Goal: Contribute content: Contribute content

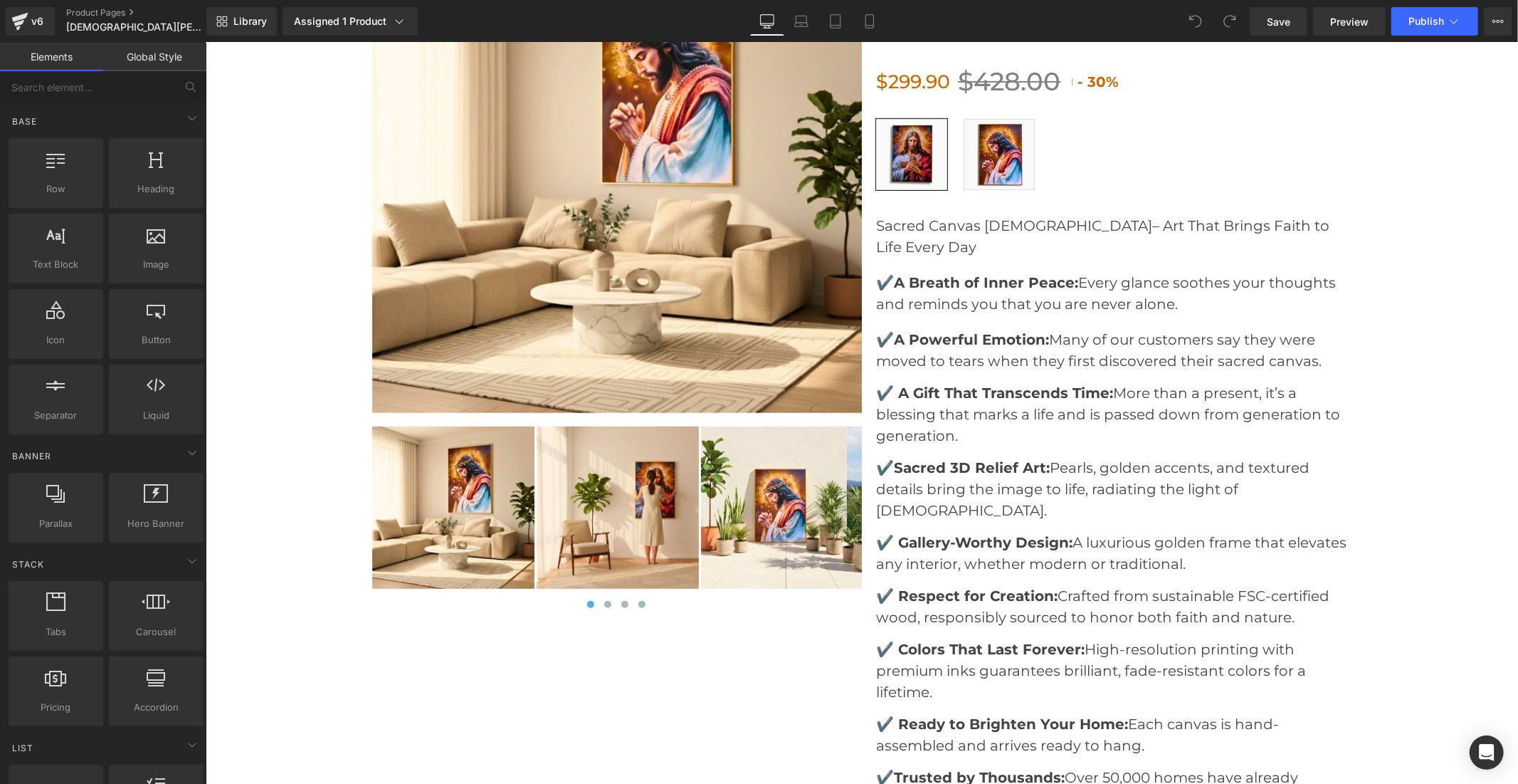
scroll to position [4983, 0]
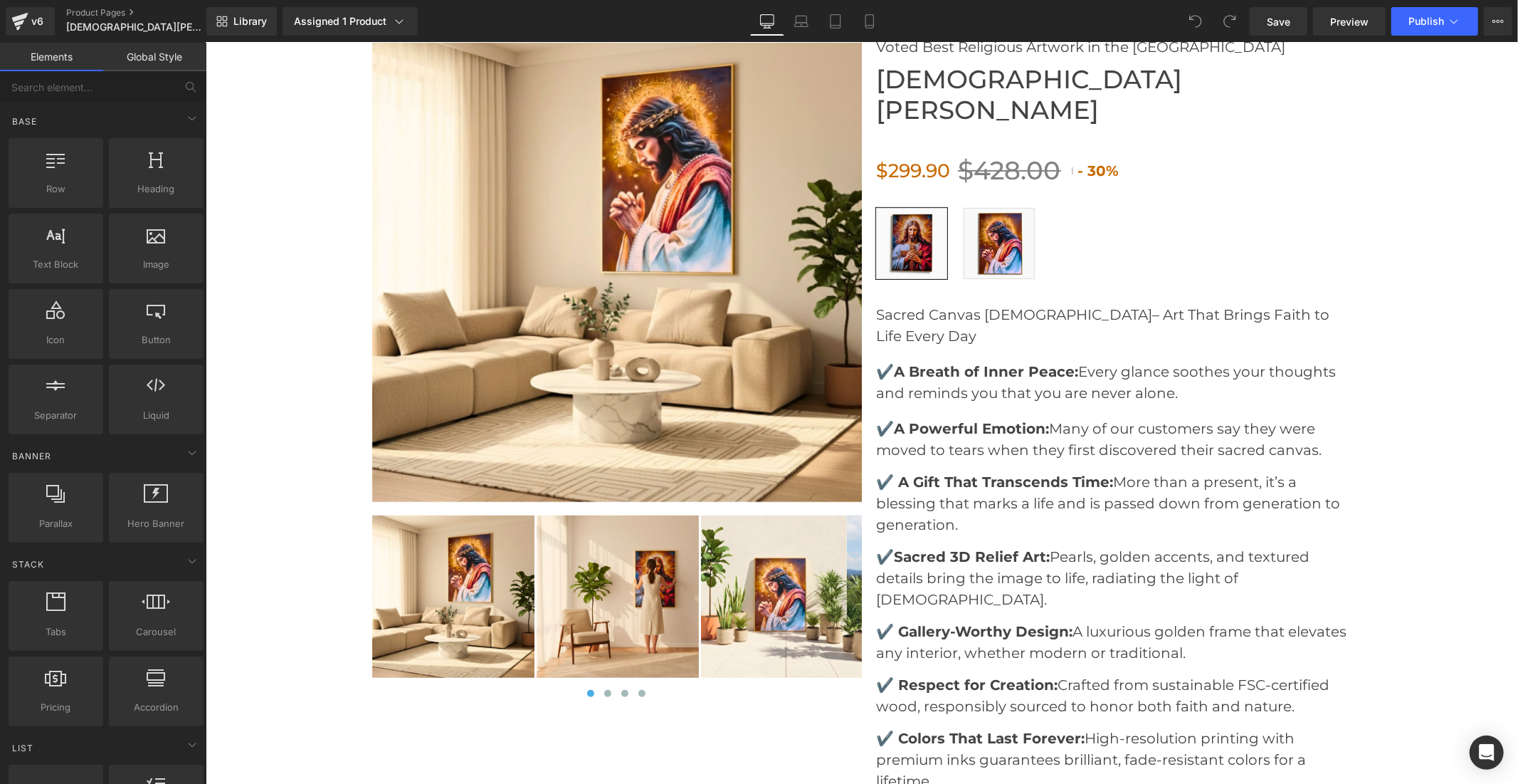
click at [668, 317] on img at bounding box center [617, 256] width 491 height 491
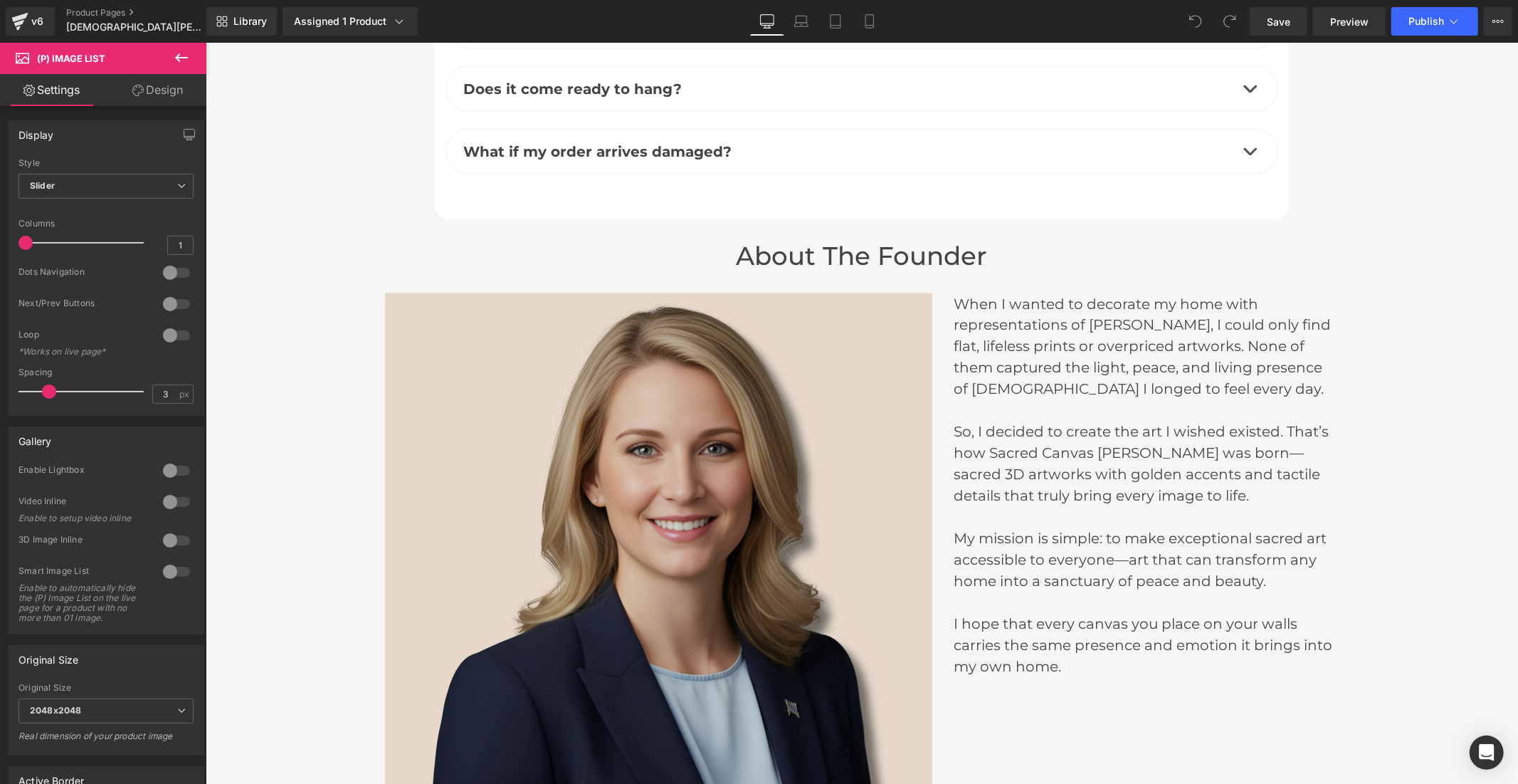
scroll to position [6565, 0]
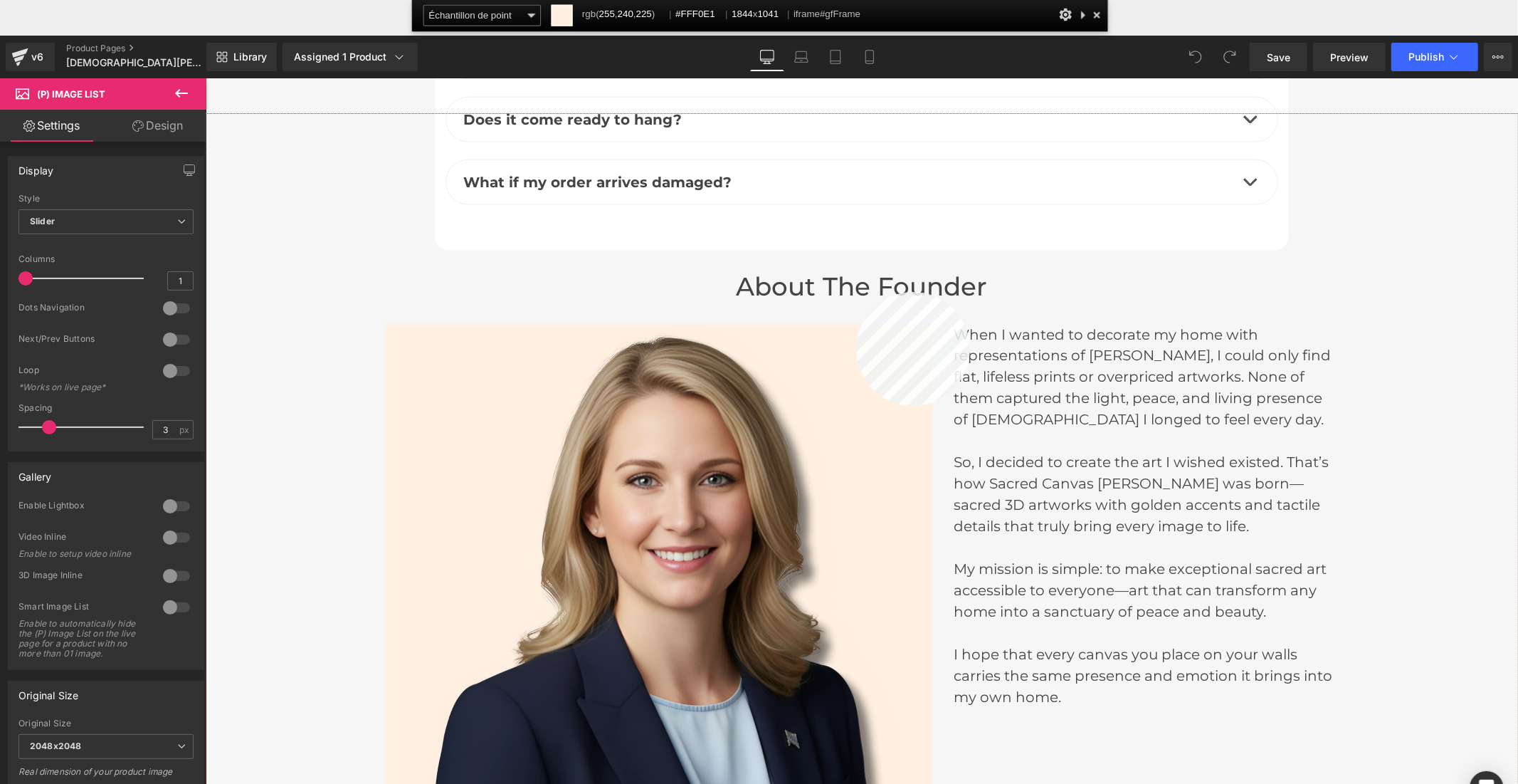
click at [856, 292] on div at bounding box center [862, 484] width 1313 height 741
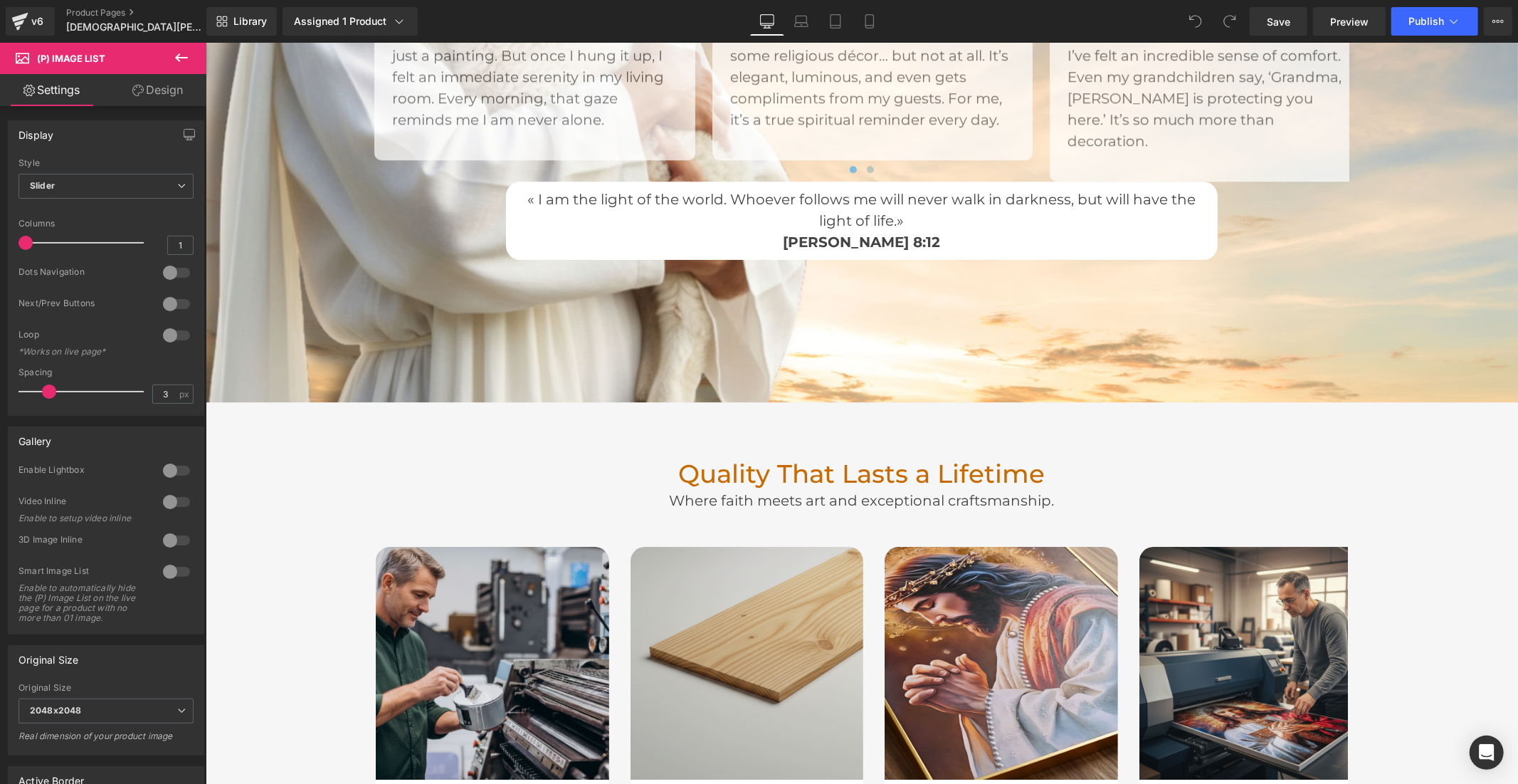
scroll to position [3638, 0]
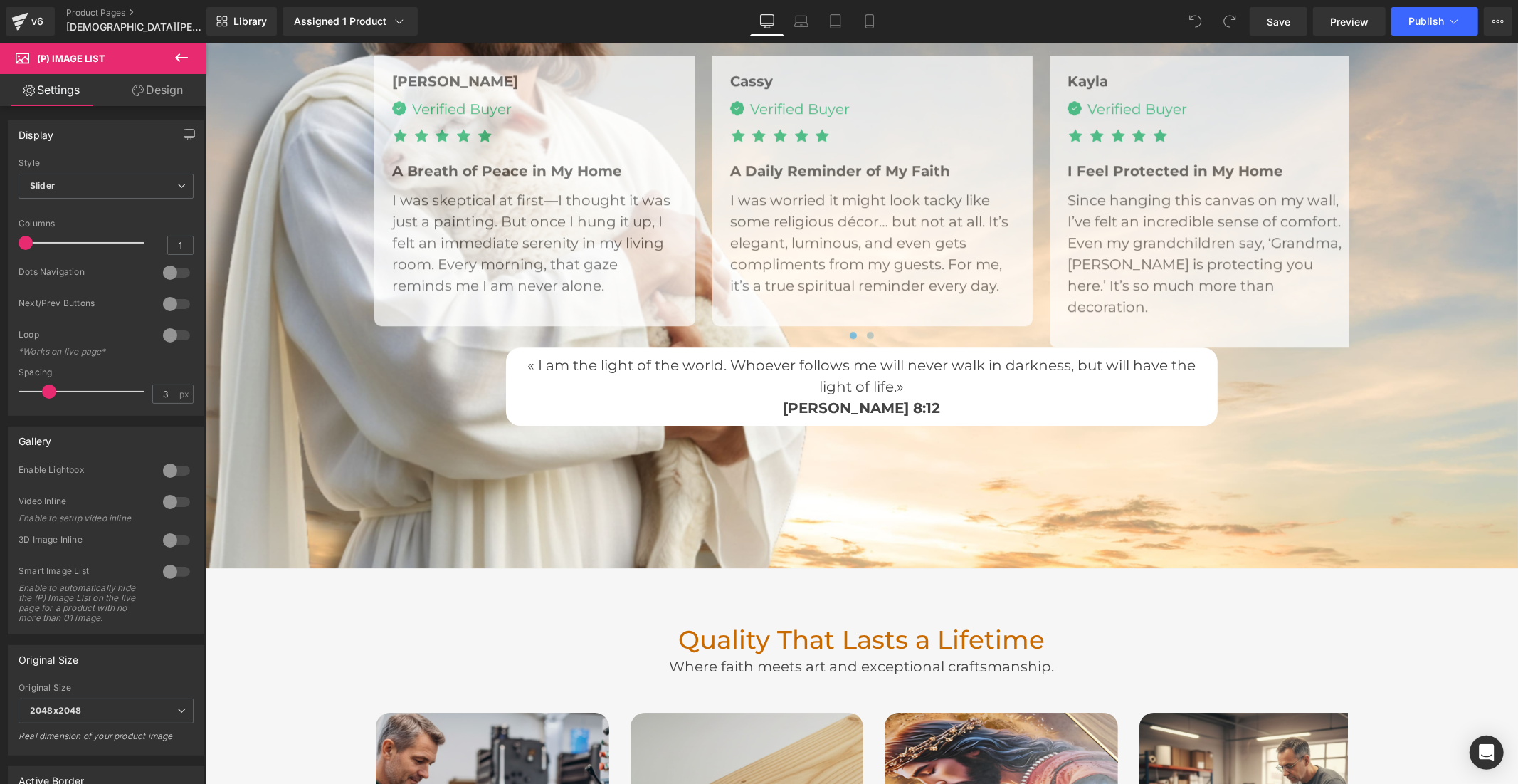
click at [808, 528] on div at bounding box center [862, 168] width 1313 height 800
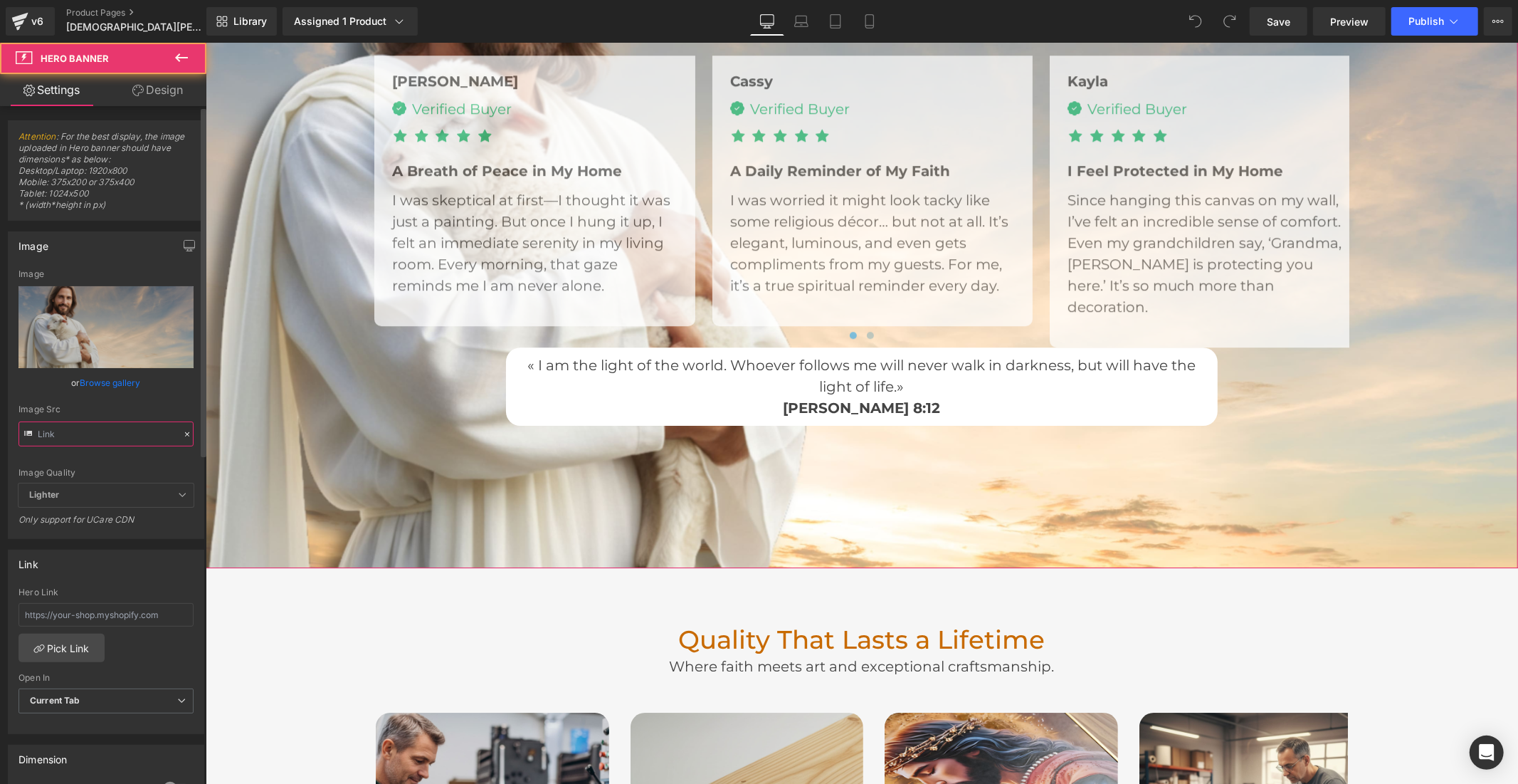
click at [121, 430] on input "text" at bounding box center [105, 433] width 175 height 25
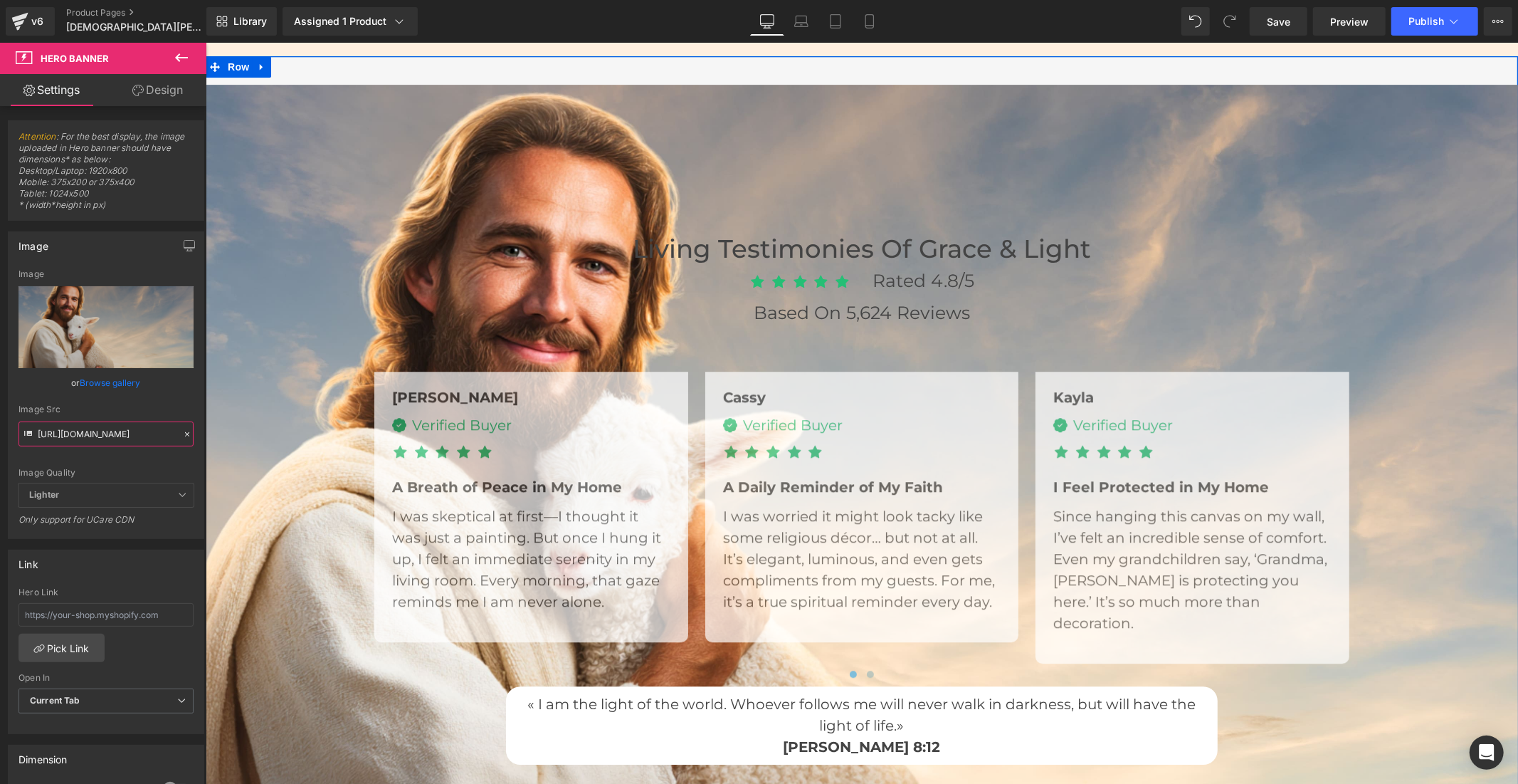
scroll to position [3322, 0]
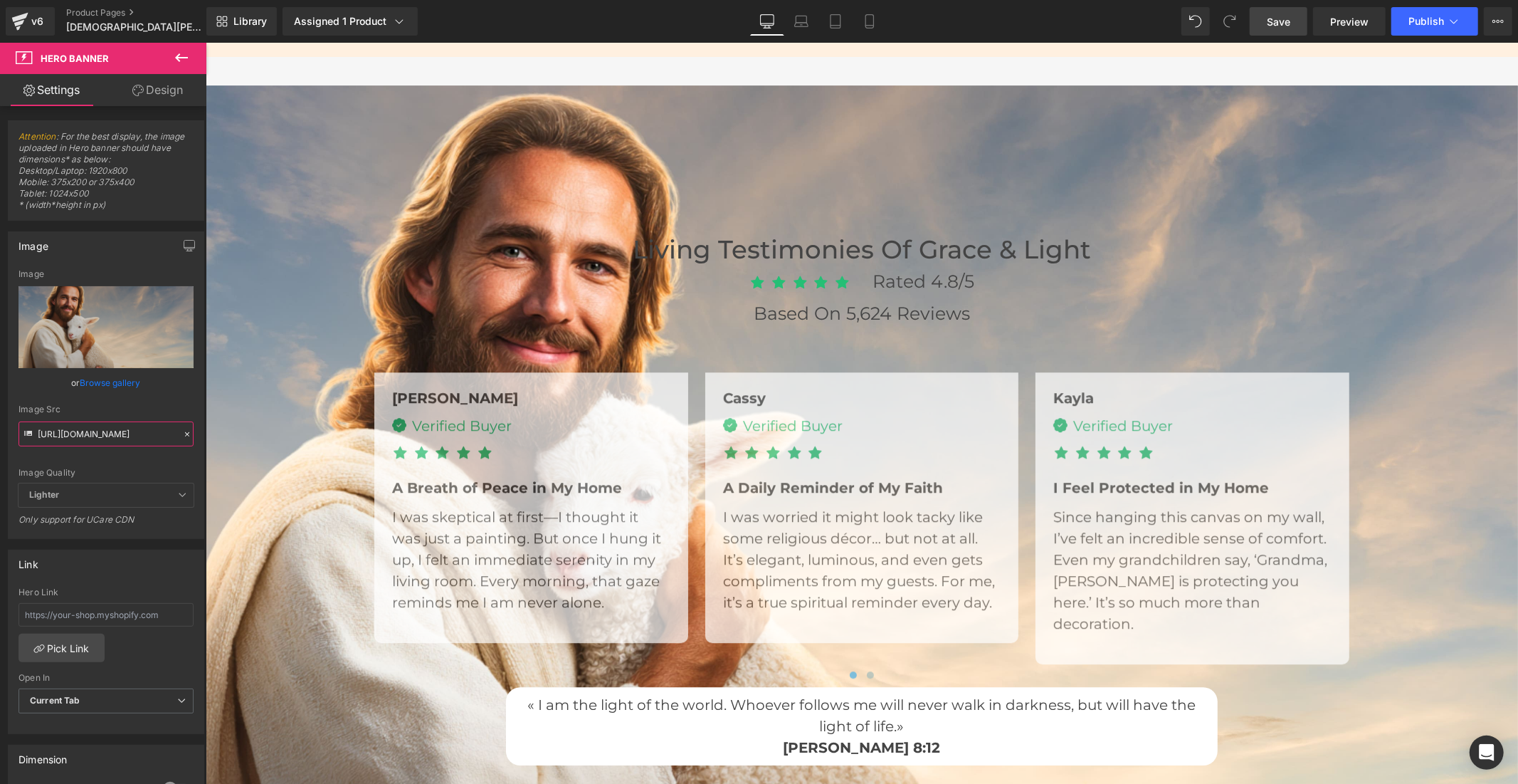
type input "[URL][DOMAIN_NAME]"
click at [1291, 23] on span "Save" at bounding box center [1278, 22] width 23 height 15
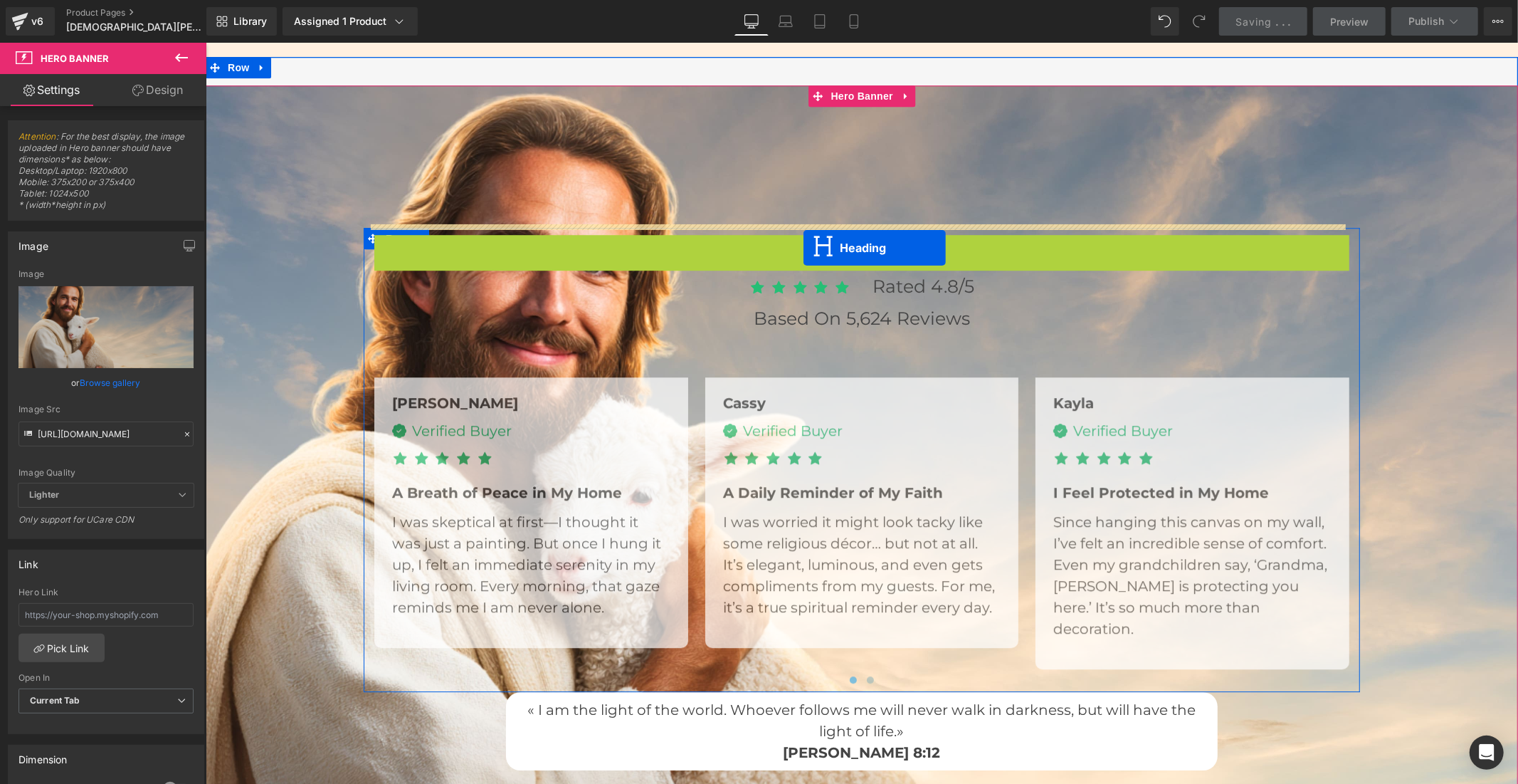
drag, startPoint x: 823, startPoint y: 247, endPoint x: 803, endPoint y: 247, distance: 20.0
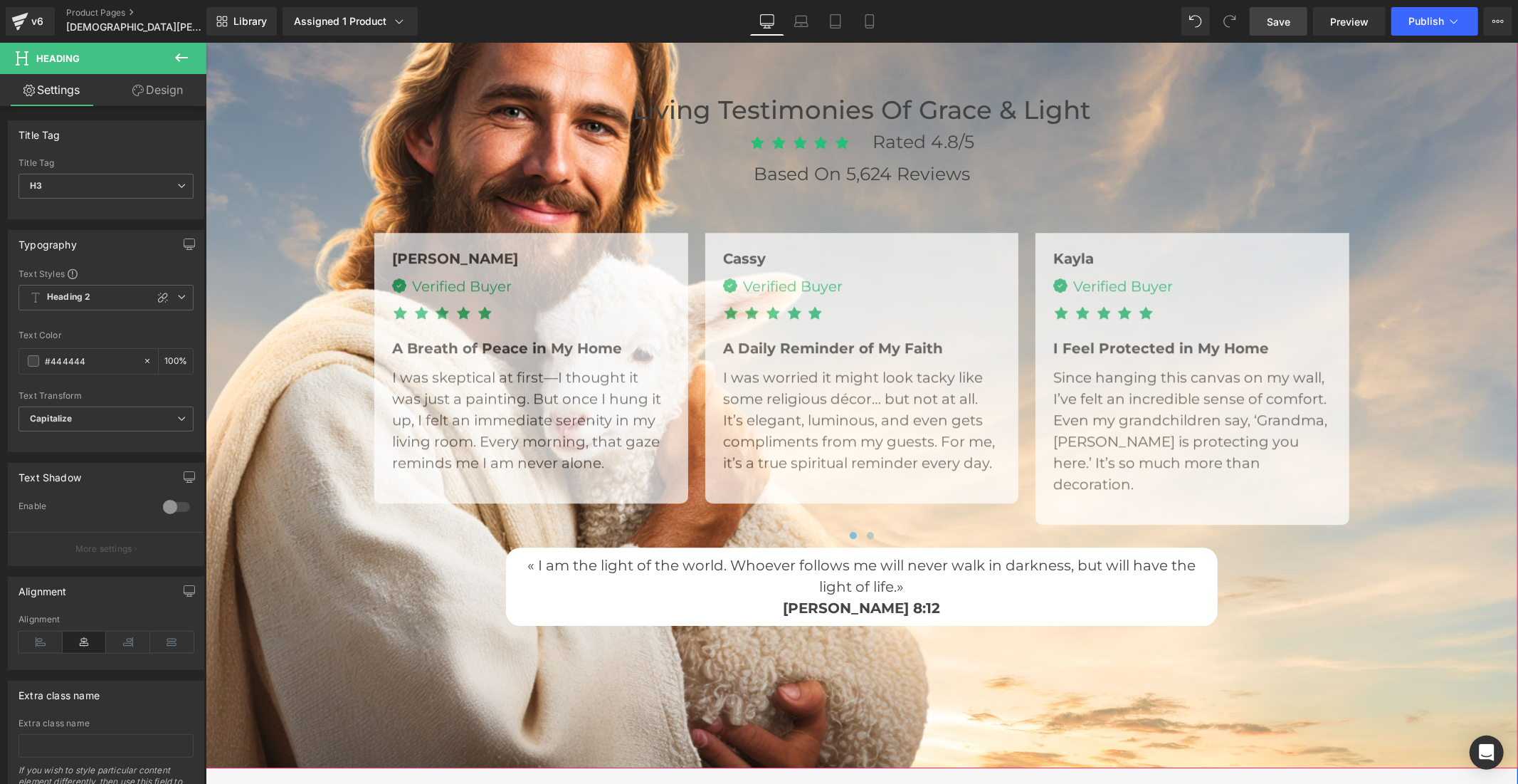
scroll to position [3638, 0]
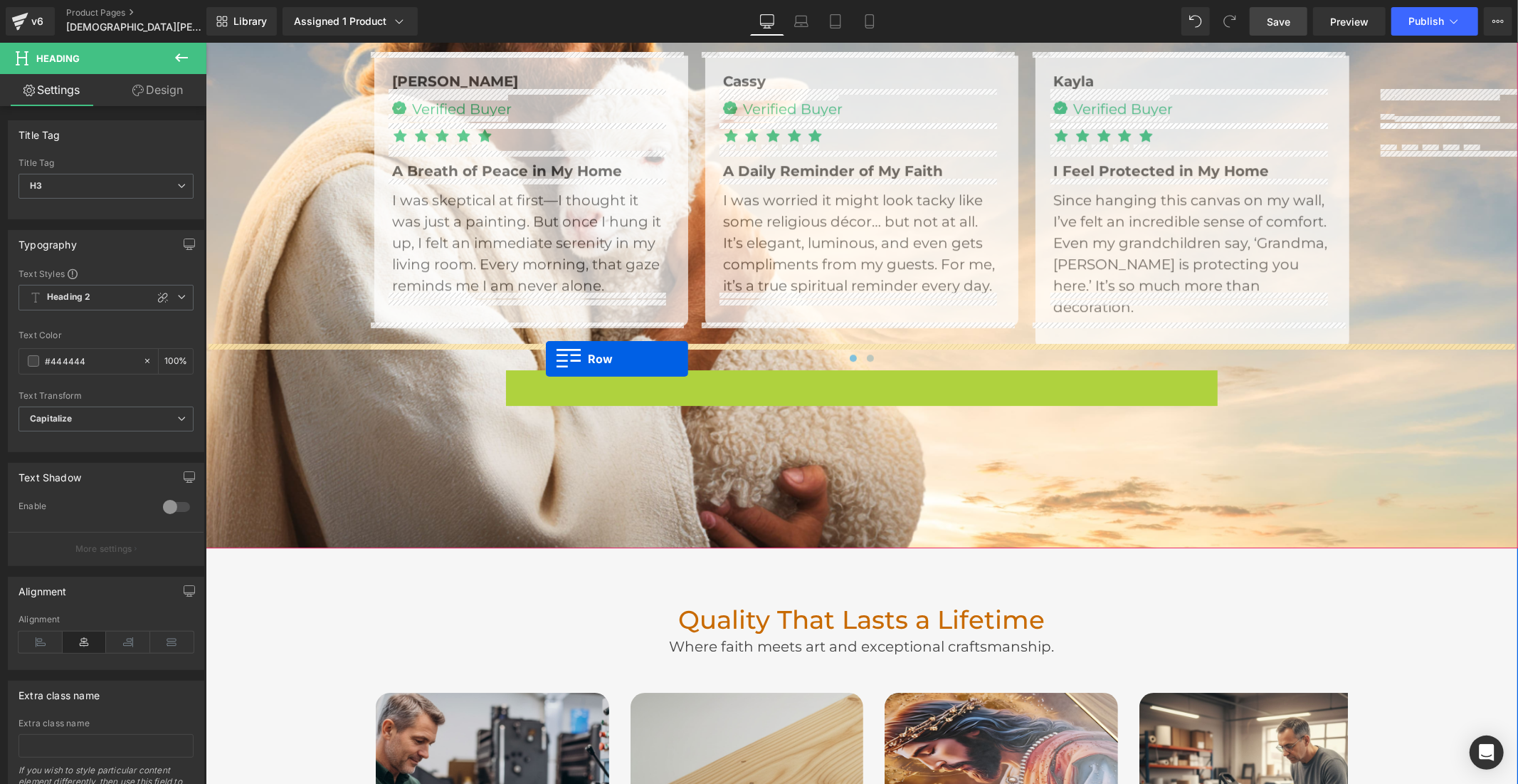
drag, startPoint x: 509, startPoint y: 354, endPoint x: 545, endPoint y: 358, distance: 36.2
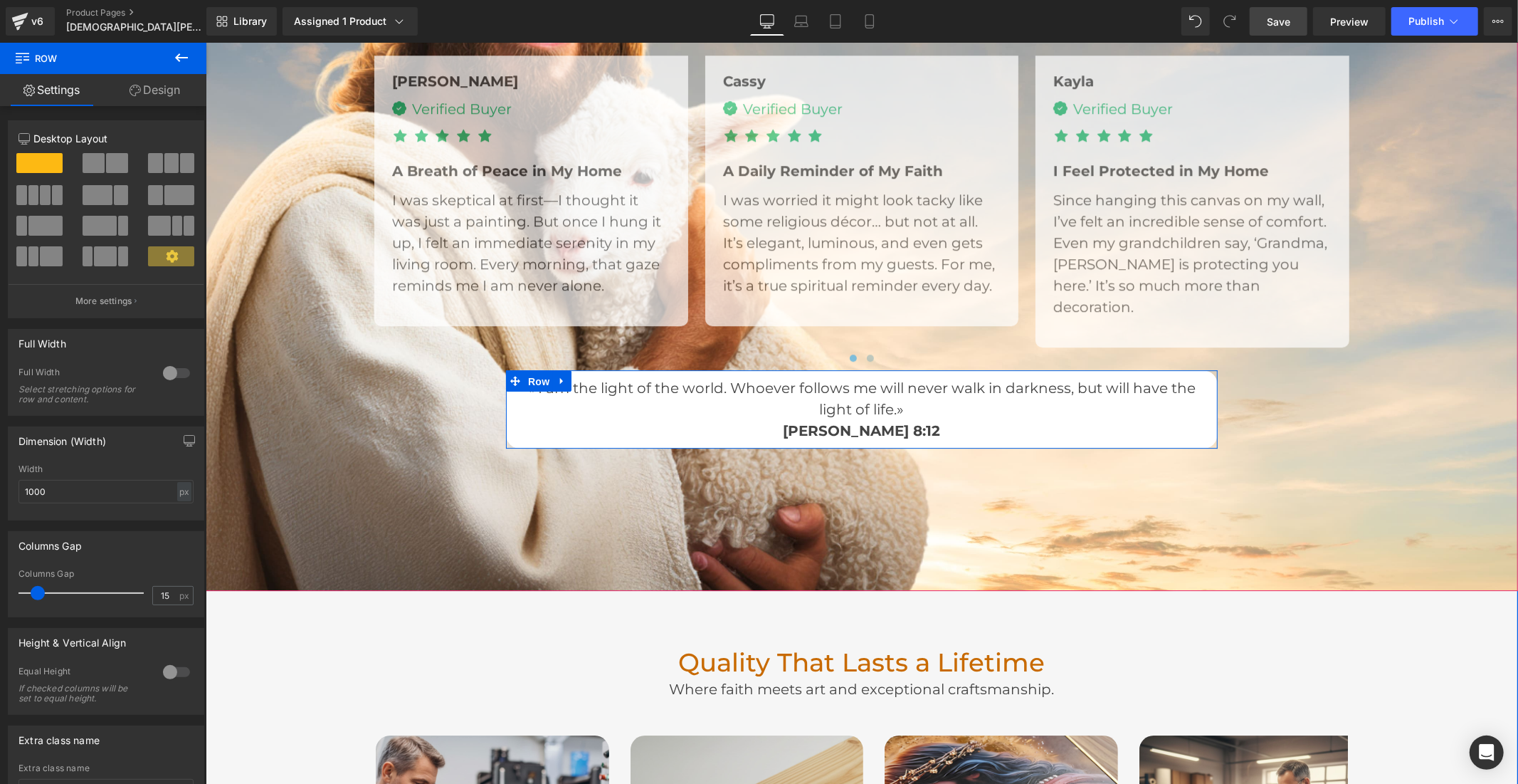
click at [531, 370] on span "Row" at bounding box center [538, 381] width 28 height 22
click at [165, 91] on link "Design" at bounding box center [155, 90] width 103 height 32
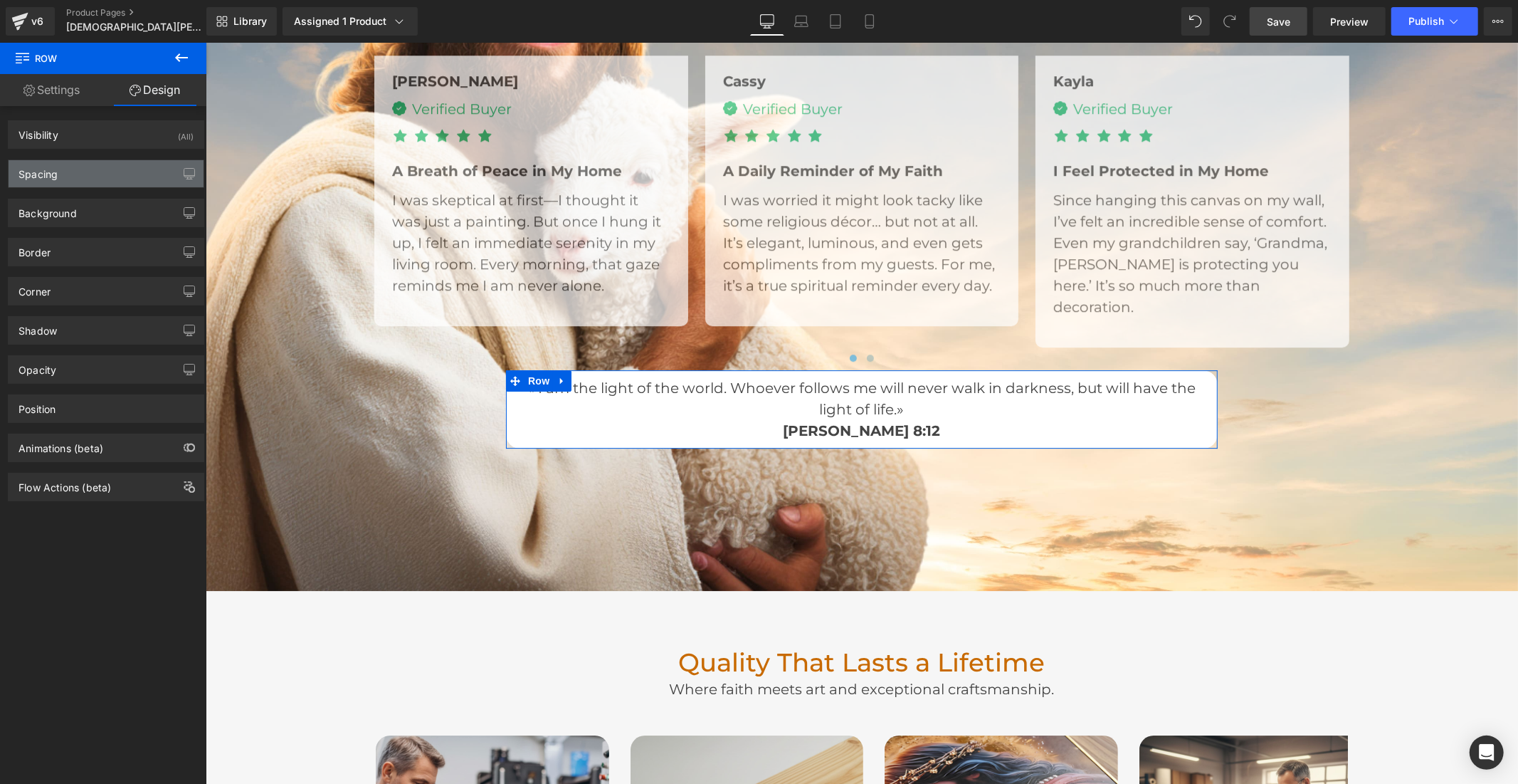
click at [109, 168] on div "Spacing" at bounding box center [106, 173] width 195 height 27
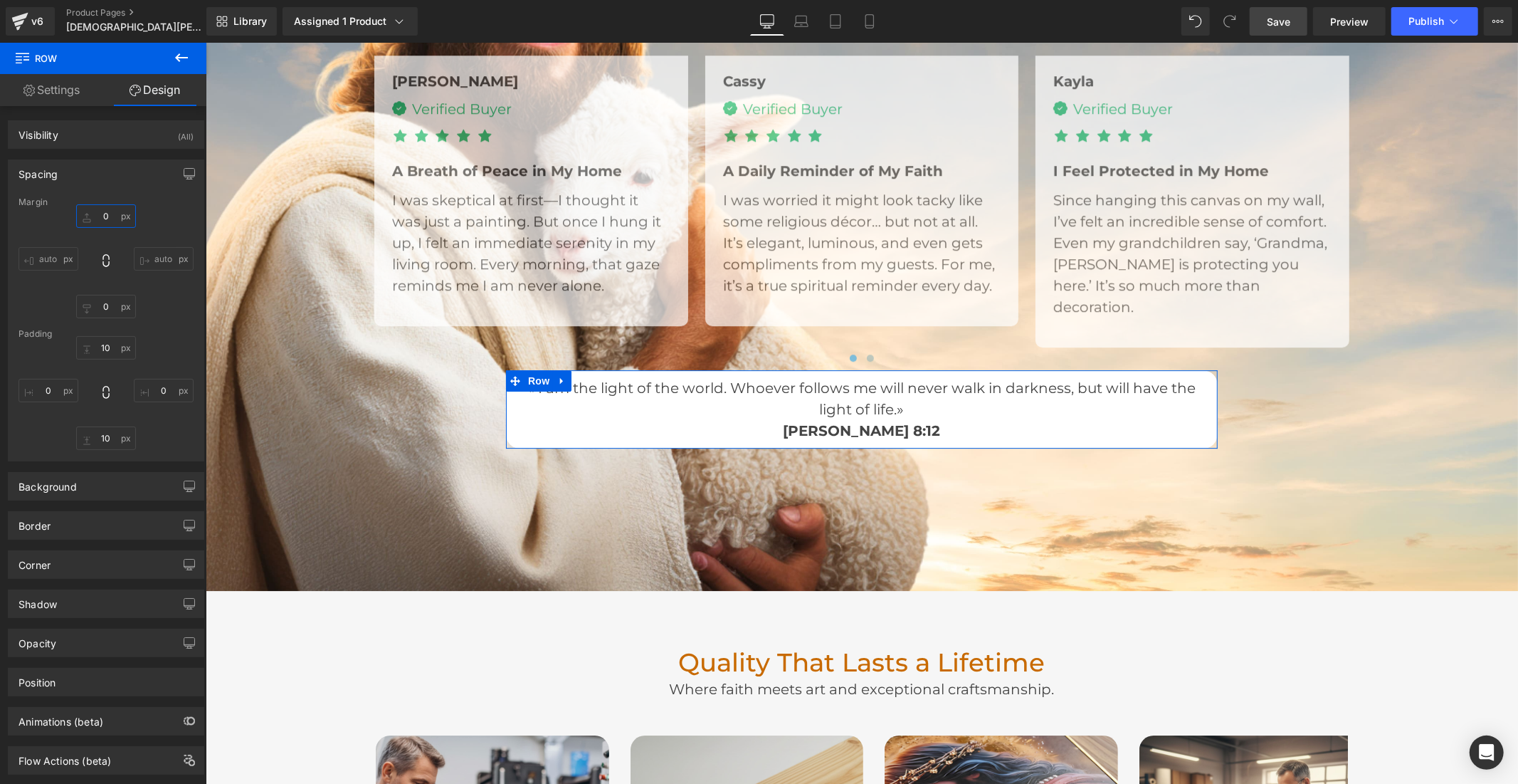
click at [109, 216] on input "text" at bounding box center [105, 215] width 59 height 23
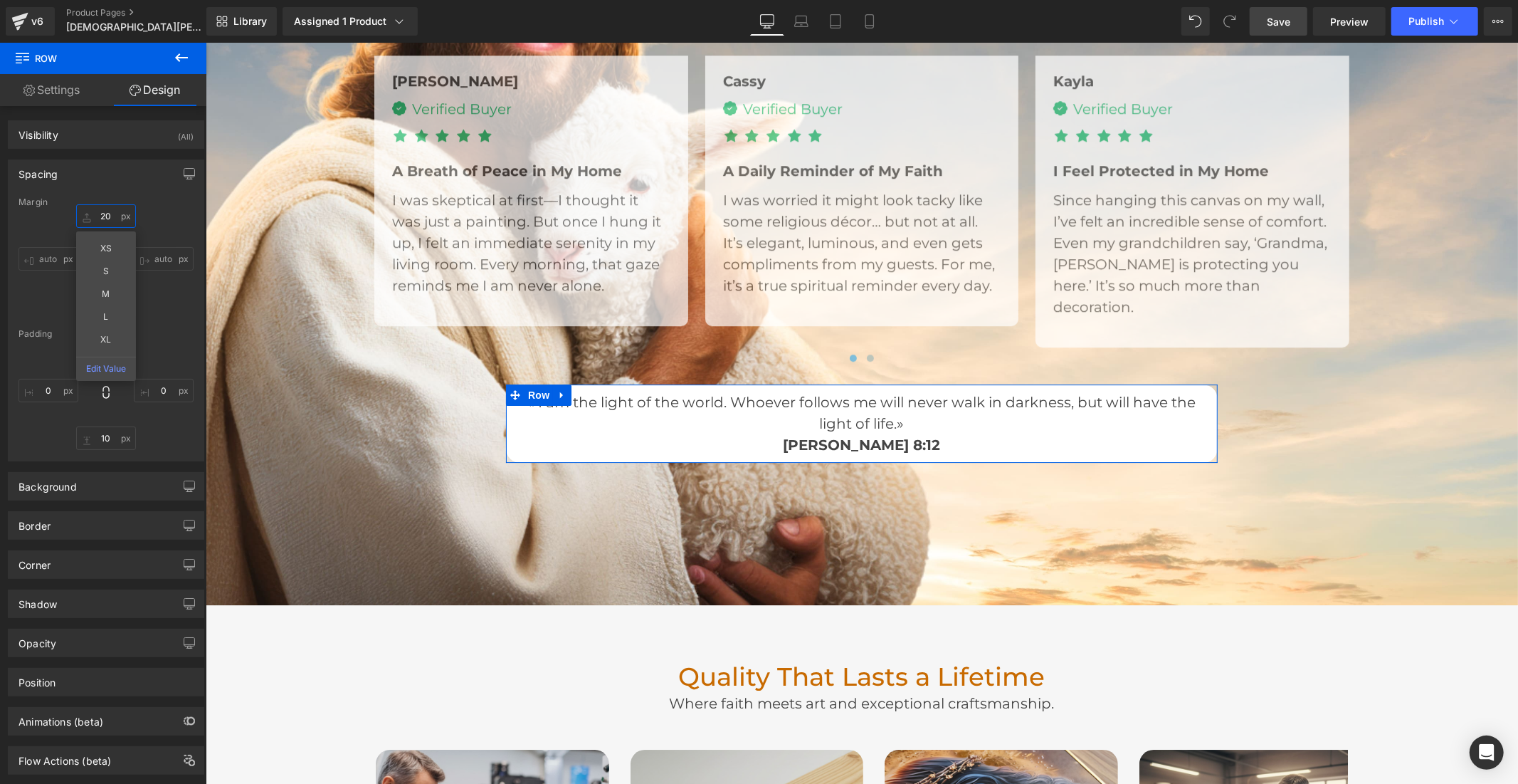
type input "2"
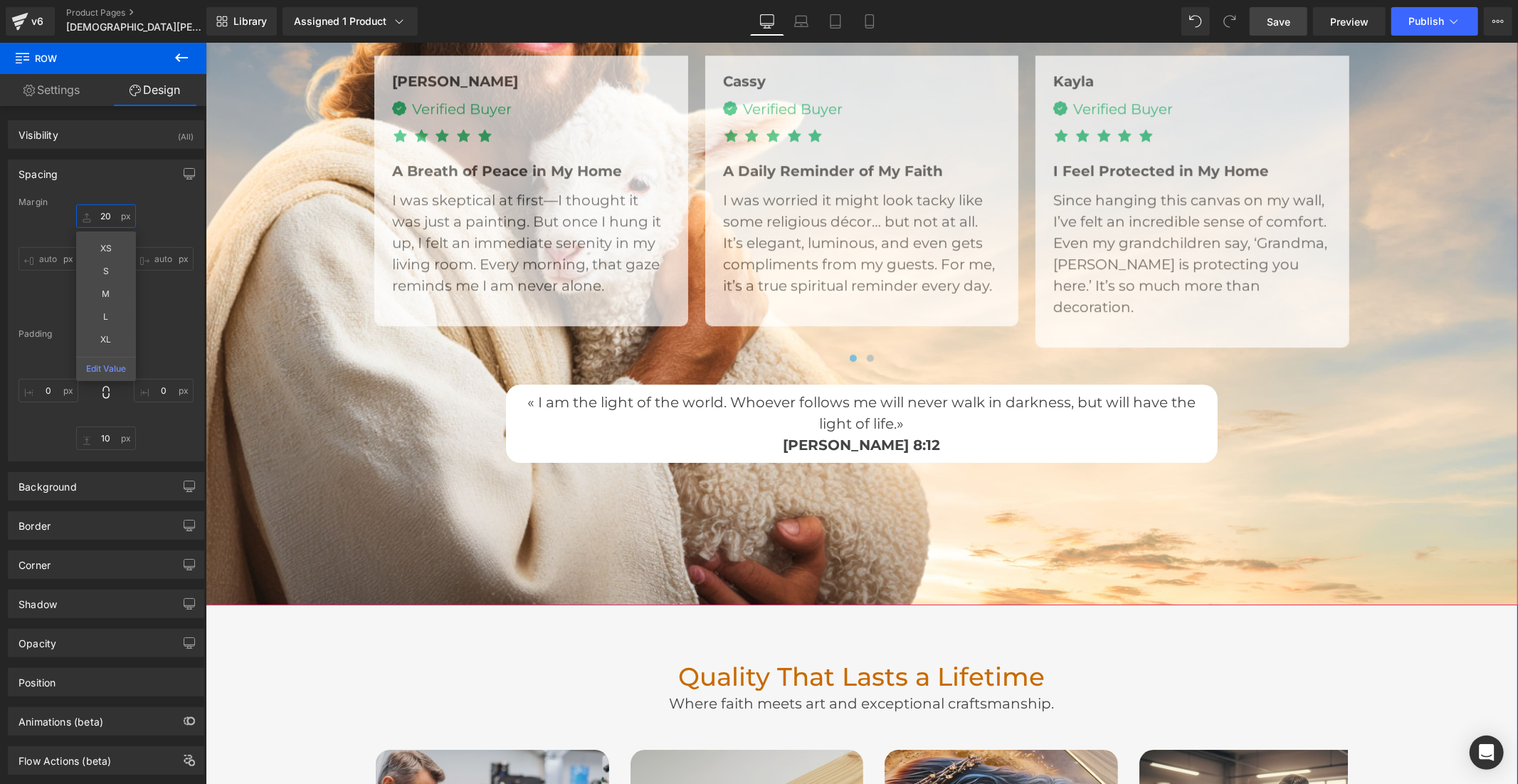
type input "2"
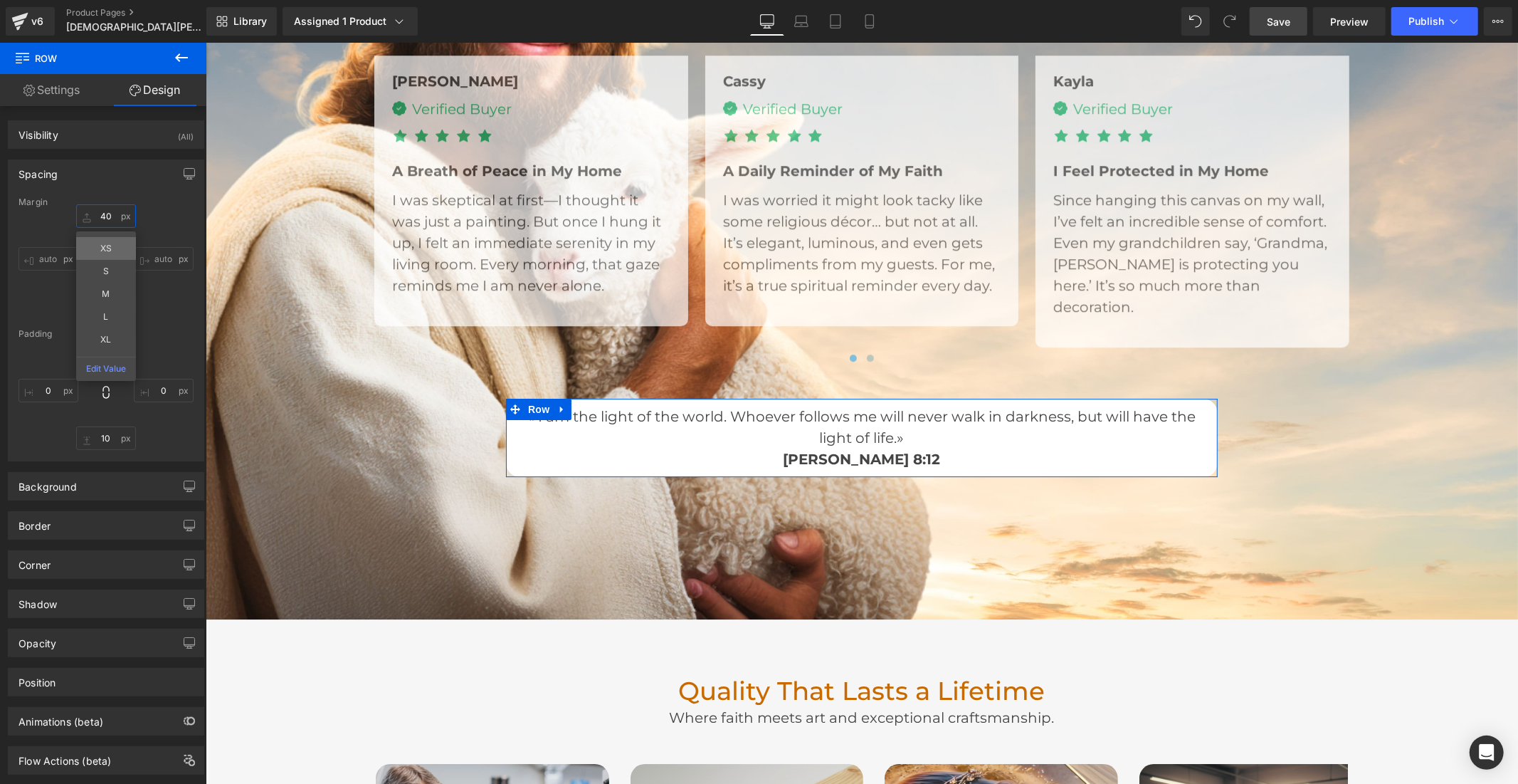
type input "4"
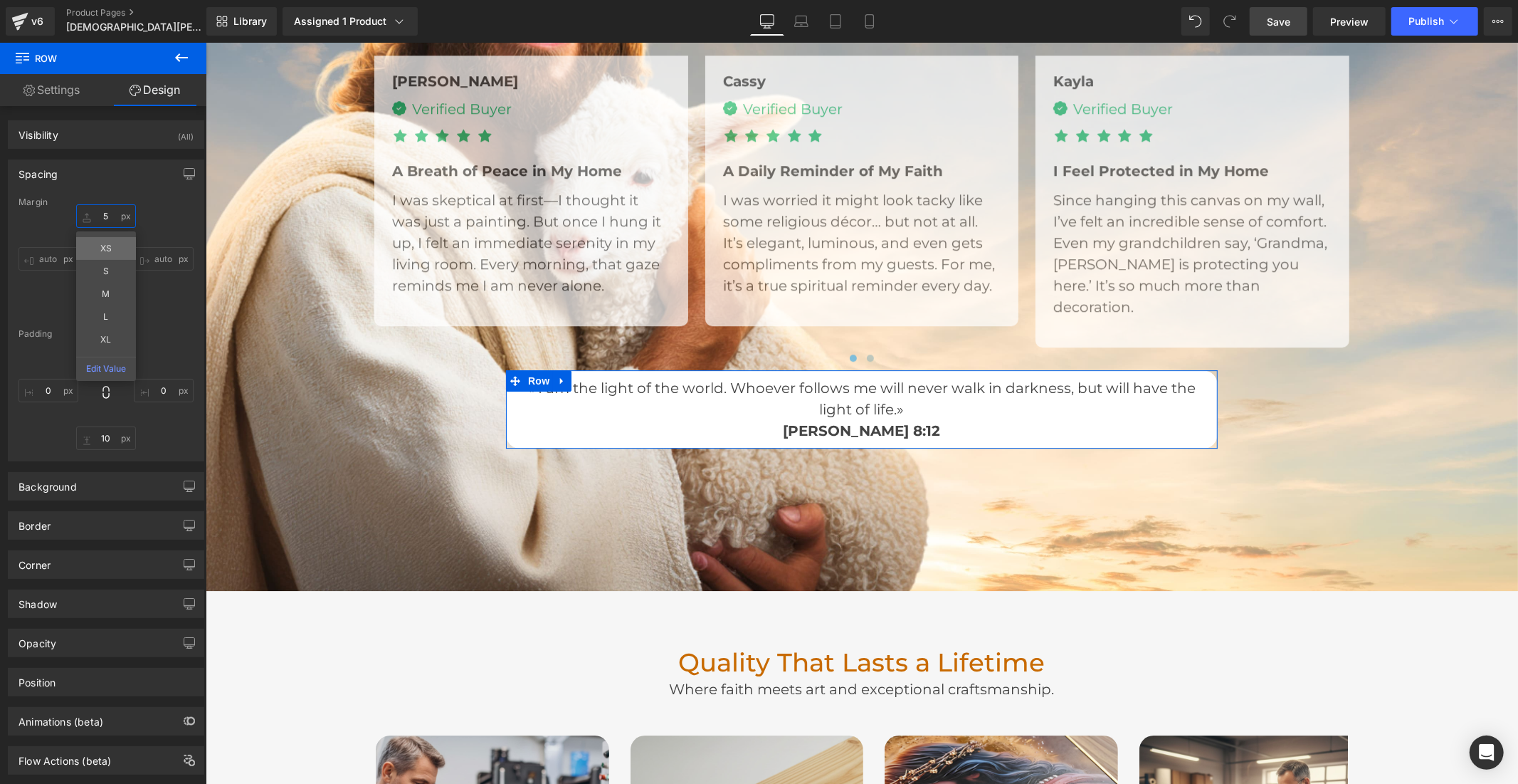
type input "50"
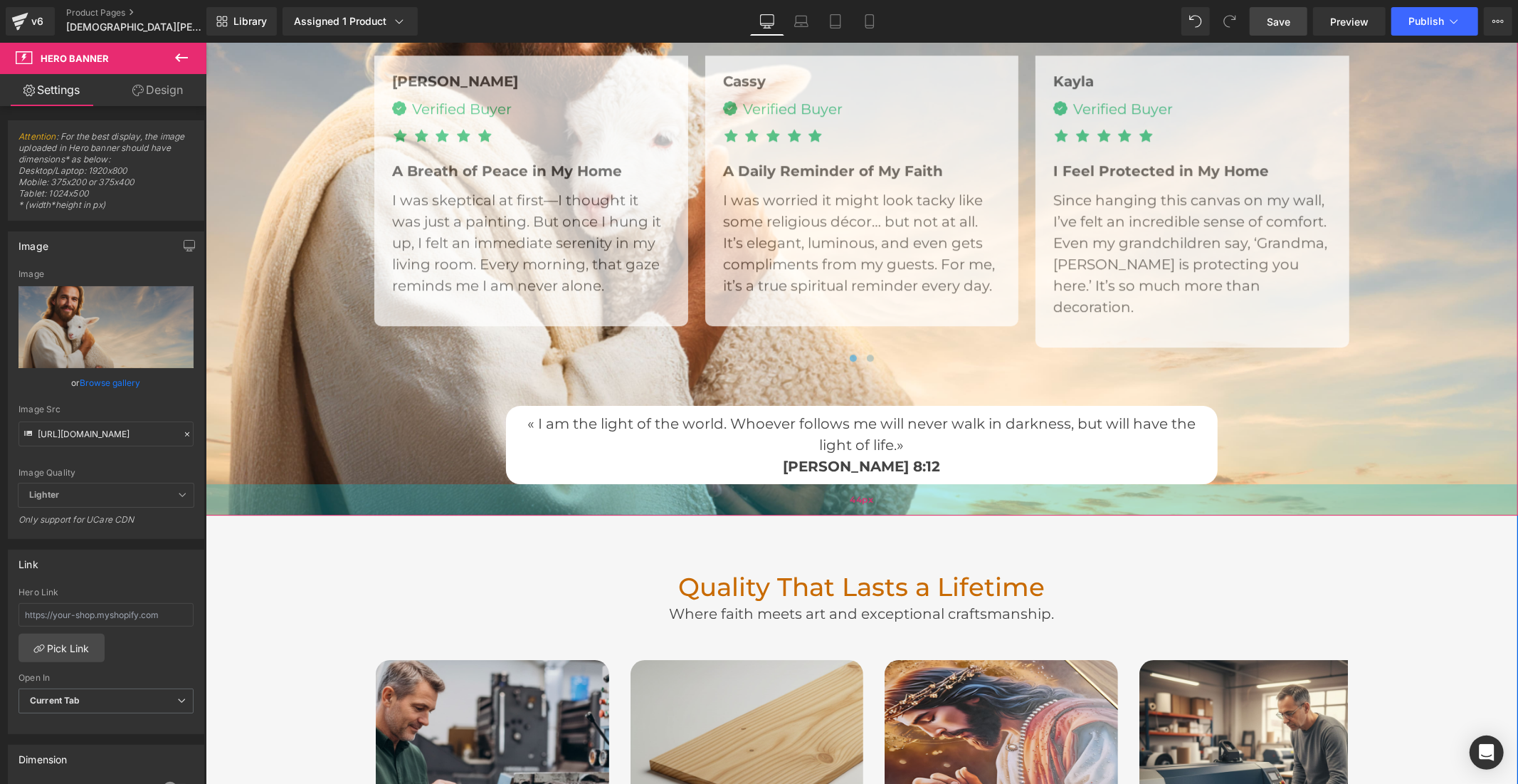
drag, startPoint x: 857, startPoint y: 595, endPoint x: 862, endPoint y: 484, distance: 111.1
click at [862, 484] on div "44px" at bounding box center [862, 499] width 1313 height 31
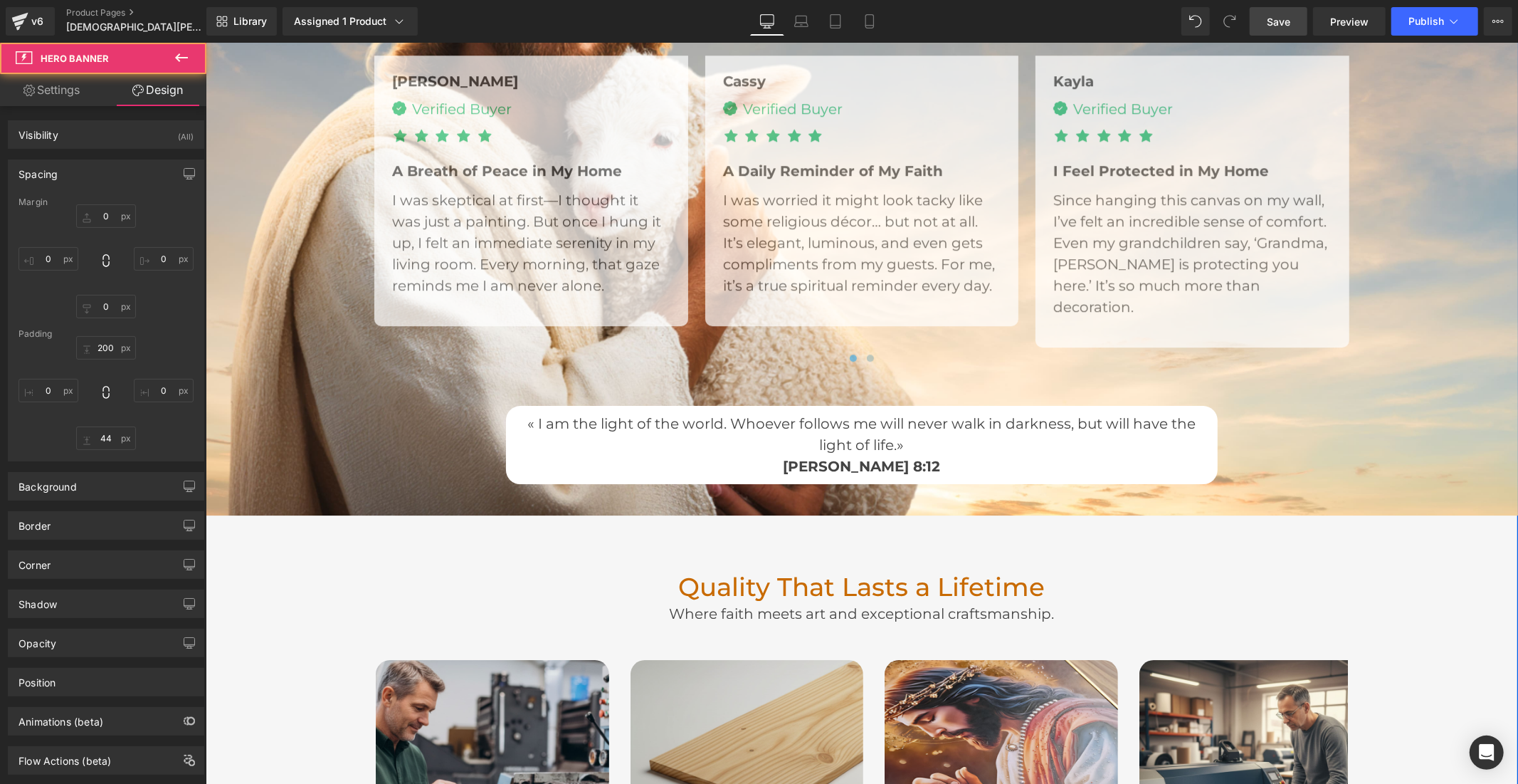
scroll to position [3322, 0]
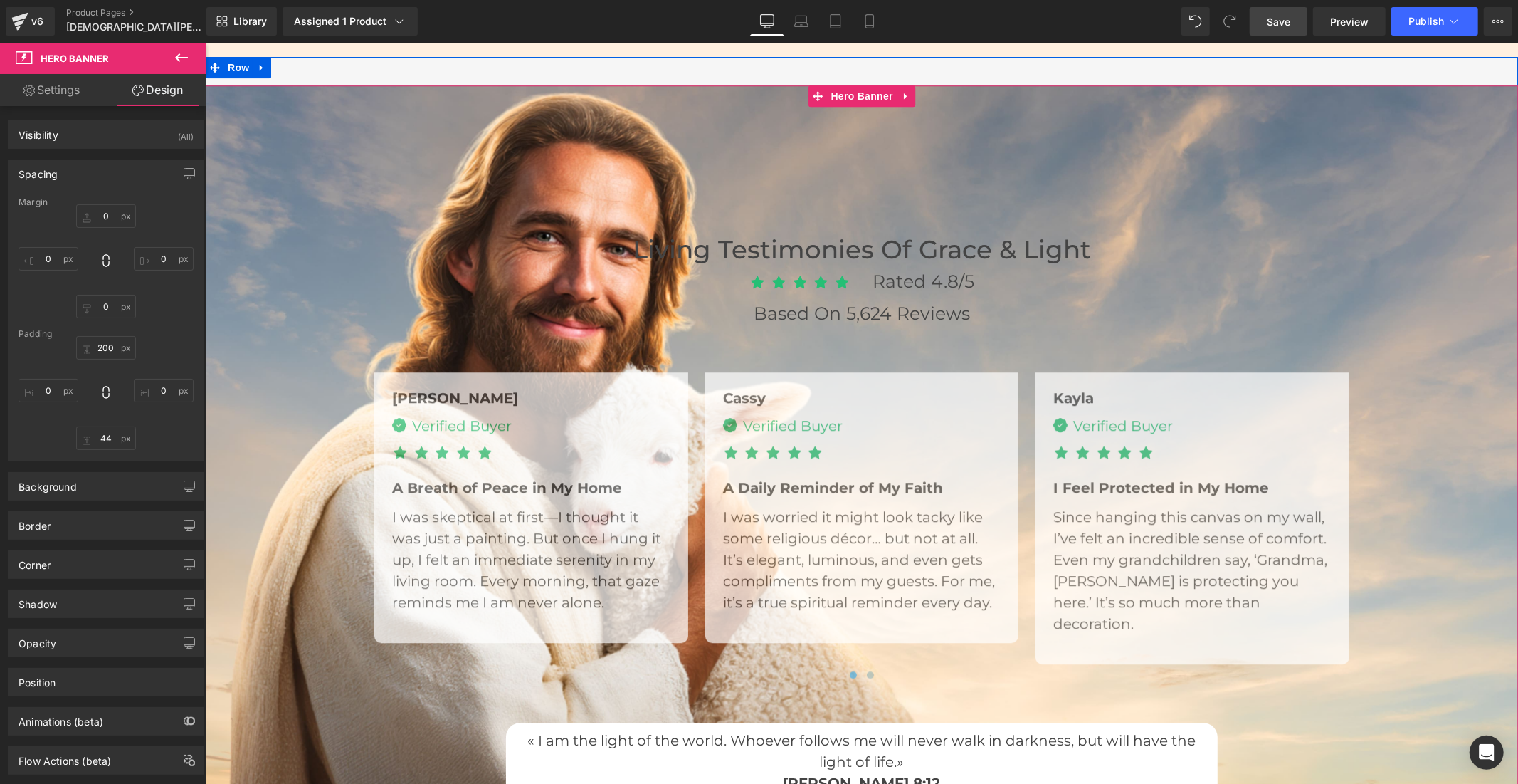
click at [1391, 465] on span "Living Testimonies of Grace & Light Heading Icon Icon Icon Icon Icon Icon List …" at bounding box center [862, 513] width 1313 height 573
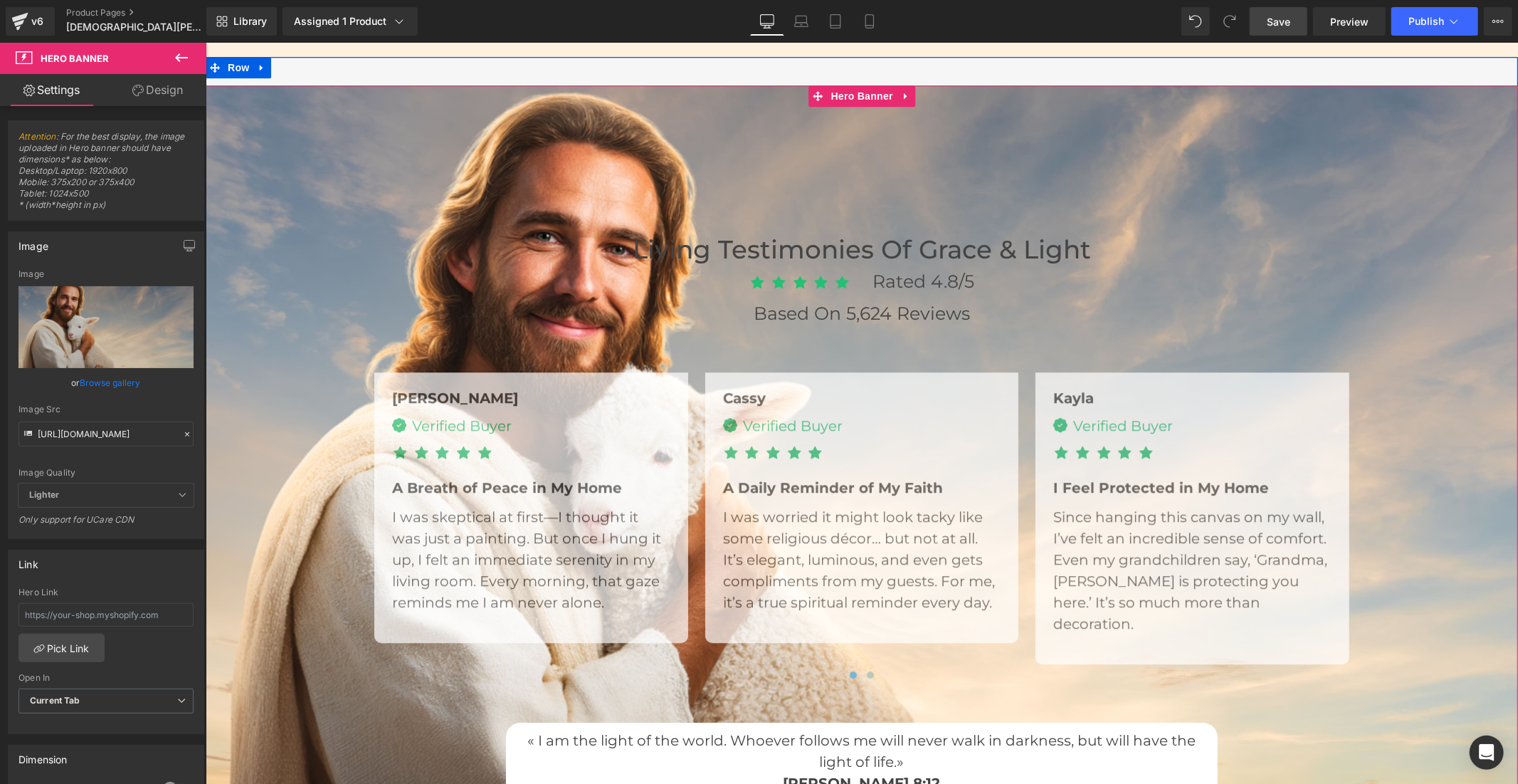
scroll to position [3164, 0]
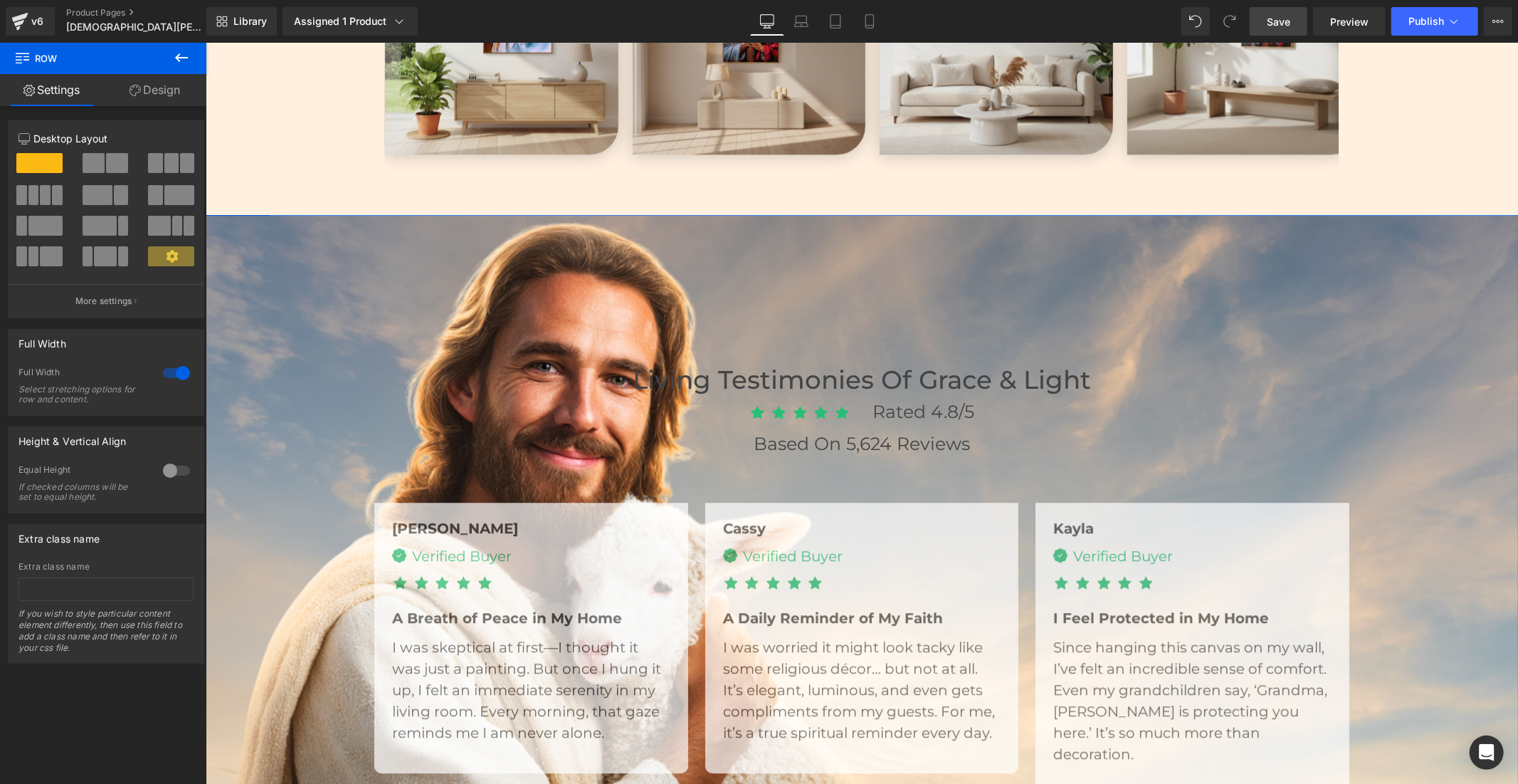
drag, startPoint x: 855, startPoint y: 210, endPoint x: 861, endPoint y: 183, distance: 27.7
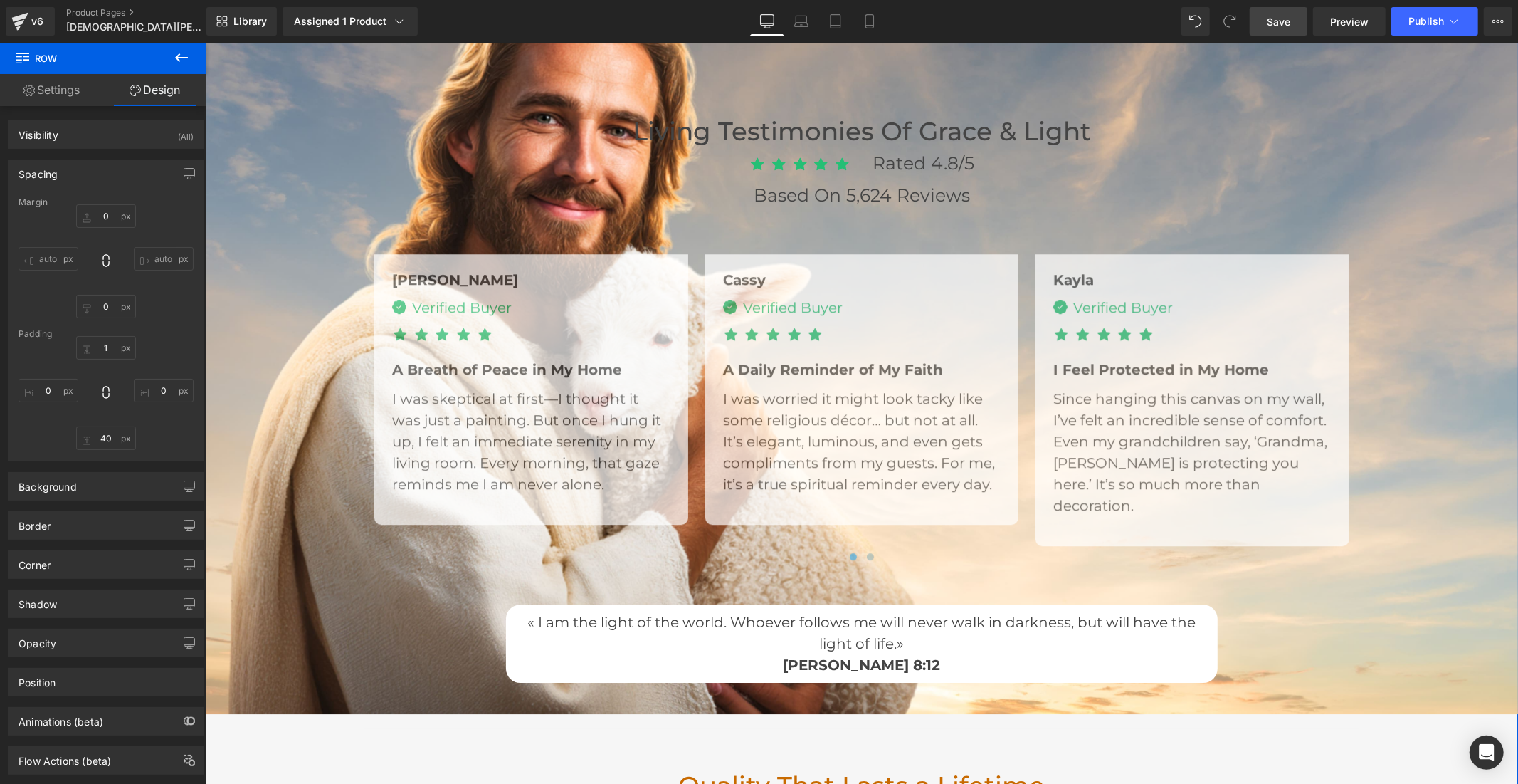
scroll to position [3322, 0]
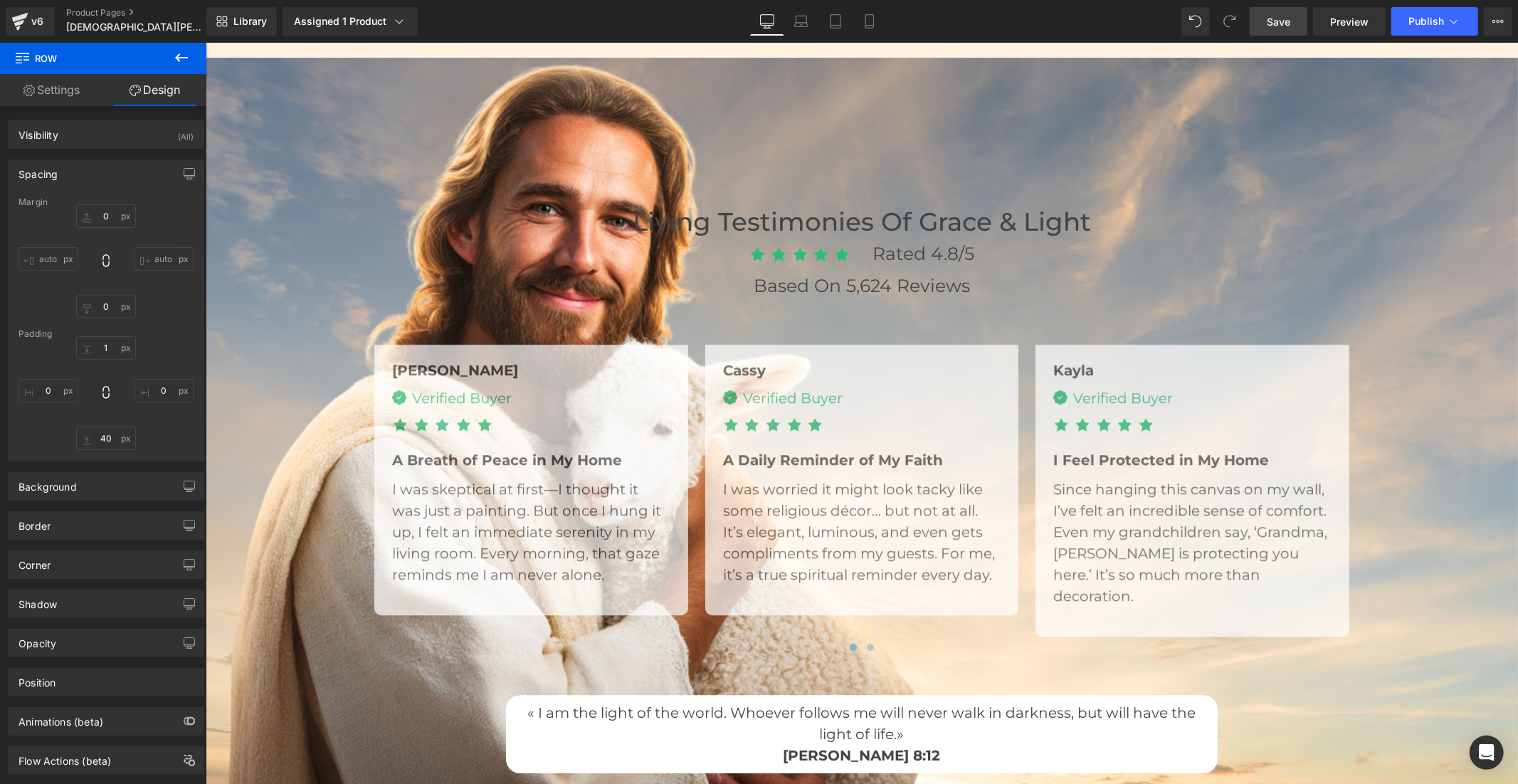
drag, startPoint x: 1266, startPoint y: 22, endPoint x: 651, endPoint y: 165, distance: 631.4
click at [1266, 22] on link "Save" at bounding box center [1278, 21] width 58 height 28
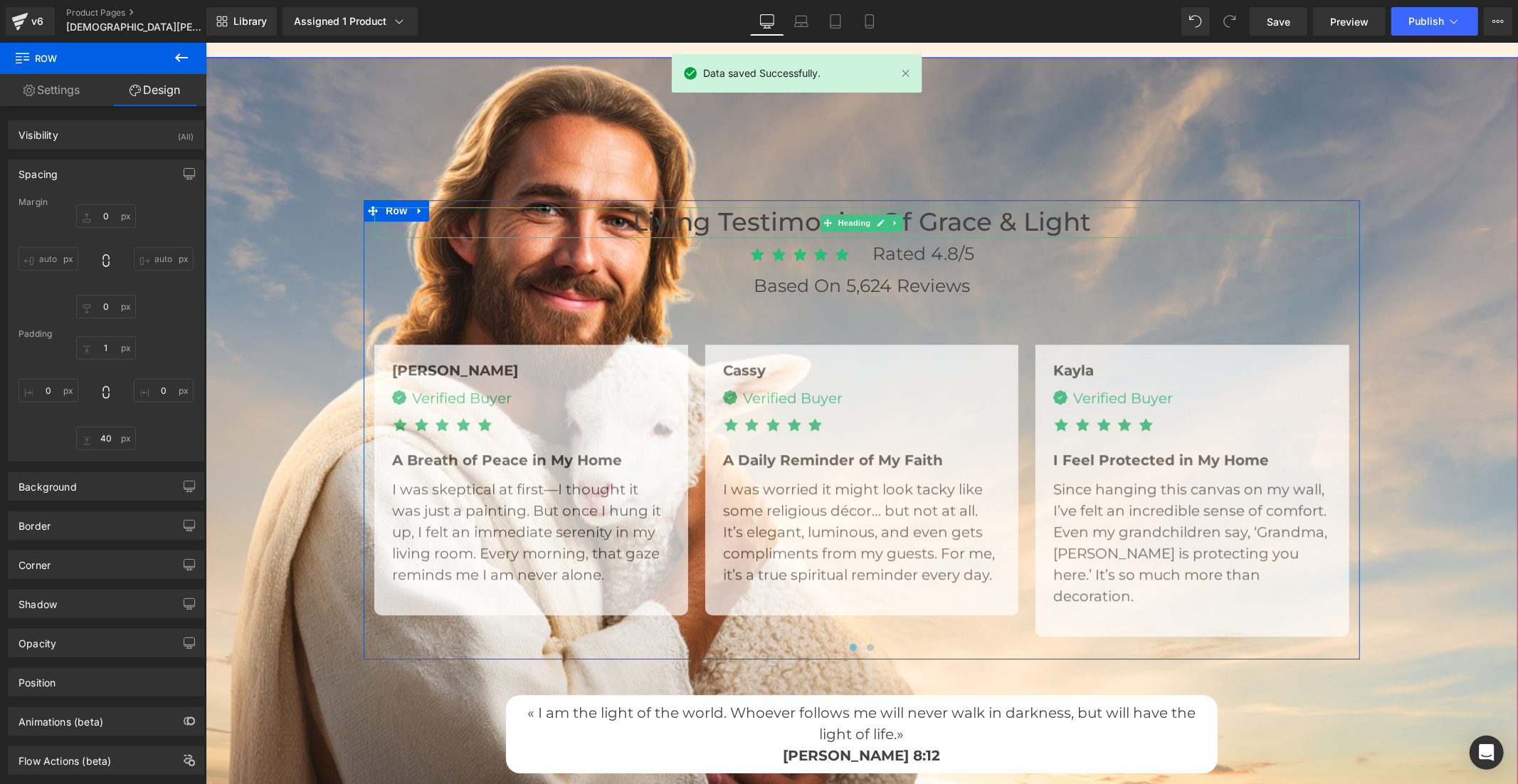
click at [1018, 223] on h3 "Living Testimonies of Grace & Light" at bounding box center [862, 222] width 975 height 31
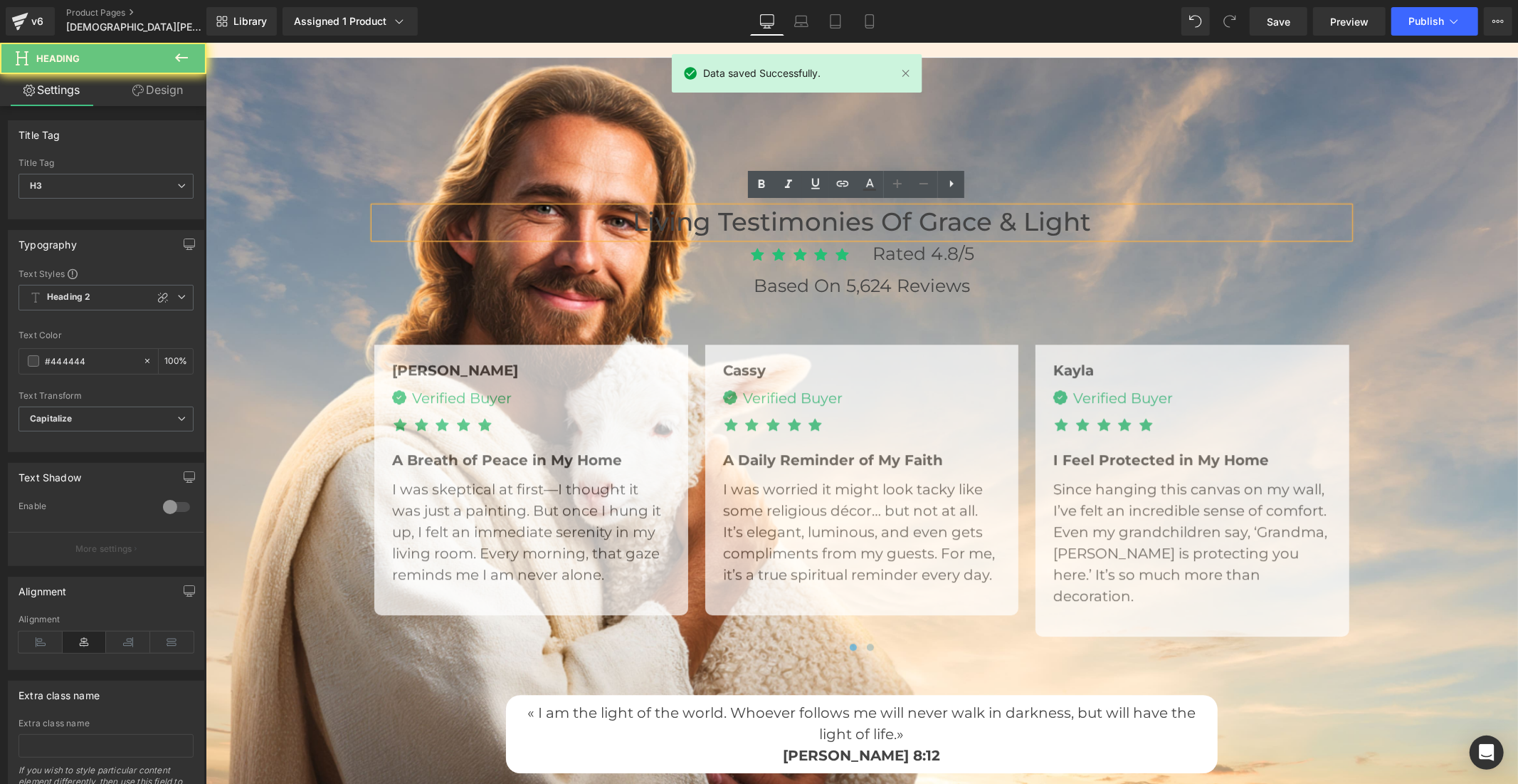
click at [1018, 223] on h3 "Living Testimonies of Grace & Light" at bounding box center [862, 222] width 975 height 31
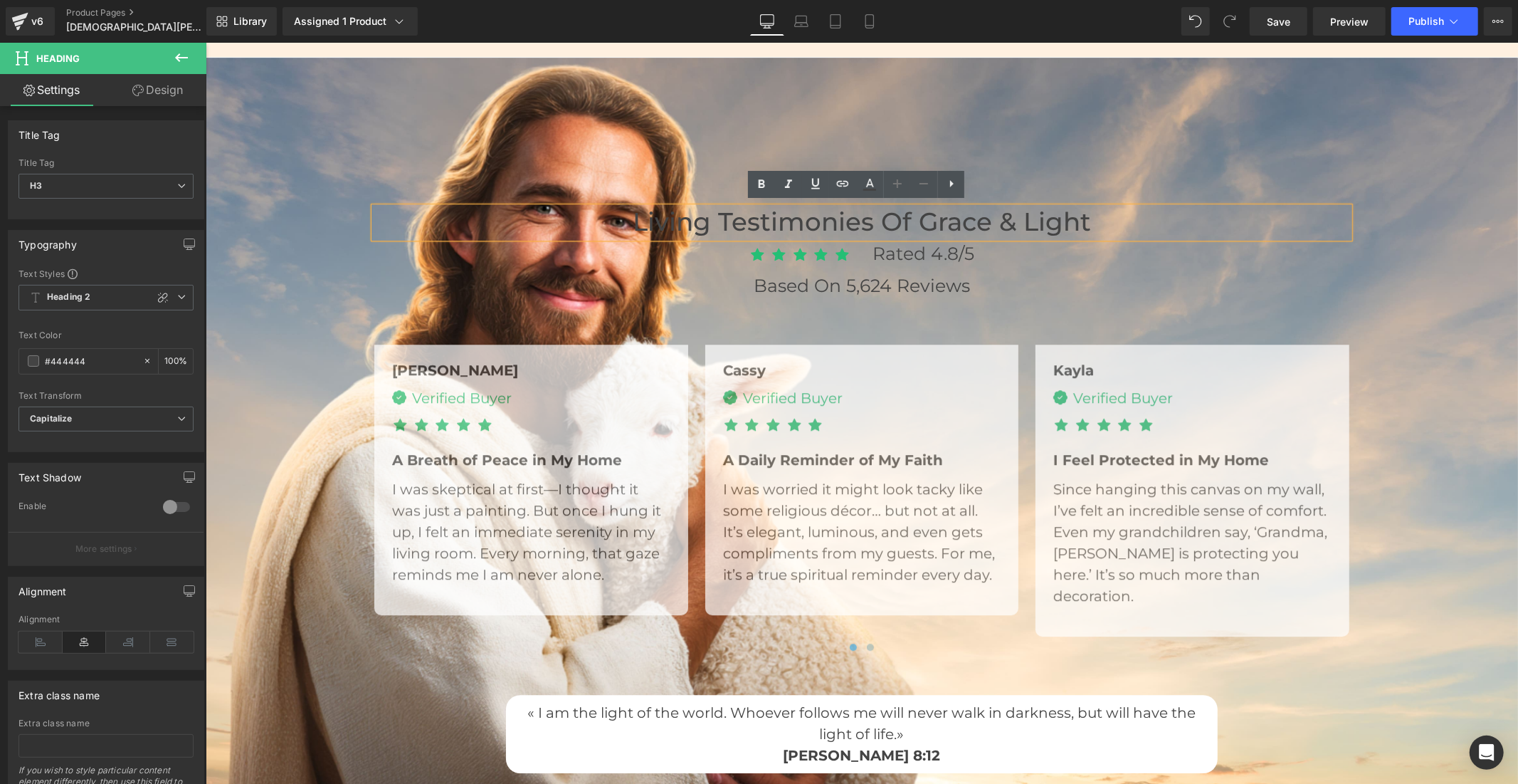
click at [1054, 166] on div at bounding box center [862, 430] width 1313 height 747
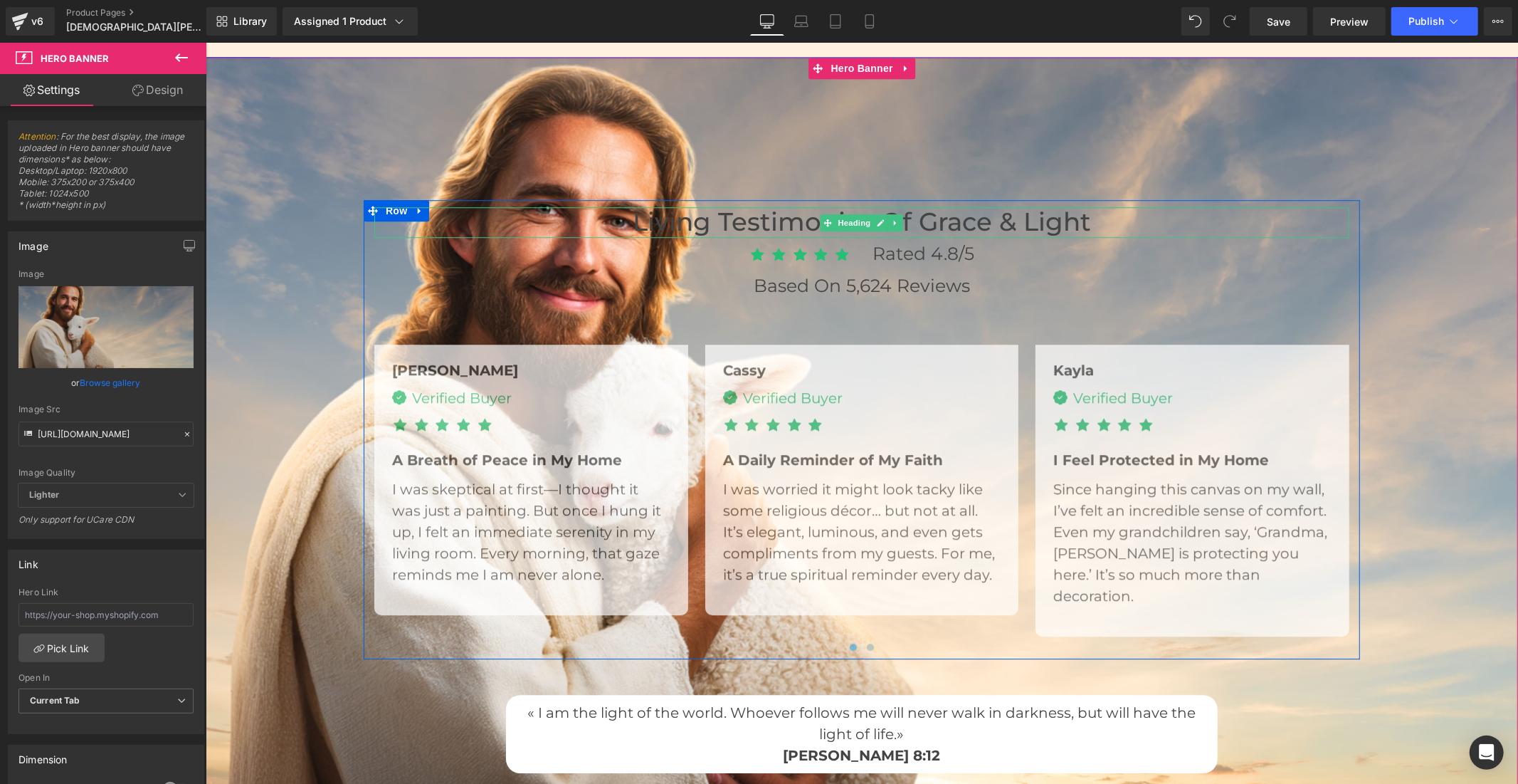
click at [631, 221] on h3 "Living Testimonies of Grace & Light" at bounding box center [862, 222] width 975 height 31
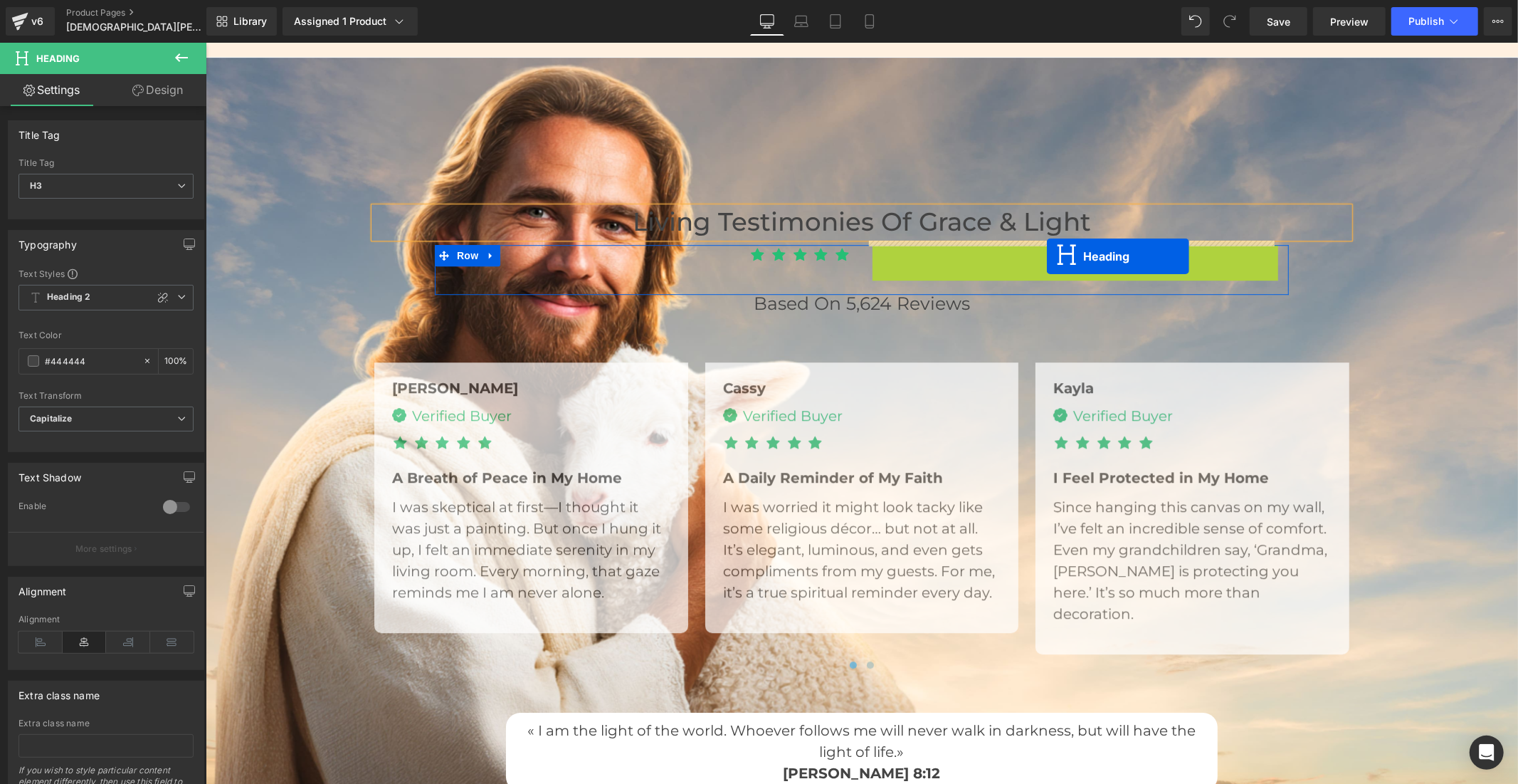
drag, startPoint x: 1035, startPoint y: 248, endPoint x: 1047, endPoint y: 256, distance: 14.4
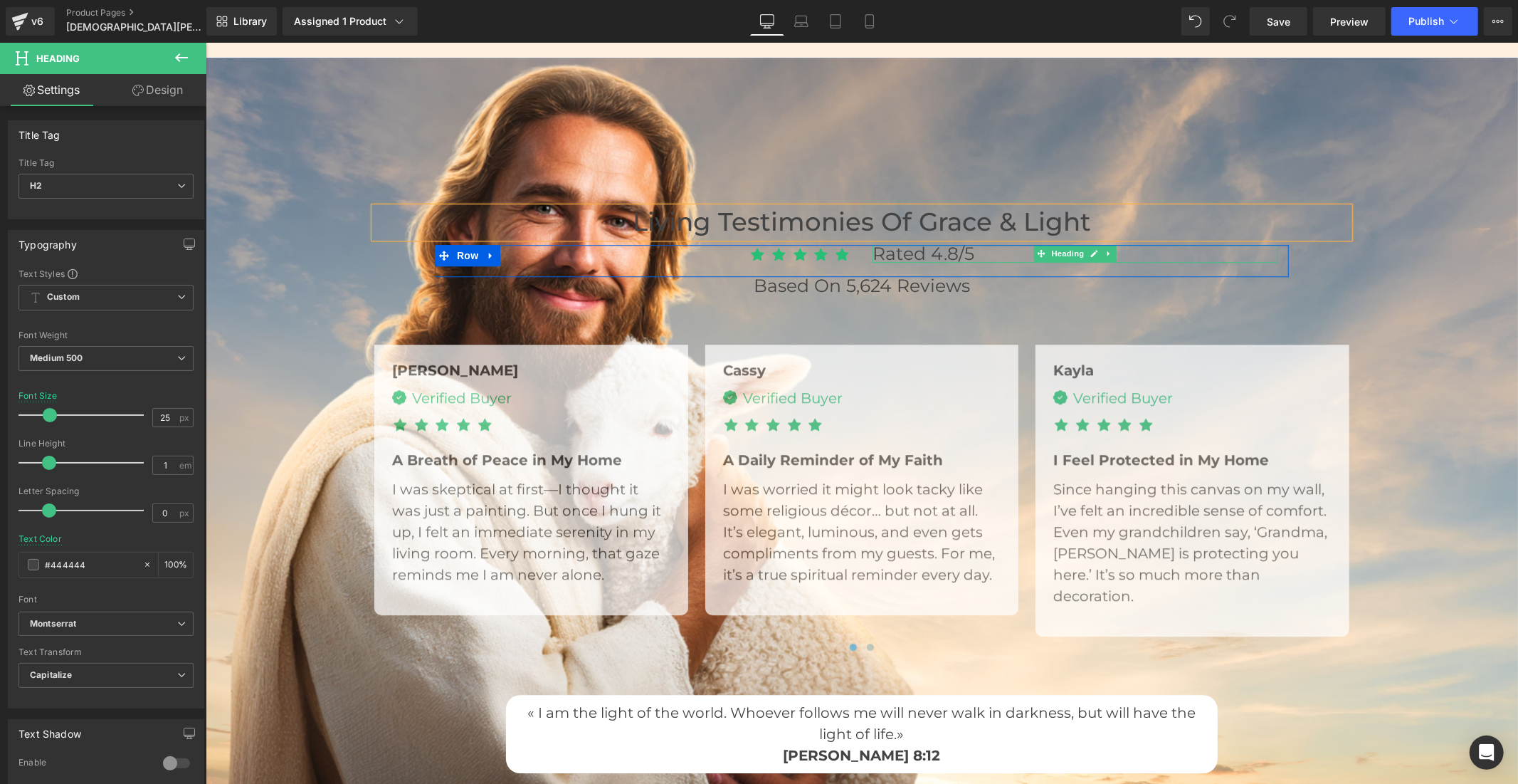
click at [875, 246] on font "Rated 4.8/5" at bounding box center [923, 252] width 102 height 22
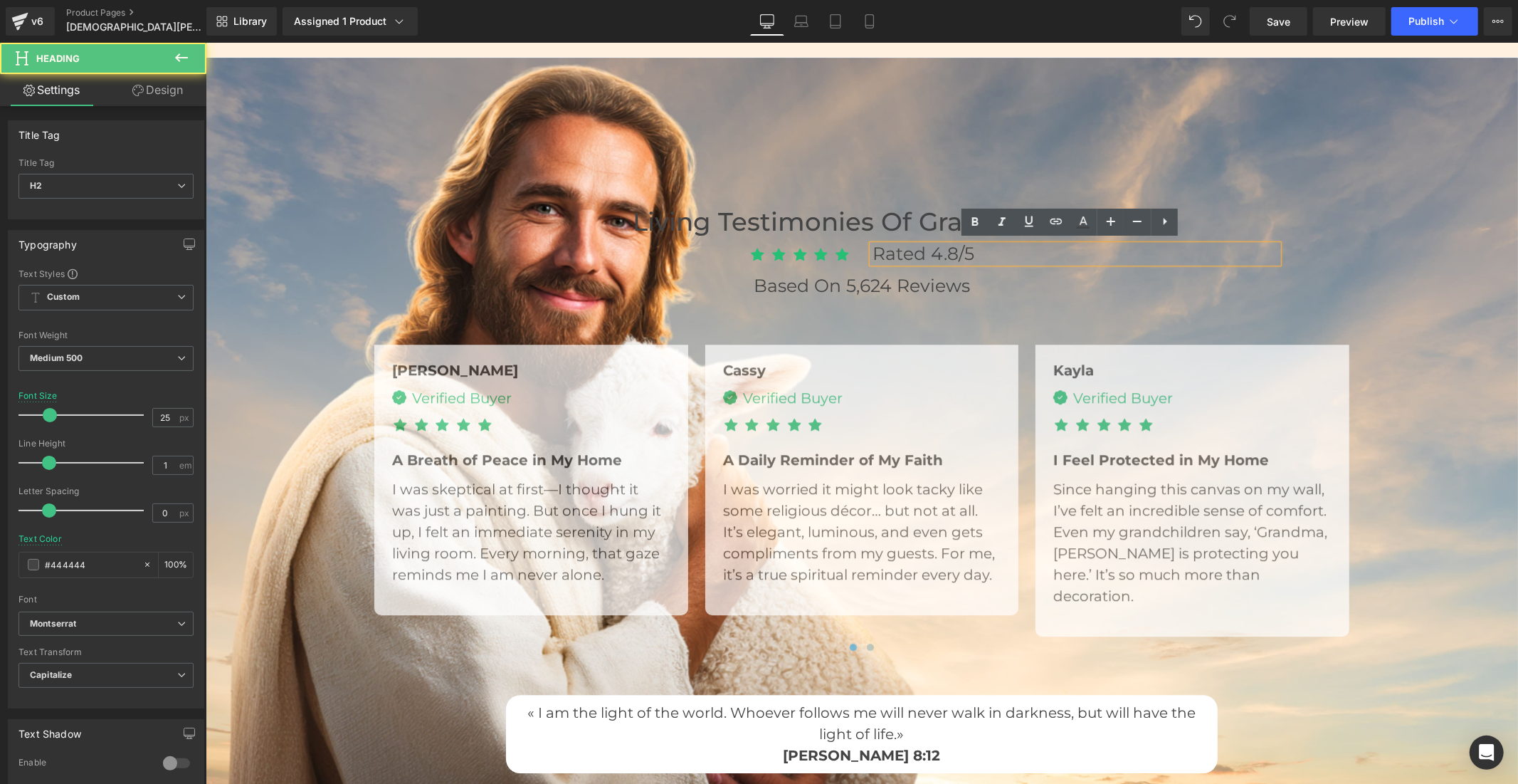
click at [881, 247] on font "Rated 4.8/5" at bounding box center [923, 252] width 102 height 22
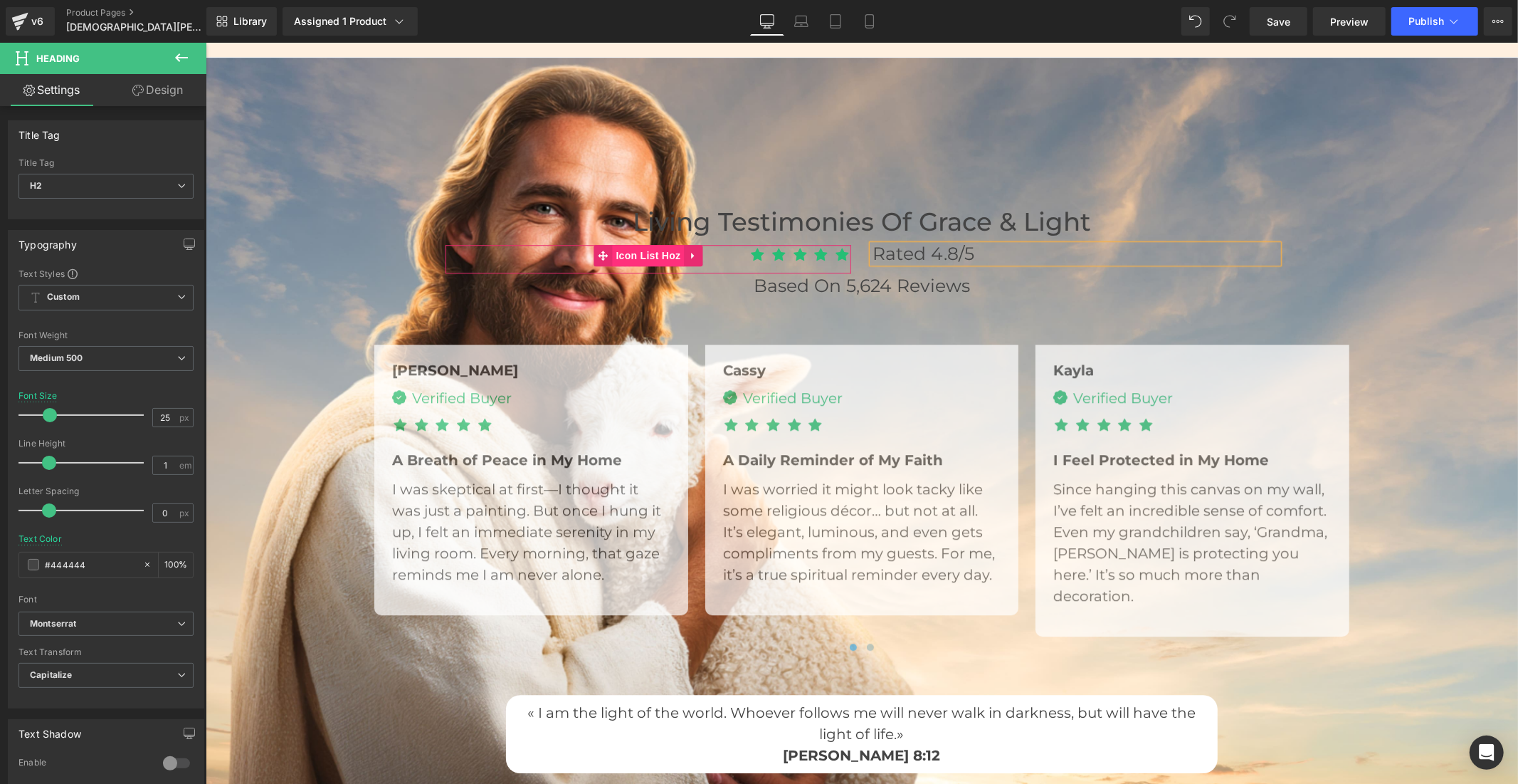
click at [658, 247] on span "Icon List Hoz" at bounding box center [647, 254] width 72 height 22
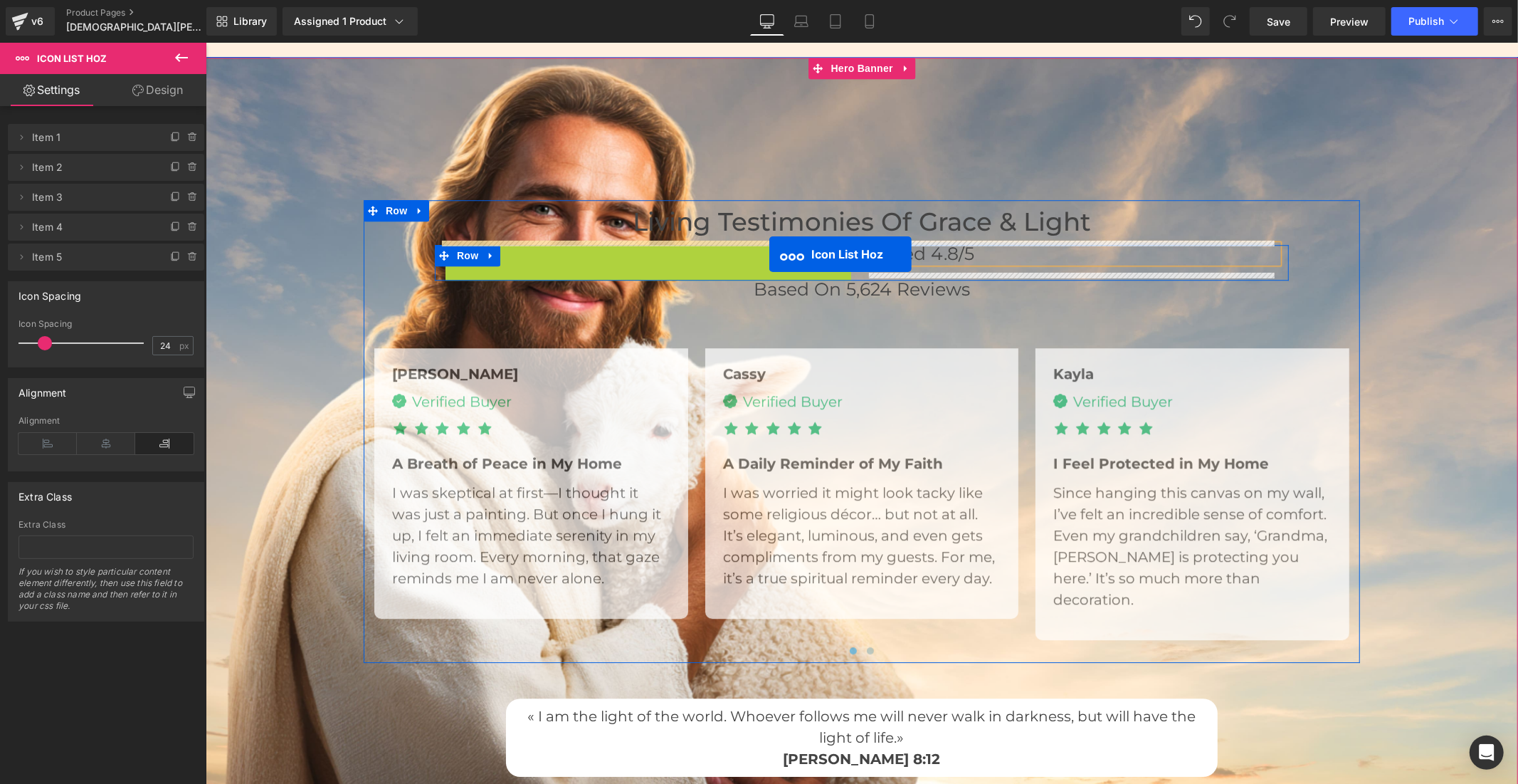
drag, startPoint x: 599, startPoint y: 252, endPoint x: 768, endPoint y: 253, distance: 169.0
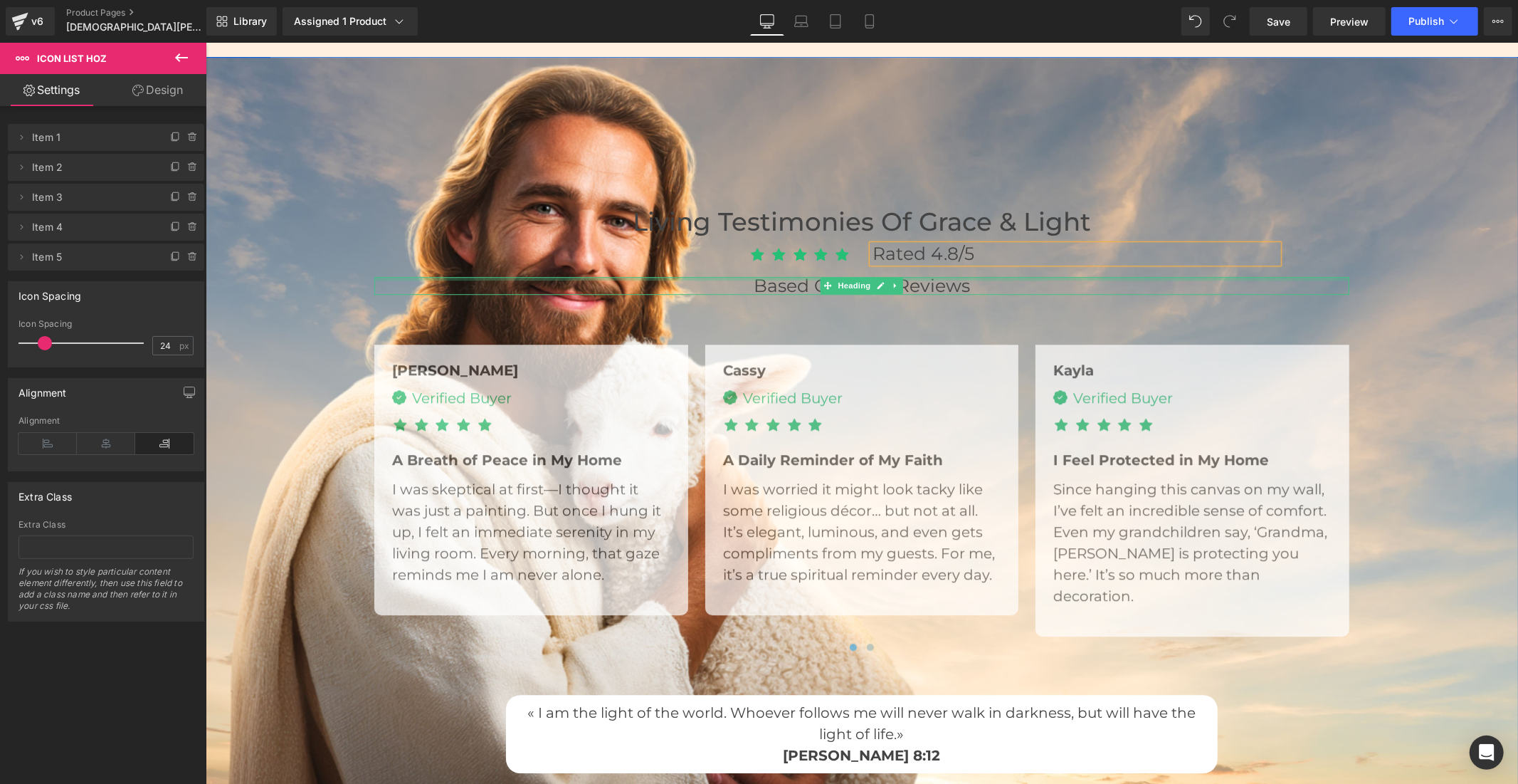
click at [987, 277] on div at bounding box center [862, 278] width 975 height 3
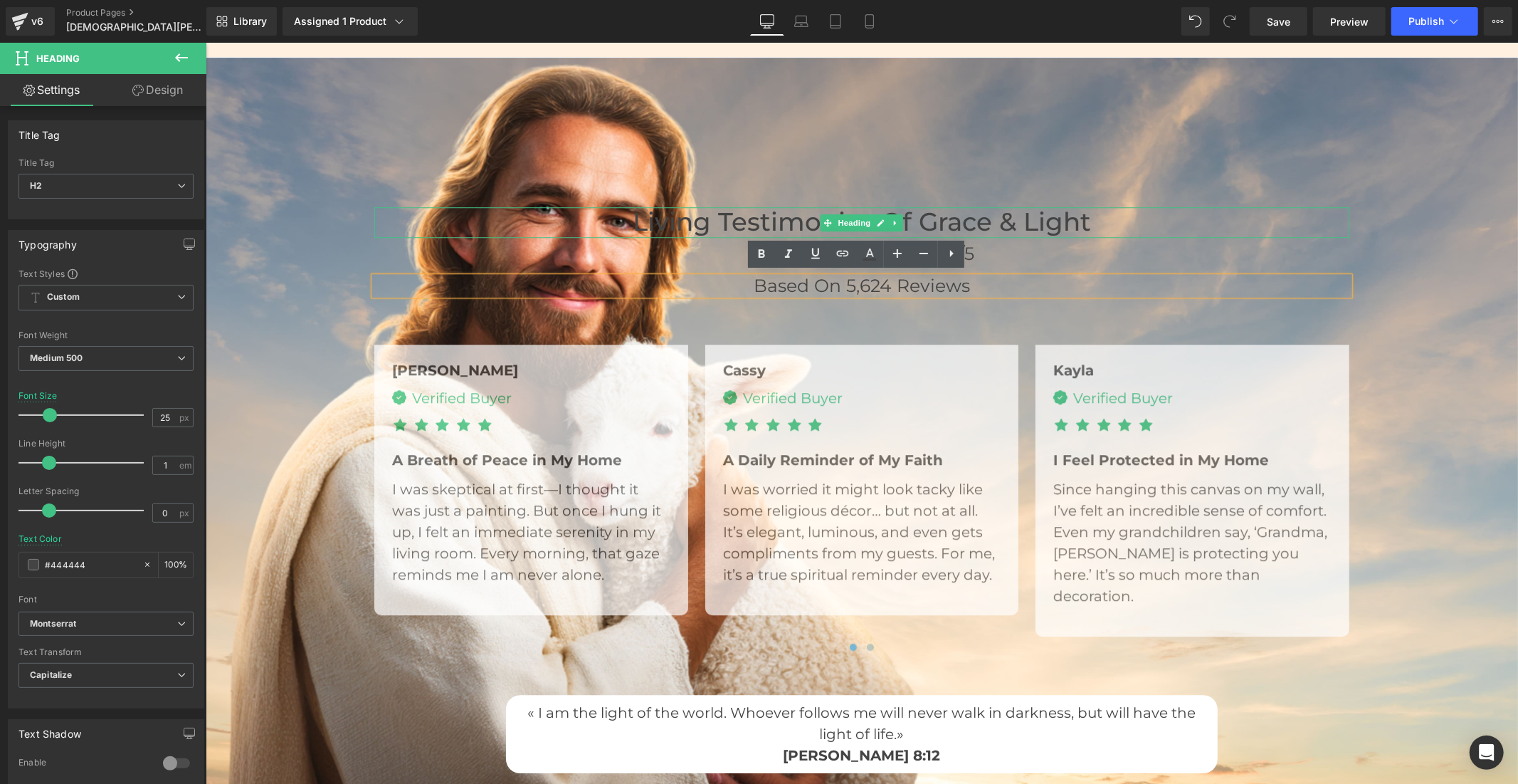
click at [786, 217] on h3 "Living Testimonies of Grace & Light" at bounding box center [862, 222] width 975 height 31
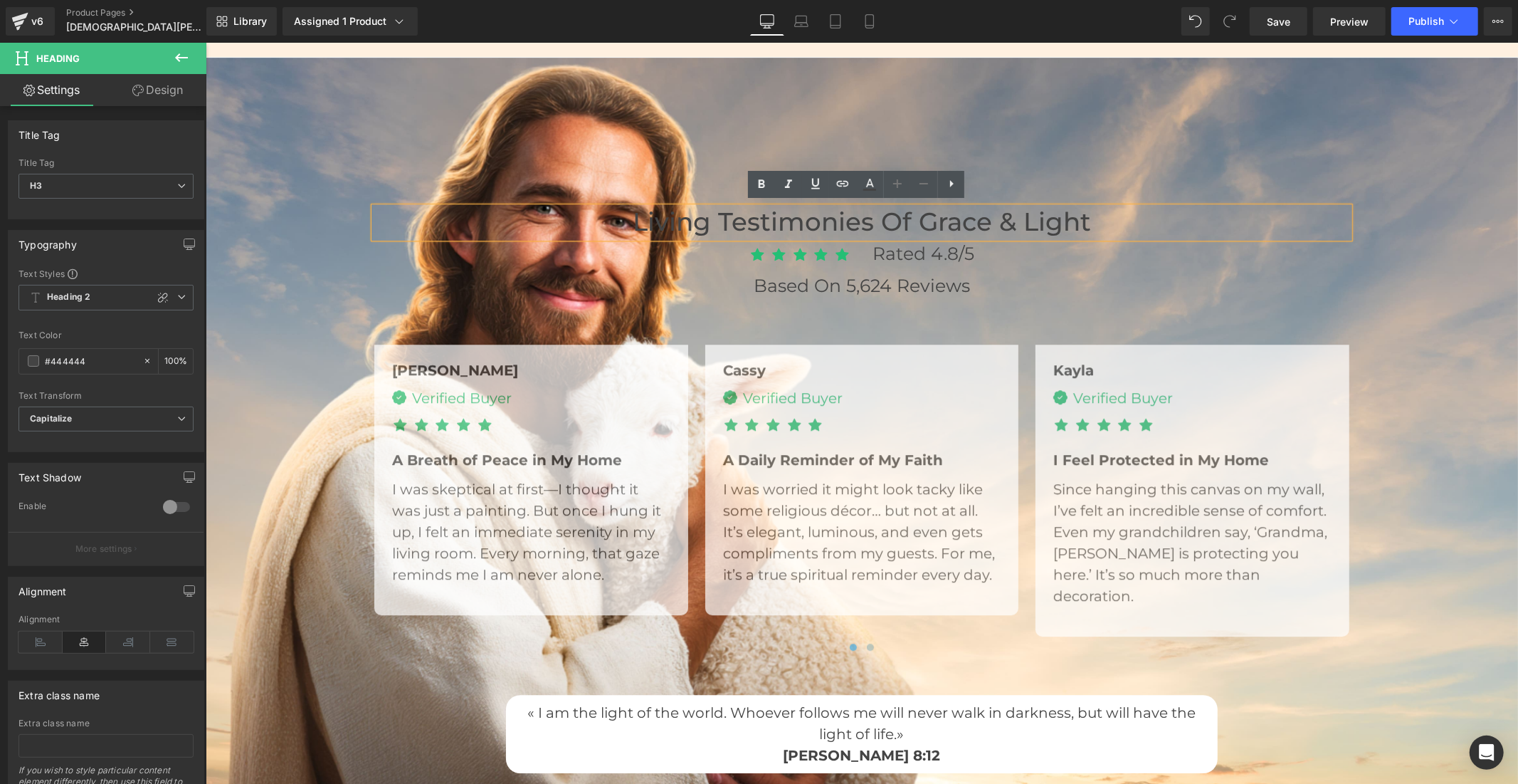
click at [732, 220] on h3 "Living Testimonies of Grace & Light" at bounding box center [862, 222] width 975 height 31
click at [1049, 281] on h2 "Based on 5,624 Reviews" at bounding box center [862, 285] width 975 height 18
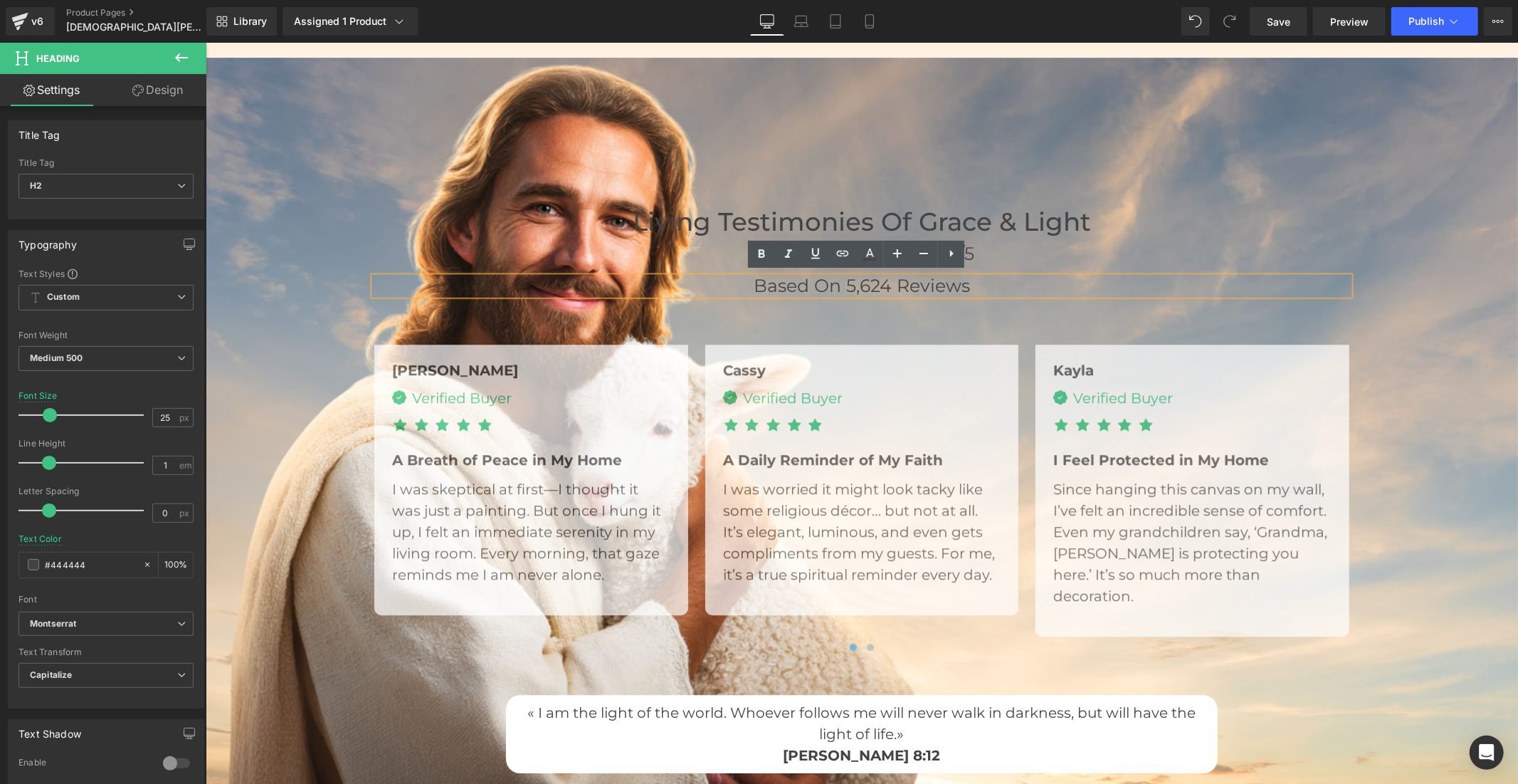
click at [1372, 206] on span "Living Testimonies of Grace & Light Heading Icon Icon Icon Icon Icon Icon List …" at bounding box center [862, 485] width 1313 height 573
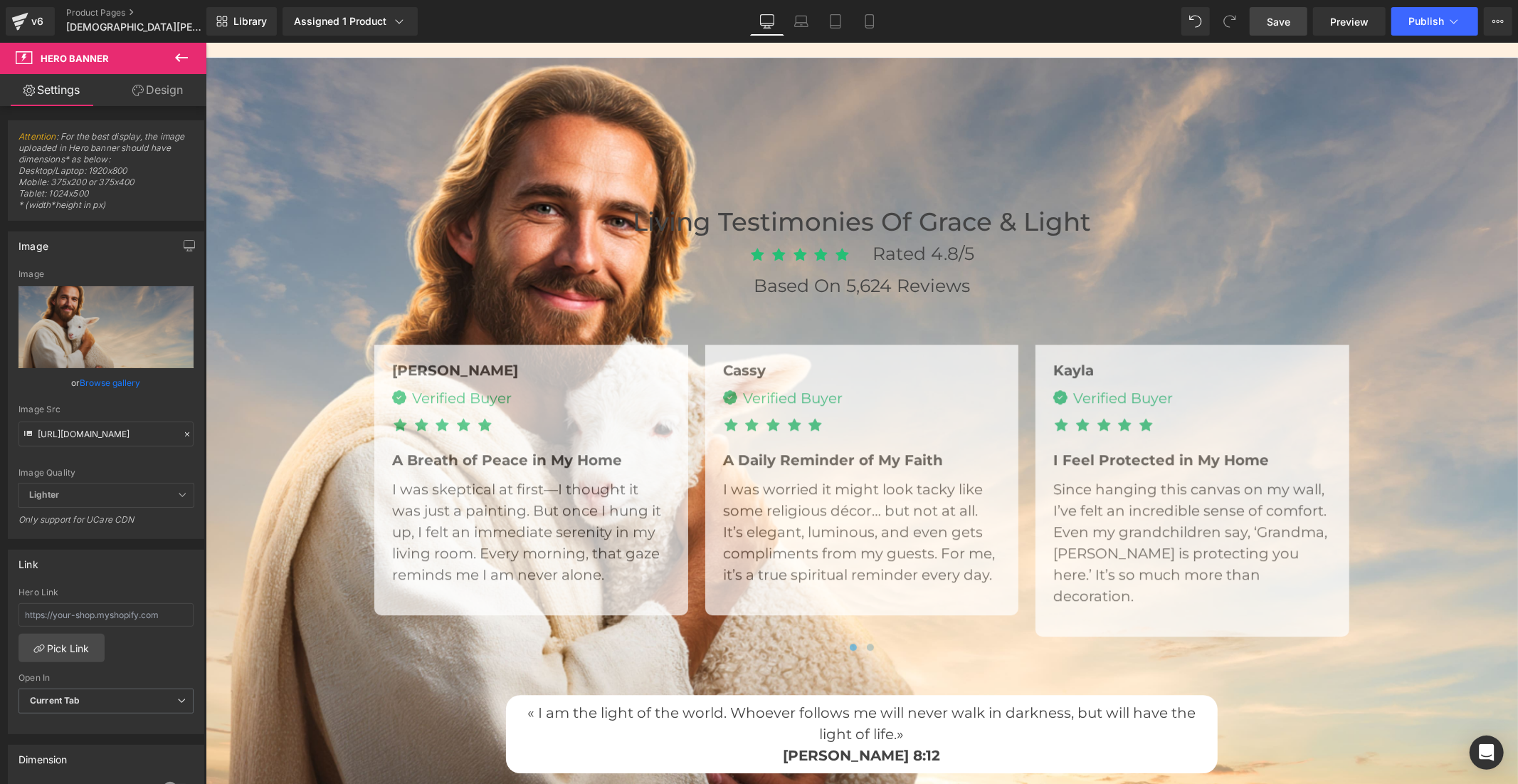
click at [1281, 22] on span "Save" at bounding box center [1278, 22] width 23 height 15
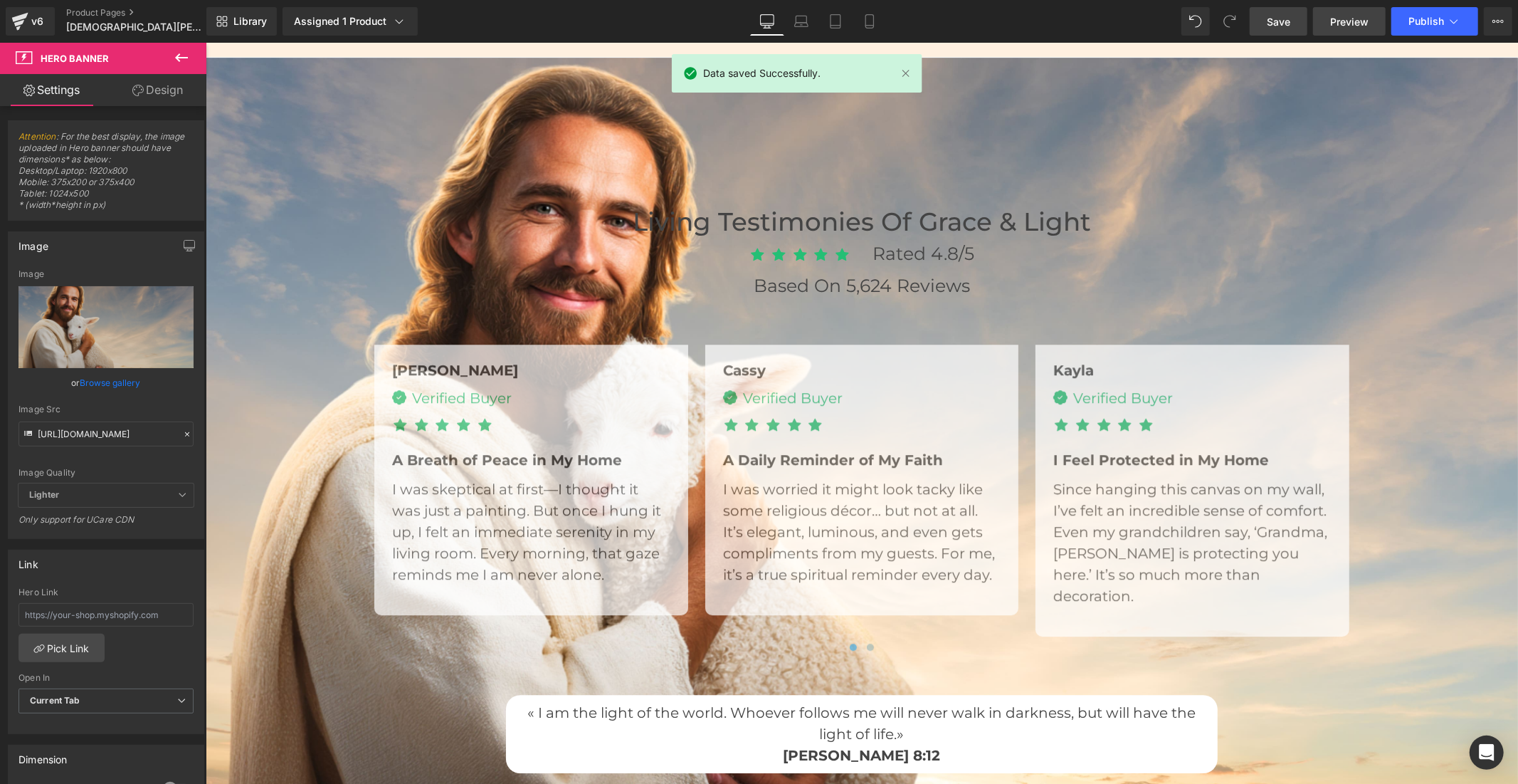
click at [1344, 22] on span "Preview" at bounding box center [1349, 22] width 39 height 15
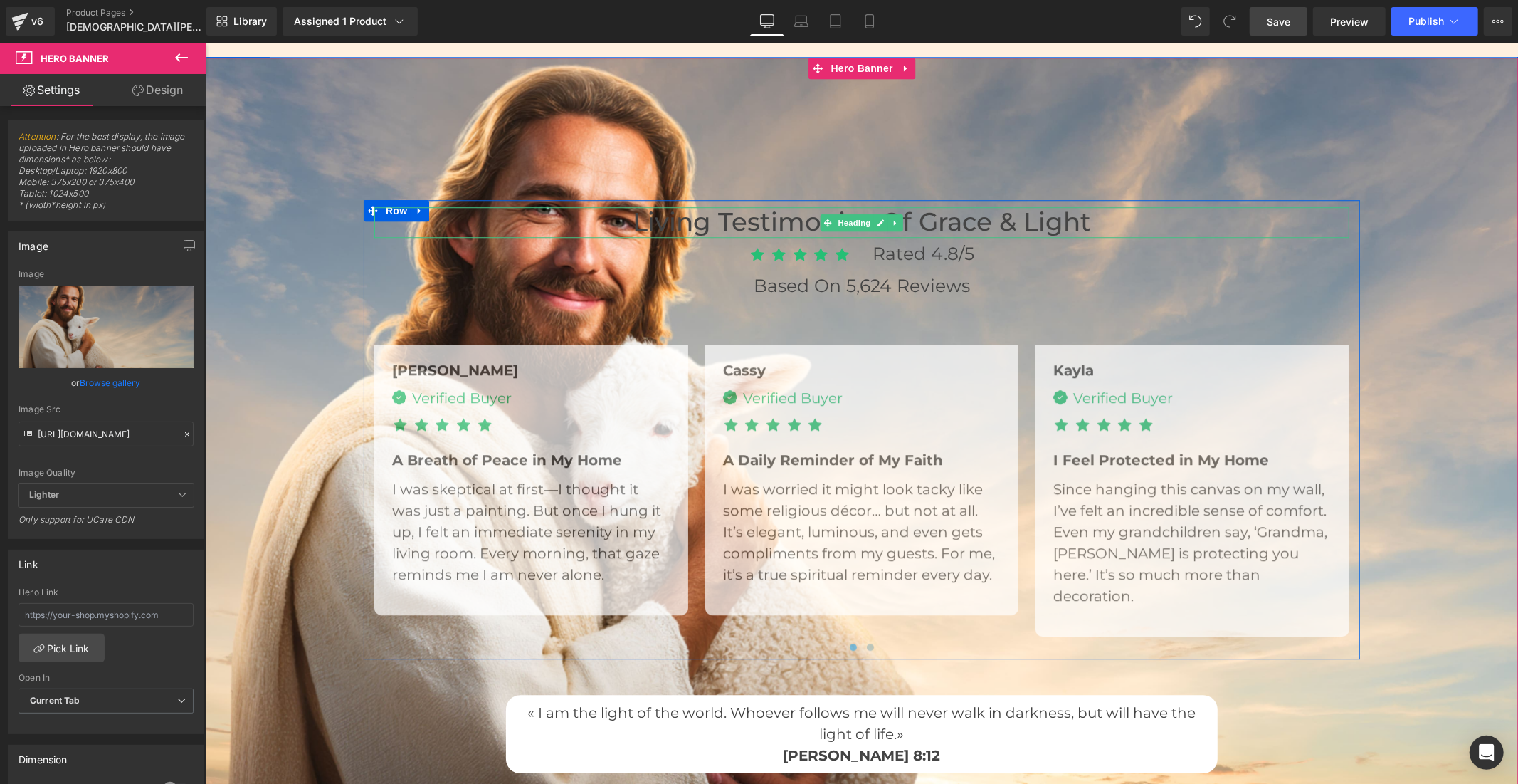
click at [748, 219] on h3 "Living Testimonies of Grace & Light" at bounding box center [862, 222] width 975 height 31
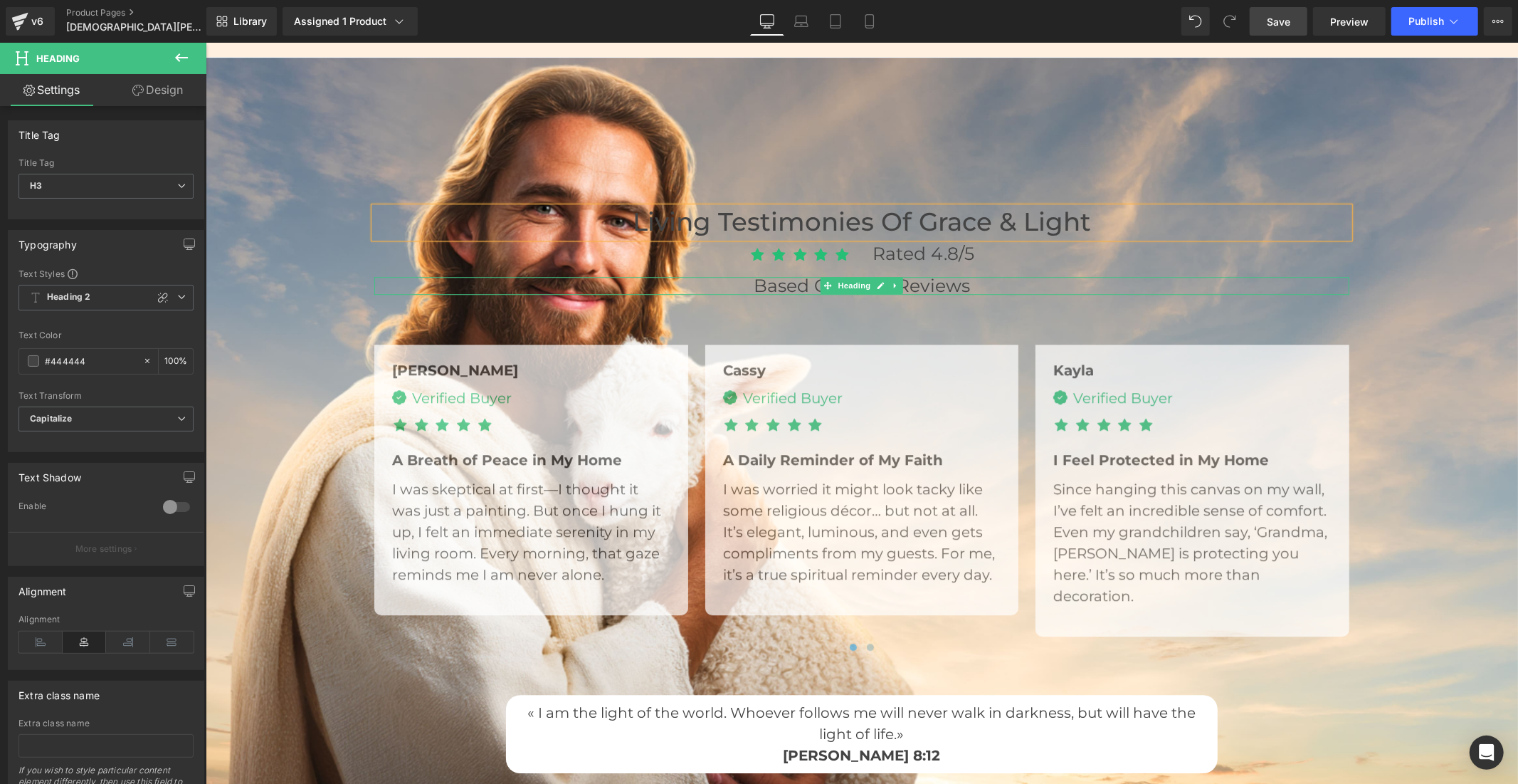
click at [753, 280] on font "Based on 5,624 Reviews" at bounding box center [861, 284] width 216 height 22
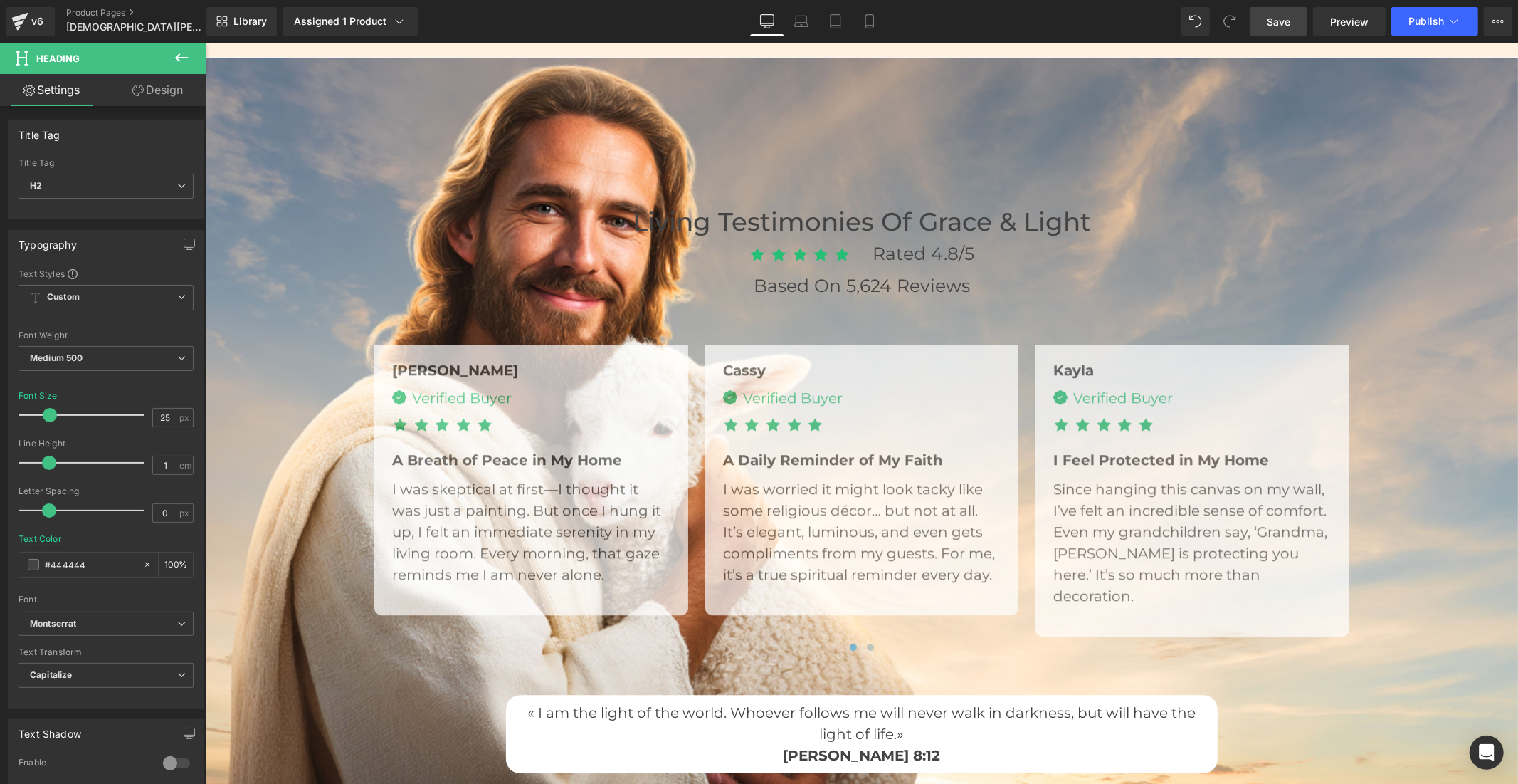
click at [1268, 16] on span "Save" at bounding box center [1278, 22] width 23 height 15
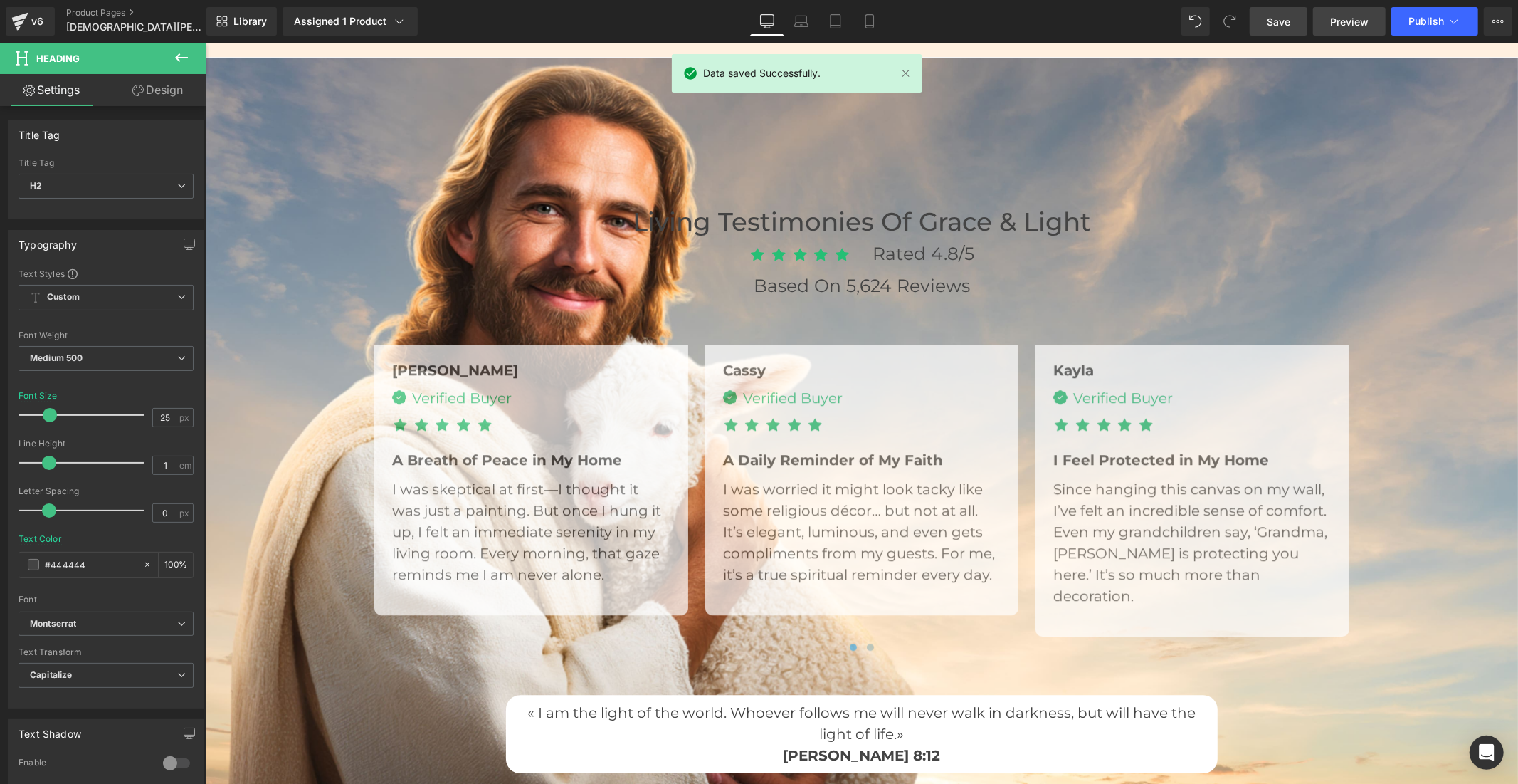
click at [1342, 16] on span "Preview" at bounding box center [1349, 22] width 39 height 15
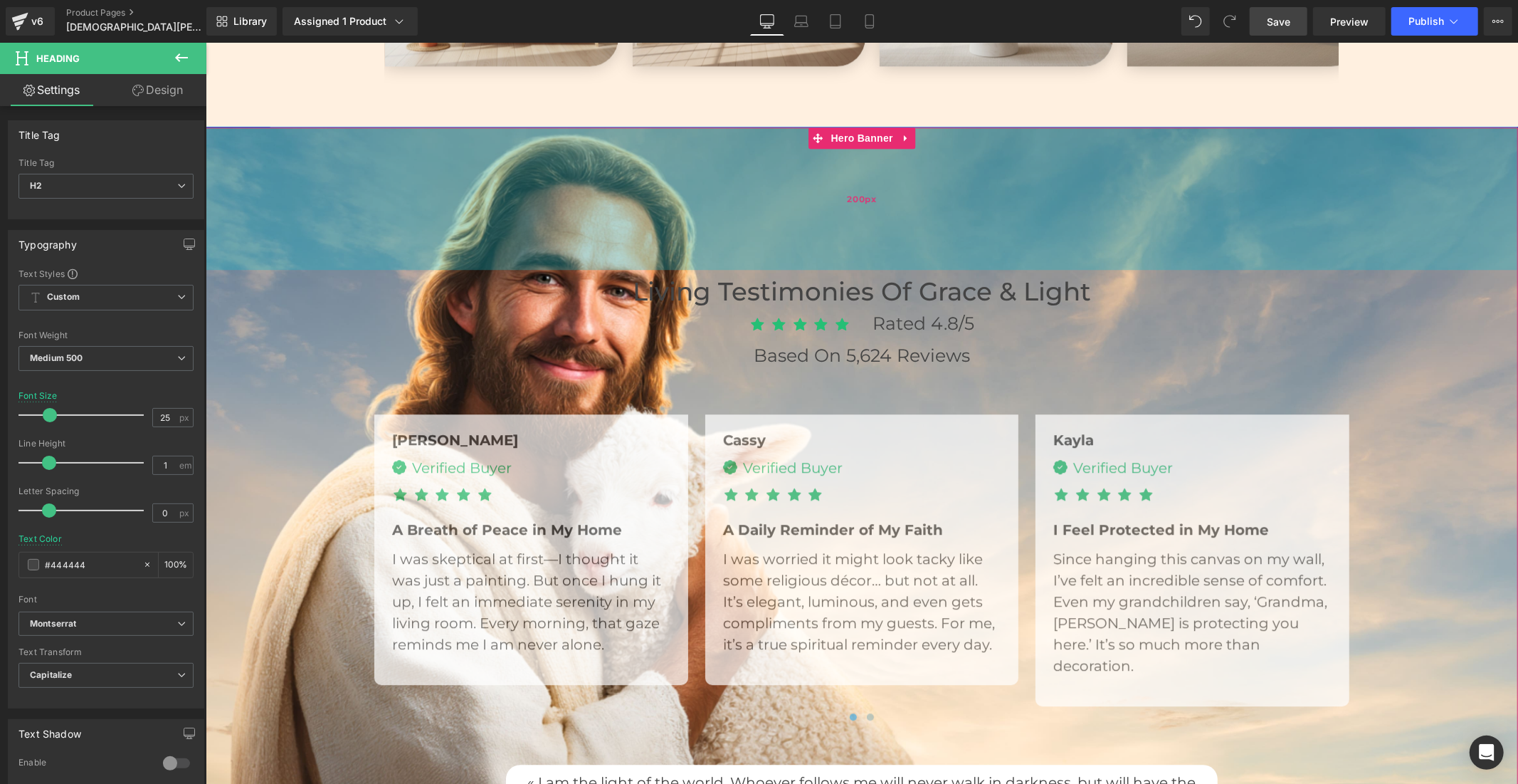
scroll to position [3164, 0]
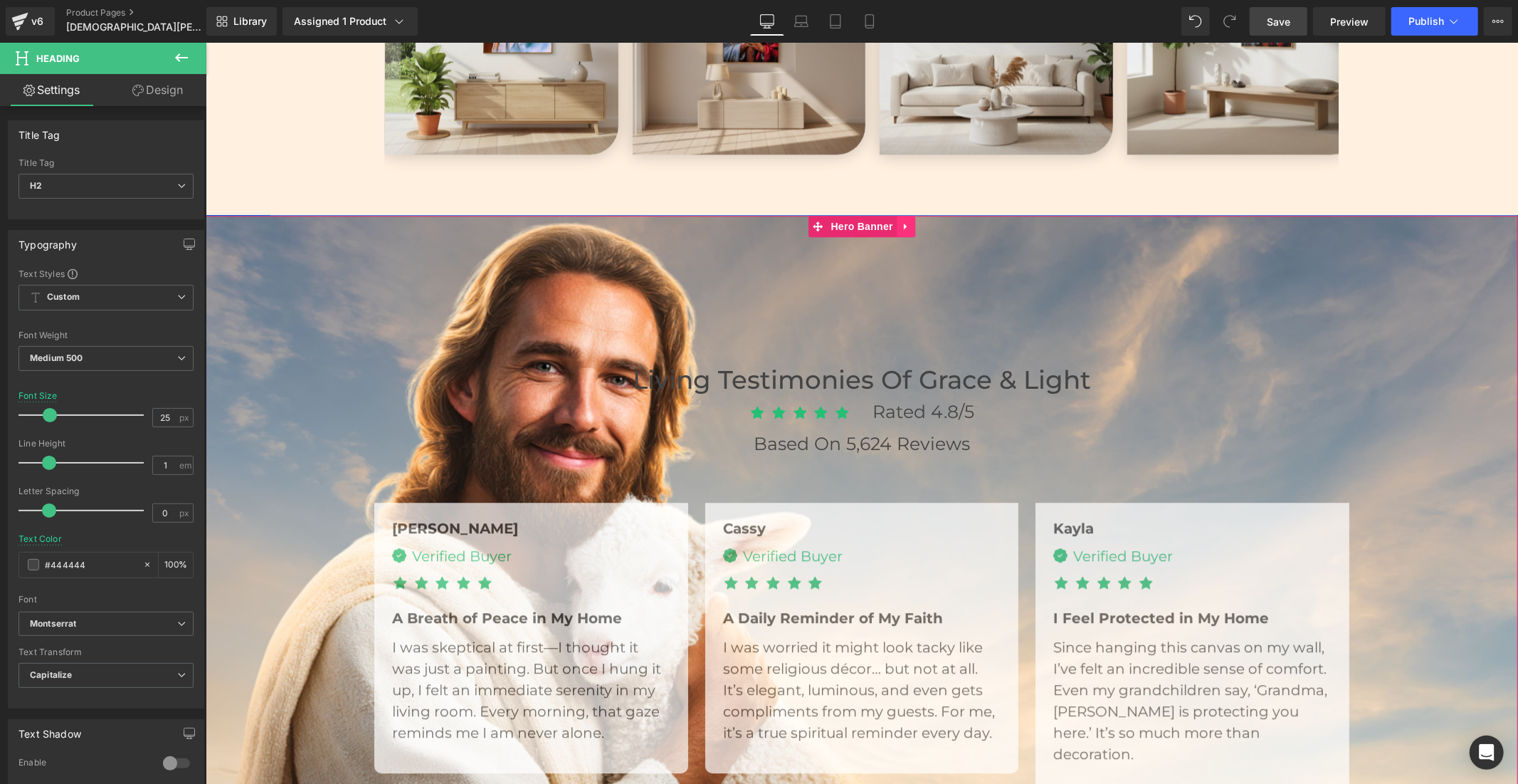
click at [900, 221] on icon at bounding box center [905, 226] width 10 height 10
drag, startPoint x: 892, startPoint y: 218, endPoint x: 913, endPoint y: 309, distance: 93.4
click at [892, 221] on icon at bounding box center [897, 226] width 10 height 10
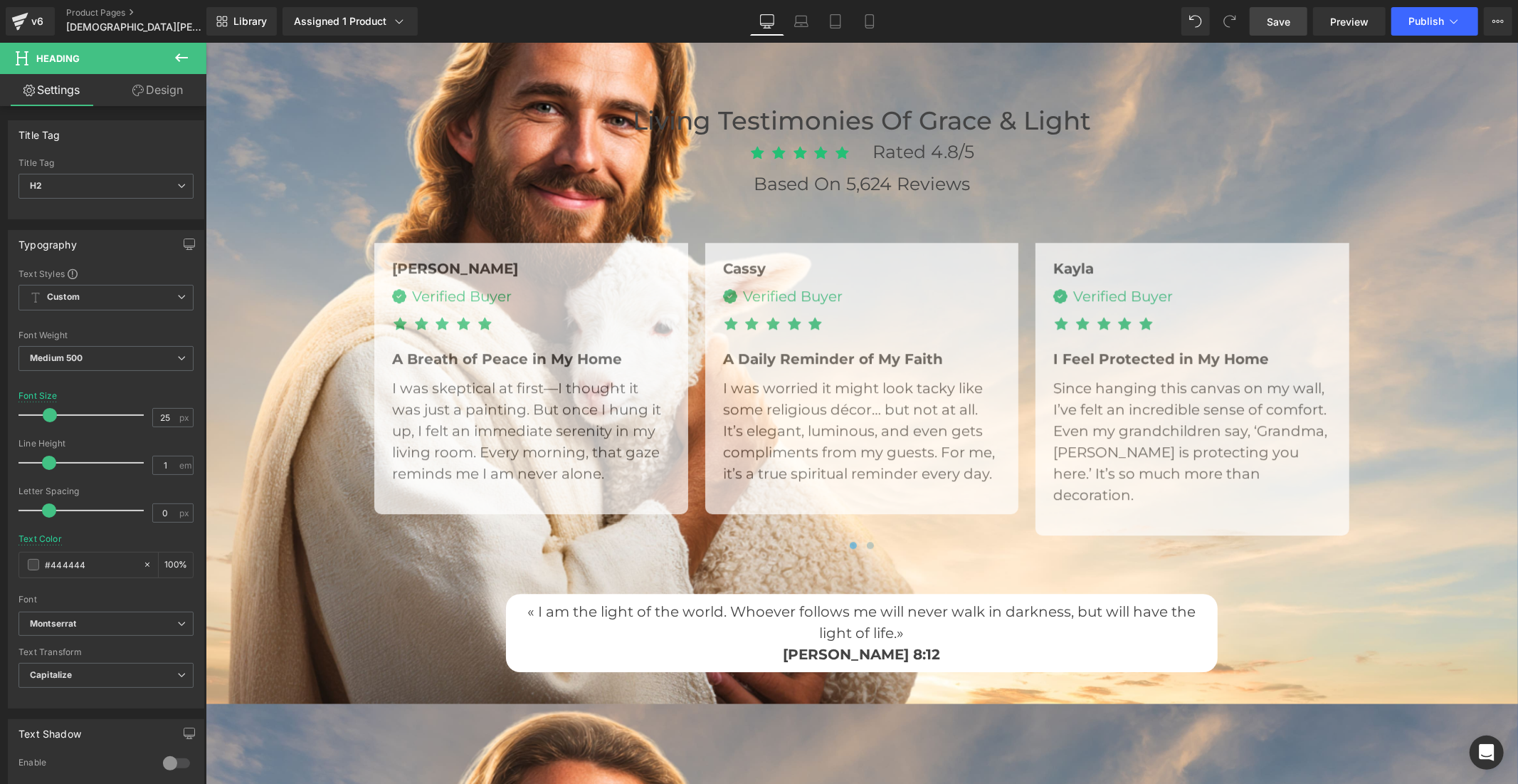
scroll to position [3289, 0]
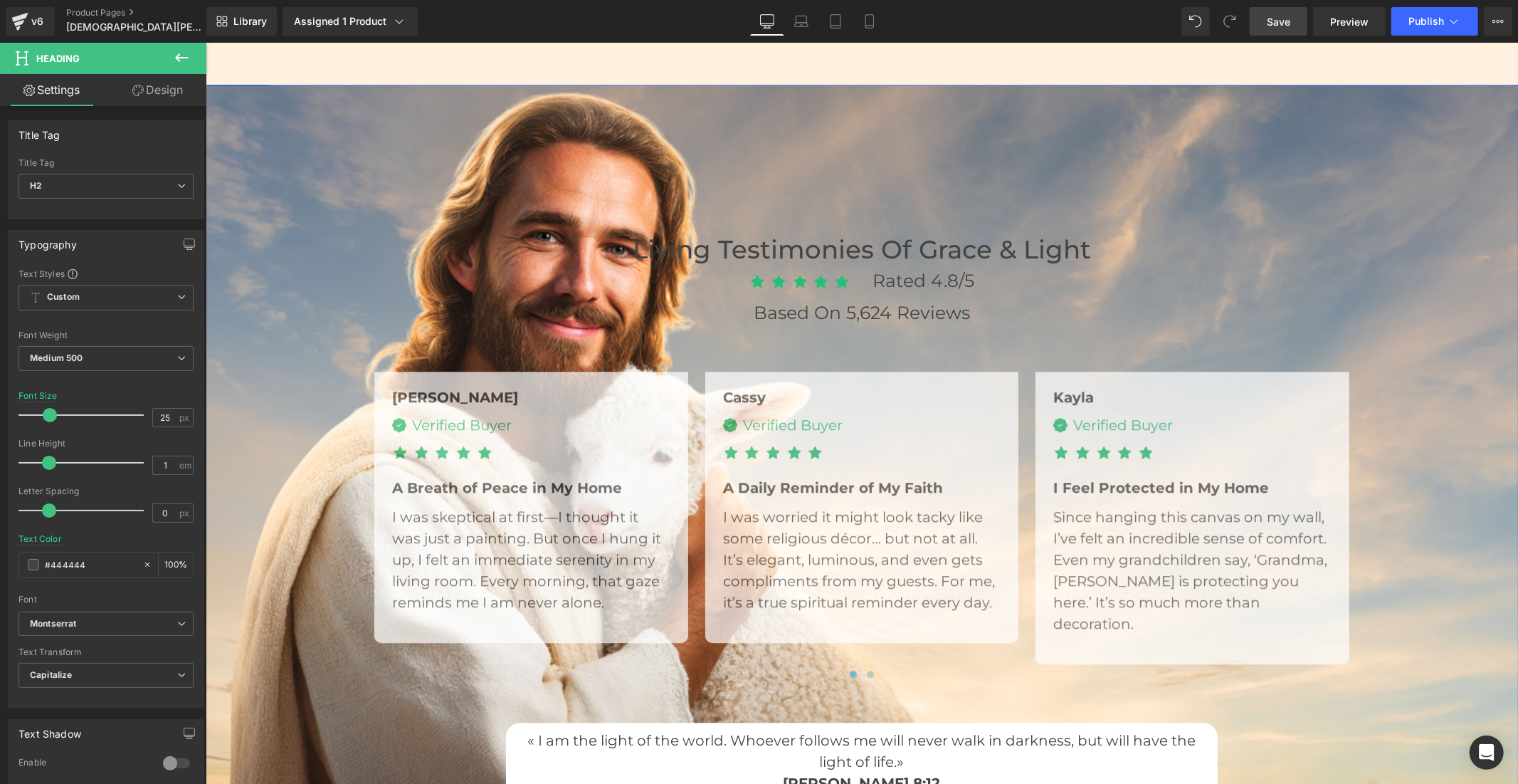
click at [822, 100] on div "Living Testimonies of Grace & Light Heading Icon Icon Icon Icon Icon Icon List …" at bounding box center [862, 457] width 1313 height 747
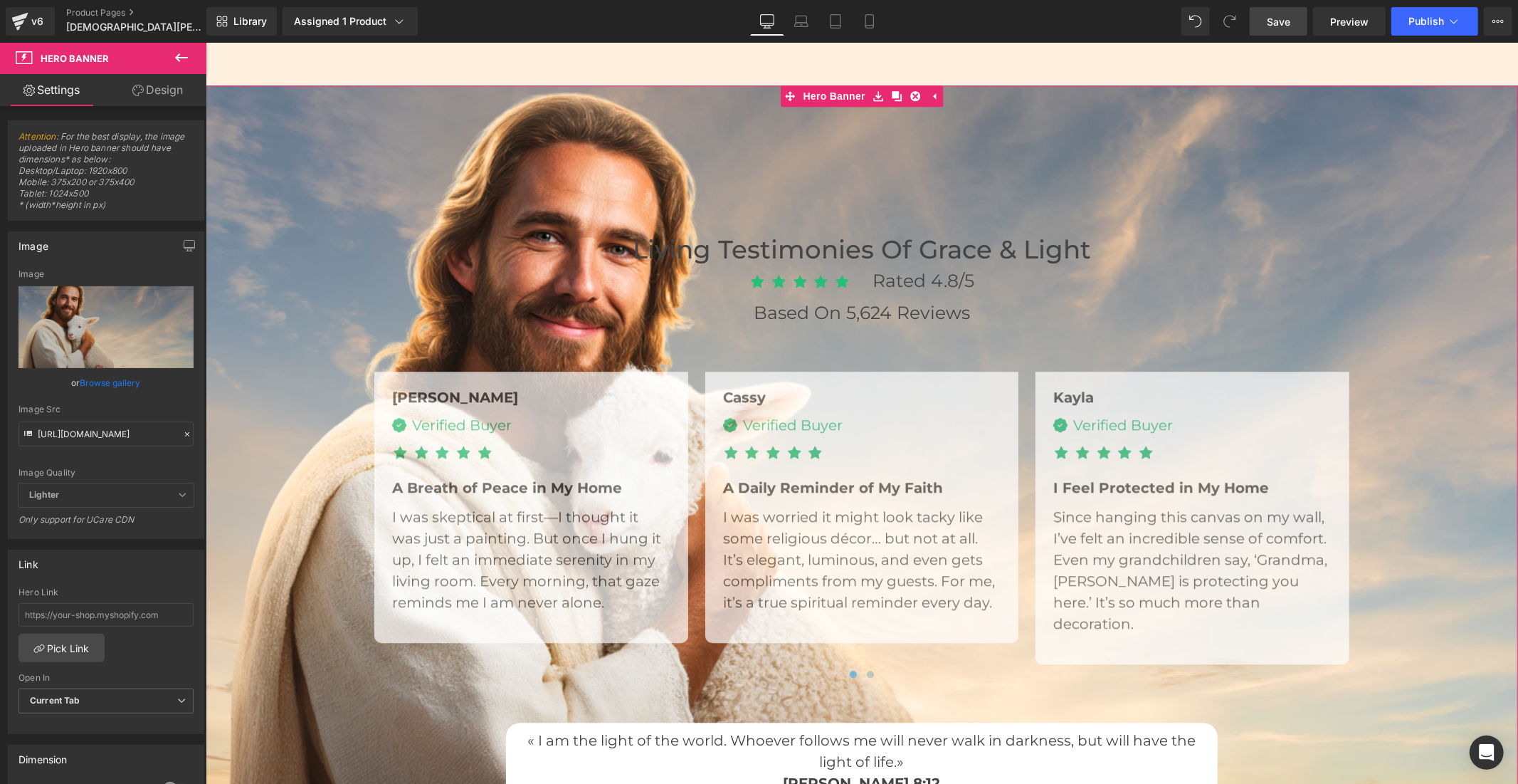
click at [144, 83] on link "Design" at bounding box center [158, 90] width 103 height 32
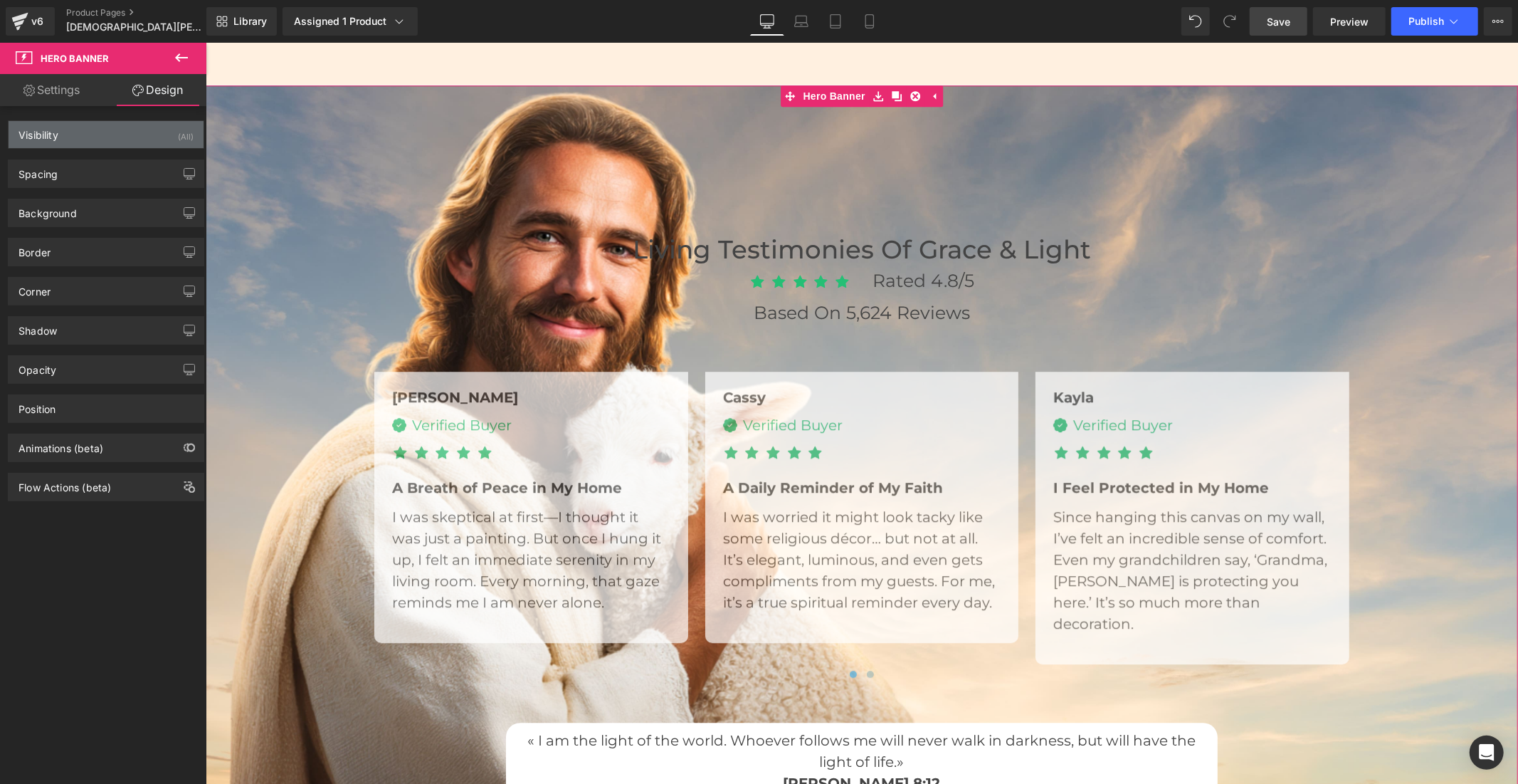
click at [120, 128] on div "Visibility (All)" at bounding box center [106, 134] width 195 height 27
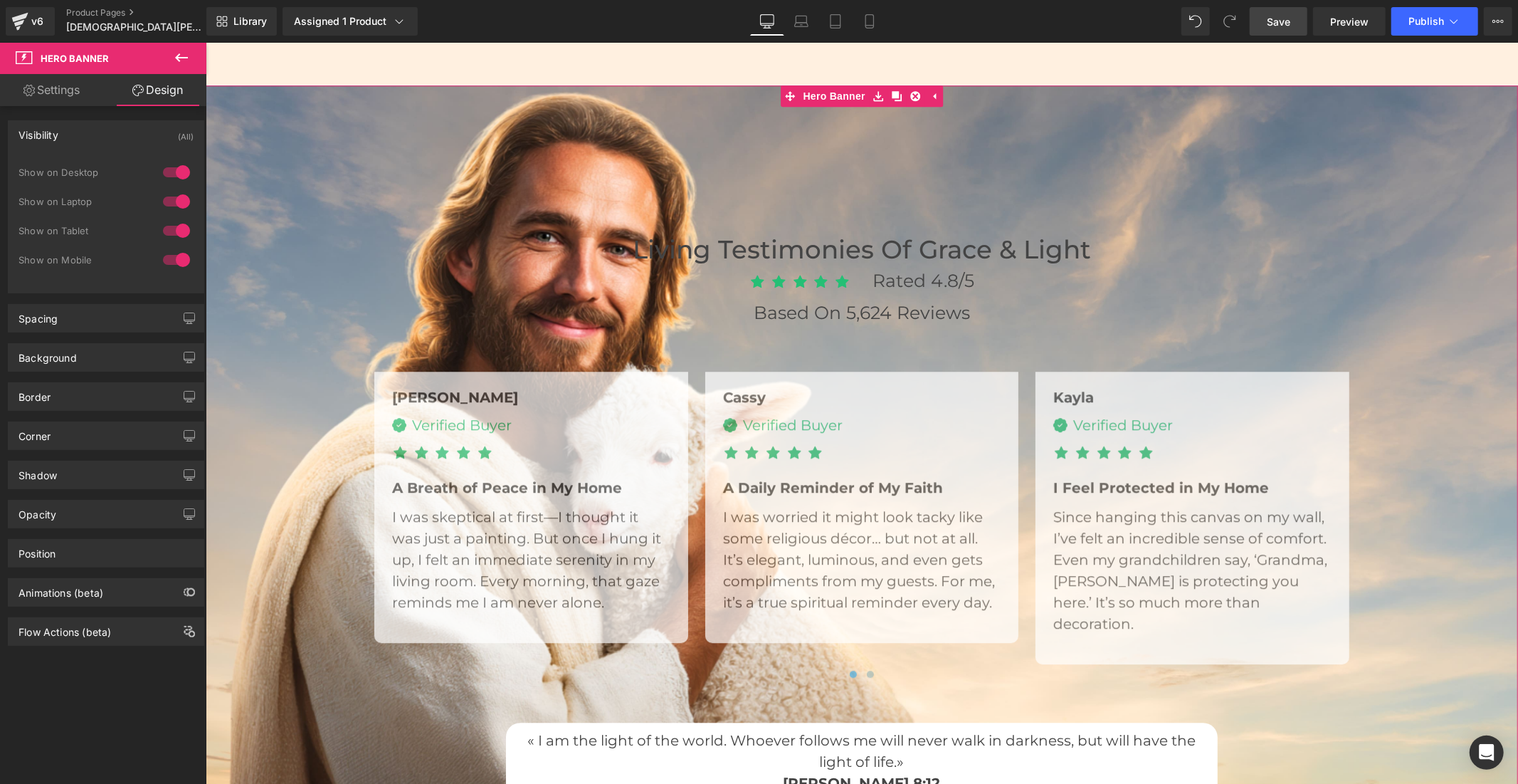
click at [164, 229] on div at bounding box center [177, 231] width 34 height 22
click at [165, 254] on div at bounding box center [177, 259] width 34 height 22
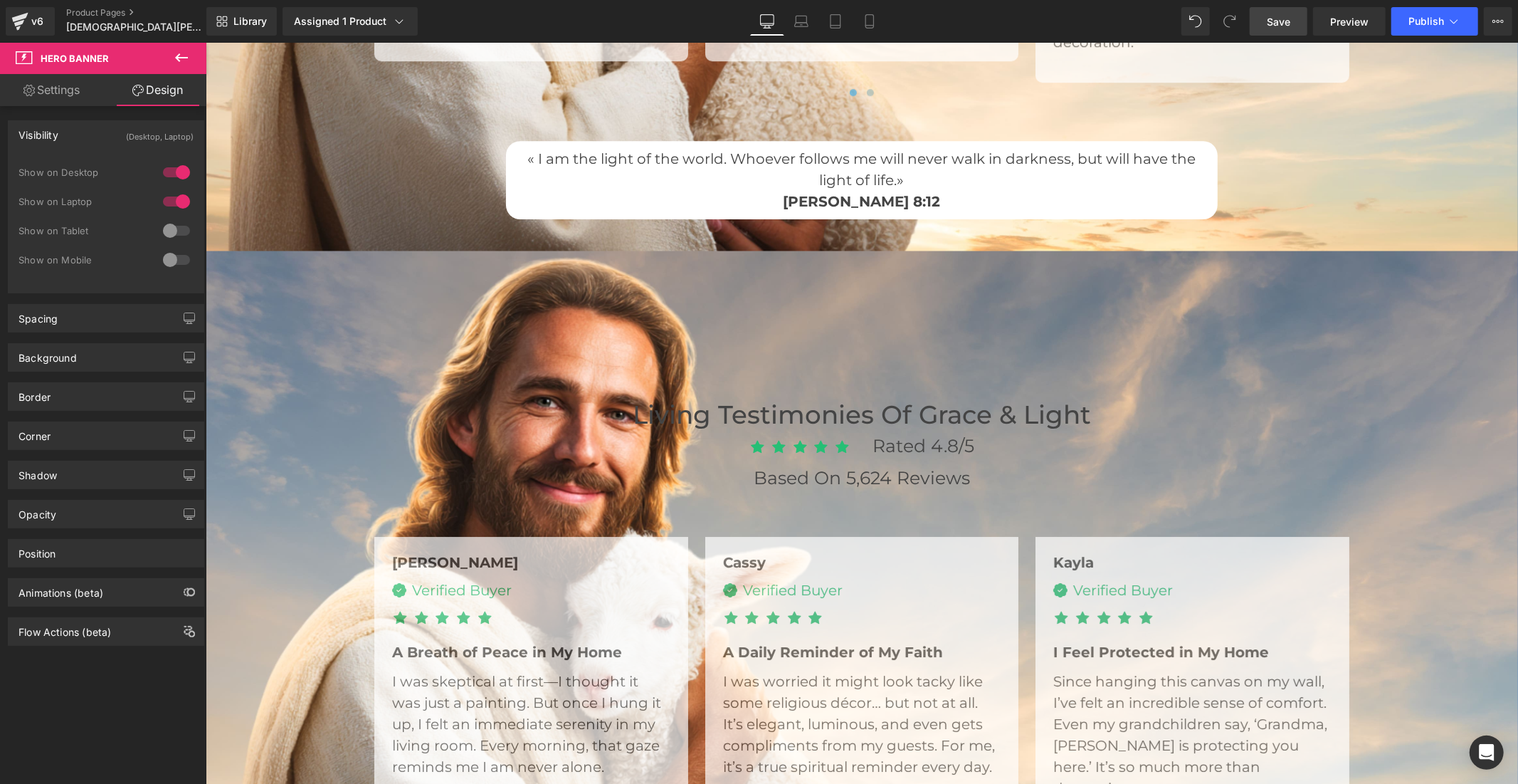
scroll to position [3921, 0]
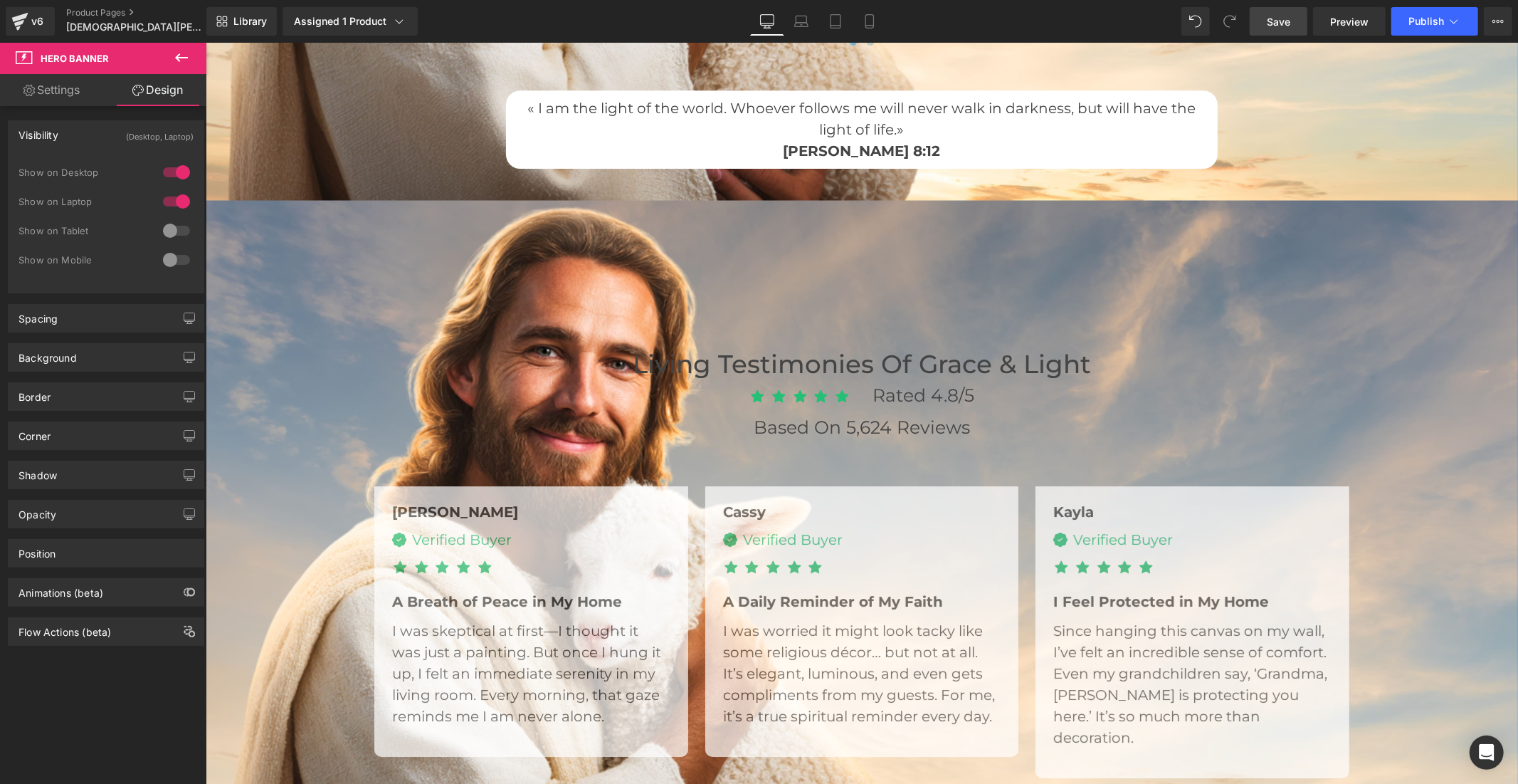
click at [811, 210] on div at bounding box center [862, 572] width 1313 height 747
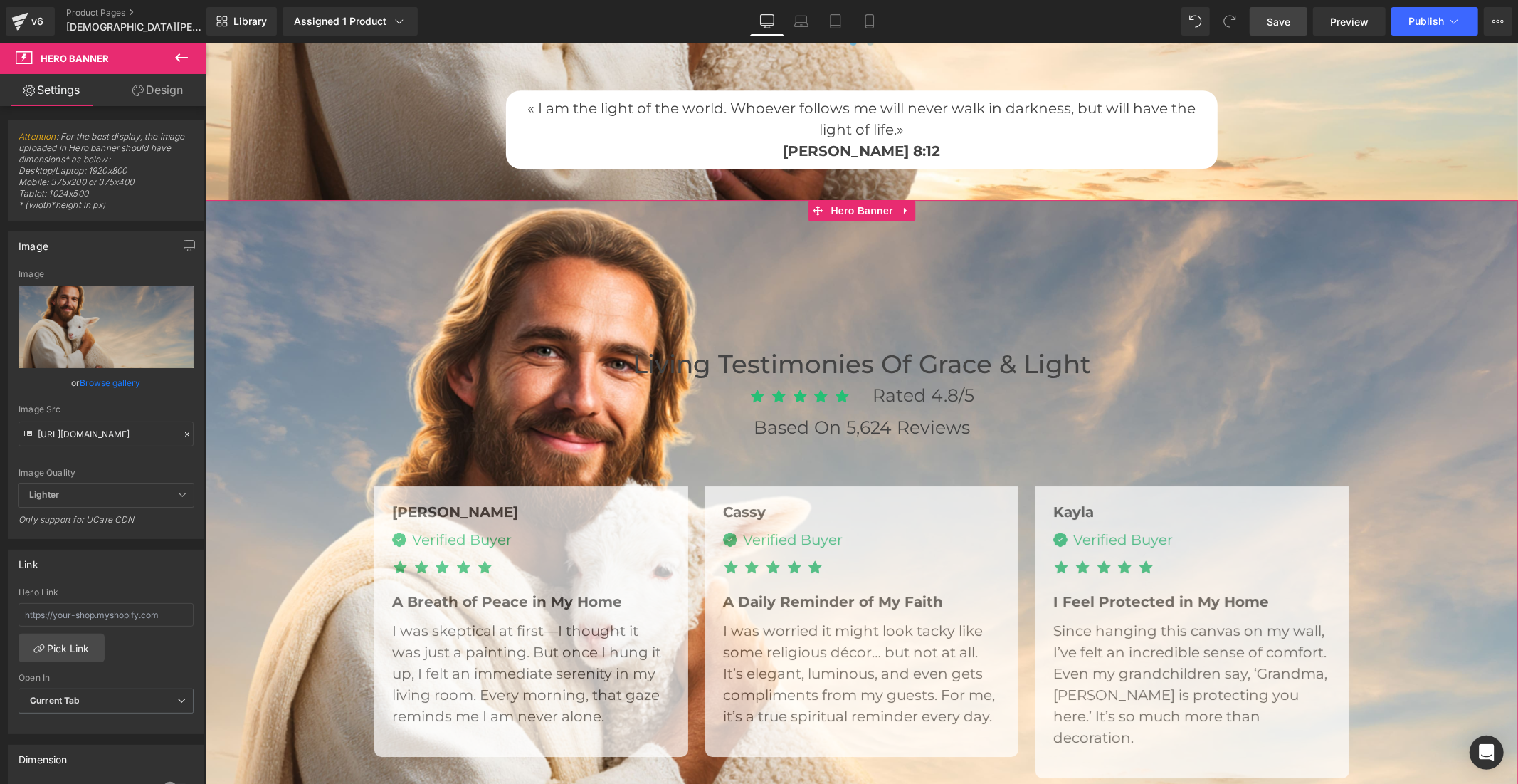
click at [166, 91] on link "Design" at bounding box center [158, 90] width 103 height 32
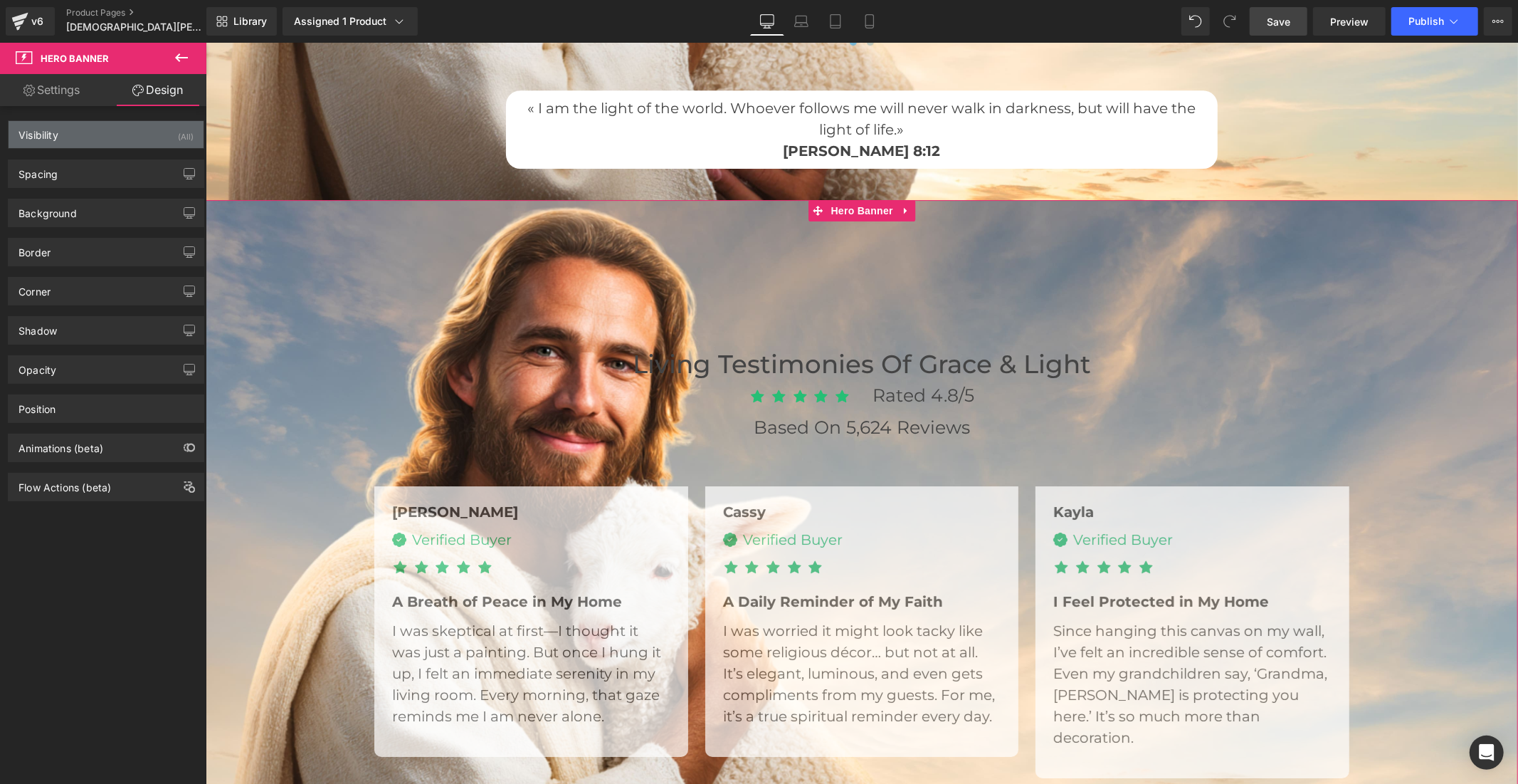
click at [129, 131] on div "Visibility (All)" at bounding box center [106, 134] width 195 height 27
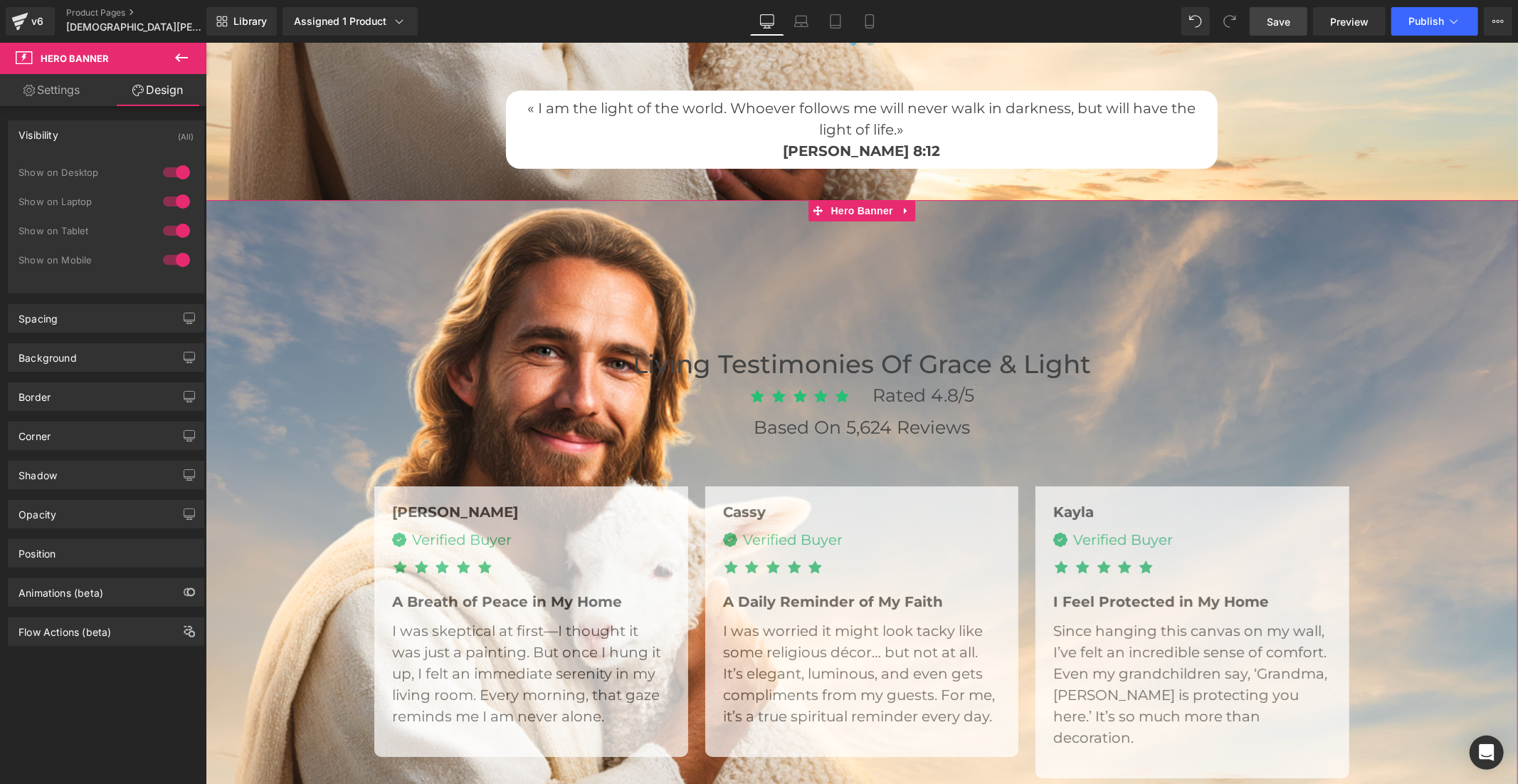
click at [159, 174] on div at bounding box center [177, 172] width 34 height 22
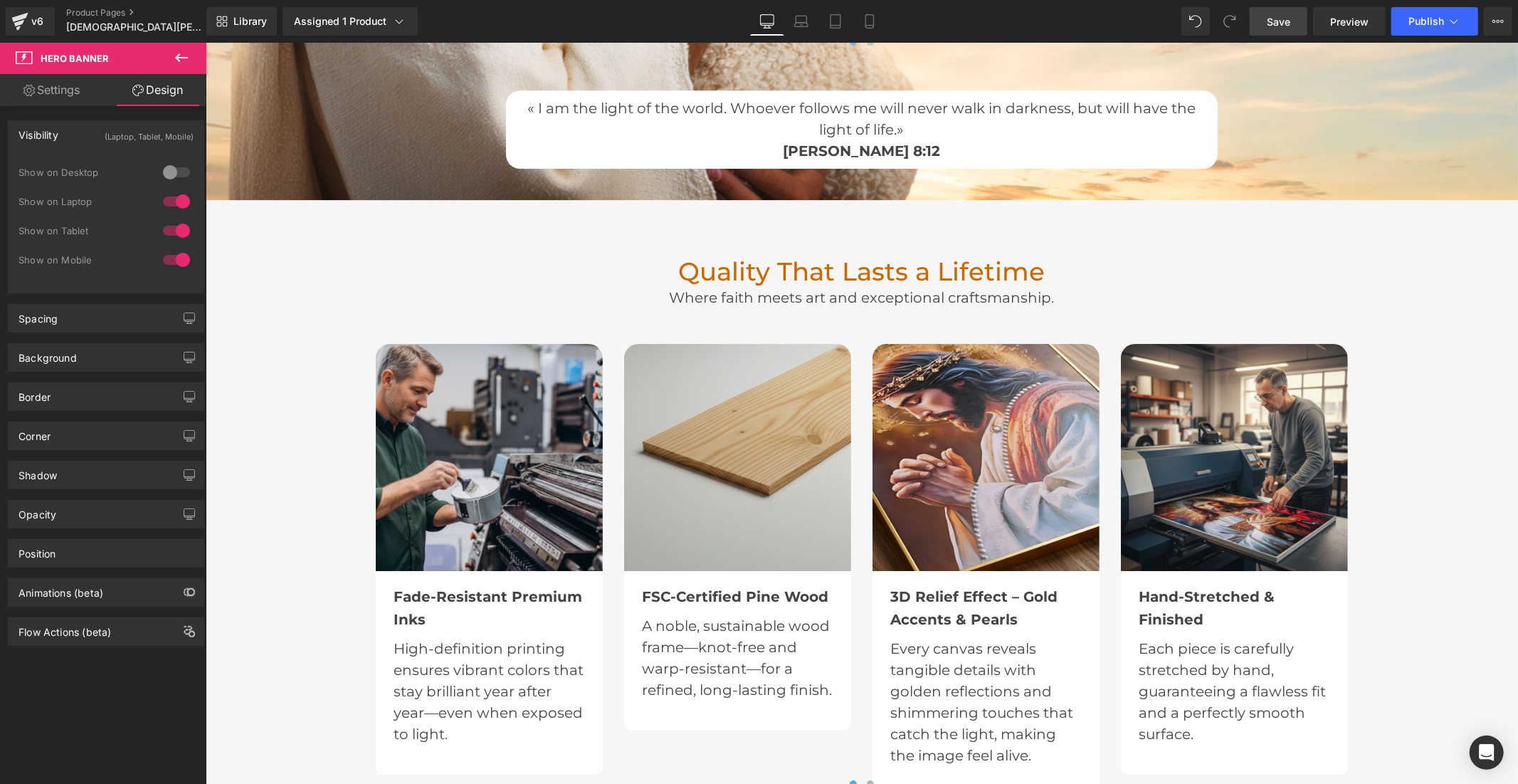
click at [162, 202] on div at bounding box center [177, 202] width 34 height 22
click at [1281, 19] on span "Save" at bounding box center [1278, 22] width 23 height 15
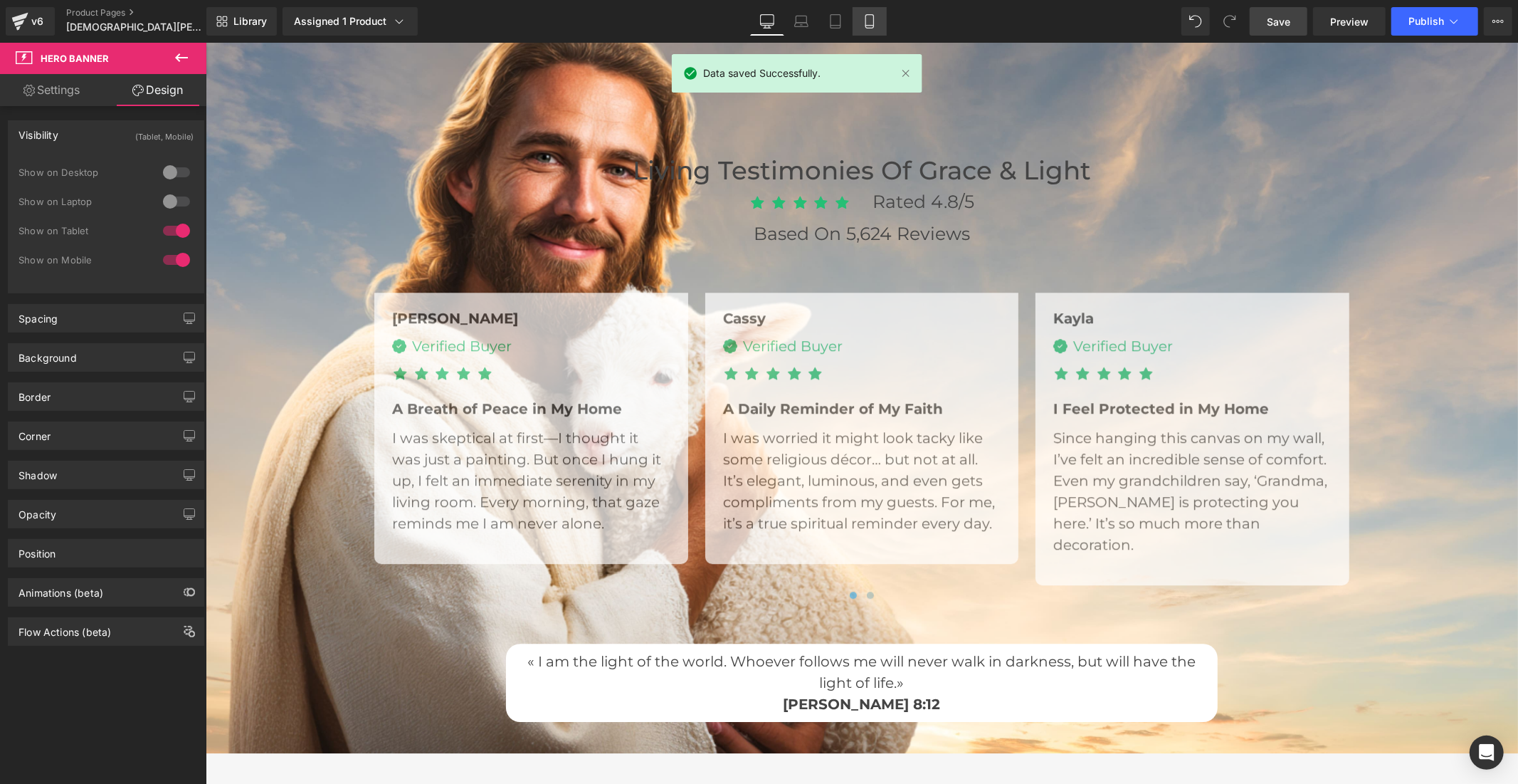
click at [868, 15] on icon at bounding box center [869, 22] width 8 height 14
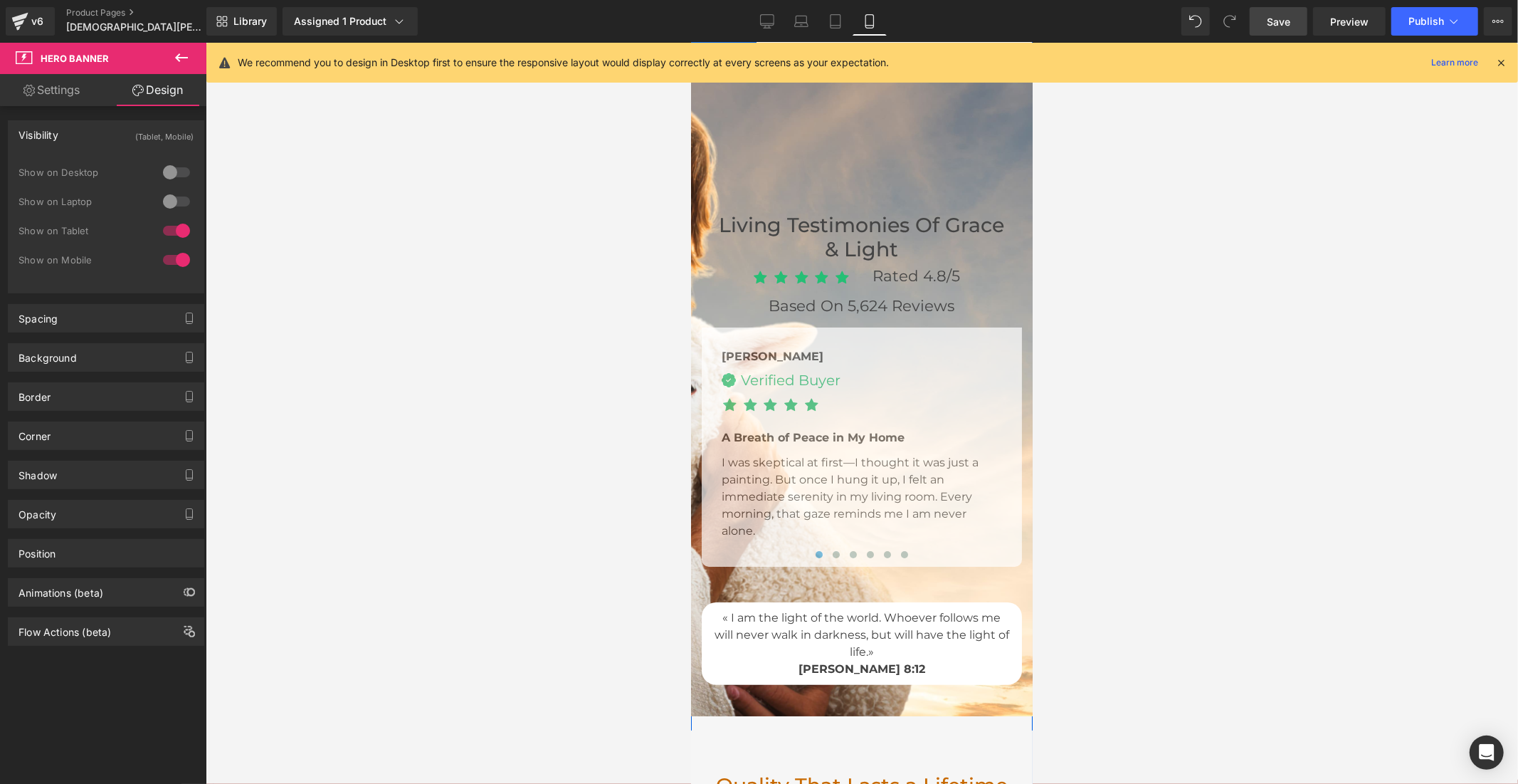
scroll to position [4402, 0]
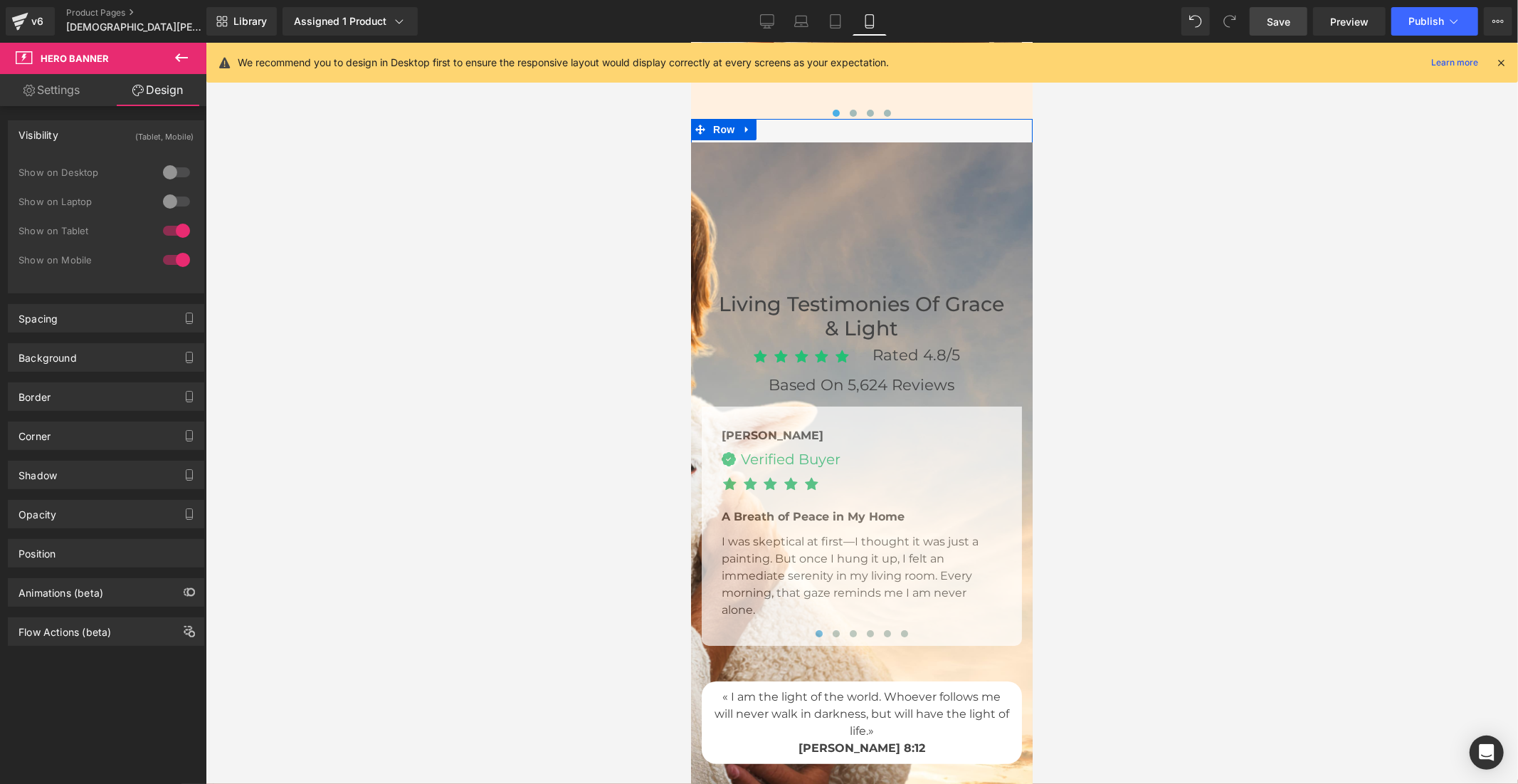
click at [862, 242] on div "Living Testimonies of Grace & Light Heading Icon Icon Icon Icon Icon Icon List …" at bounding box center [862, 468] width 342 height 653
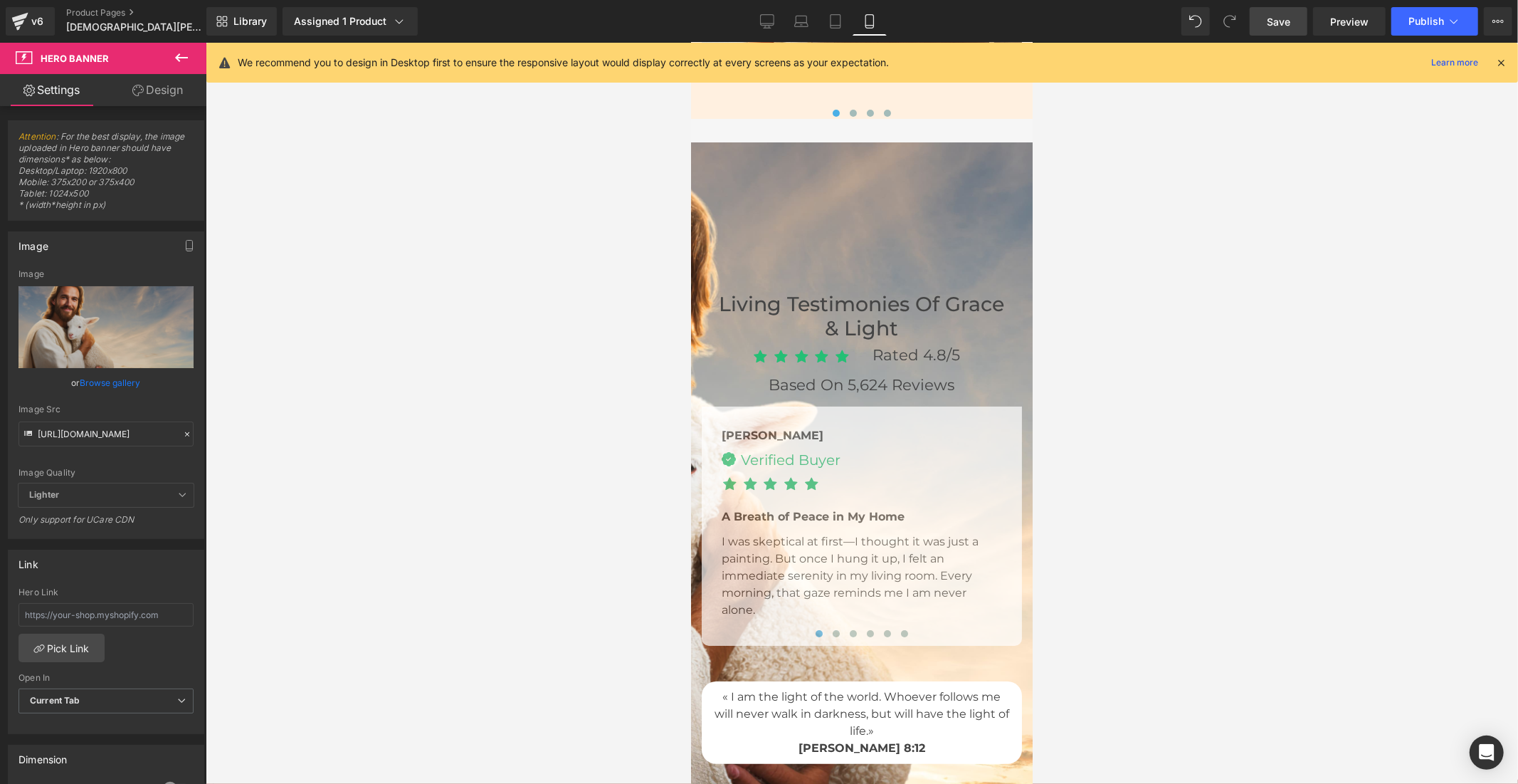
click at [691, 42] on div "200px" at bounding box center [691, 42] width 0 height 0
click at [97, 439] on input "[URL][DOMAIN_NAME]" at bounding box center [105, 433] width 175 height 25
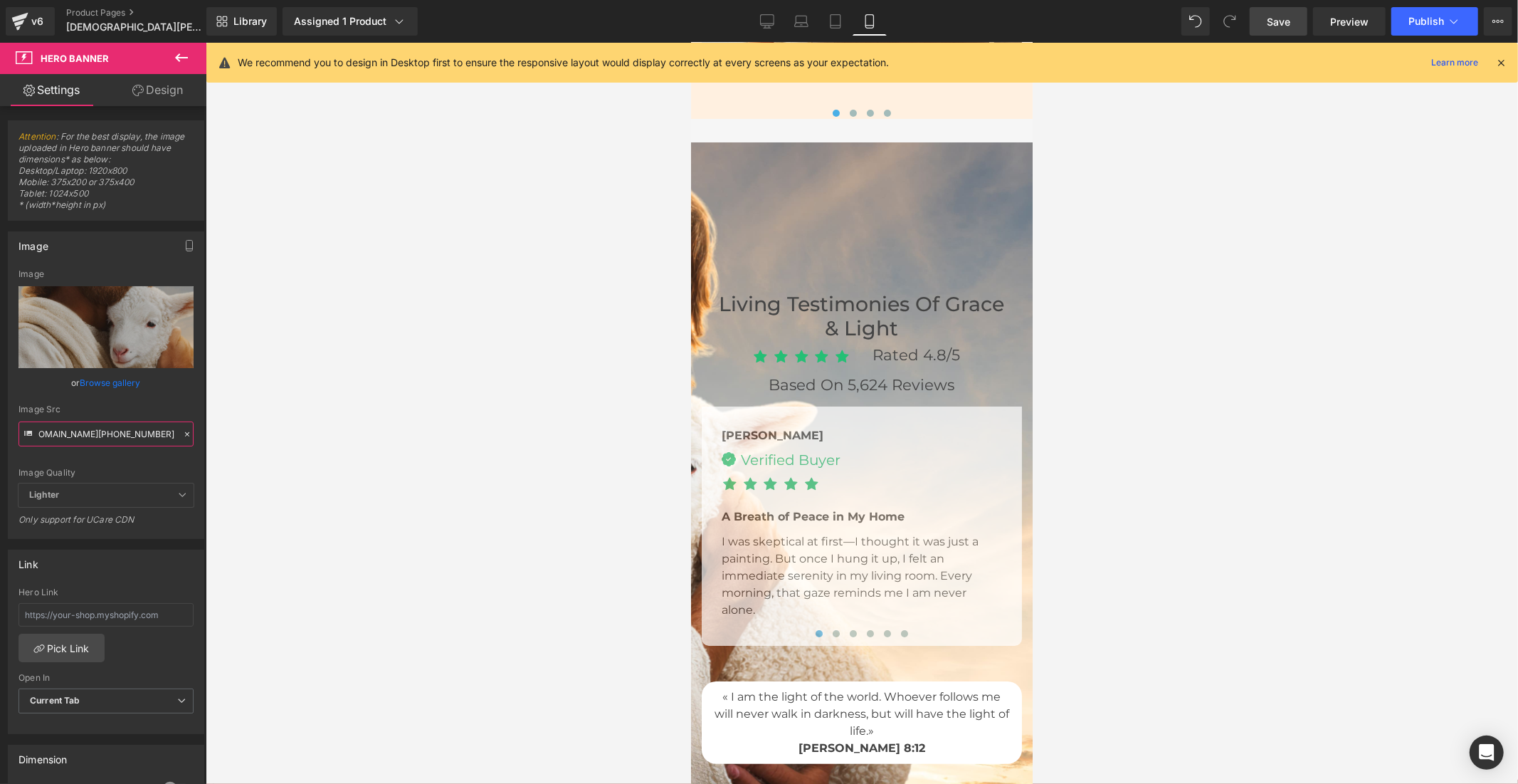
type input "[URL][DOMAIN_NAME][PHONE_NUMBER]"
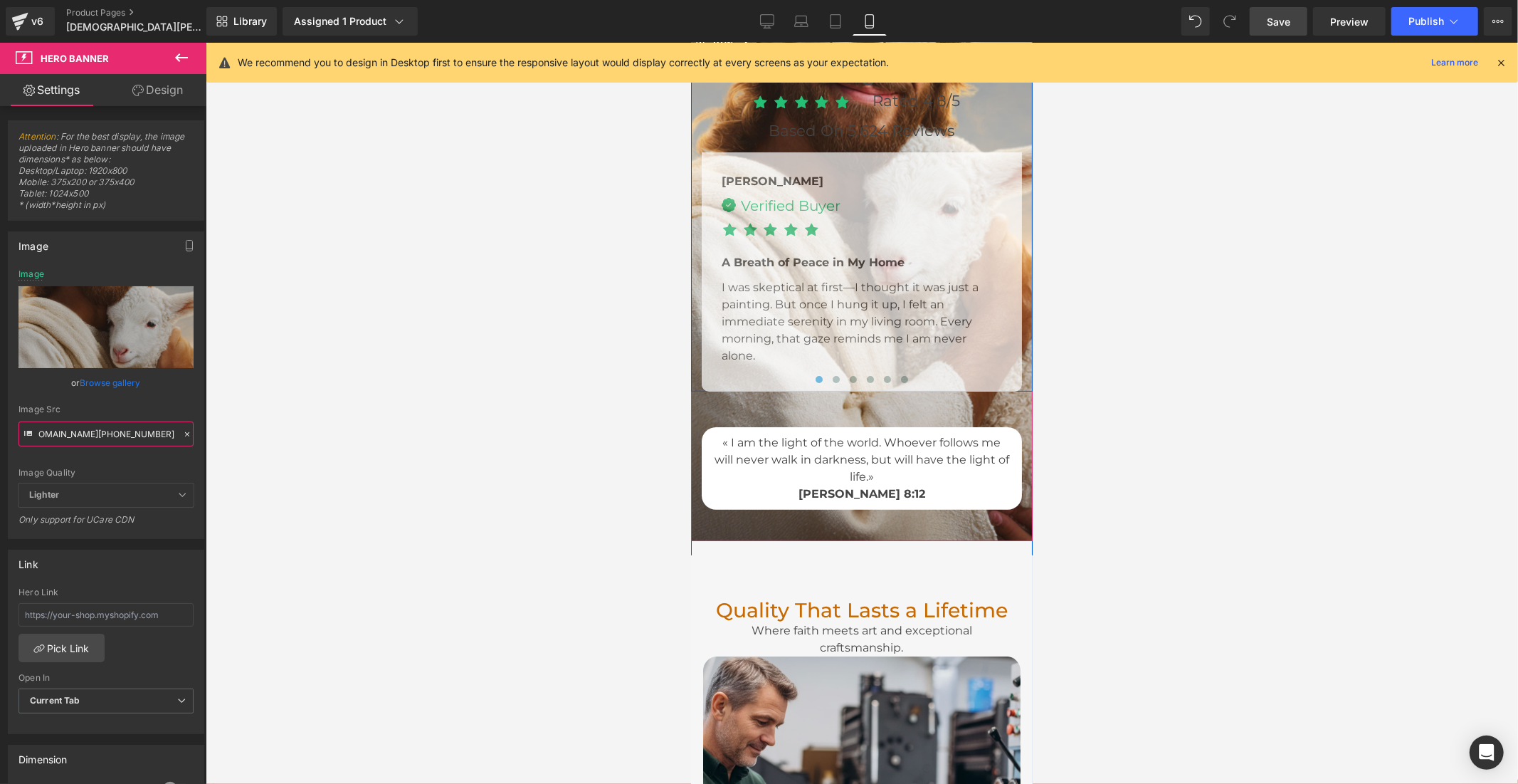
scroll to position [4719, 0]
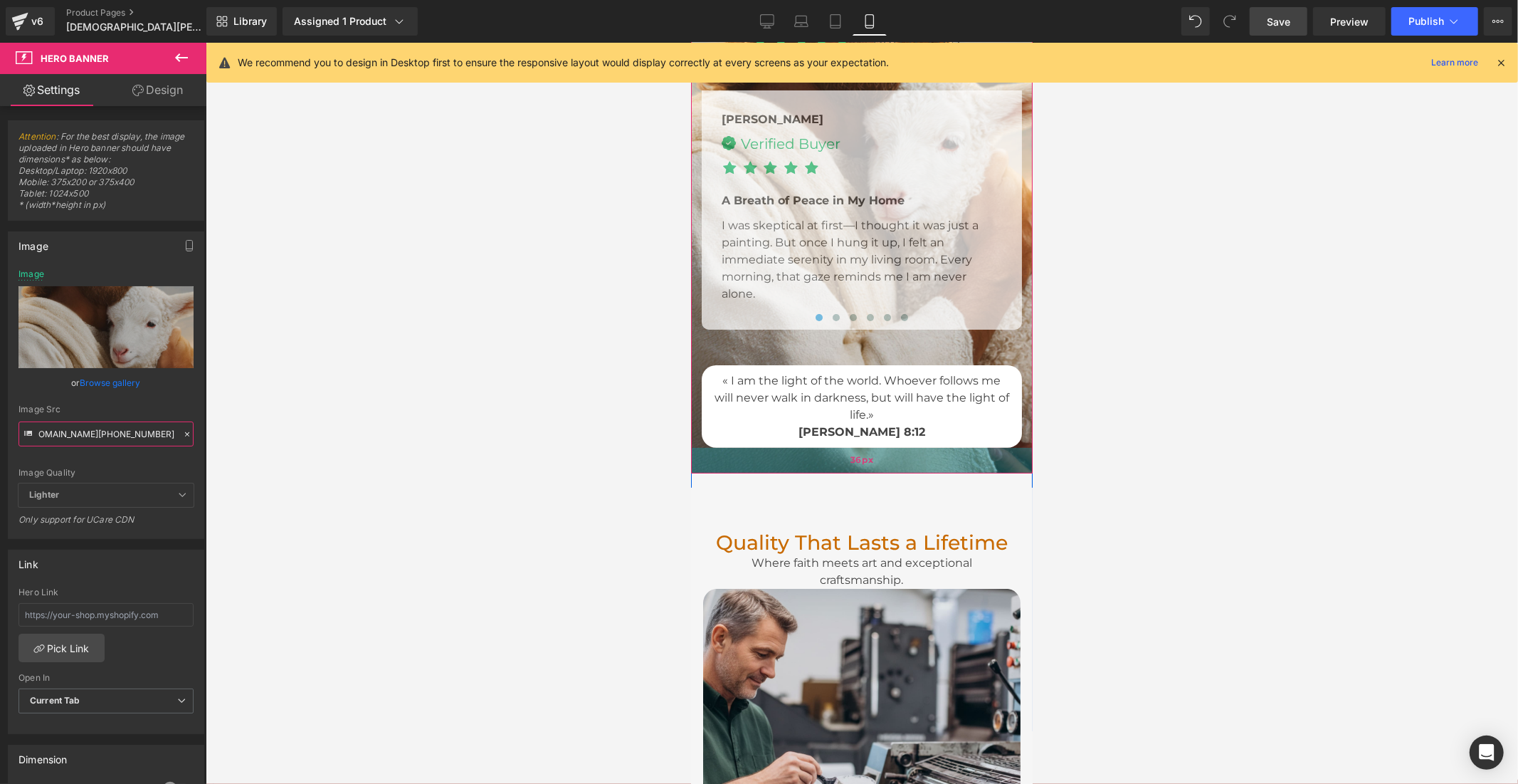
drag, startPoint x: 853, startPoint y: 490, endPoint x: 845, endPoint y: 484, distance: 10.0
click at [845, 473] on div "36px" at bounding box center [862, 460] width 342 height 26
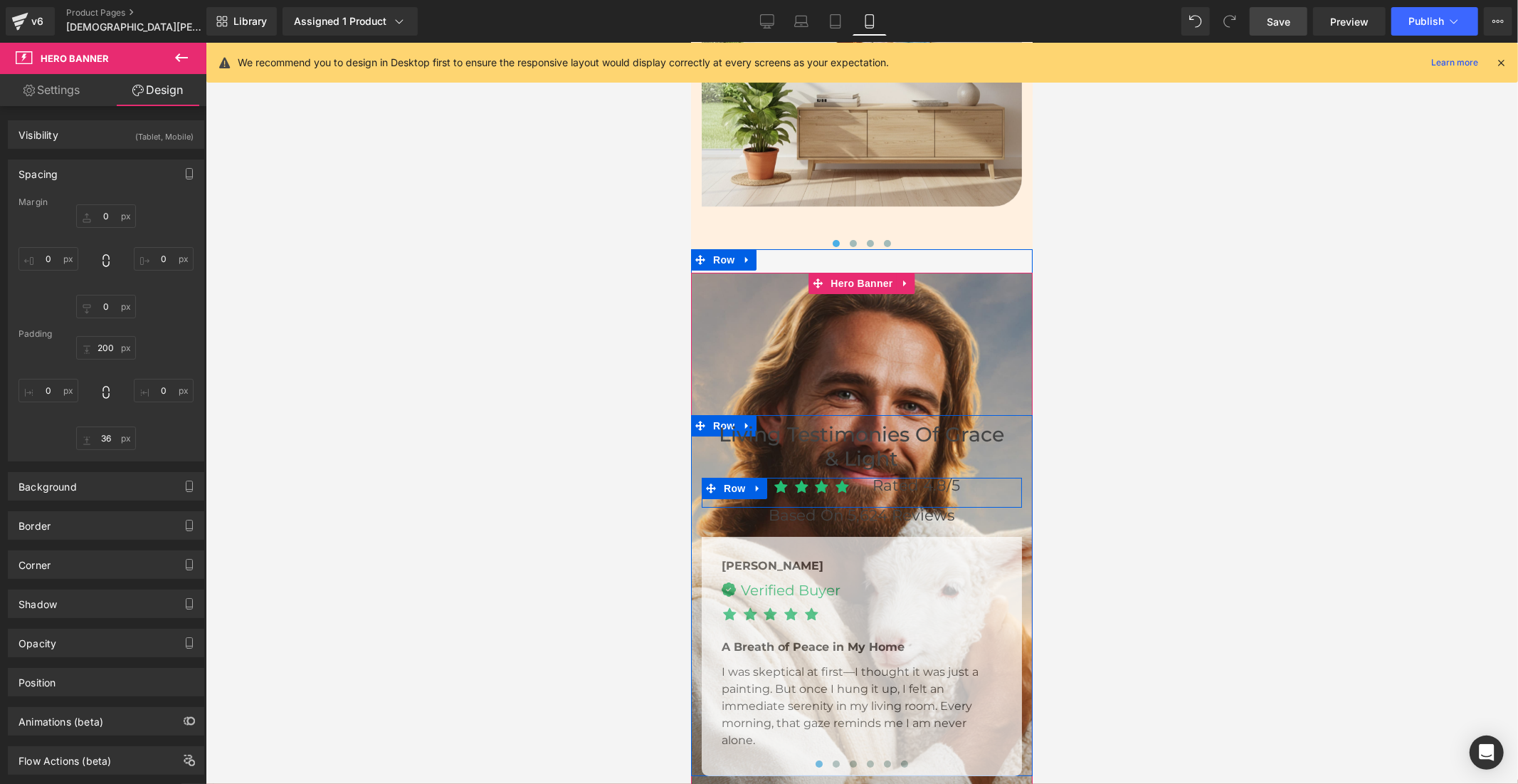
scroll to position [4244, 0]
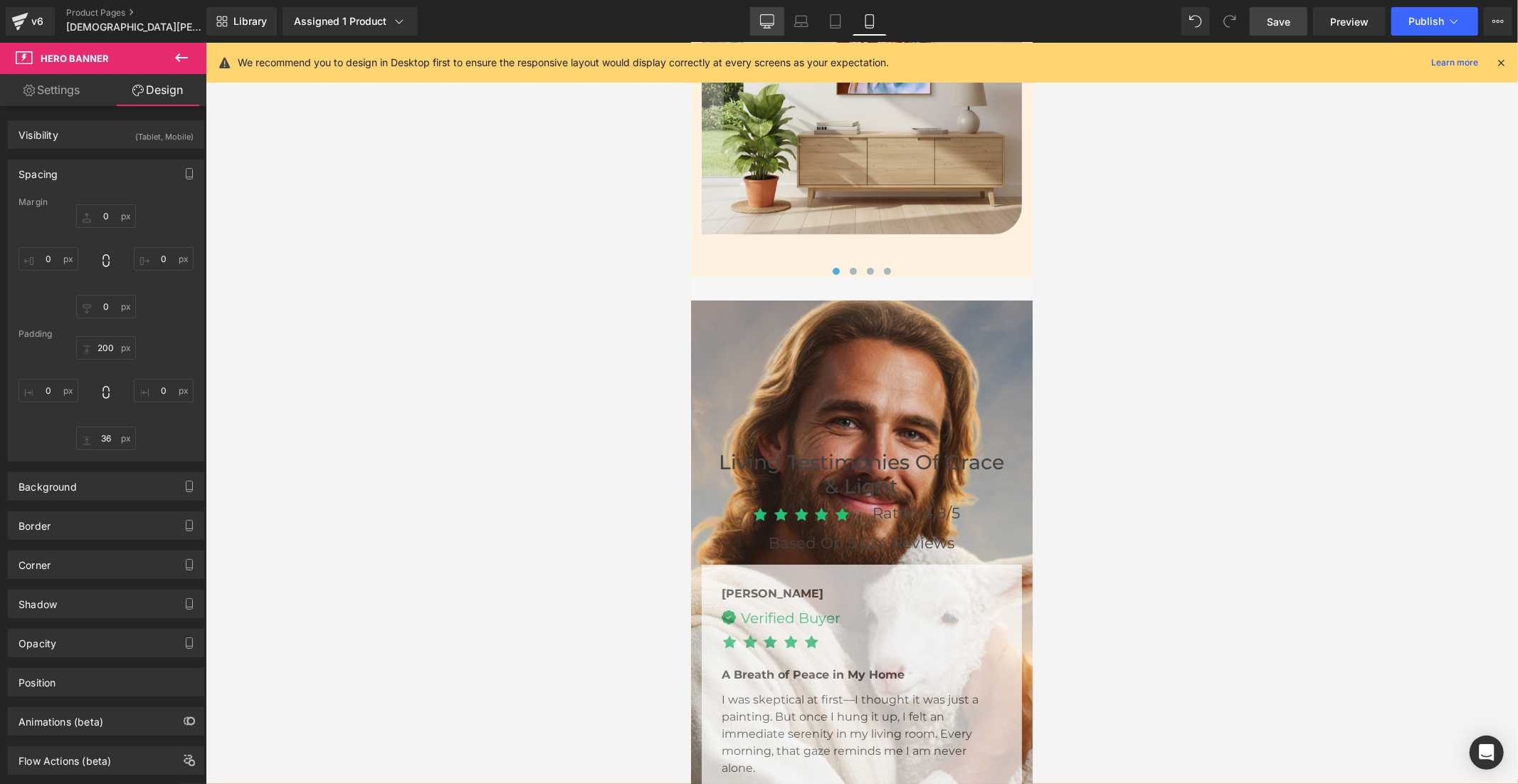
click at [763, 18] on icon at bounding box center [767, 20] width 14 height 10
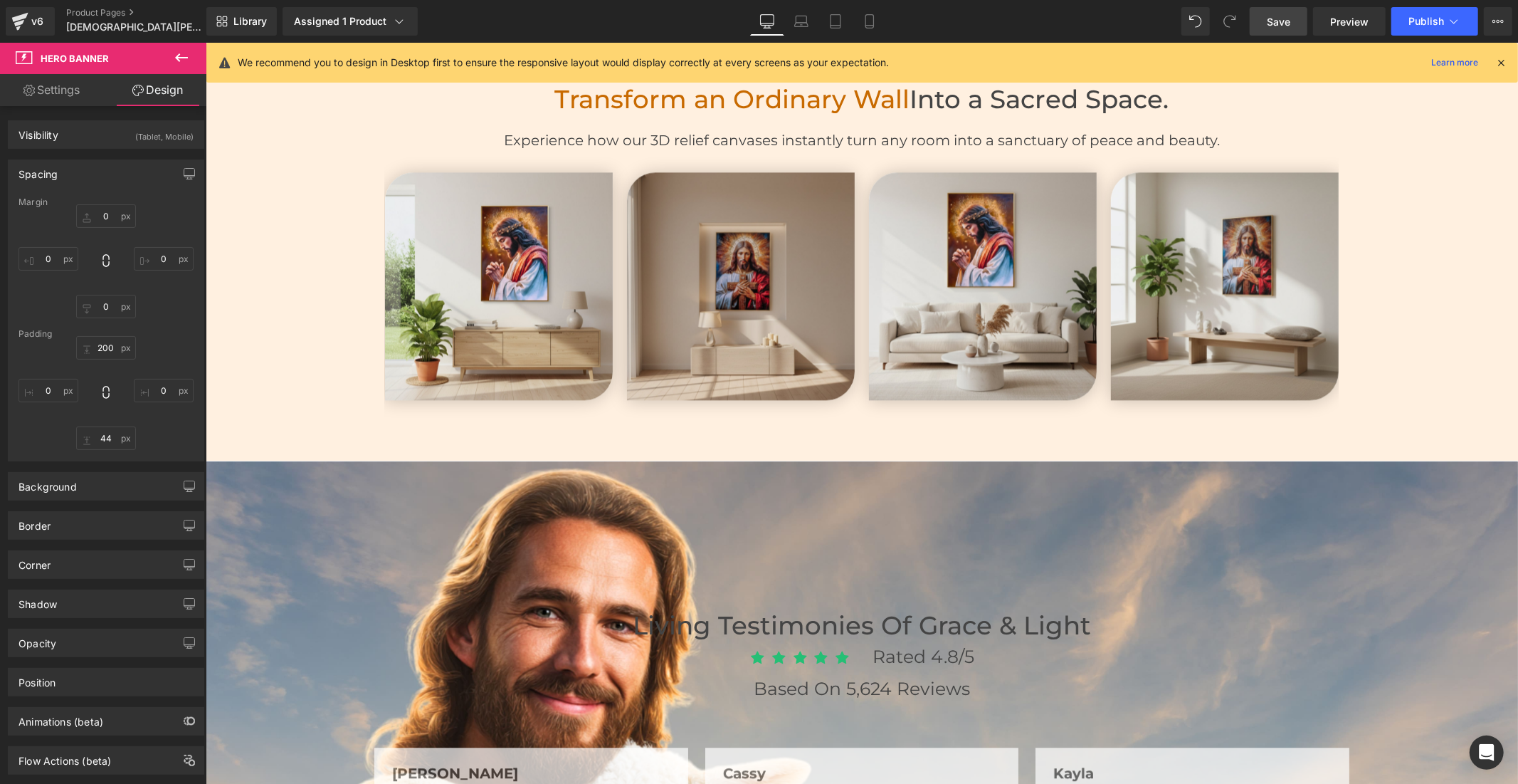
scroll to position [3084, 0]
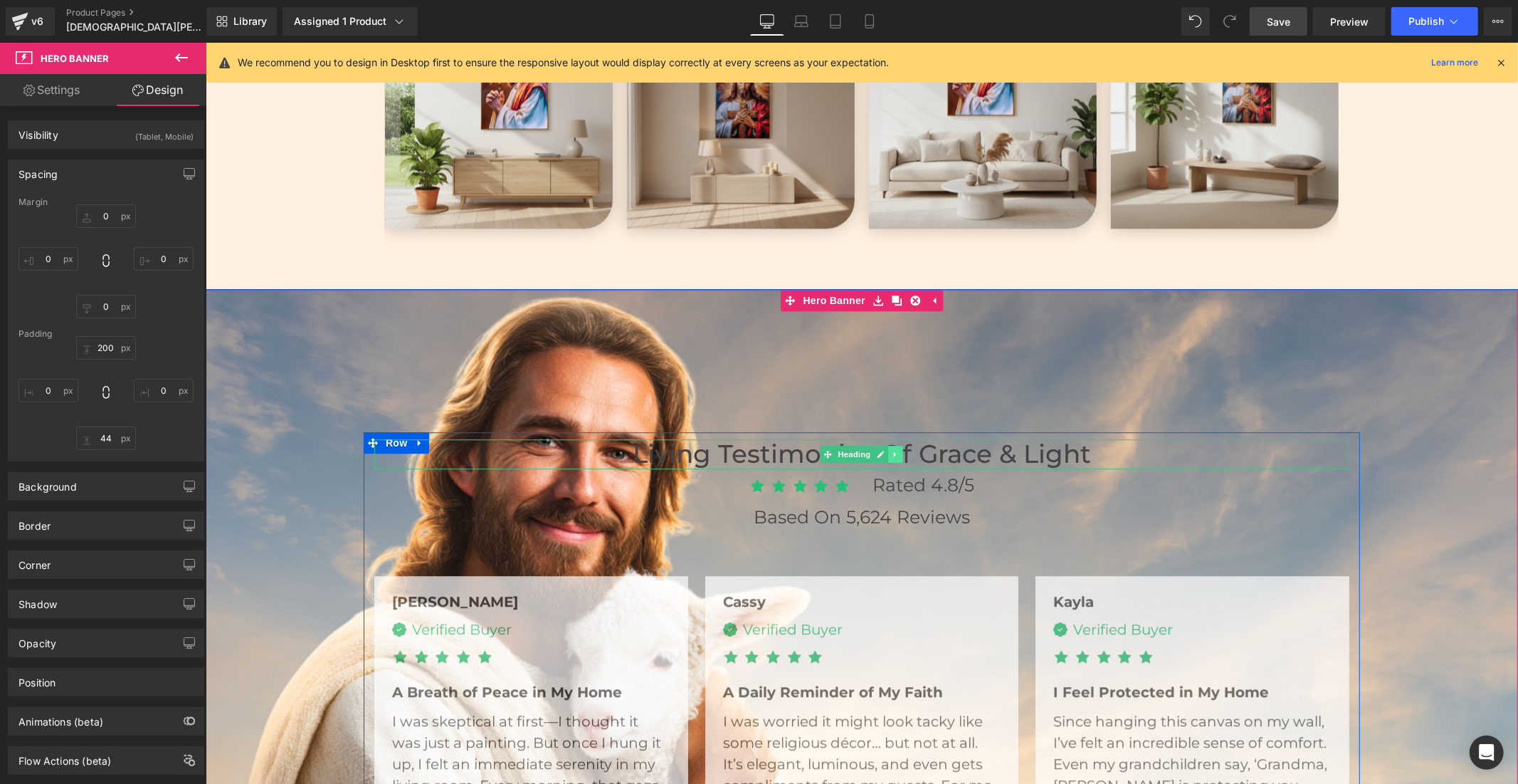
click at [893, 451] on icon at bounding box center [894, 454] width 2 height 5
click at [884, 449] on icon at bounding box center [887, 452] width 8 height 8
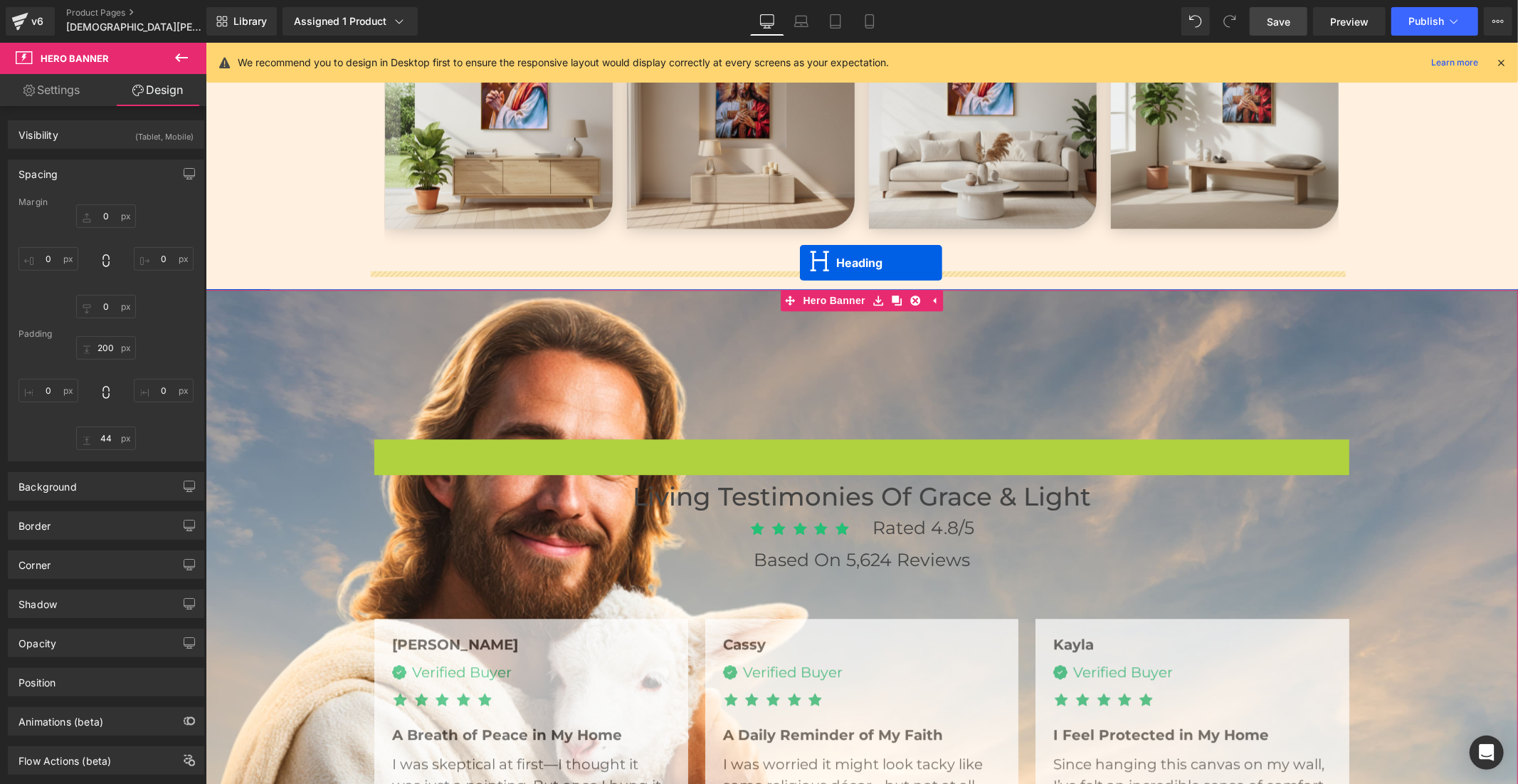
drag, startPoint x: 797, startPoint y: 449, endPoint x: 799, endPoint y: 261, distance: 188.0
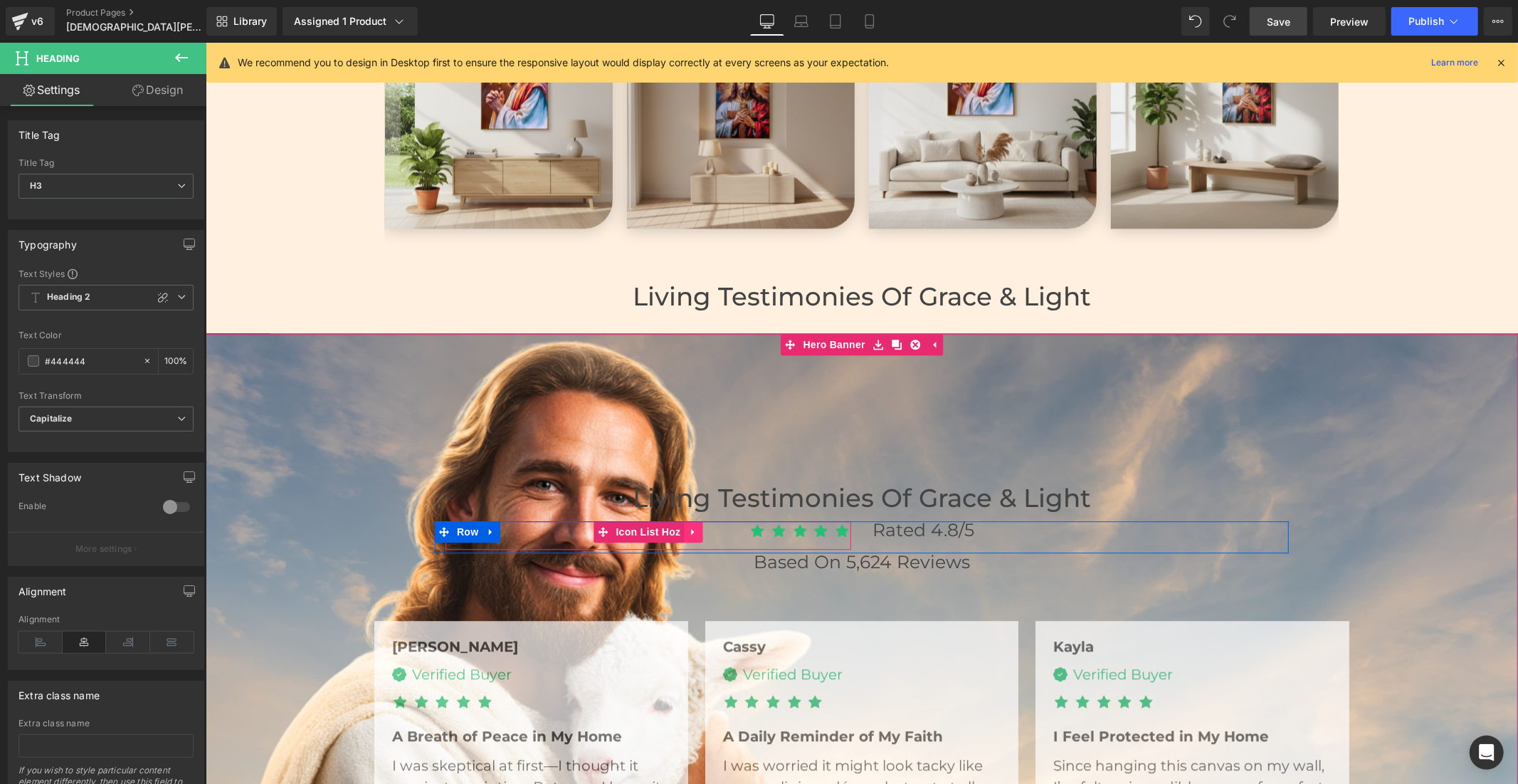
click at [691, 531] on icon at bounding box center [692, 531] width 3 height 6
click at [679, 527] on icon at bounding box center [684, 532] width 10 height 10
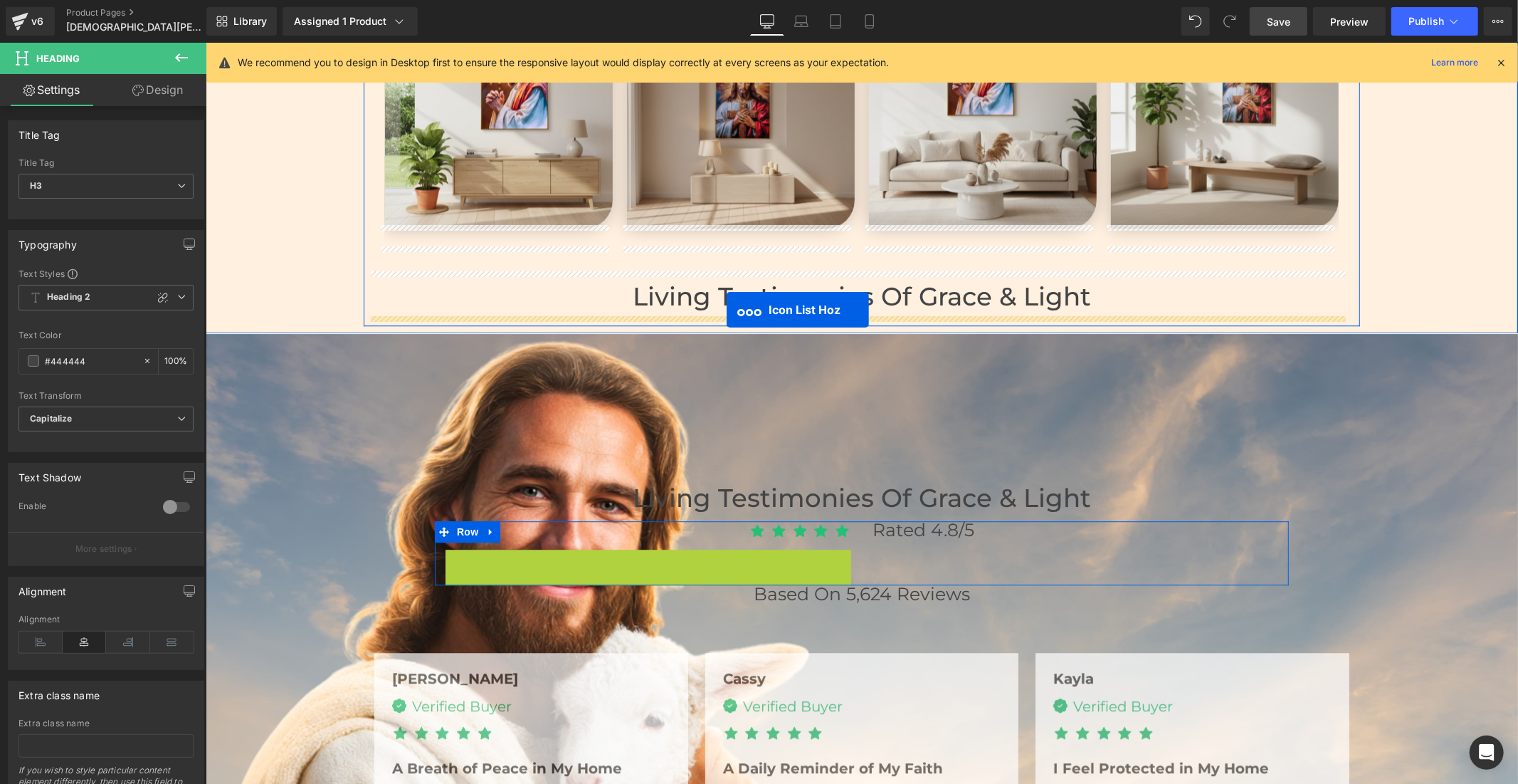
drag, startPoint x: 596, startPoint y: 556, endPoint x: 726, endPoint y: 309, distance: 279.1
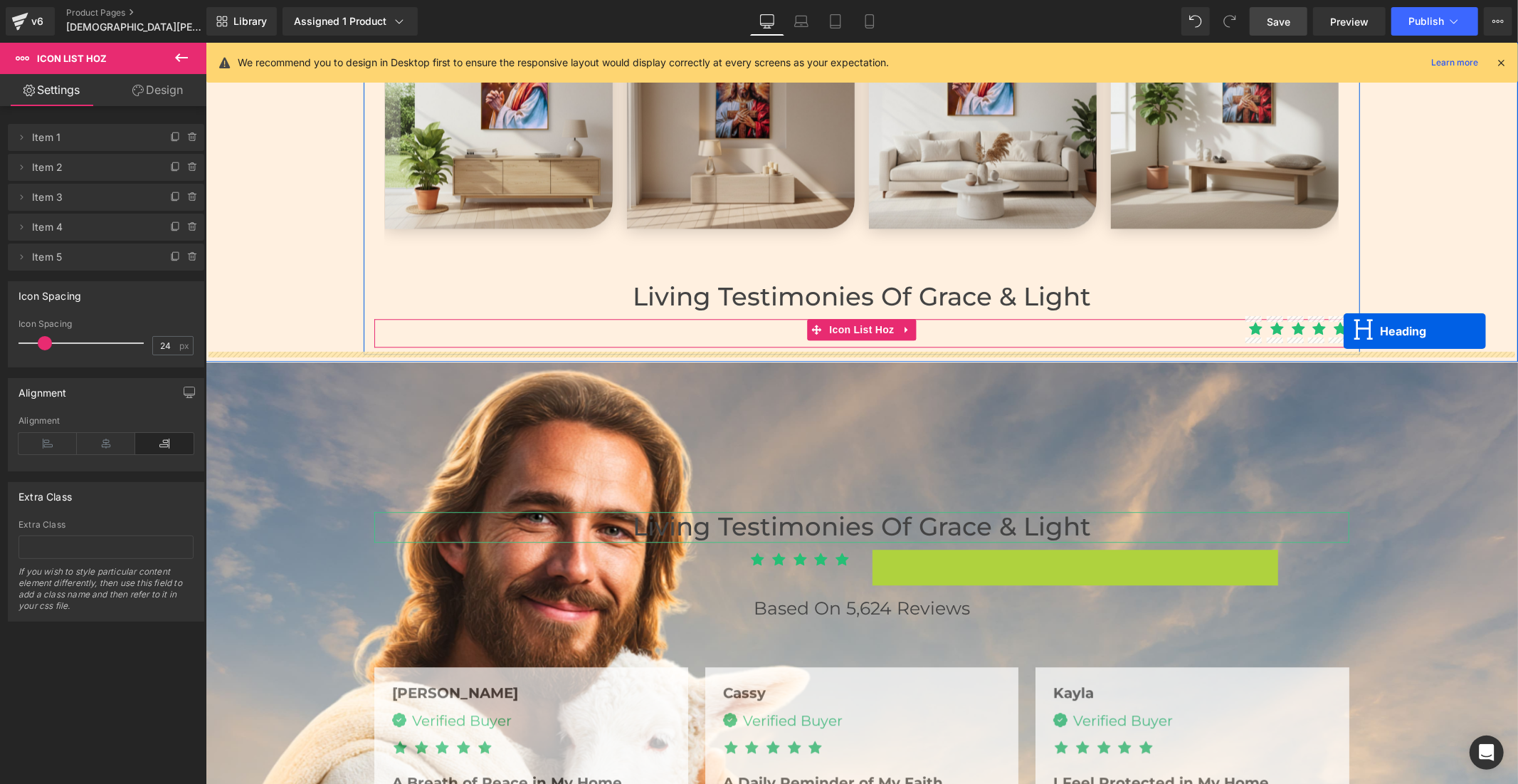
drag, startPoint x: 1035, startPoint y: 553, endPoint x: 1343, endPoint y: 330, distance: 380.3
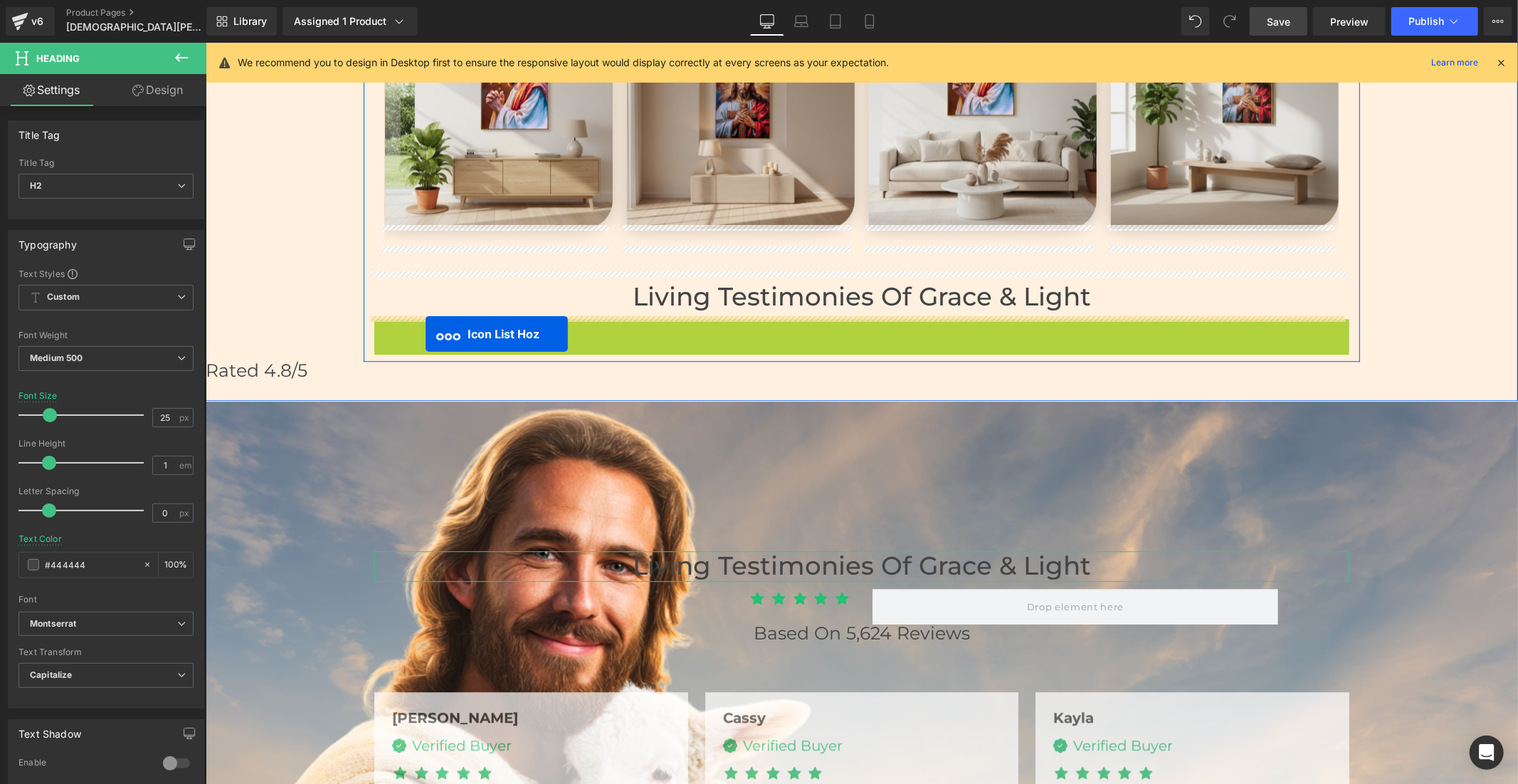
drag, startPoint x: 807, startPoint y: 323, endPoint x: 424, endPoint y: 333, distance: 383.1
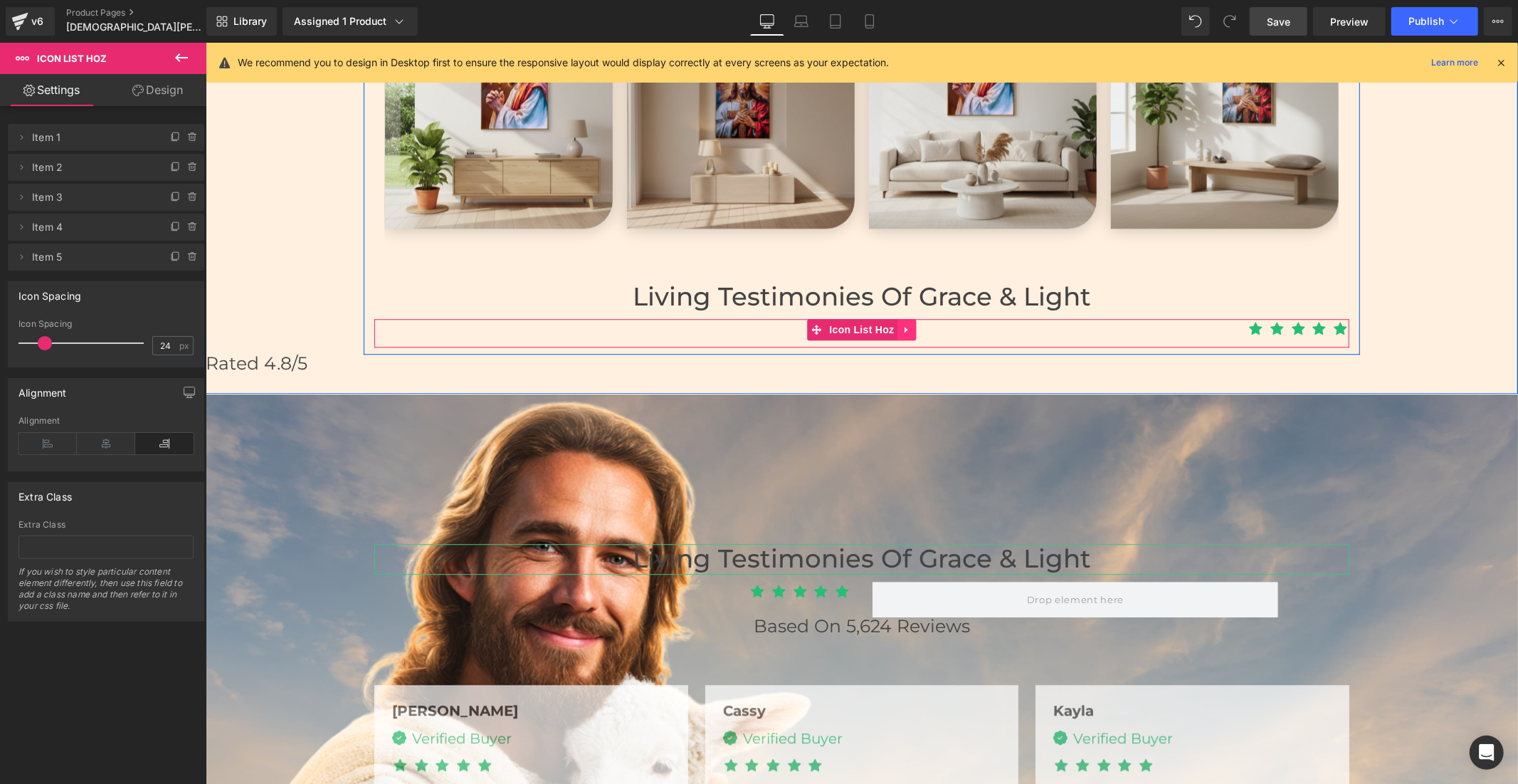
click at [902, 324] on icon at bounding box center [907, 329] width 10 height 10
click at [911, 324] on icon at bounding box center [917, 329] width 10 height 10
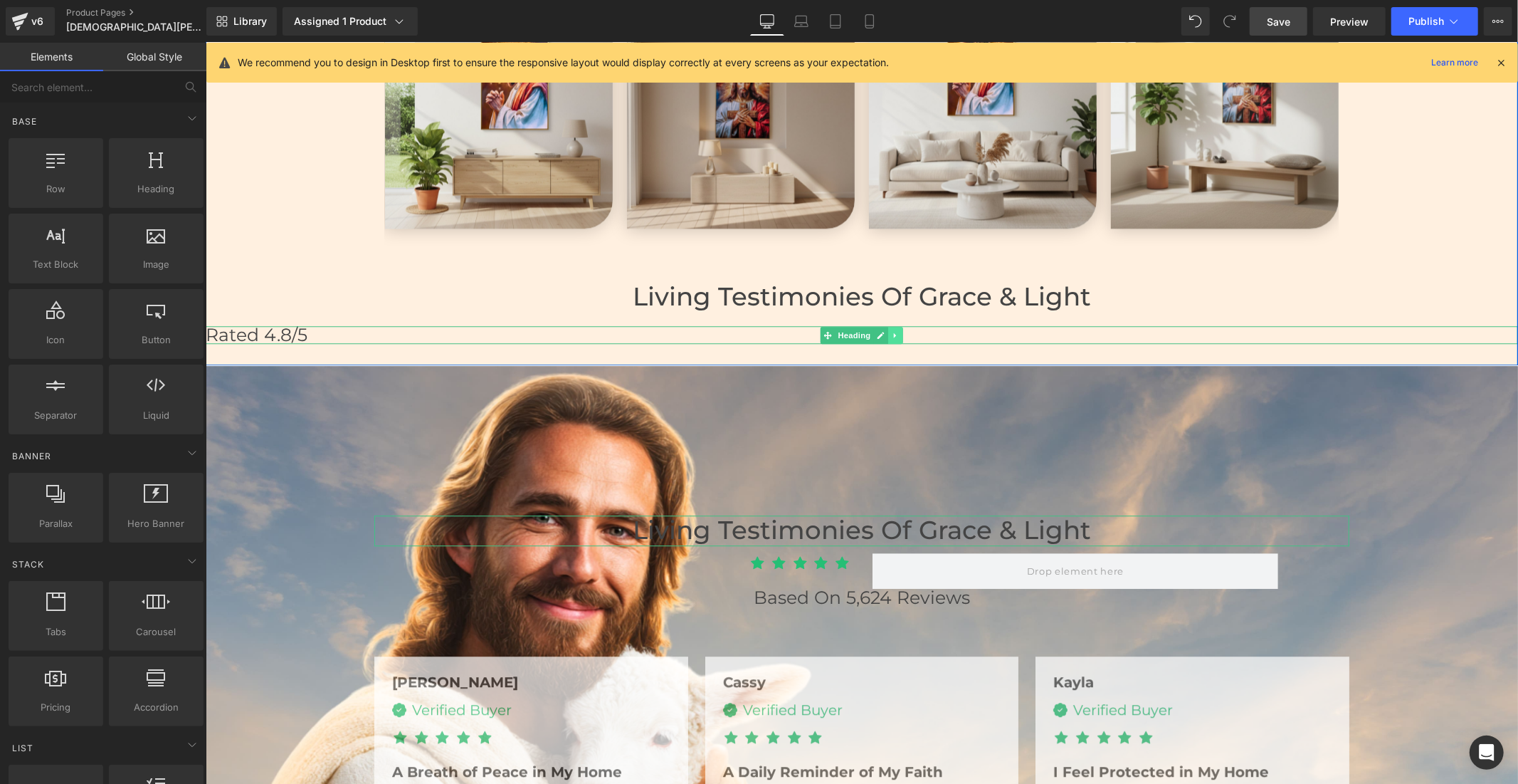
click at [892, 330] on icon at bounding box center [895, 334] width 8 height 9
click at [899, 331] on icon at bounding box center [903, 333] width 8 height 8
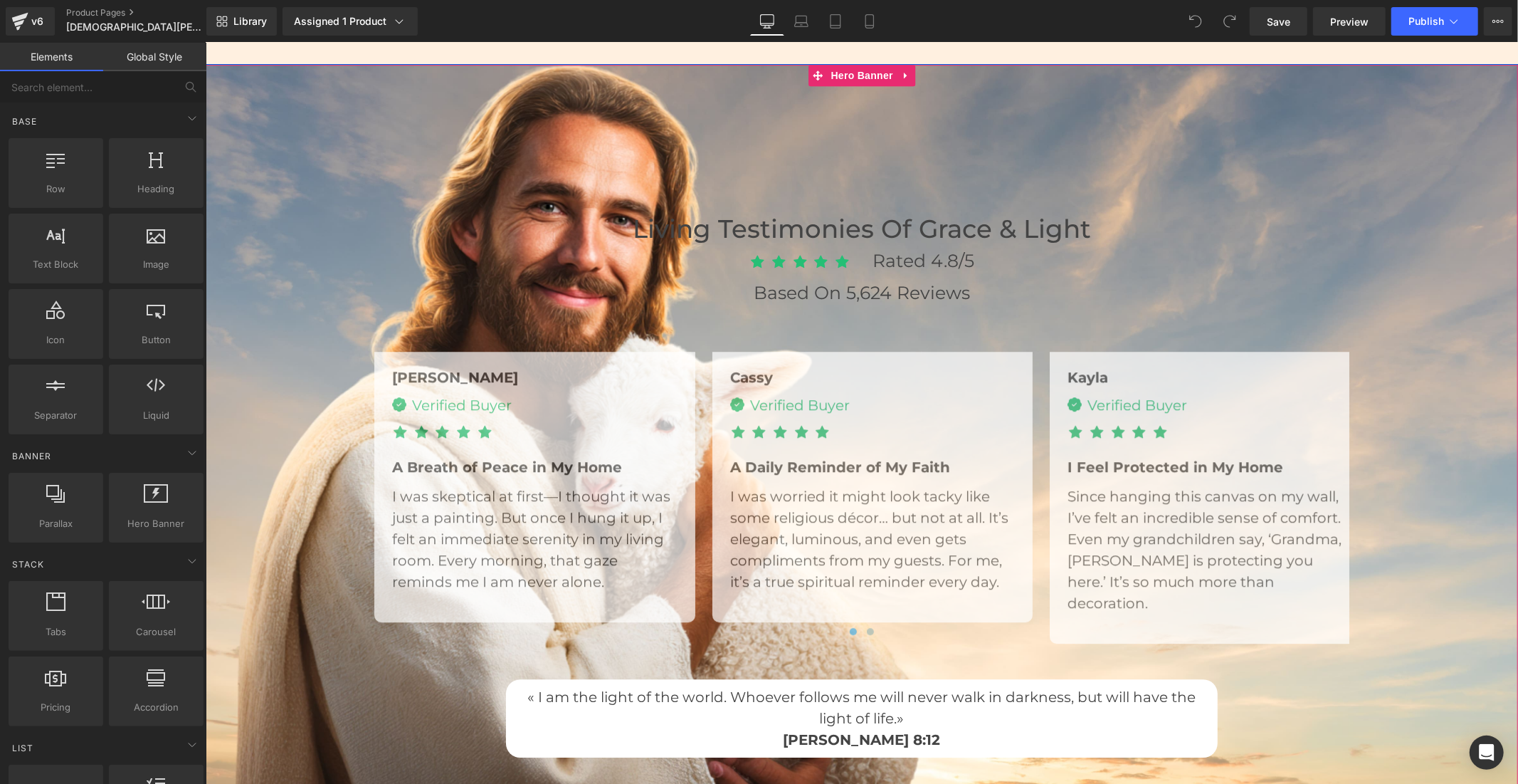
scroll to position [3480, 0]
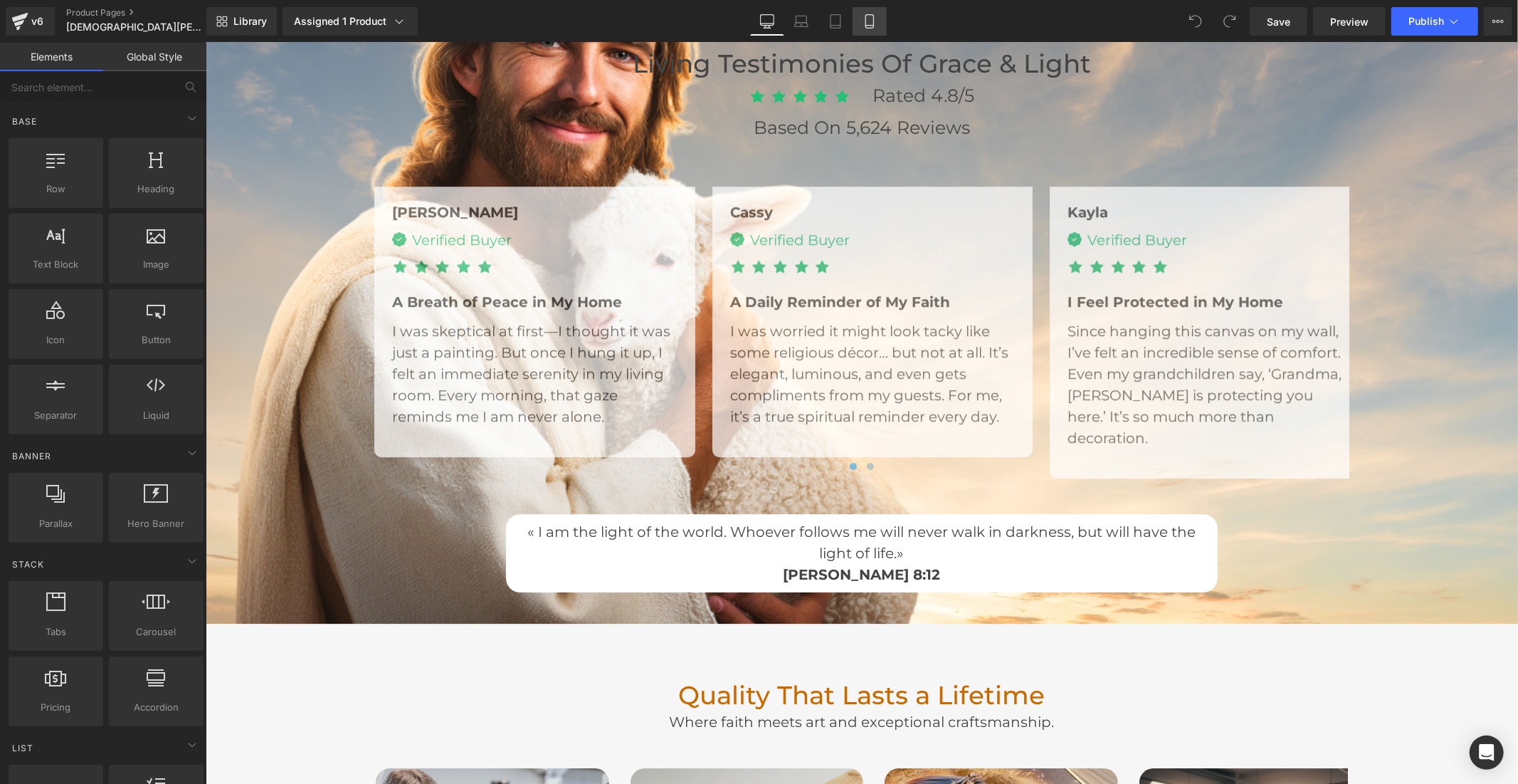
click at [865, 15] on icon at bounding box center [869, 22] width 15 height 15
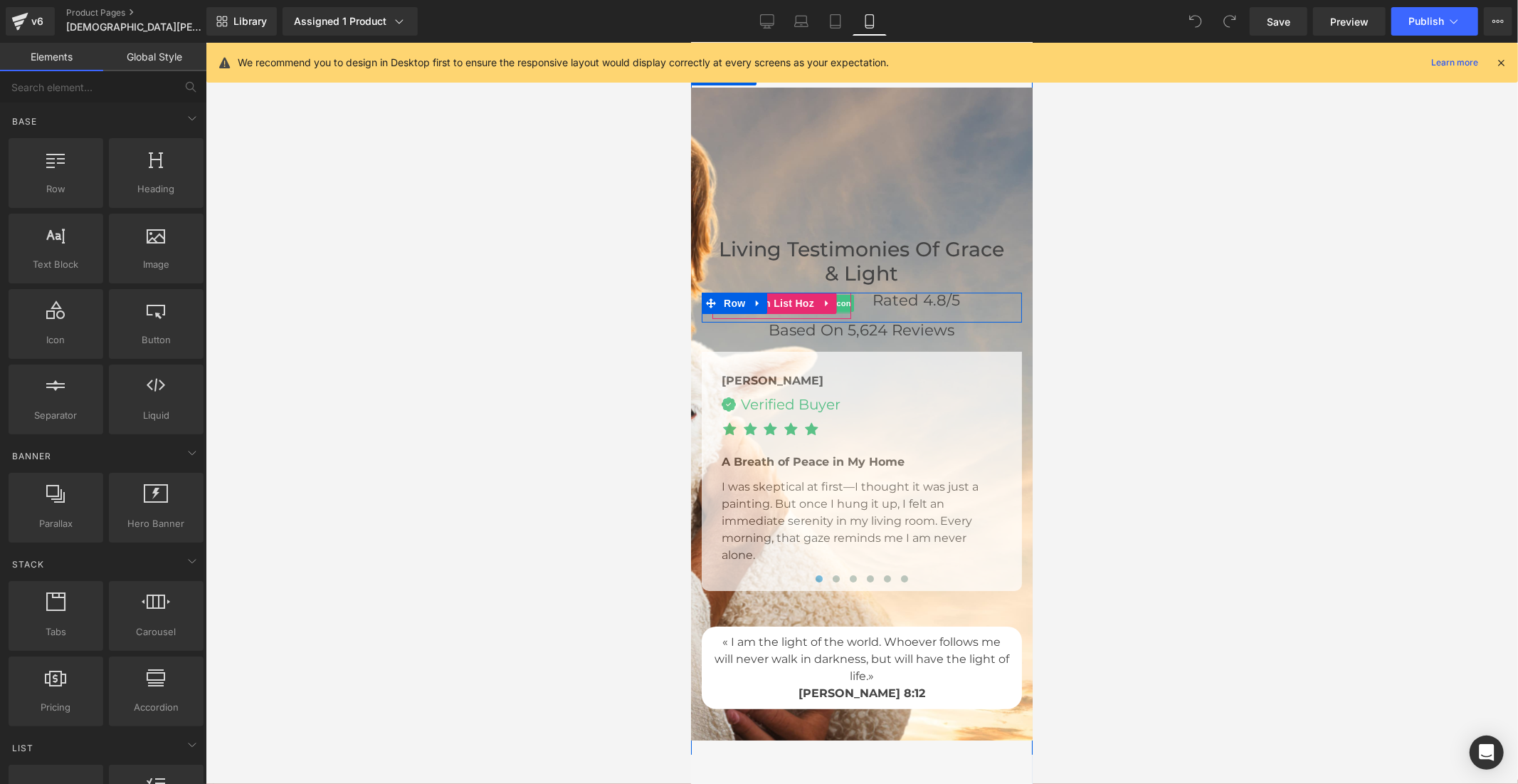
scroll to position [4429, 0]
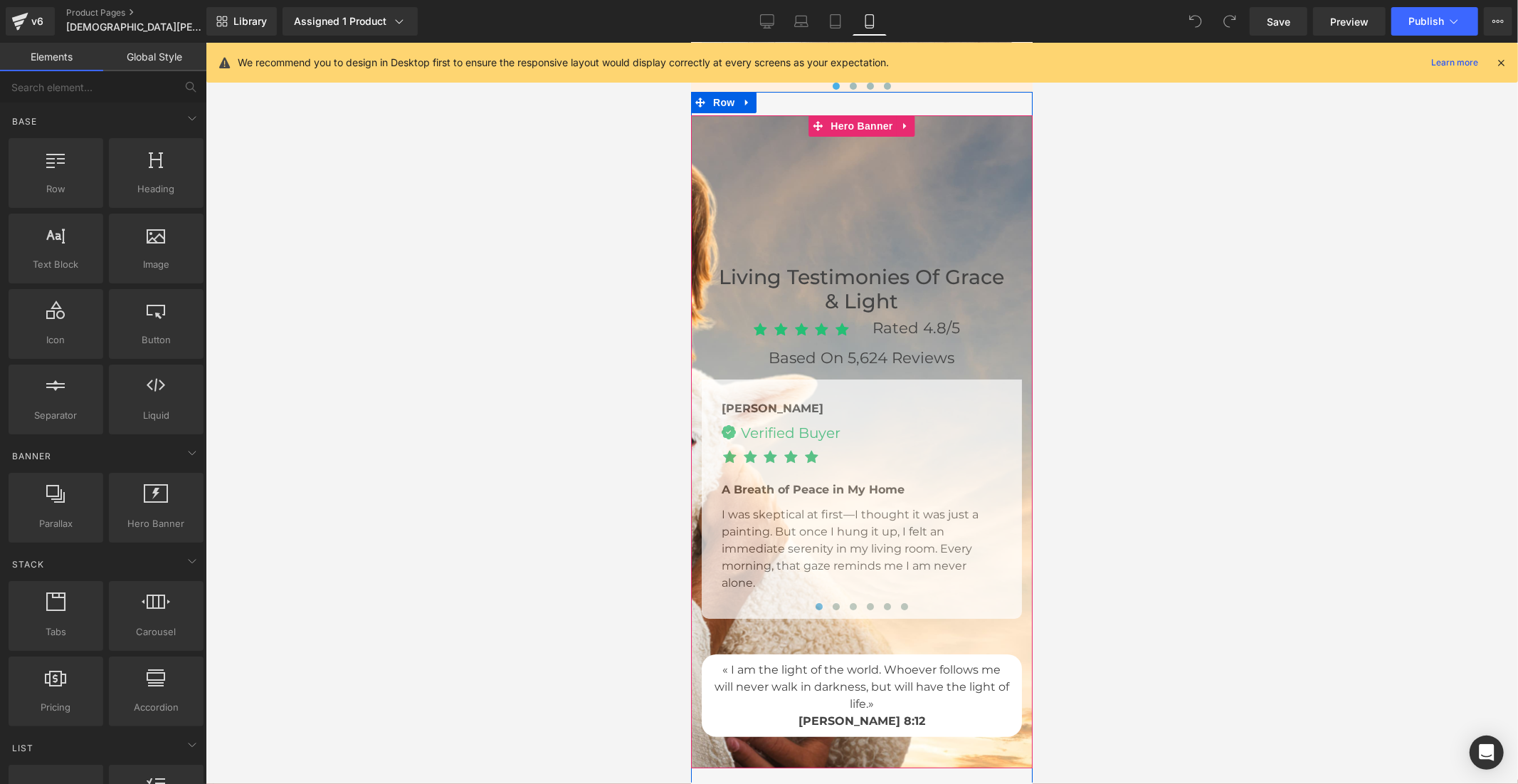
click at [824, 194] on div at bounding box center [862, 441] width 342 height 653
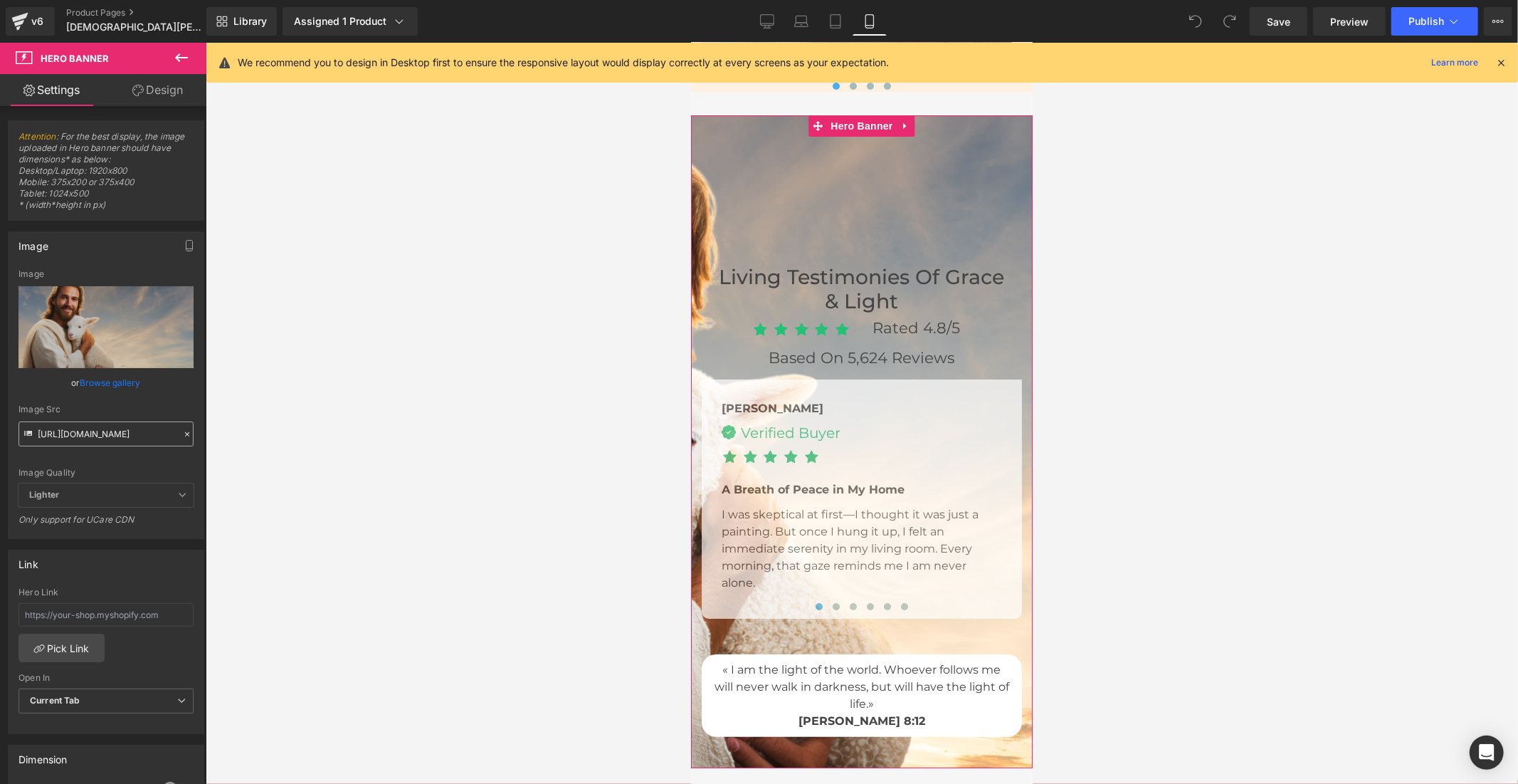
click at [159, 430] on input "[URL][DOMAIN_NAME]" at bounding box center [105, 433] width 175 height 25
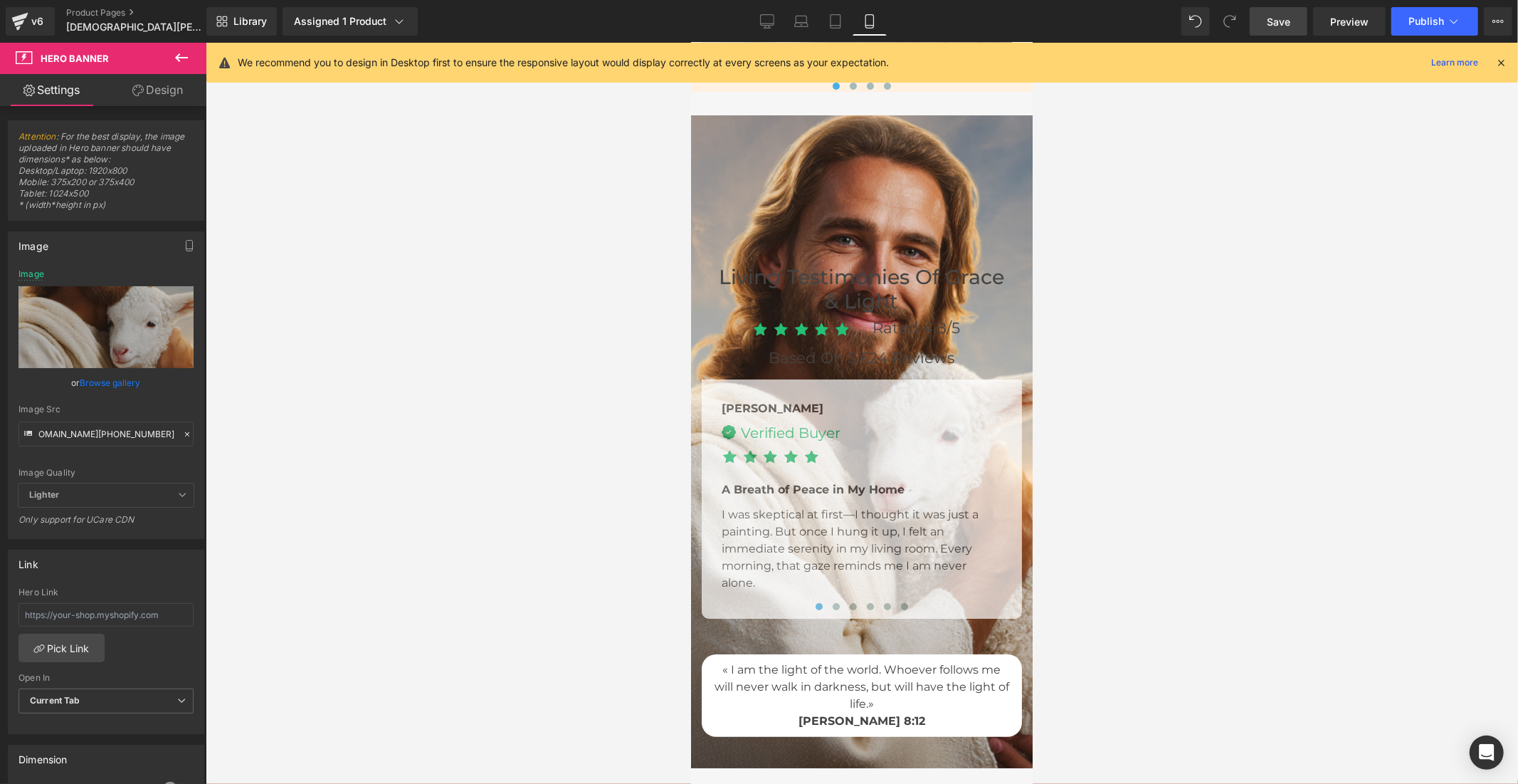
type input "[URL][DOMAIN_NAME][PHONE_NUMBER]"
drag, startPoint x: 1269, startPoint y: 15, endPoint x: 1212, endPoint y: 34, distance: 60.1
click at [1270, 16] on span "Save" at bounding box center [1278, 22] width 23 height 15
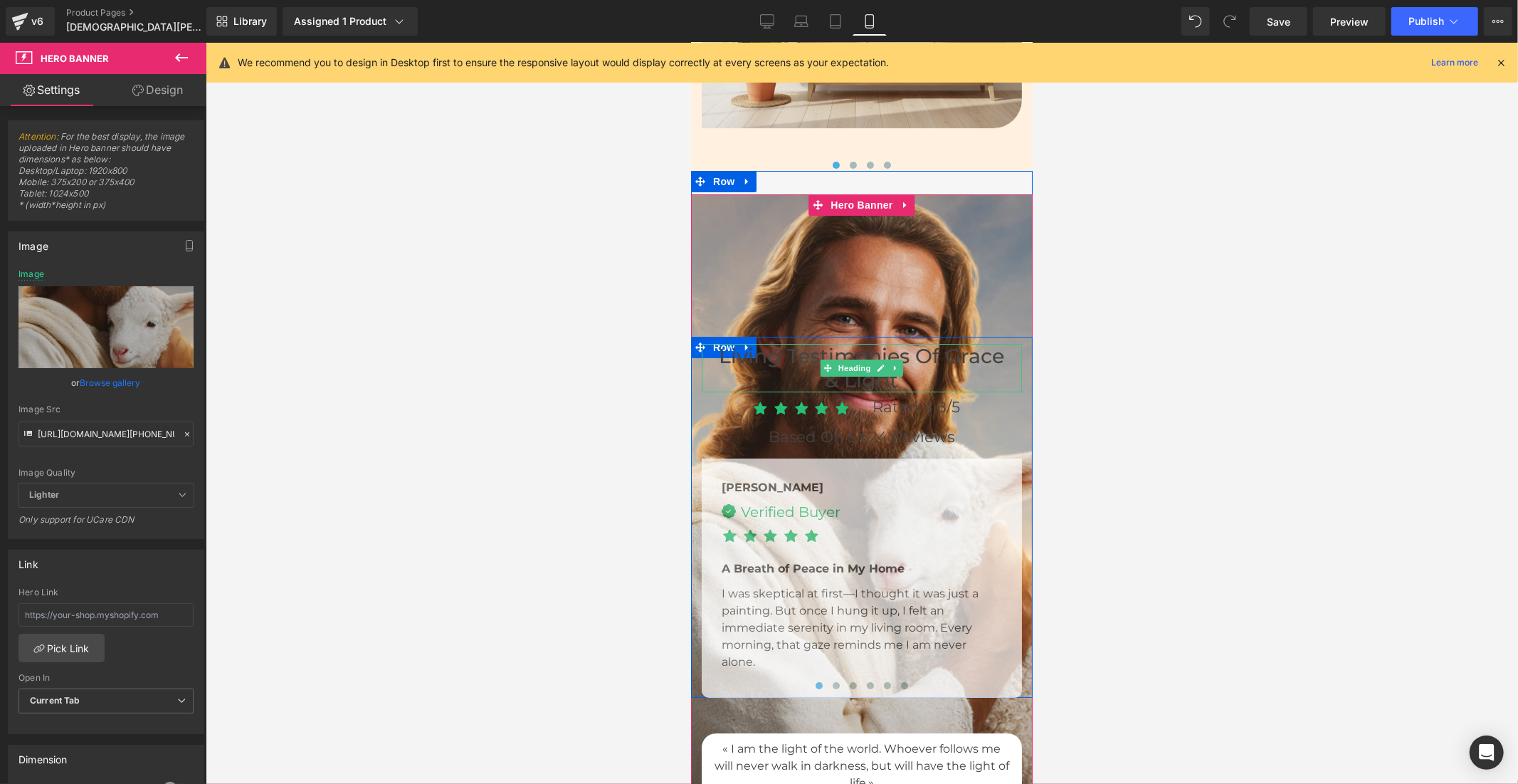
scroll to position [4272, 0]
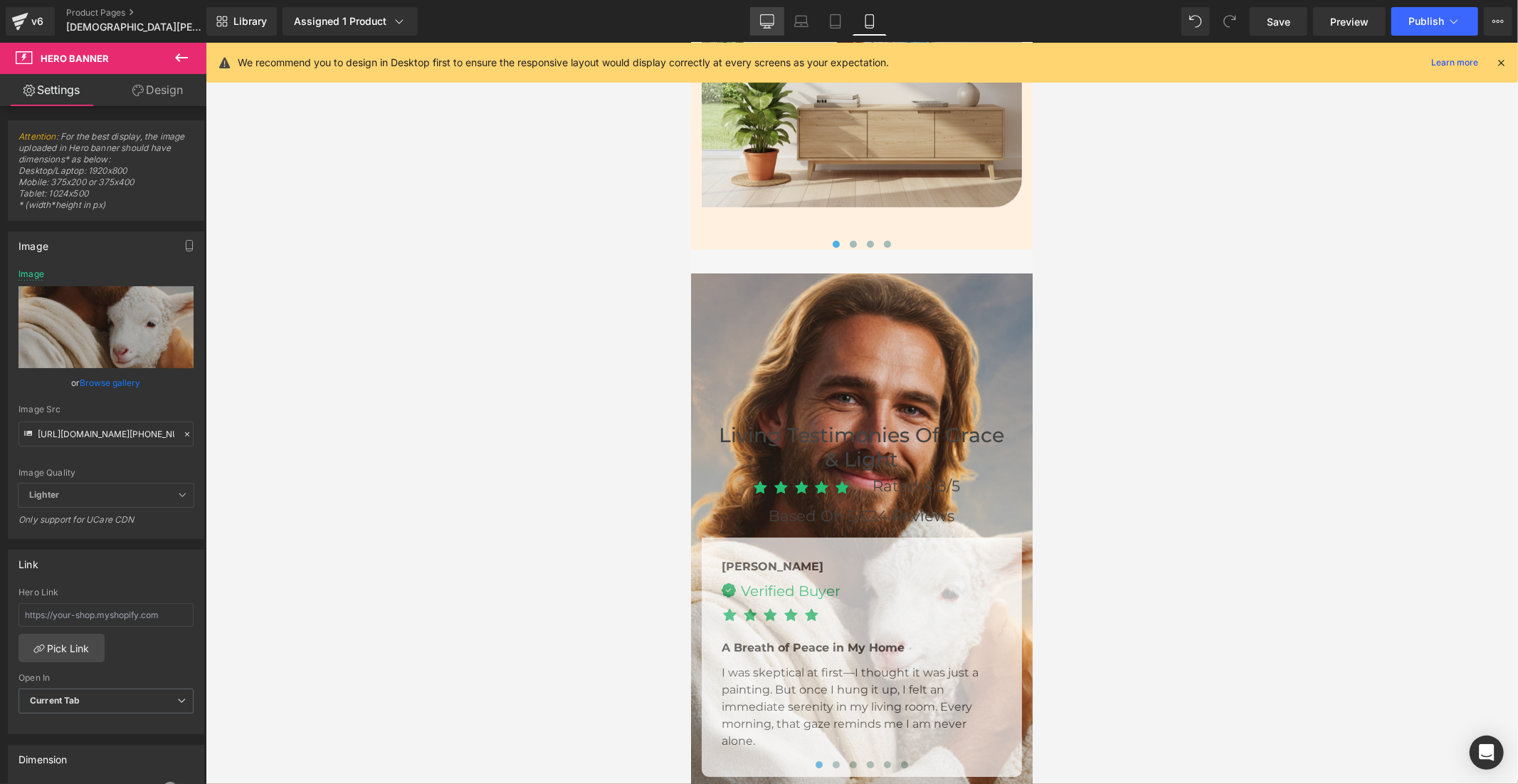
click at [774, 19] on icon at bounding box center [767, 22] width 15 height 15
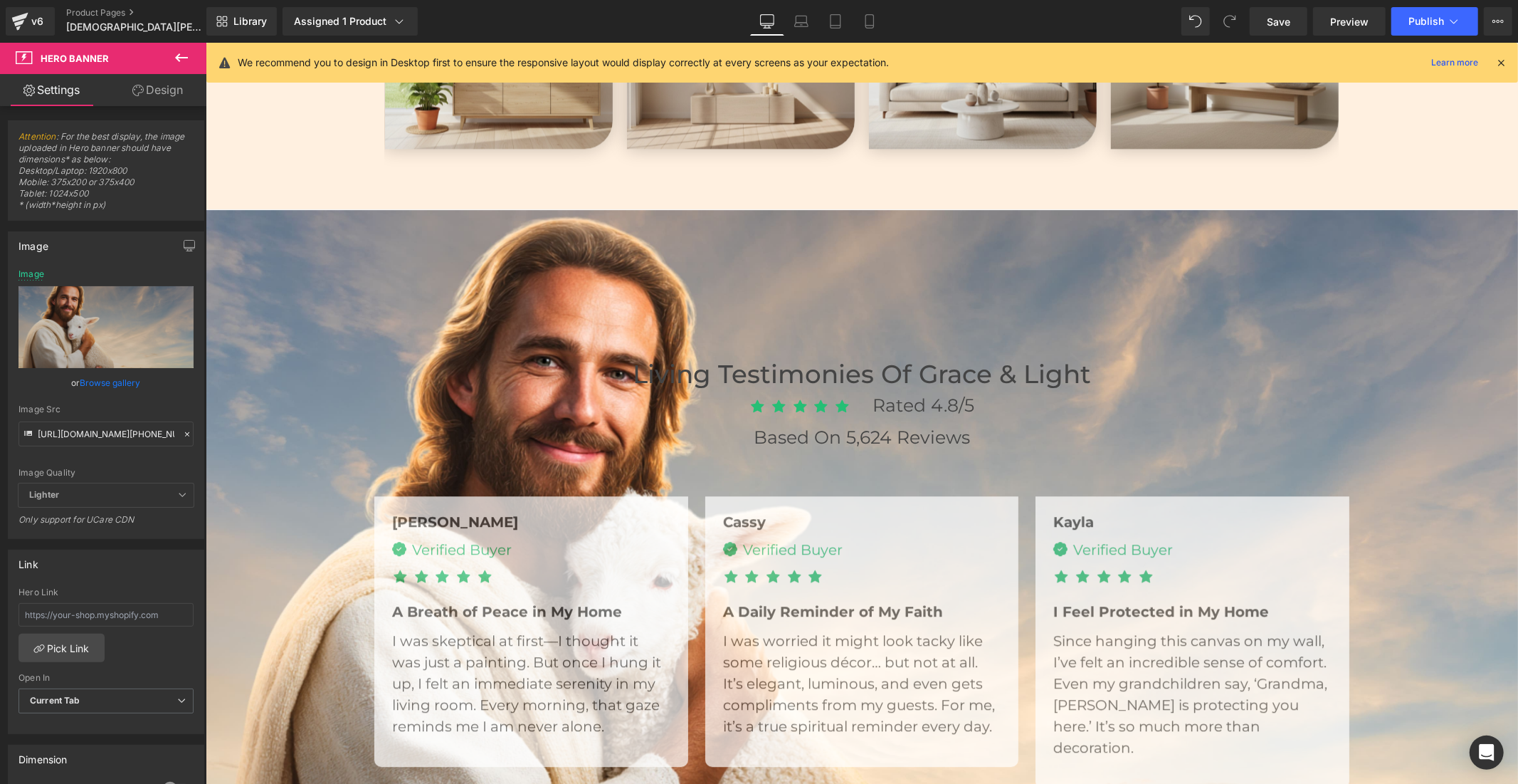
scroll to position [3164, 0]
click at [177, 59] on icon at bounding box center [182, 58] width 17 height 17
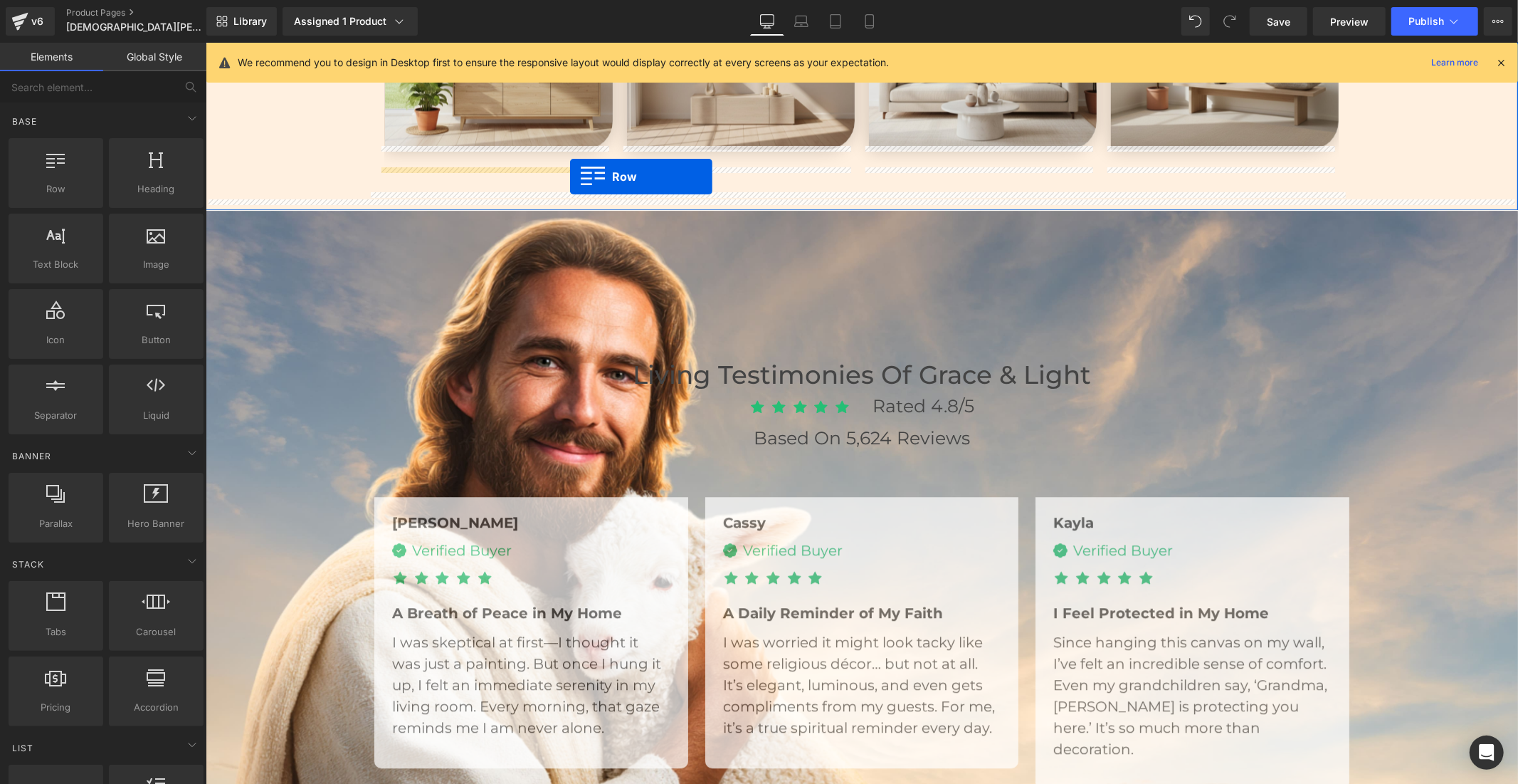
drag, startPoint x: 268, startPoint y: 234, endPoint x: 569, endPoint y: 175, distance: 306.7
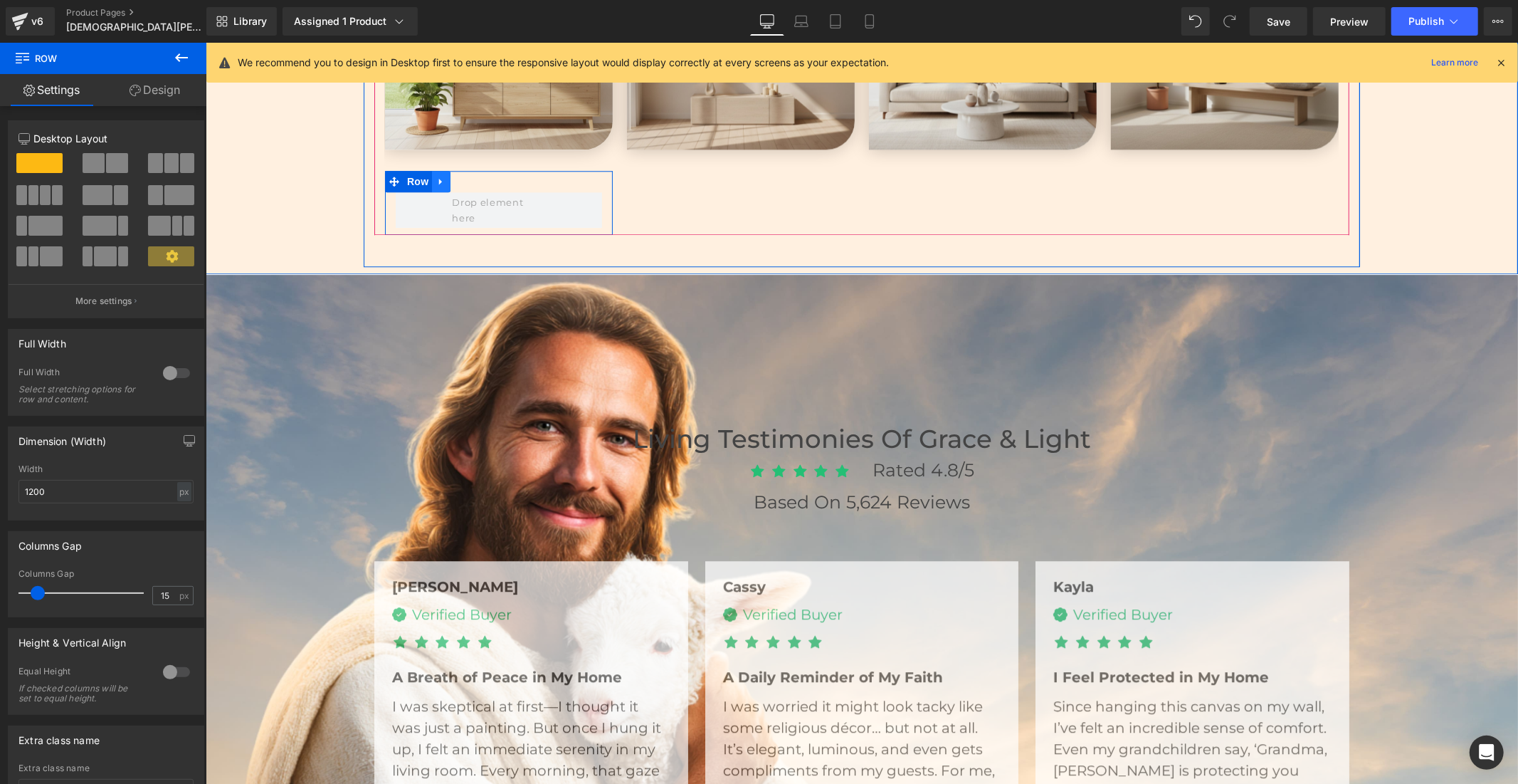
click at [437, 177] on icon at bounding box center [441, 180] width 10 height 10
click at [473, 178] on icon at bounding box center [478, 181] width 10 height 10
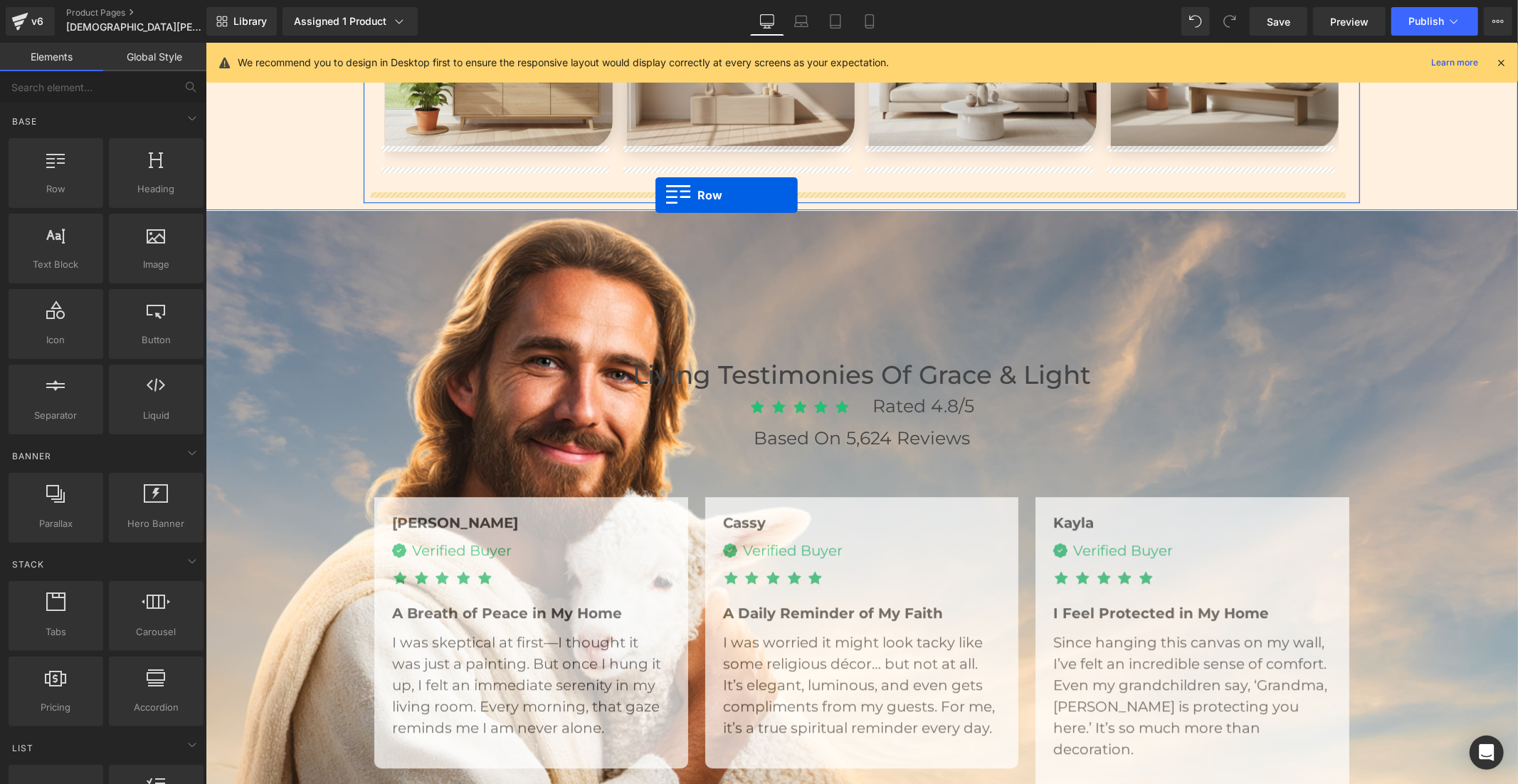
drag, startPoint x: 270, startPoint y: 215, endPoint x: 655, endPoint y: 195, distance: 385.5
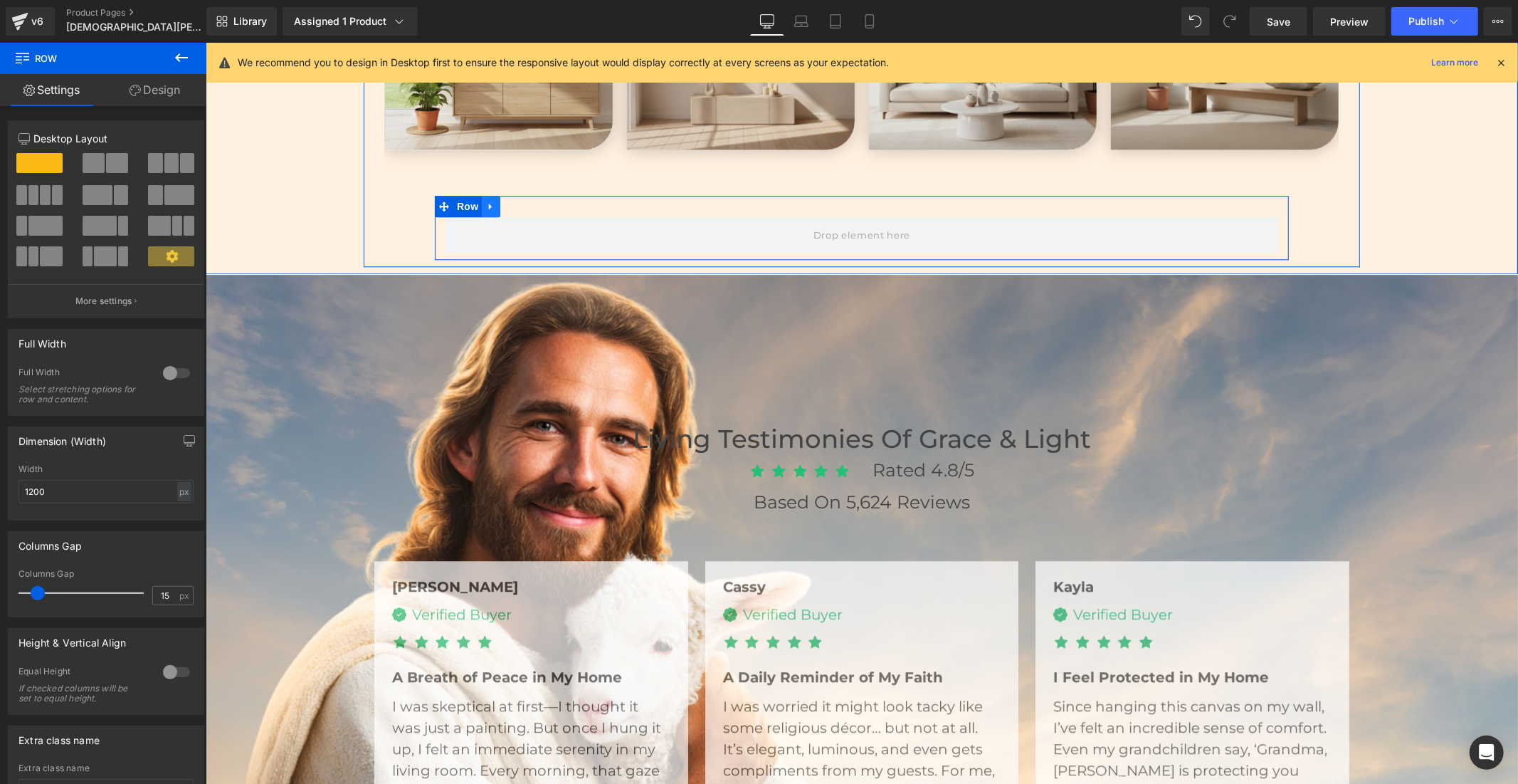
click at [488, 202] on icon at bounding box center [489, 205] width 3 height 6
click at [523, 201] on icon at bounding box center [528, 205] width 10 height 10
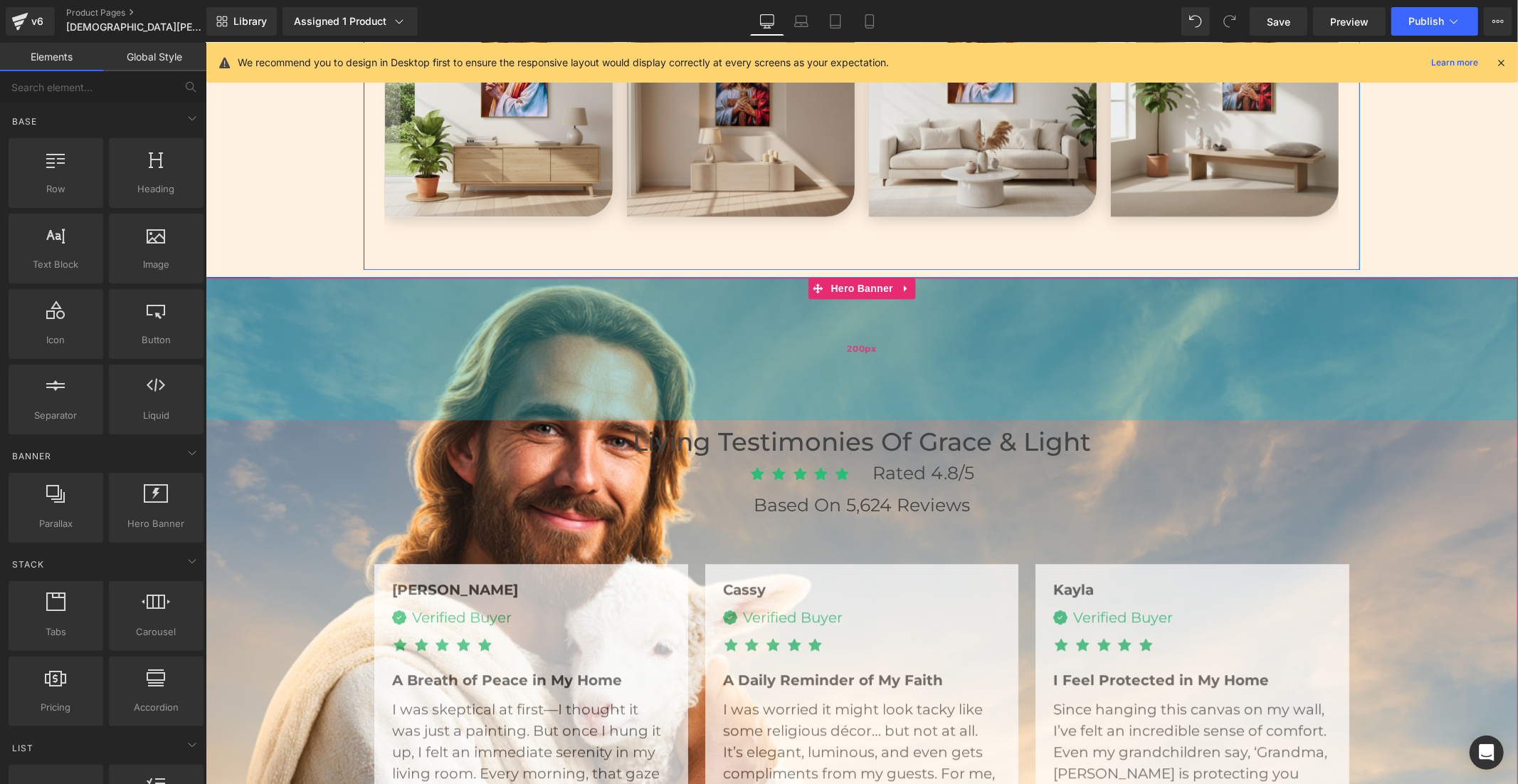
scroll to position [3006, 0]
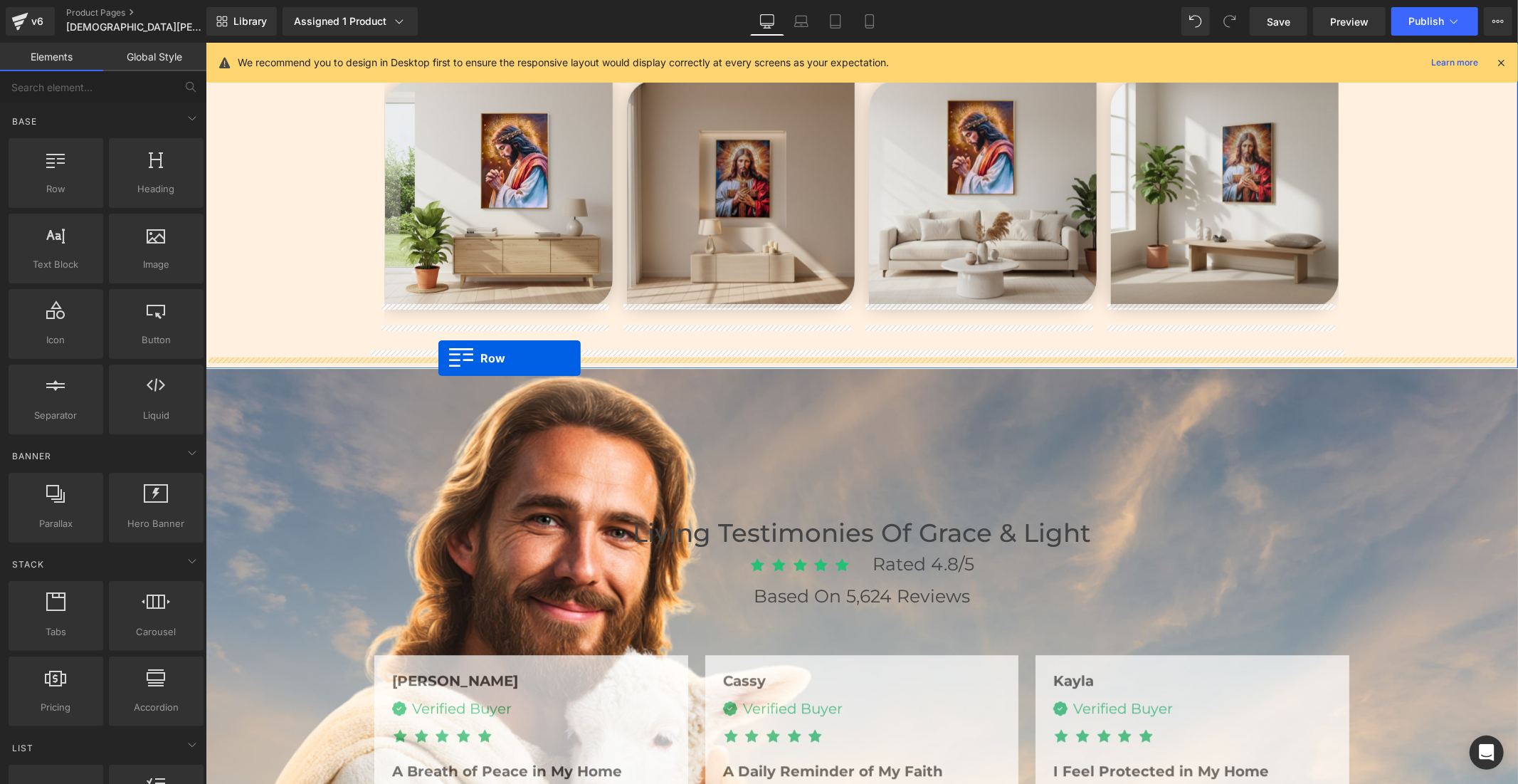
drag, startPoint x: 258, startPoint y: 233, endPoint x: 438, endPoint y: 358, distance: 219.1
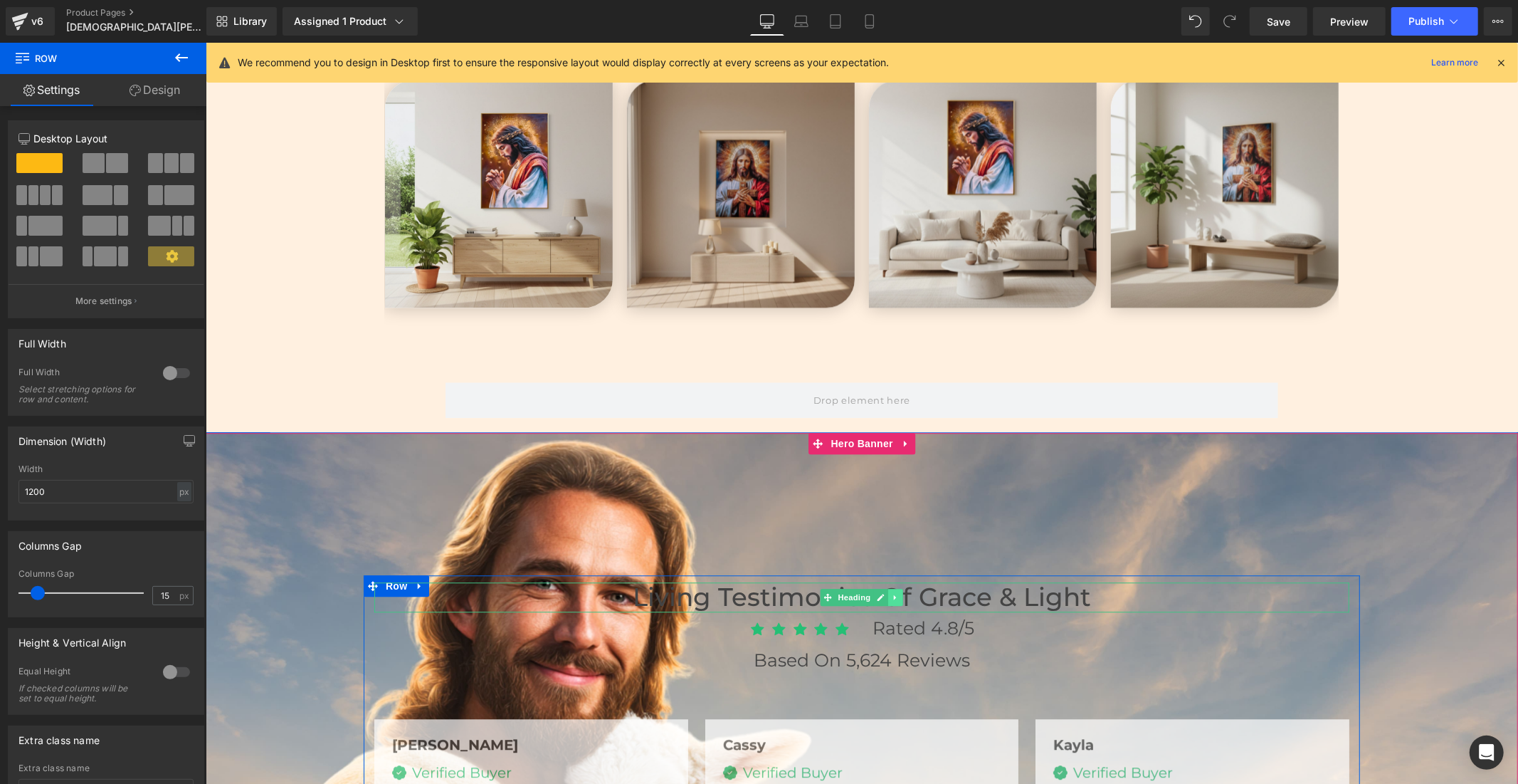
click at [892, 592] on icon at bounding box center [895, 596] width 8 height 9
click at [176, 57] on icon at bounding box center [181, 58] width 13 height 9
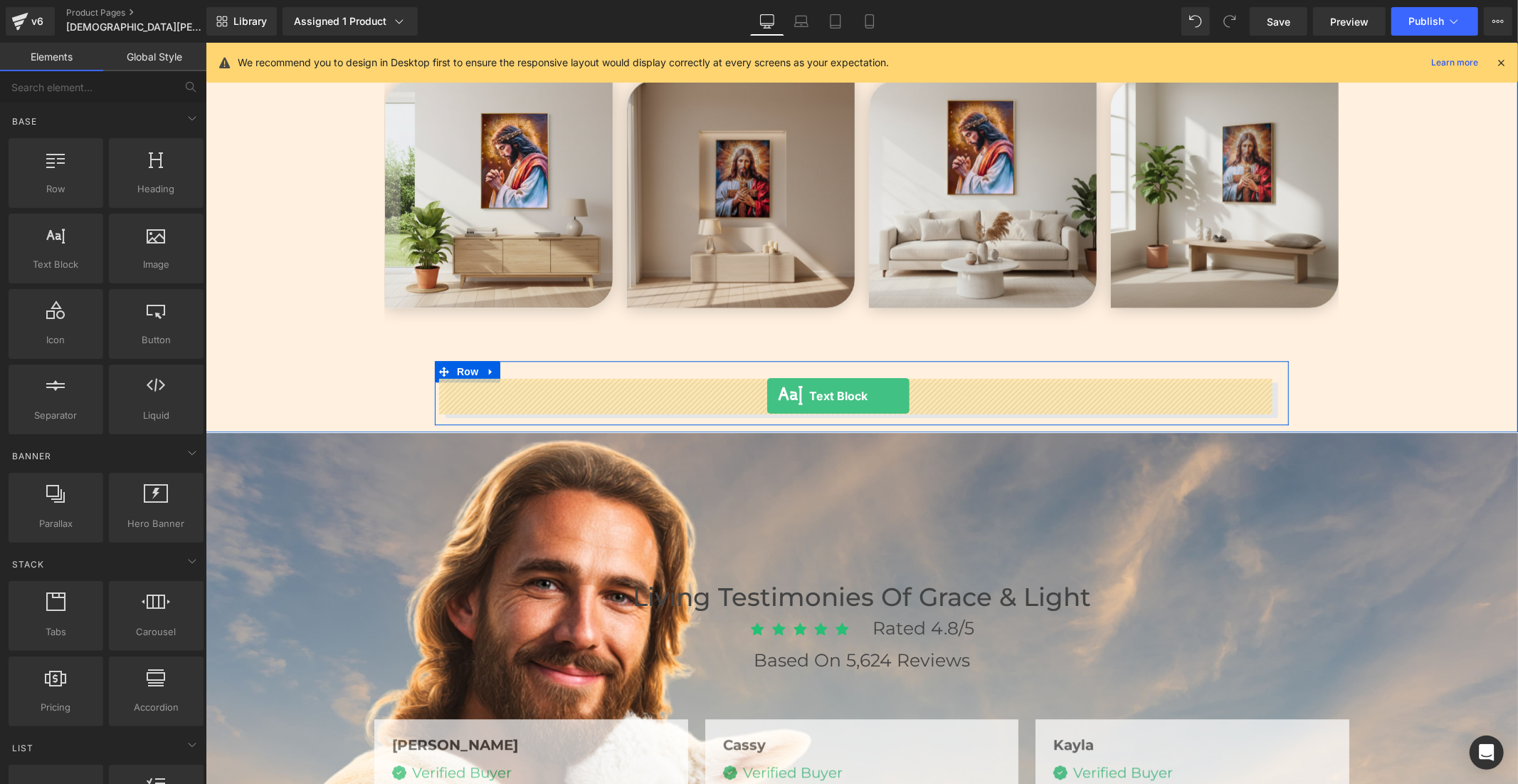
drag, startPoint x: 269, startPoint y: 305, endPoint x: 767, endPoint y: 395, distance: 506.1
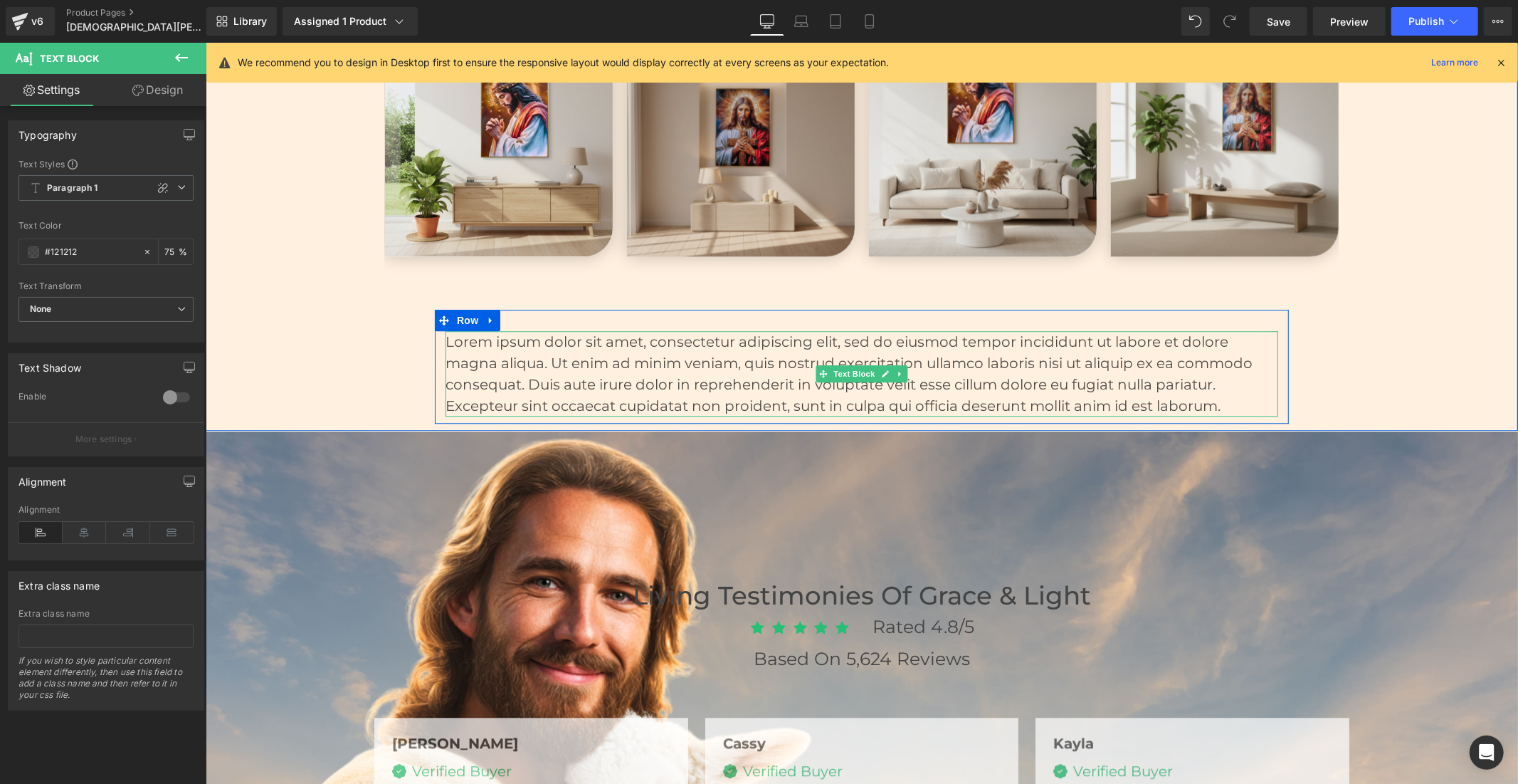
scroll to position [3084, 0]
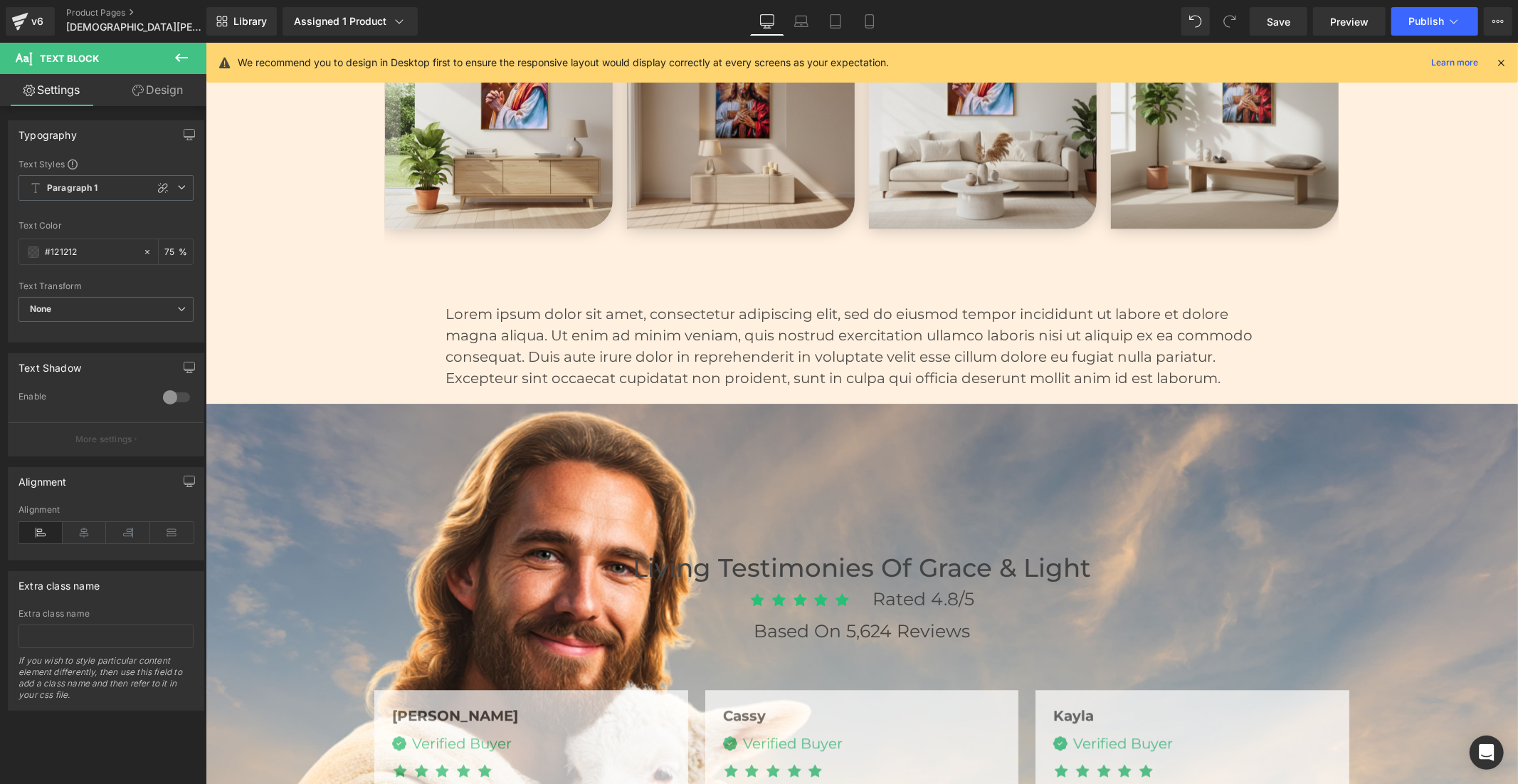
click at [174, 64] on icon at bounding box center [182, 58] width 17 height 17
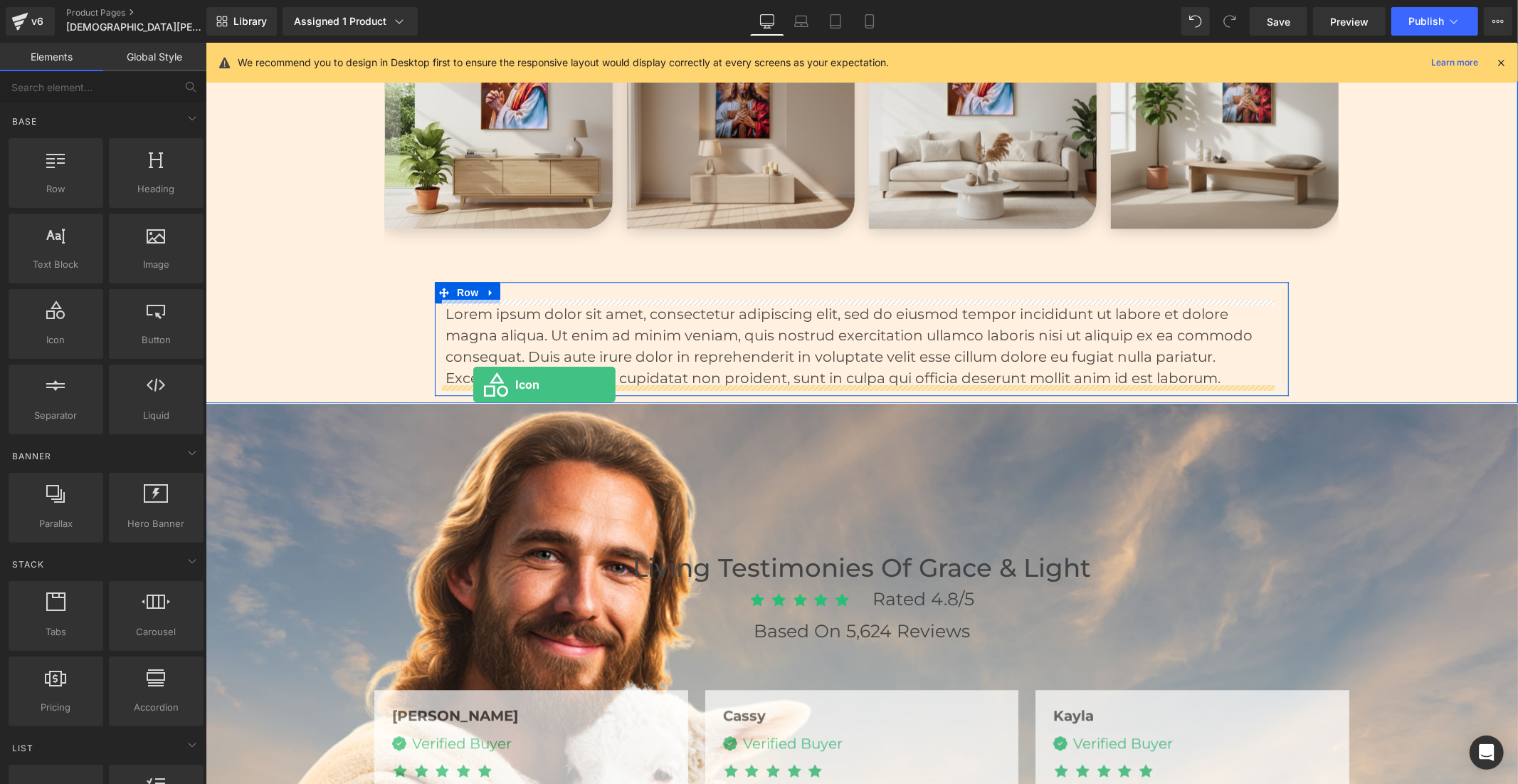
drag, startPoint x: 262, startPoint y: 377, endPoint x: 473, endPoint y: 383, distance: 211.1
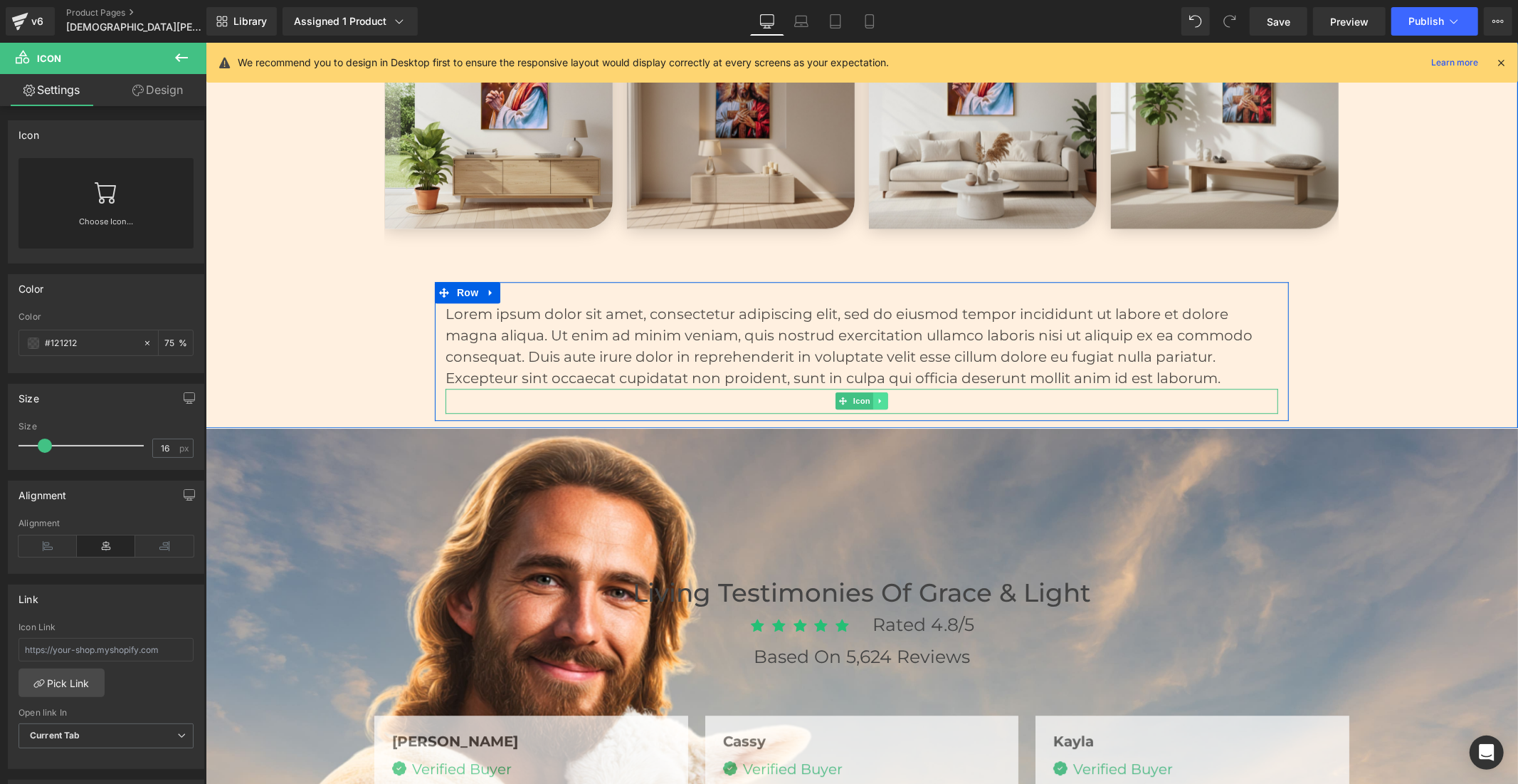
click at [879, 396] on icon at bounding box center [880, 400] width 8 height 9
click at [883, 398] on icon at bounding box center [887, 400] width 8 height 9
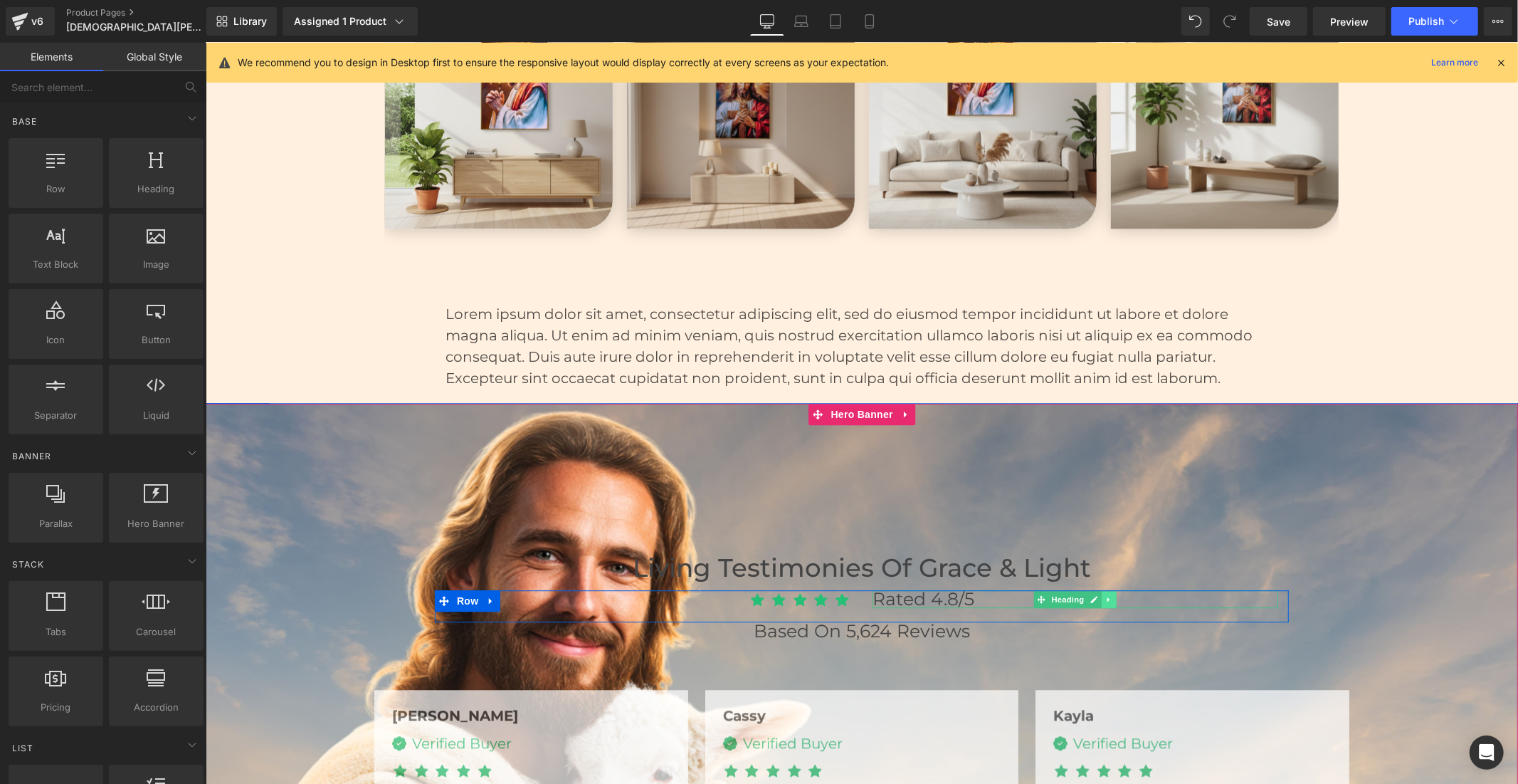
click at [1108, 596] on link at bounding box center [1108, 599] width 15 height 17
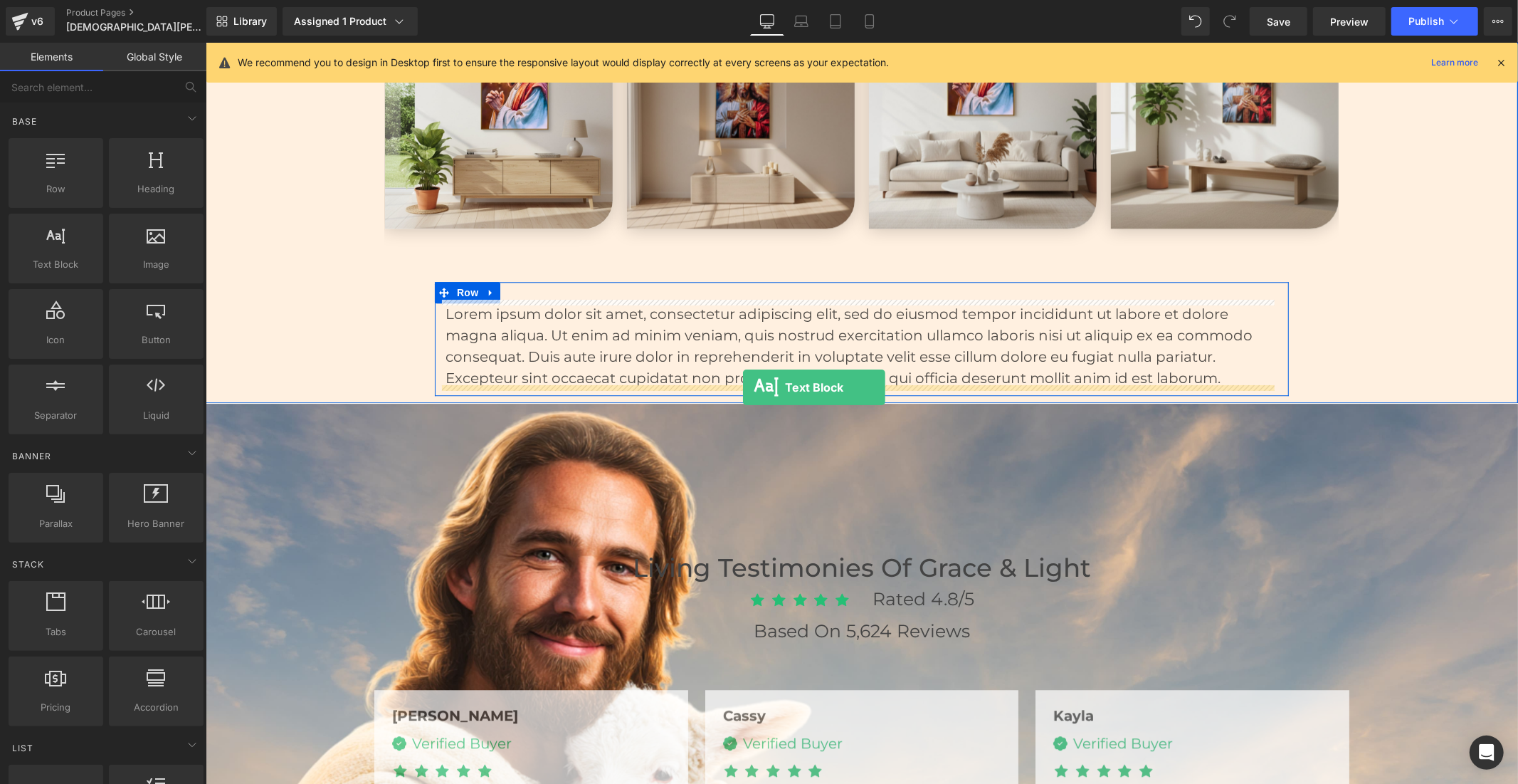
drag, startPoint x: 258, startPoint y: 305, endPoint x: 743, endPoint y: 387, distance: 491.9
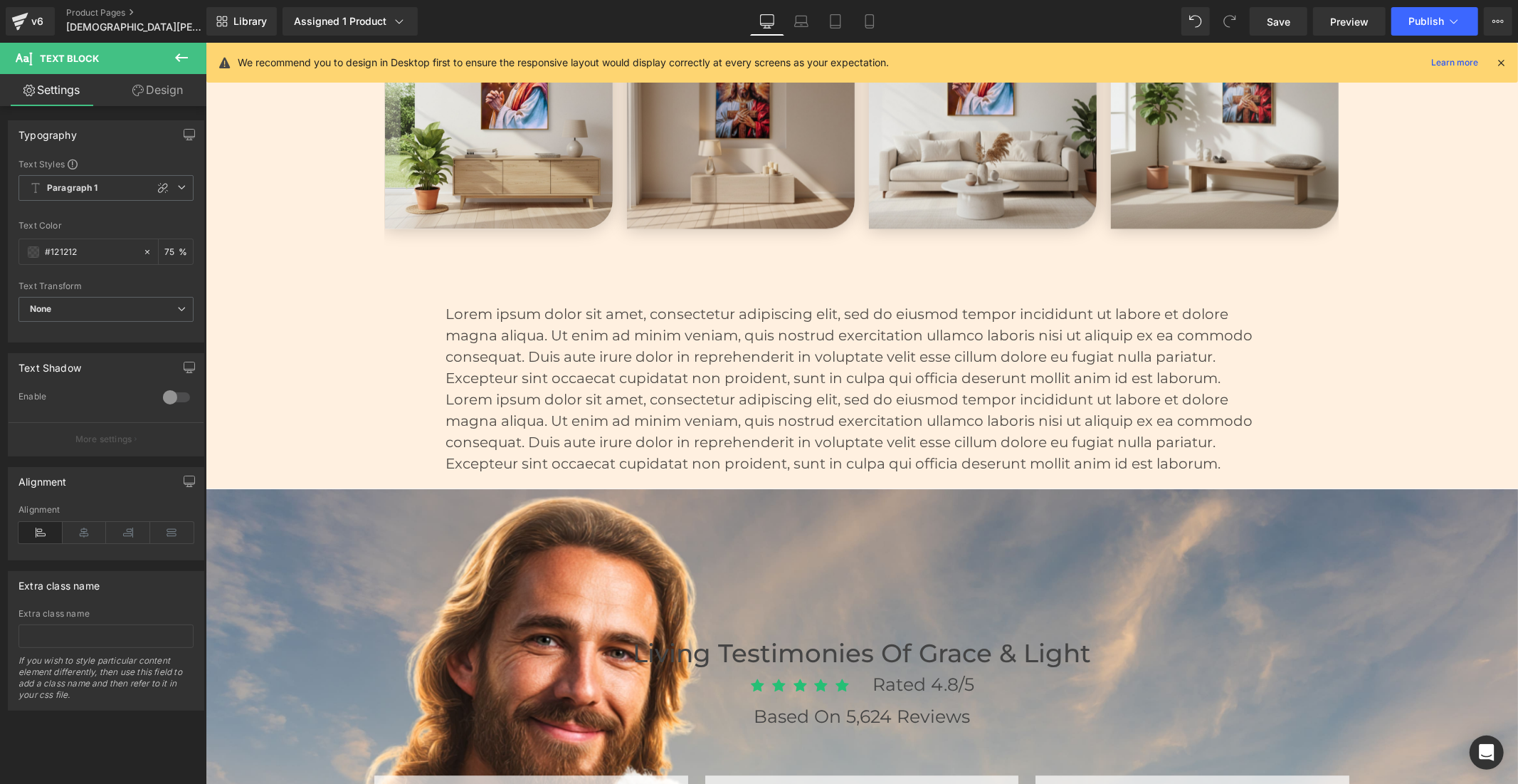
click at [189, 49] on icon at bounding box center [182, 58] width 17 height 17
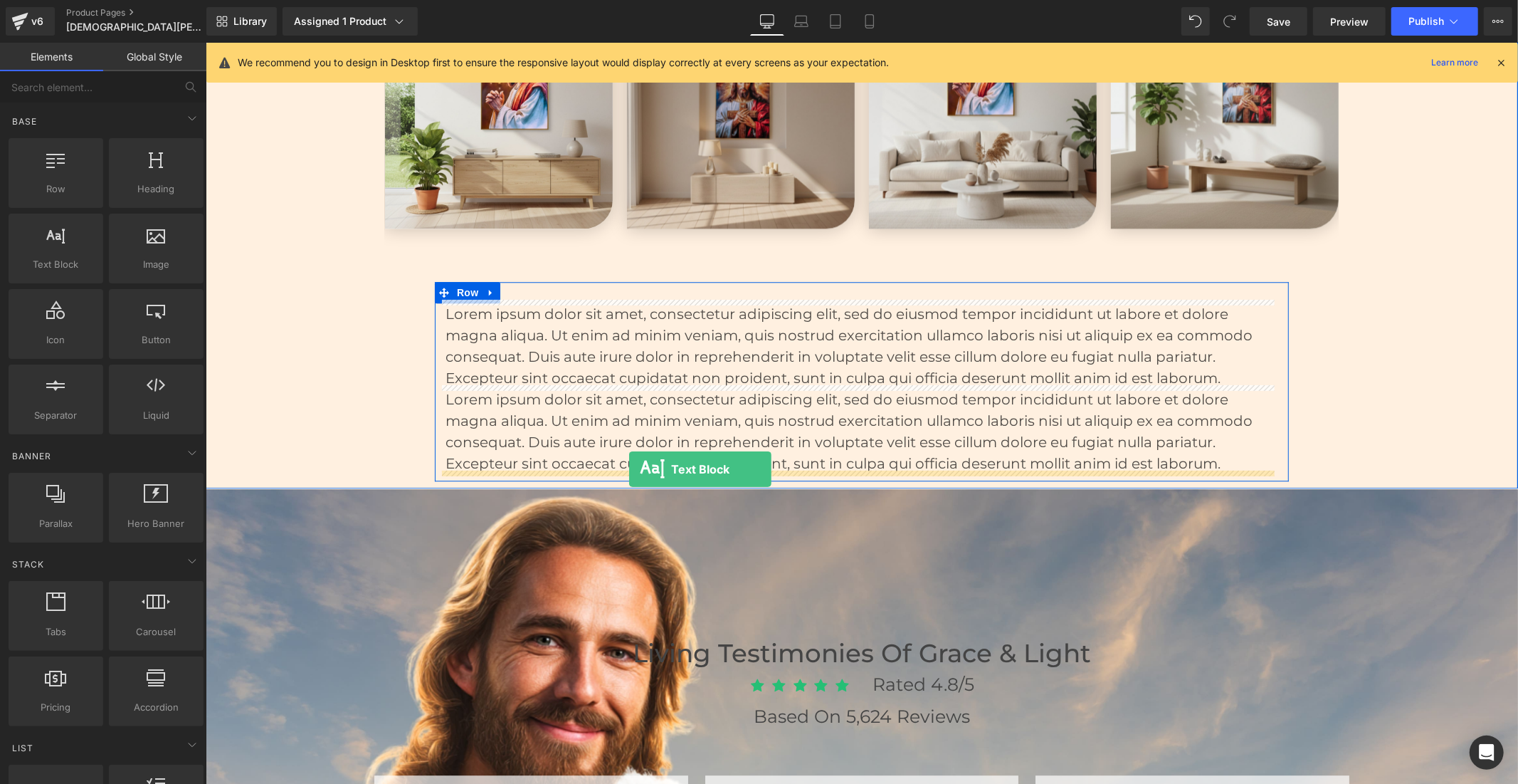
drag, startPoint x: 271, startPoint y: 289, endPoint x: 629, endPoint y: 468, distance: 400.3
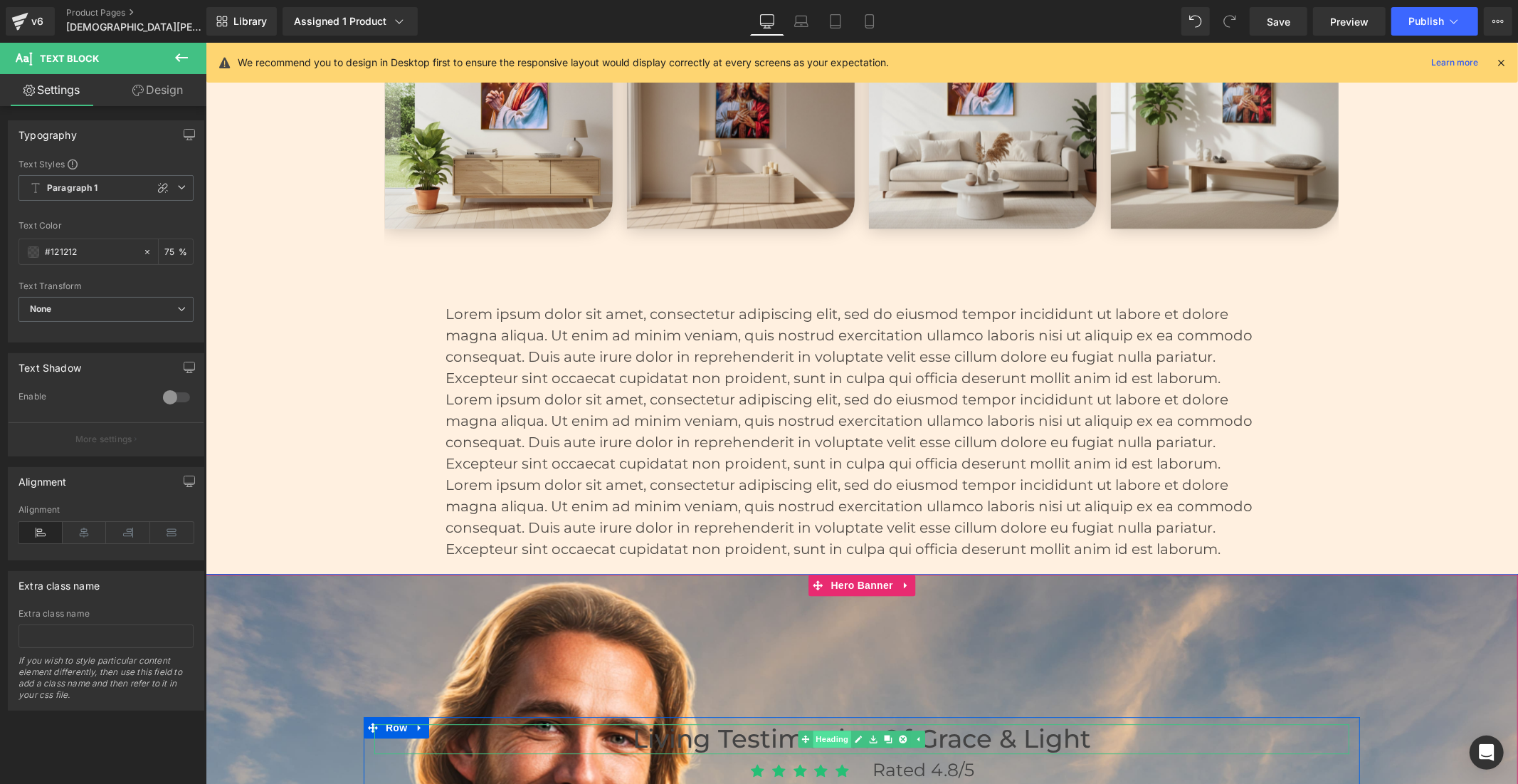
click at [833, 740] on span "Heading" at bounding box center [831, 738] width 39 height 17
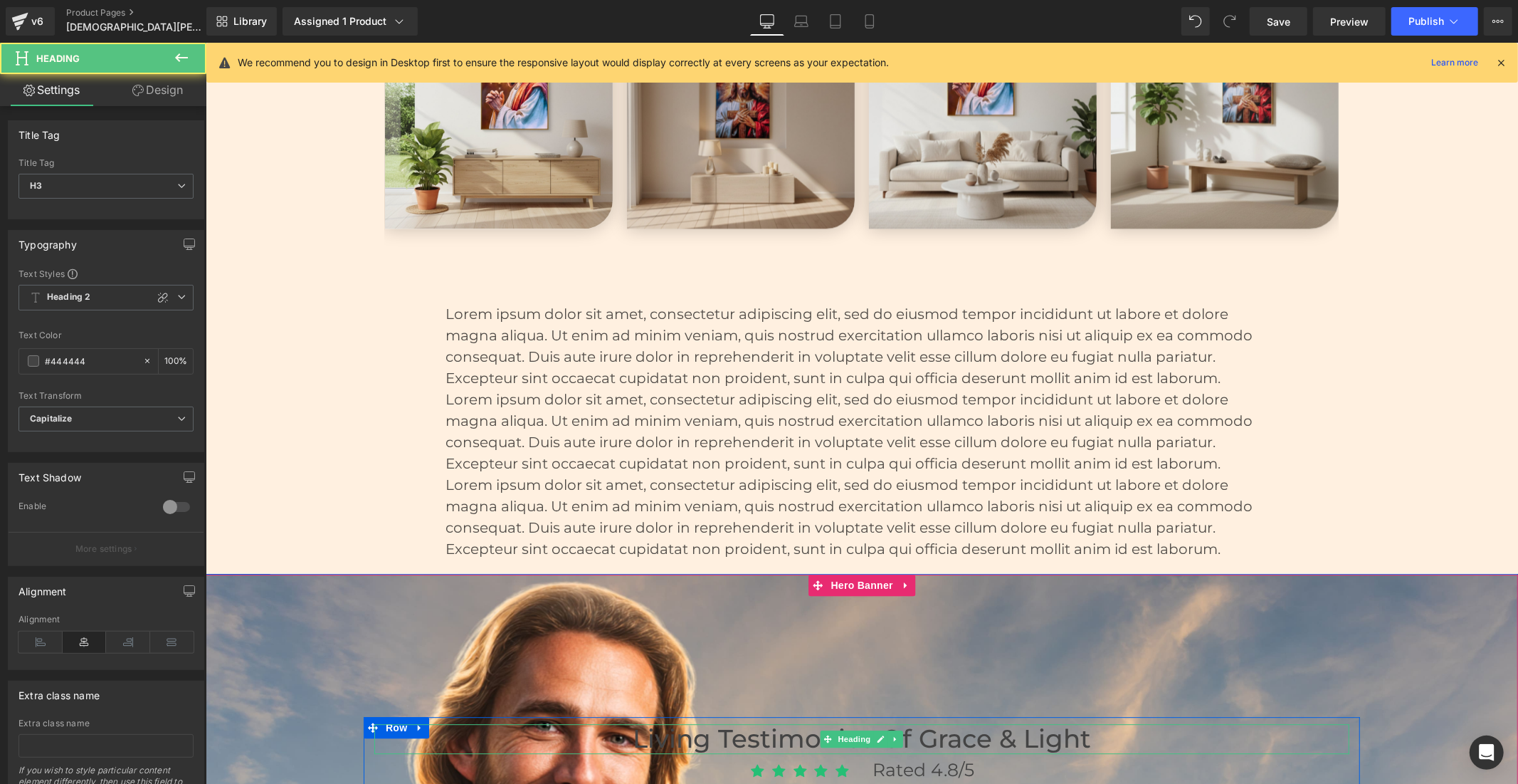
click at [917, 735] on h3 "Living Testimonies of Grace & Light" at bounding box center [862, 739] width 975 height 31
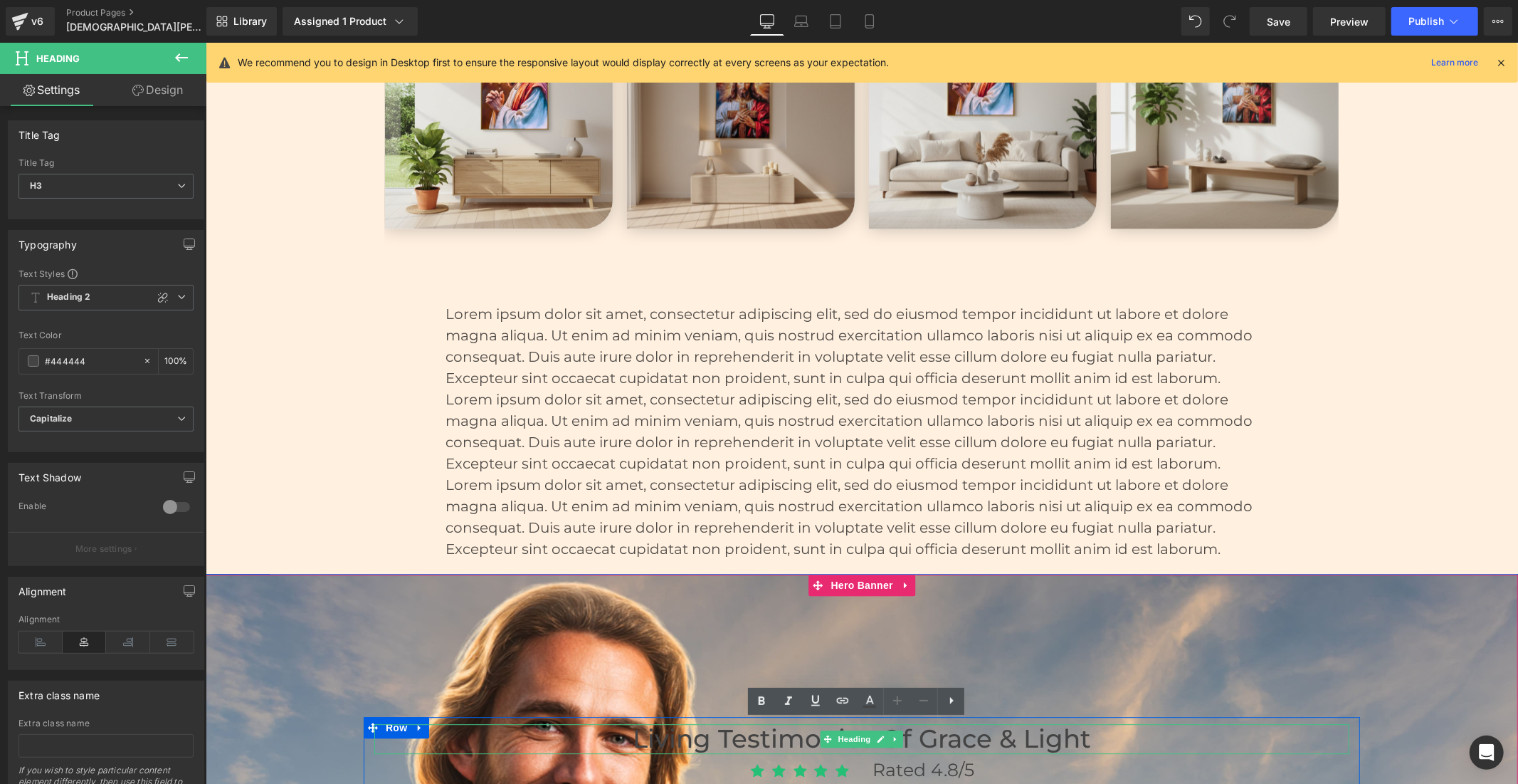
click at [917, 735] on h3 "Living Testimonies of Grace & Light" at bounding box center [862, 739] width 975 height 31
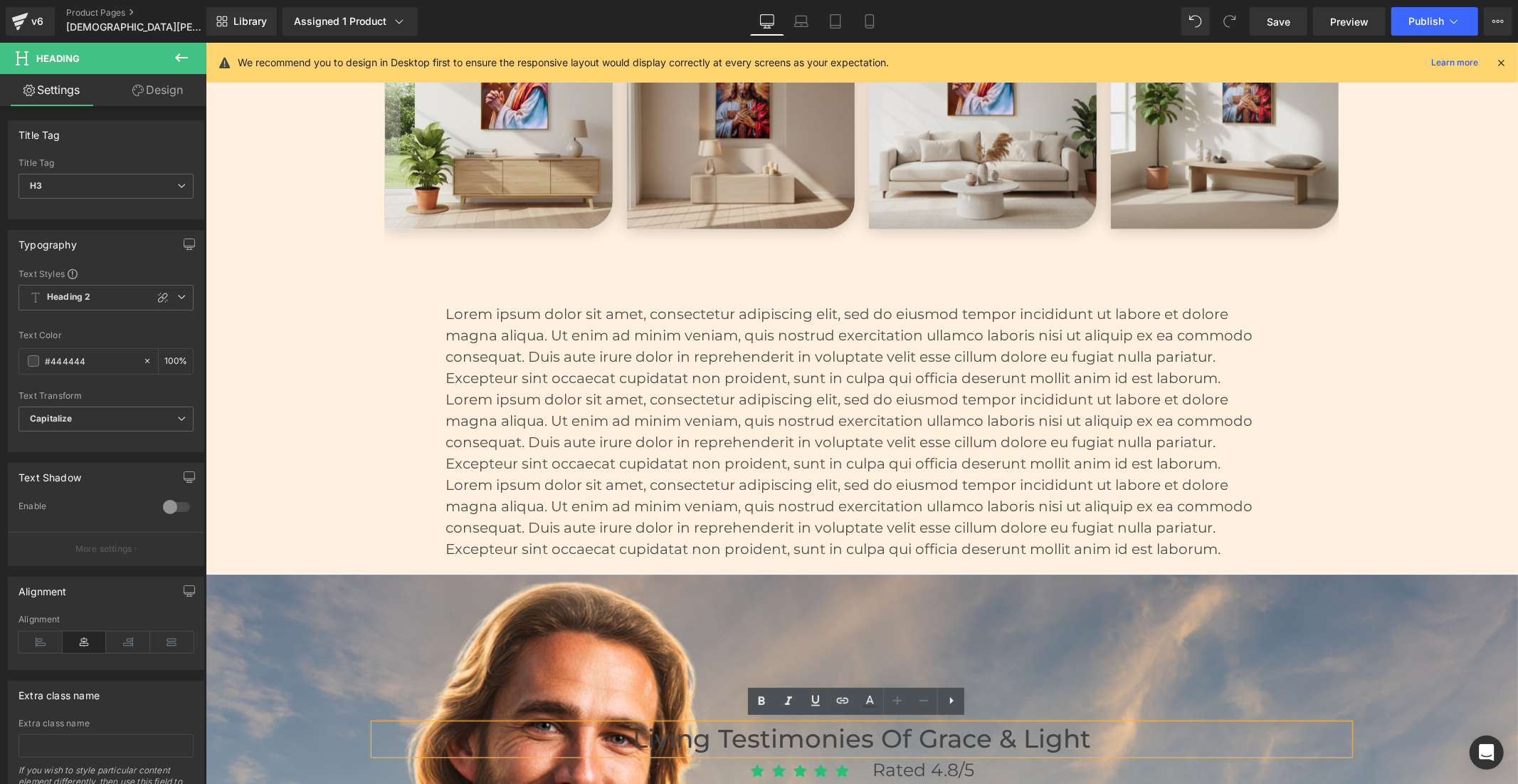
click at [917, 735] on h3 "Living Testimonies of Grace & Light" at bounding box center [862, 739] width 975 height 31
copy h3 "Living Testimonies of Grace & Light"
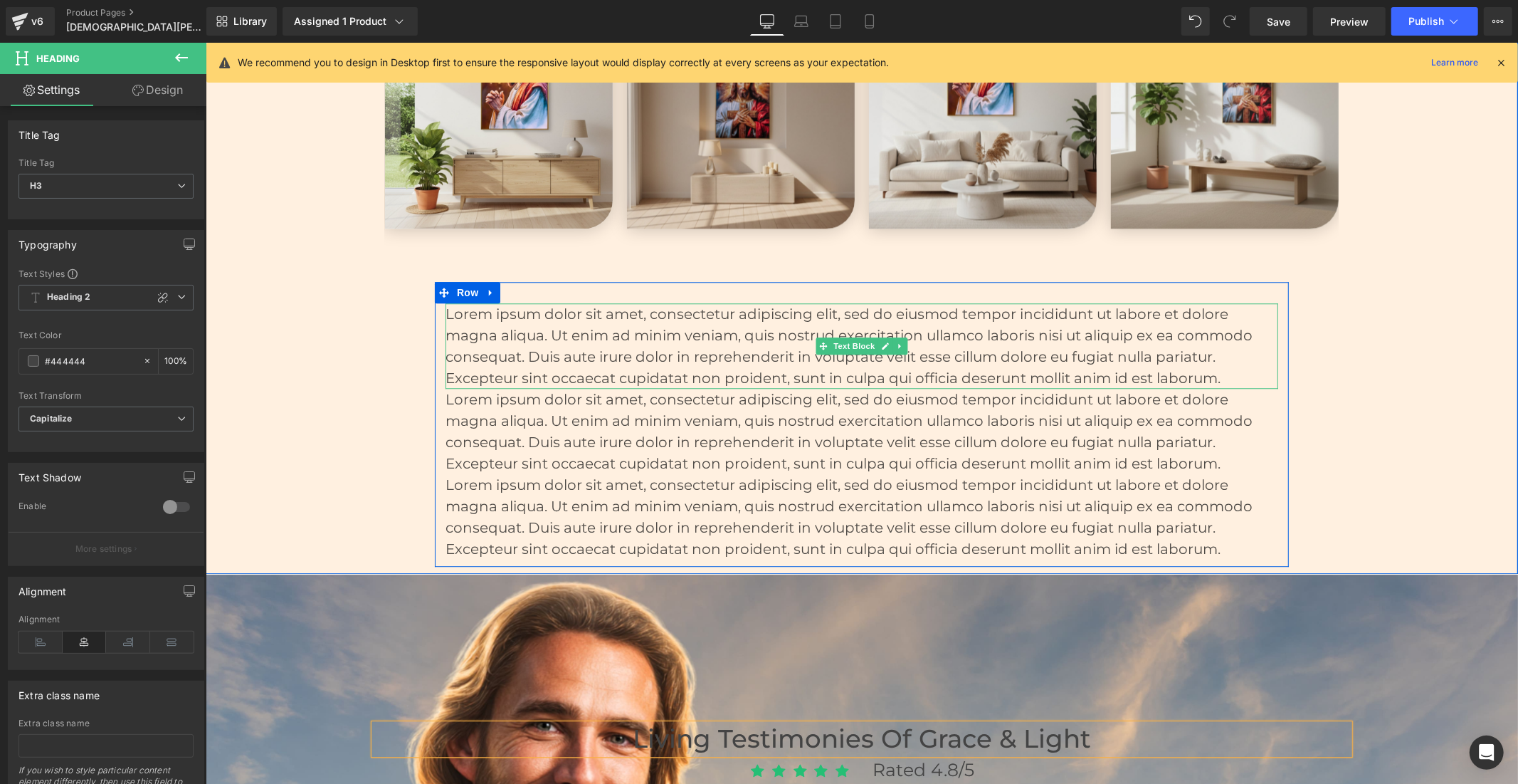
click at [761, 341] on p "Lorem ipsum dolor sit amet, consectetur adipiscing elit, sed do eiusmod tempor …" at bounding box center [861, 345] width 833 height 85
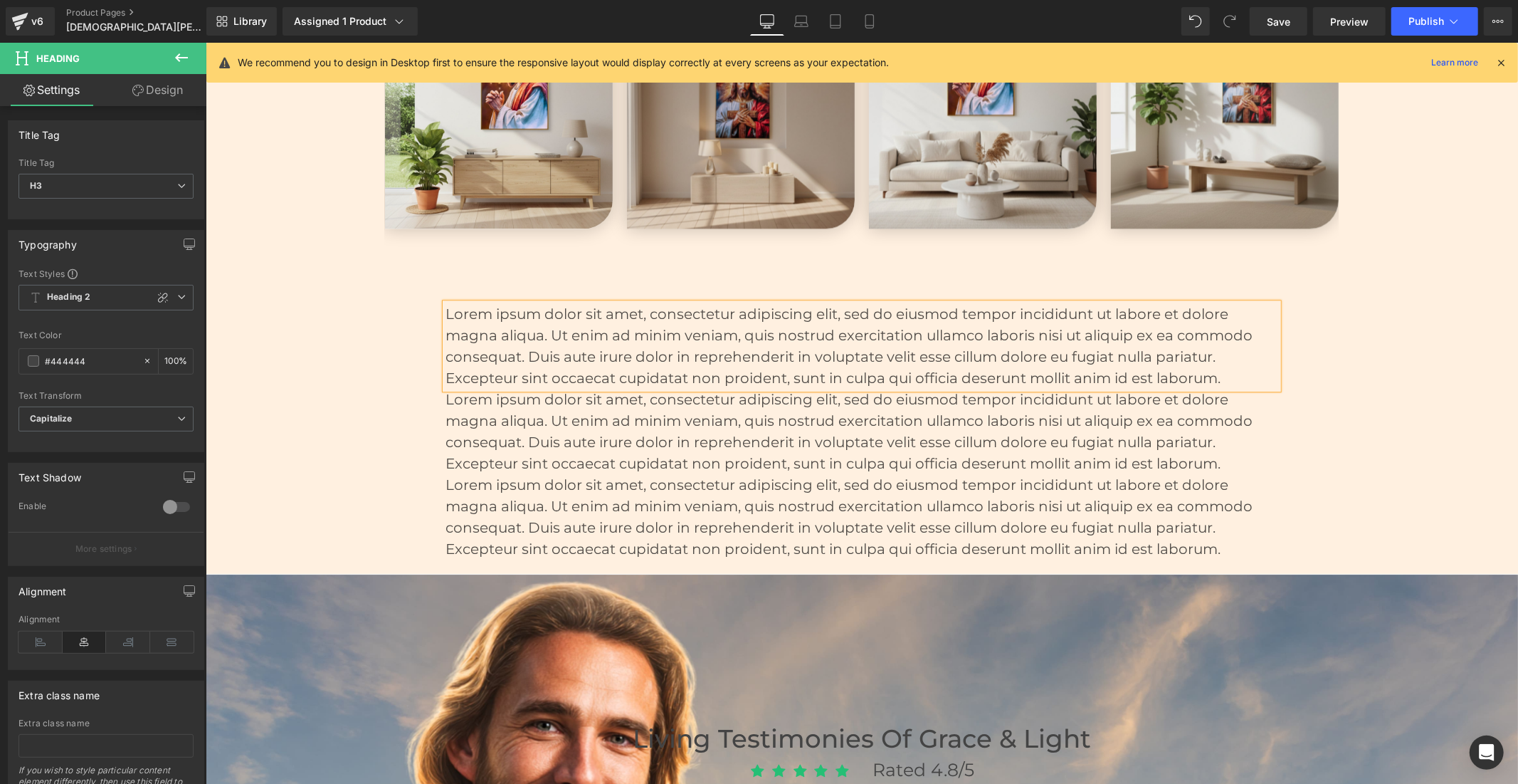
click at [761, 341] on p "Lorem ipsum dolor sit amet, consectetur adipiscing elit, sed do eiusmod tempor …" at bounding box center [861, 345] width 833 height 85
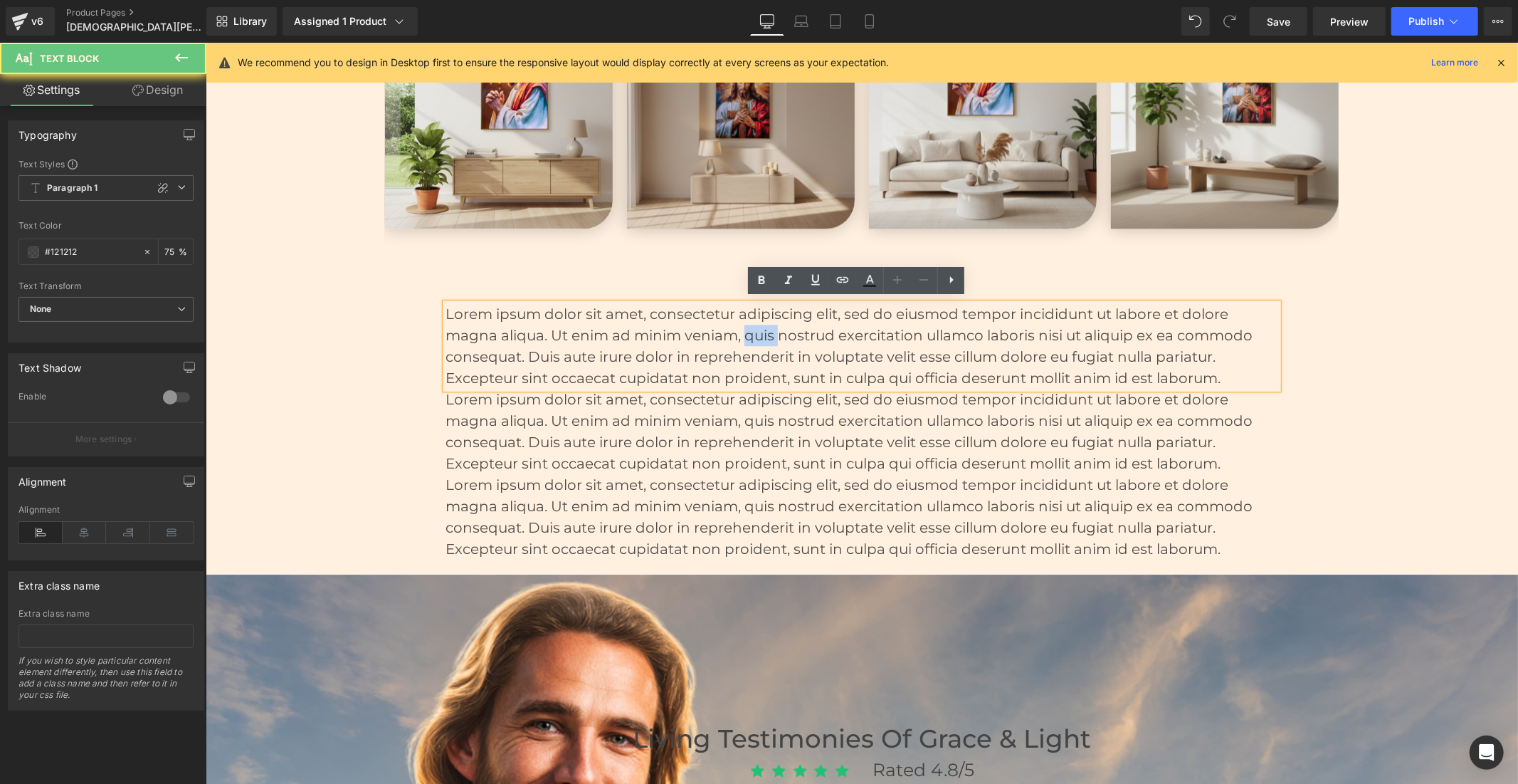
click at [761, 341] on p "Lorem ipsum dolor sit amet, consectetur adipiscing elit, sed do eiusmod tempor …" at bounding box center [861, 345] width 833 height 85
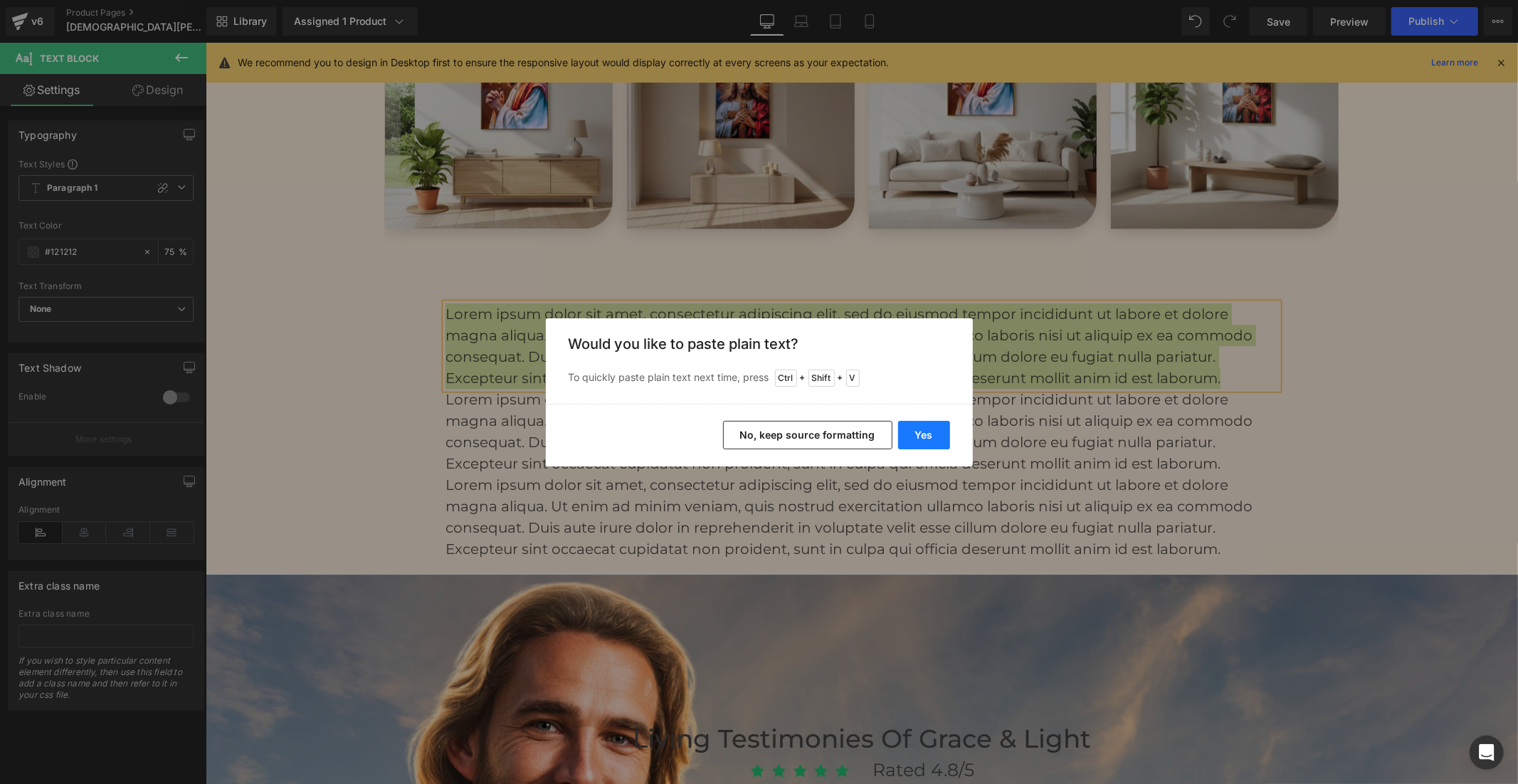
click at [914, 437] on button "Yes" at bounding box center [924, 434] width 52 height 28
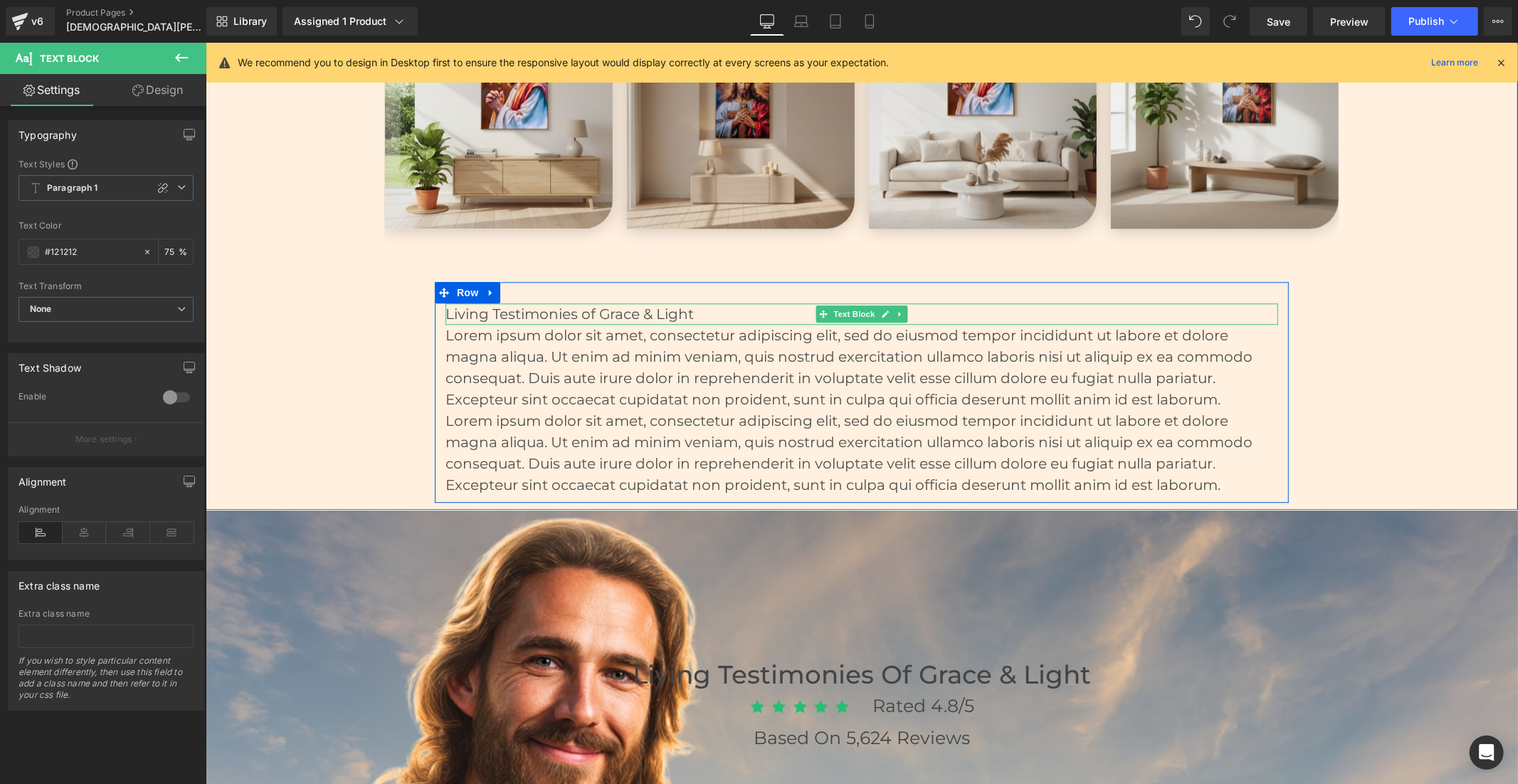
click at [737, 311] on p "Living Testimonies of Grace & Light" at bounding box center [861, 313] width 833 height 22
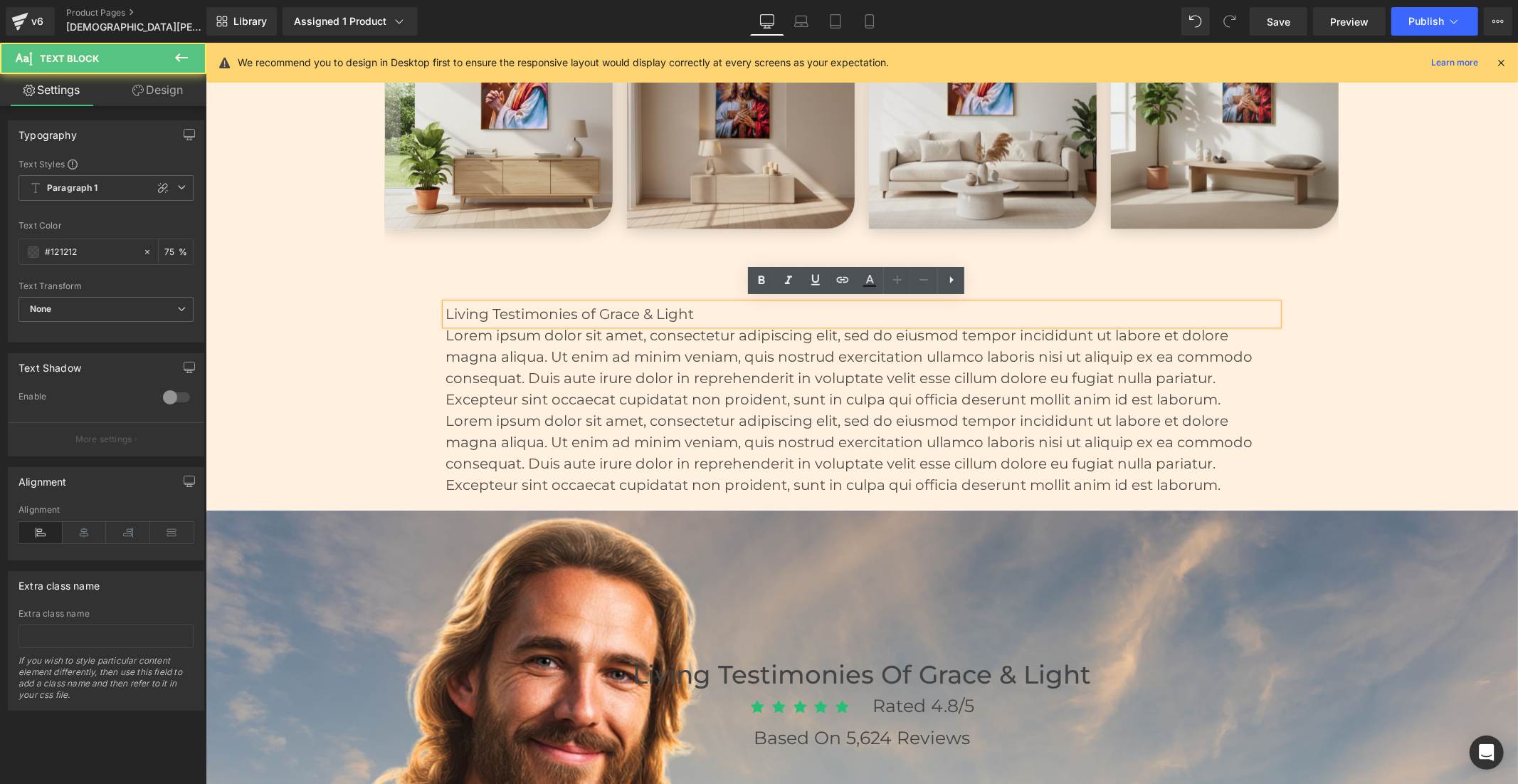
click at [737, 311] on p "Living Testimonies of Grace & Light" at bounding box center [861, 313] width 833 height 22
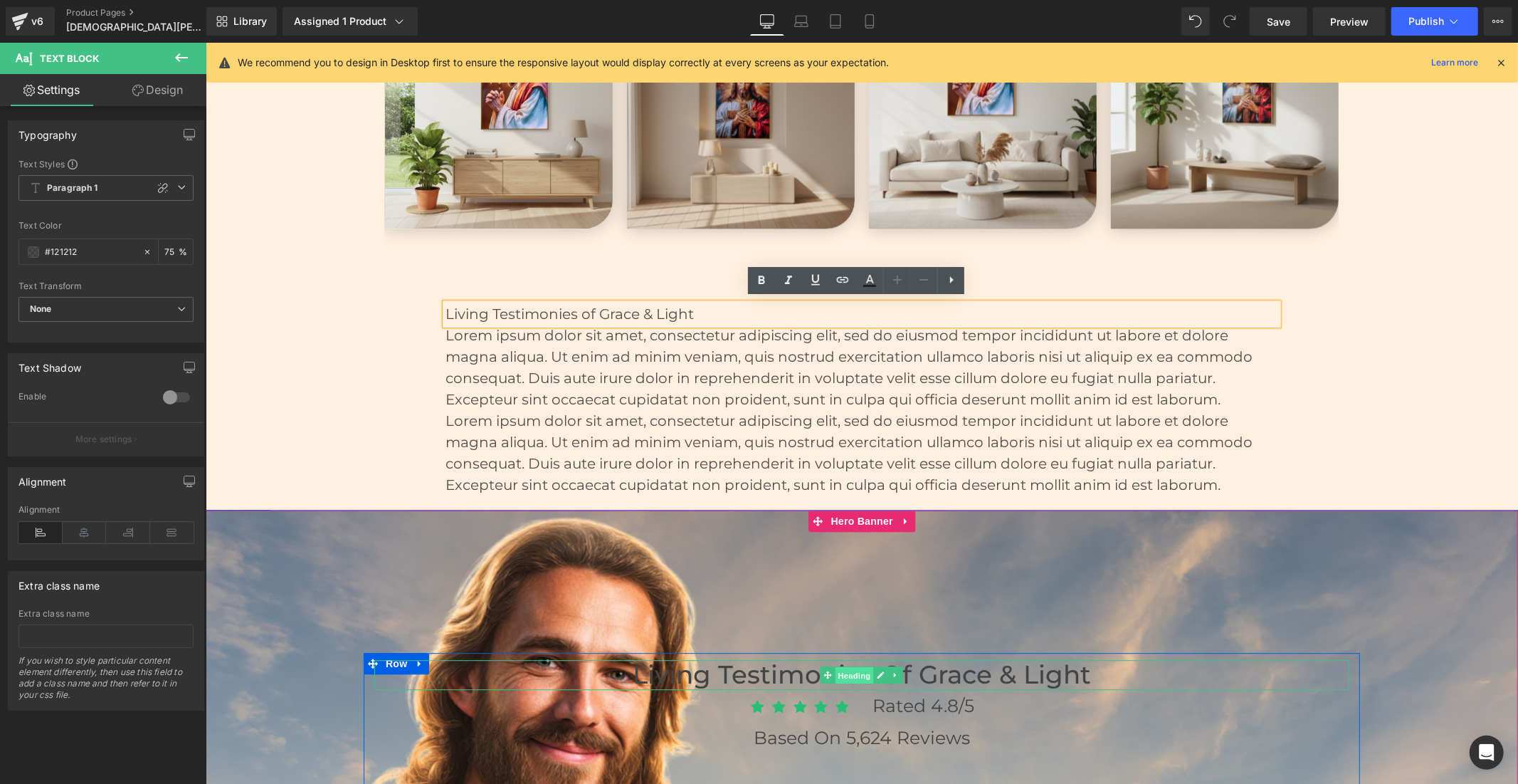
click at [837, 674] on span "Heading" at bounding box center [854, 675] width 39 height 17
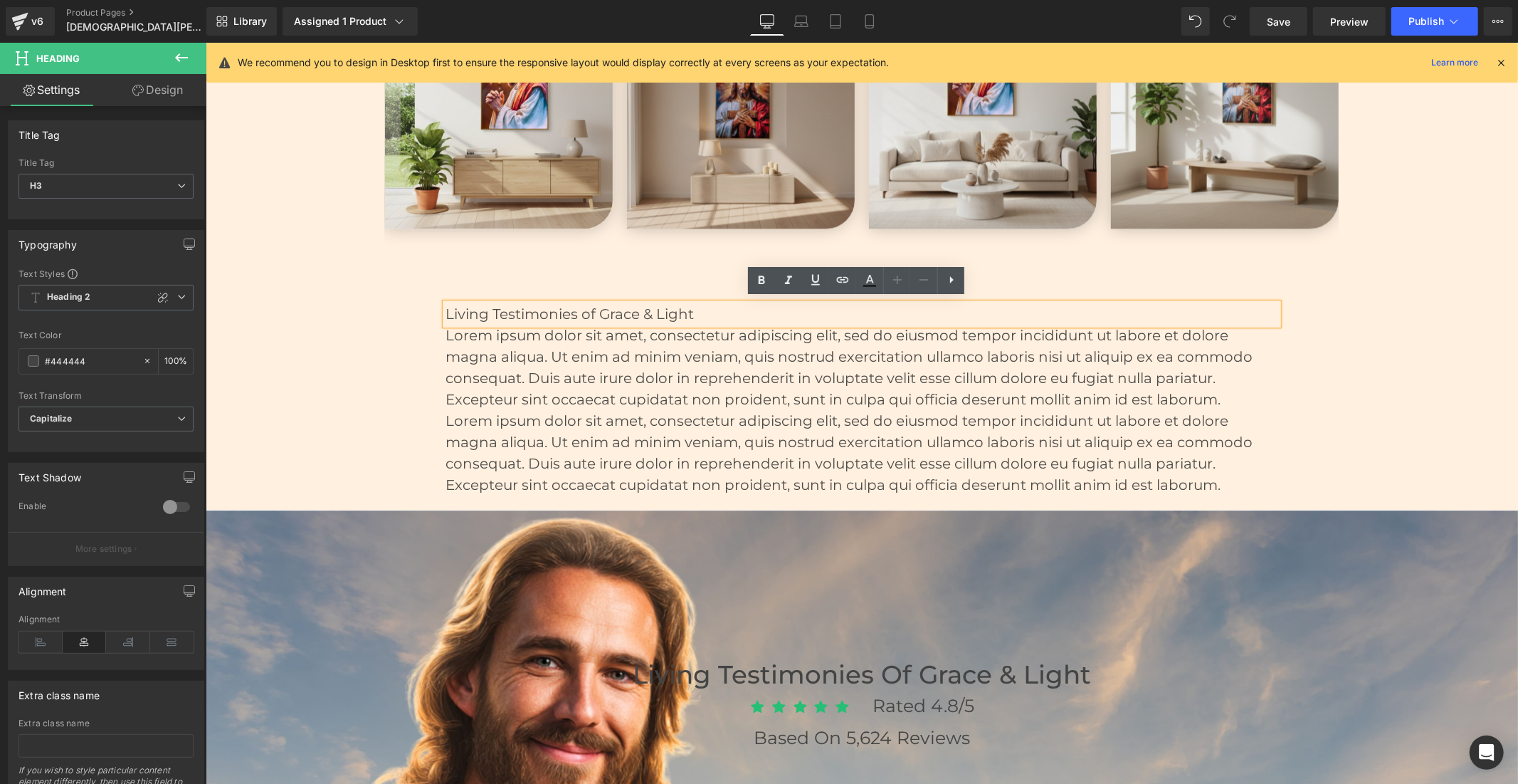
click at [712, 311] on p "Living Testimonies of Grace & Light" at bounding box center [861, 313] width 833 height 22
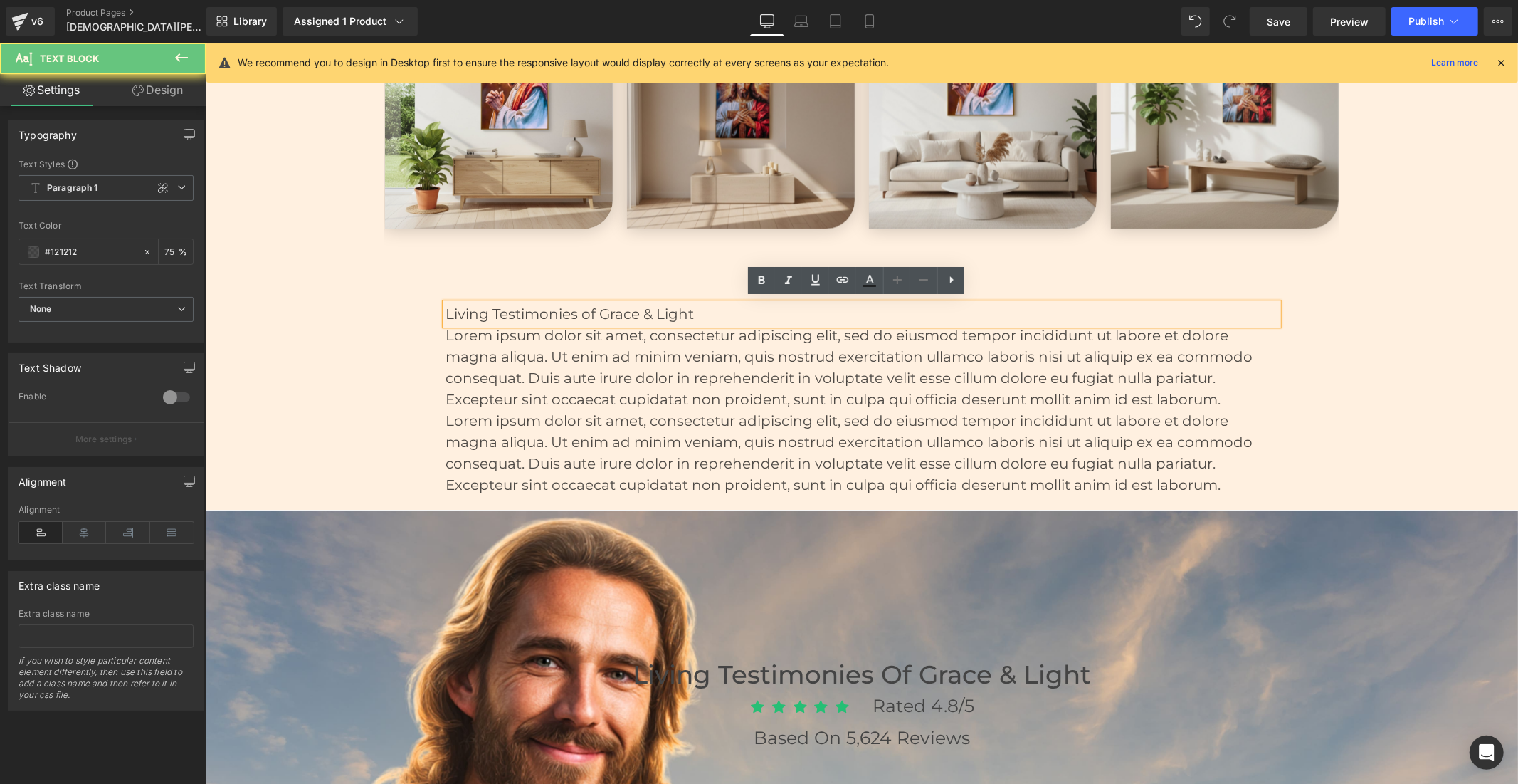
click at [712, 311] on p "Living Testimonies of Grace & Light" at bounding box center [861, 313] width 833 height 22
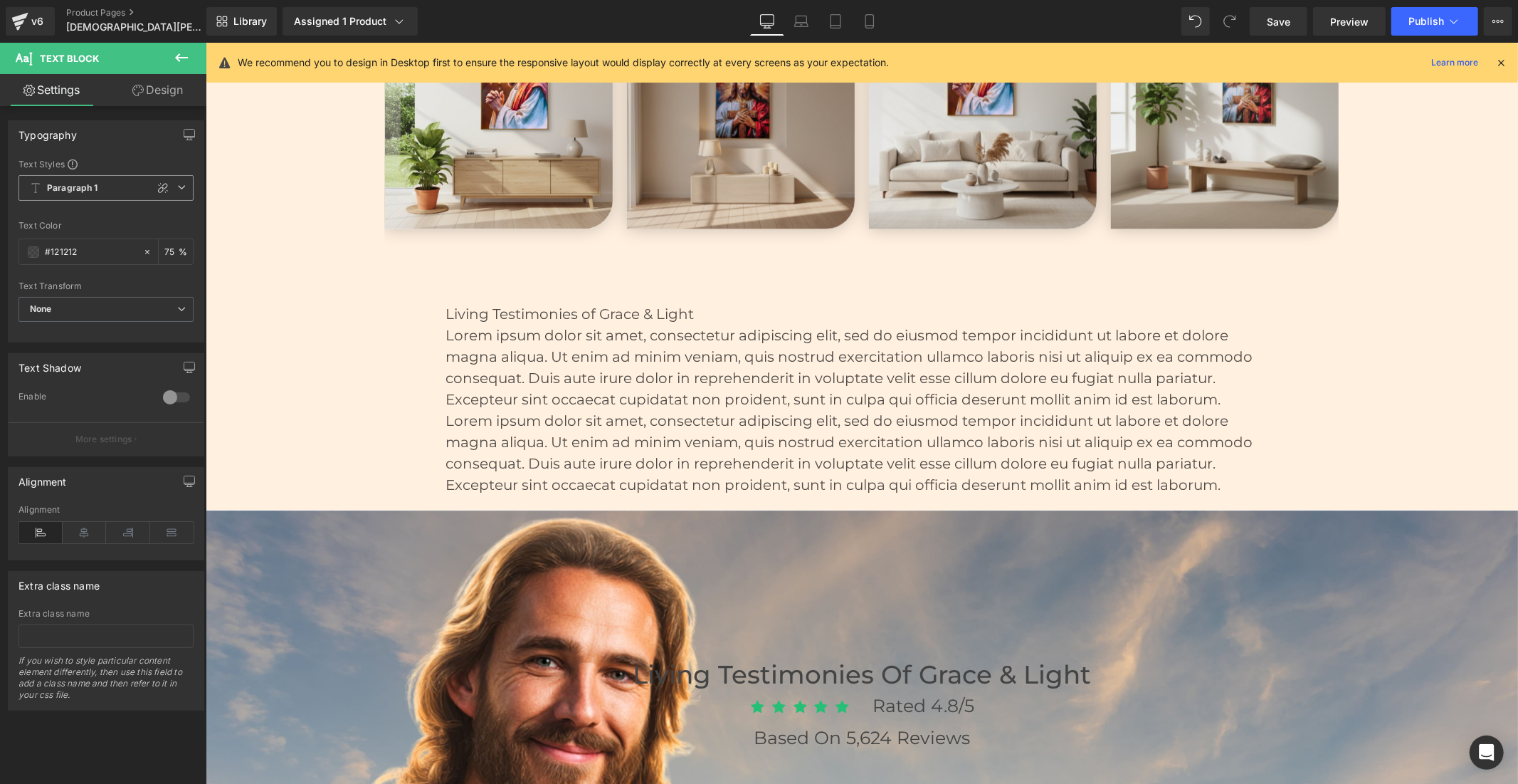
click at [98, 189] on span "Paragraph 1" at bounding box center [105, 188] width 175 height 26
click at [121, 159] on div "Text Styles" at bounding box center [105, 163] width 175 height 11
click at [179, 192] on span "Paragraph 1" at bounding box center [105, 188] width 175 height 26
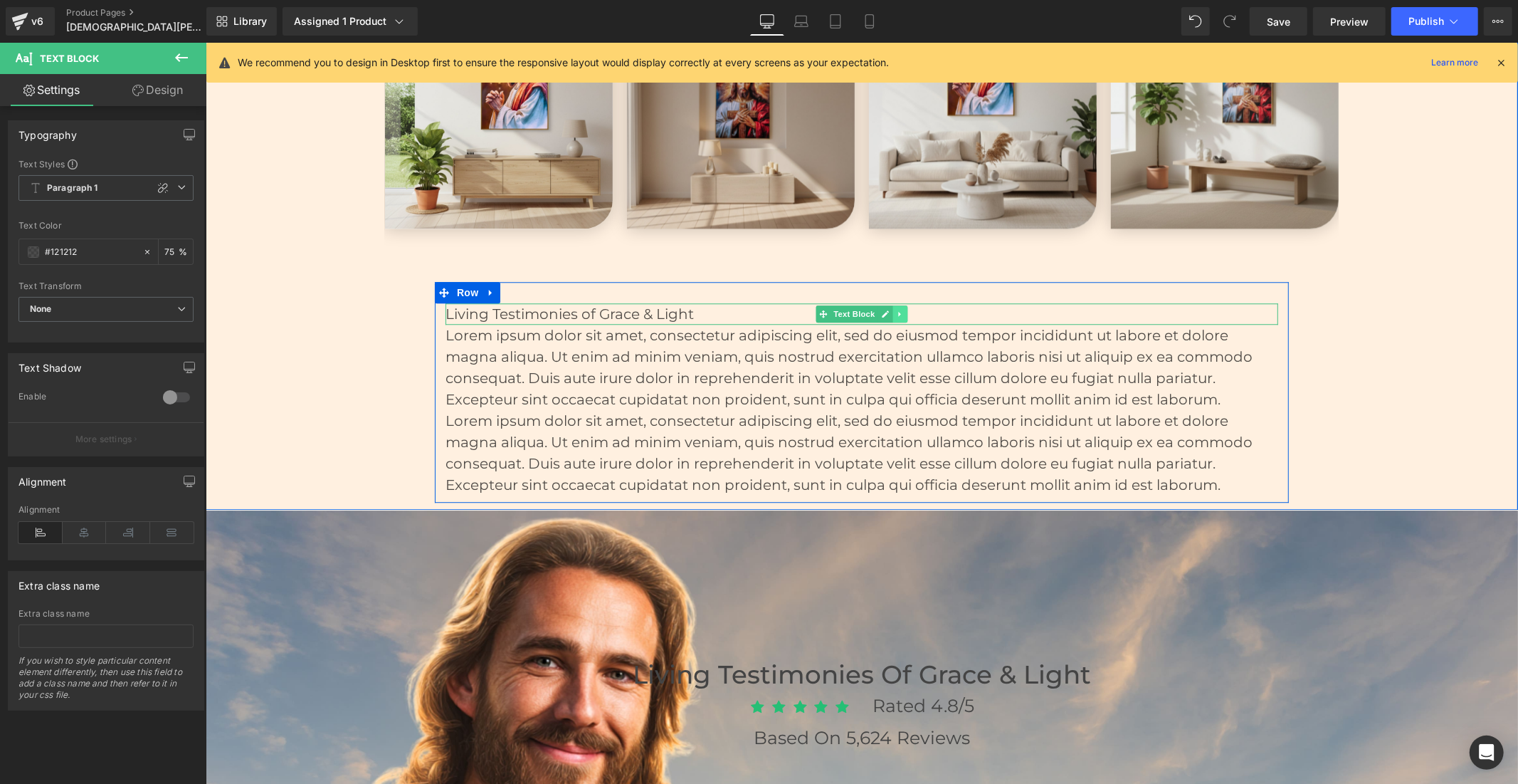
click at [899, 309] on link at bounding box center [899, 314] width 15 height 17
click at [904, 309] on icon at bounding box center [907, 313] width 8 height 8
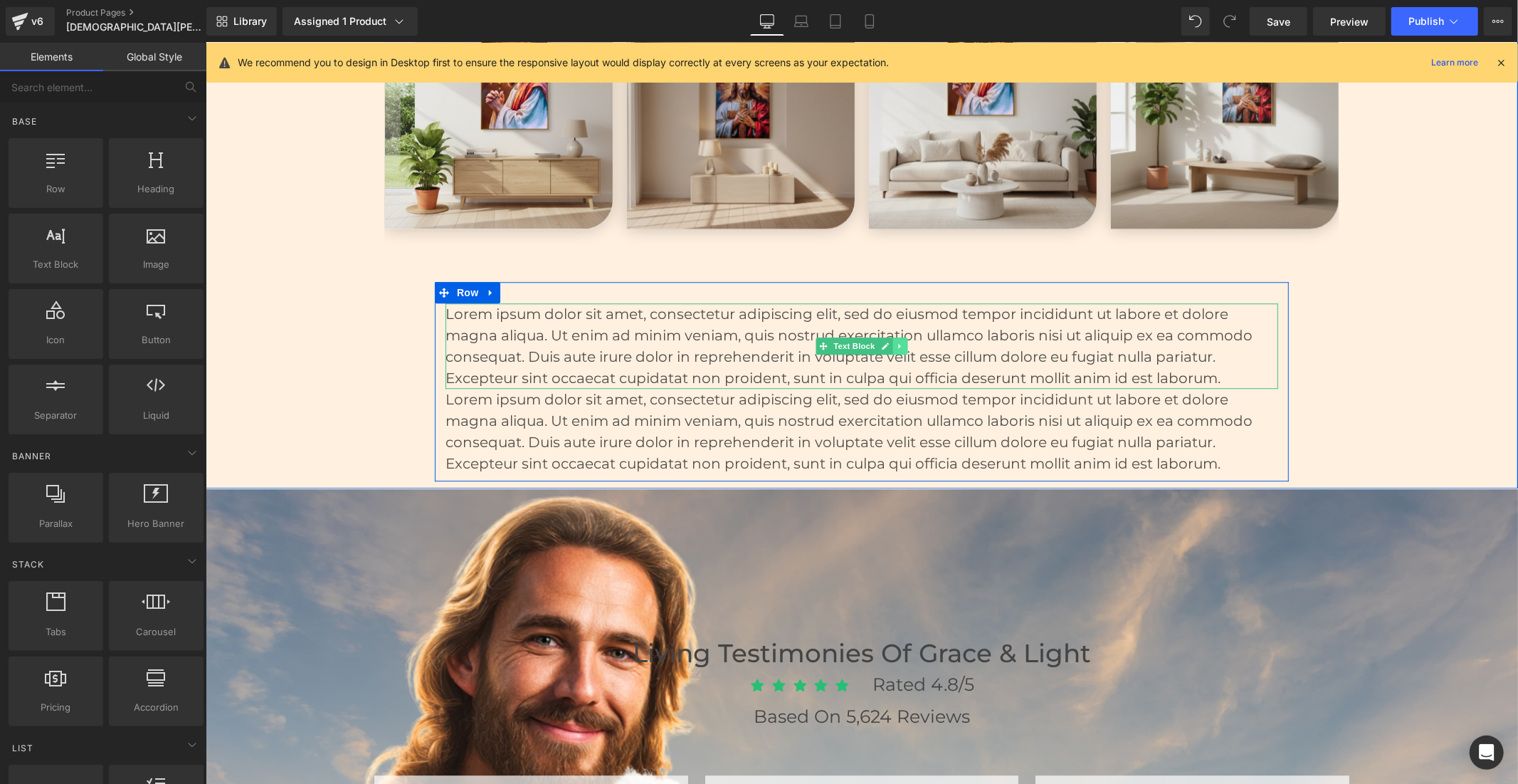
click at [895, 341] on icon at bounding box center [899, 345] width 8 height 9
click at [904, 346] on link at bounding box center [906, 345] width 15 height 17
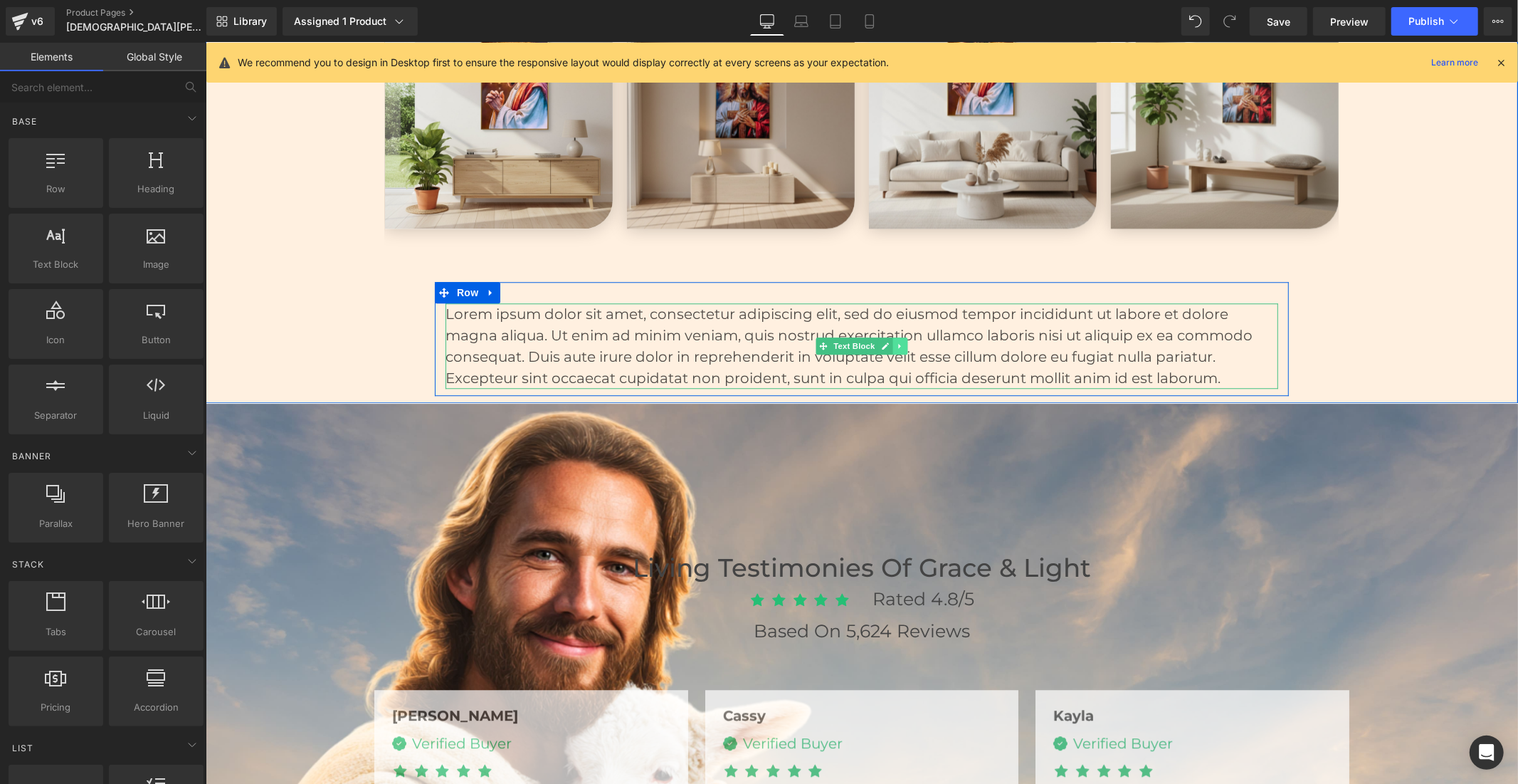
click at [898, 342] on icon at bounding box center [899, 345] width 2 height 5
click at [904, 341] on icon at bounding box center [907, 345] width 8 height 8
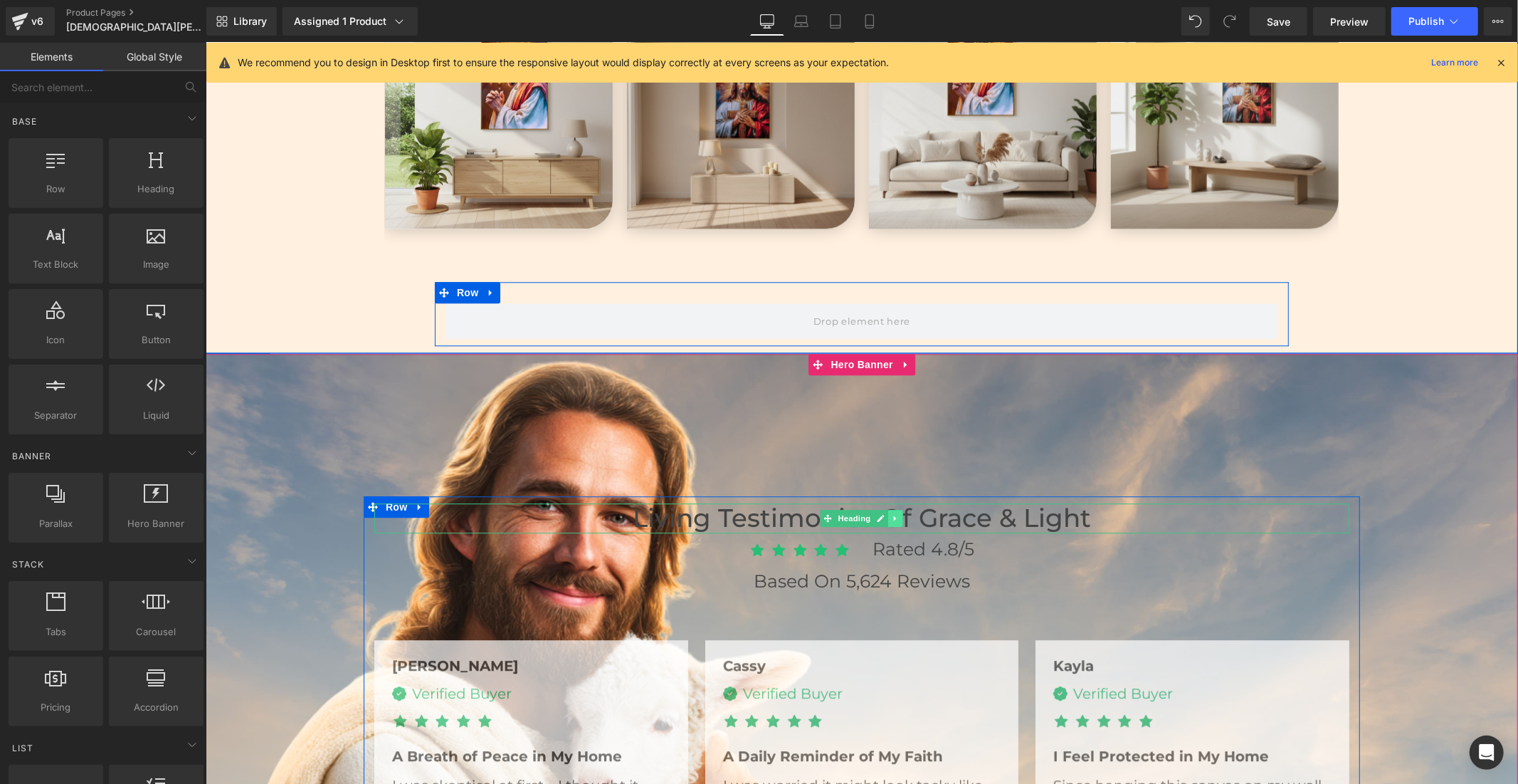
click at [895, 515] on link at bounding box center [894, 518] width 15 height 17
click at [884, 514] on icon at bounding box center [887, 517] width 8 height 8
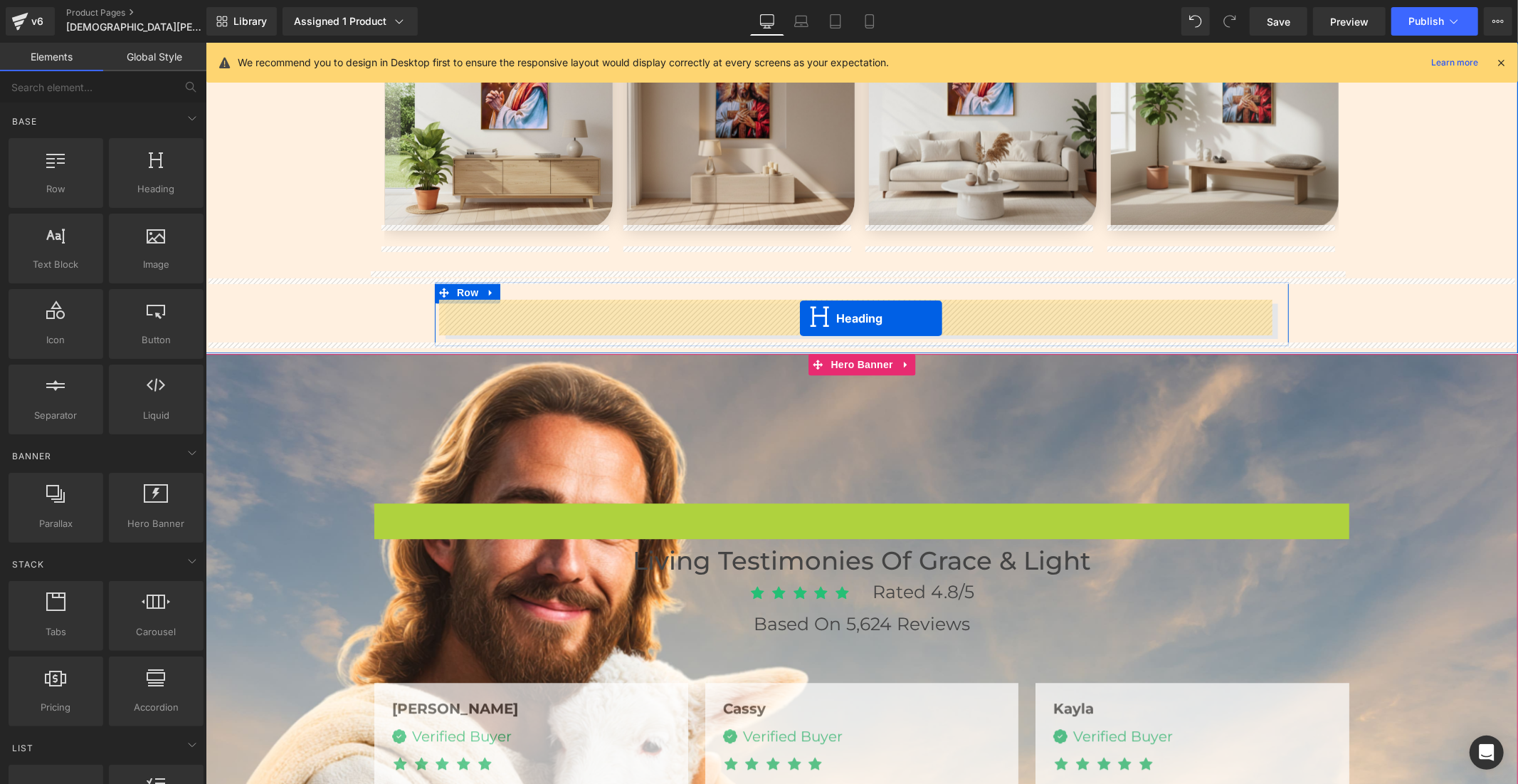
drag, startPoint x: 800, startPoint y: 512, endPoint x: 799, endPoint y: 317, distance: 195.0
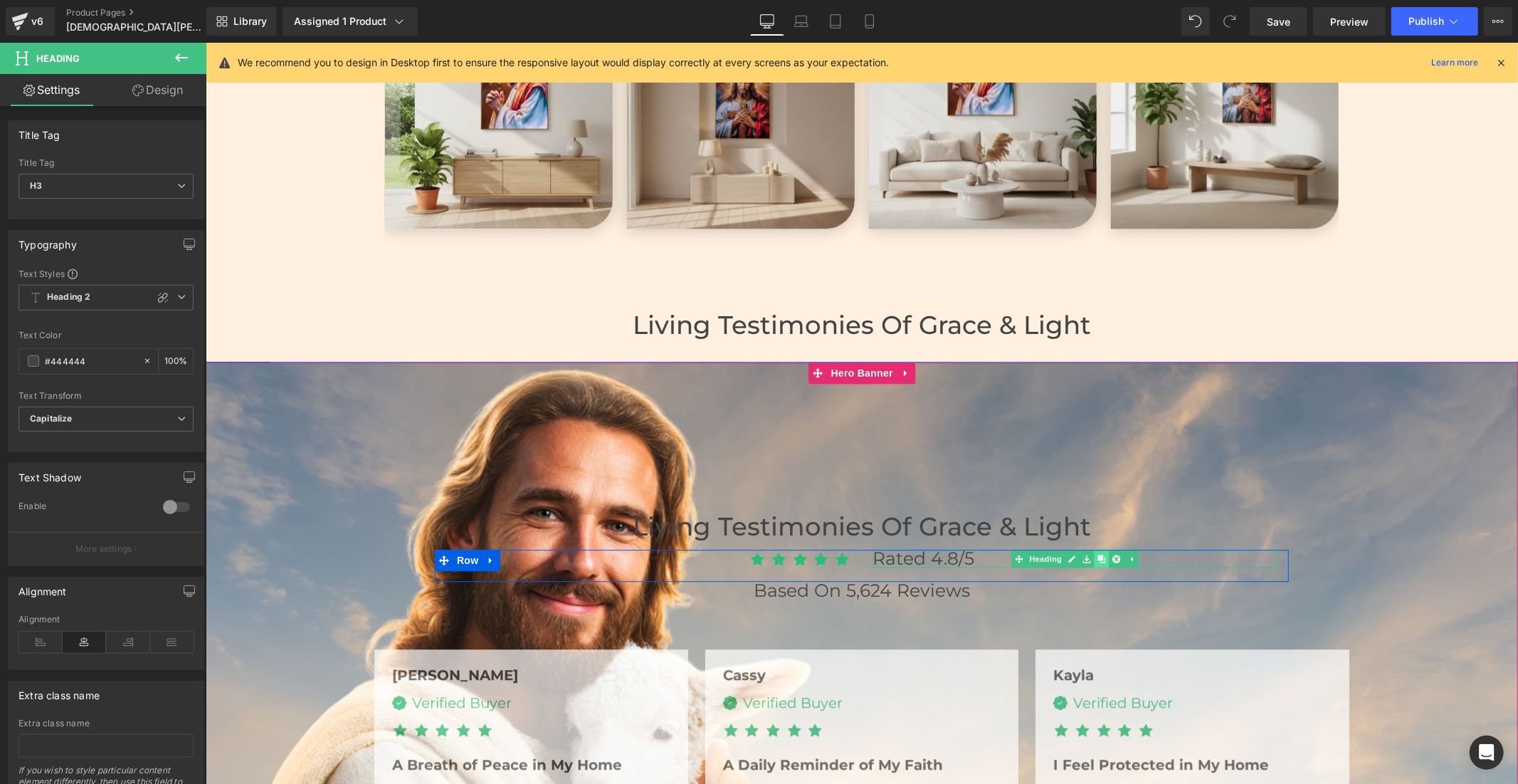
click at [1100, 557] on icon at bounding box center [1101, 557] width 8 height 8
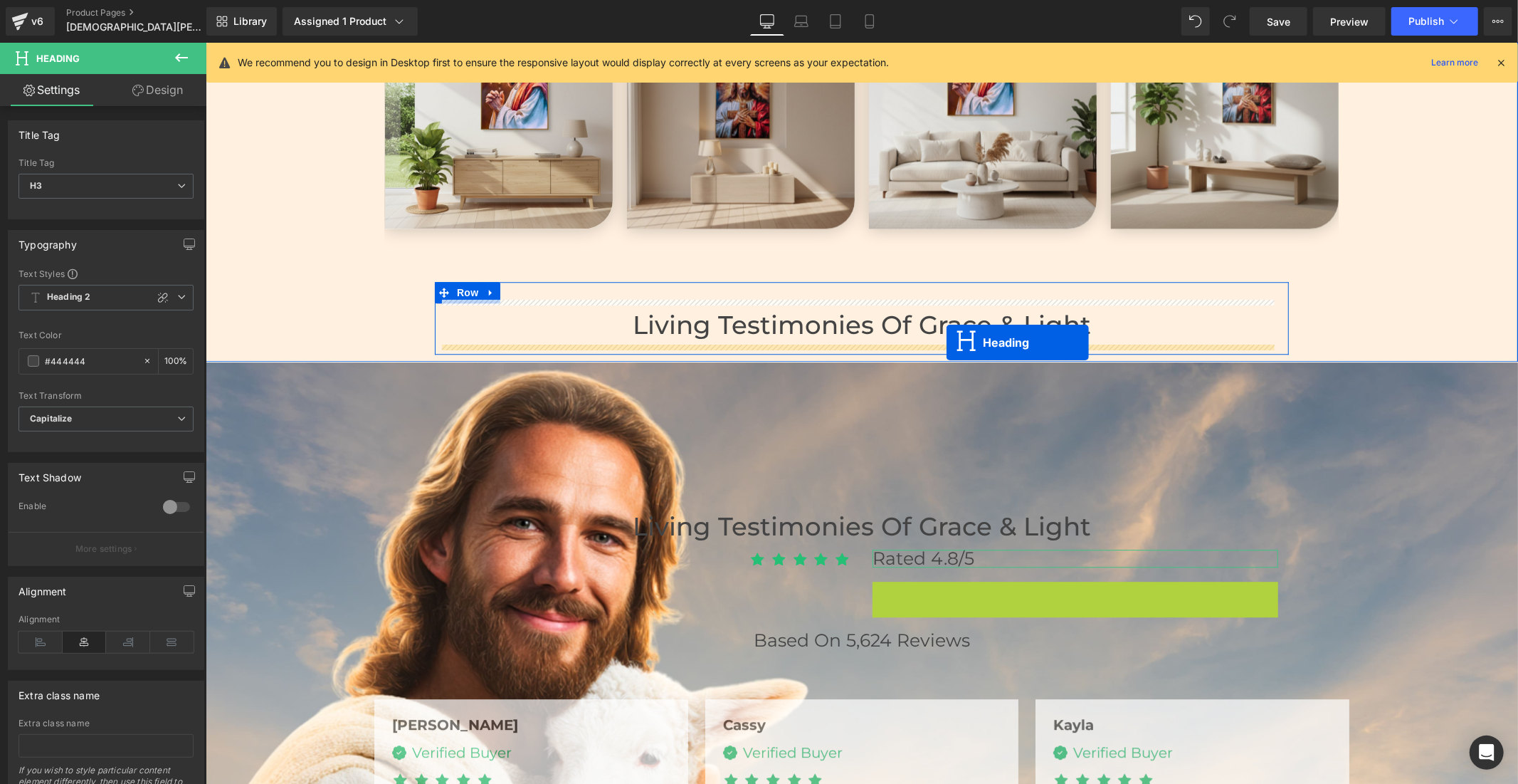
drag, startPoint x: 1036, startPoint y: 585, endPoint x: 946, endPoint y: 342, distance: 259.1
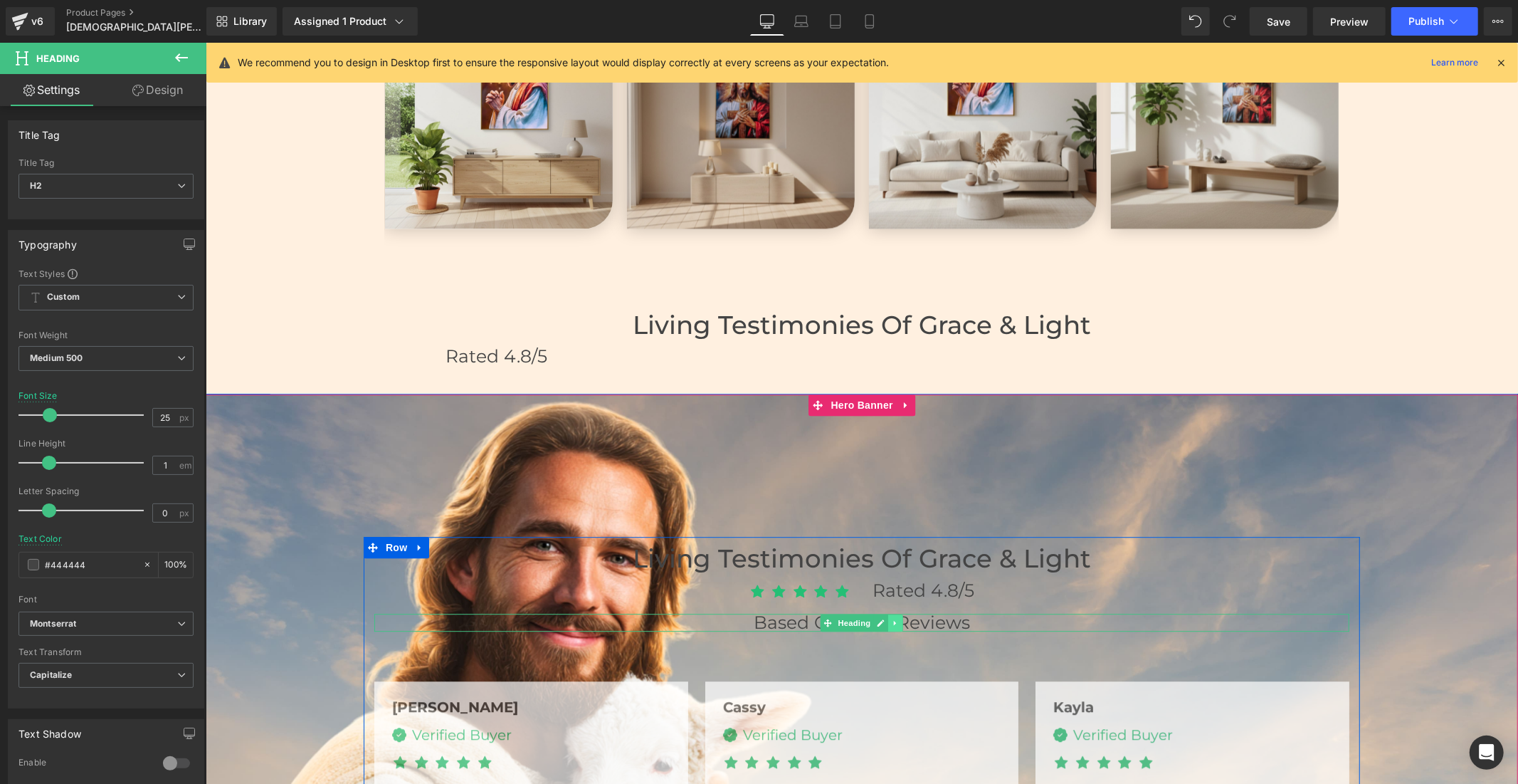
click at [889, 613] on link at bounding box center [894, 622] width 15 height 17
click at [884, 619] on icon at bounding box center [887, 621] width 8 height 8
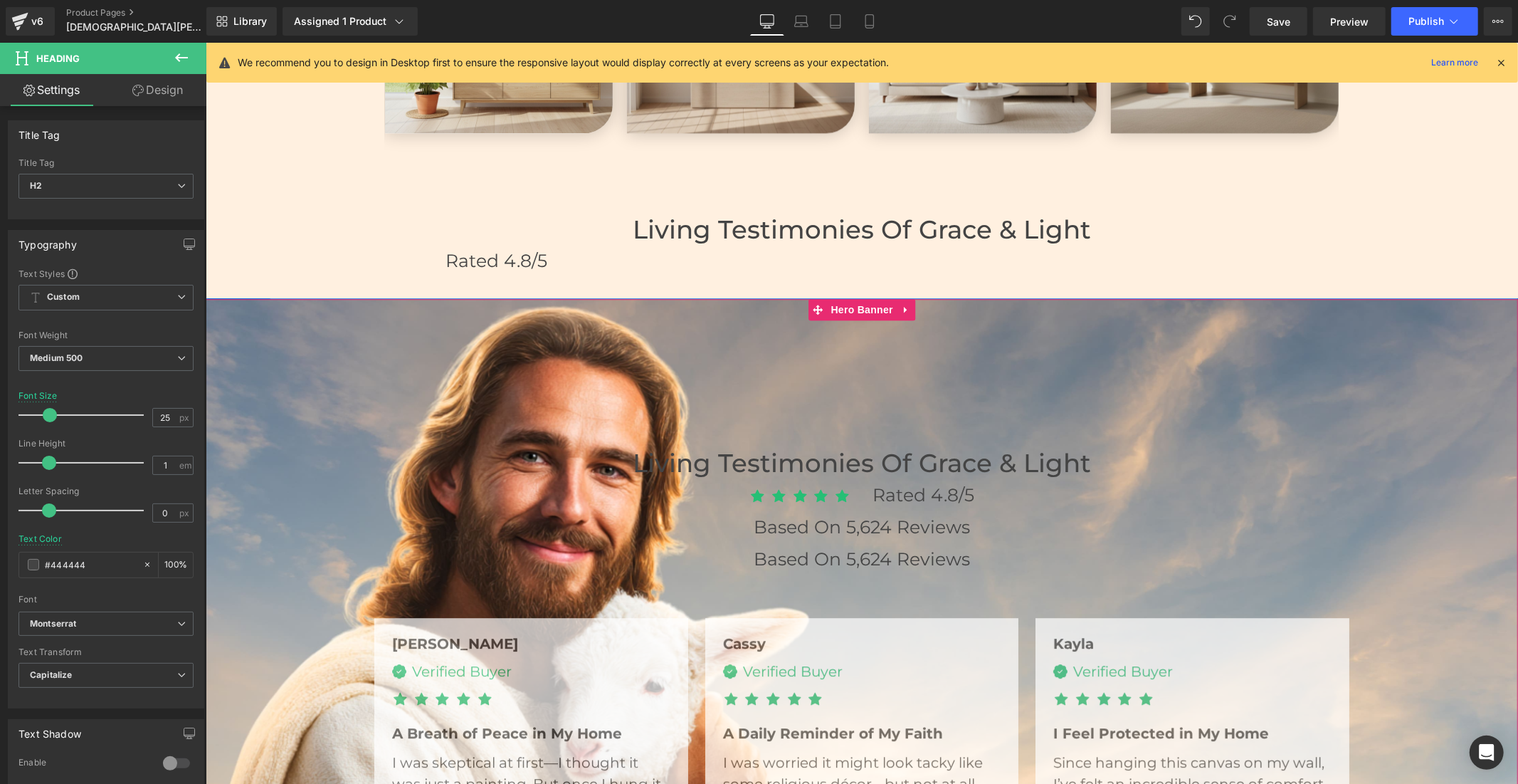
scroll to position [3152, 0]
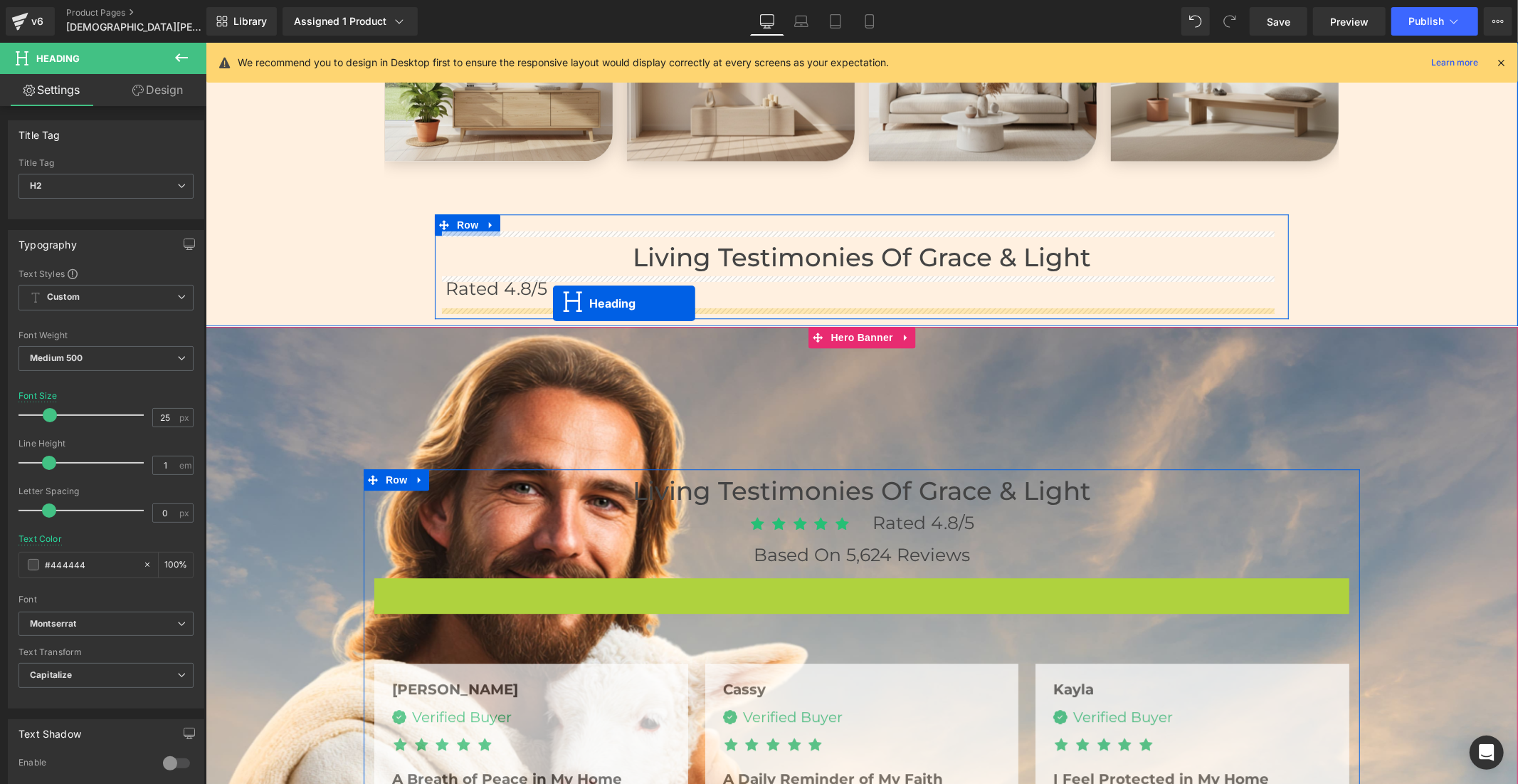
drag, startPoint x: 818, startPoint y: 584, endPoint x: 552, endPoint y: 302, distance: 387.7
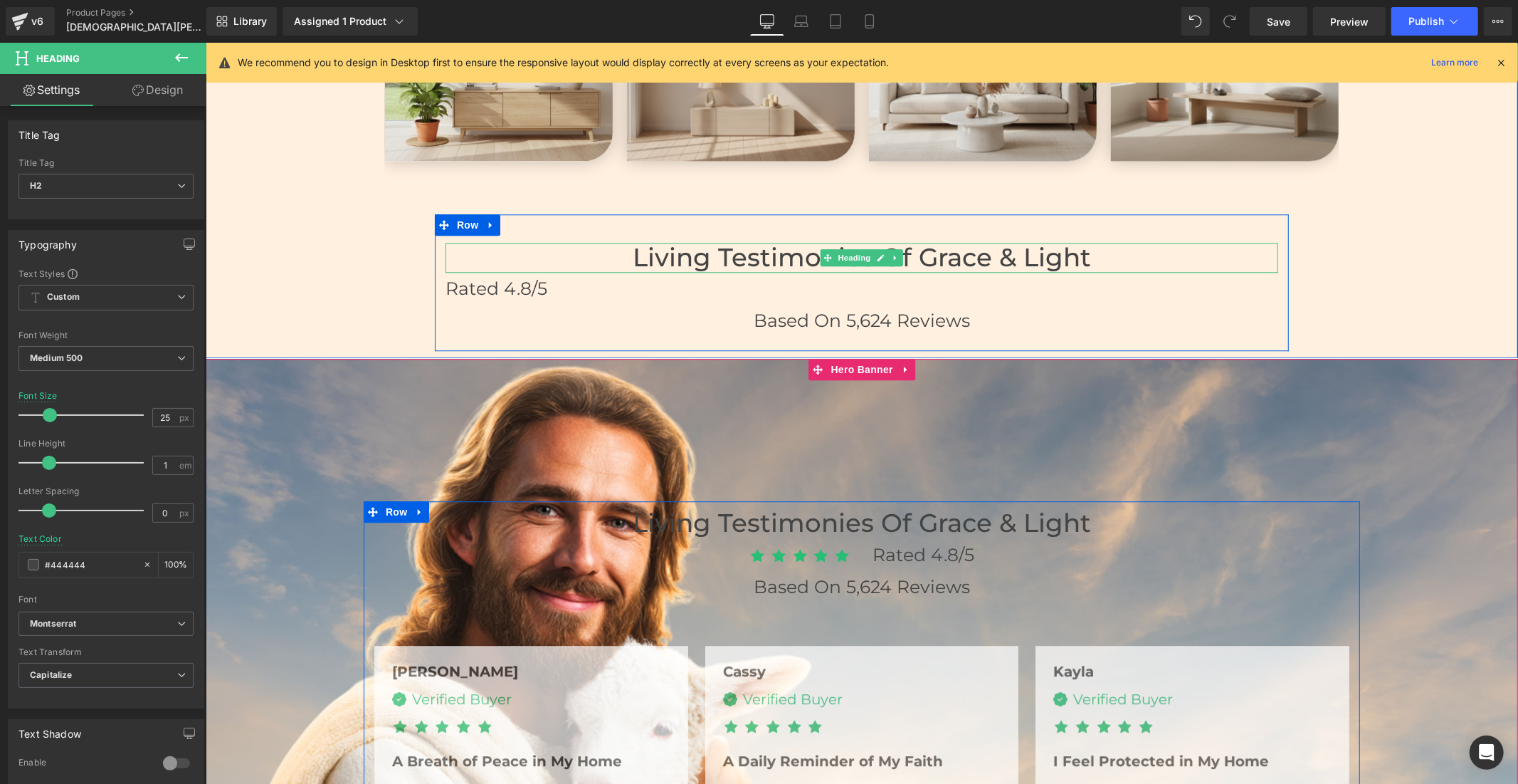
click at [760, 256] on h3 "Living Testimonies of Grace & Light" at bounding box center [861, 258] width 833 height 31
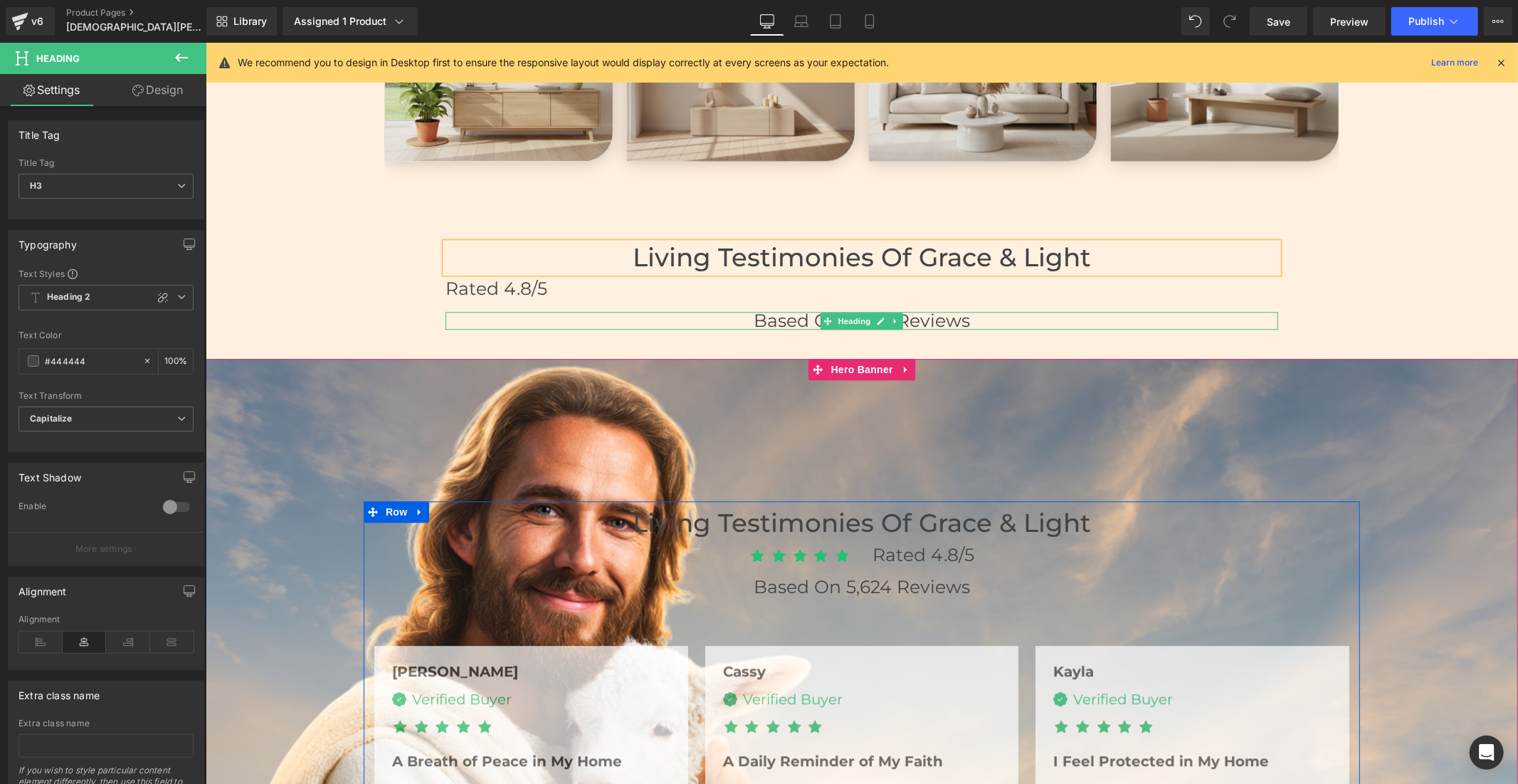
click at [759, 314] on font "Based on 5,624 Reviews" at bounding box center [861, 320] width 216 height 22
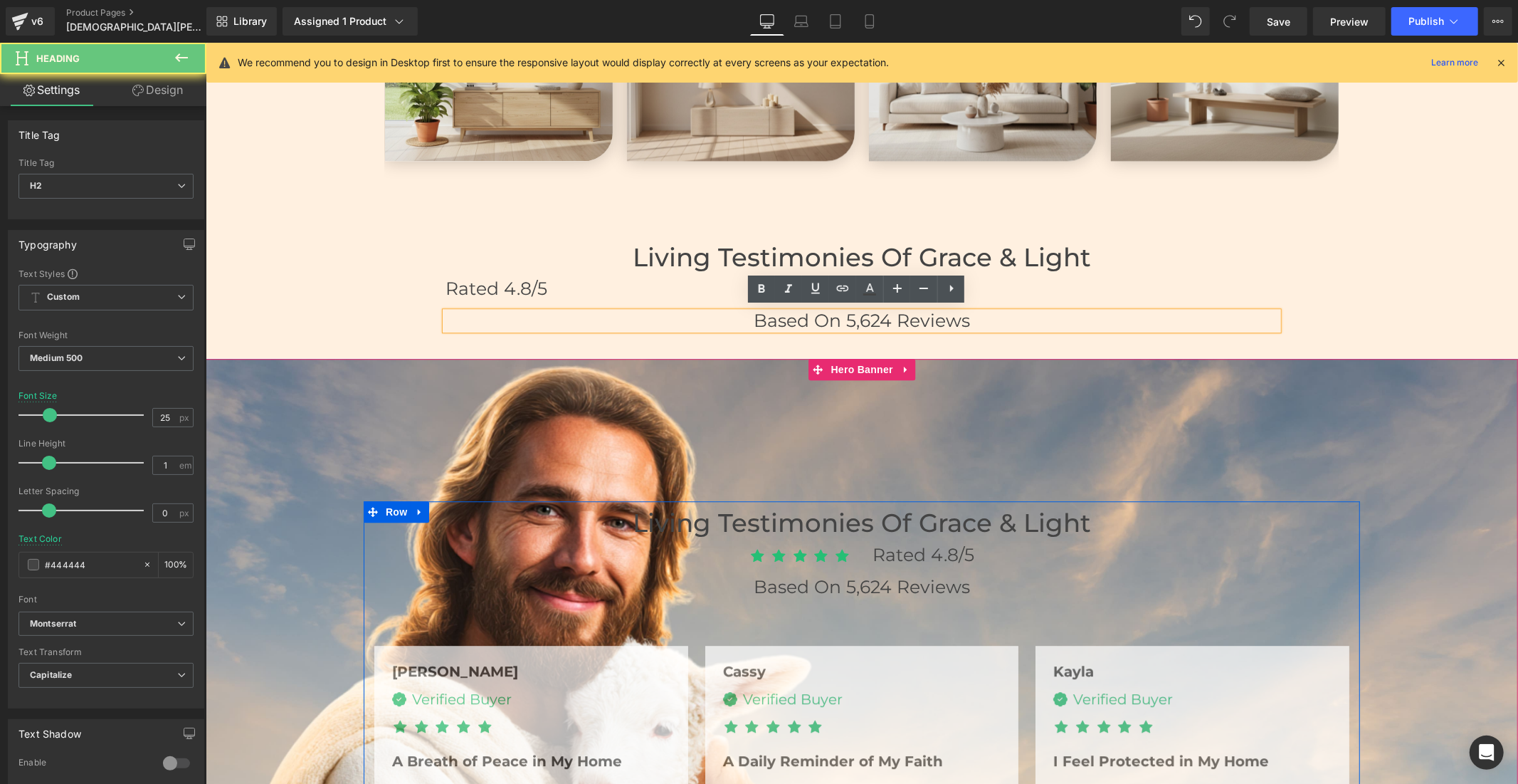
click at [760, 314] on font "Based on 5,624 Reviews" at bounding box center [861, 320] width 216 height 22
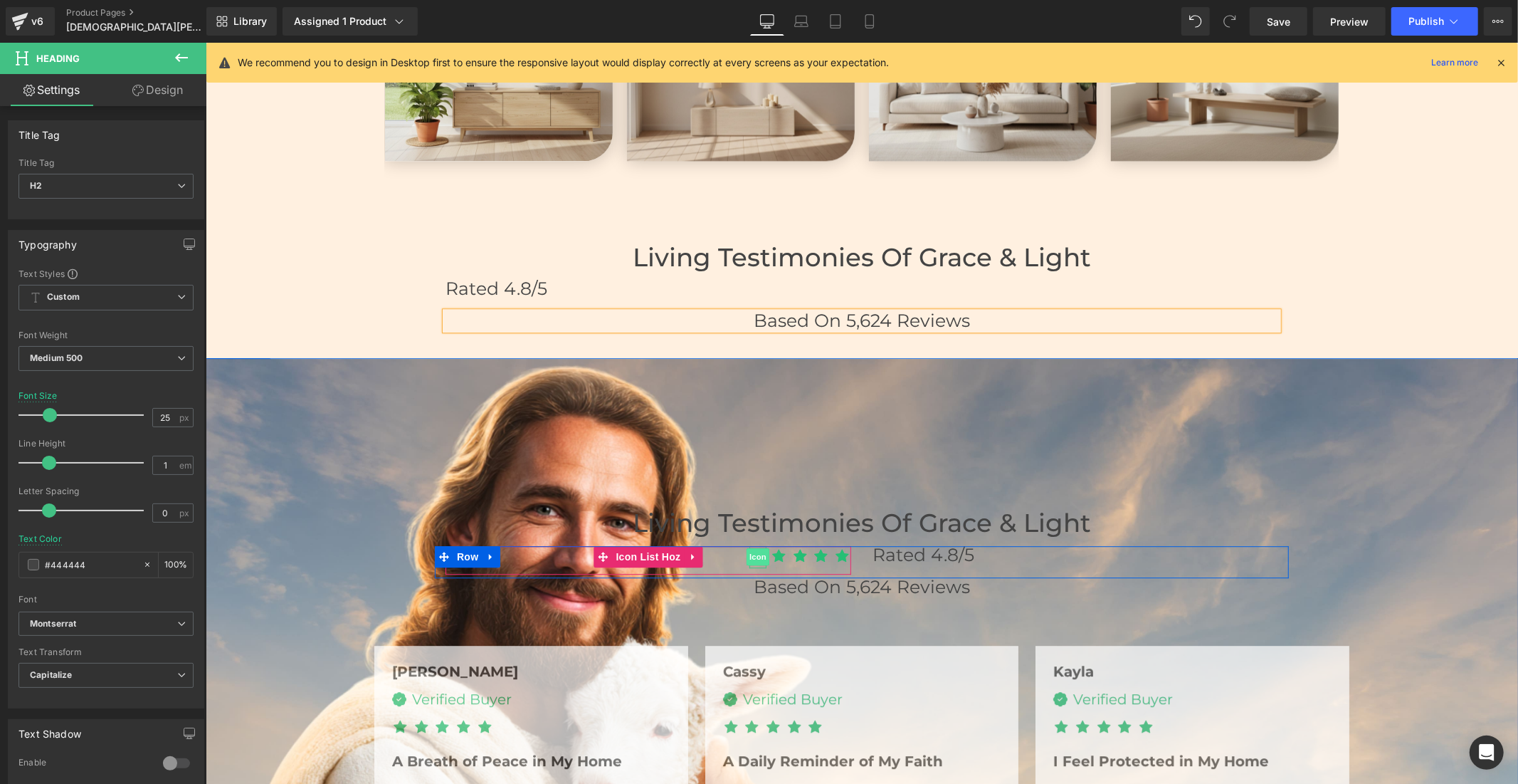
click at [753, 551] on span "Icon" at bounding box center [757, 556] width 22 height 17
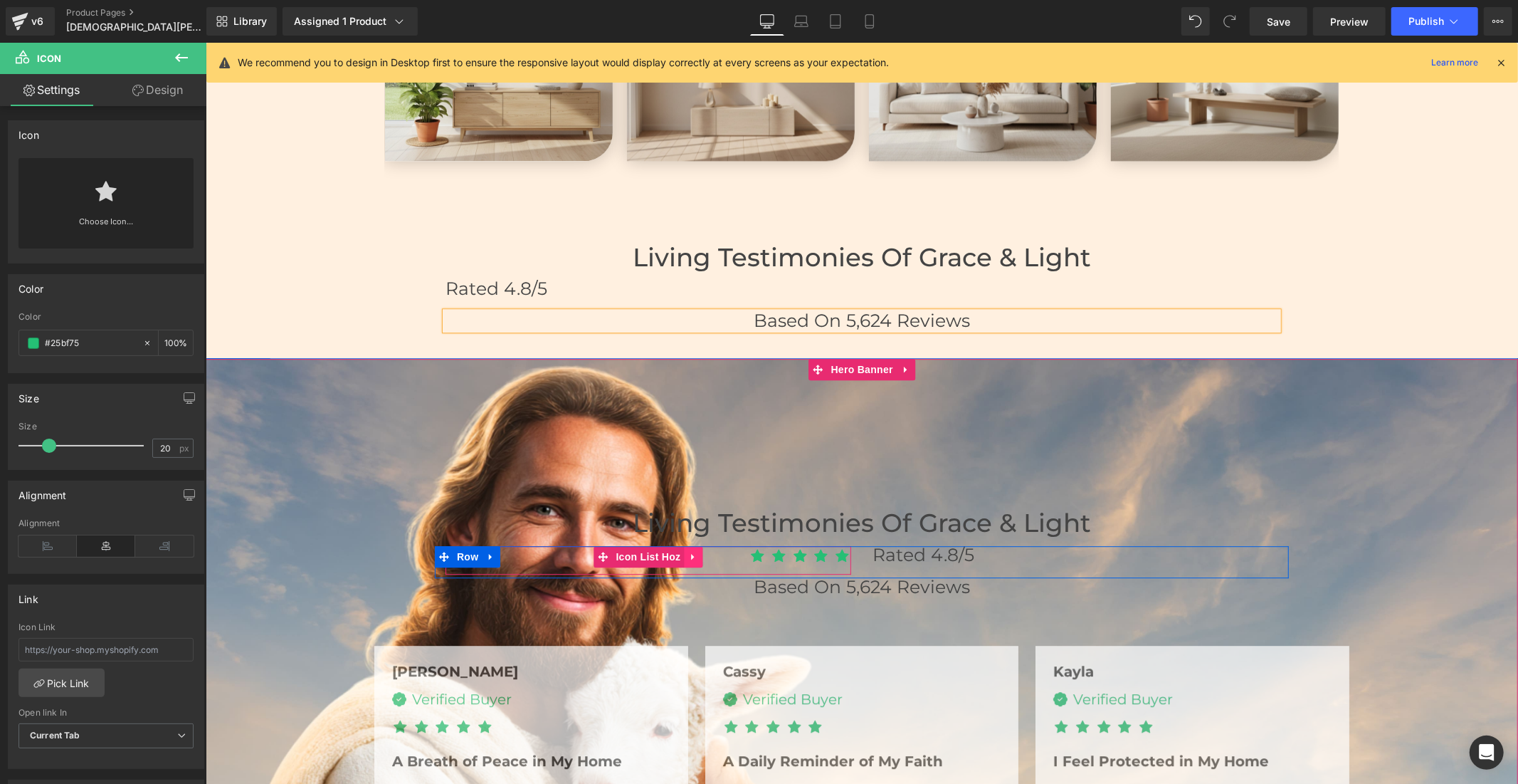
click at [684, 551] on div "Icon Icon Icon Icon Icon Icon List Hoz" at bounding box center [647, 559] width 406 height 28
click at [691, 553] on icon at bounding box center [692, 556] width 3 height 6
click at [675, 553] on link at bounding box center [683, 556] width 18 height 22
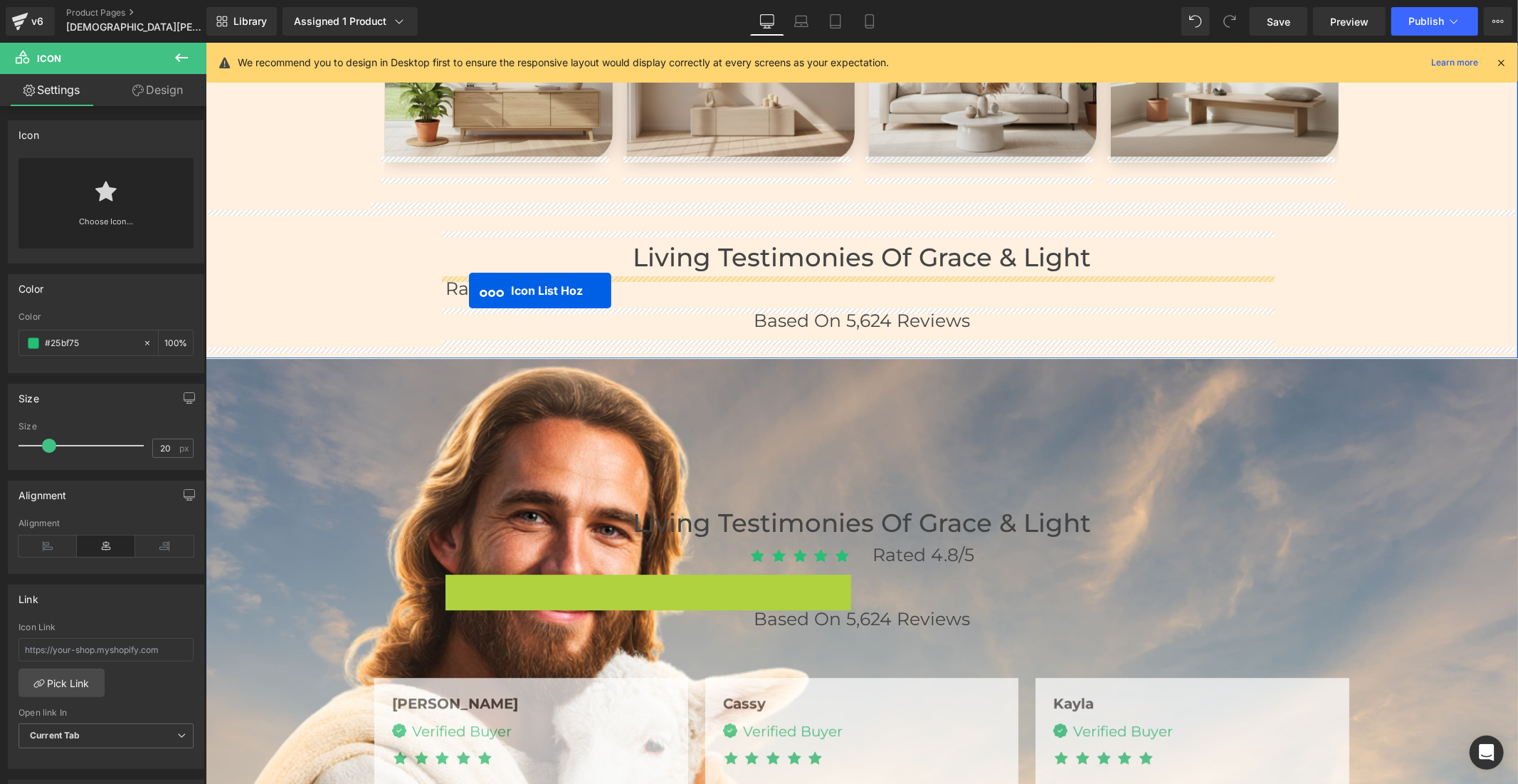
drag, startPoint x: 596, startPoint y: 580, endPoint x: 469, endPoint y: 289, distance: 317.5
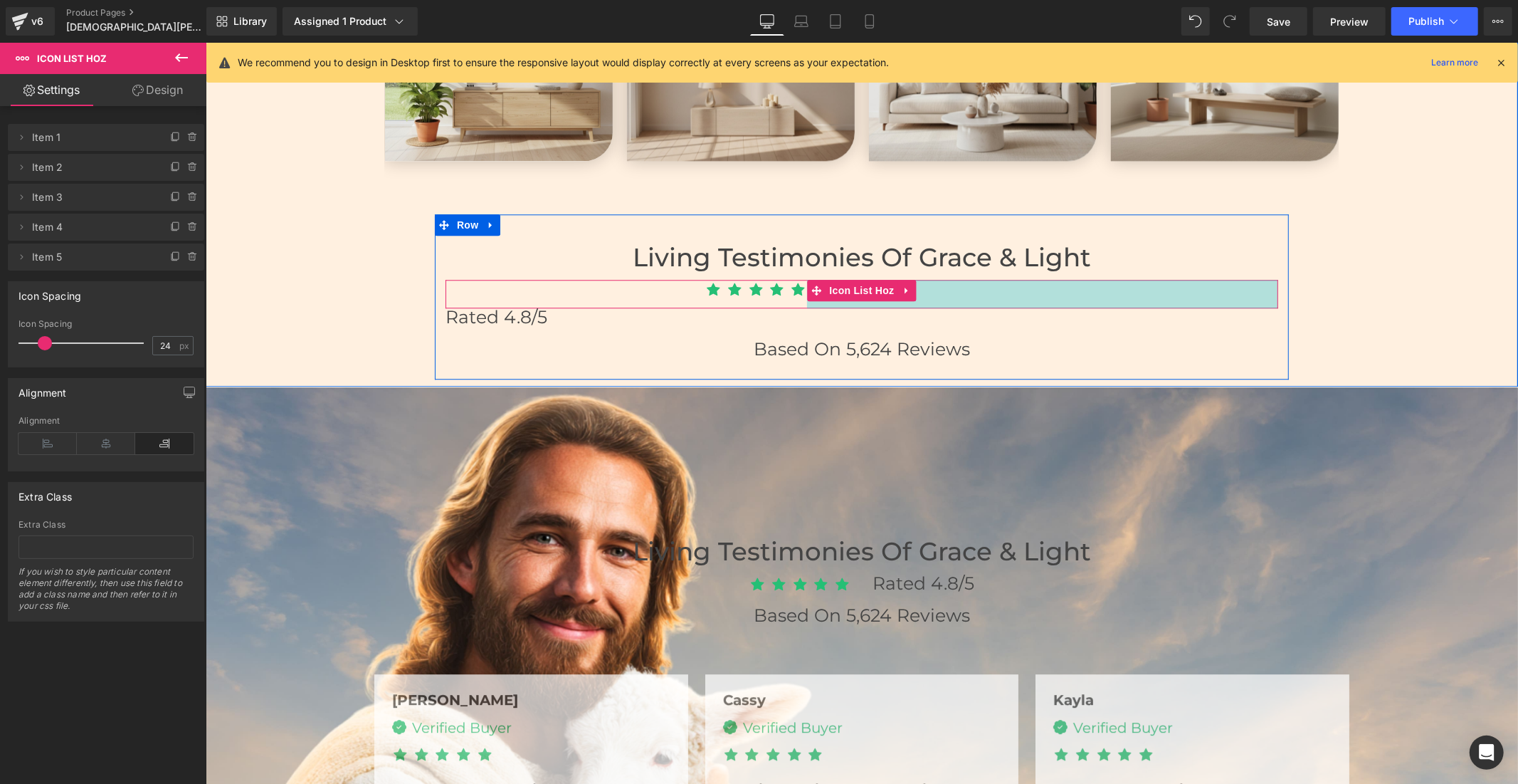
drag, startPoint x: 1268, startPoint y: 288, endPoint x: 797, endPoint y: 301, distance: 471.2
click at [797, 301] on div "Icon Icon Icon Icon Icon Icon List Hoz 662px" at bounding box center [861, 293] width 833 height 28
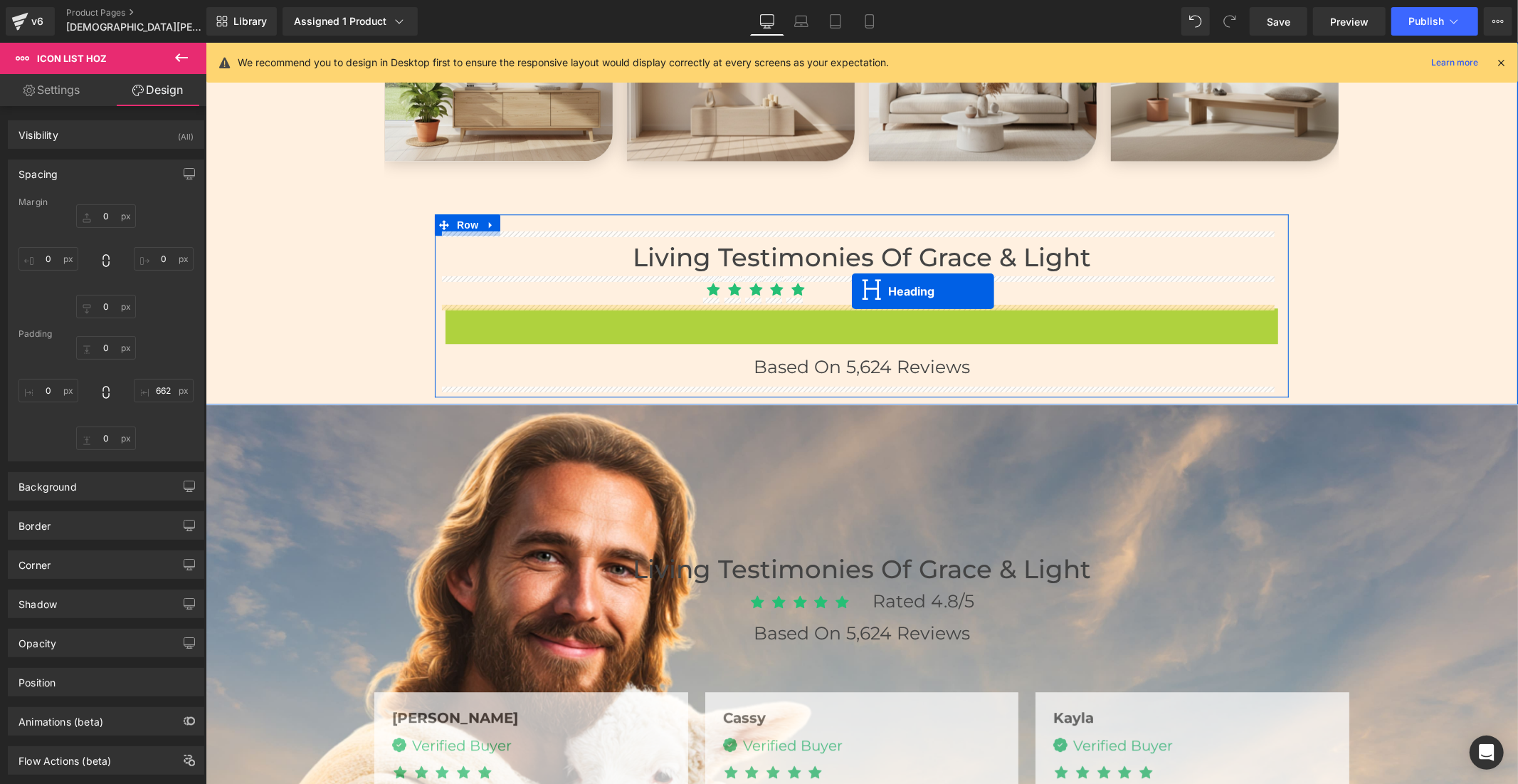
drag, startPoint x: 819, startPoint y: 311, endPoint x: 851, endPoint y: 291, distance: 37.7
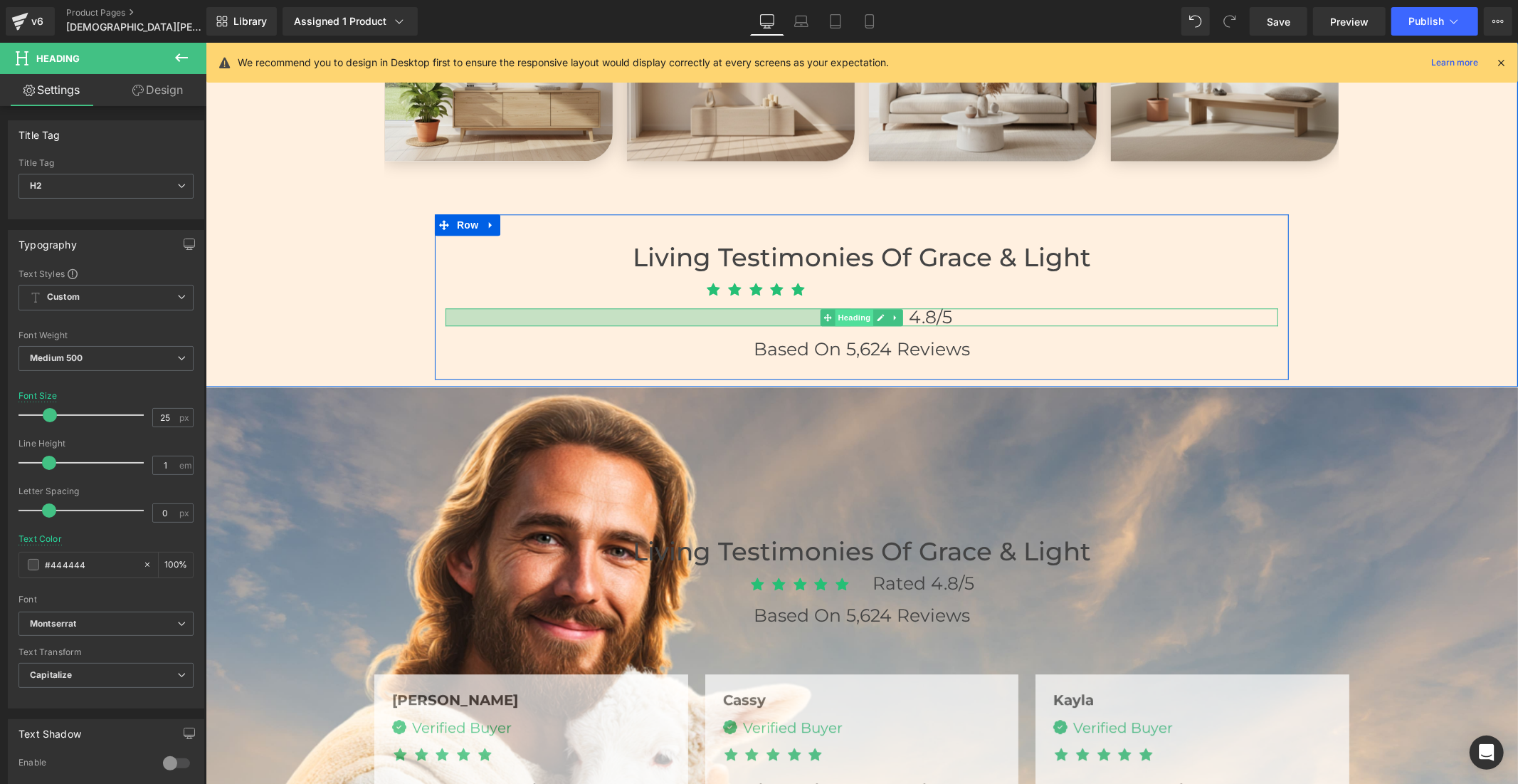
drag, startPoint x: 439, startPoint y: 311, endPoint x: 843, endPoint y: 313, distance: 404.0
click at [843, 313] on div "Rated 4.8/5 Heading 569px" at bounding box center [861, 316] width 833 height 18
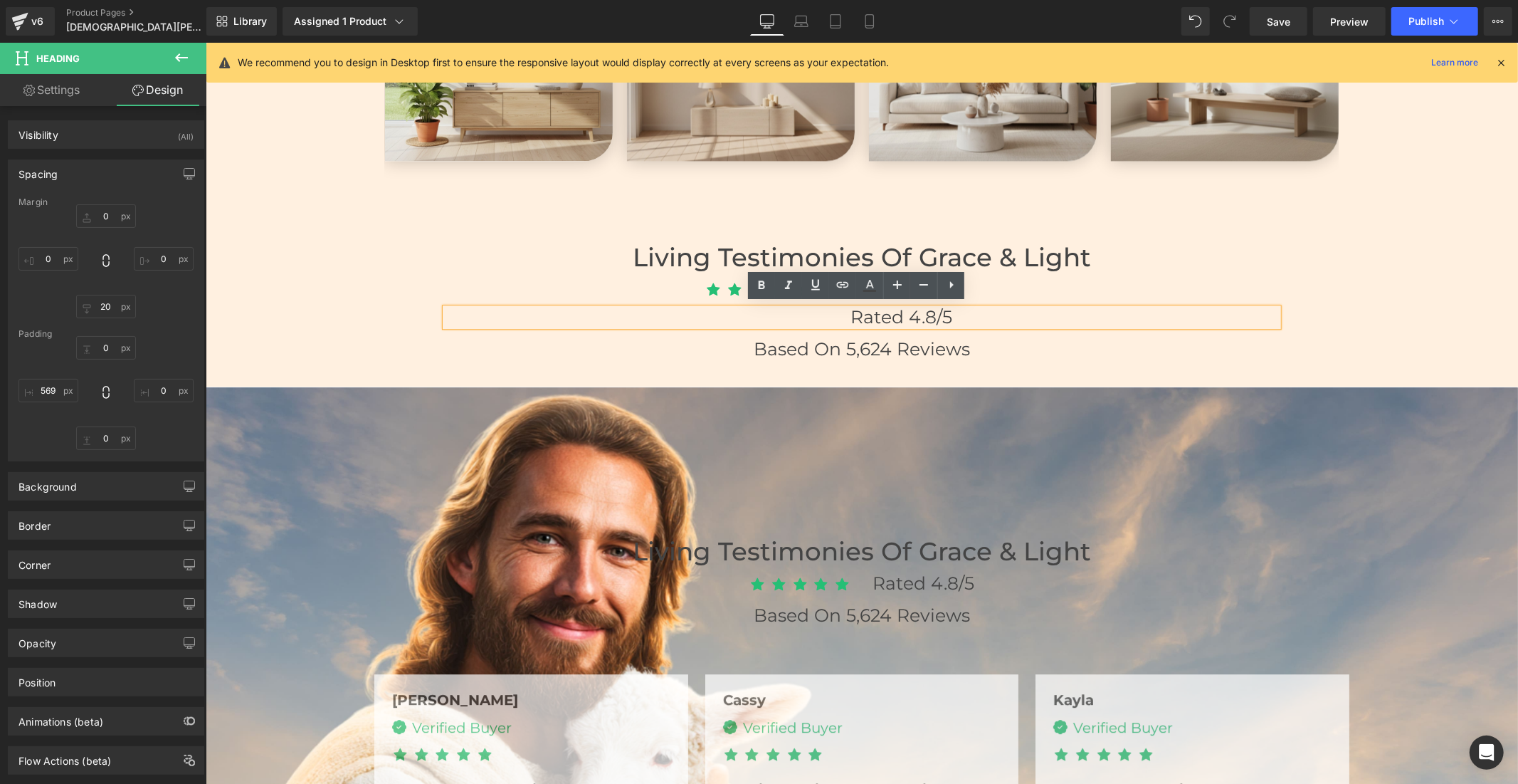
click at [1028, 332] on div "Living Testimonies of Grace & Light Heading Icon Icon Icon Icon Icon Icon List …" at bounding box center [862, 303] width 855 height 137
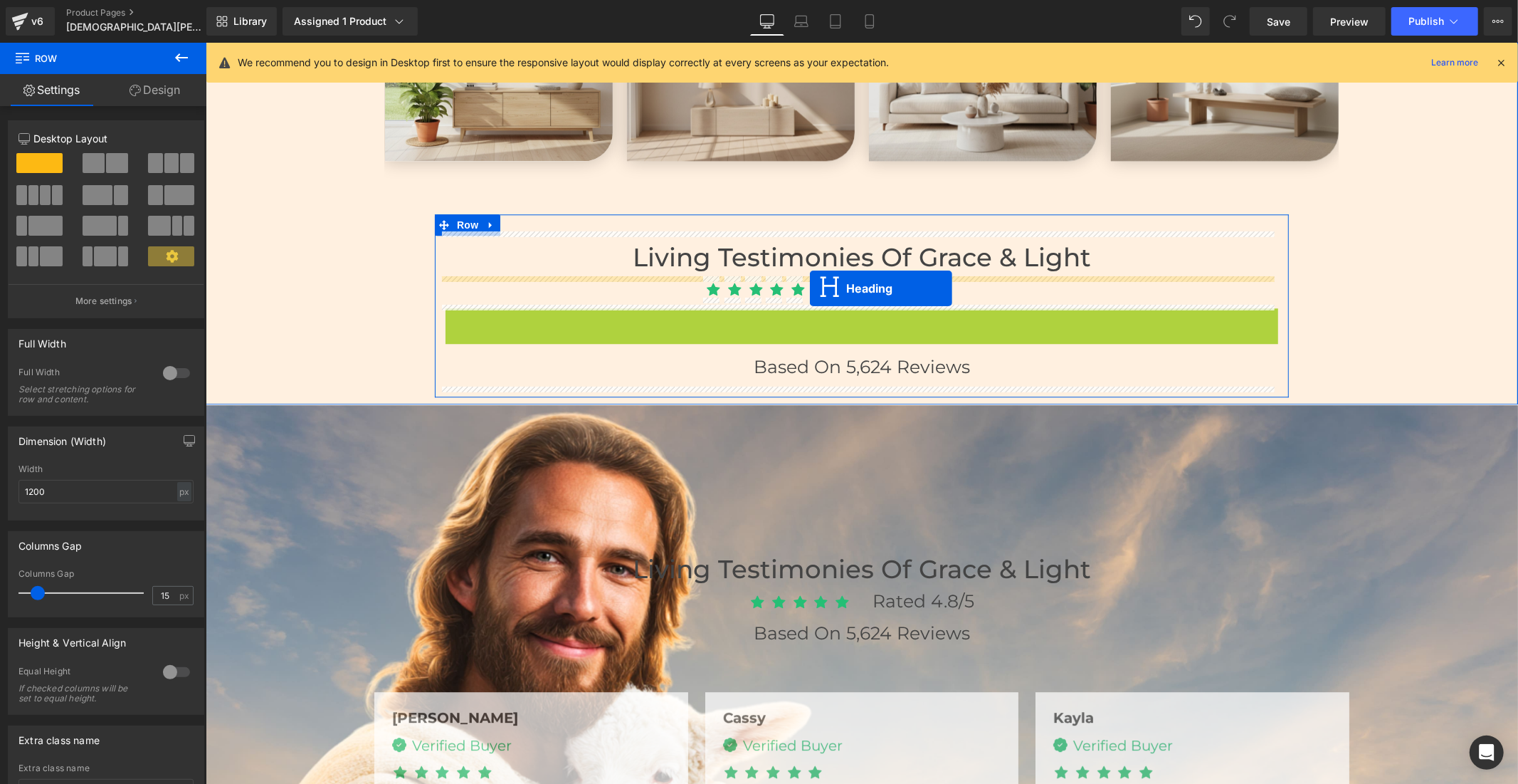
drag, startPoint x: 1023, startPoint y: 314, endPoint x: 810, endPoint y: 288, distance: 214.6
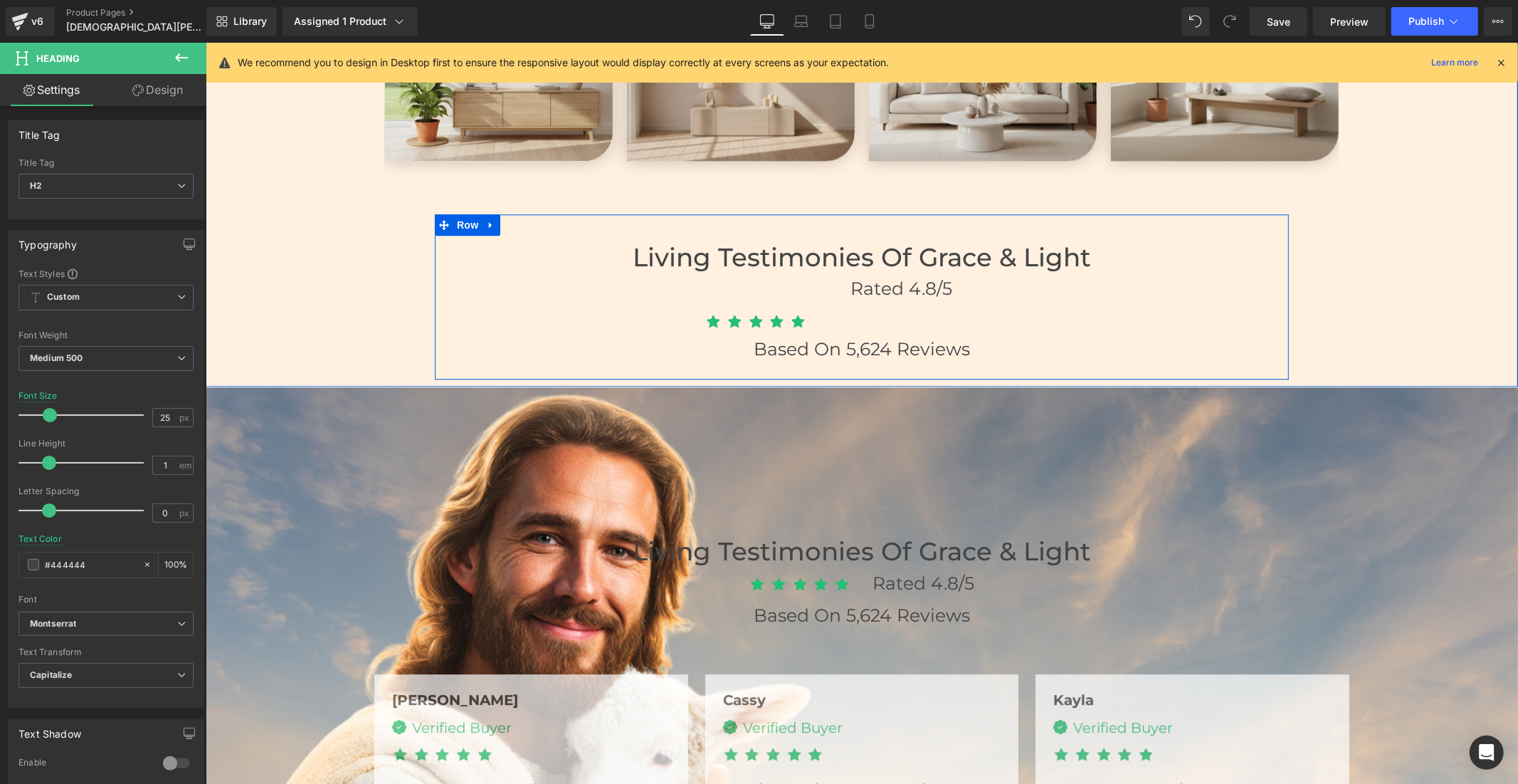
click at [205, 42] on div at bounding box center [205, 42] width 0 height 0
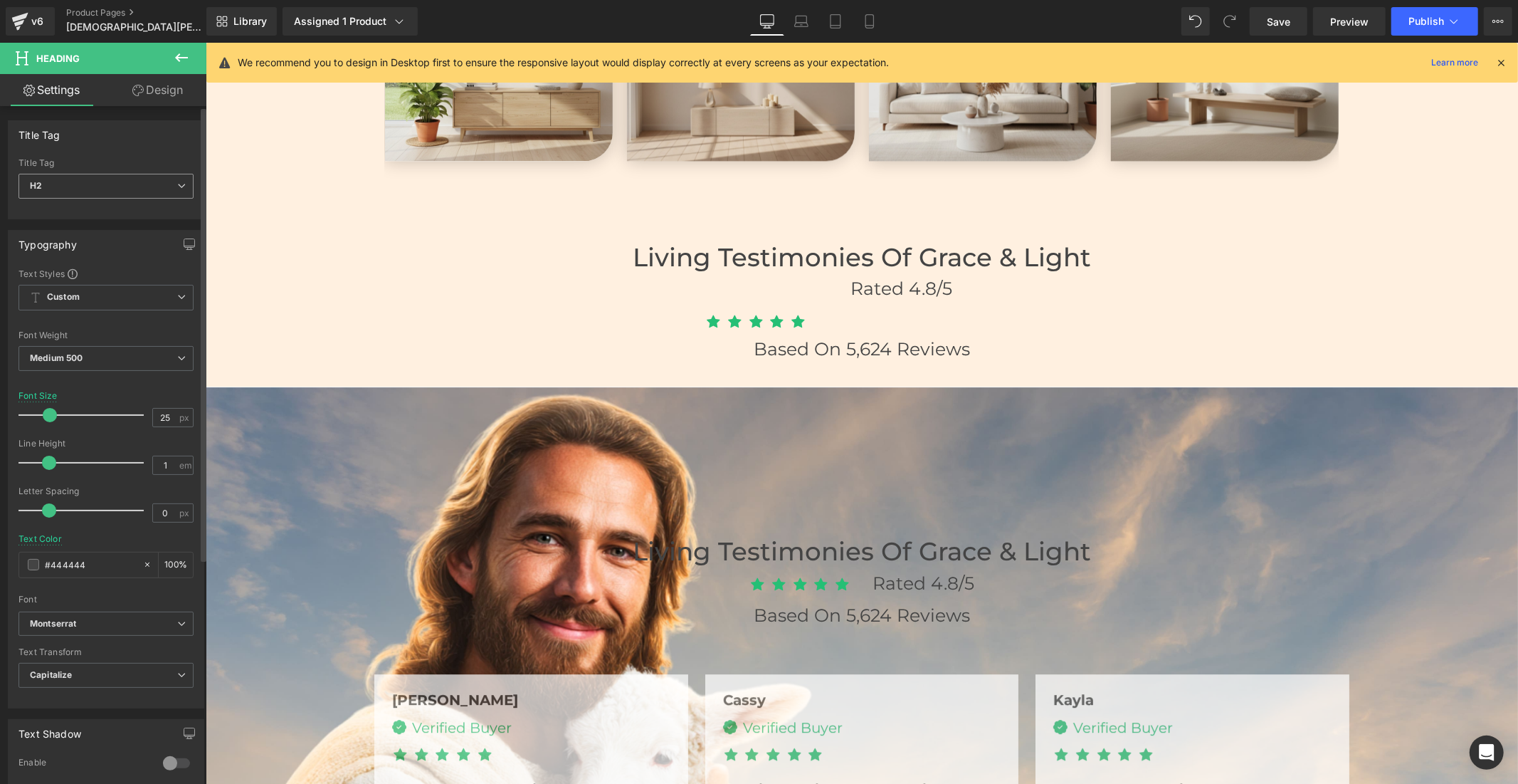
click at [76, 190] on span "H2" at bounding box center [105, 186] width 175 height 25
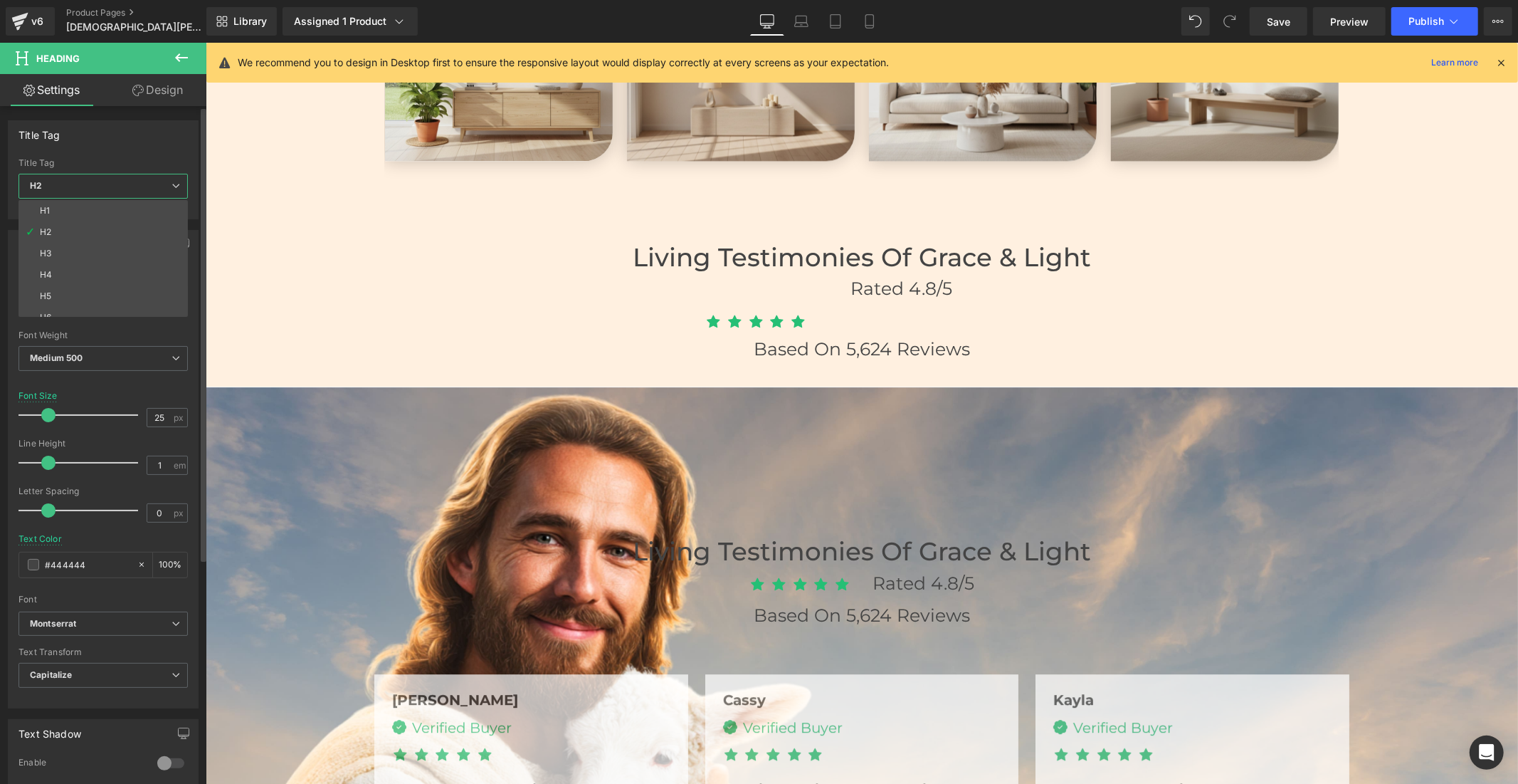
click at [86, 190] on span "H2" at bounding box center [103, 186] width 170 height 25
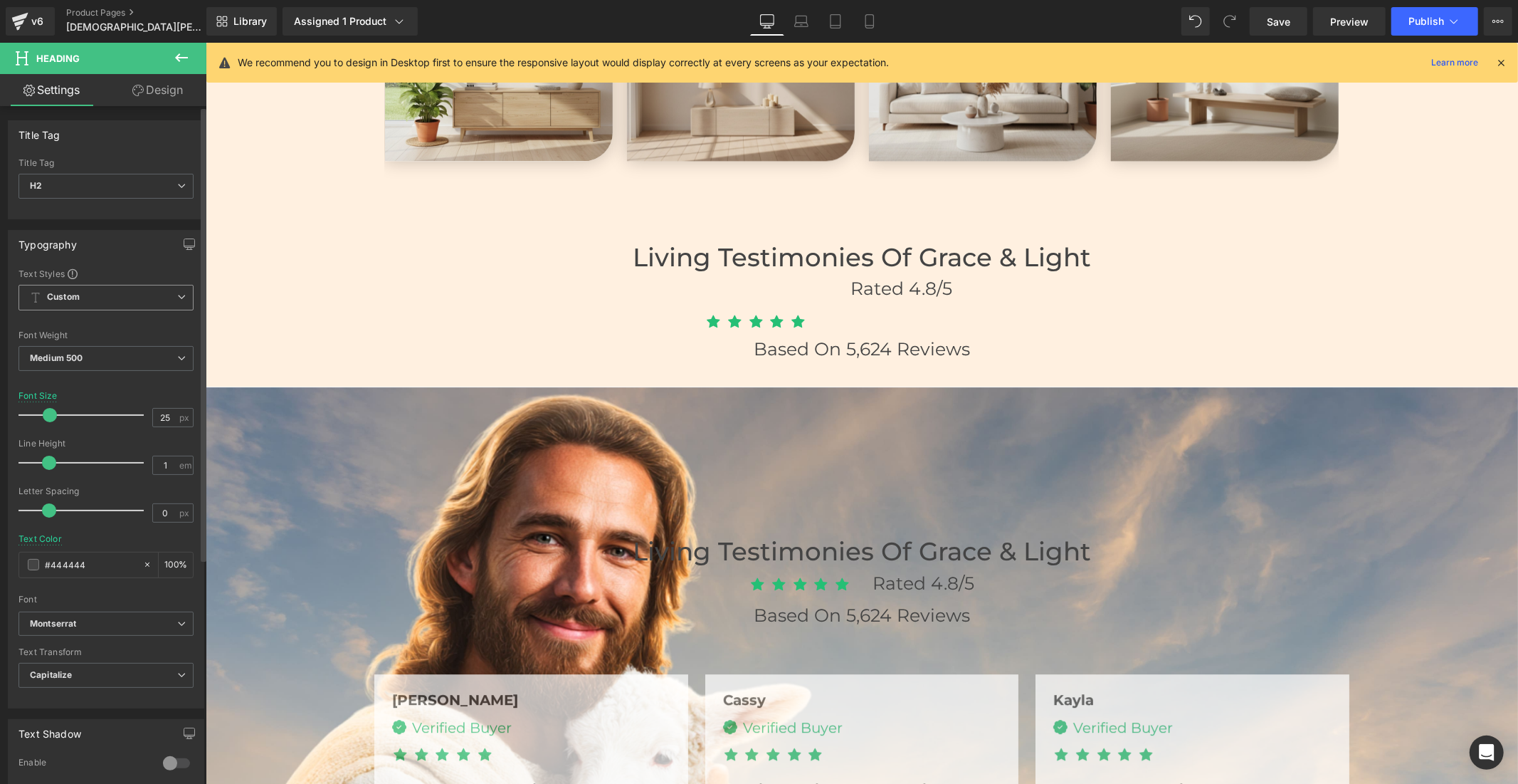
click at [130, 290] on span "Custom" at bounding box center [105, 298] width 175 height 26
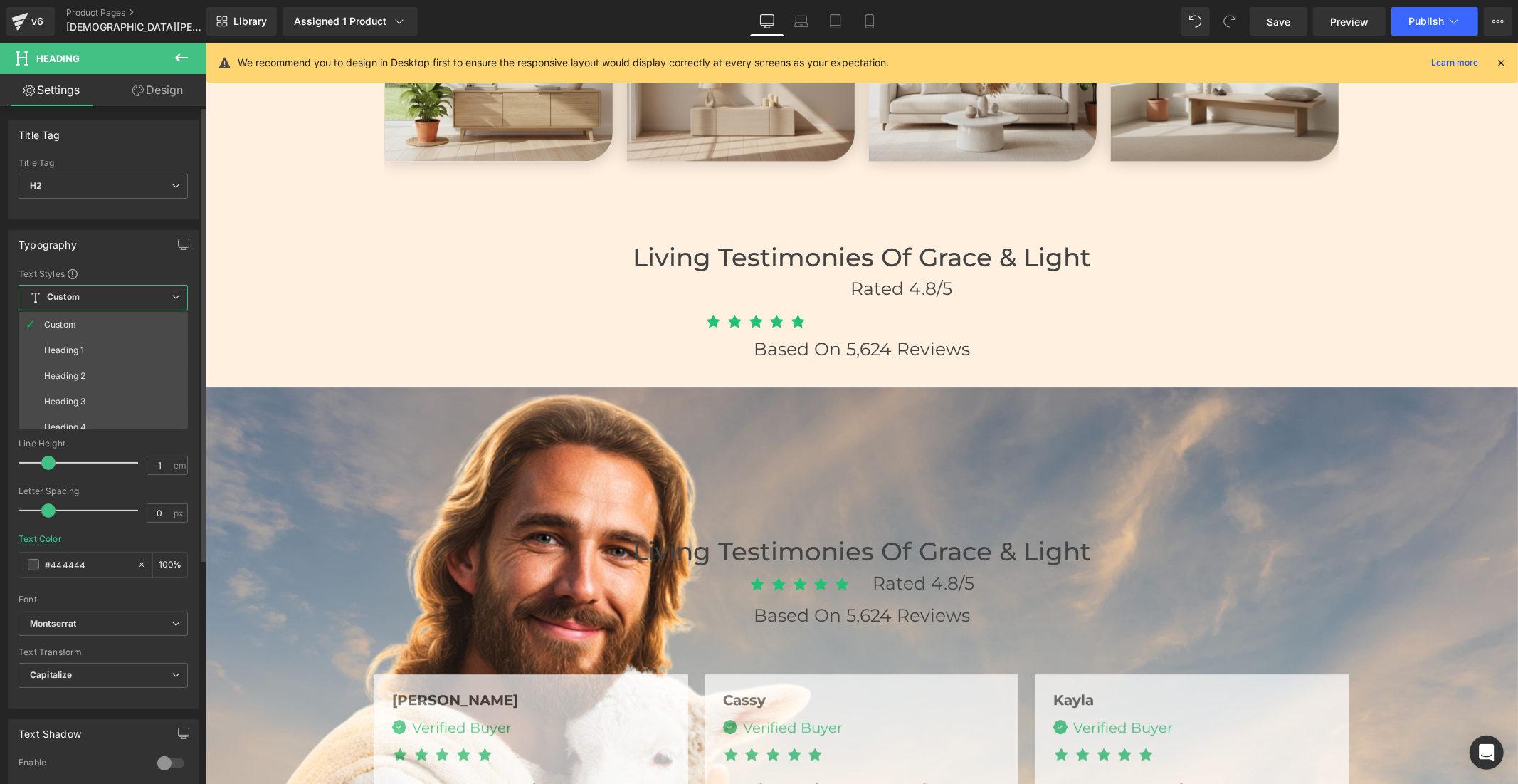
click at [130, 290] on span "Custom" at bounding box center [103, 298] width 170 height 26
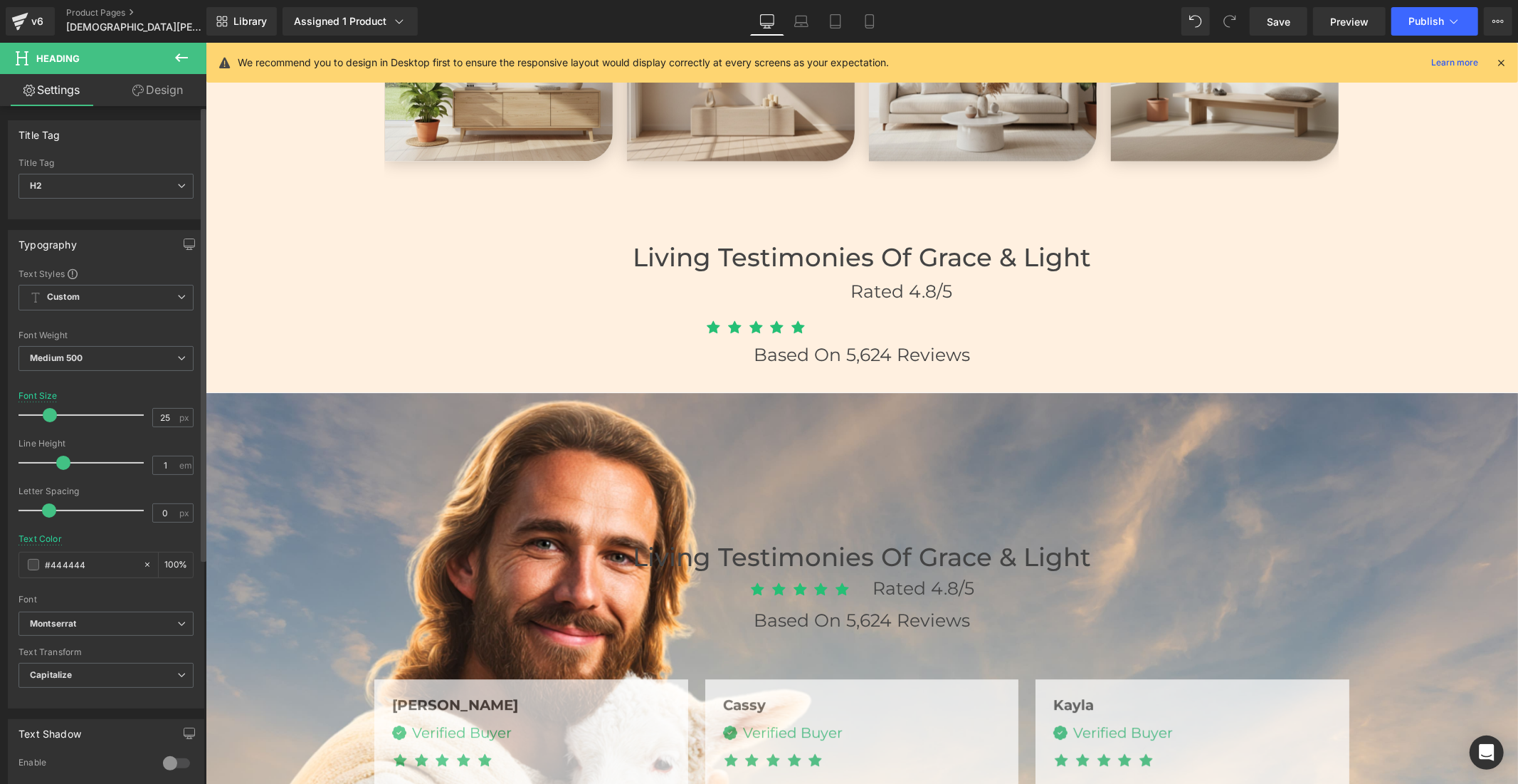
drag, startPoint x: 51, startPoint y: 460, endPoint x: 63, endPoint y: 457, distance: 12.4
click at [63, 457] on span at bounding box center [63, 463] width 15 height 15
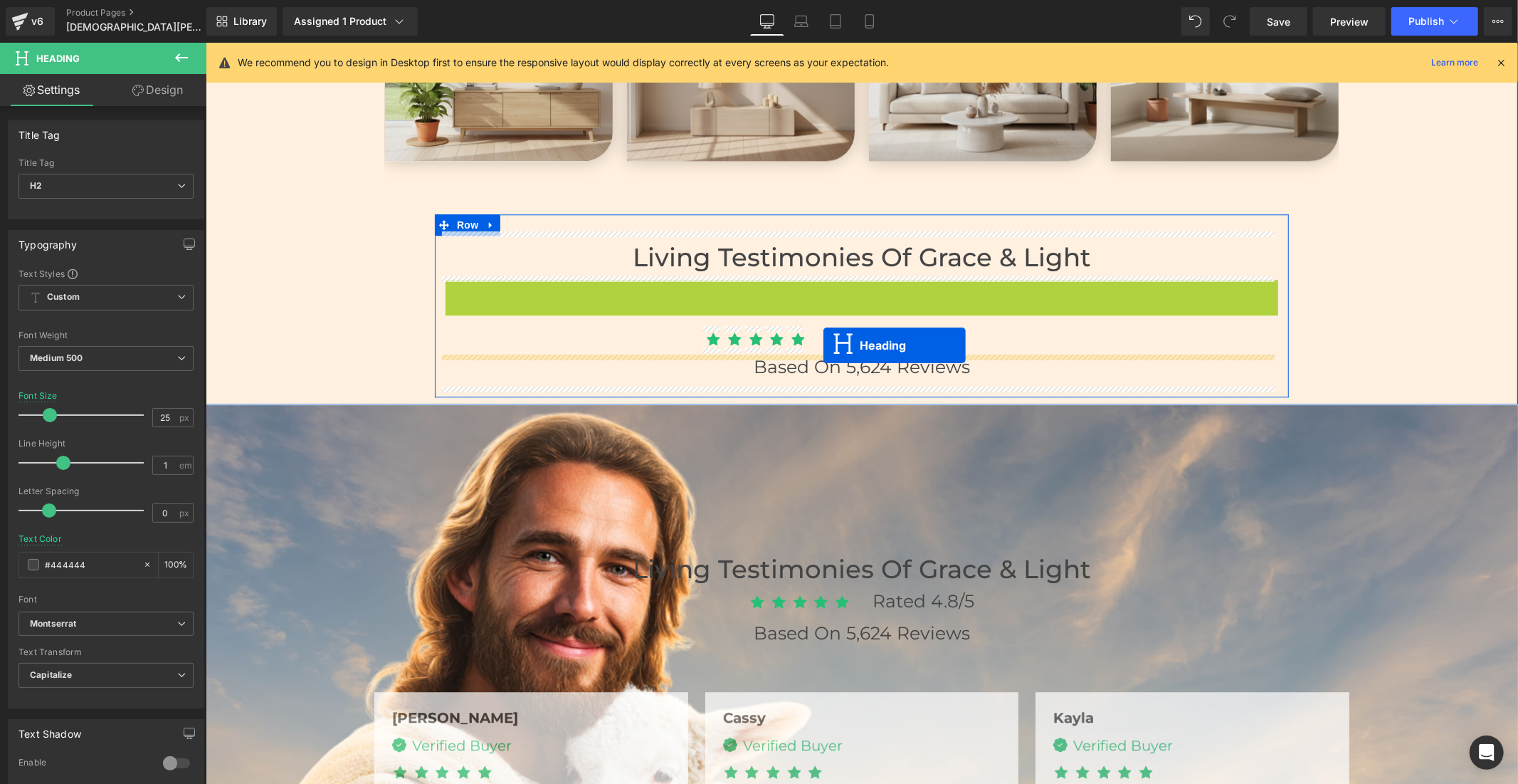
drag, startPoint x: 1021, startPoint y: 291, endPoint x: 823, endPoint y: 345, distance: 205.2
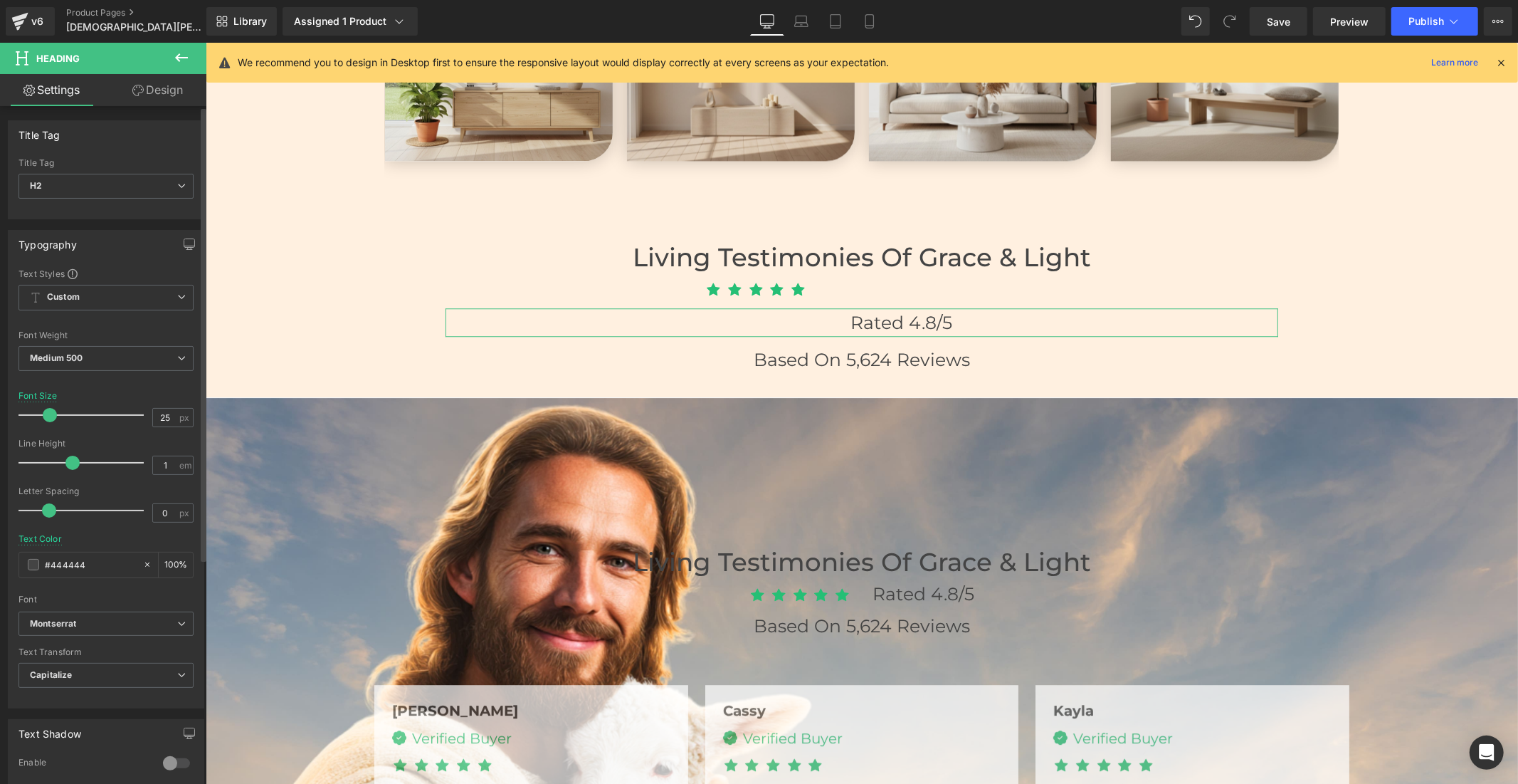
drag, startPoint x: 60, startPoint y: 464, endPoint x: 69, endPoint y: 459, distance: 10.3
click at [69, 459] on span at bounding box center [72, 463] width 15 height 15
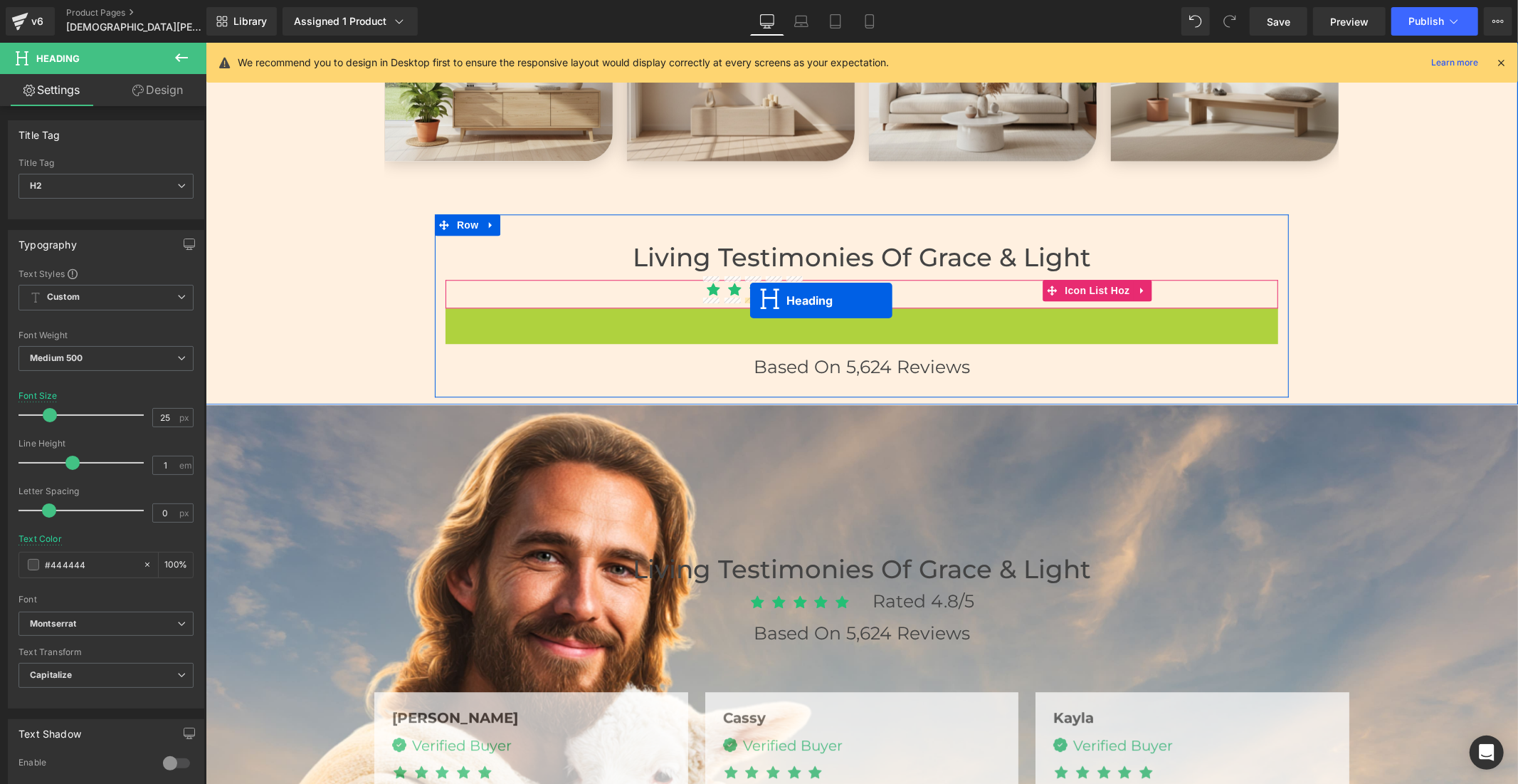
drag, startPoint x: 1027, startPoint y: 315, endPoint x: 750, endPoint y: 300, distance: 277.4
drag, startPoint x: 1024, startPoint y: 318, endPoint x: 797, endPoint y: 289, distance: 228.8
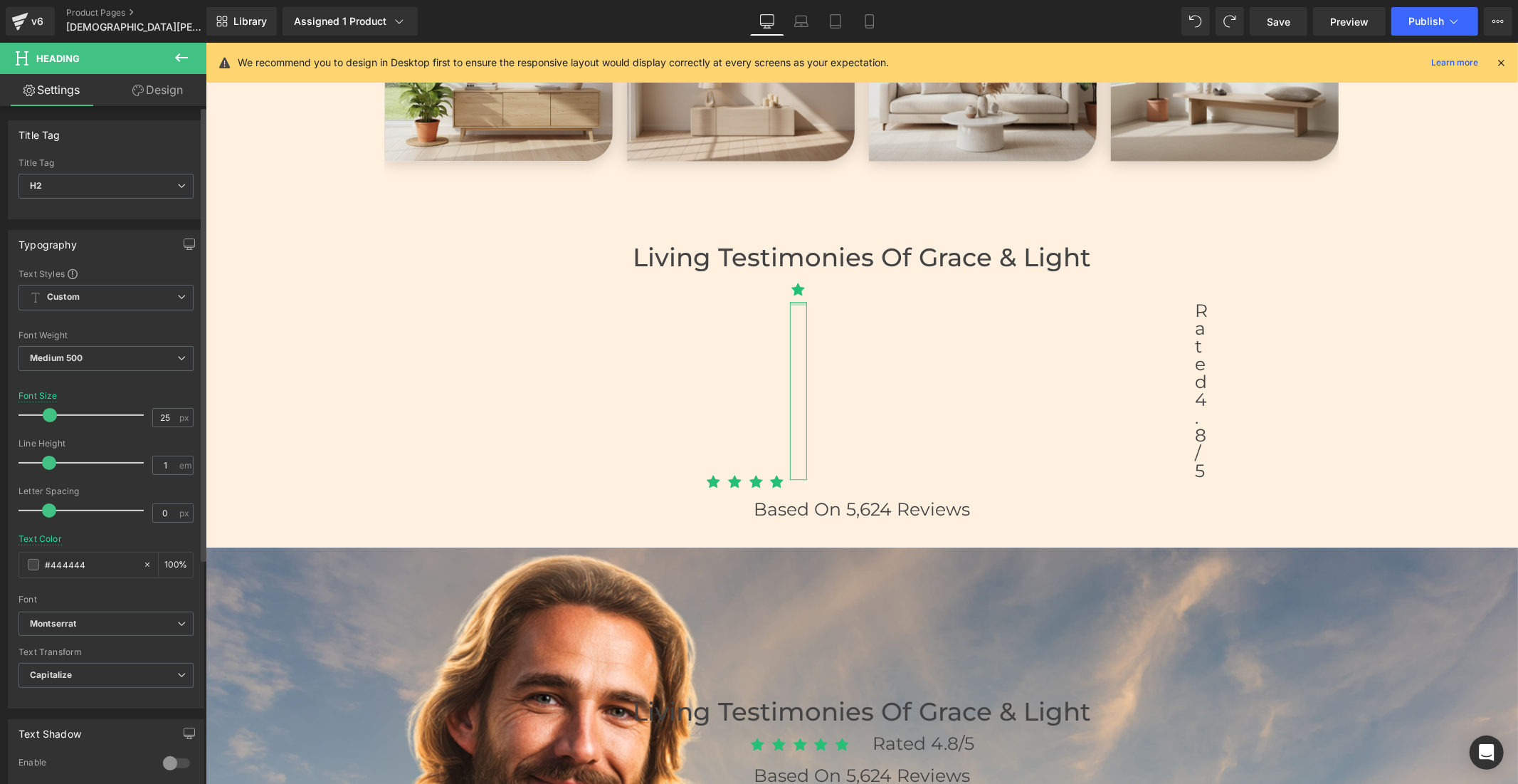
drag, startPoint x: 72, startPoint y: 464, endPoint x: 48, endPoint y: 453, distance: 26.4
click at [48, 453] on div at bounding box center [84, 463] width 118 height 28
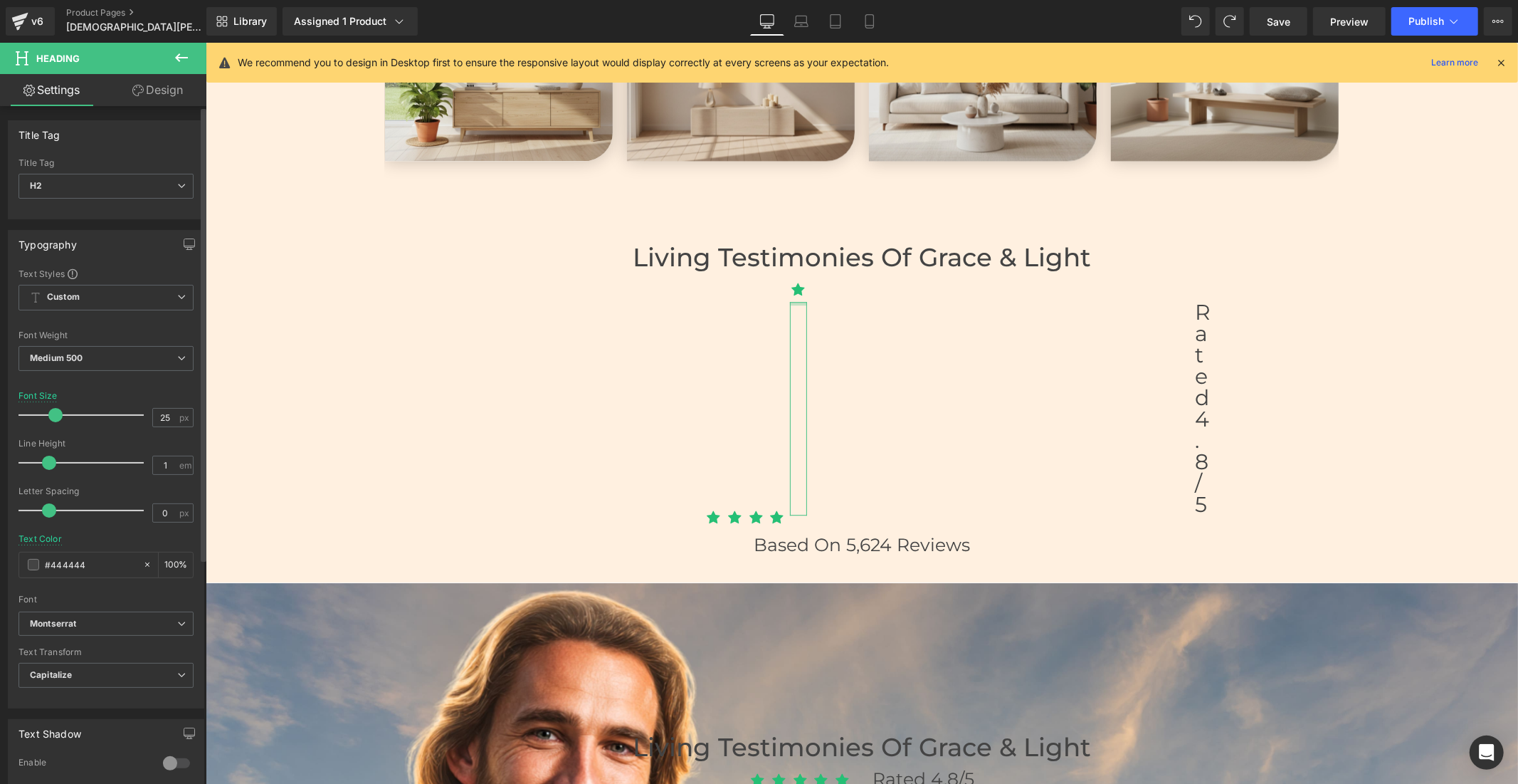
drag, startPoint x: 48, startPoint y: 414, endPoint x: 55, endPoint y: 418, distance: 8.1
click at [55, 418] on span at bounding box center [55, 414] width 15 height 15
drag, startPoint x: 47, startPoint y: 510, endPoint x: 65, endPoint y: 506, distance: 18.4
click at [65, 506] on span at bounding box center [68, 510] width 15 height 15
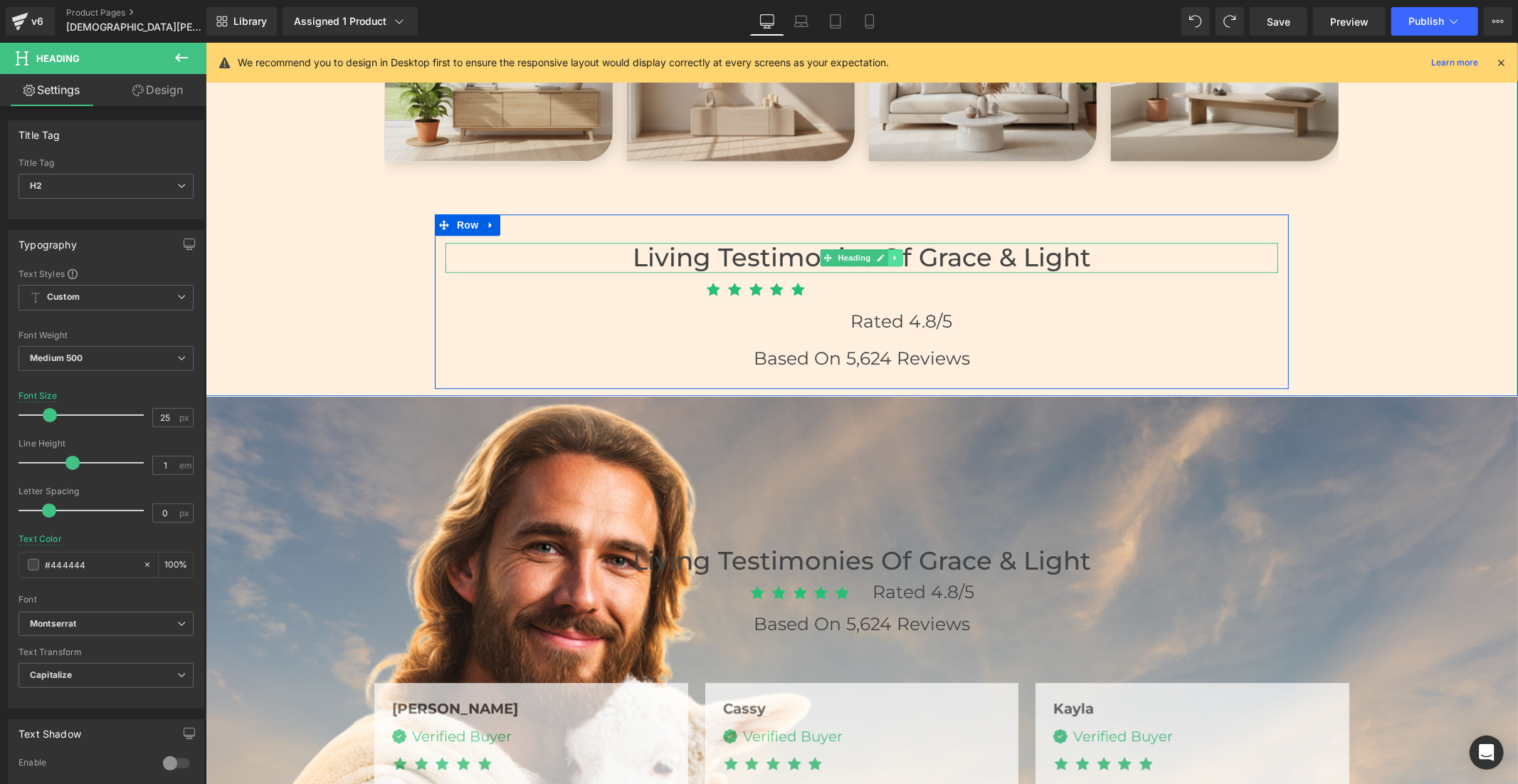
click at [893, 255] on icon at bounding box center [894, 258] width 2 height 5
click at [899, 252] on icon at bounding box center [903, 257] width 8 height 9
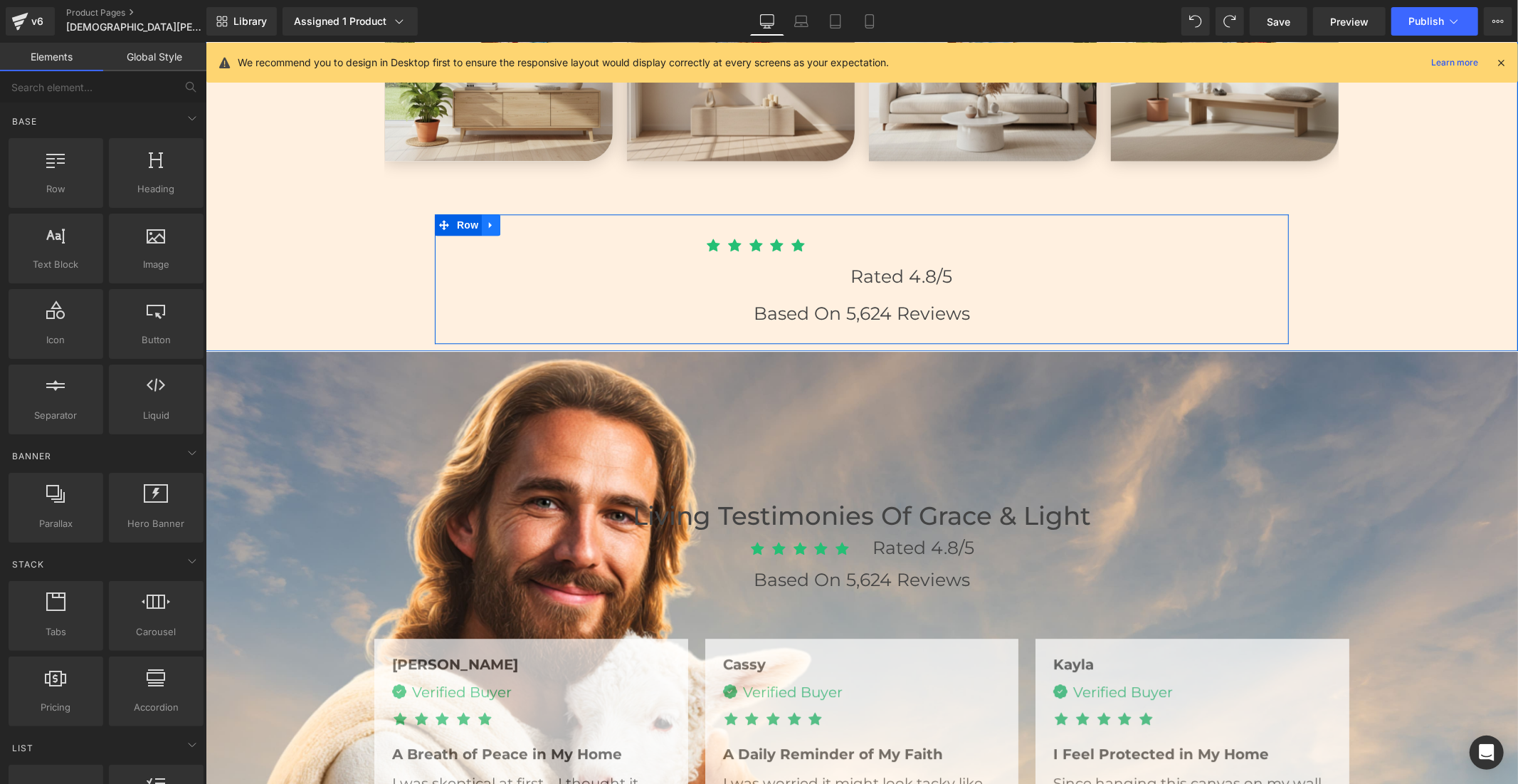
click at [486, 220] on icon at bounding box center [491, 224] width 10 height 10
click at [523, 223] on icon at bounding box center [528, 224] width 10 height 10
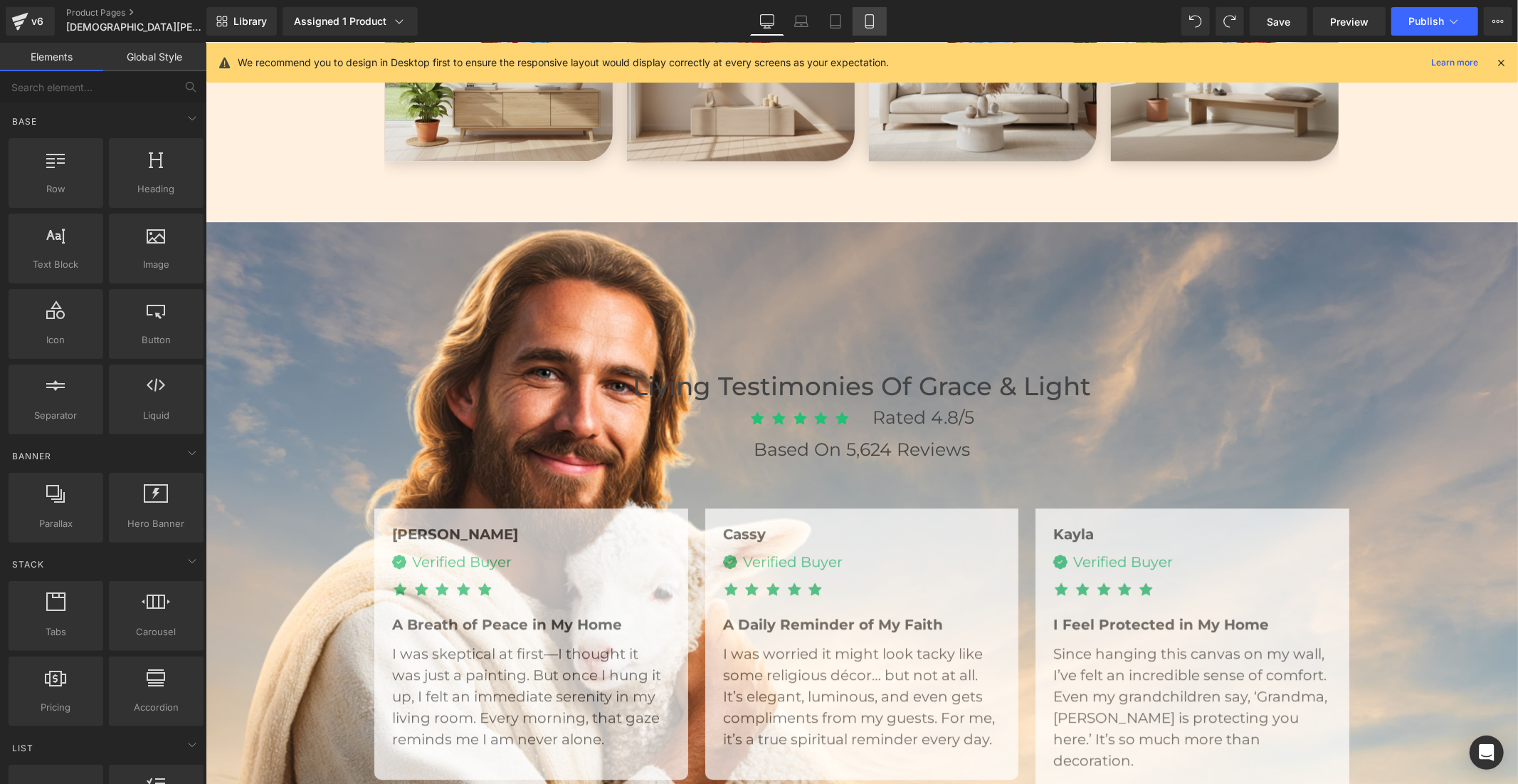
click at [863, 23] on icon at bounding box center [869, 22] width 15 height 15
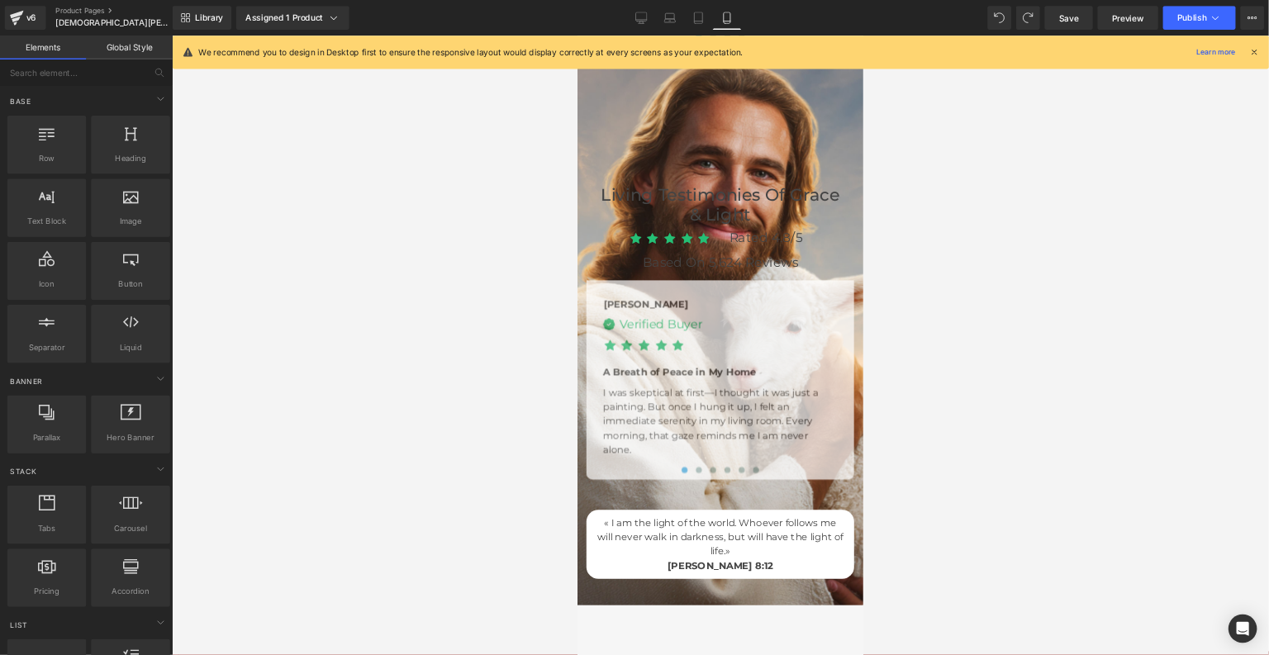
scroll to position [5008, 0]
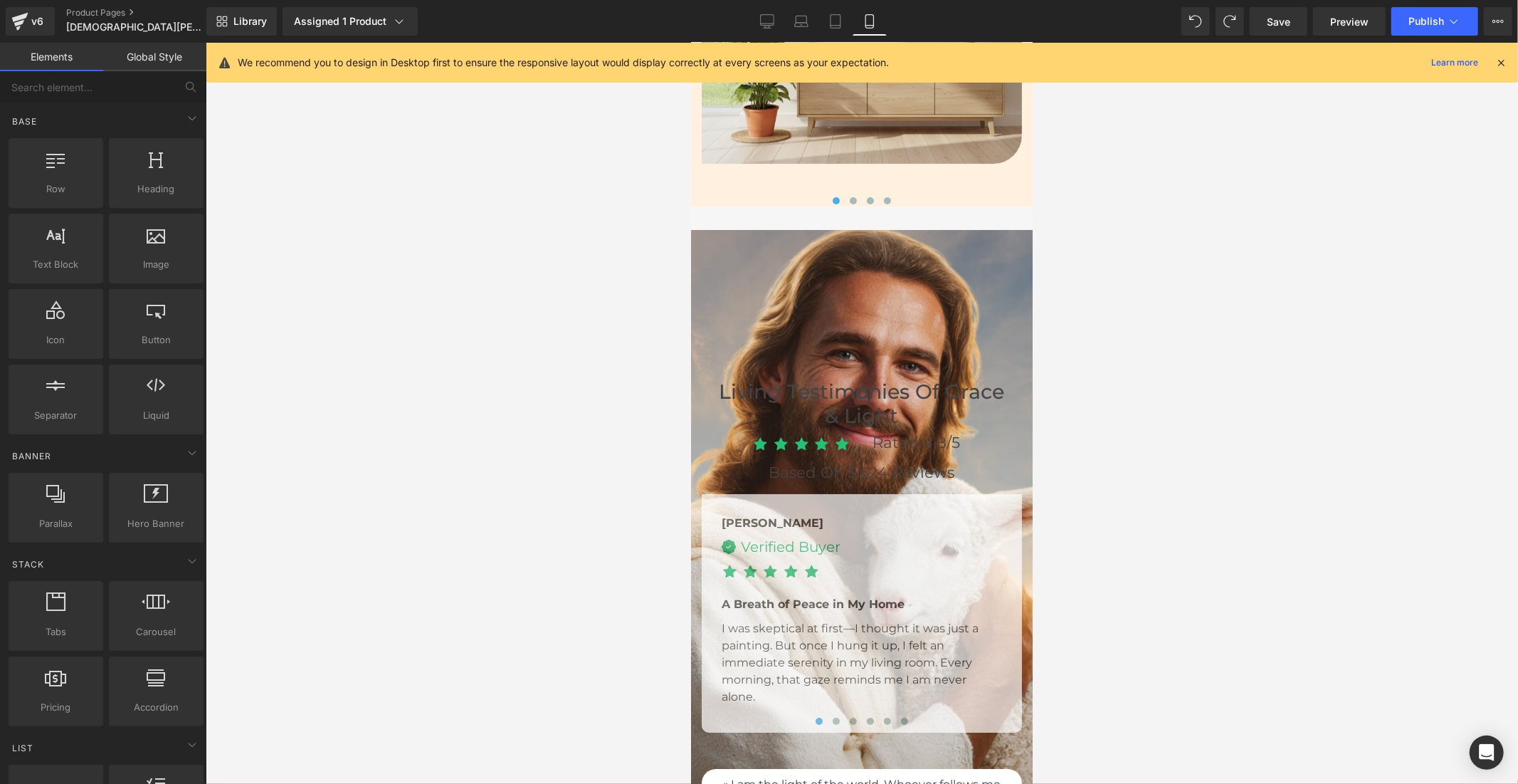
click at [948, 391] on h3 "Living Testimonies of Grace & Light" at bounding box center [861, 403] width 292 height 48
click at [1156, 314] on div at bounding box center [862, 414] width 1313 height 741
drag, startPoint x: 743, startPoint y: 209, endPoint x: 783, endPoint y: 215, distance: 40.4
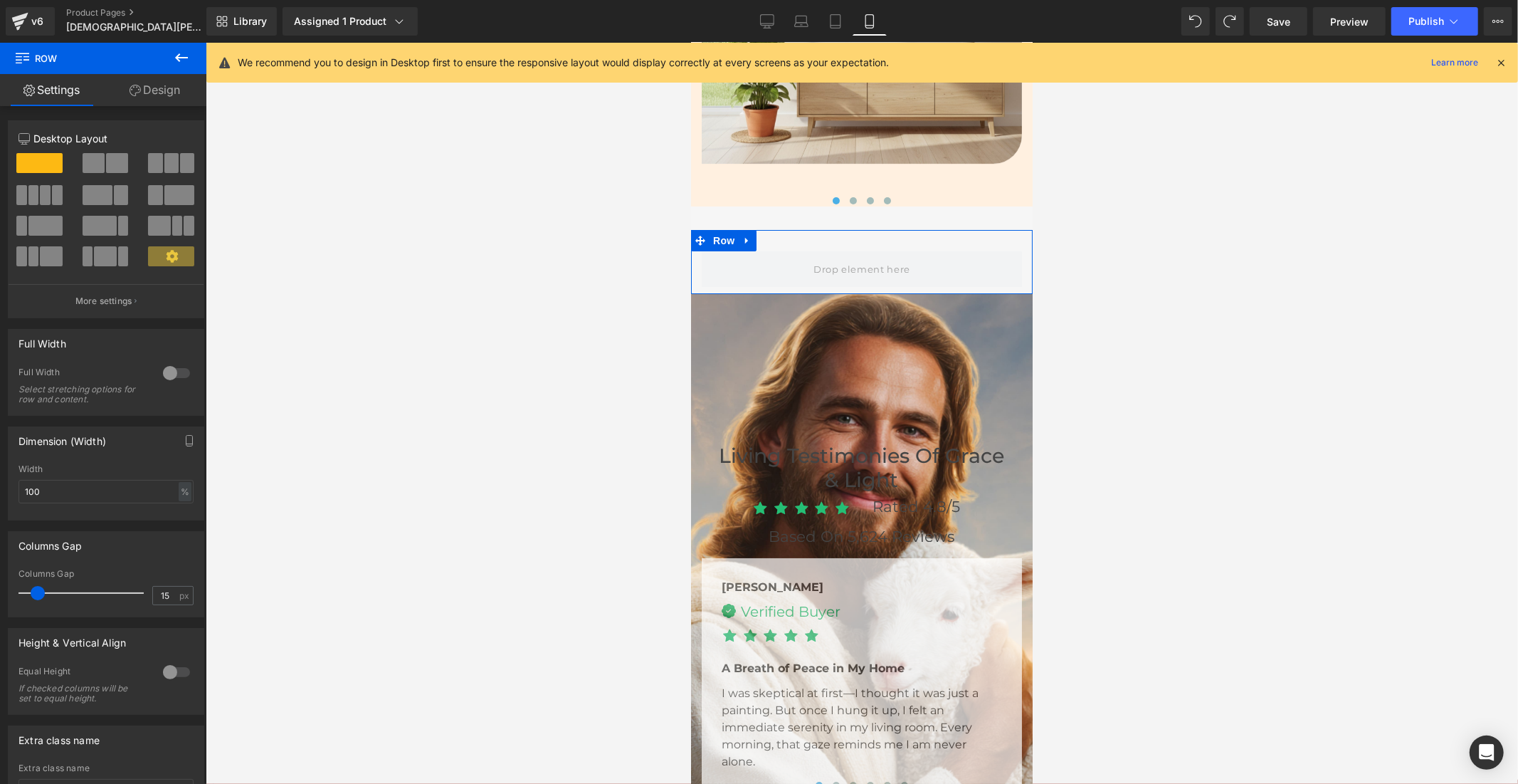
click at [174, 90] on link "Design" at bounding box center [155, 90] width 103 height 32
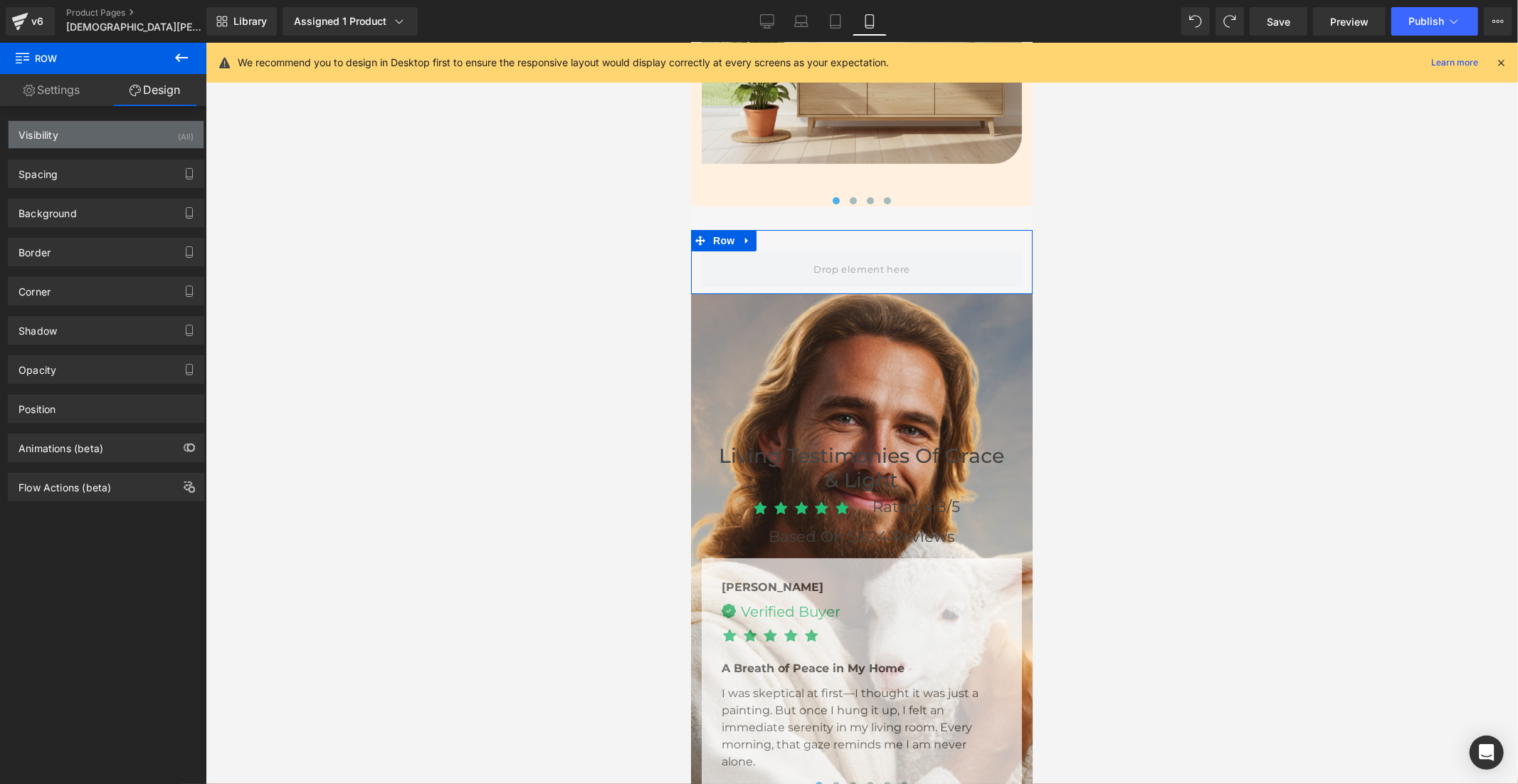
click at [115, 133] on div "Visibility (All)" at bounding box center [106, 134] width 195 height 27
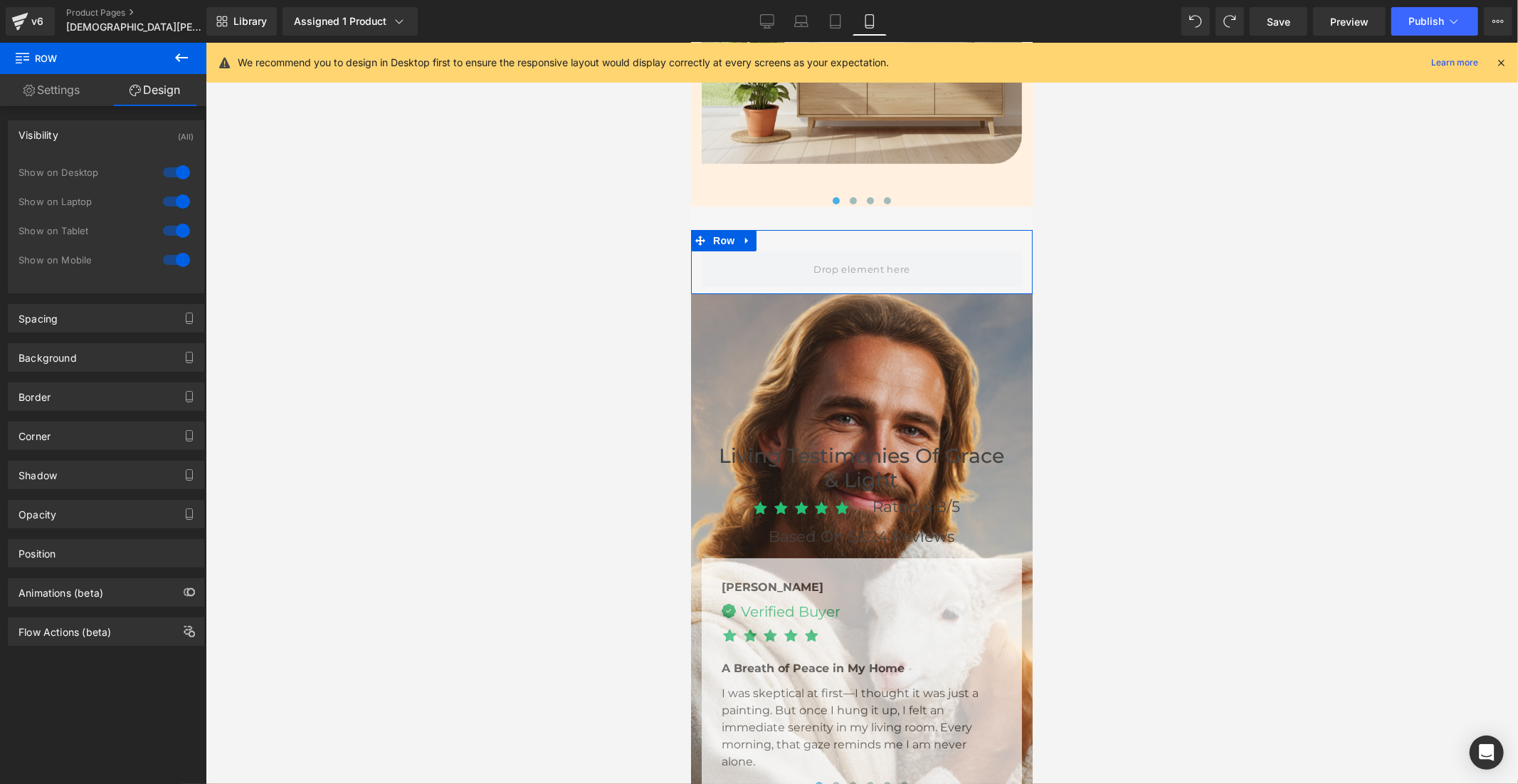
click at [159, 171] on div at bounding box center [177, 172] width 34 height 22
click at [159, 202] on div at bounding box center [177, 202] width 34 height 22
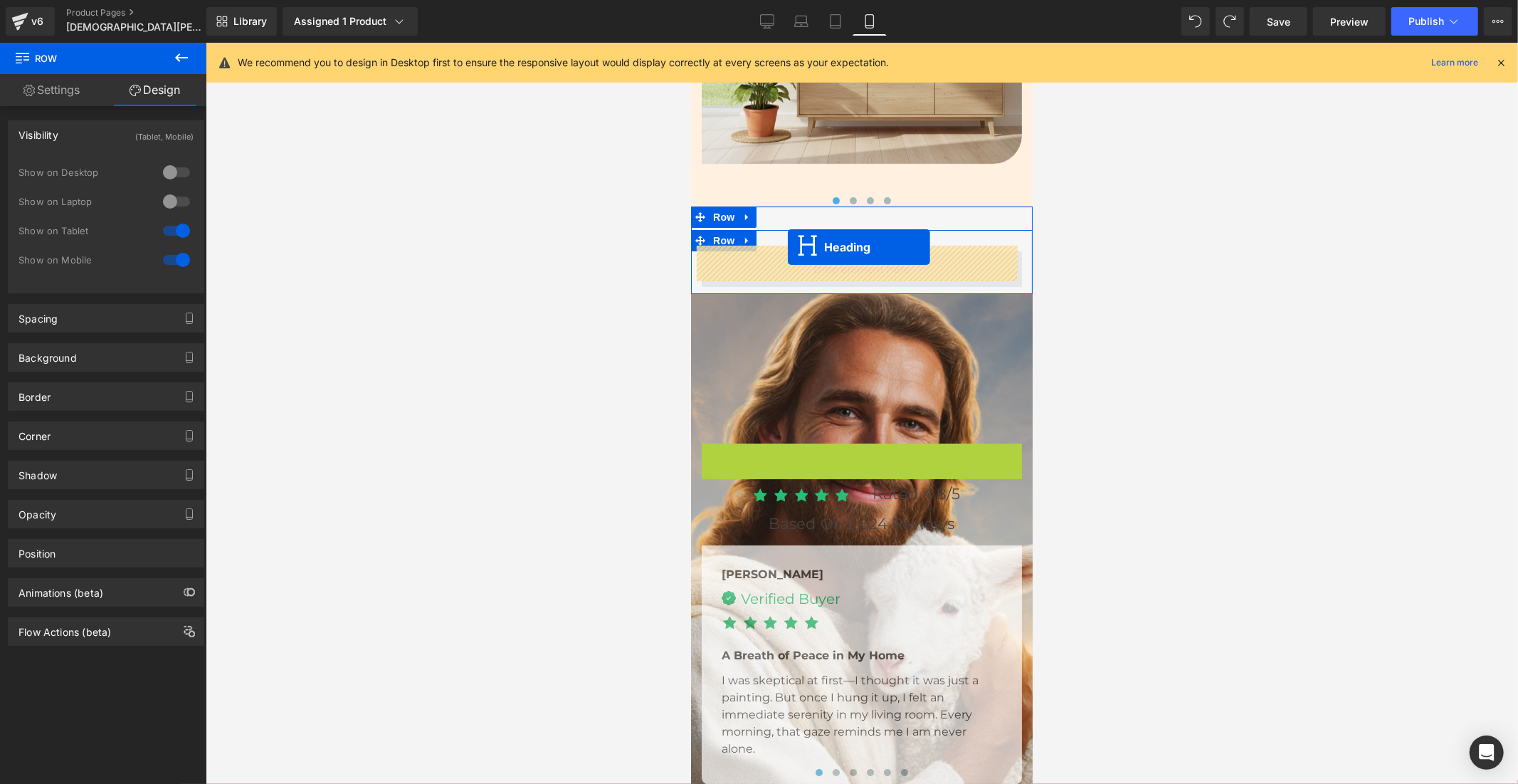
drag, startPoint x: 822, startPoint y: 470, endPoint x: 787, endPoint y: 246, distance: 226.7
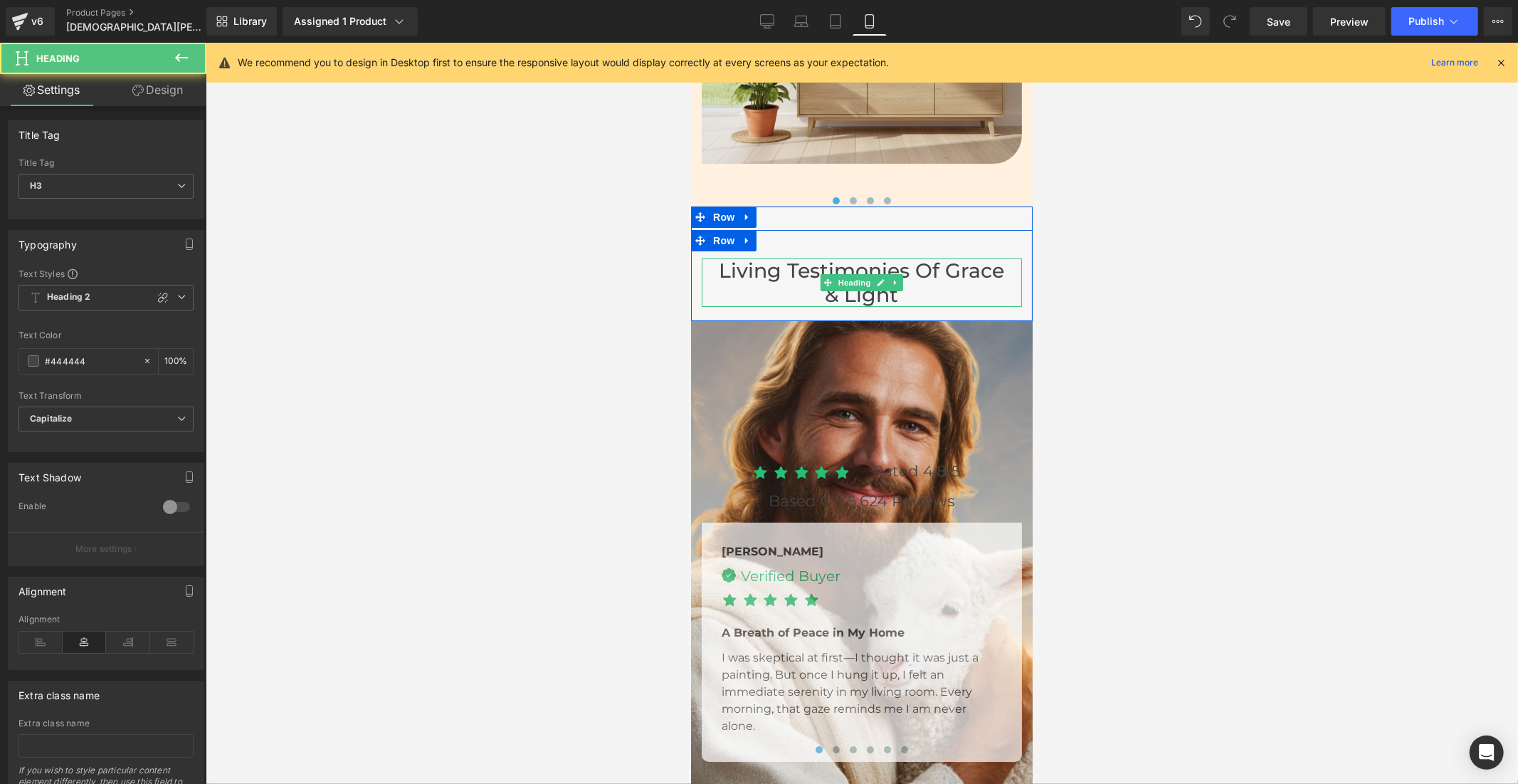
click at [931, 266] on h3 "Living Testimonies of Grace & Light" at bounding box center [861, 282] width 292 height 48
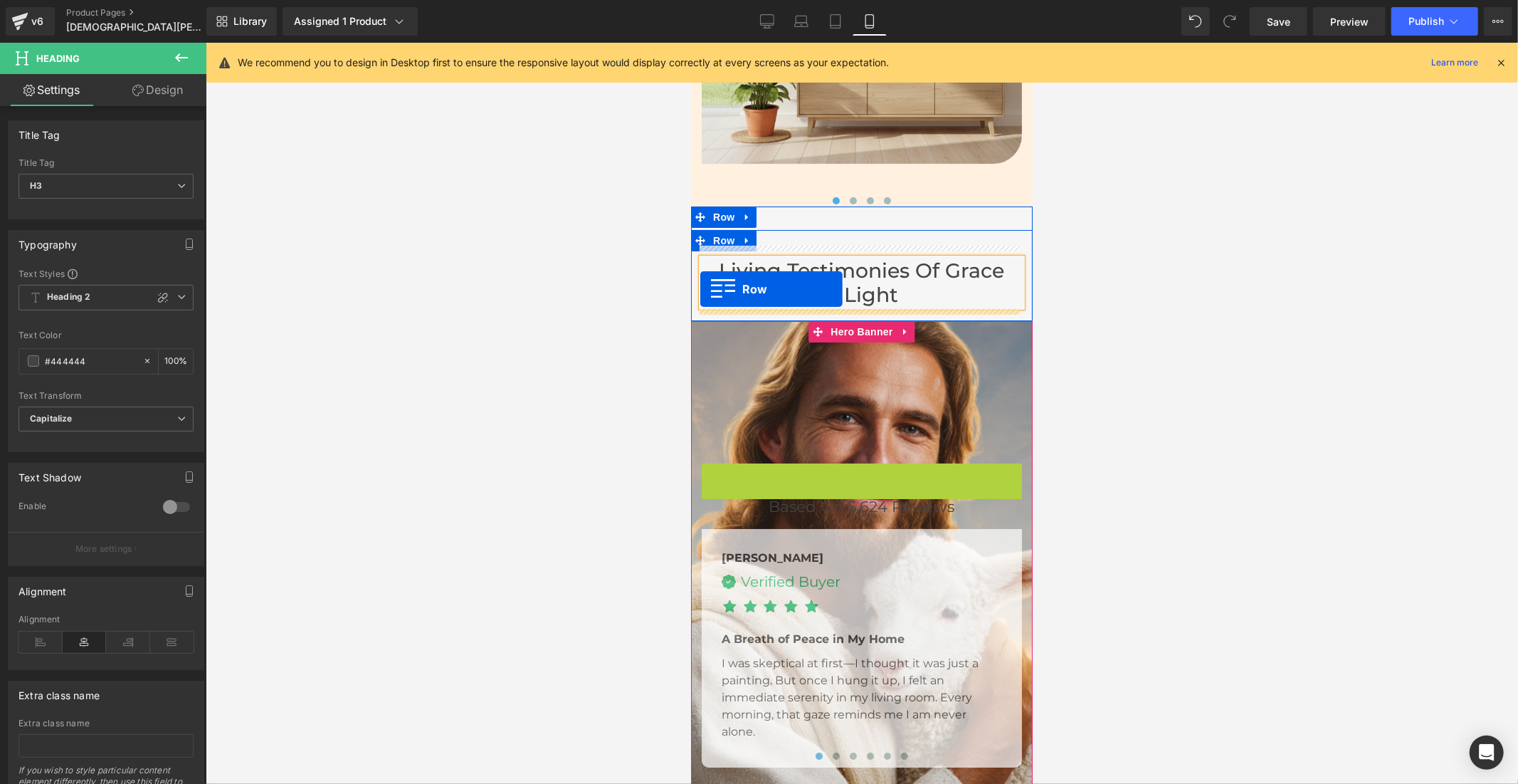
drag, startPoint x: 703, startPoint y: 467, endPoint x: 700, endPoint y: 289, distance: 178.0
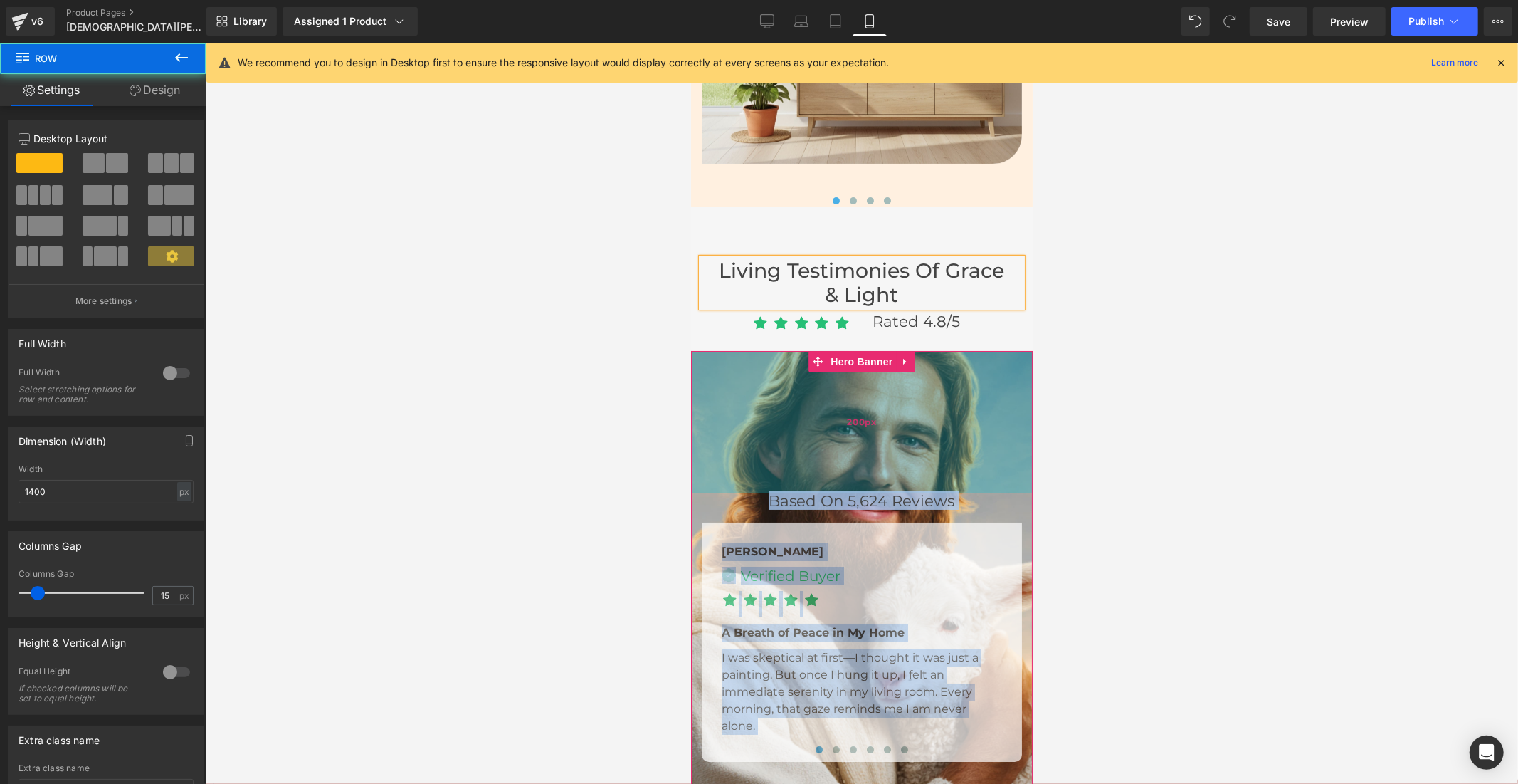
drag, startPoint x: 693, startPoint y: 494, endPoint x: 694, endPoint y: 480, distance: 14.0
click at [694, 480] on div "Based on 5,624 Reviews Heading Jenna Text Block Image Verified Buyer Text Block" at bounding box center [862, 631] width 342 height 560
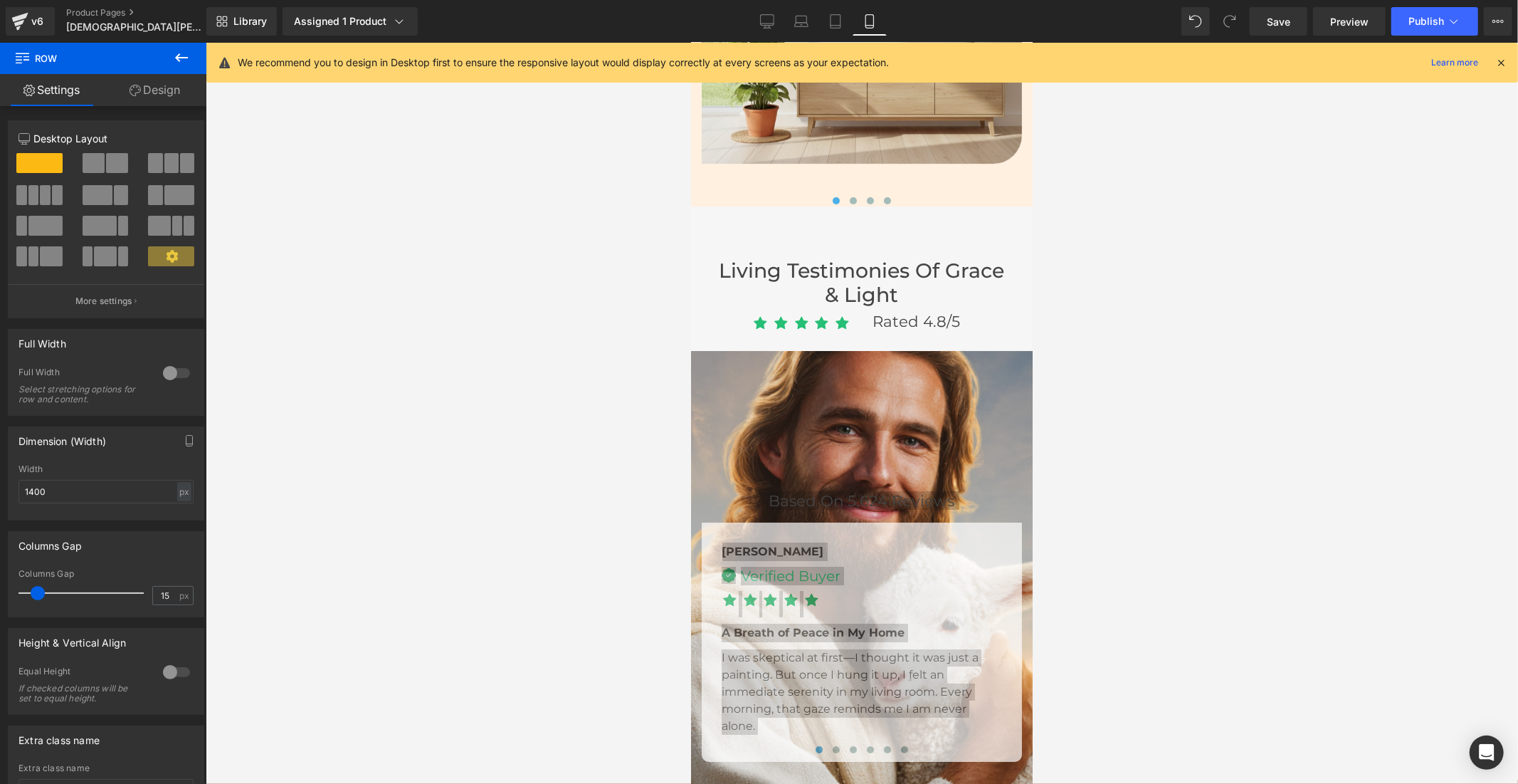
click at [619, 502] on div at bounding box center [862, 414] width 1313 height 741
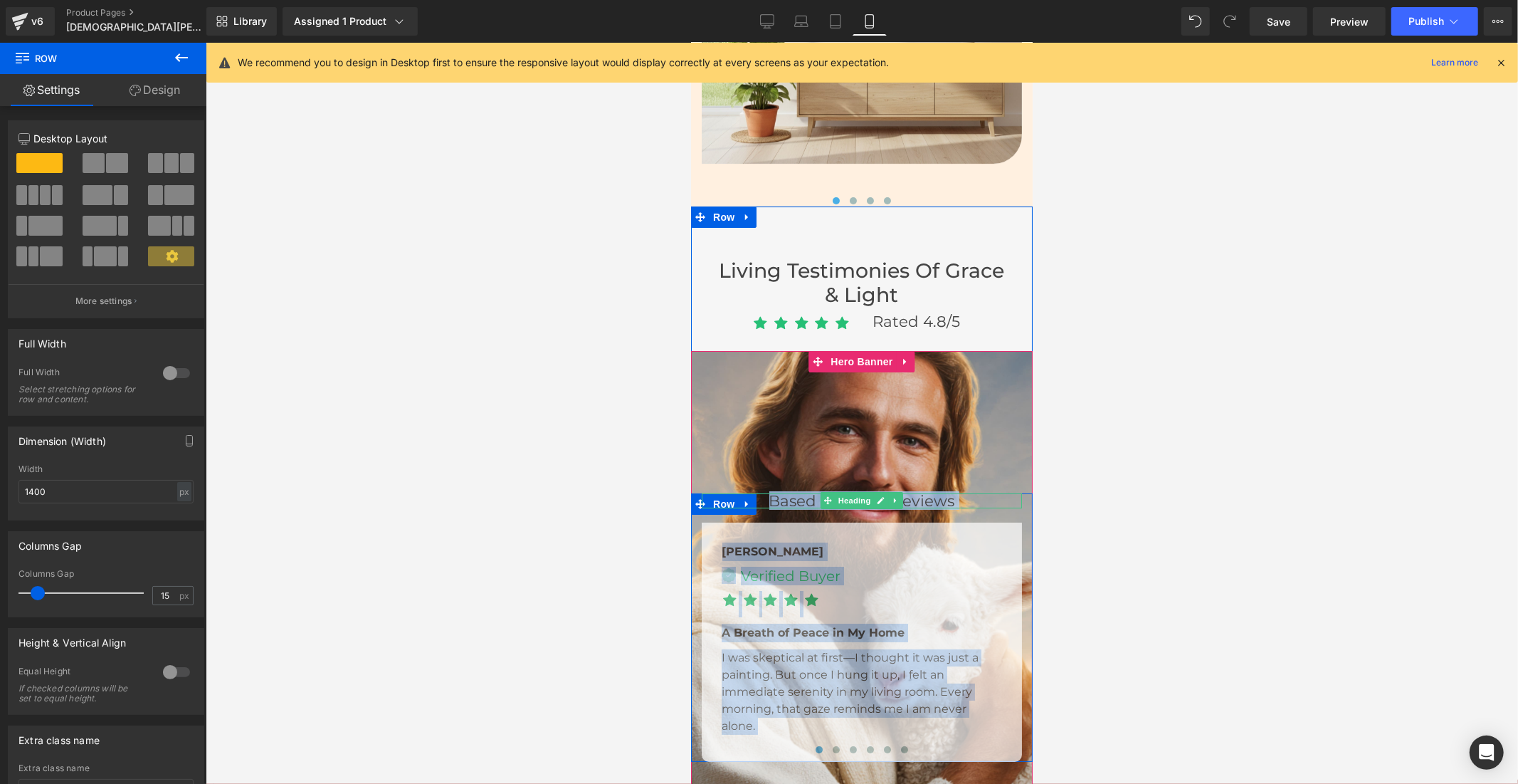
click at [740, 494] on h2 "Based on 5,624 Reviews" at bounding box center [862, 500] width 320 height 15
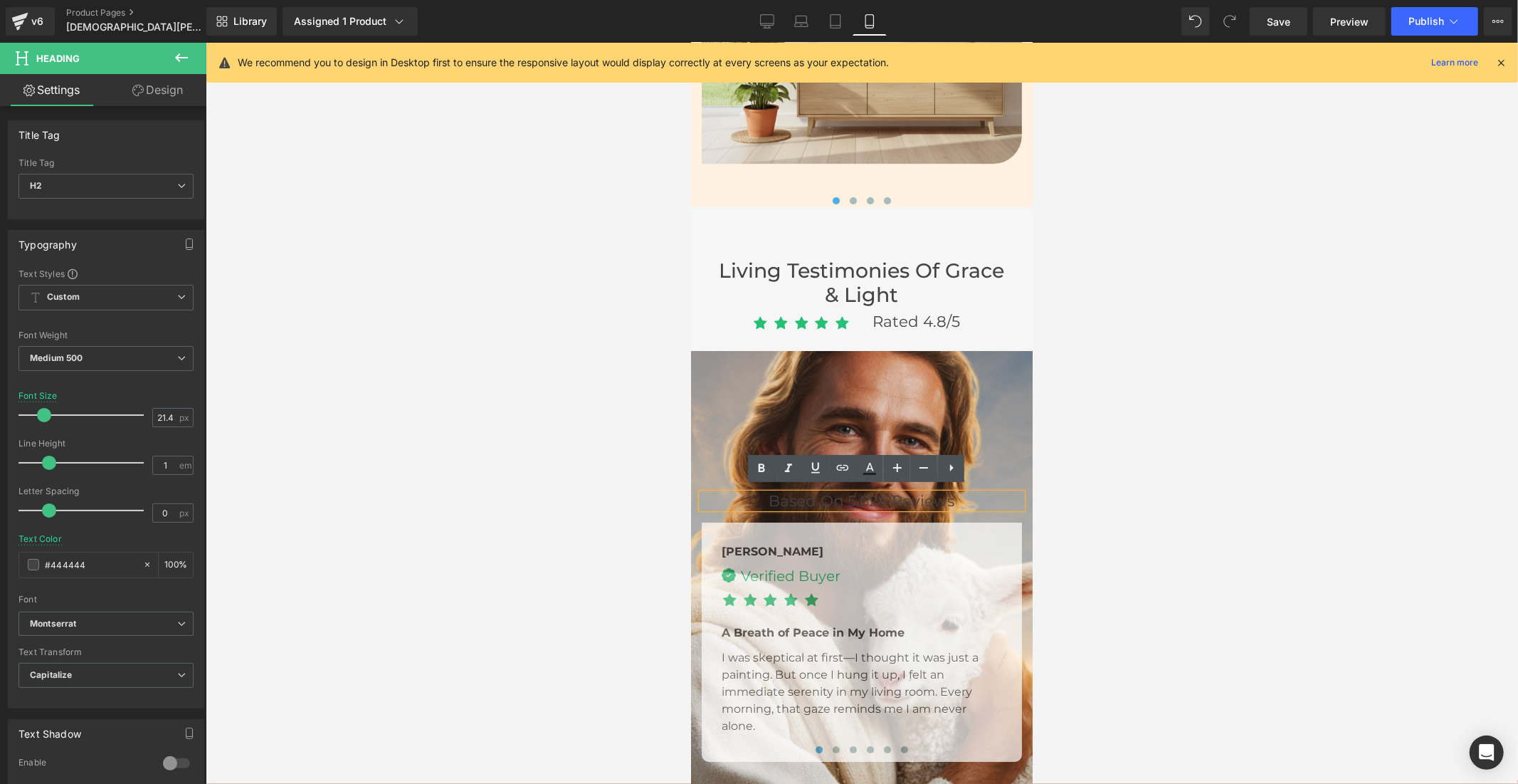
click at [1176, 494] on div at bounding box center [862, 414] width 1313 height 741
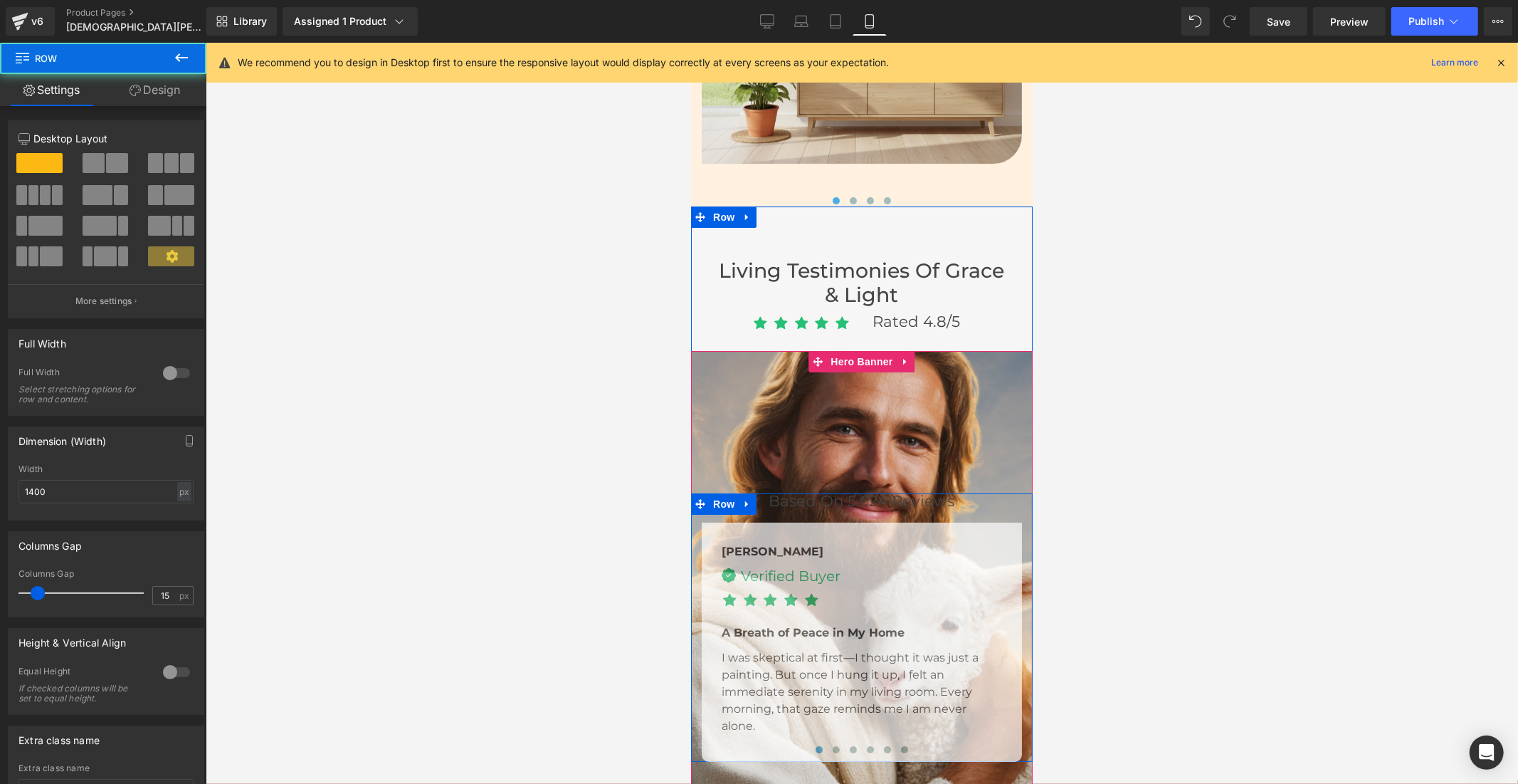
click at [693, 494] on div "Based on 5,624 Reviews Heading Jenna Text Block Image Verified Buyer Text Block…" at bounding box center [862, 627] width 342 height 269
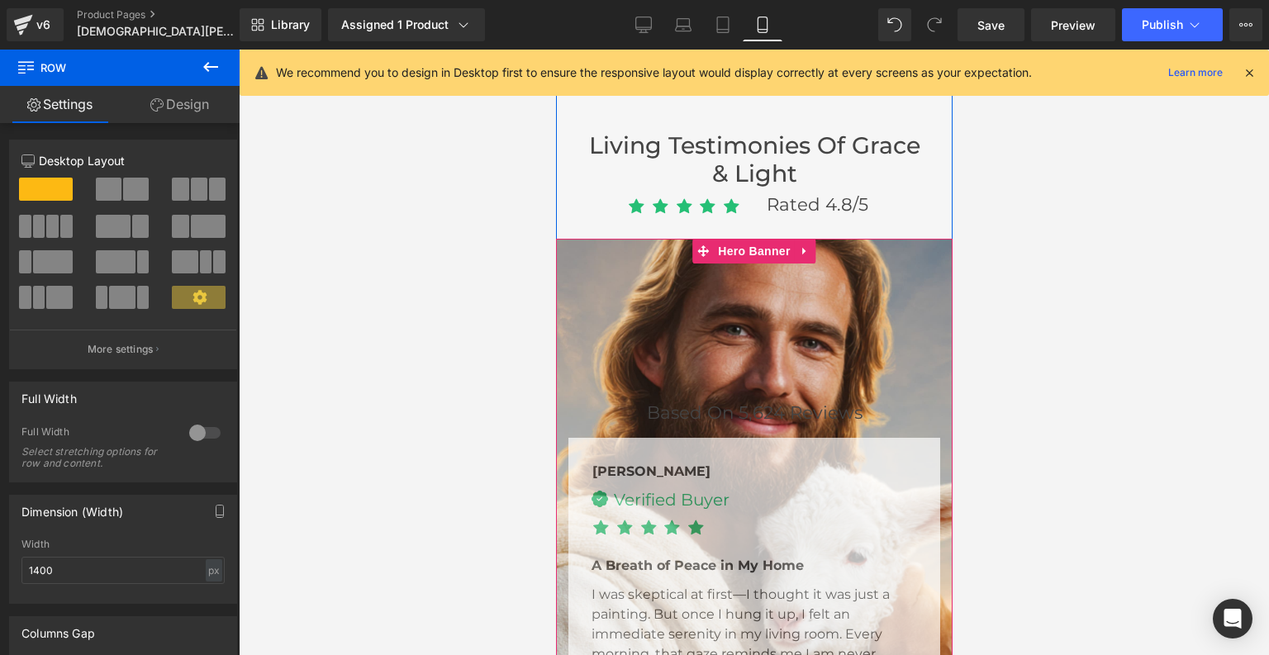
scroll to position [5140, 0]
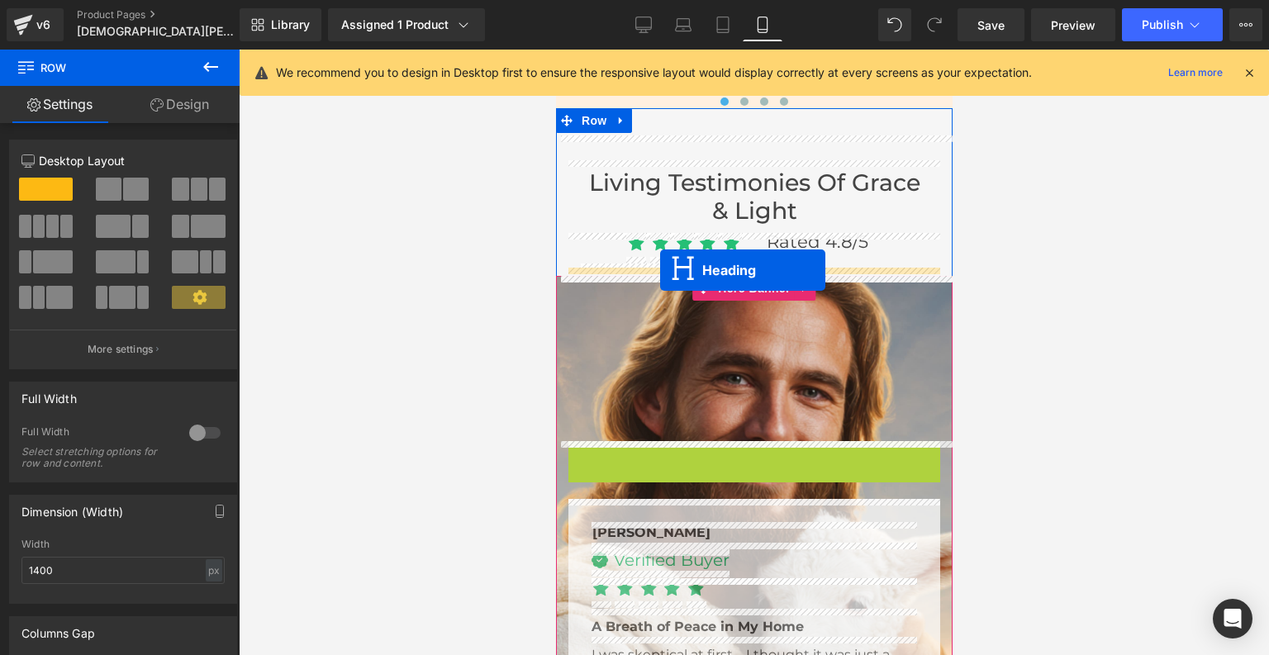
drag, startPoint x: 706, startPoint y: 450, endPoint x: 659, endPoint y: 271, distance: 185.4
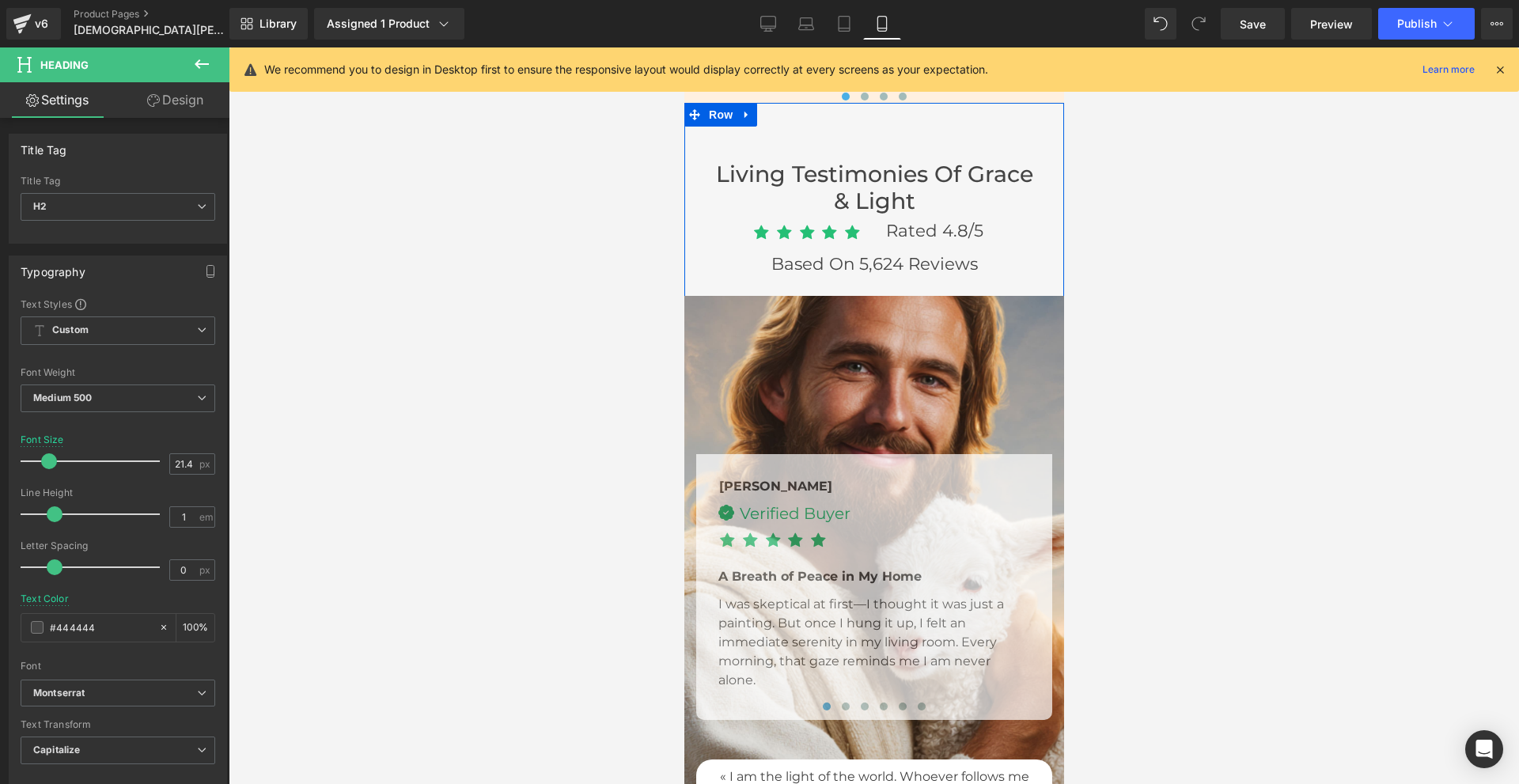
scroll to position [4842, 0]
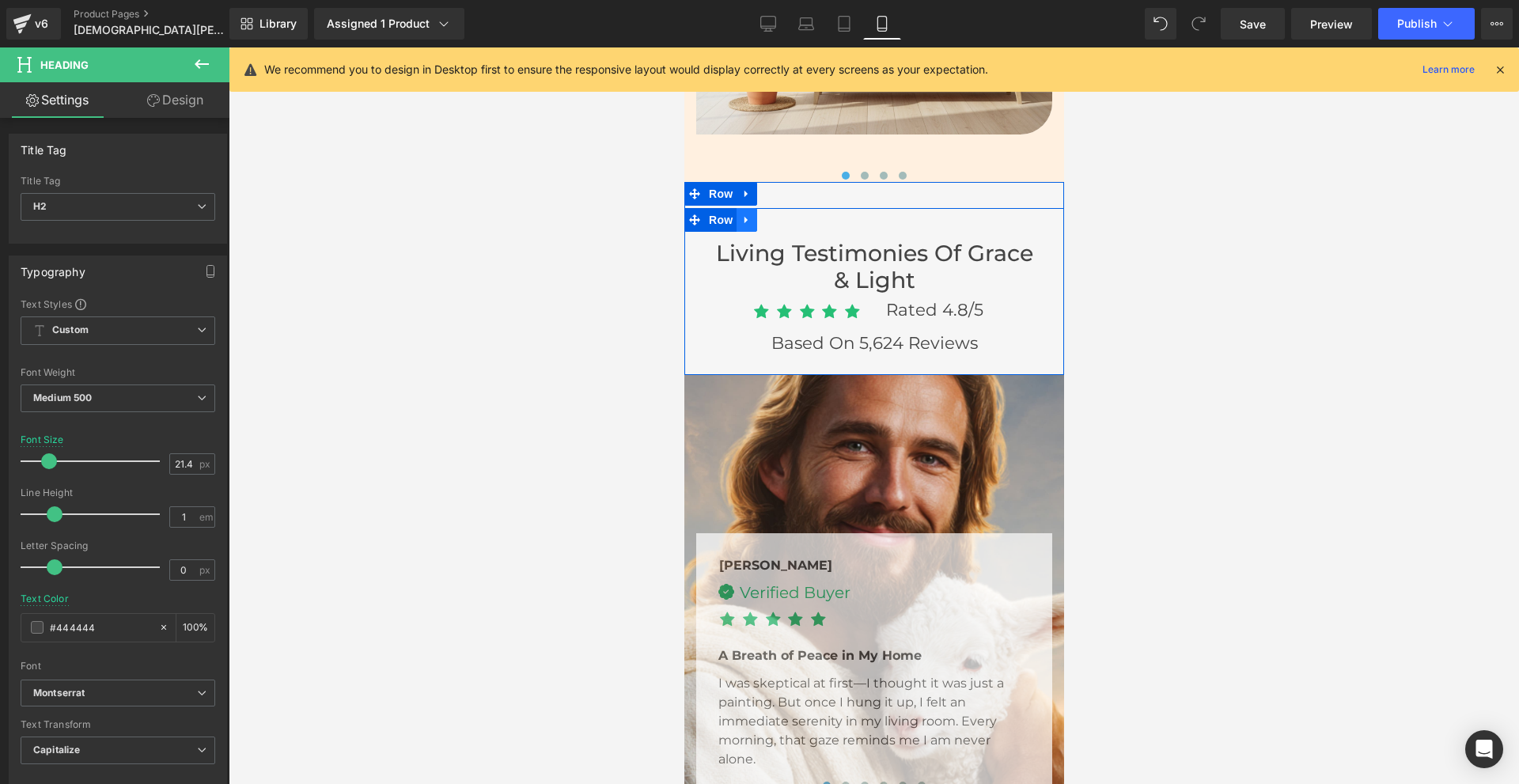
click at [744, 217] on icon at bounding box center [745, 219] width 3 height 7
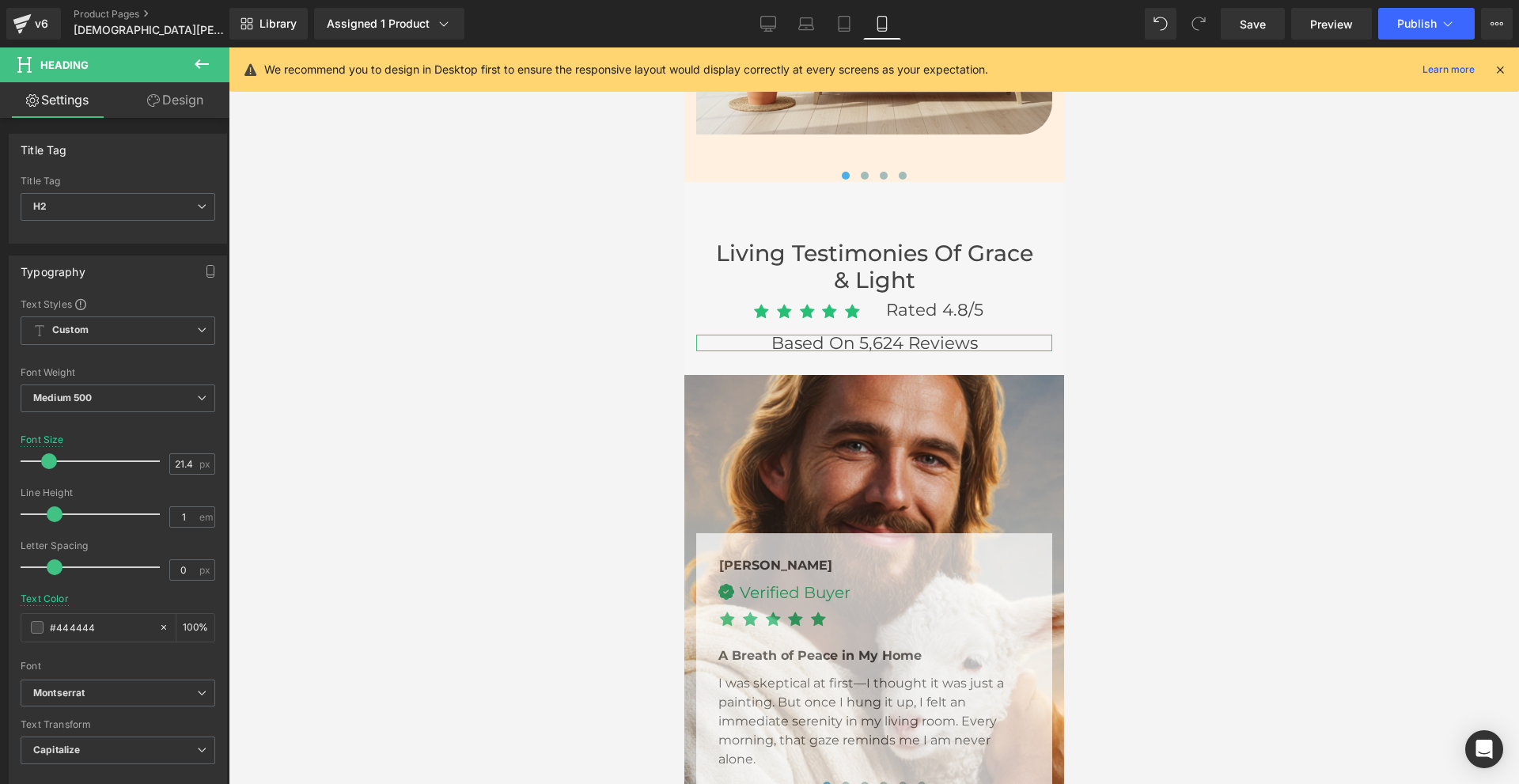
click at [171, 100] on link "Design" at bounding box center [175, 100] width 115 height 35
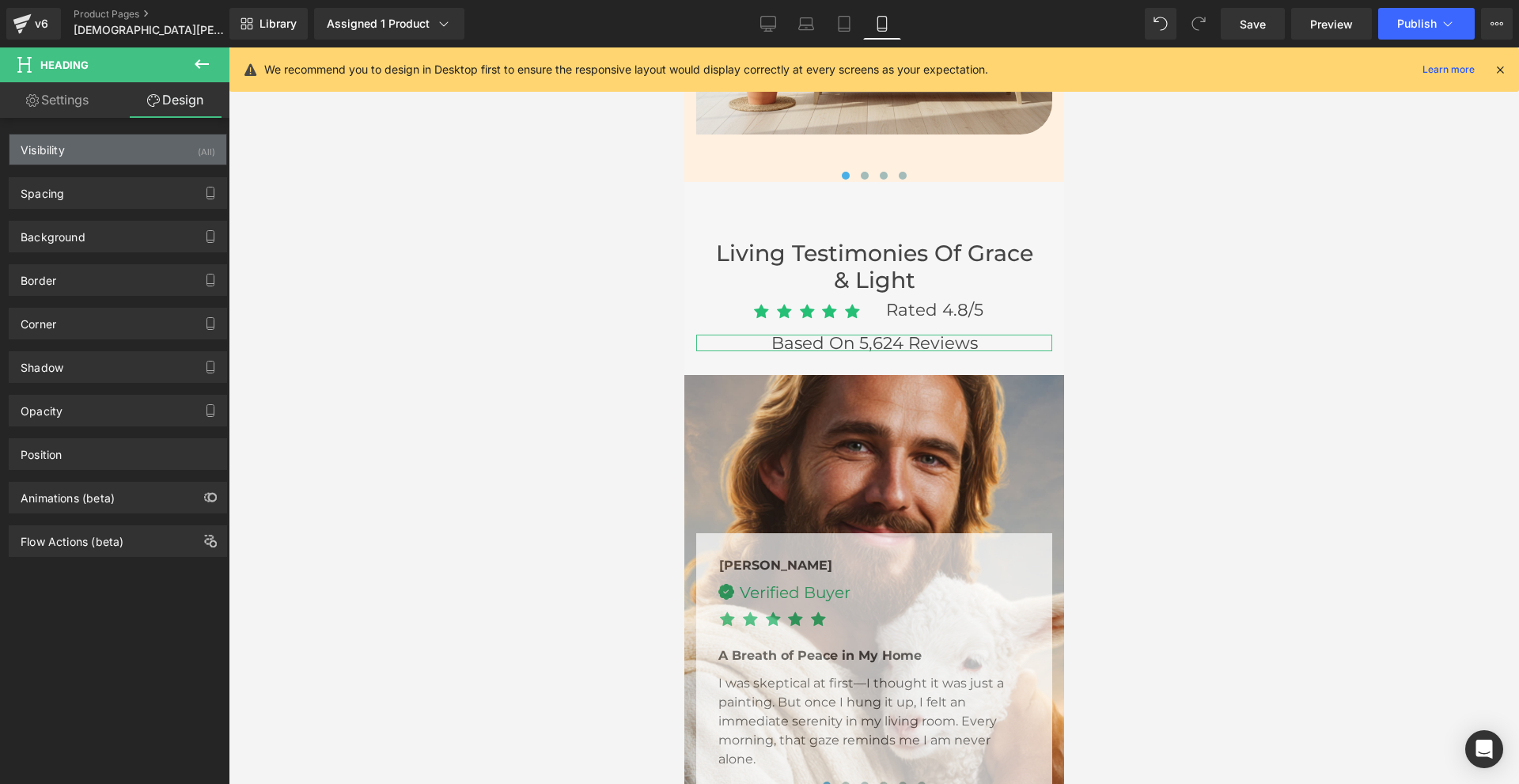
click at [150, 146] on div "Visibility (All)" at bounding box center [118, 148] width 216 height 30
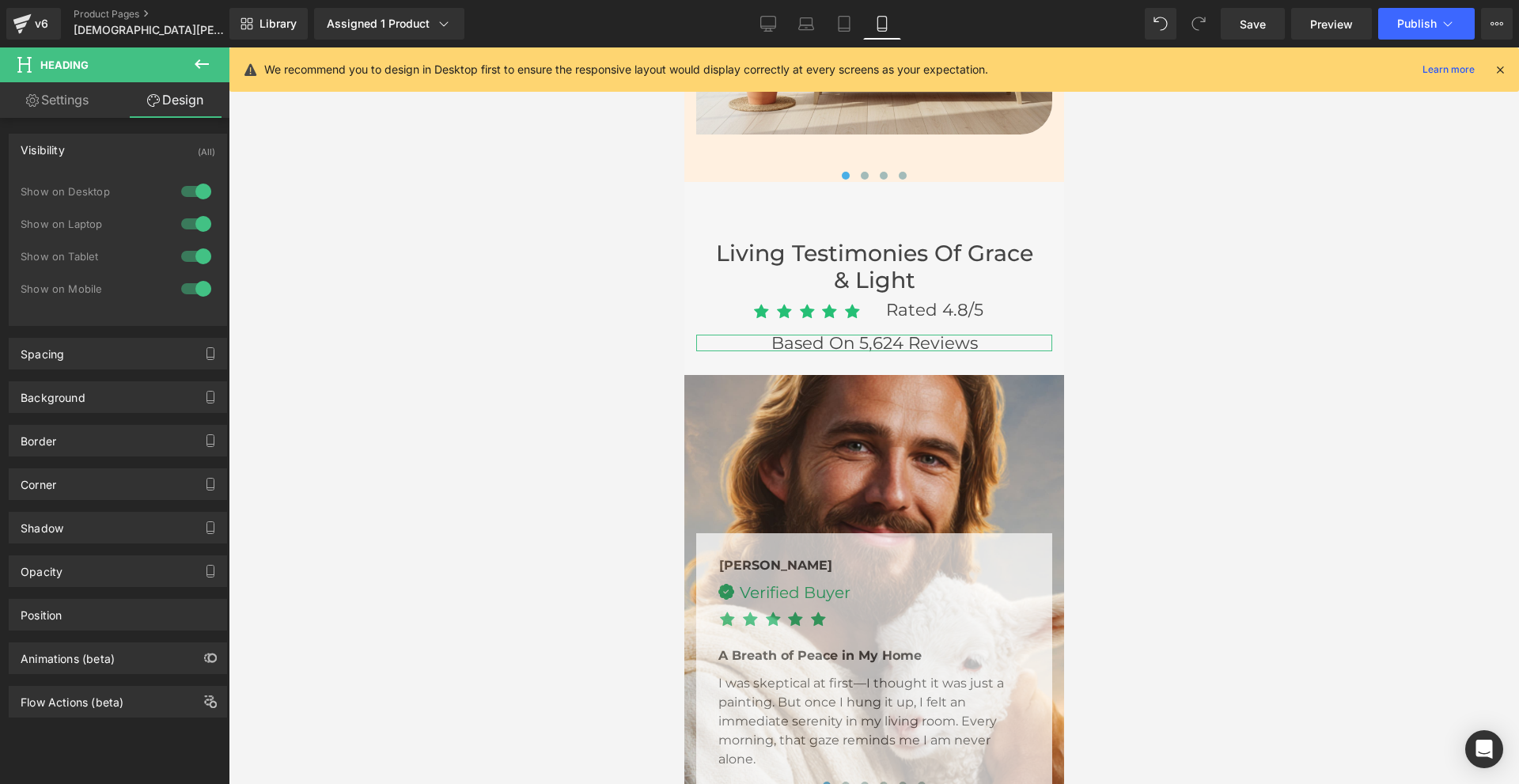
click at [183, 190] on div at bounding box center [196, 191] width 38 height 25
click at [184, 221] on div at bounding box center [196, 224] width 38 height 25
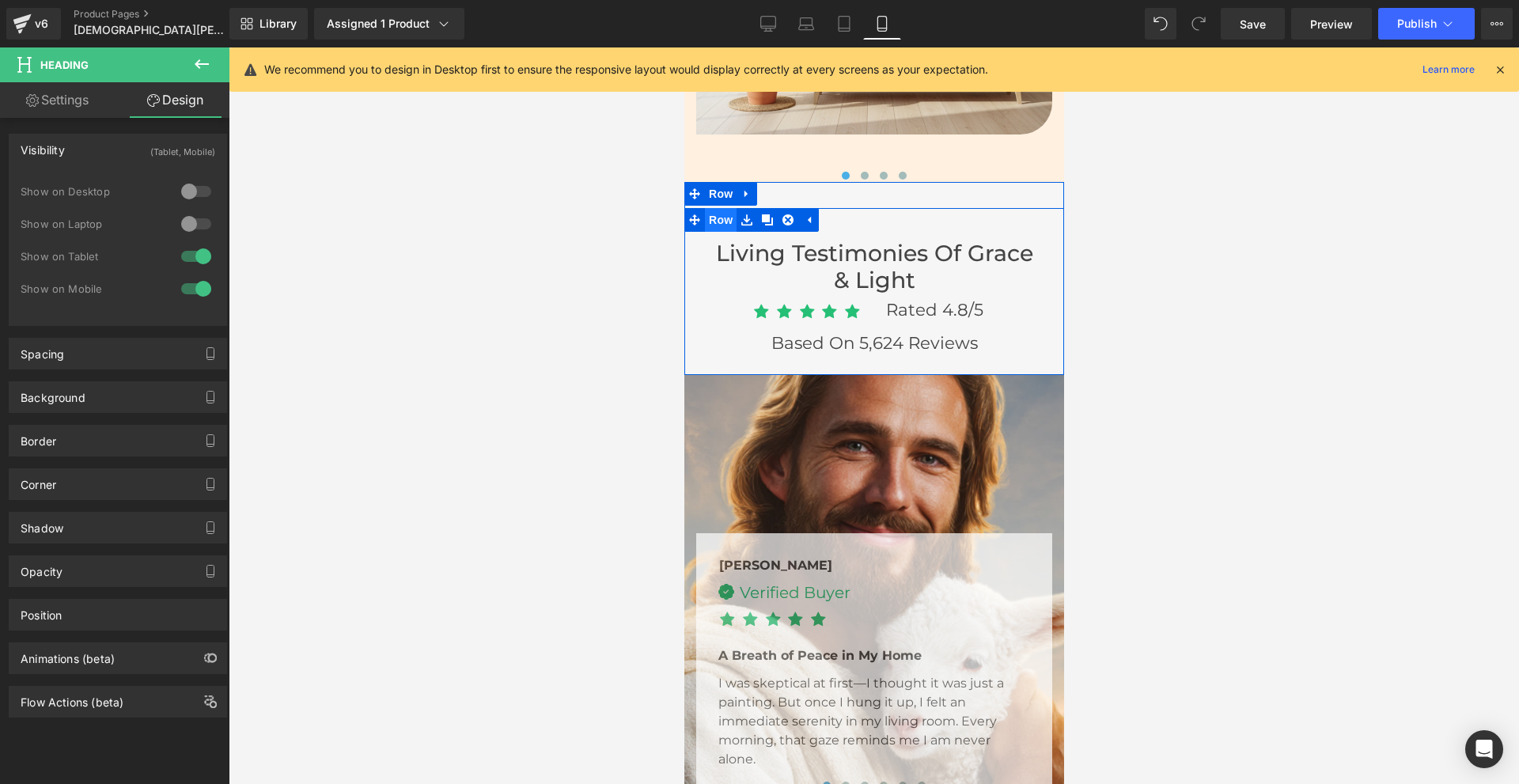
click at [719, 220] on span "Row" at bounding box center [719, 219] width 32 height 24
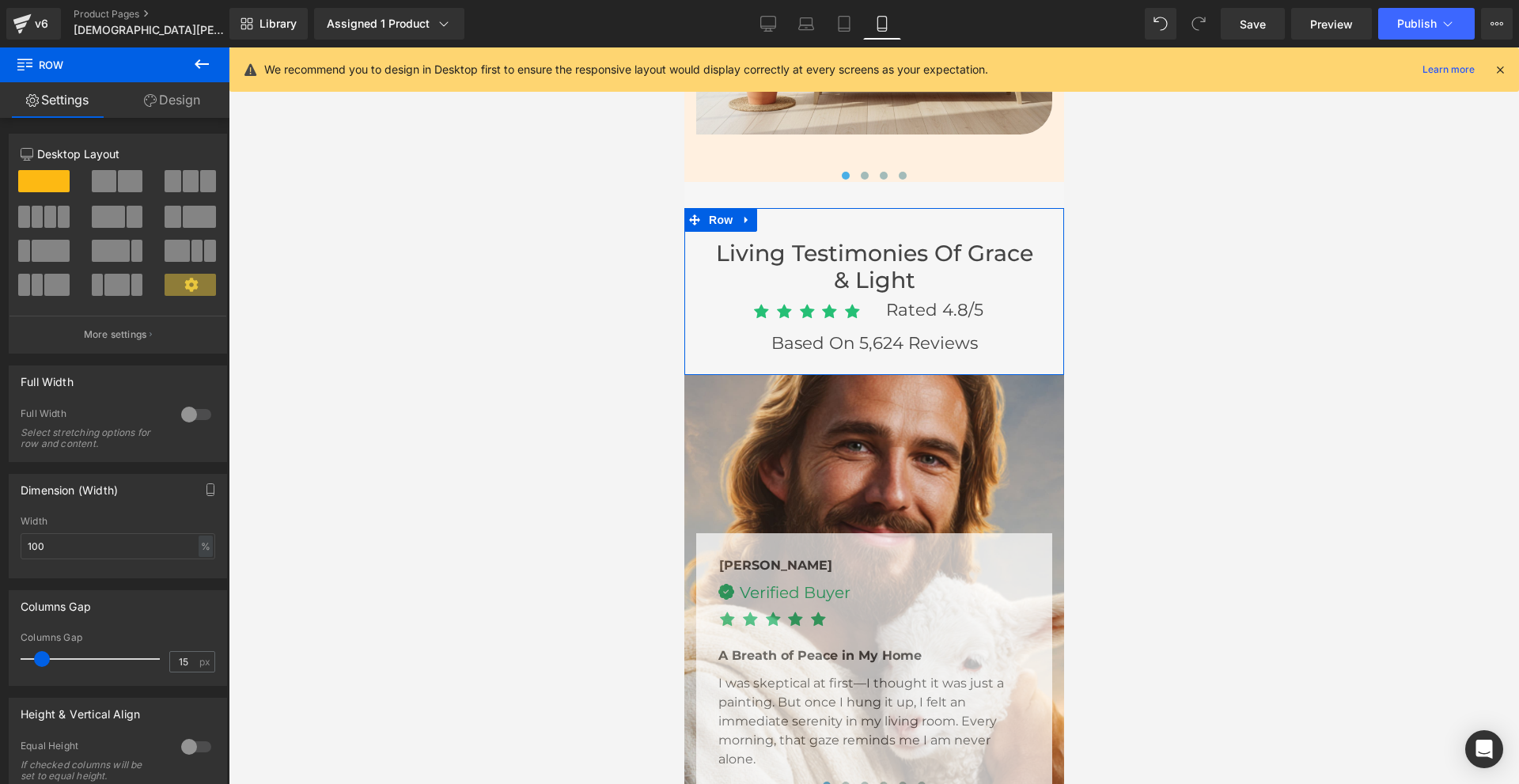
click at [159, 104] on link "Design" at bounding box center [172, 100] width 115 height 35
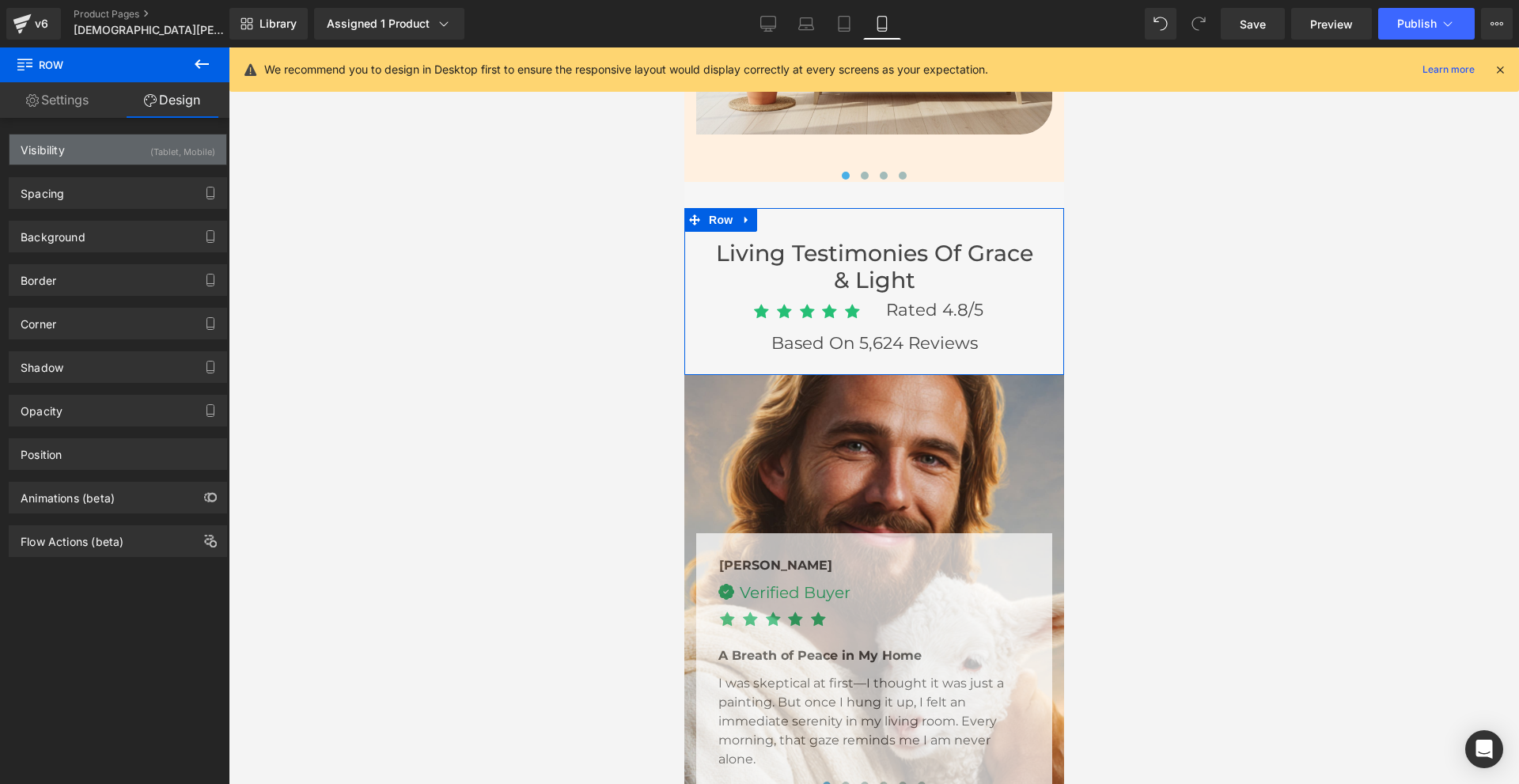
click at [95, 147] on div "Visibility (Tablet, Mobile)" at bounding box center [118, 148] width 216 height 30
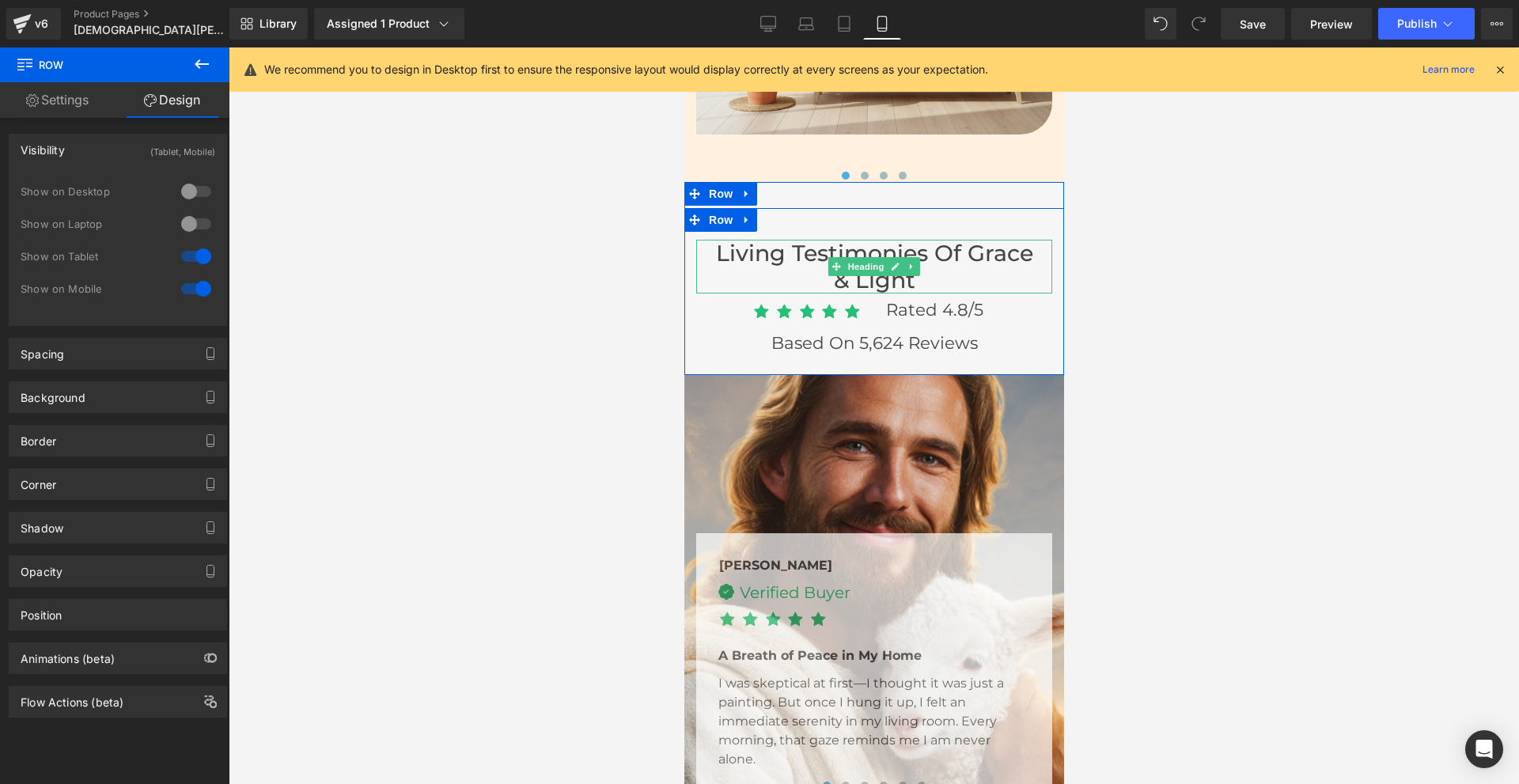
click at [789, 270] on h3 "Living Testimonies of Grace & Light" at bounding box center [873, 266] width 325 height 54
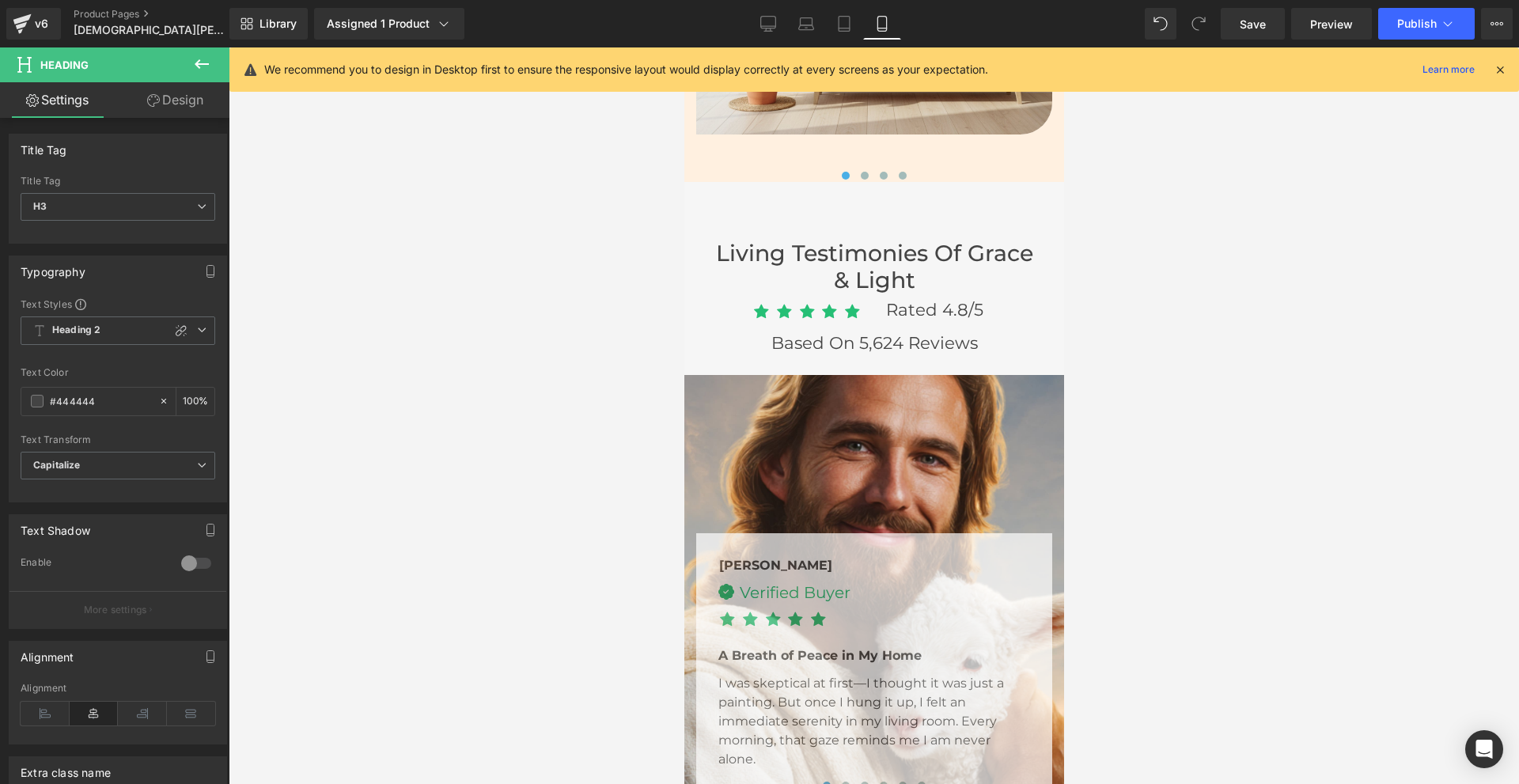
click at [177, 102] on link "Design" at bounding box center [175, 100] width 115 height 35
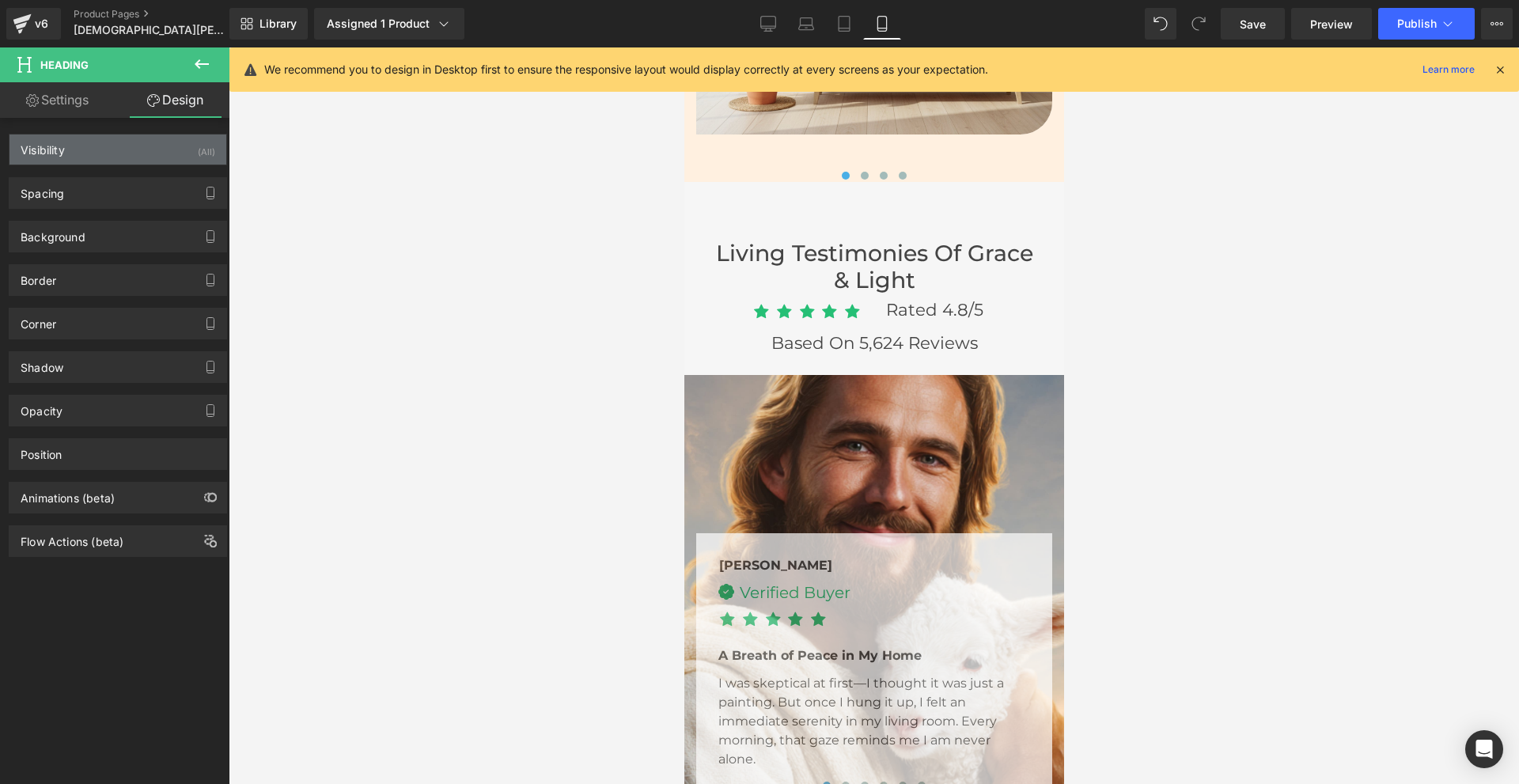
click at [137, 152] on div "Visibility (All)" at bounding box center [118, 148] width 216 height 30
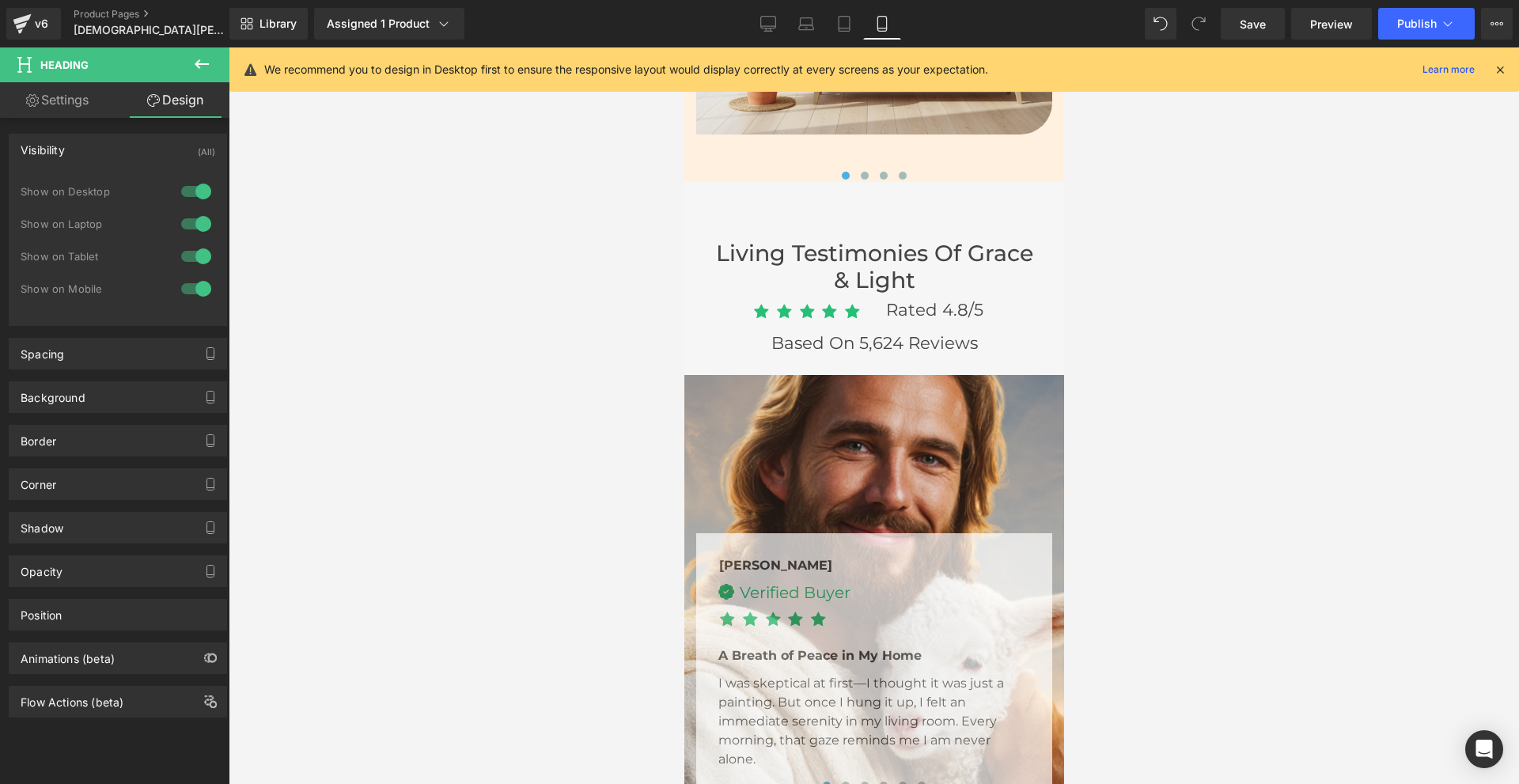
click at [181, 185] on div at bounding box center [196, 191] width 38 height 25
click at [180, 220] on div at bounding box center [196, 224] width 38 height 25
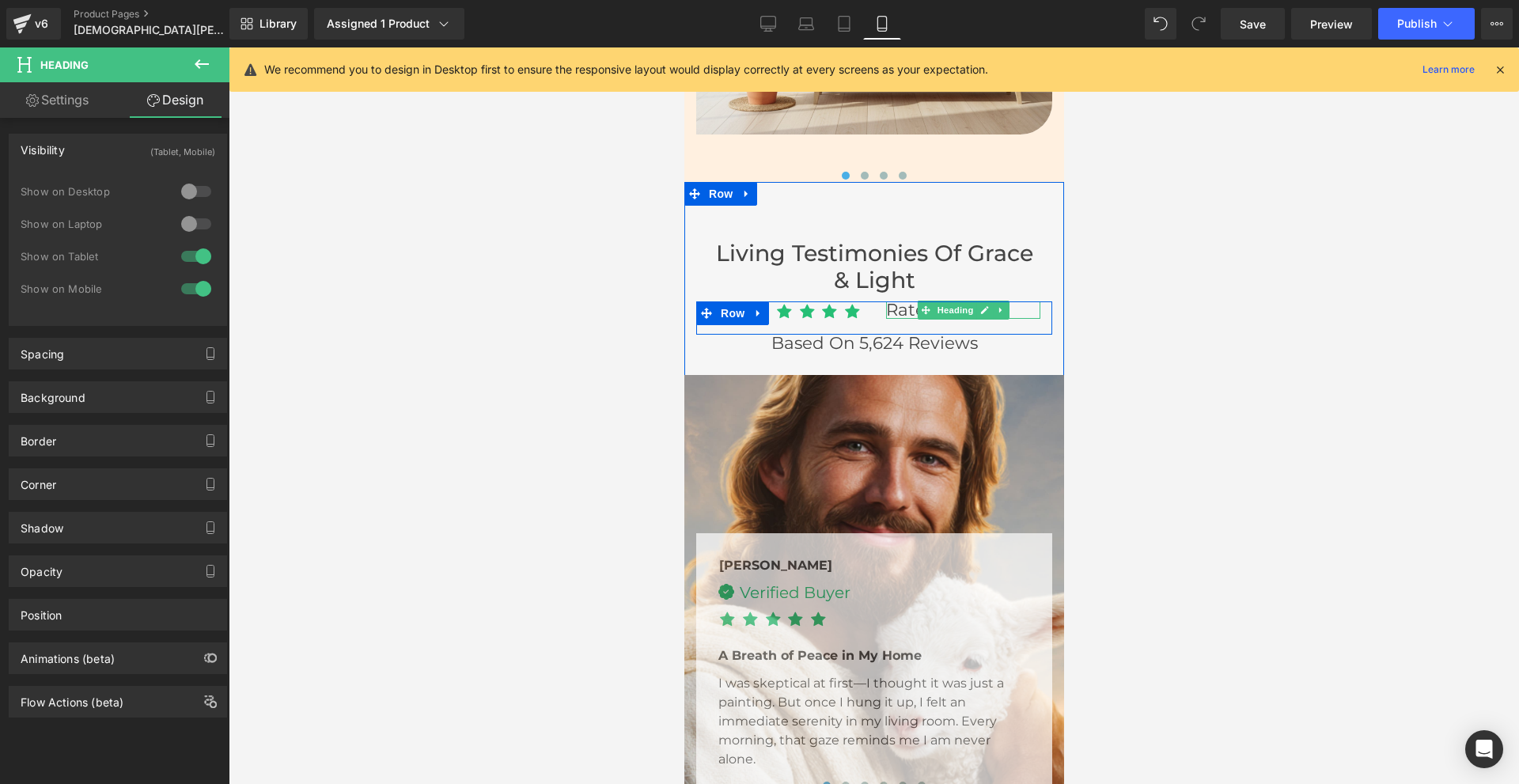
click at [896, 306] on font "Rated 4.8/5" at bounding box center [935, 308] width 98 height 20
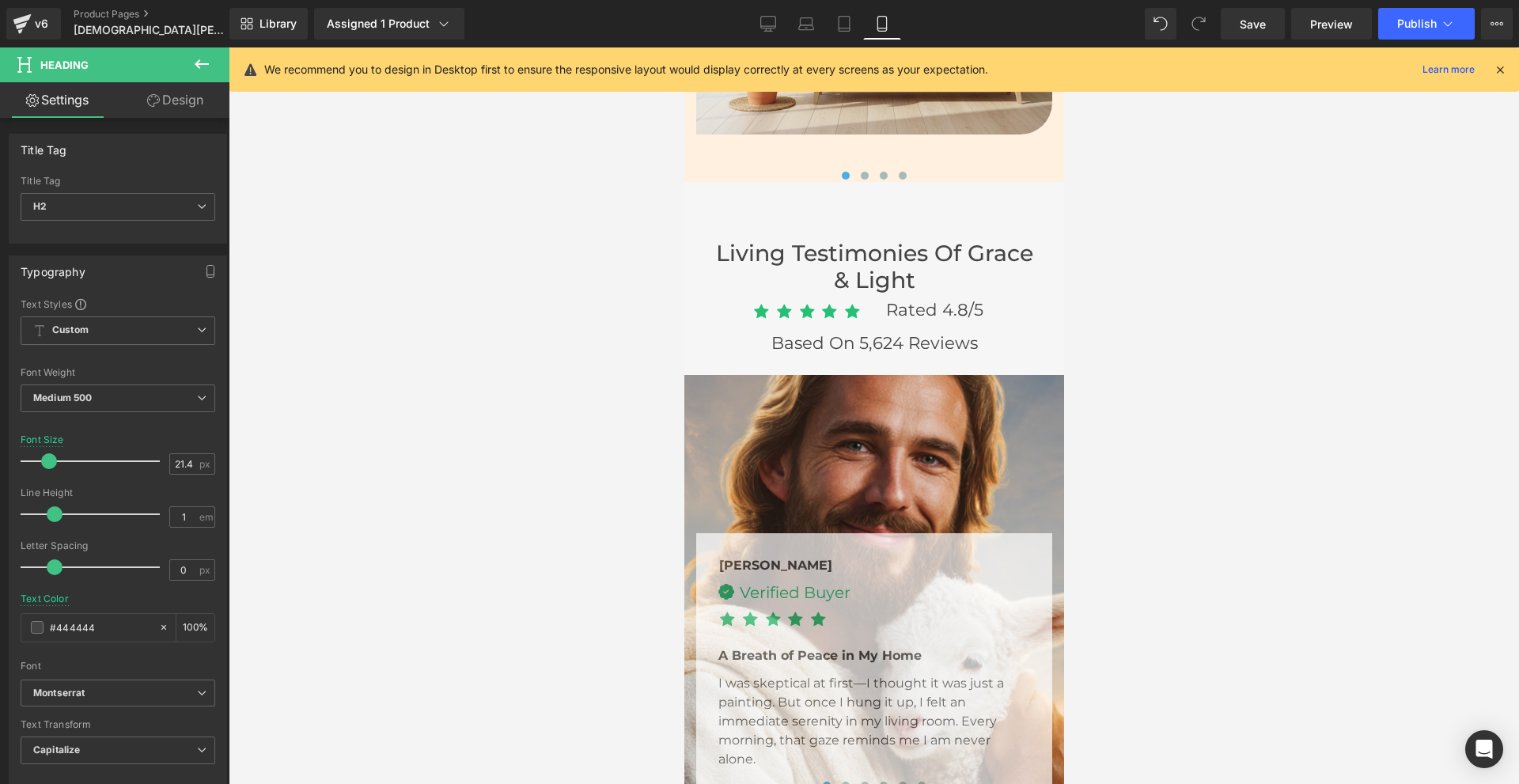
click at [167, 103] on link "Design" at bounding box center [175, 100] width 115 height 35
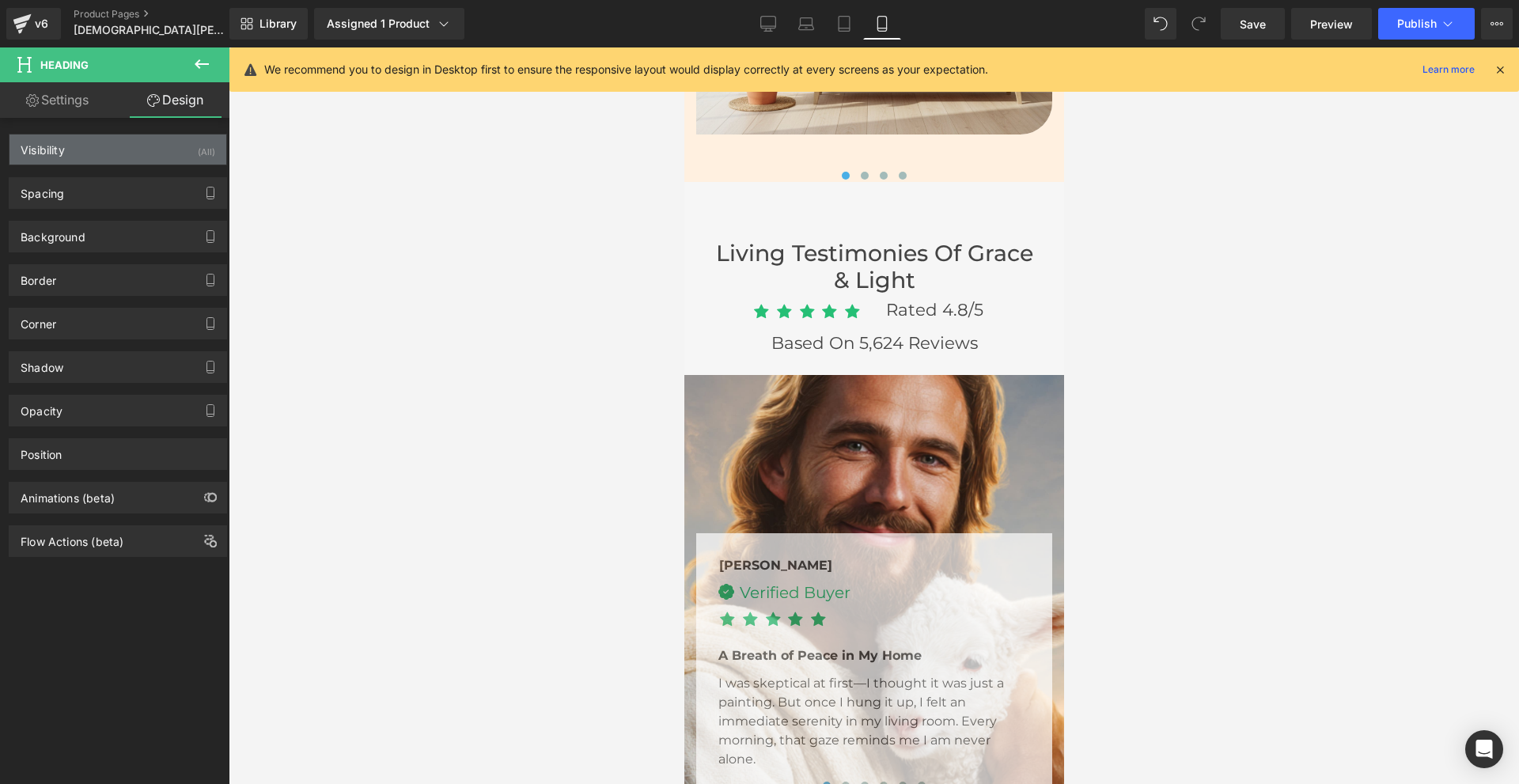
click at [144, 157] on div "Visibility (All)" at bounding box center [118, 148] width 216 height 30
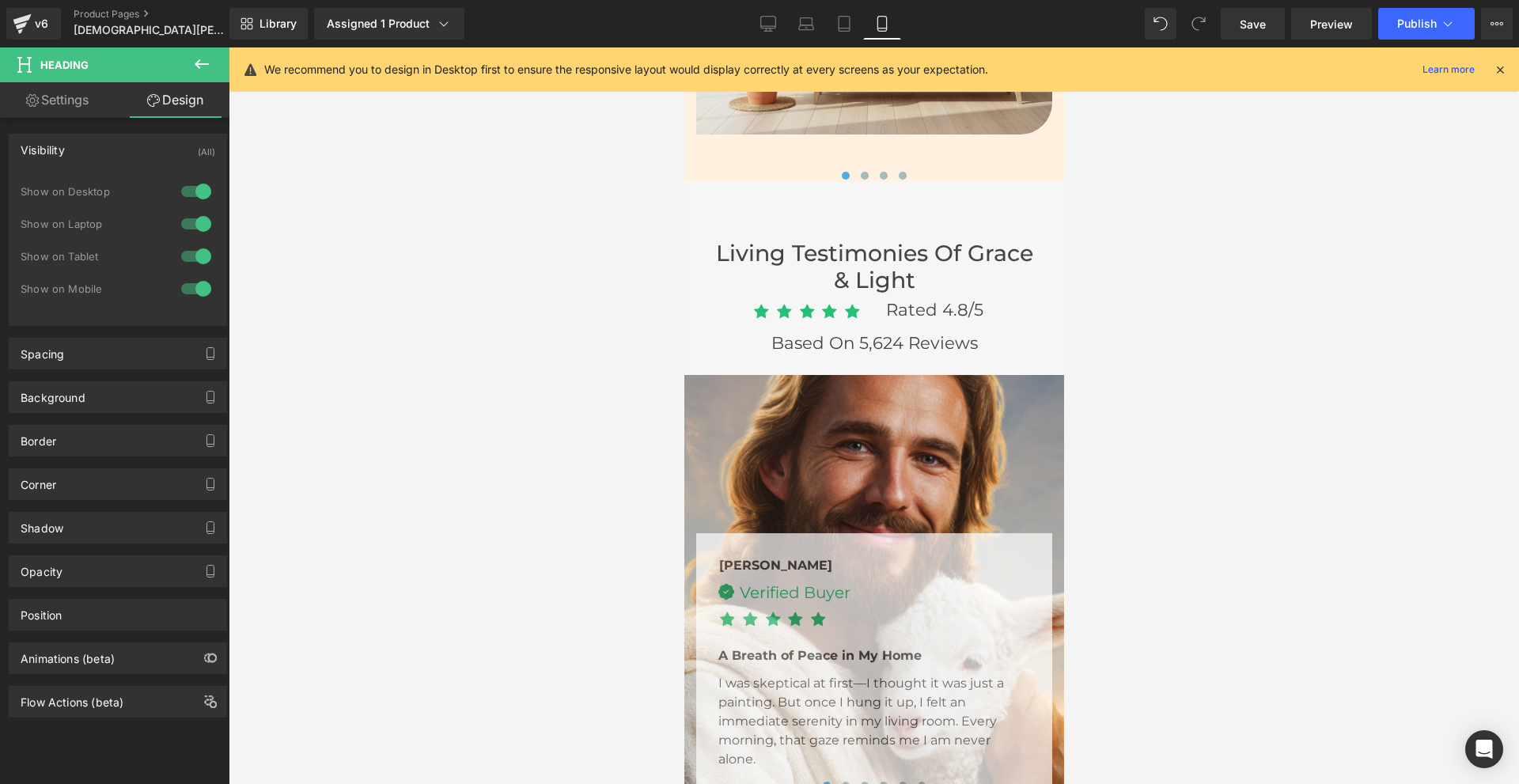
click at [183, 193] on div at bounding box center [196, 191] width 38 height 25
click at [184, 221] on div at bounding box center [196, 224] width 38 height 25
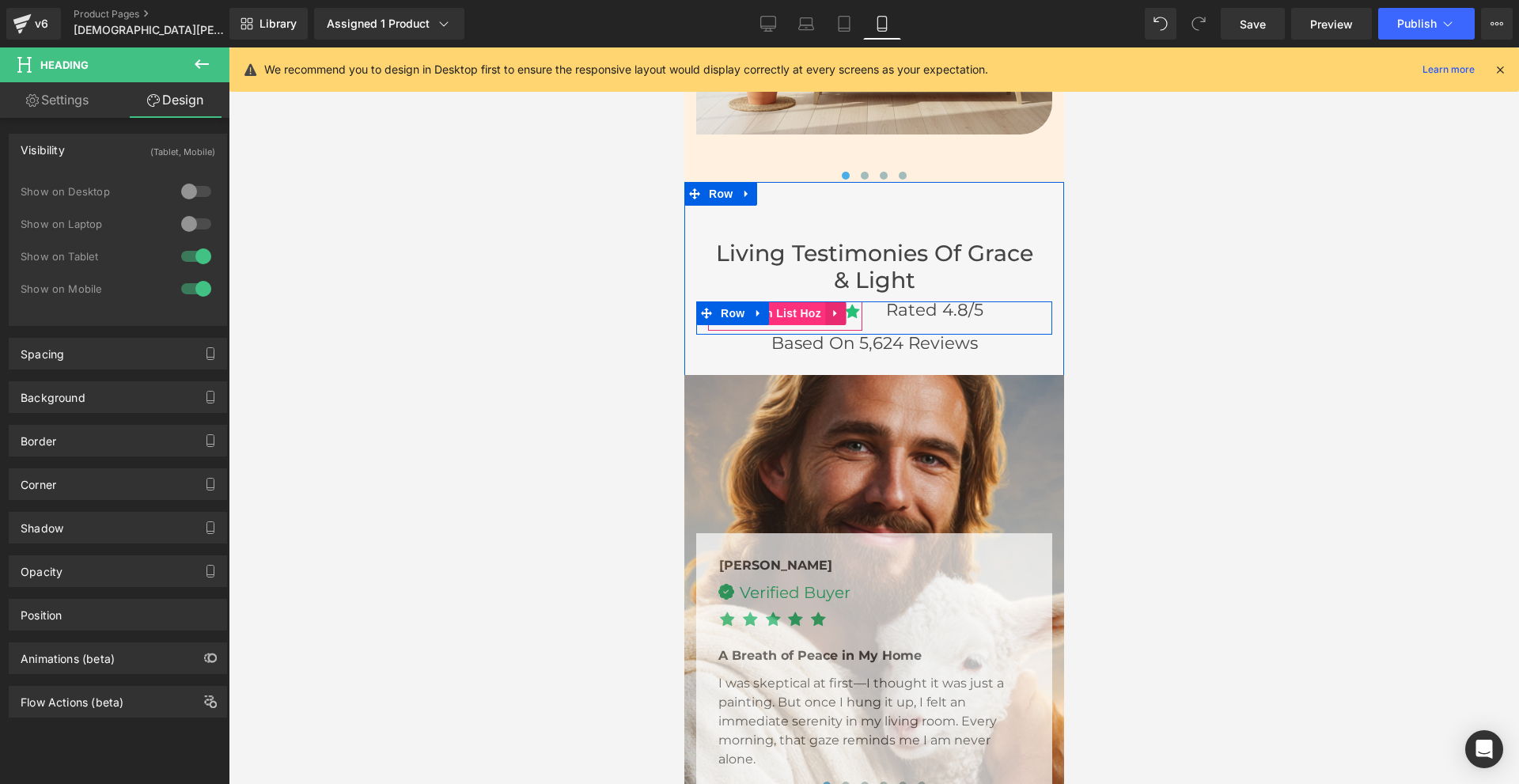
click at [790, 309] on span "Icon List Hoz" at bounding box center [784, 313] width 79 height 24
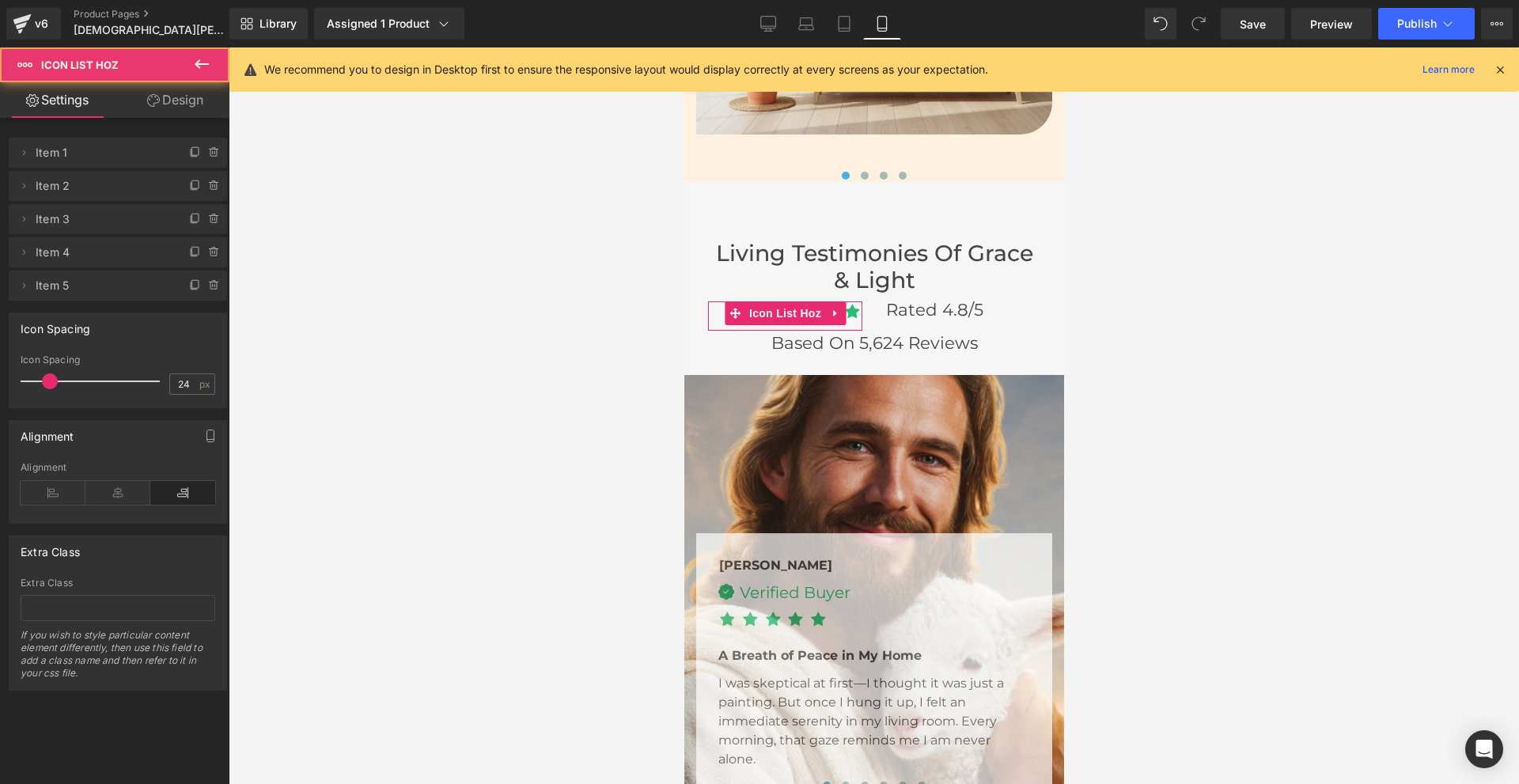
click at [190, 104] on link "Design" at bounding box center [175, 100] width 115 height 35
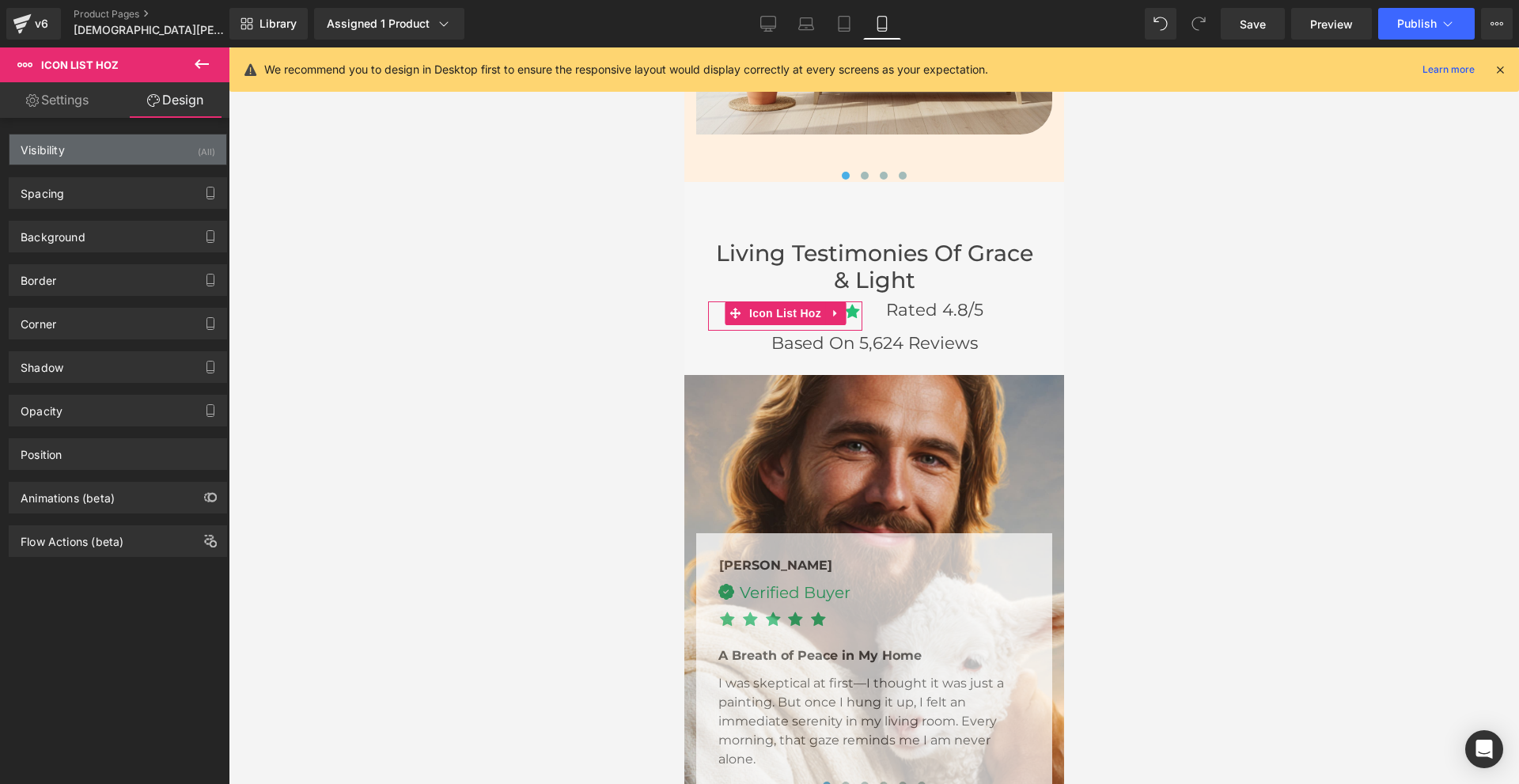
click at [130, 148] on div "Visibility (All)" at bounding box center [118, 148] width 216 height 30
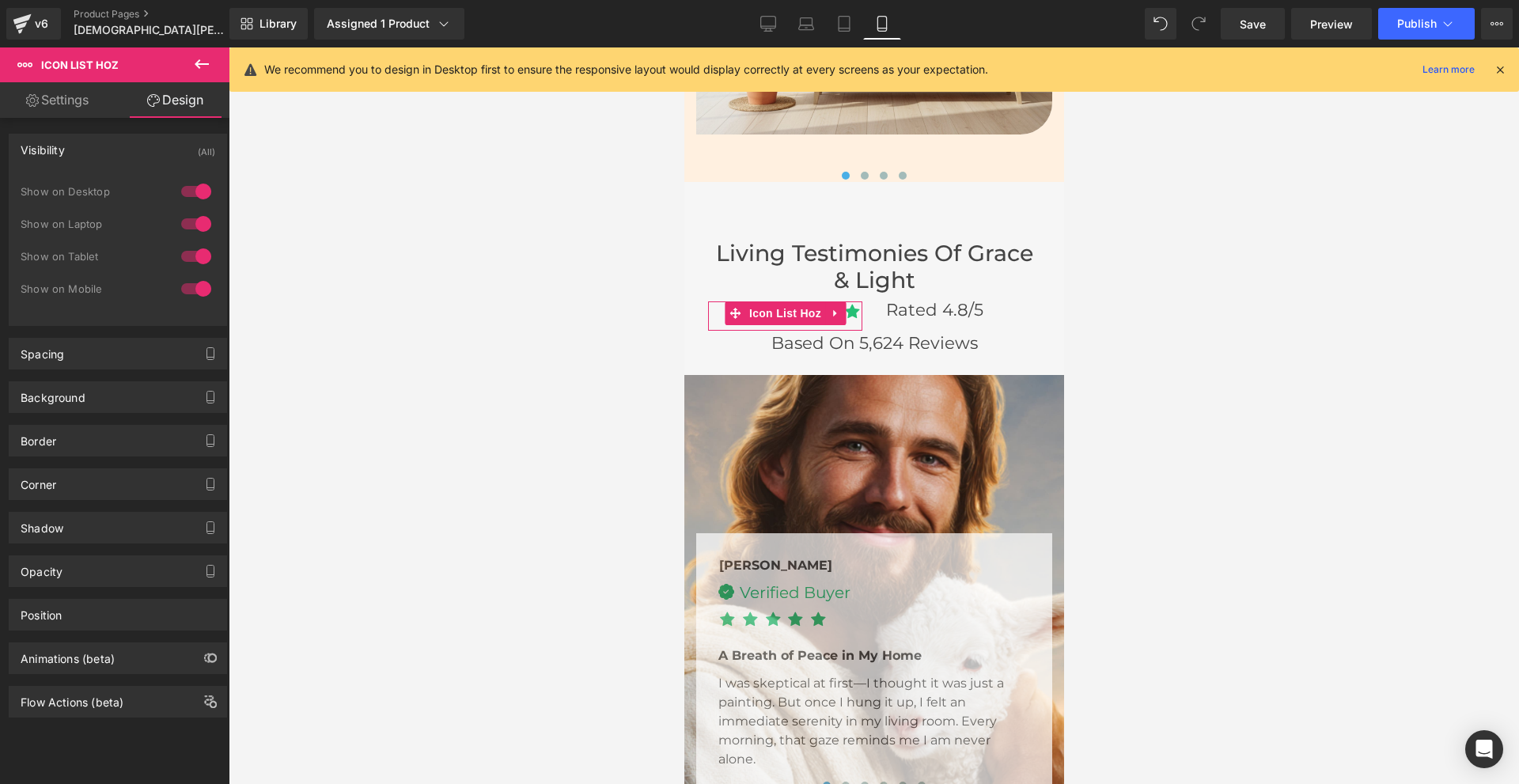
click at [185, 190] on div at bounding box center [196, 191] width 38 height 25
click at [181, 219] on div at bounding box center [196, 224] width 38 height 25
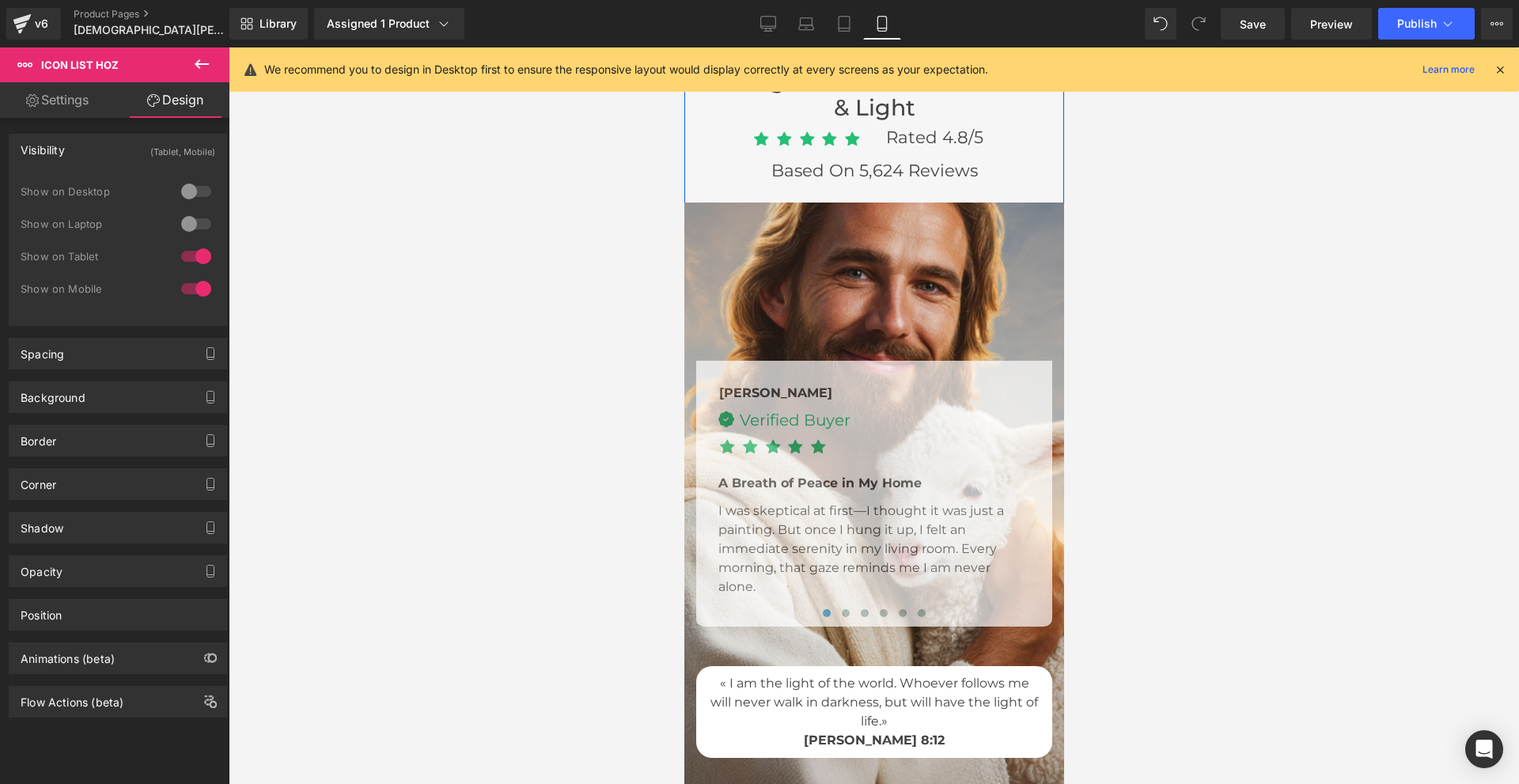
scroll to position [5000, 0]
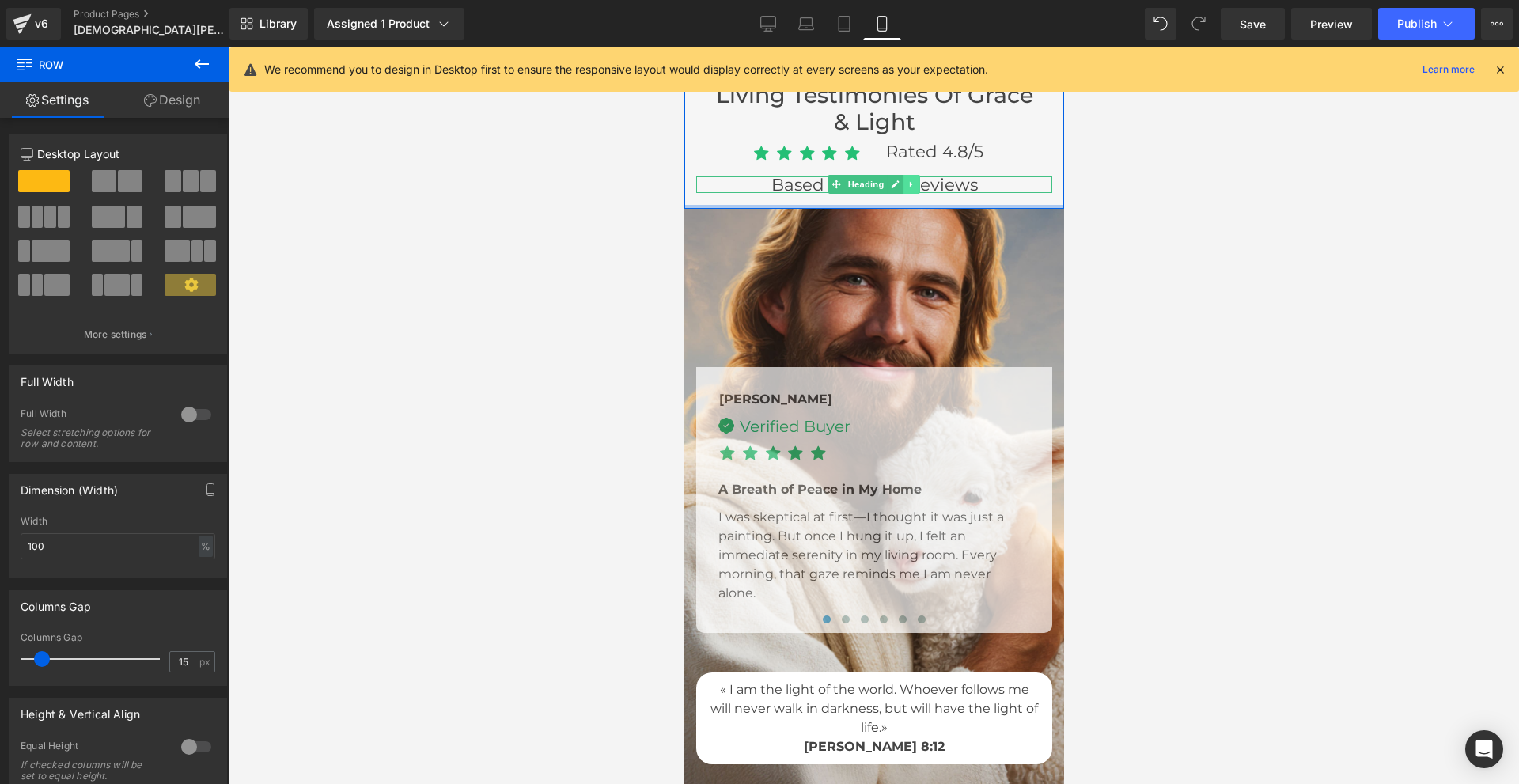
drag, startPoint x: 891, startPoint y: 212, endPoint x: 904, endPoint y: 176, distance: 38.3
click at [904, 176] on div "Living Testimonies of Grace & Light Heading Icon Icon Icon Icon Icon Icon List …" at bounding box center [873, 129] width 380 height 159
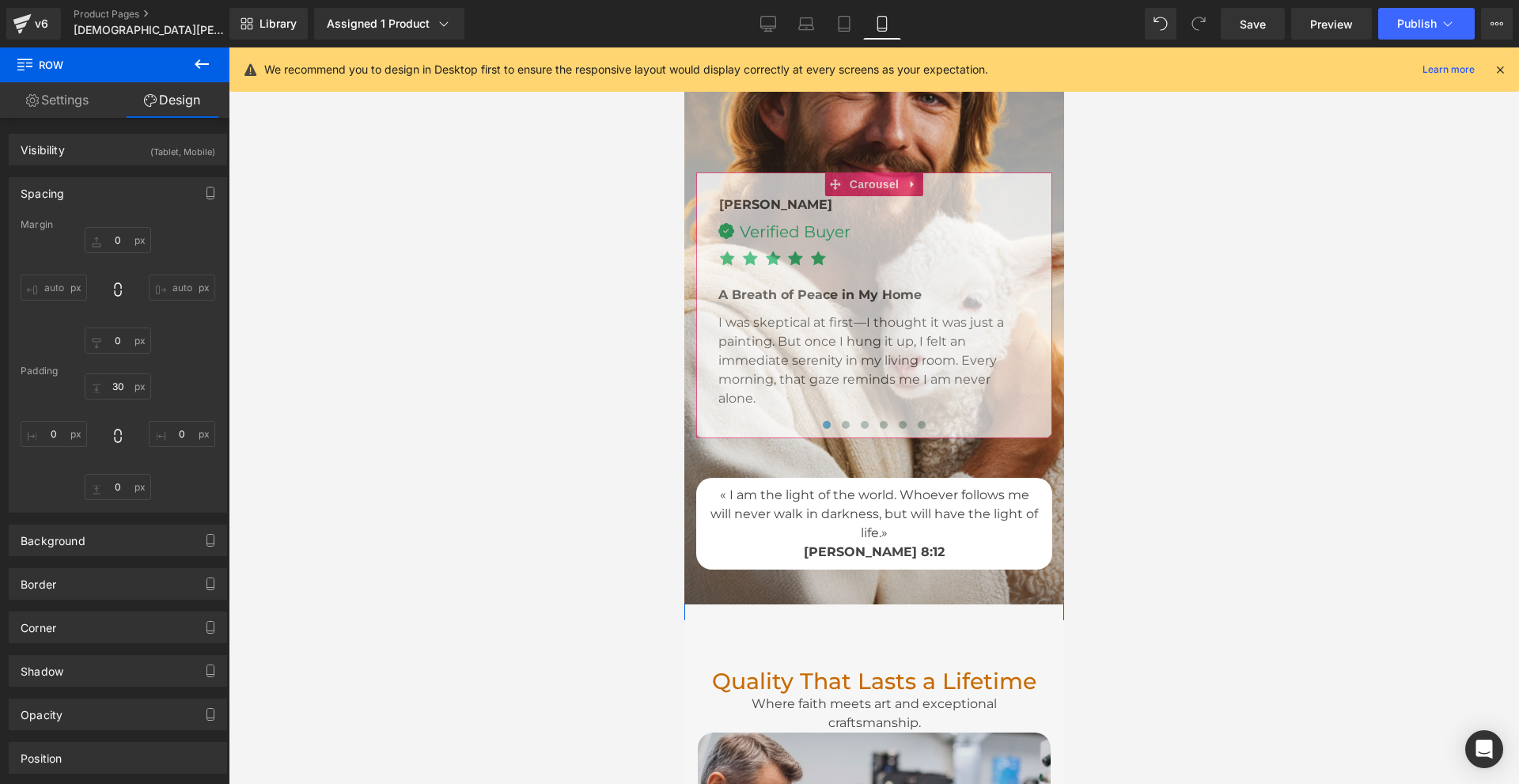
scroll to position [5237, 0]
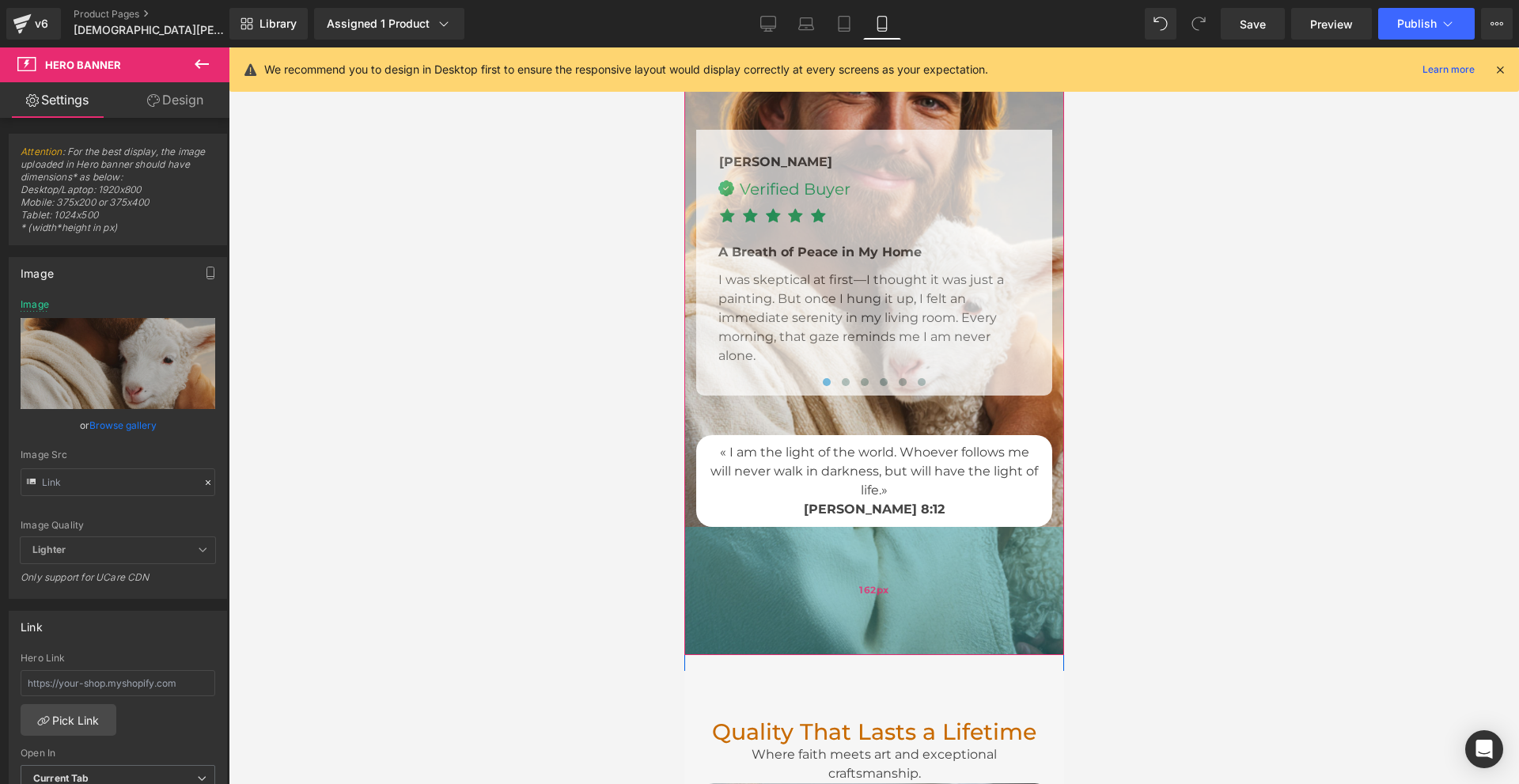
drag, startPoint x: 880, startPoint y: 558, endPoint x: 876, endPoint y: 651, distance: 93.1
click at [876, 651] on div "162px" at bounding box center [873, 591] width 380 height 128
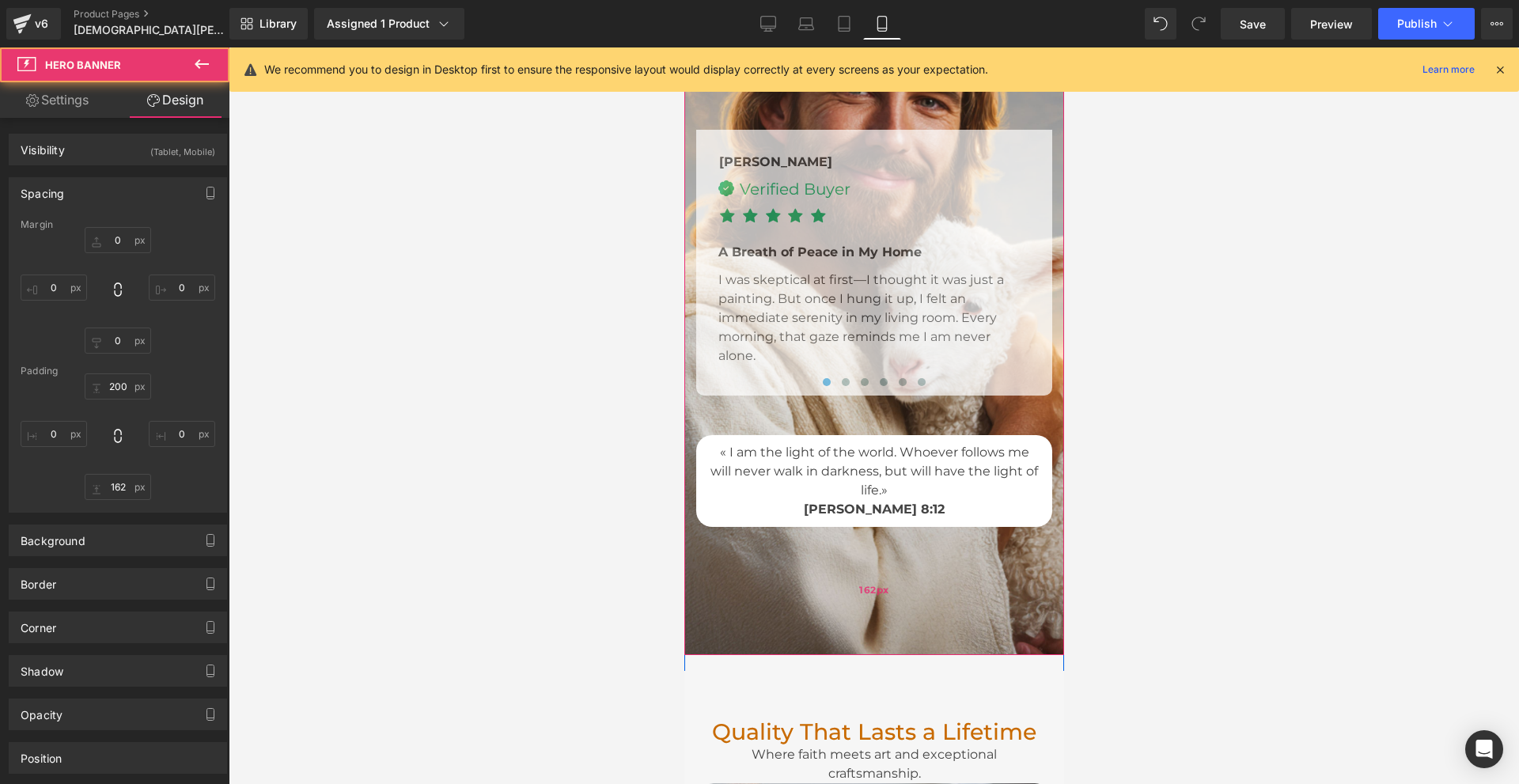
scroll to position [4920, 0]
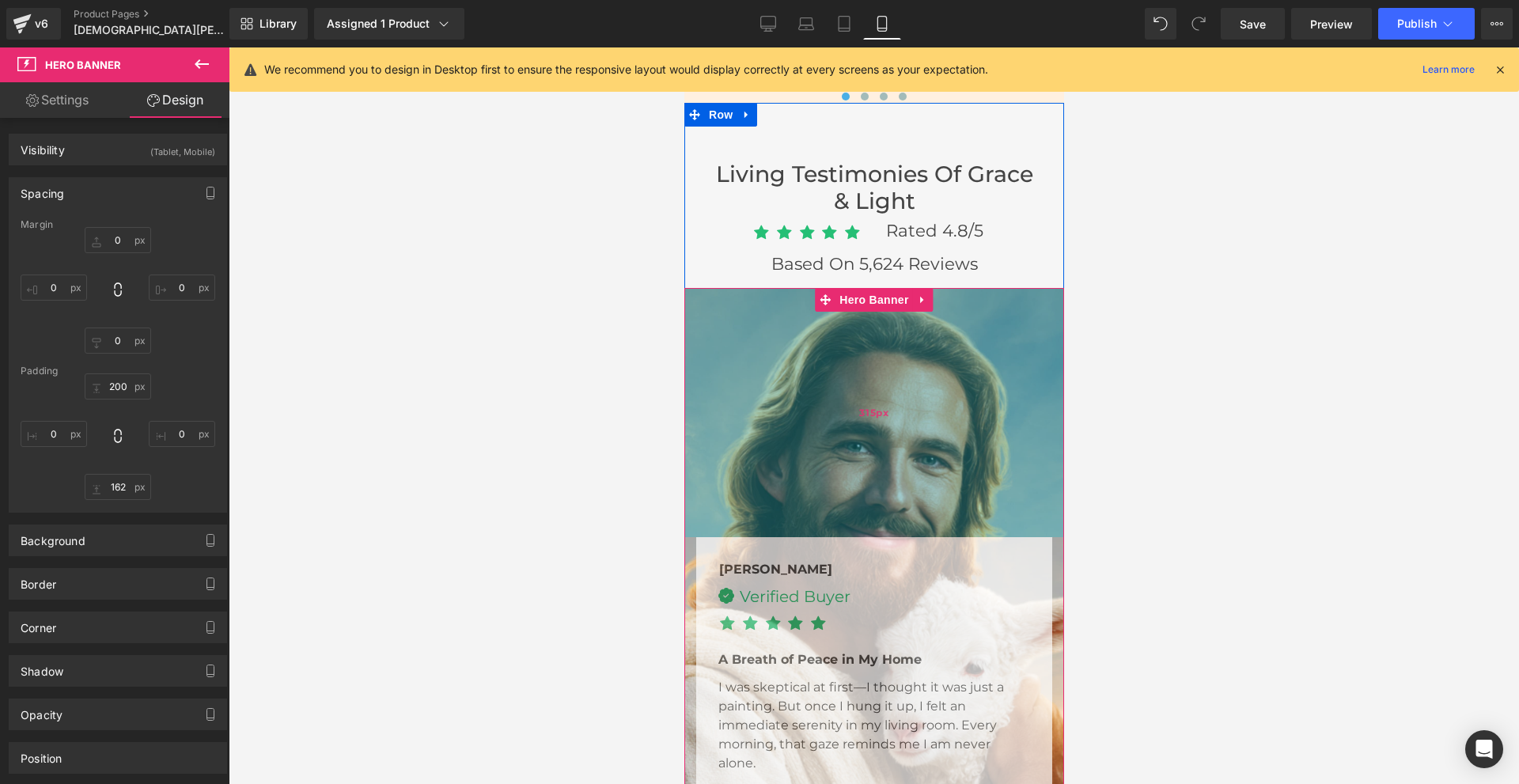
drag, startPoint x: 793, startPoint y: 285, endPoint x: 785, endPoint y: 376, distance: 91.4
click at [785, 376] on div "315px" at bounding box center [873, 413] width 380 height 249
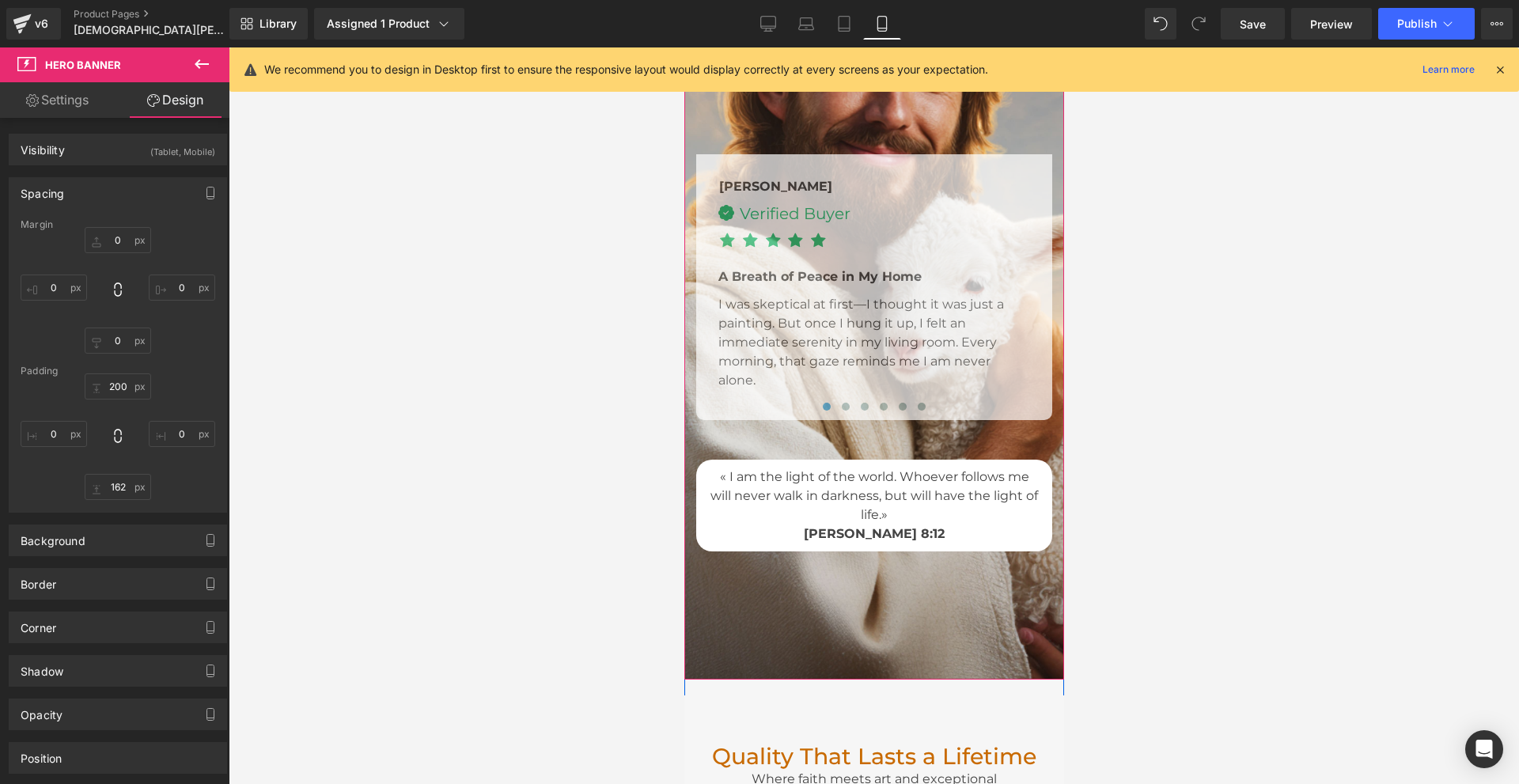
scroll to position [5395, 0]
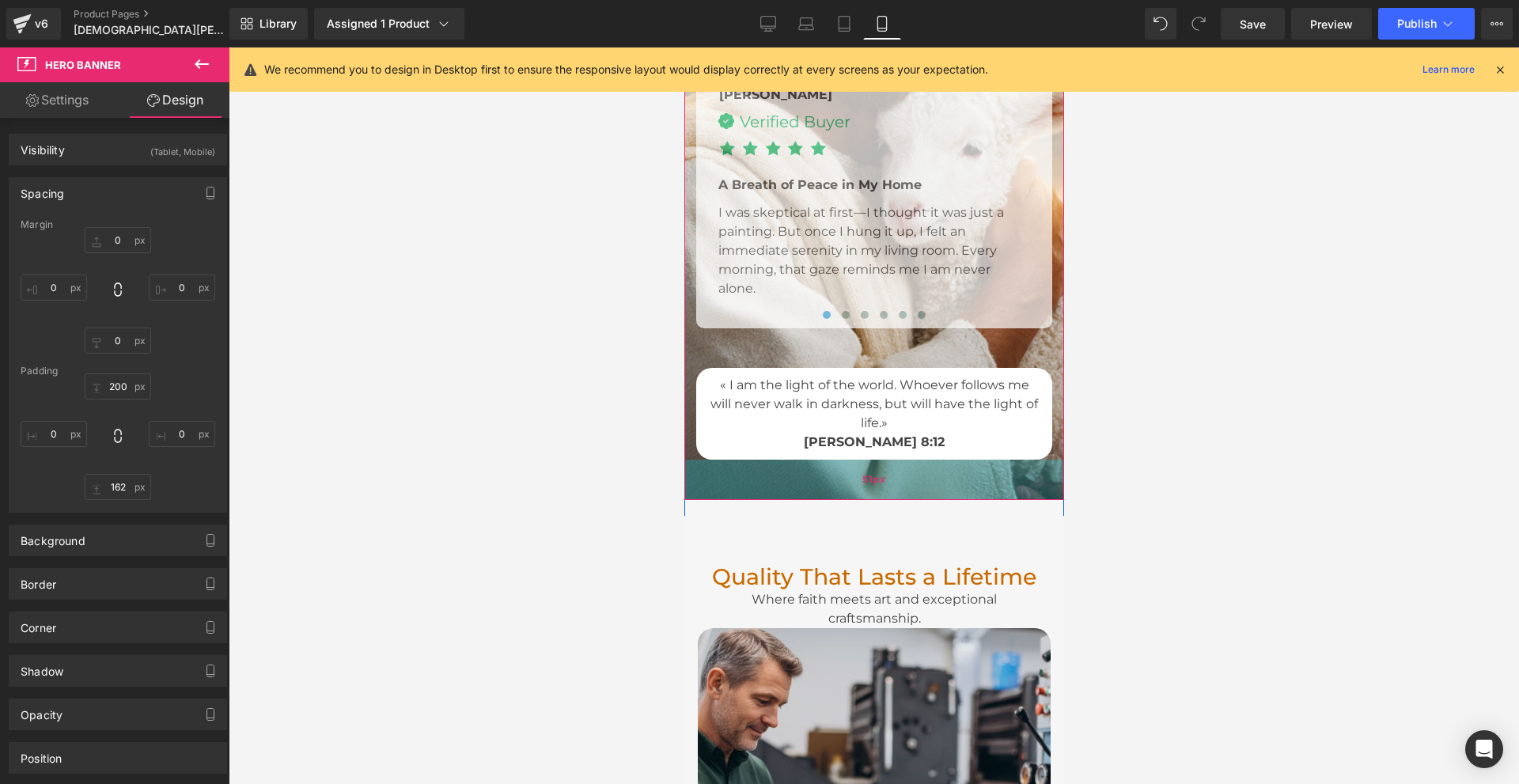
drag, startPoint x: 866, startPoint y: 578, endPoint x: 878, endPoint y: 490, distance: 88.8
click at [878, 490] on div "51px" at bounding box center [873, 480] width 380 height 40
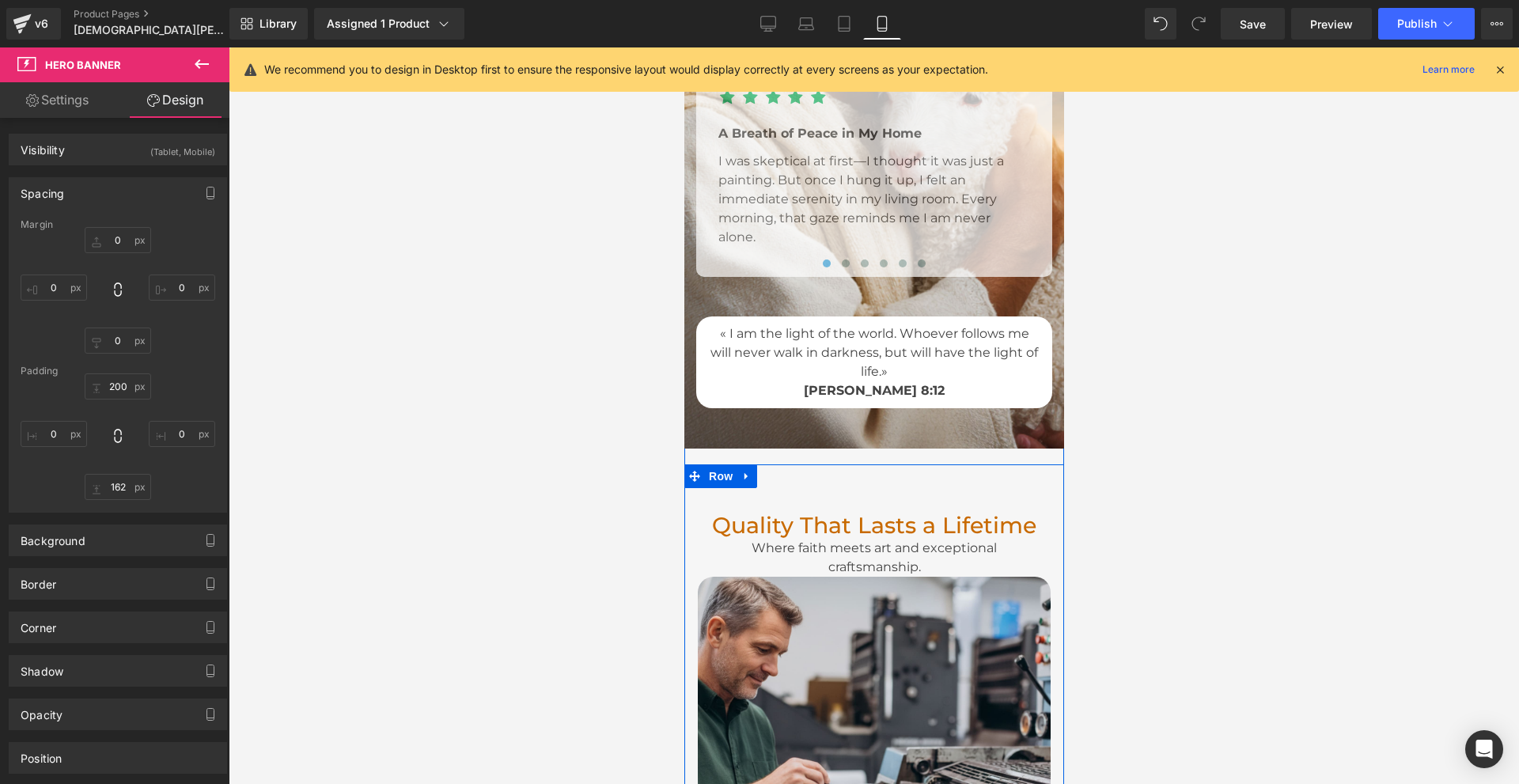
scroll to position [5475, 0]
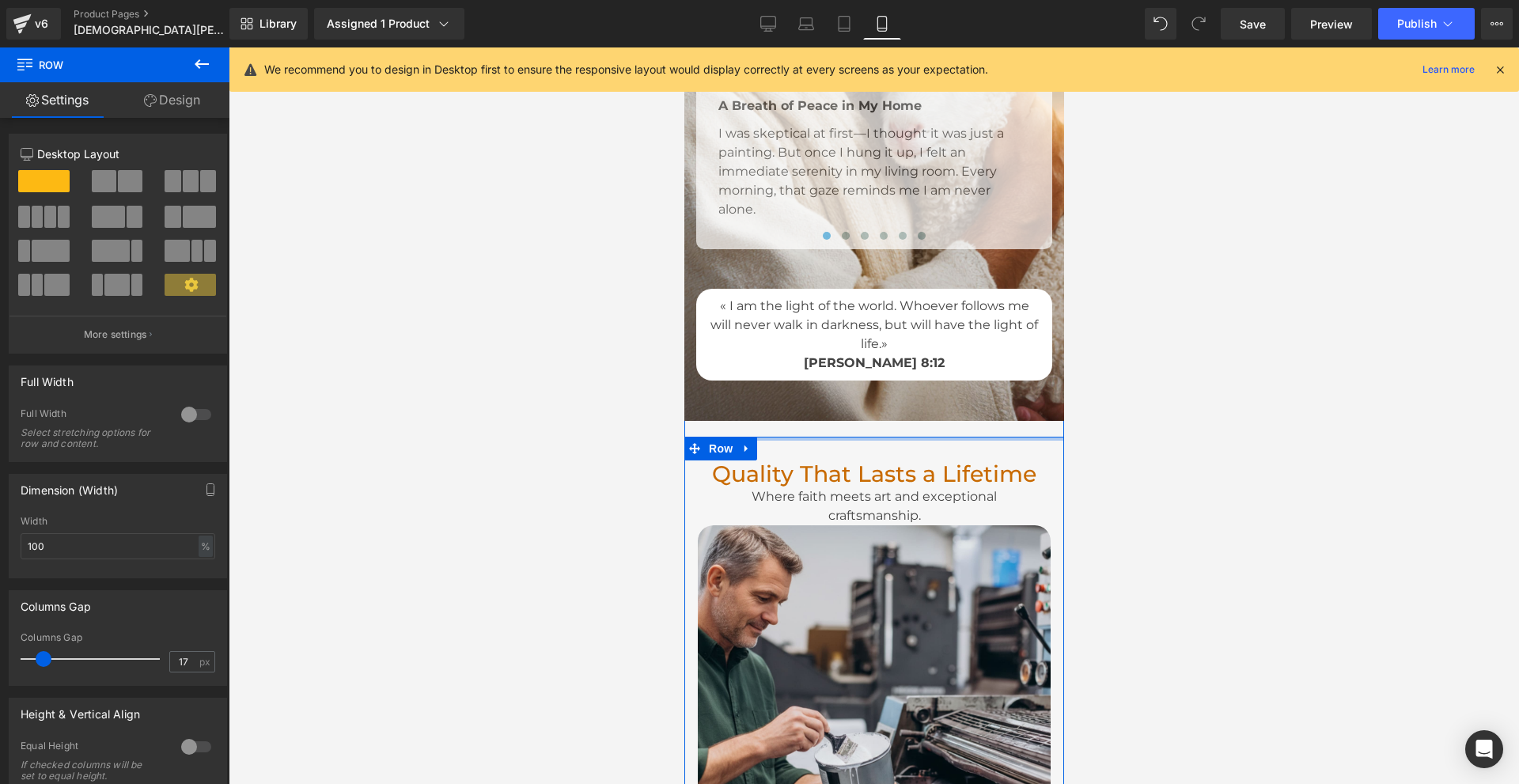
drag, startPoint x: 874, startPoint y: 437, endPoint x: 884, endPoint y: 397, distance: 41.2
click at [884, 397] on div "Living Testimonies of Grace & Light Heading Icon Icon Icon Icon Icon Icon List …" at bounding box center [873, 299] width 380 height 1447
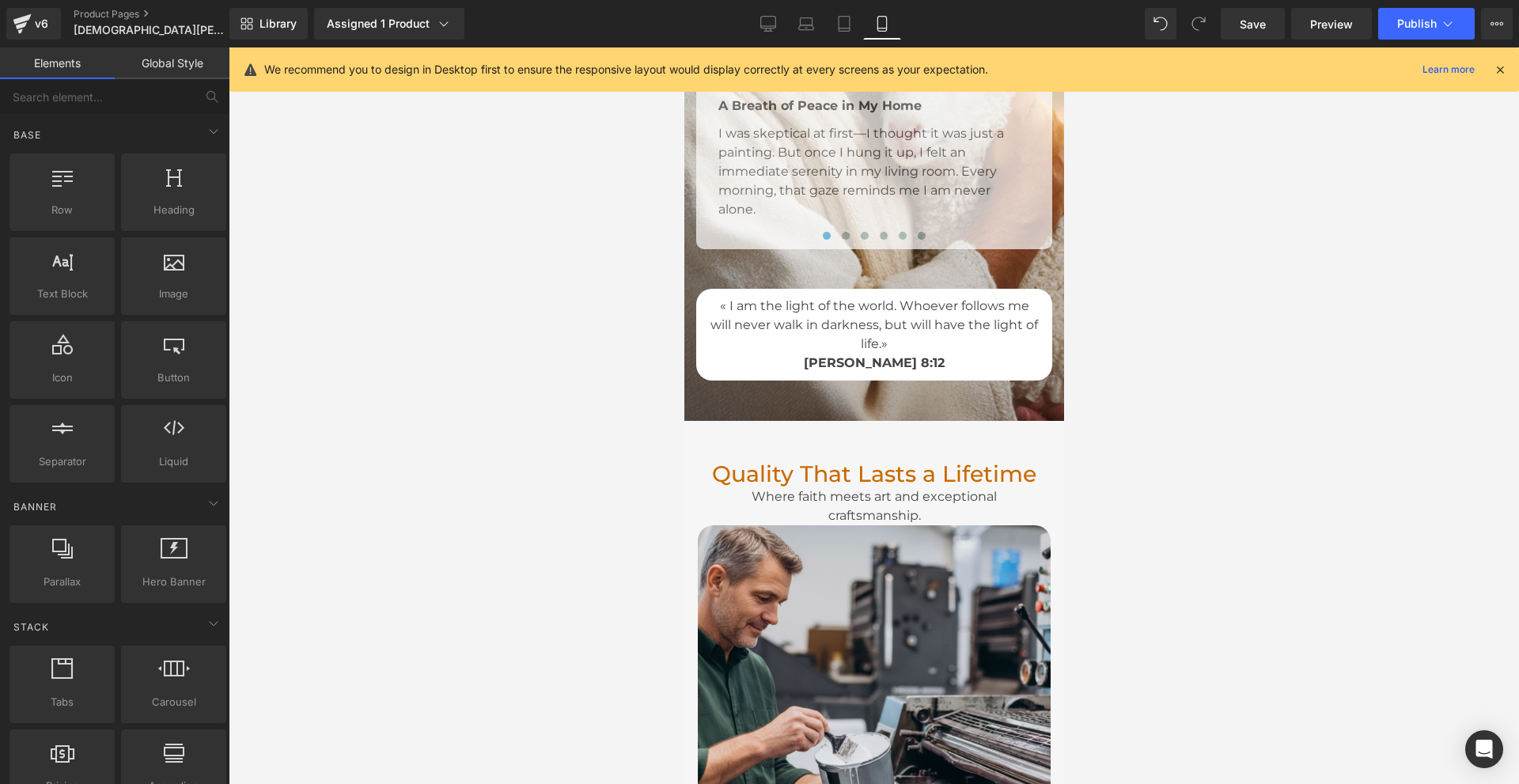
click at [1100, 486] on div at bounding box center [874, 415] width 1291 height 736
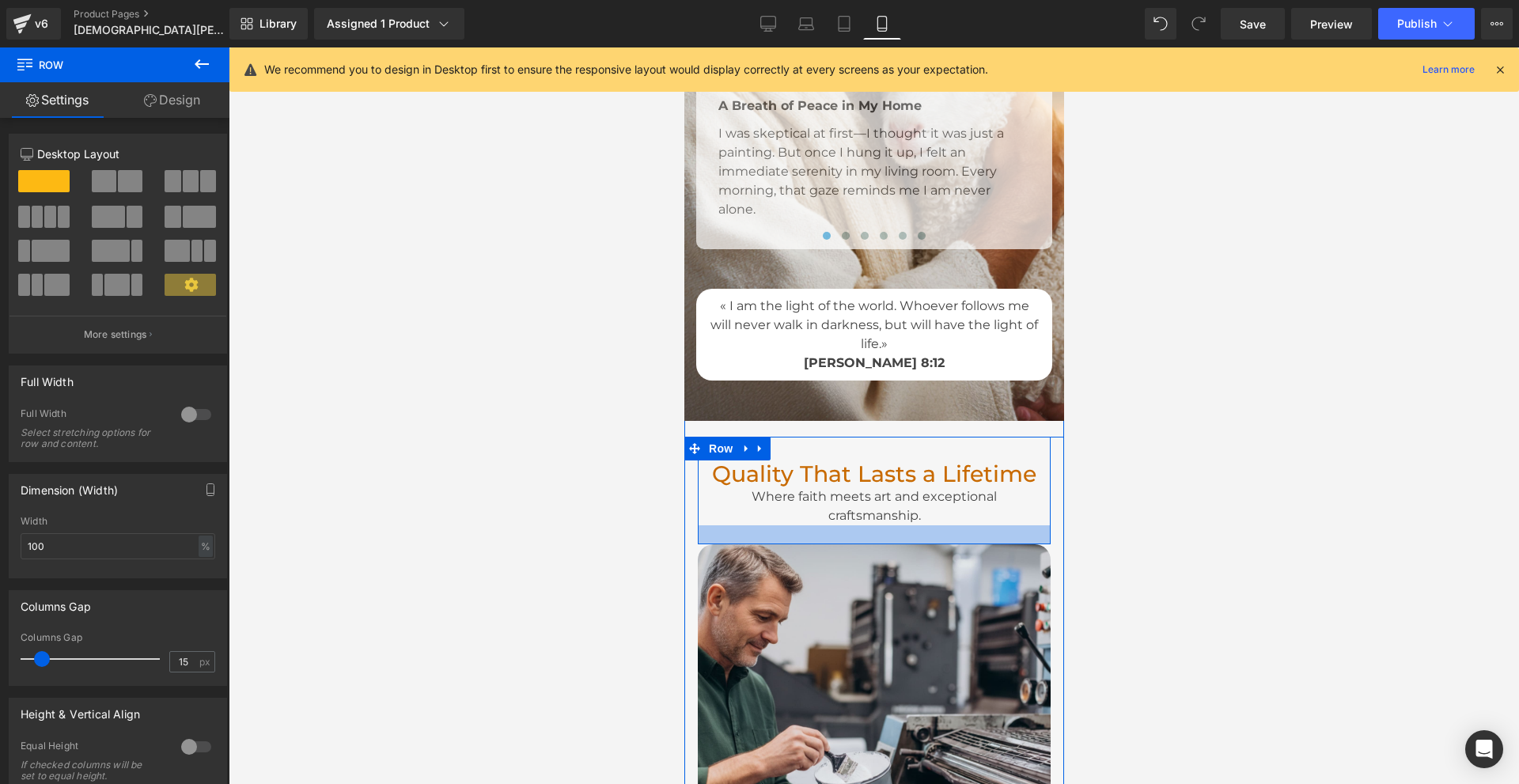
drag, startPoint x: 904, startPoint y: 518, endPoint x: 900, endPoint y: 537, distance: 19.4
click at [900, 537] on div at bounding box center [873, 535] width 353 height 19
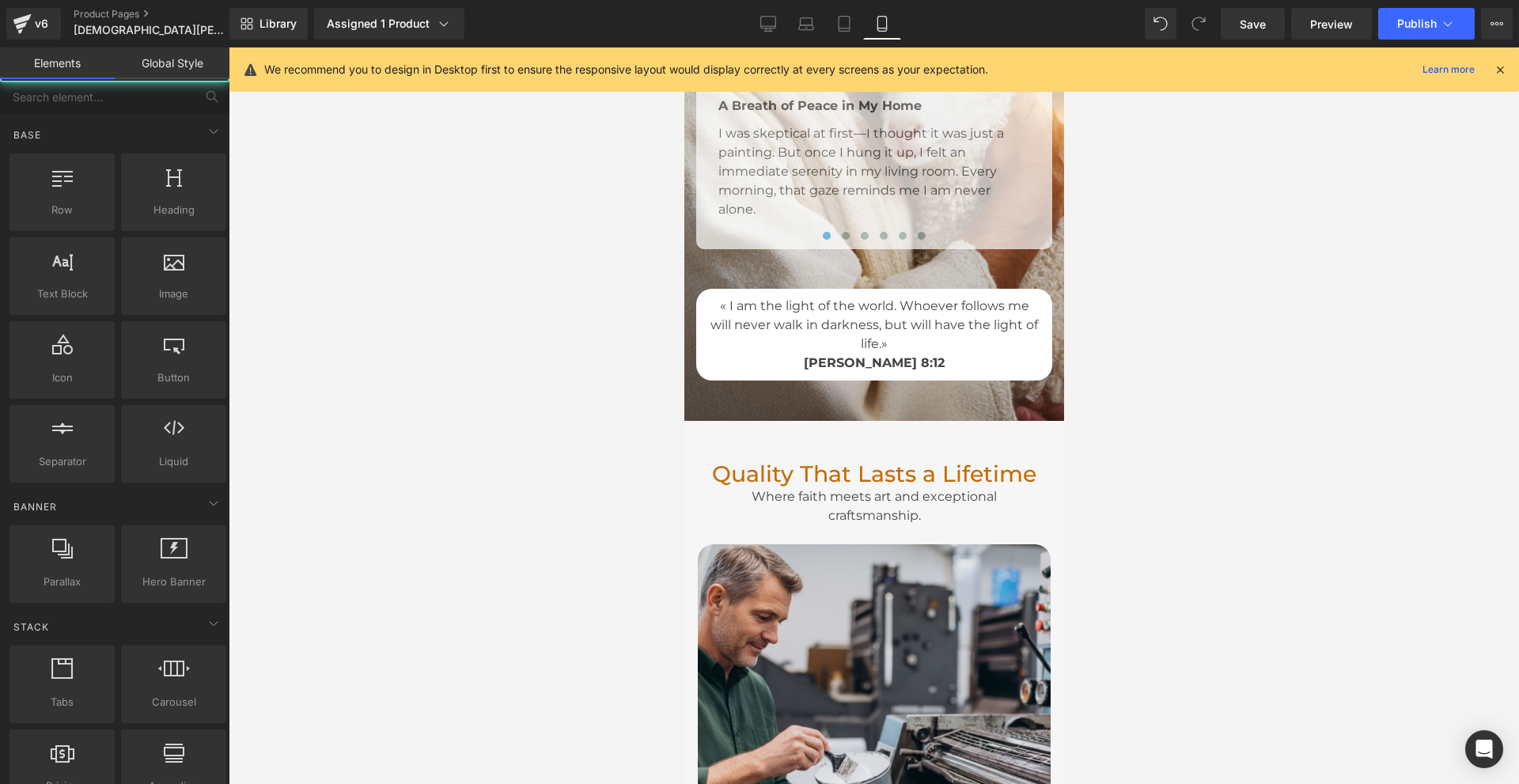
click at [1127, 532] on div at bounding box center [874, 415] width 1291 height 736
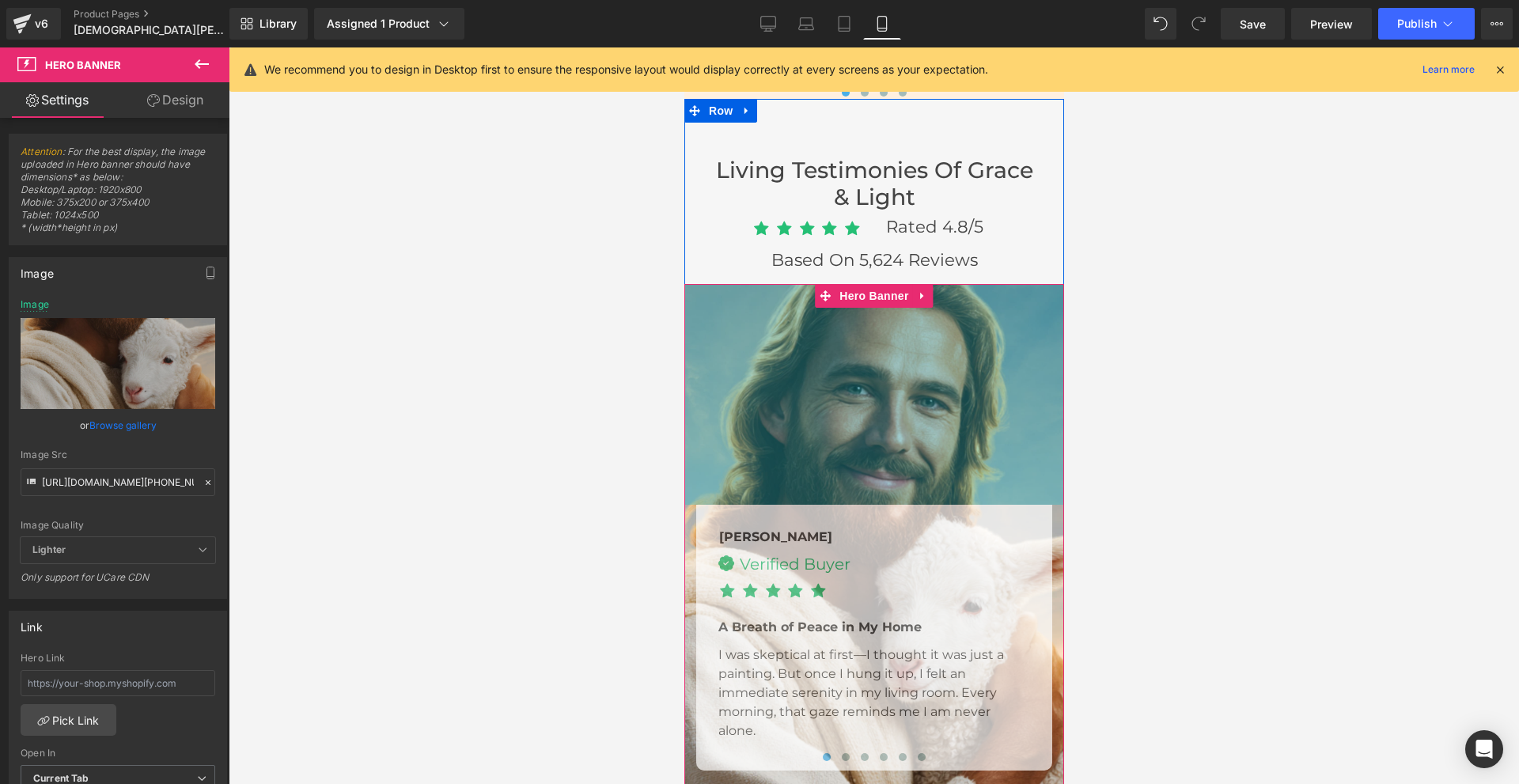
scroll to position [4920, 0]
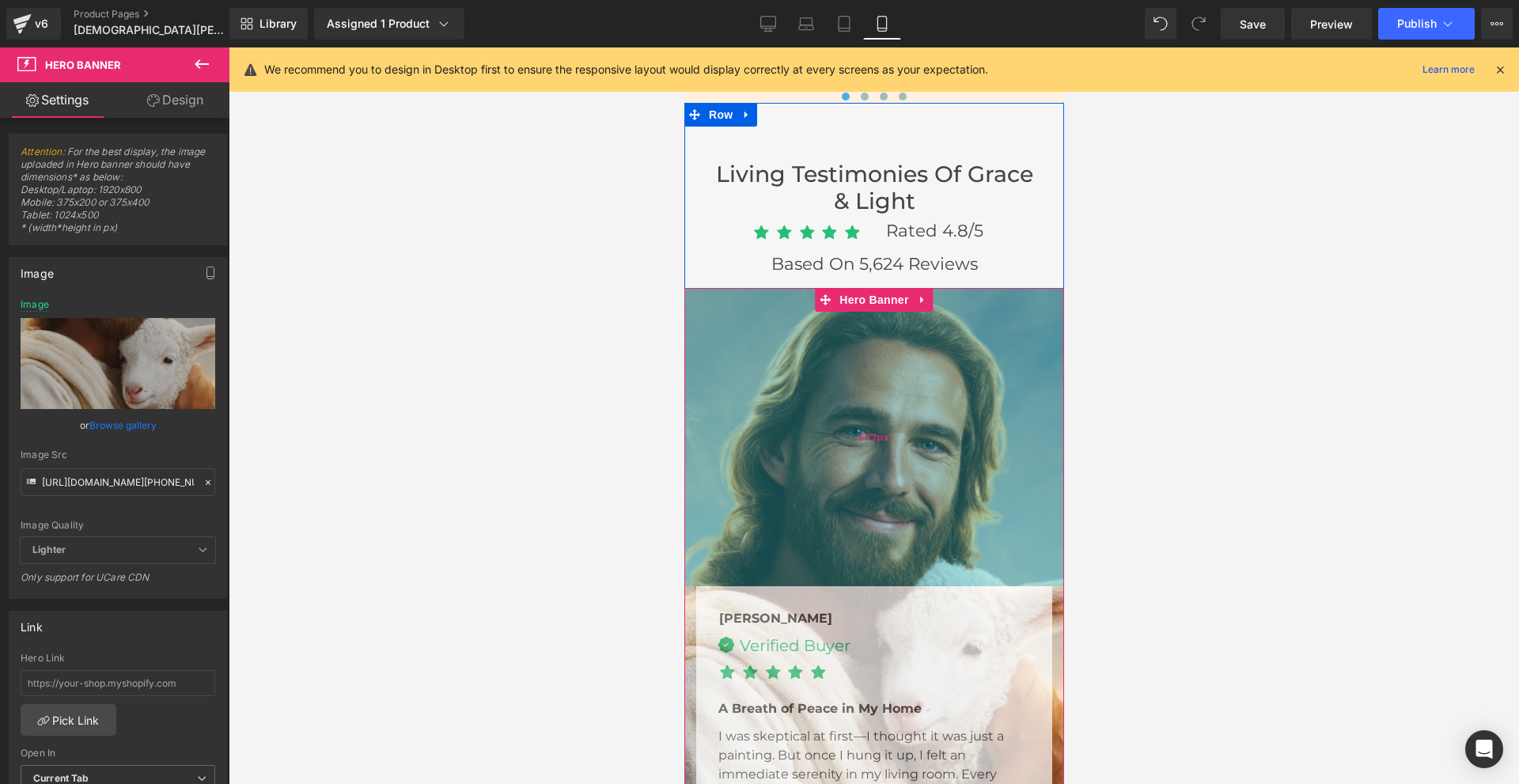
drag, startPoint x: 932, startPoint y: 208, endPoint x: 911, endPoint y: 336, distance: 129.7
click at [911, 336] on div "377px" at bounding box center [873, 437] width 380 height 299
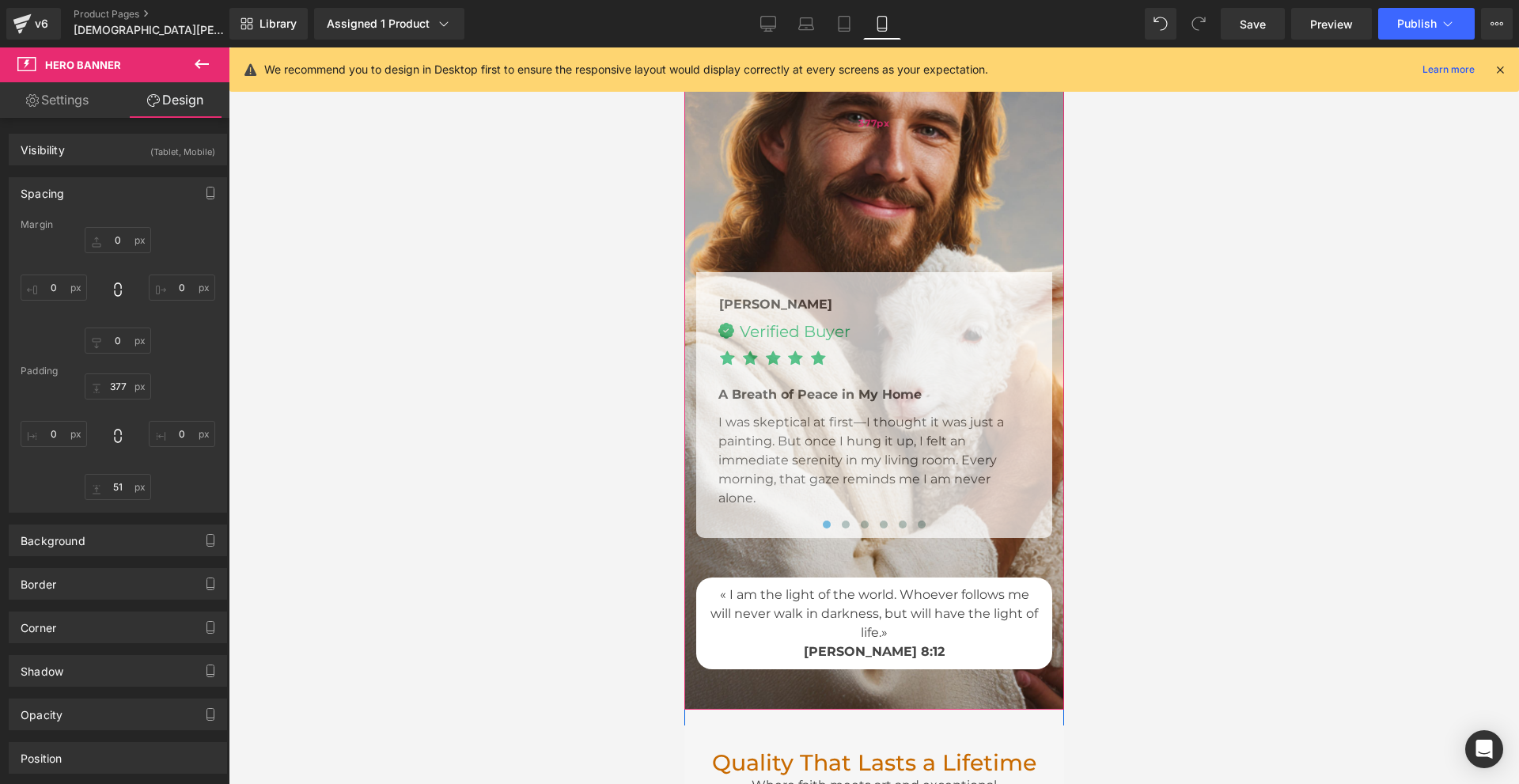
scroll to position [5237, 0]
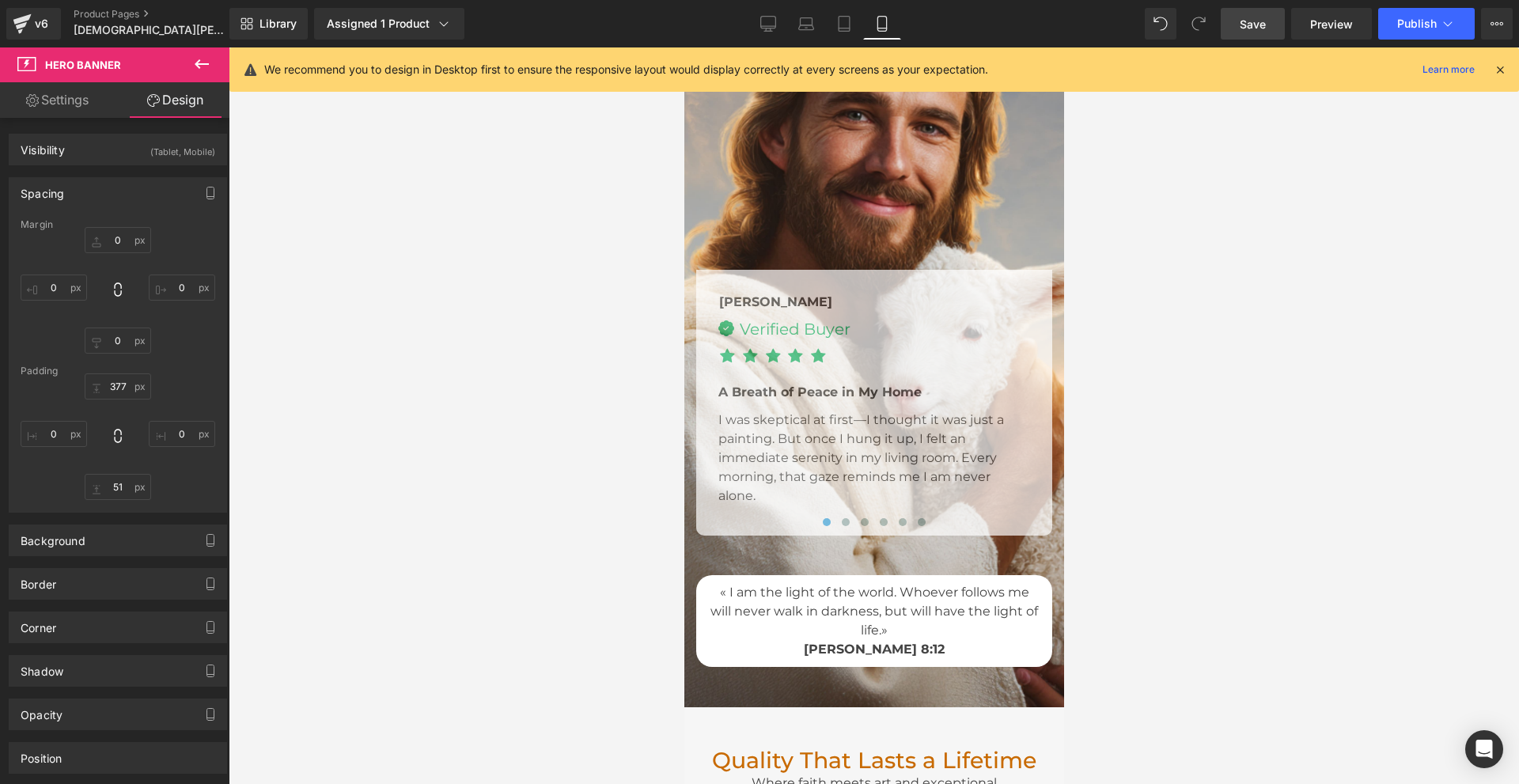
click at [1258, 30] on span "Save" at bounding box center [1253, 24] width 26 height 16
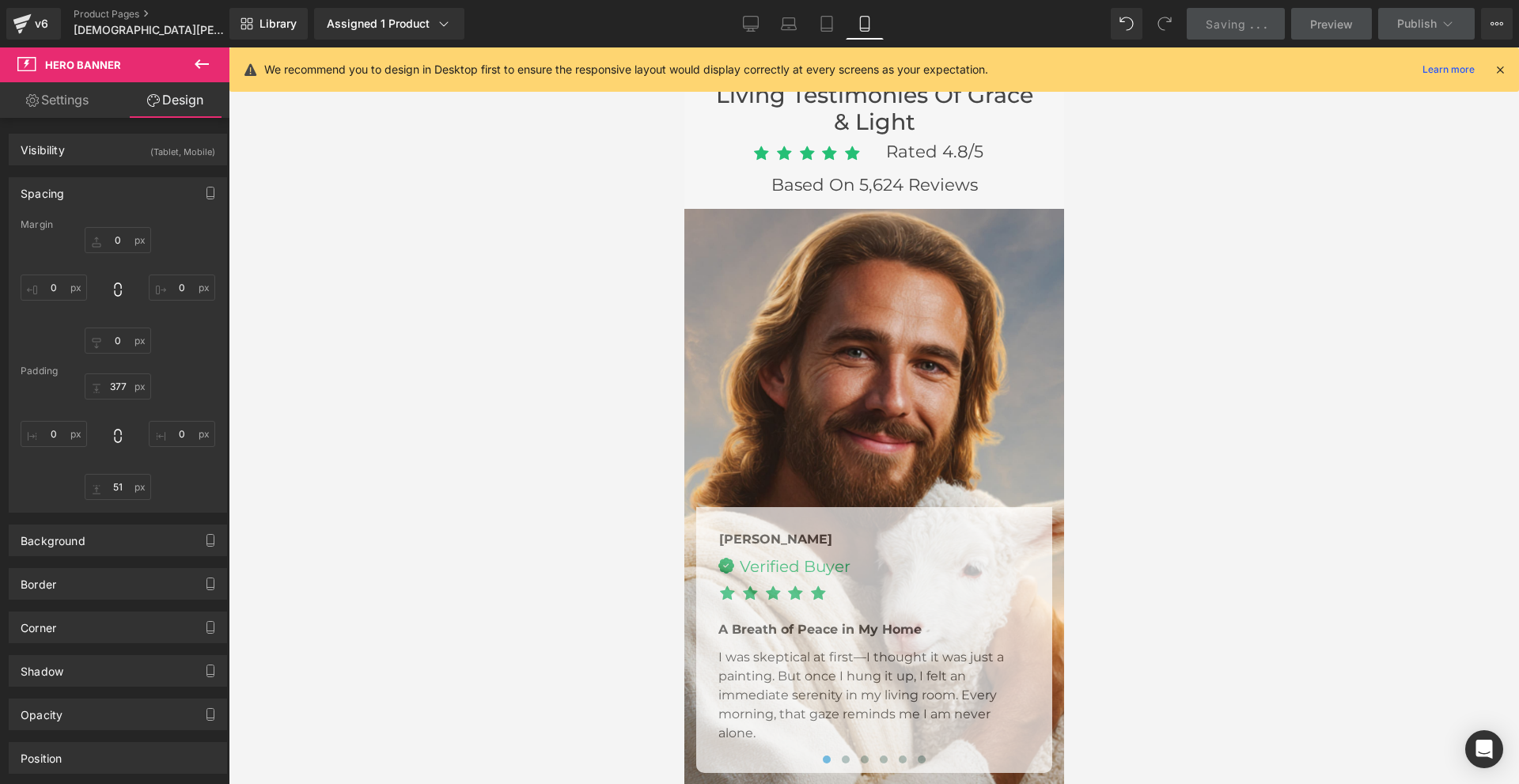
scroll to position [5317, 0]
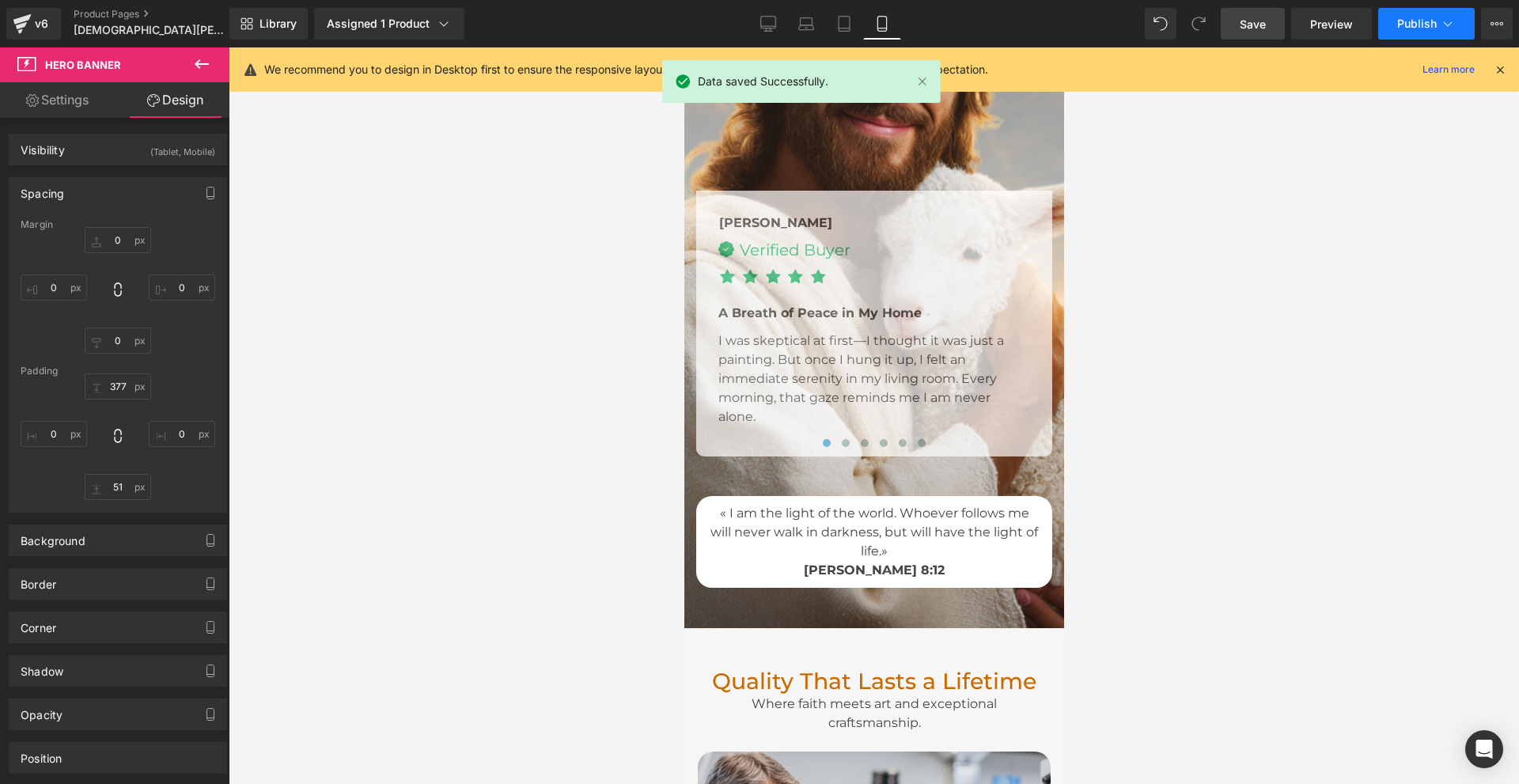
click at [1420, 25] on span "Publish" at bounding box center [1417, 23] width 39 height 12
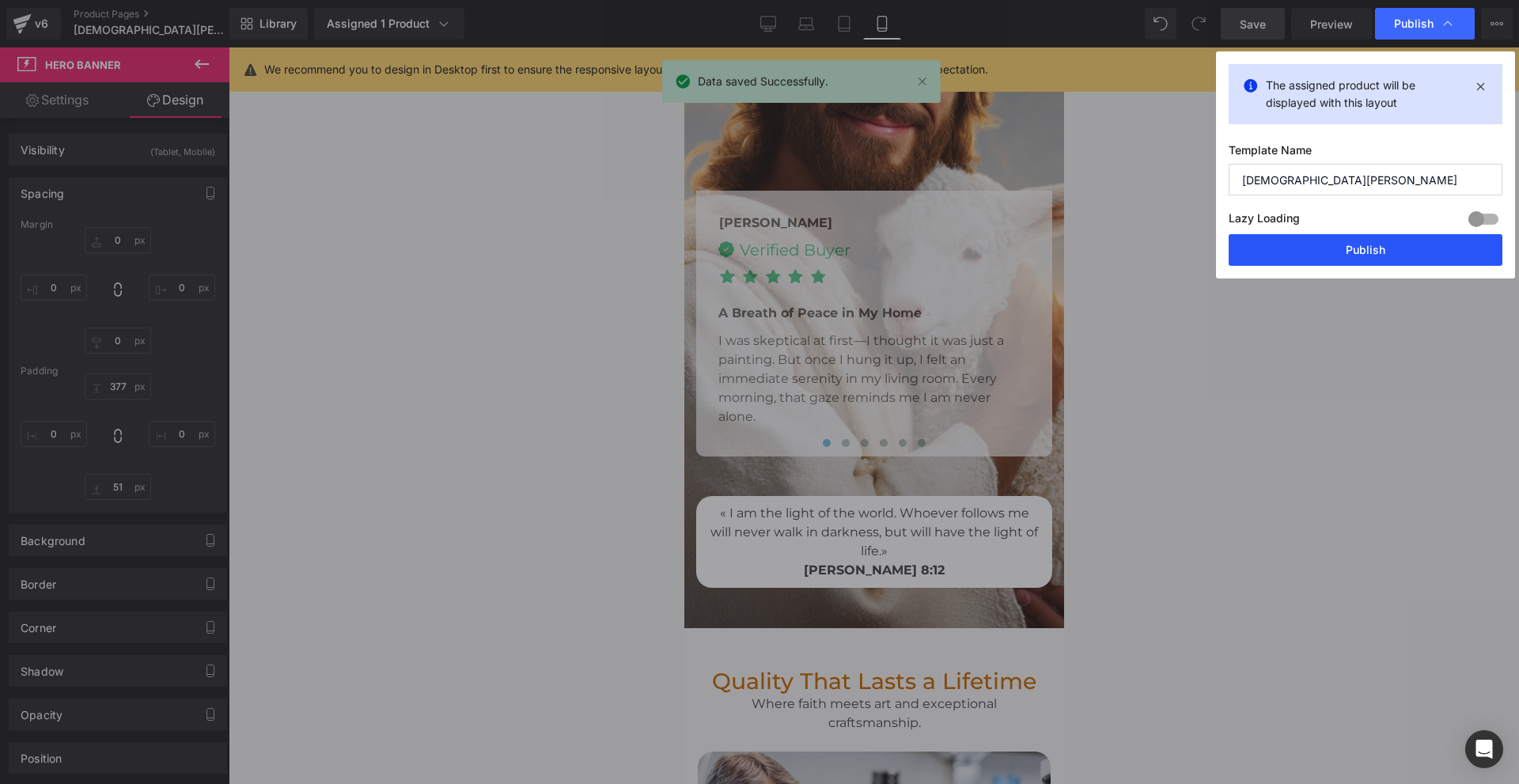
click at [1324, 250] on button "Publish" at bounding box center [1366, 250] width 274 height 32
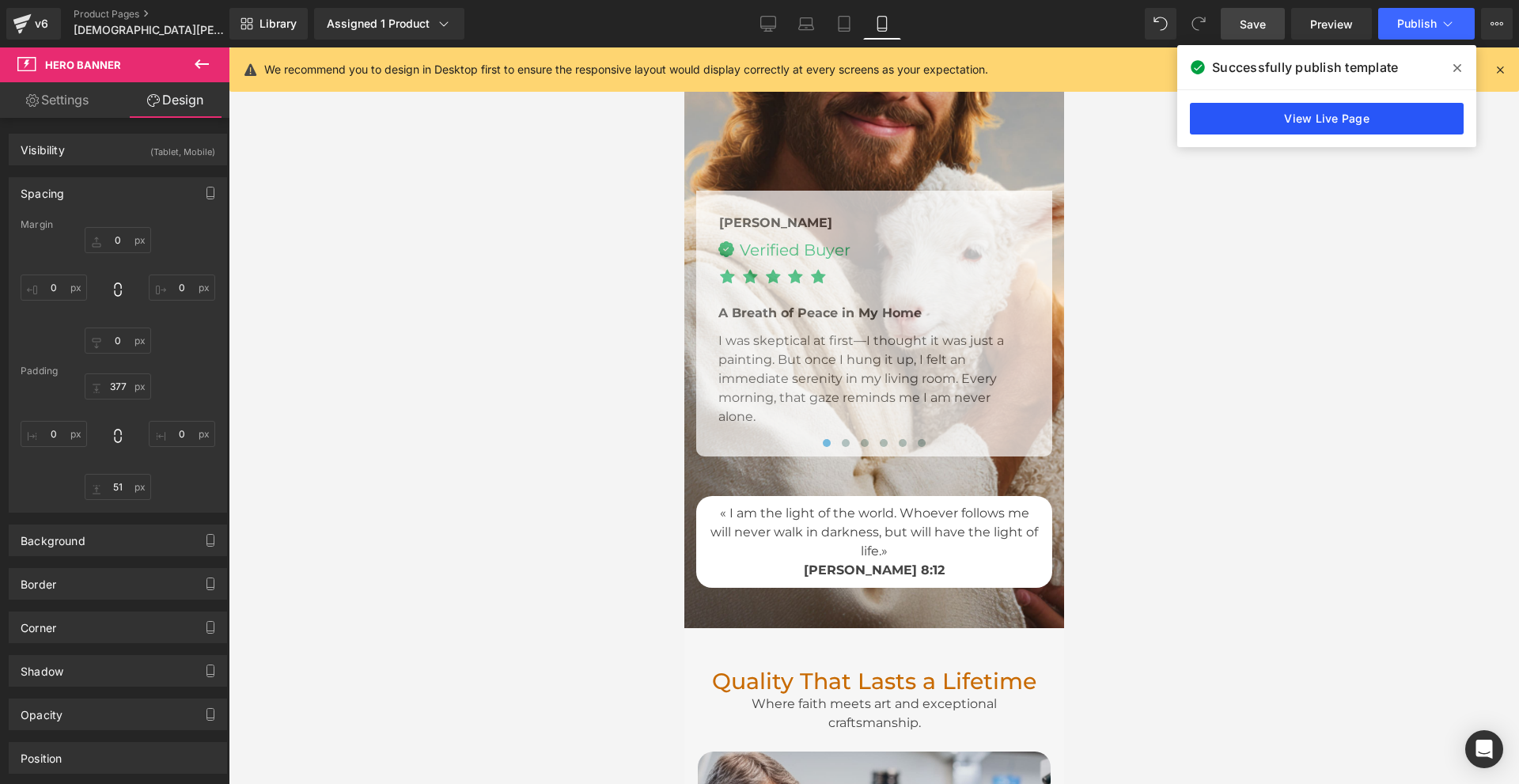
click at [1231, 112] on link "View Live Page" at bounding box center [1327, 118] width 274 height 32
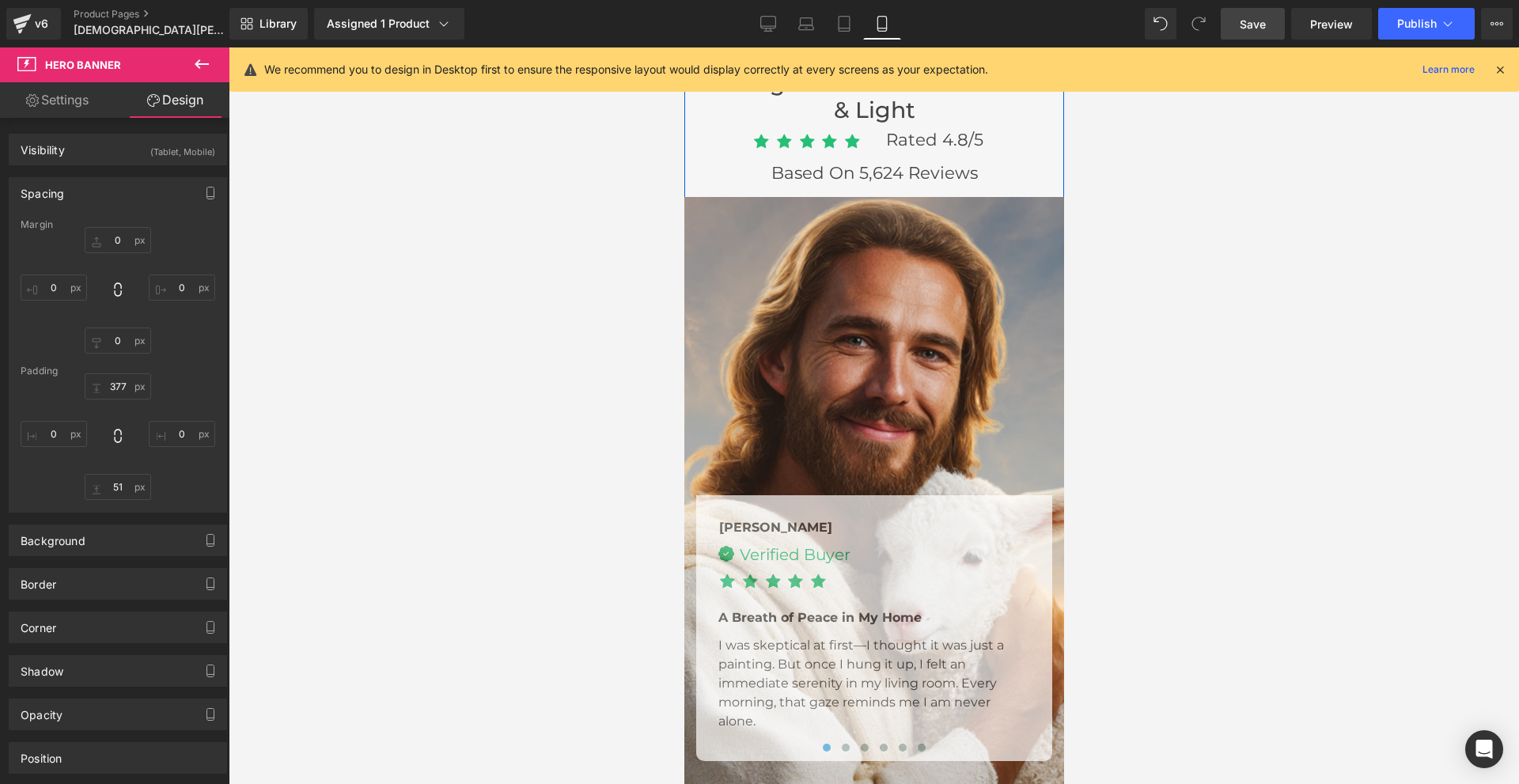
scroll to position [5000, 0]
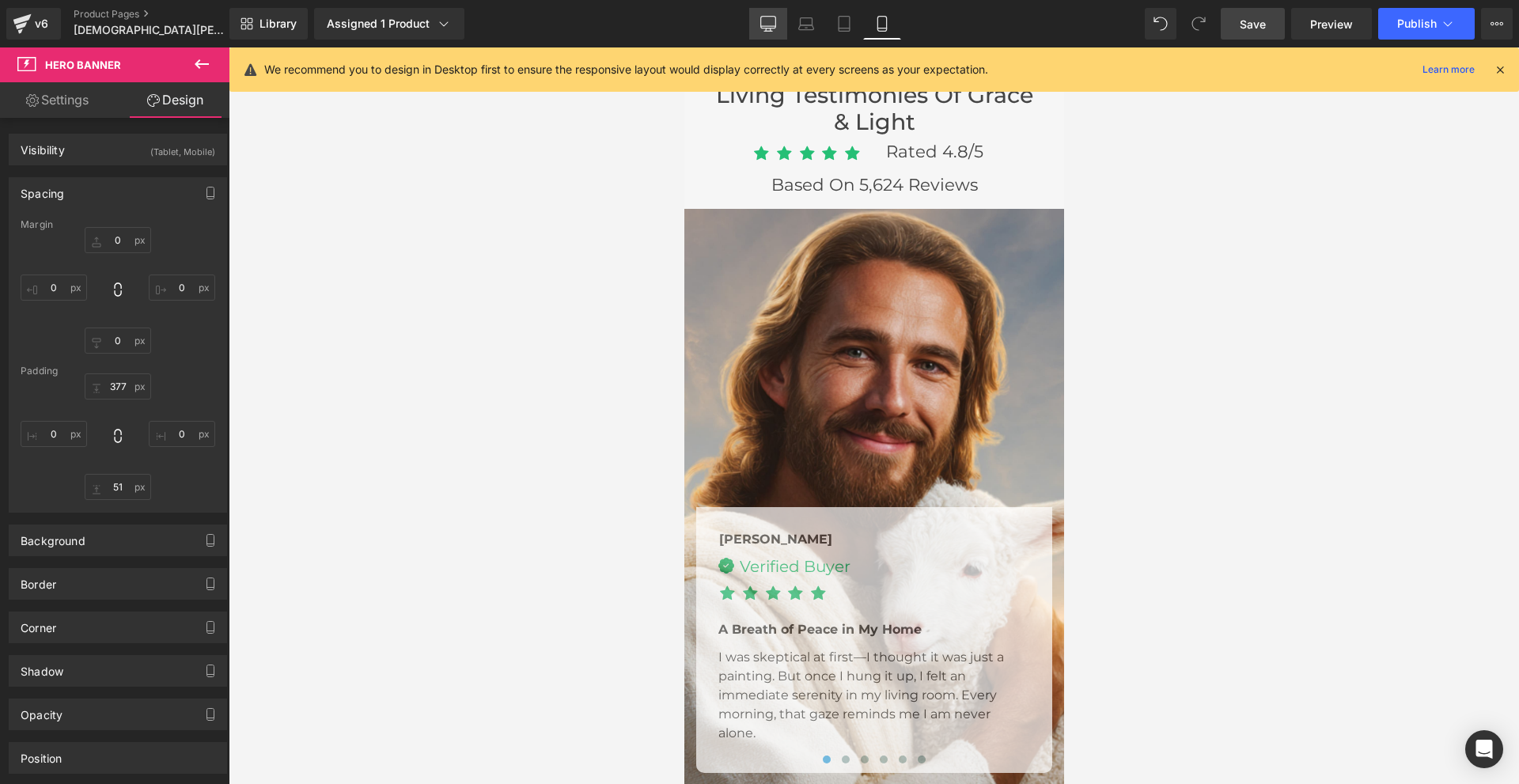
click at [777, 25] on icon at bounding box center [769, 22] width 15 height 11
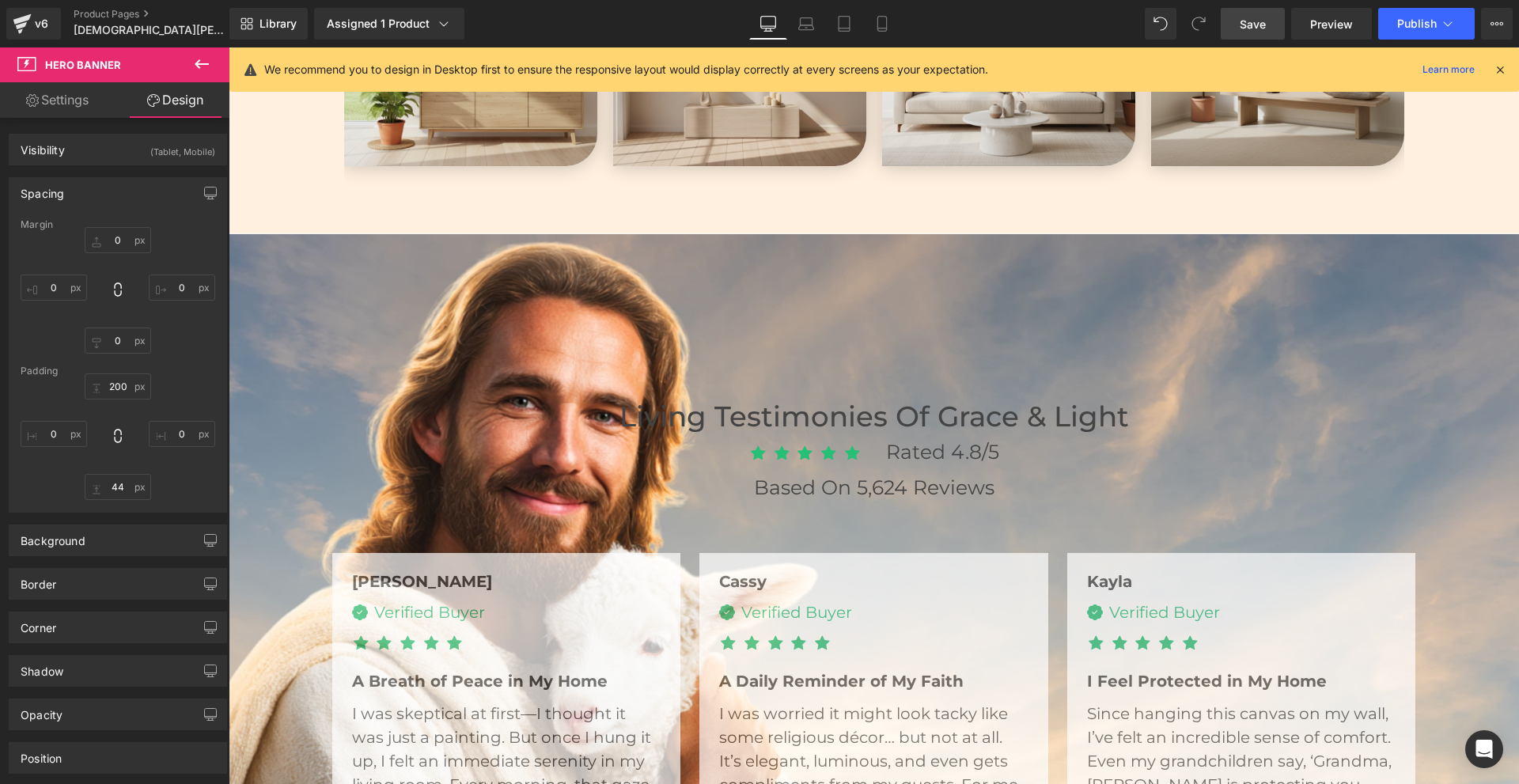
scroll to position [3481, 0]
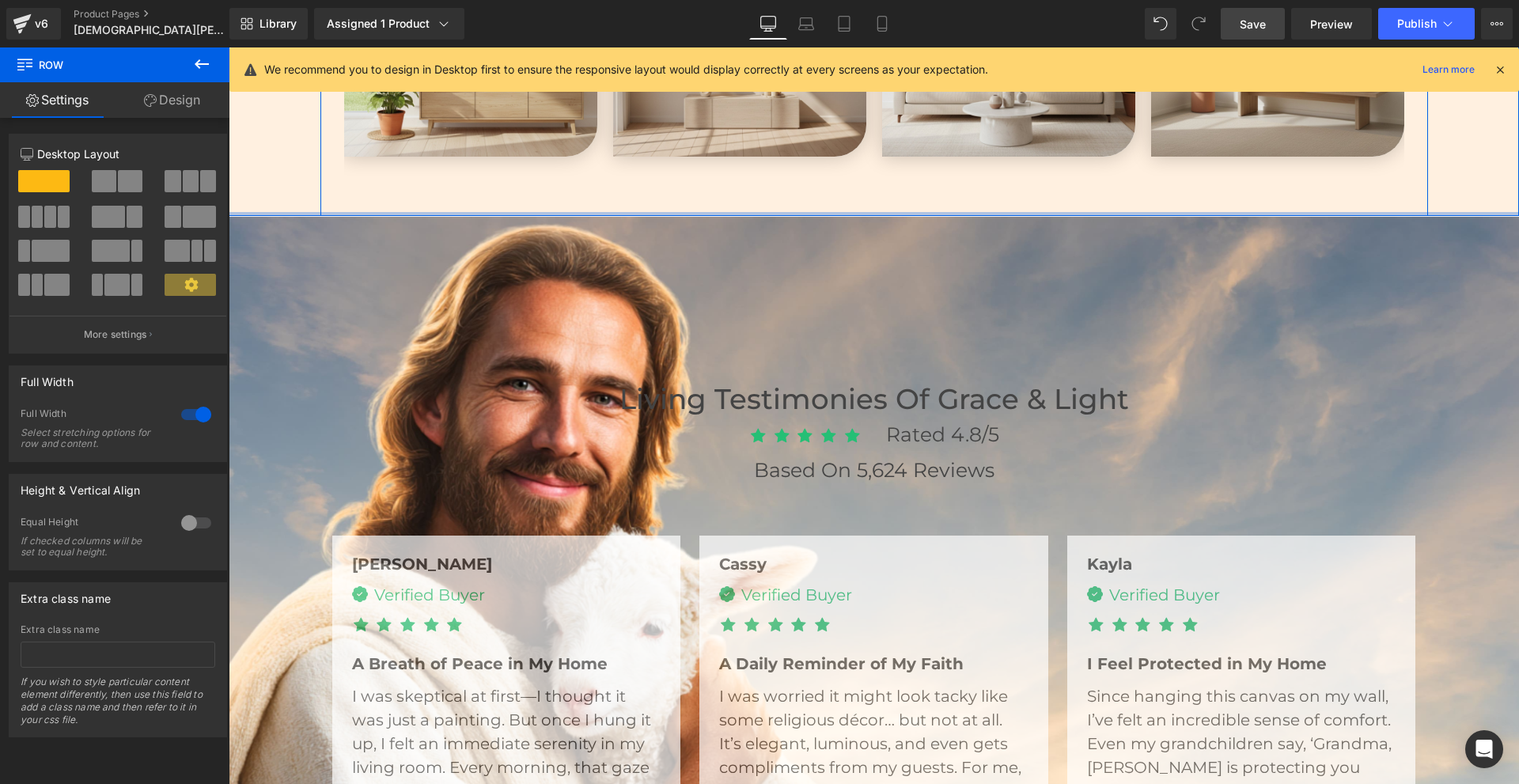
drag, startPoint x: 913, startPoint y: 216, endPoint x: 920, endPoint y: 190, distance: 26.9
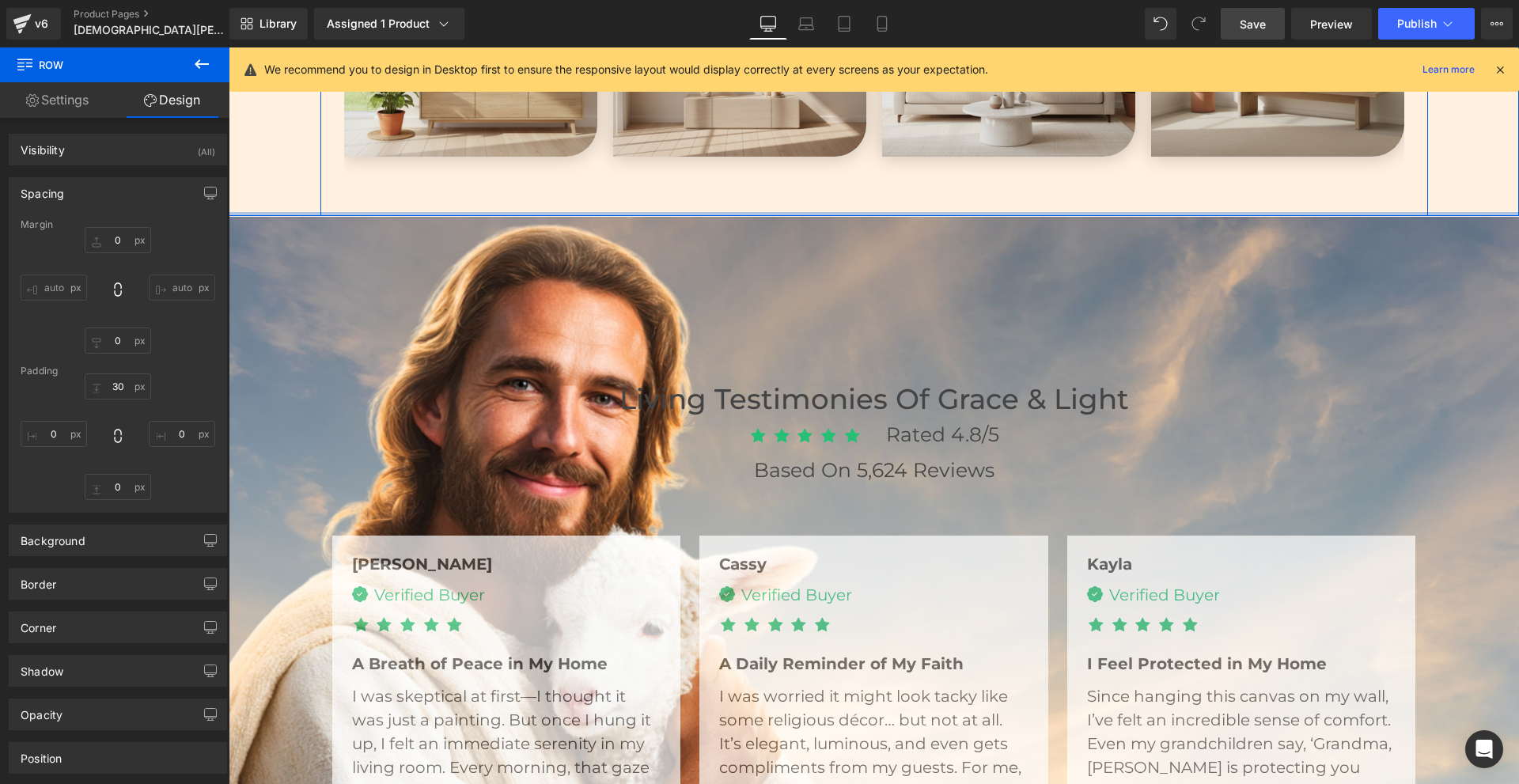
drag, startPoint x: 904, startPoint y: 211, endPoint x: 913, endPoint y: 197, distance: 16.6
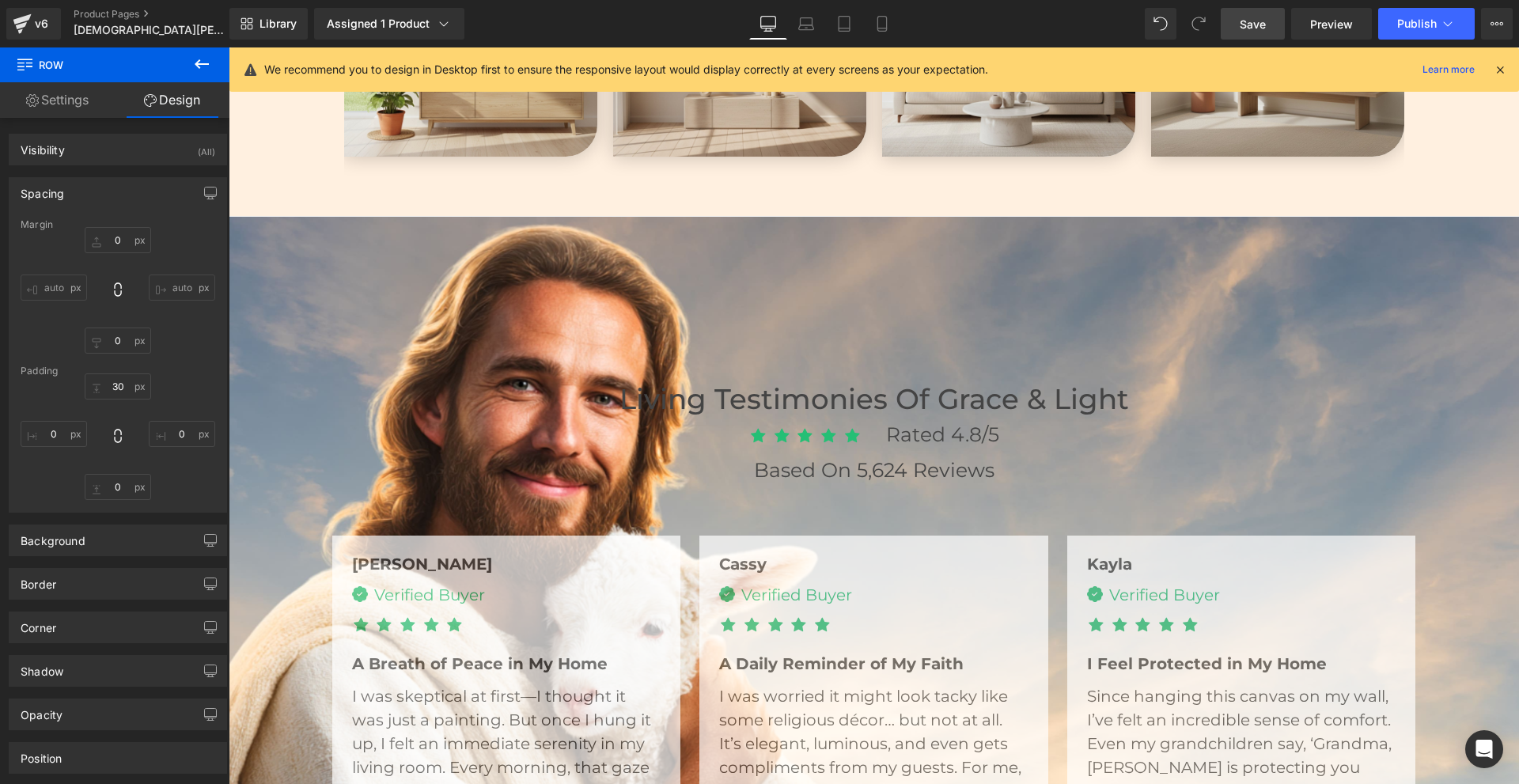
click at [1238, 28] on link "Save" at bounding box center [1253, 23] width 64 height 32
click at [1254, 24] on span "Save" at bounding box center [1253, 24] width 26 height 16
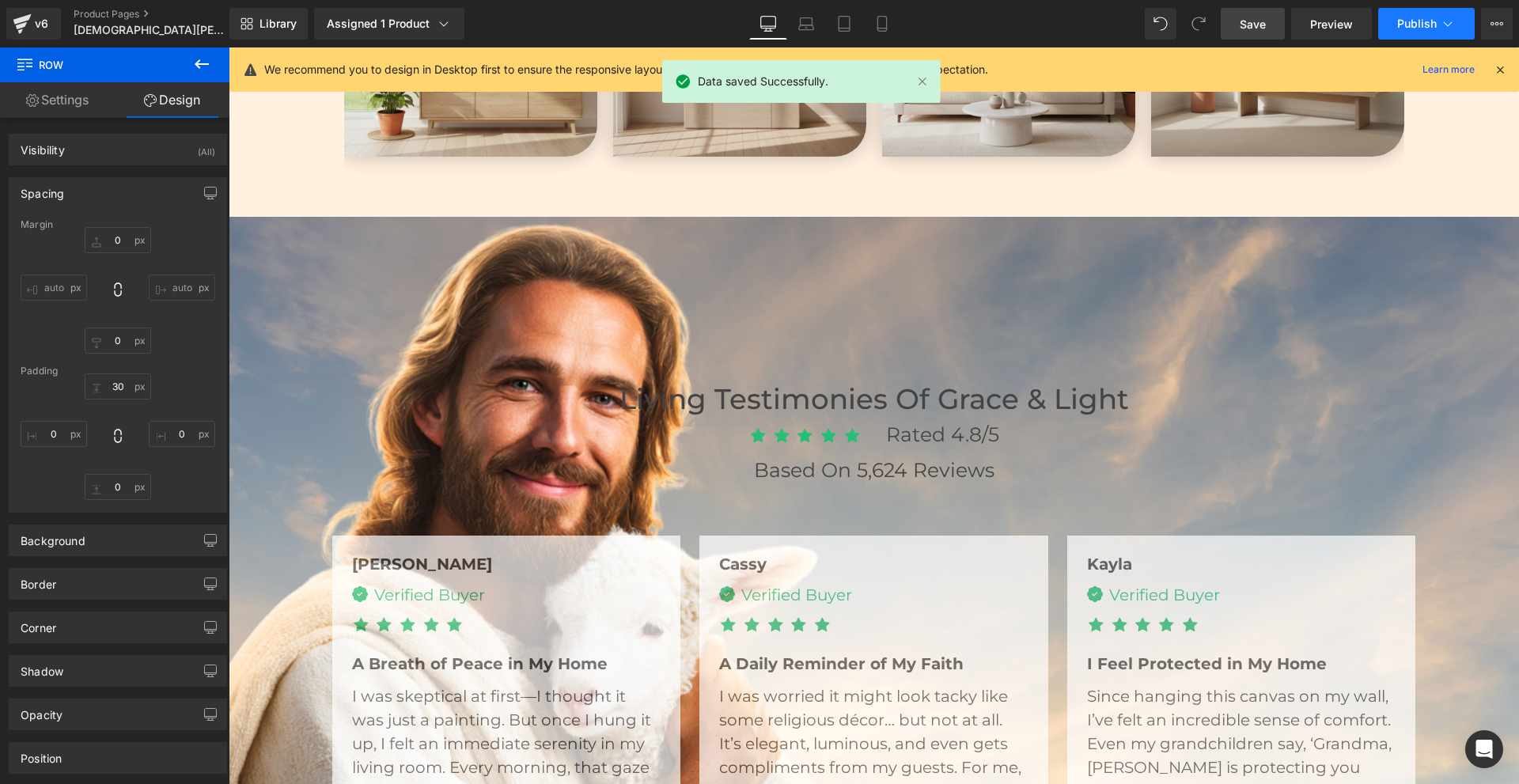
click at [1396, 25] on button "Publish" at bounding box center [1426, 23] width 97 height 32
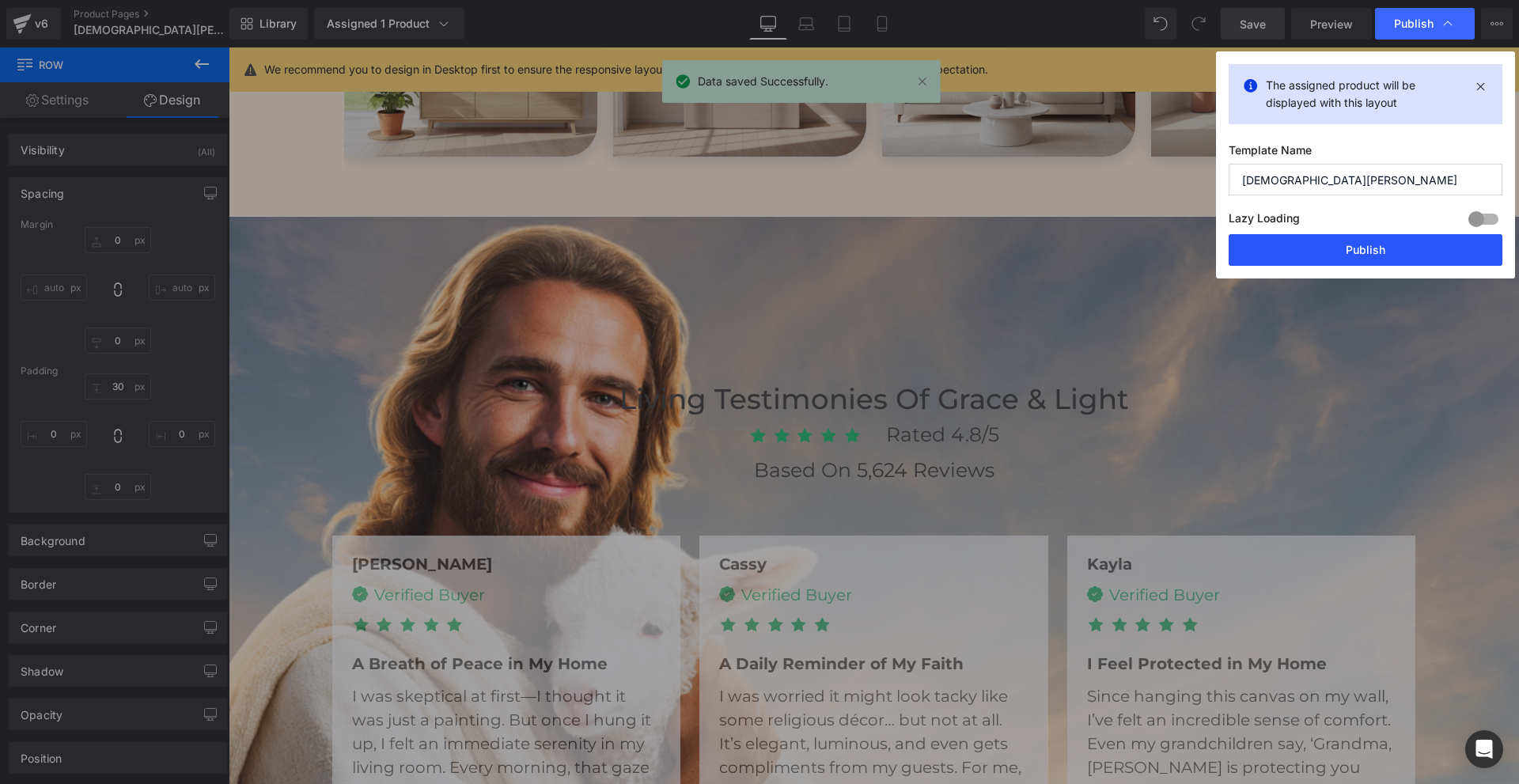
click at [1336, 248] on button "Publish" at bounding box center [1366, 250] width 274 height 32
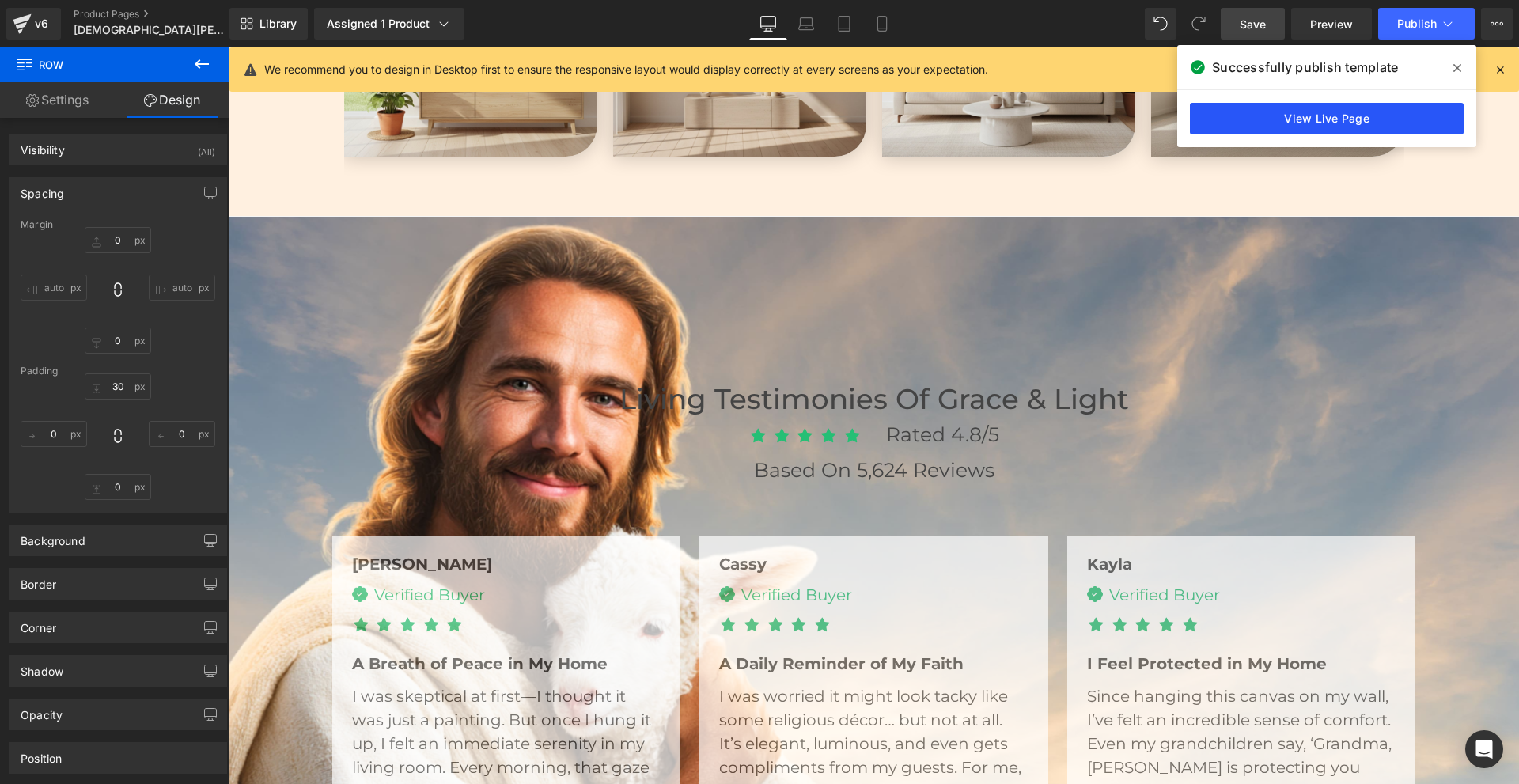
click at [1319, 118] on link "View Live Page" at bounding box center [1327, 118] width 274 height 32
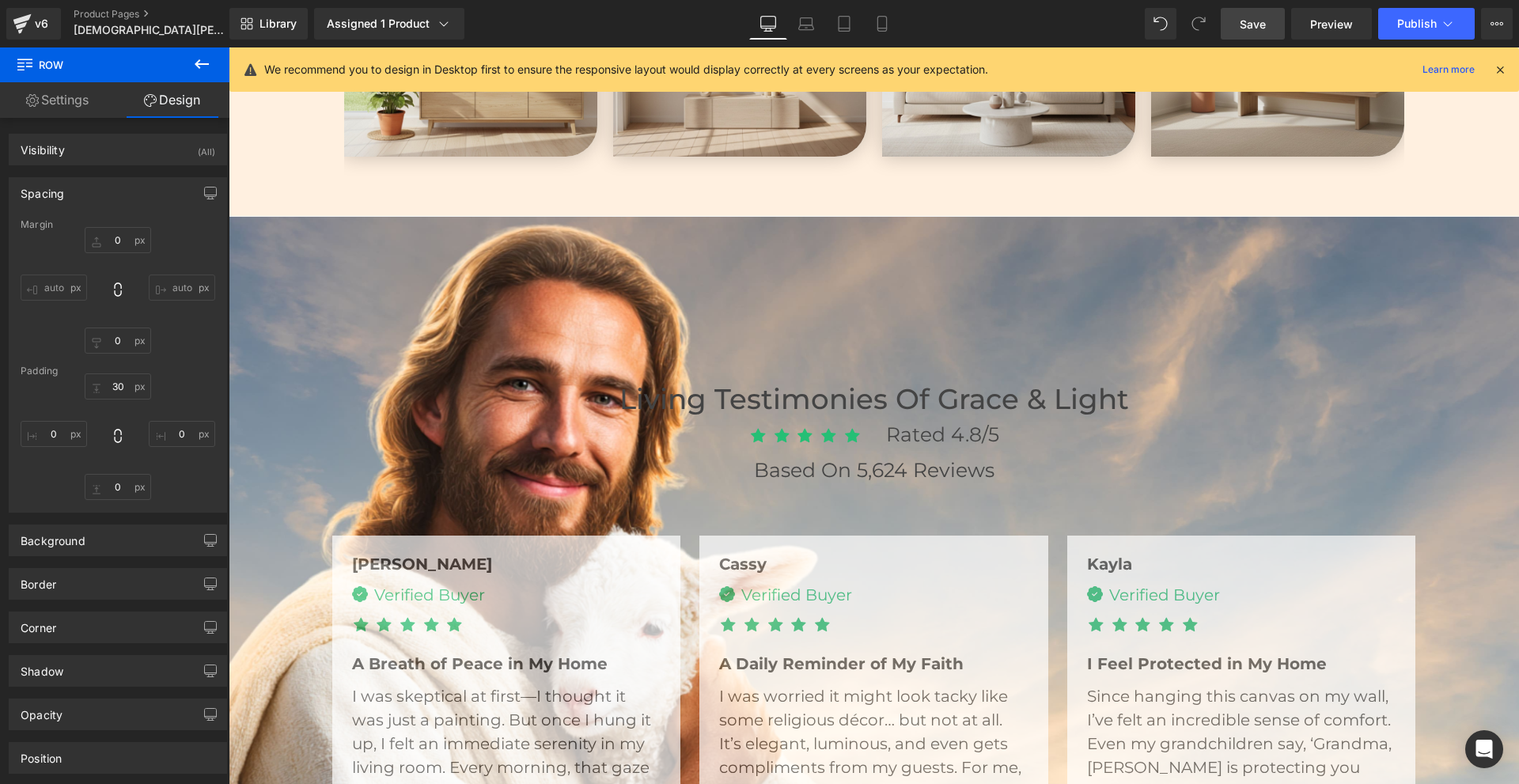
click at [229, 48] on div "200px" at bounding box center [229, 48] width 0 height 0
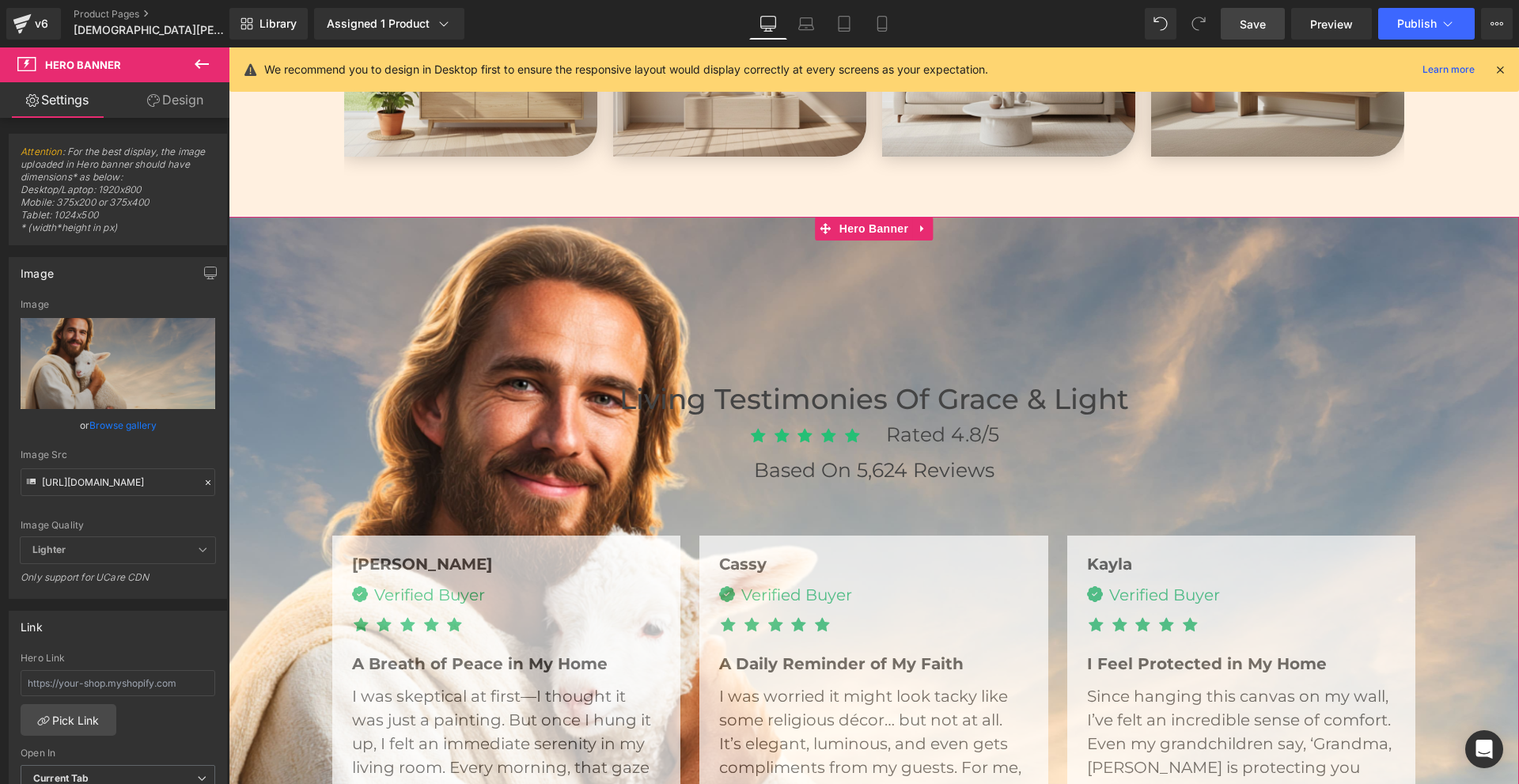
click at [182, 98] on link "Design" at bounding box center [175, 100] width 115 height 35
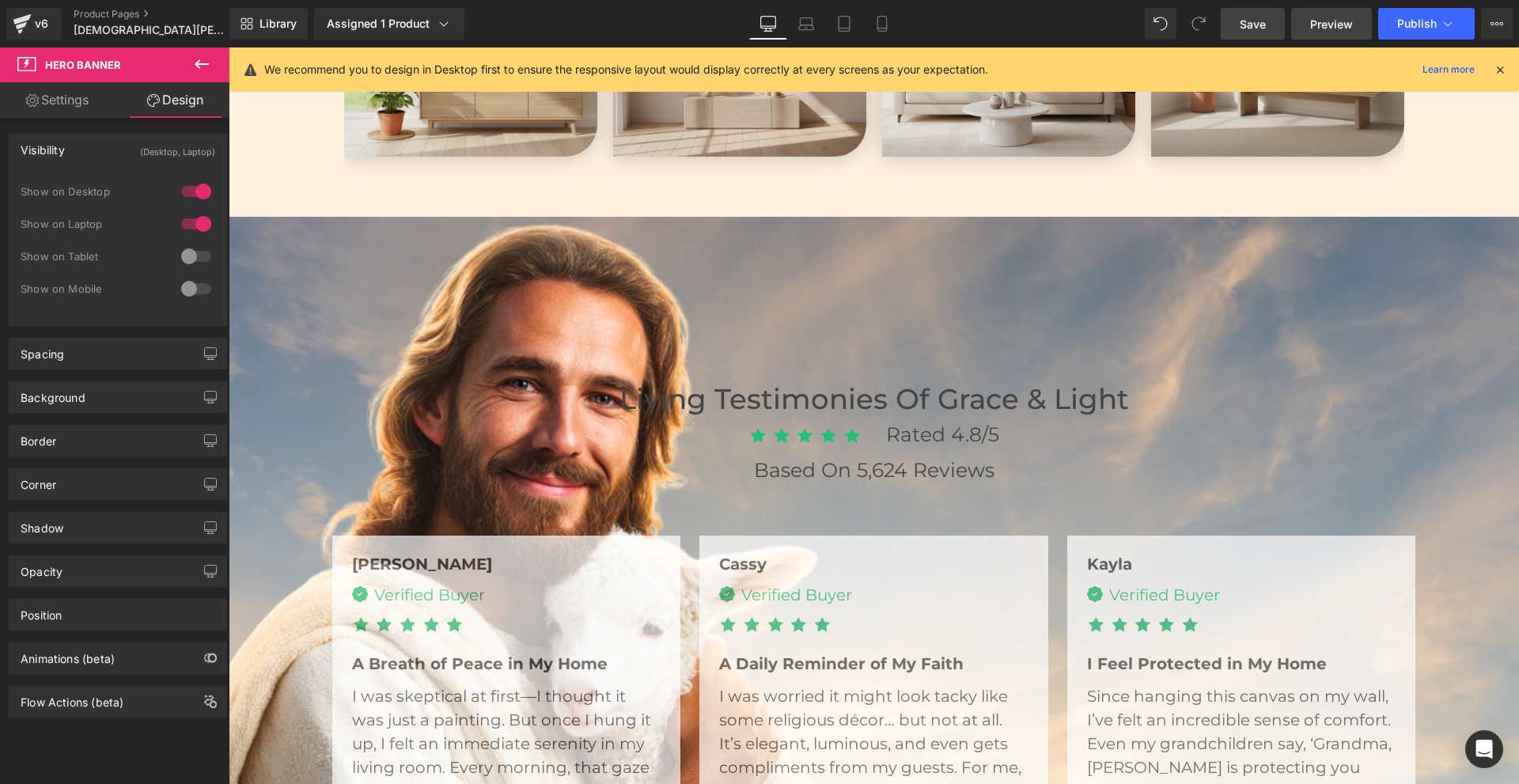
click at [1366, 25] on link "Preview" at bounding box center [1332, 23] width 80 height 32
click at [851, 26] on icon at bounding box center [844, 24] width 16 height 16
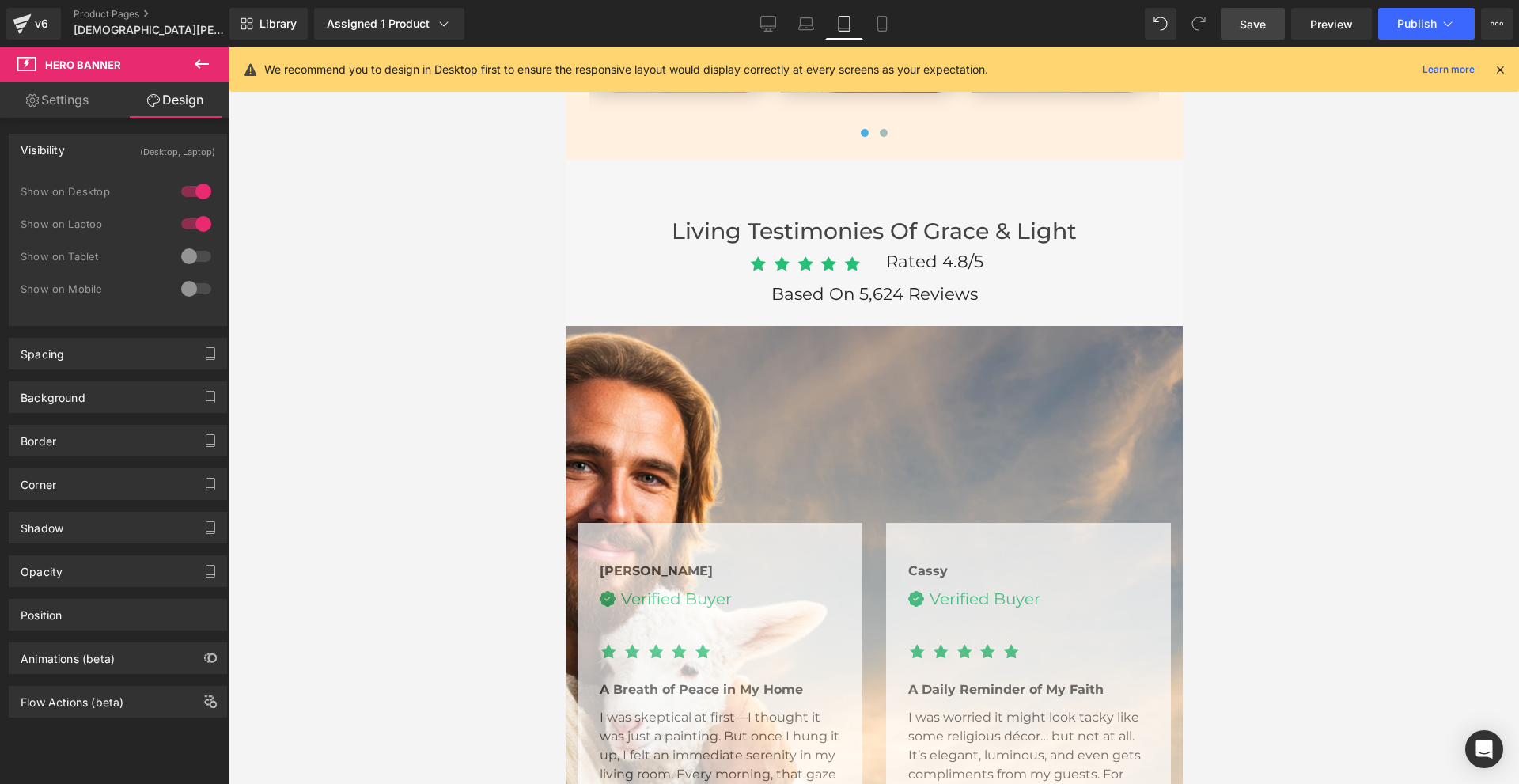
scroll to position [5457, 0]
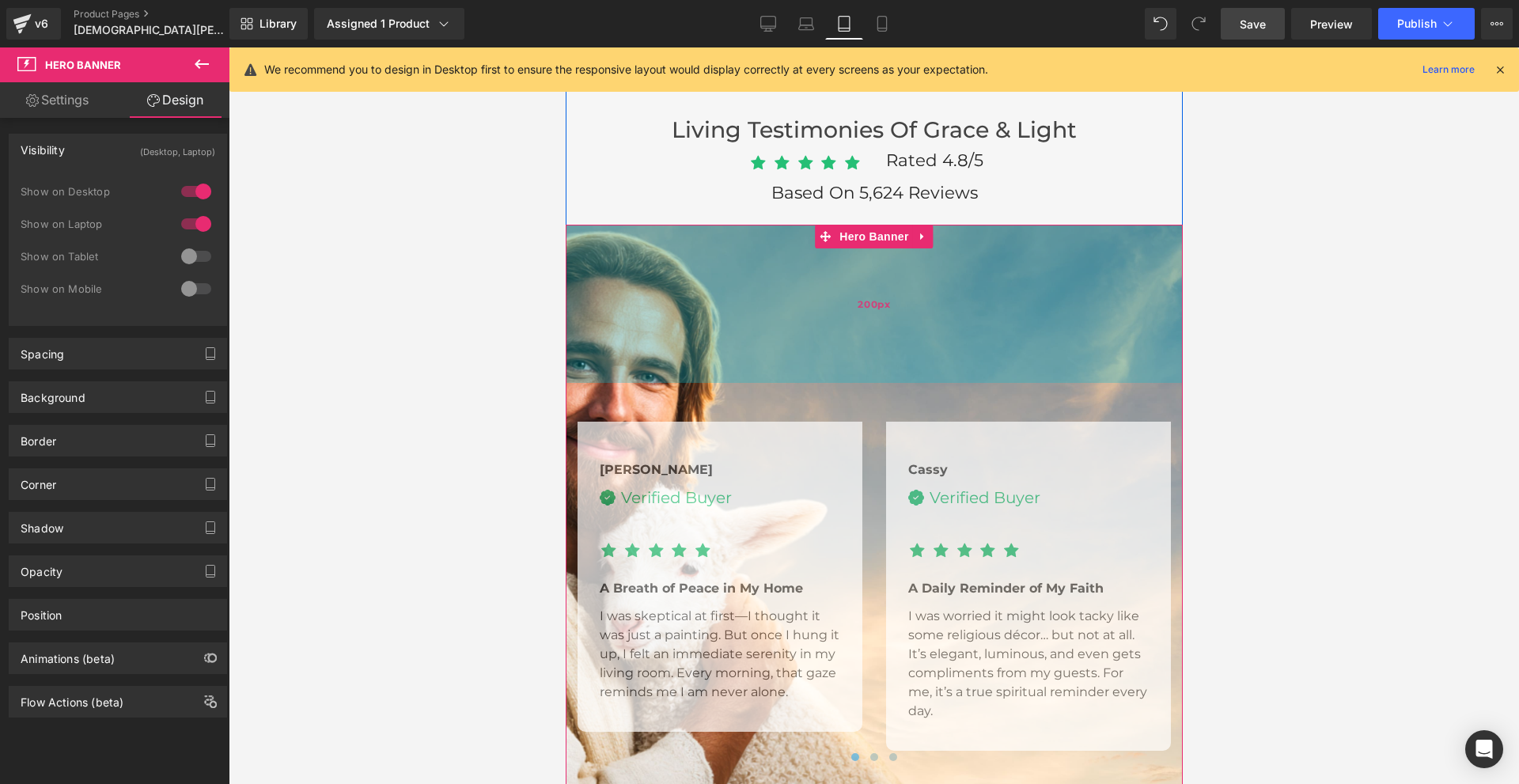
click at [859, 307] on span "200px" at bounding box center [873, 303] width 33 height 16
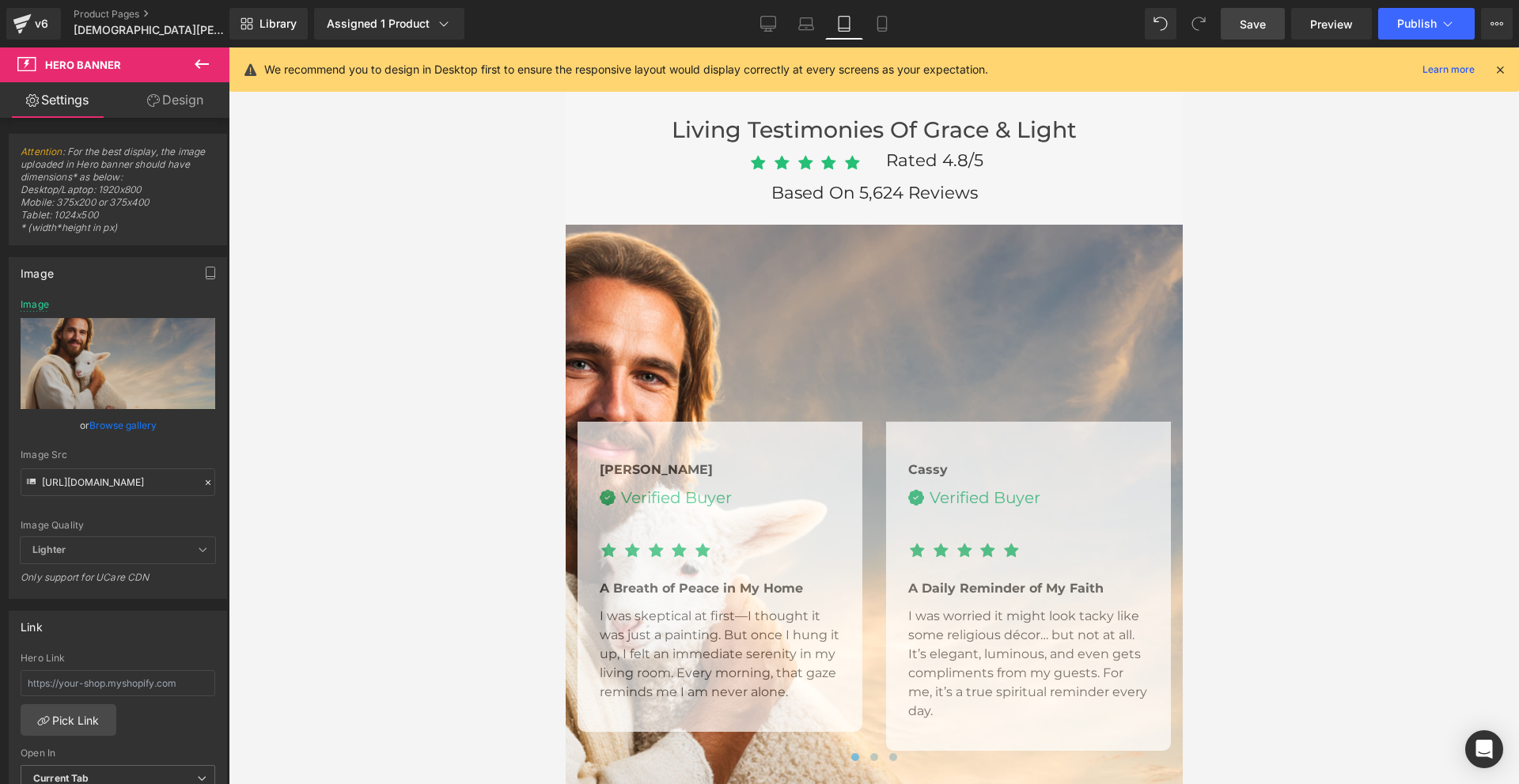
click at [775, 299] on div "Jenna Text Block Image Verified Buyer Text Block Icon List" at bounding box center [873, 571] width 618 height 693
click at [136, 478] on input "[URL][DOMAIN_NAME]" at bounding box center [117, 482] width 194 height 28
click at [136, 479] on input "[URL][DOMAIN_NAME]" at bounding box center [117, 482] width 194 height 28
click at [136, 478] on input "[URL][DOMAIN_NAME]" at bounding box center [117, 482] width 194 height 28
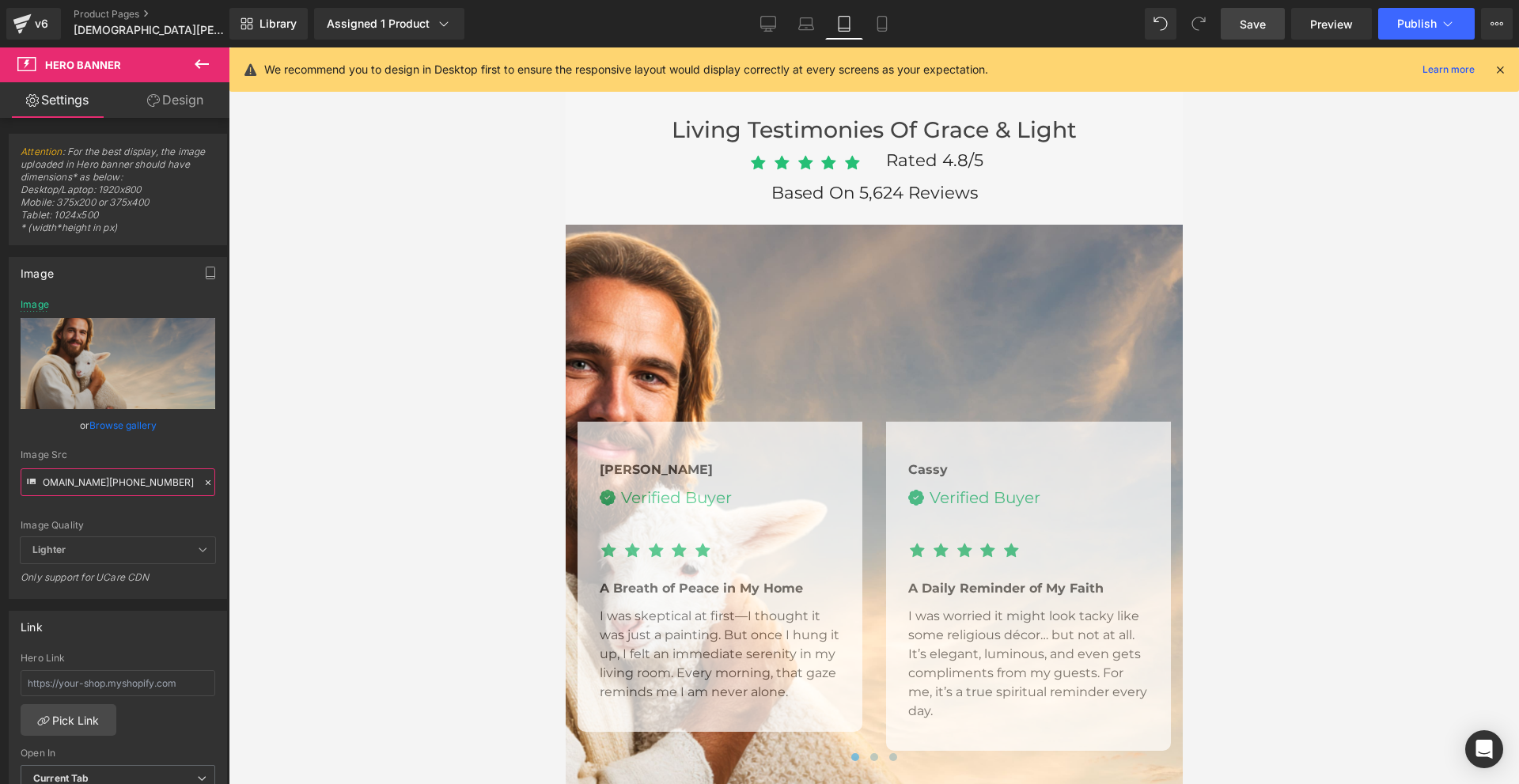
type input "[URL][DOMAIN_NAME][PHONE_NUMBER]"
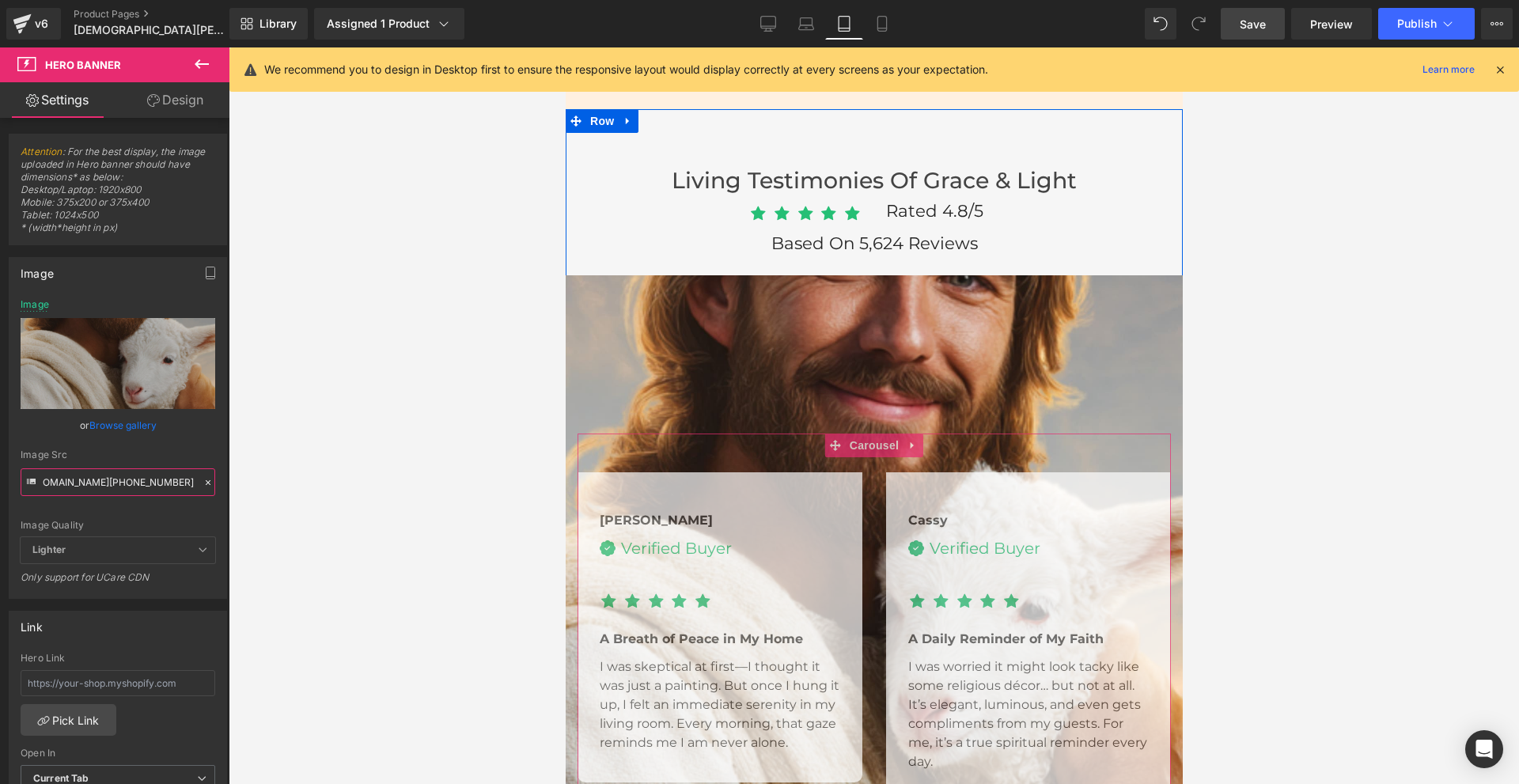
scroll to position [5379, 0]
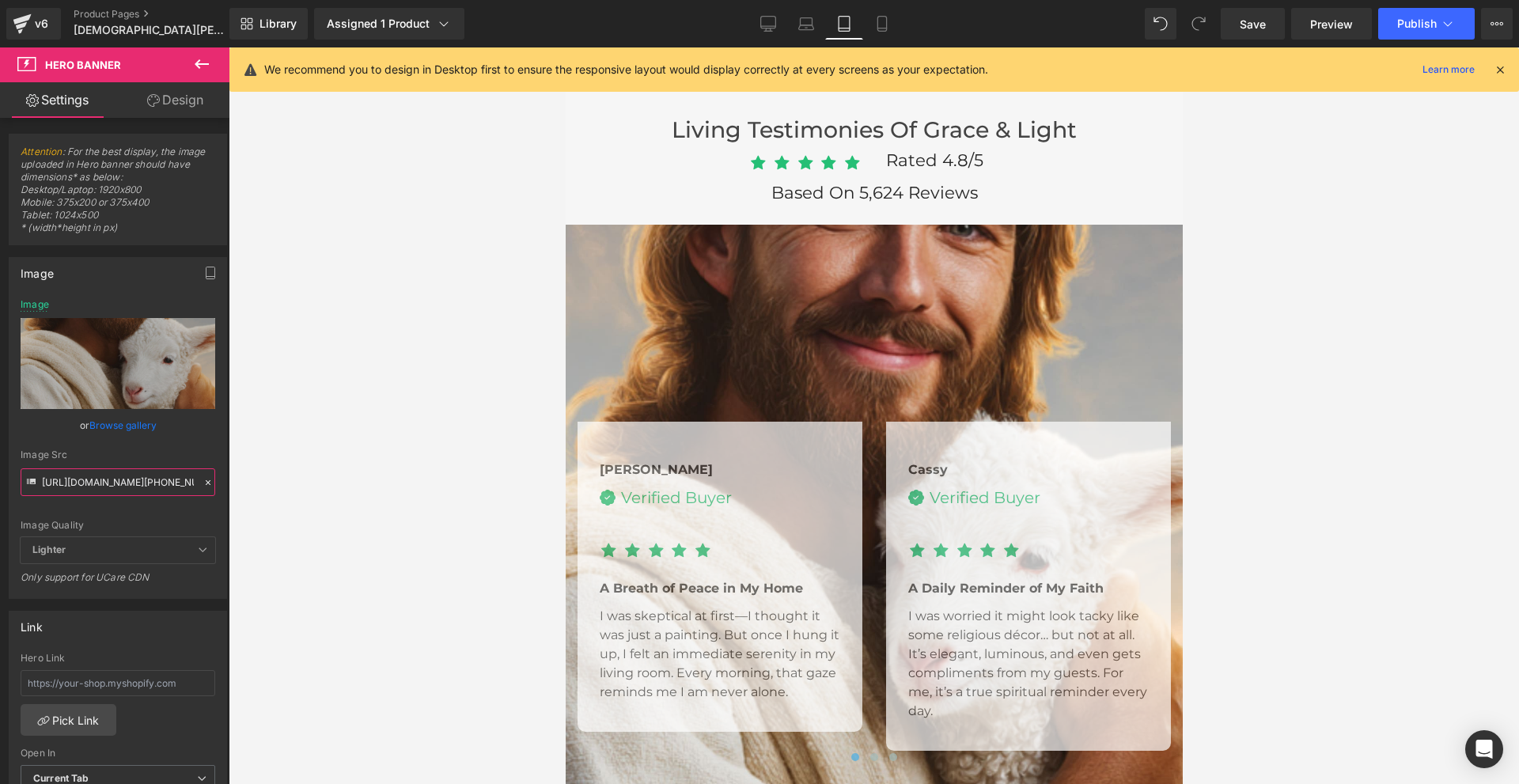
scroll to position [6644, 0]
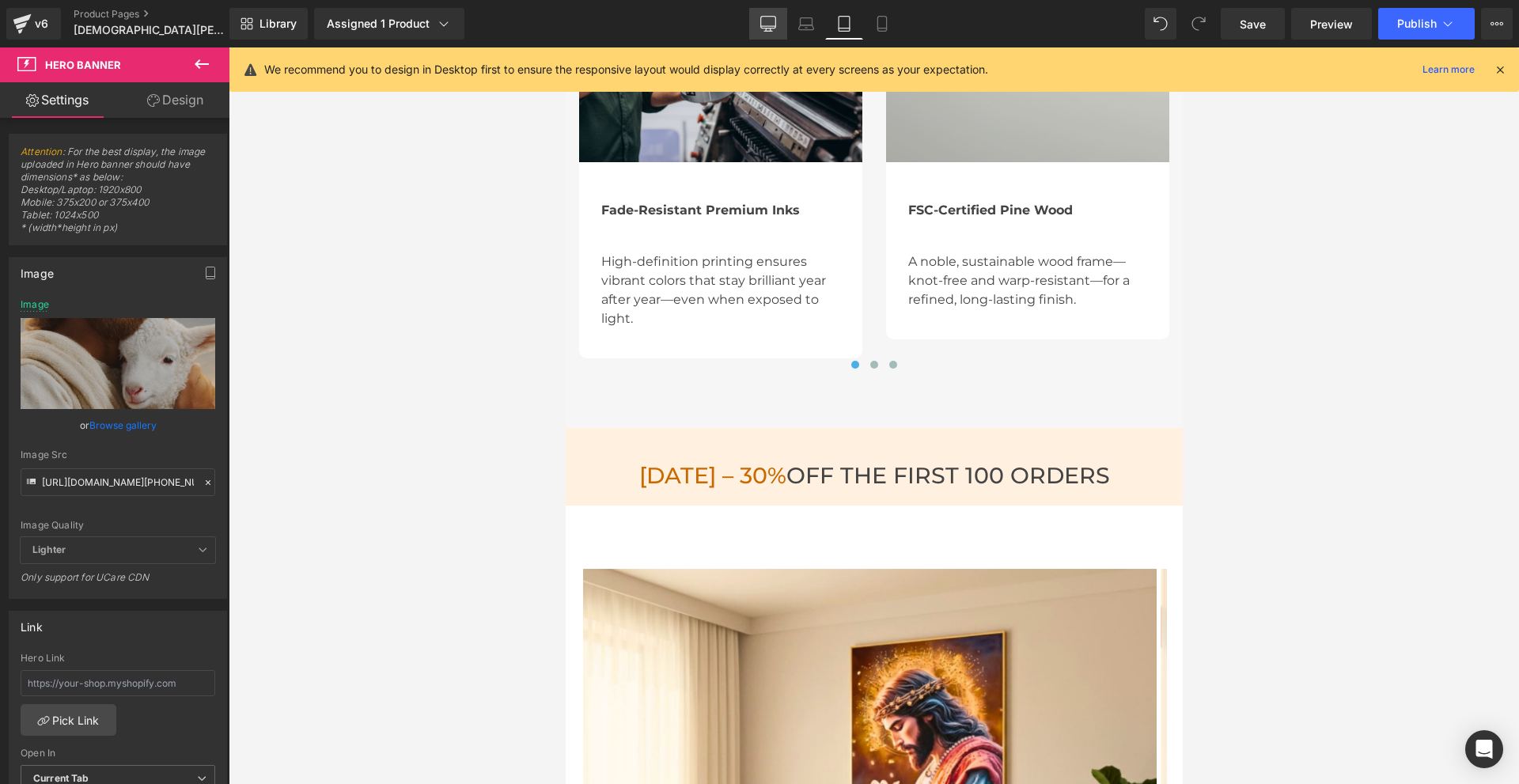
click at [777, 22] on icon at bounding box center [769, 22] width 15 height 11
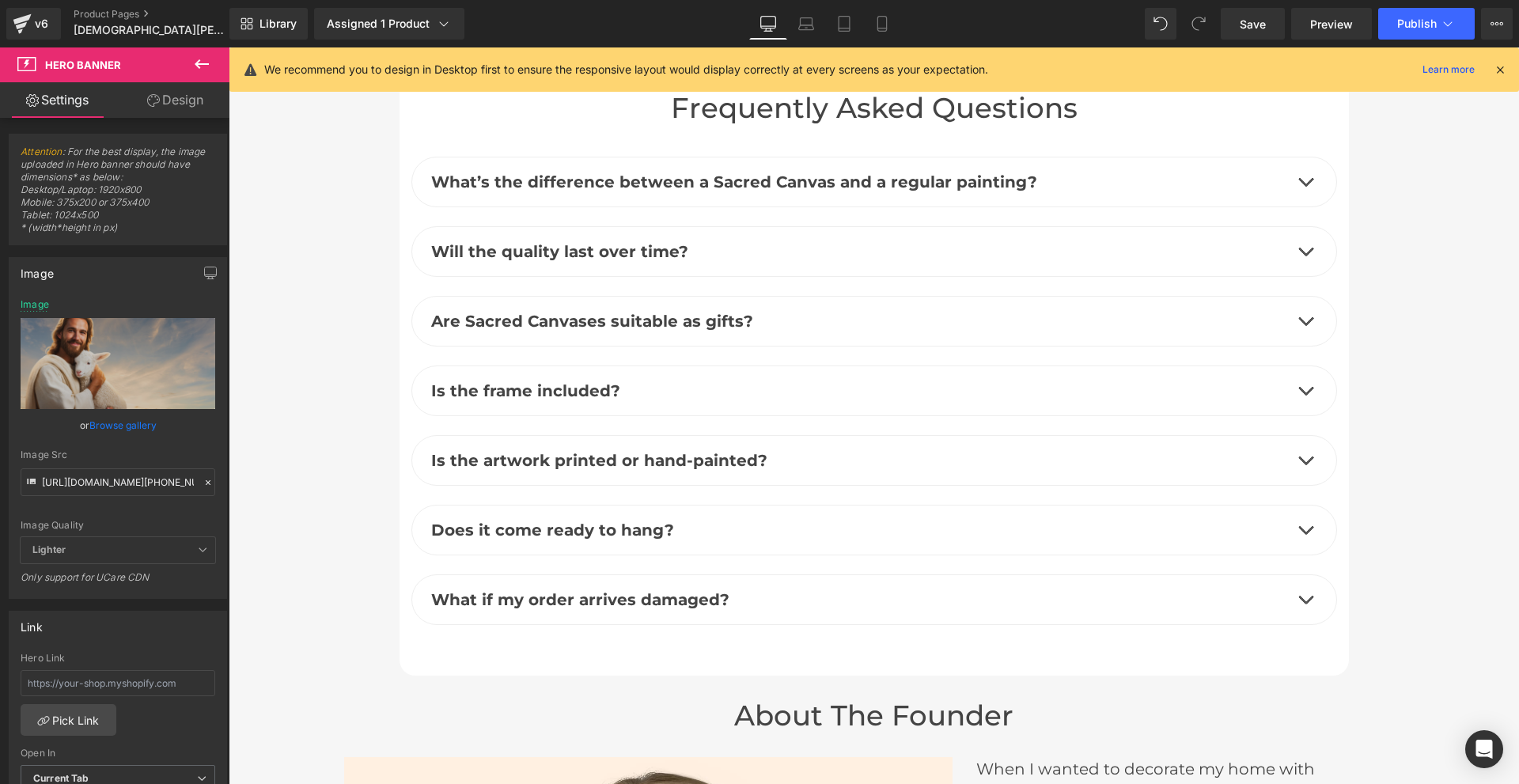
type input "[URL][DOMAIN_NAME]"
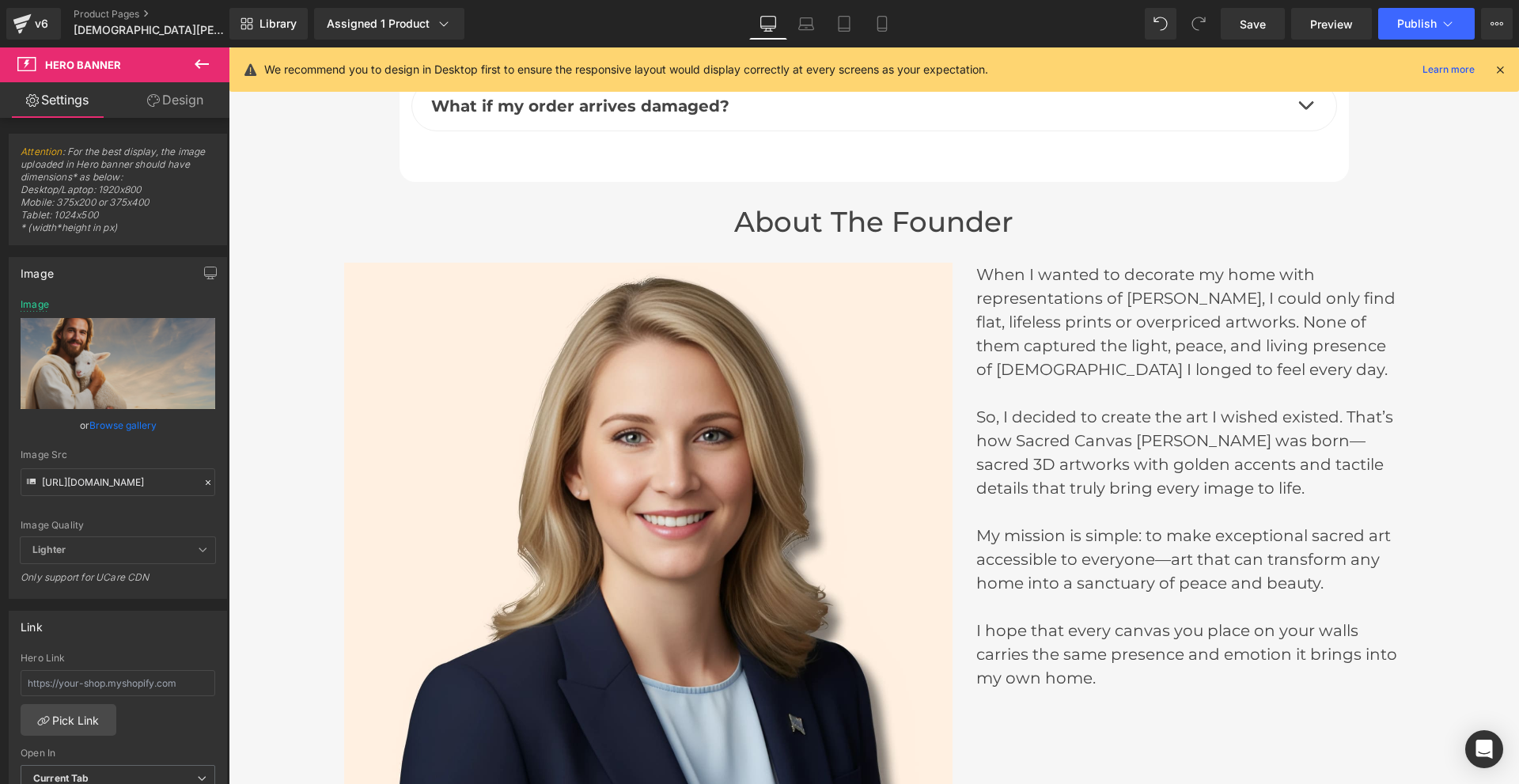
scroll to position [7515, 0]
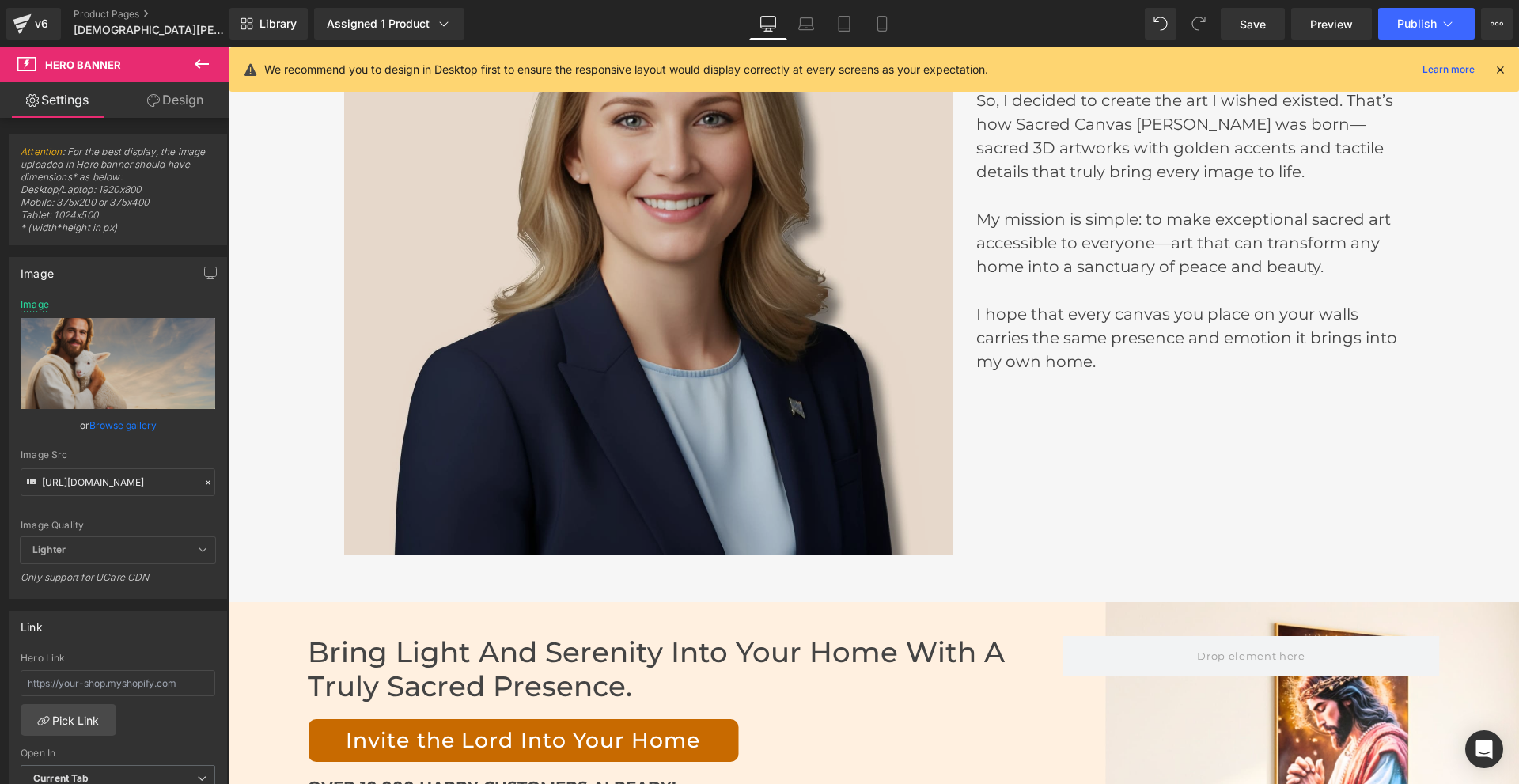
click at [719, 228] on img at bounding box center [647, 250] width 608 height 608
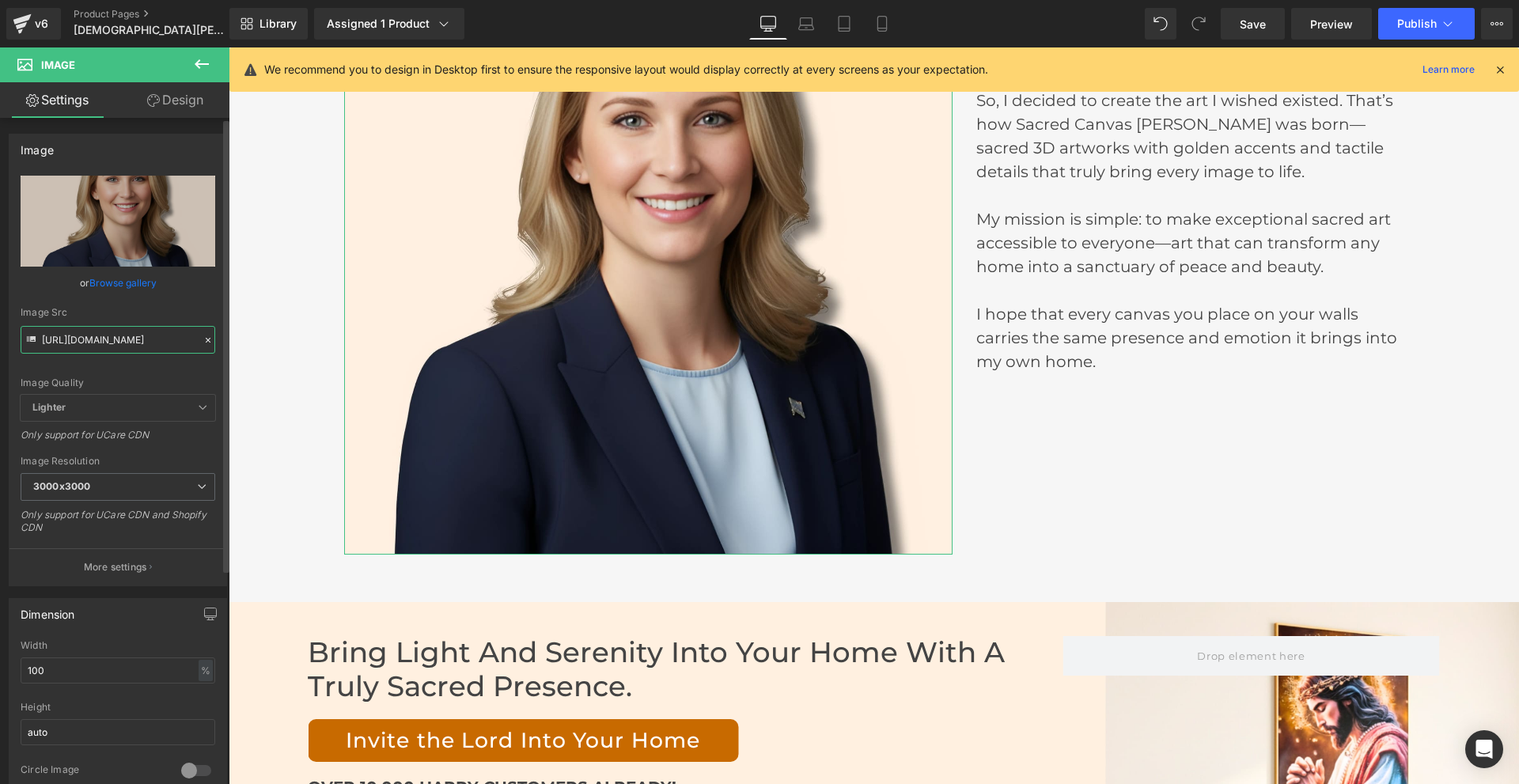
click at [81, 341] on input "[URL][DOMAIN_NAME]" at bounding box center [117, 339] width 194 height 28
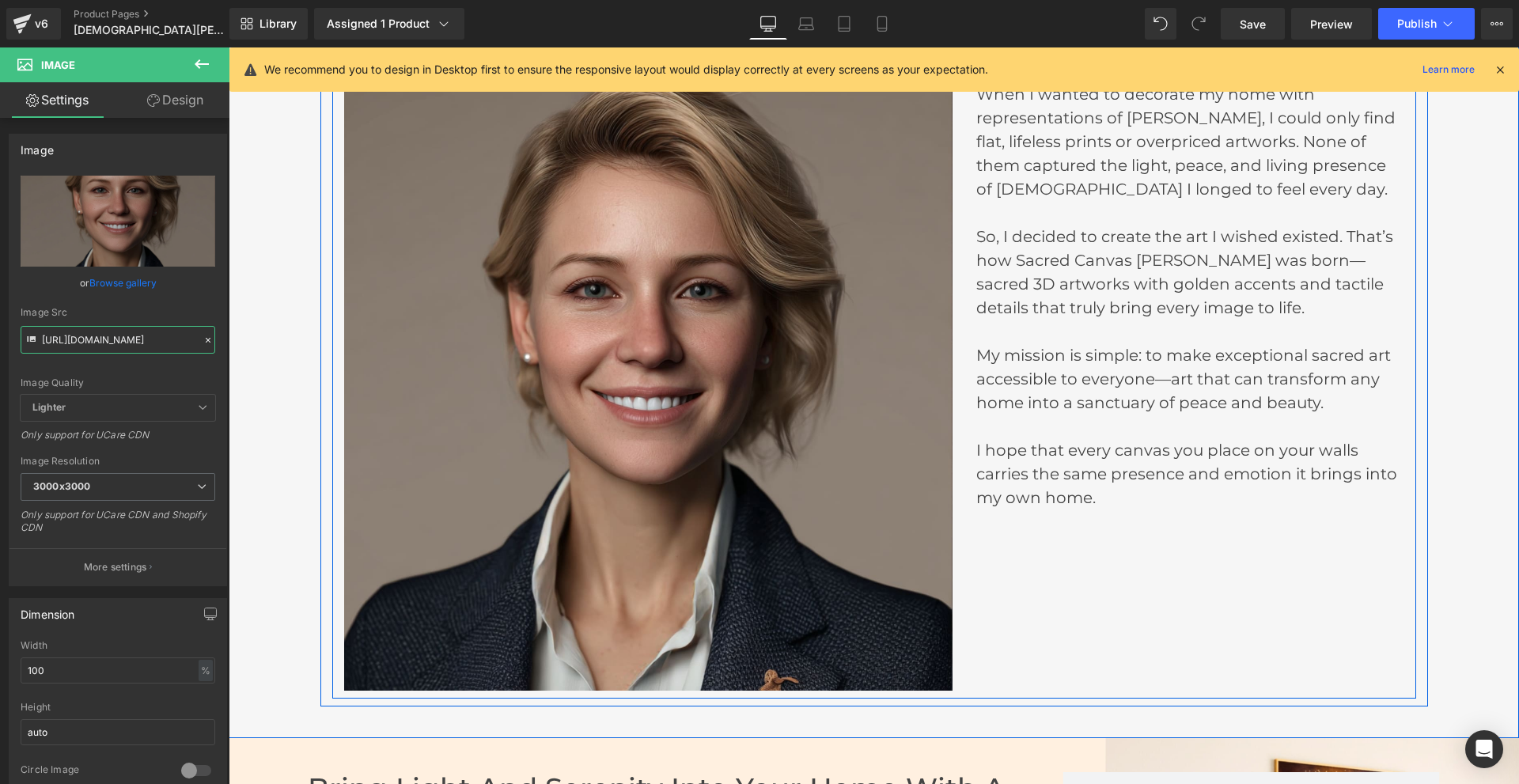
scroll to position [7198, 0]
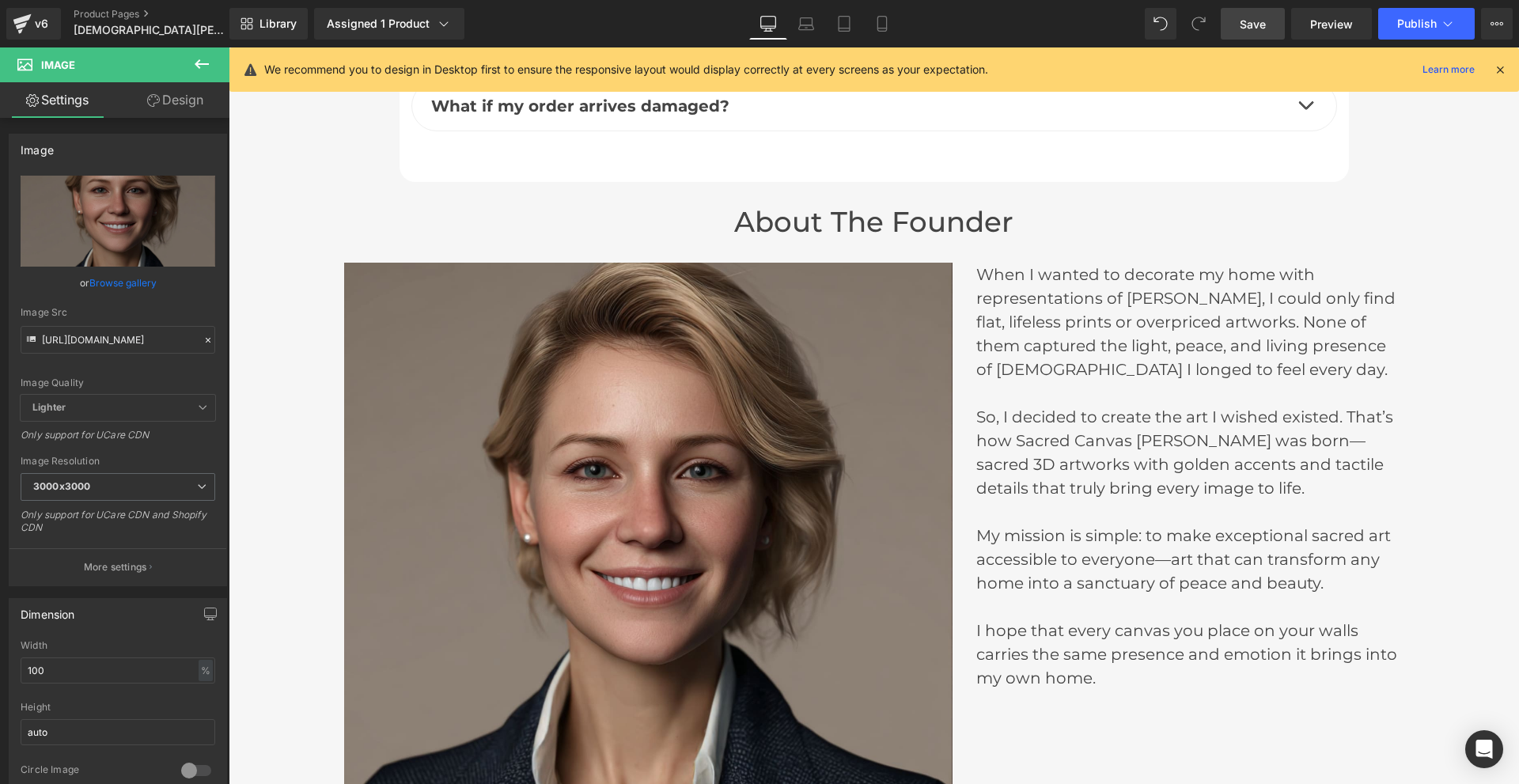
click at [1259, 29] on span "Save" at bounding box center [1253, 24] width 26 height 16
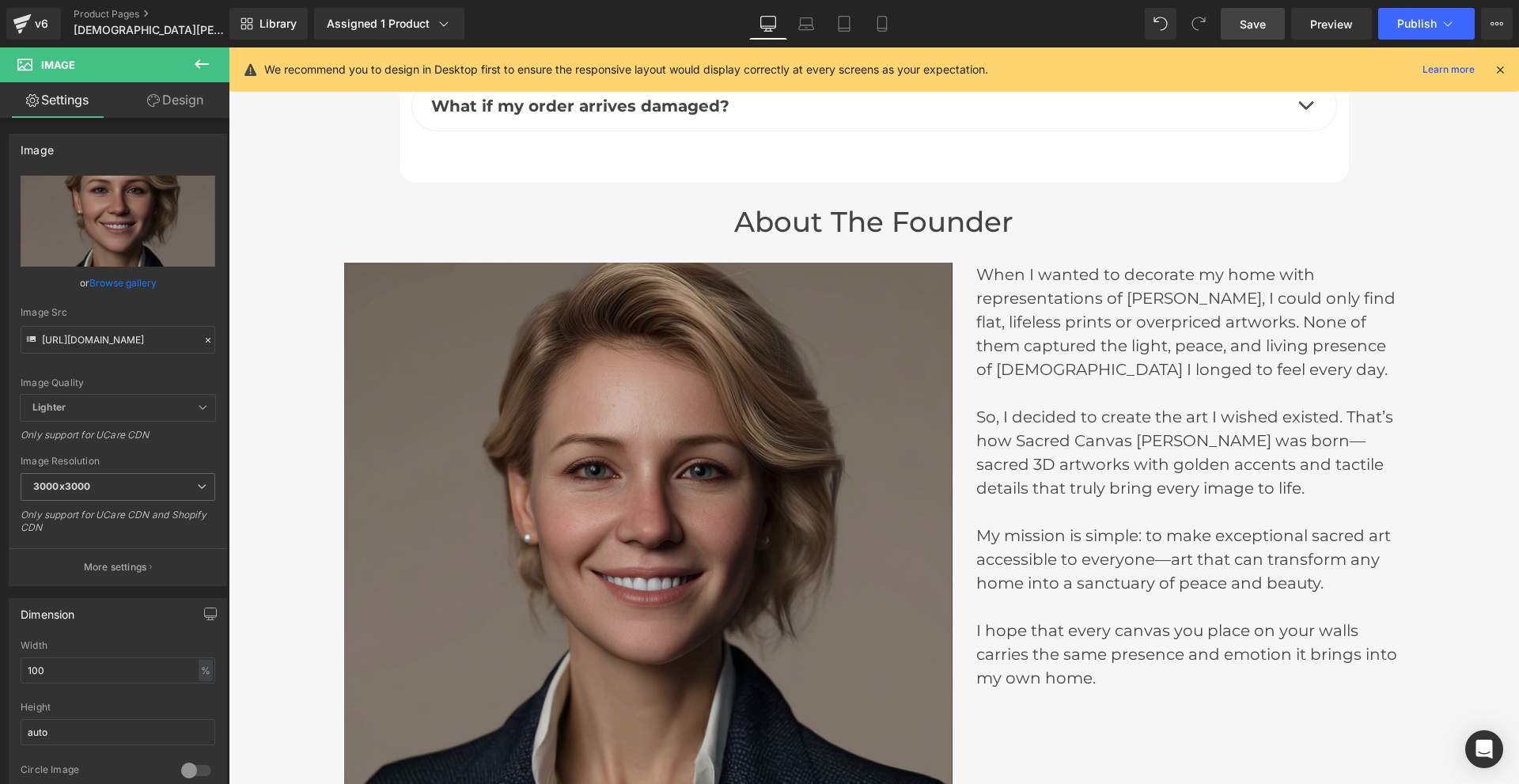
click at [706, 323] on img at bounding box center [647, 566] width 608 height 608
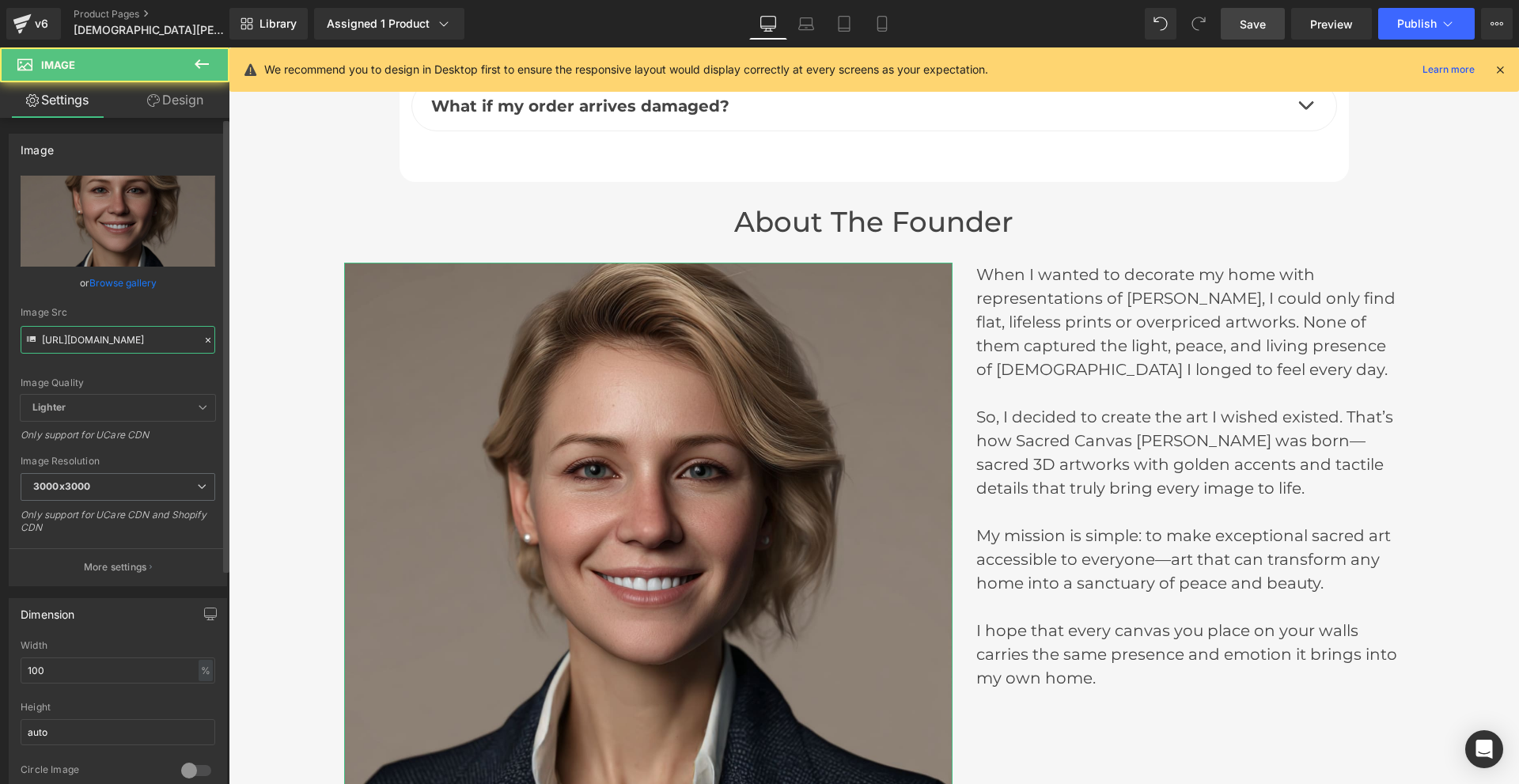
click at [164, 337] on input "[URL][DOMAIN_NAME]" at bounding box center [117, 339] width 194 height 28
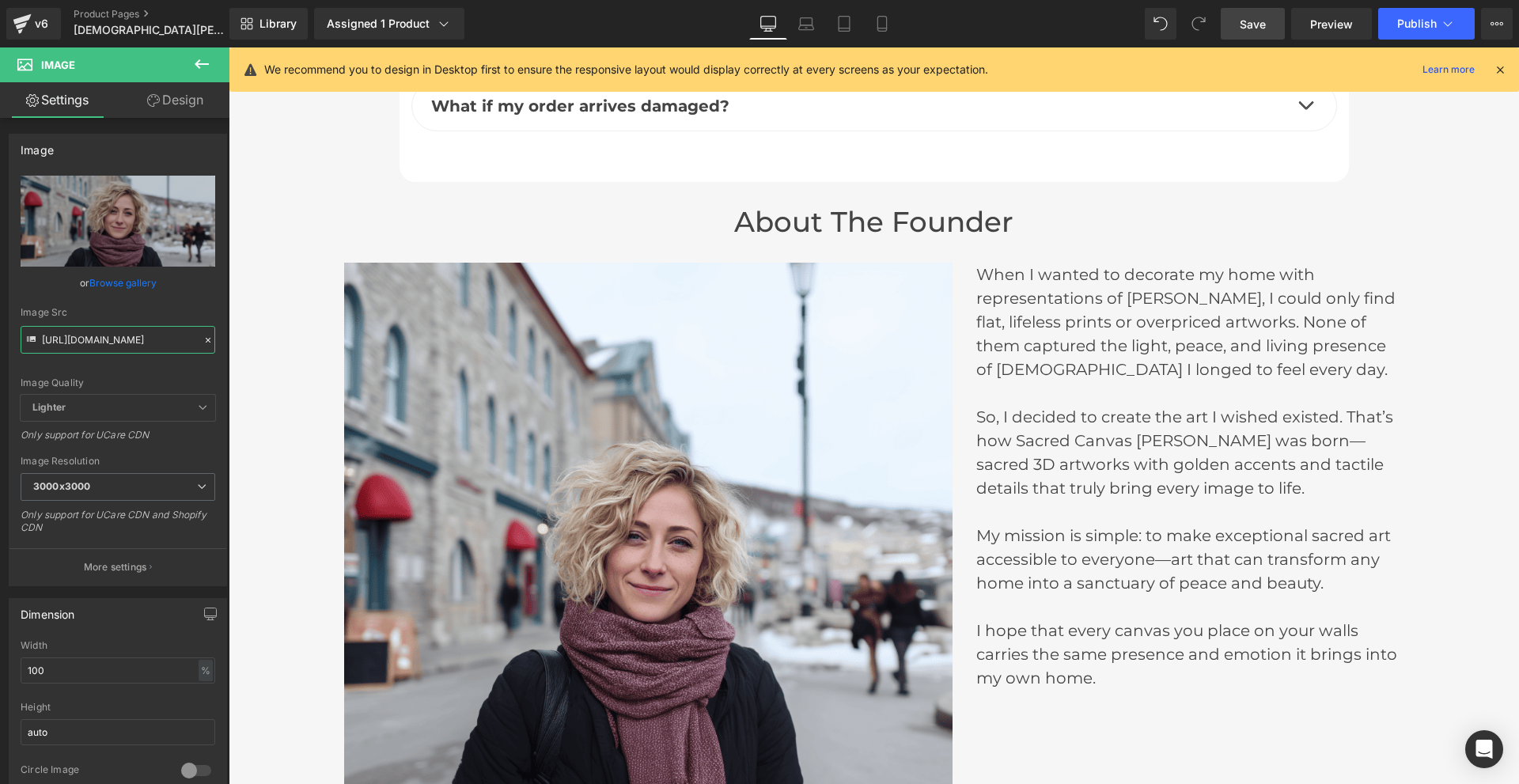
type input "[URL][DOMAIN_NAME]"
drag, startPoint x: 1255, startPoint y: 28, endPoint x: 1128, endPoint y: 494, distance: 483.0
click at [1255, 28] on span "Save" at bounding box center [1253, 24] width 26 height 16
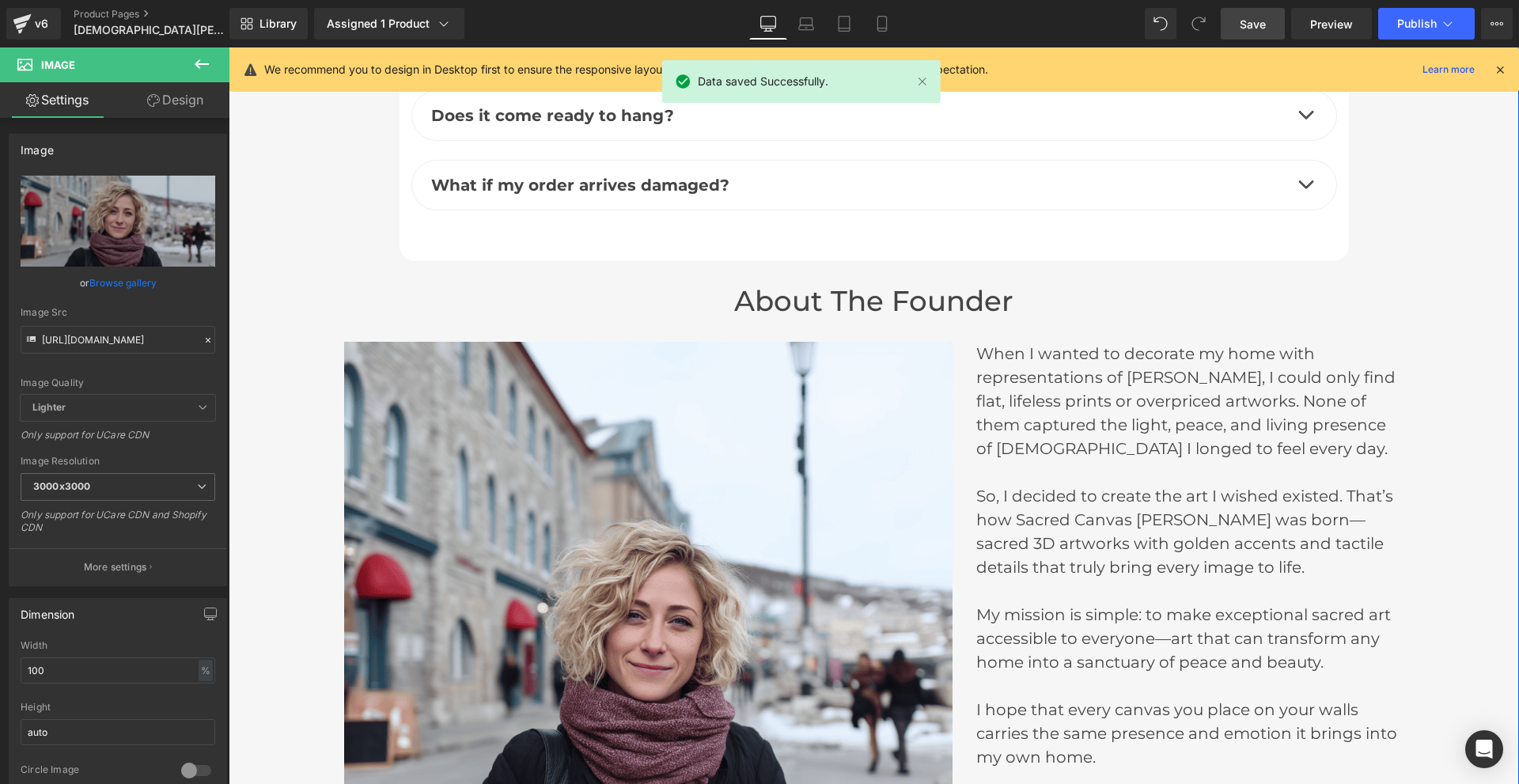
click at [281, 203] on div "Frequently Asked Questions Heading What’s the difference between a Sacred Canva…" at bounding box center [874, 309] width 1291 height 1313
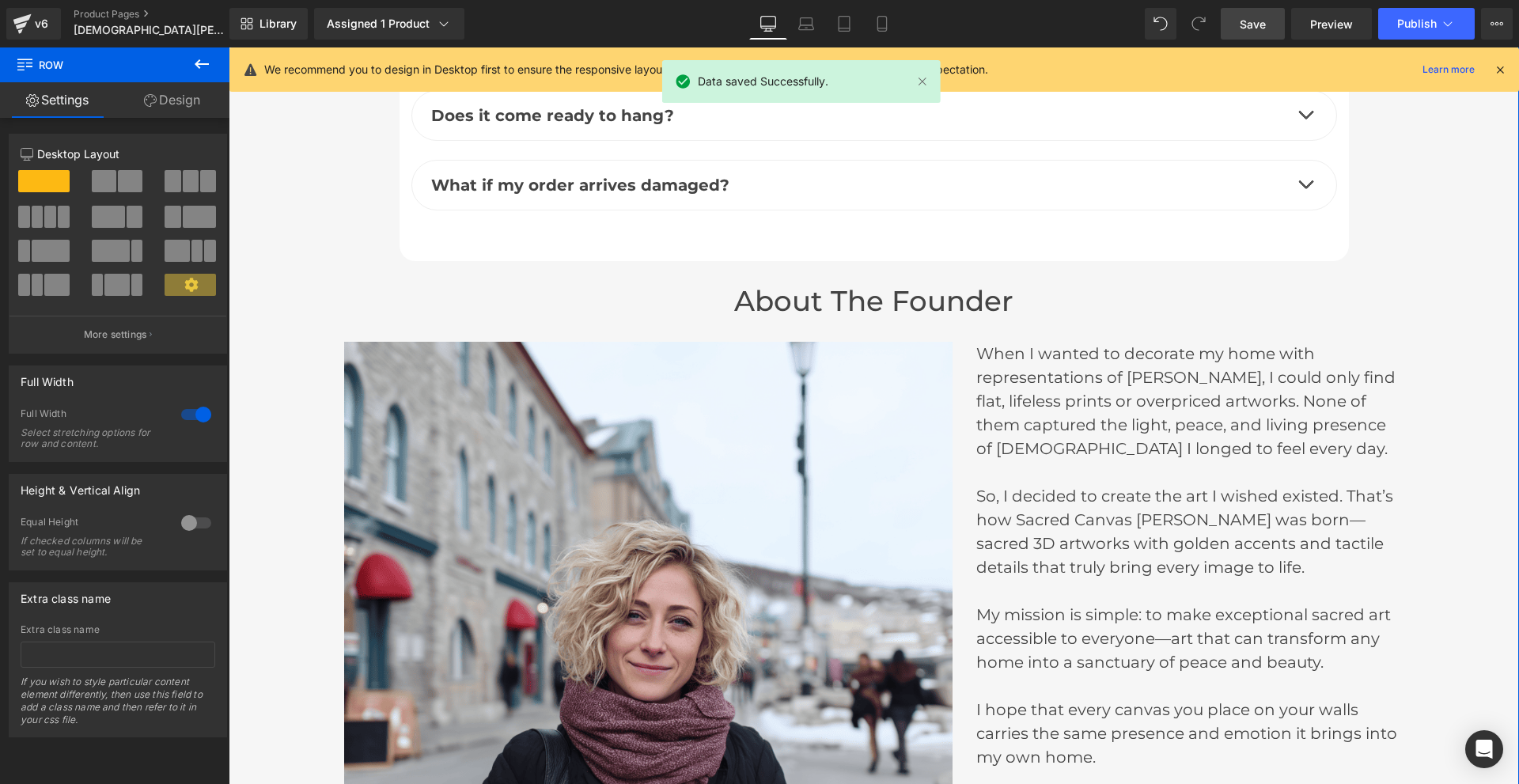
click at [157, 98] on link "Design" at bounding box center [172, 100] width 115 height 35
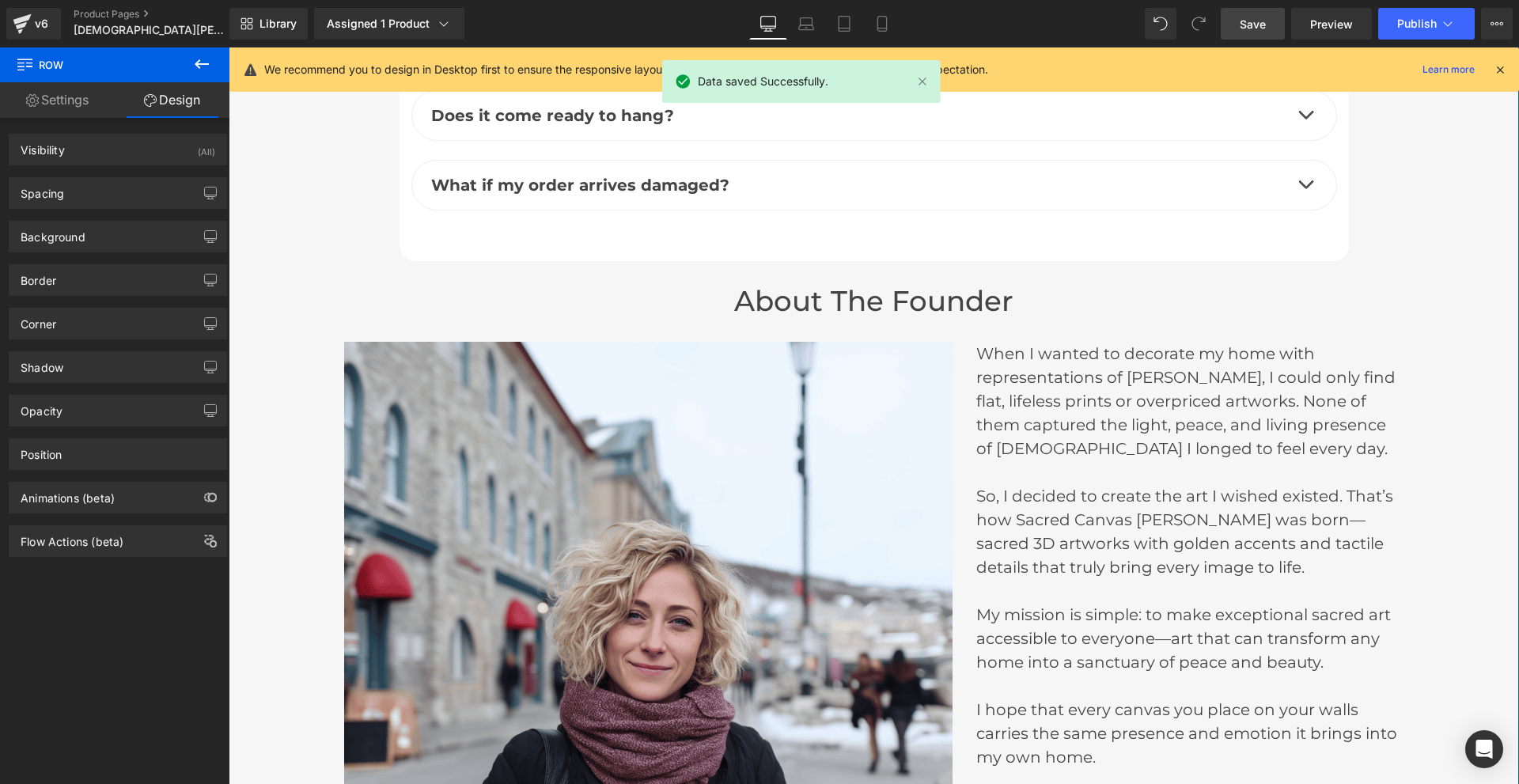
type input "#f6f6f6"
type input "100"
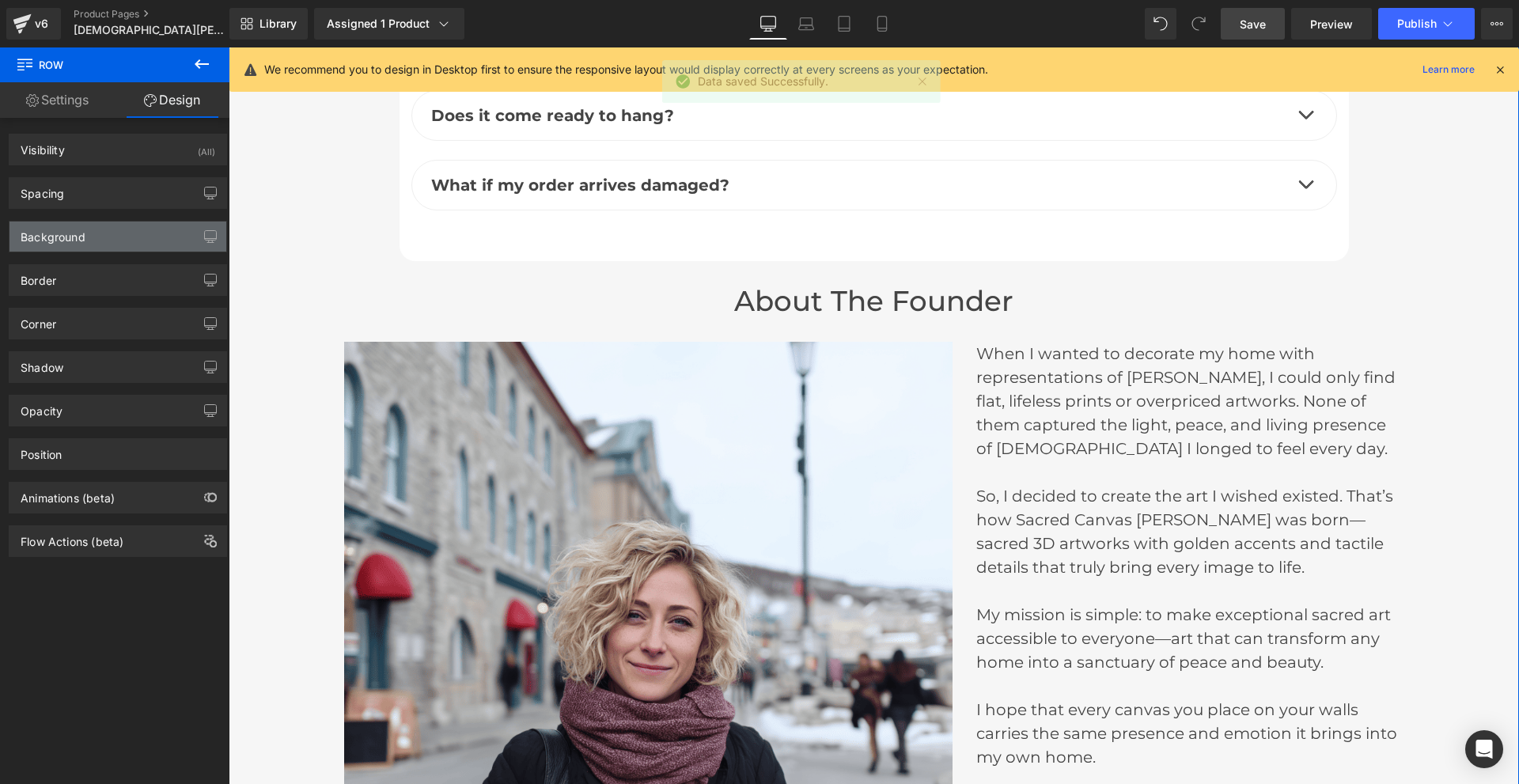
click at [121, 243] on div "Background" at bounding box center [118, 235] width 216 height 30
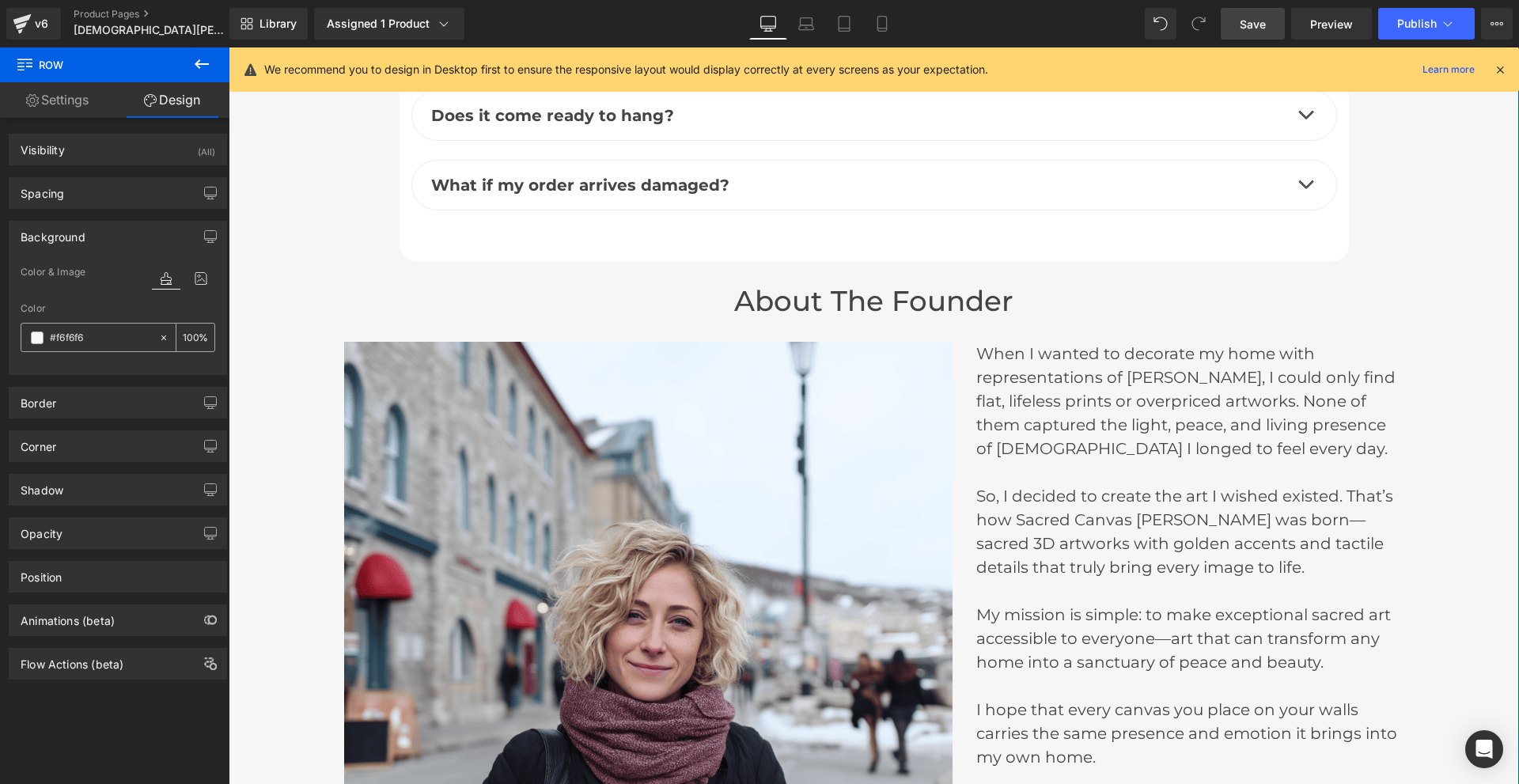
click at [81, 336] on input "#f6f6f6" at bounding box center [101, 338] width 102 height 17
click at [139, 340] on div "#f6f6f6" at bounding box center [89, 337] width 137 height 28
click at [40, 340] on span at bounding box center [36, 337] width 12 height 12
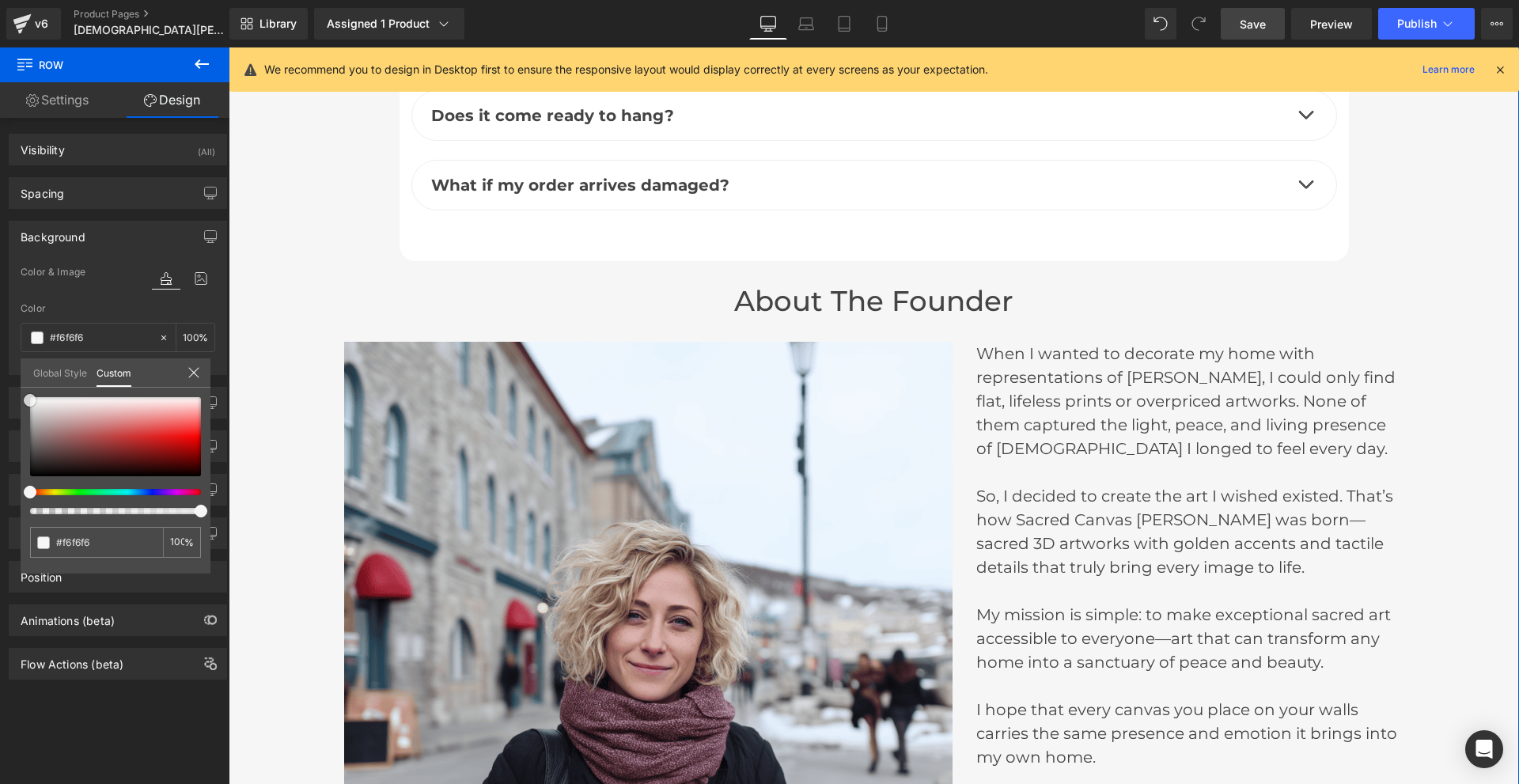
type input "#f9f9f9"
type input "#ffffff"
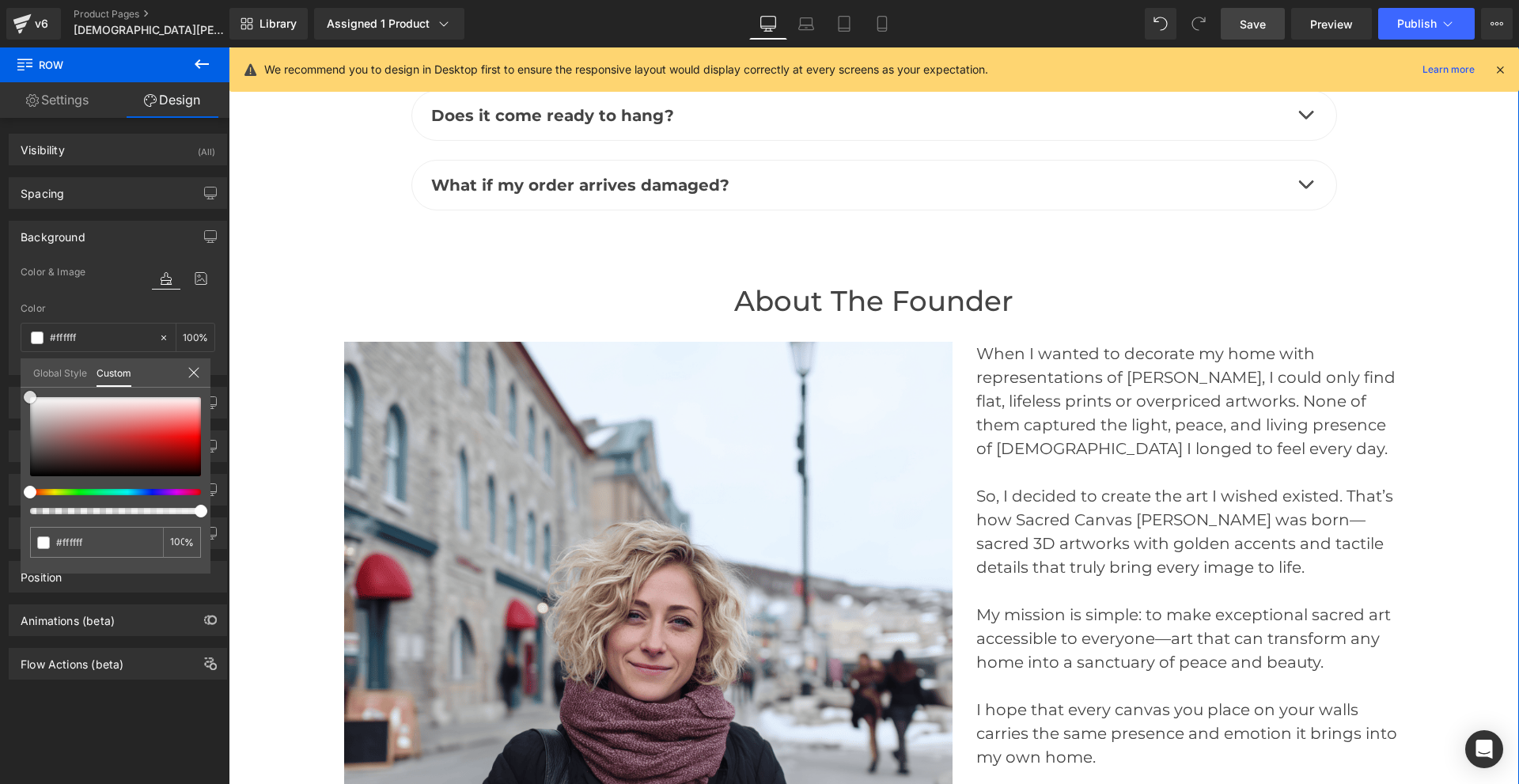
drag, startPoint x: 26, startPoint y: 402, endPoint x: 26, endPoint y: 391, distance: 11.0
click at [26, 391] on div "#ffffff 100 %" at bounding box center [115, 397] width 190 height 19
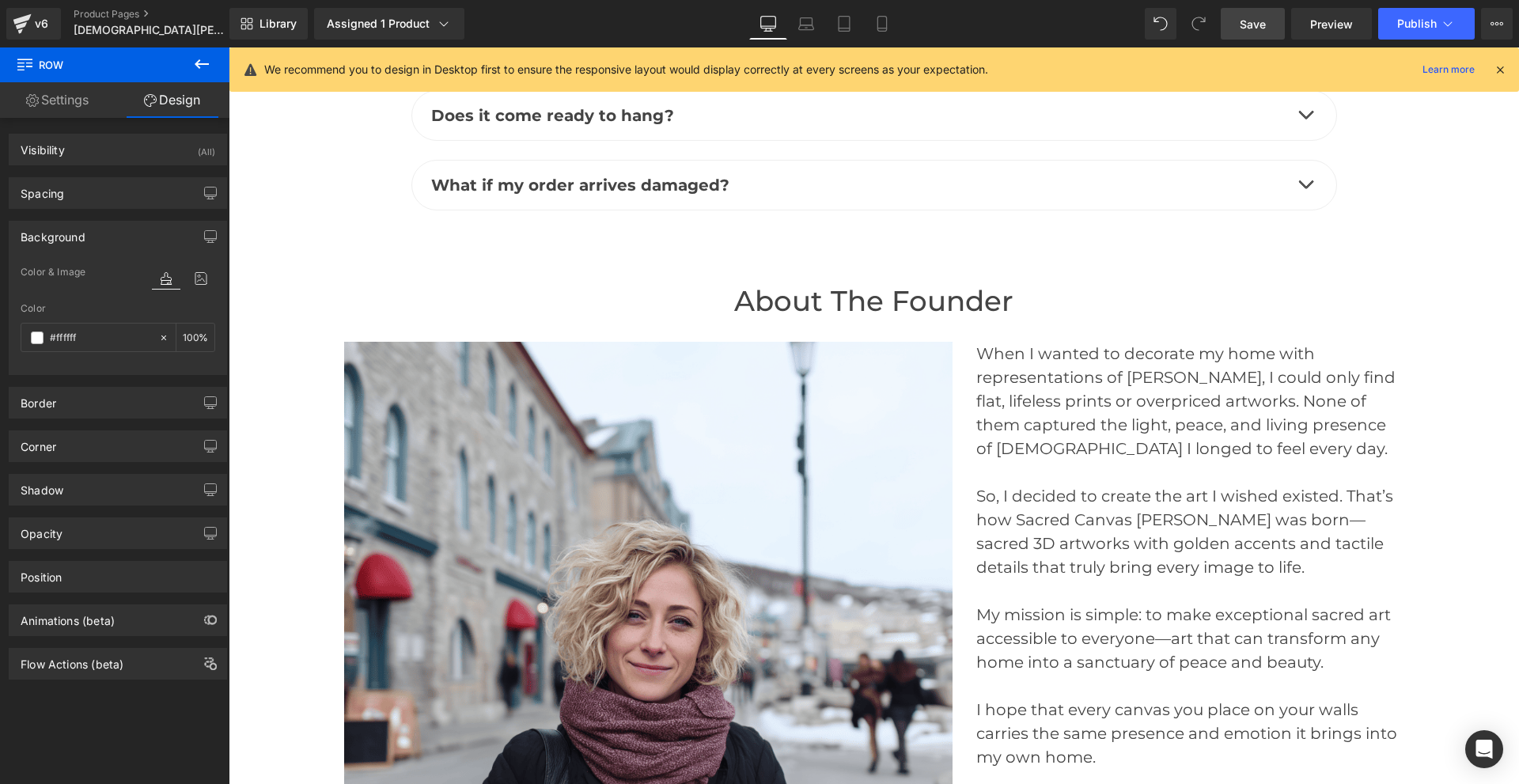
click at [205, 61] on icon at bounding box center [202, 64] width 19 height 19
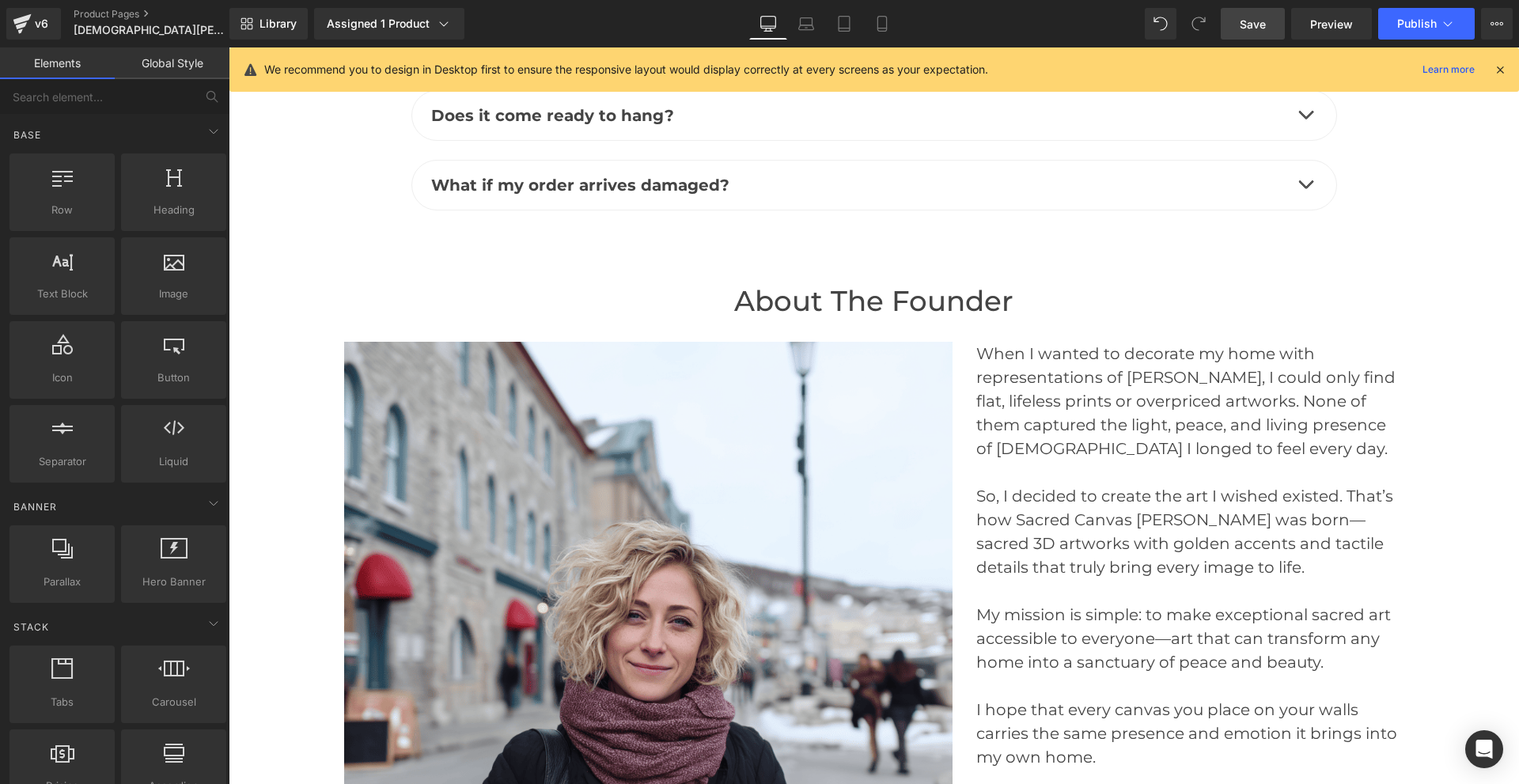
click at [1261, 29] on span "Save" at bounding box center [1253, 24] width 26 height 16
click at [831, 25] on icon at bounding box center [827, 24] width 16 height 16
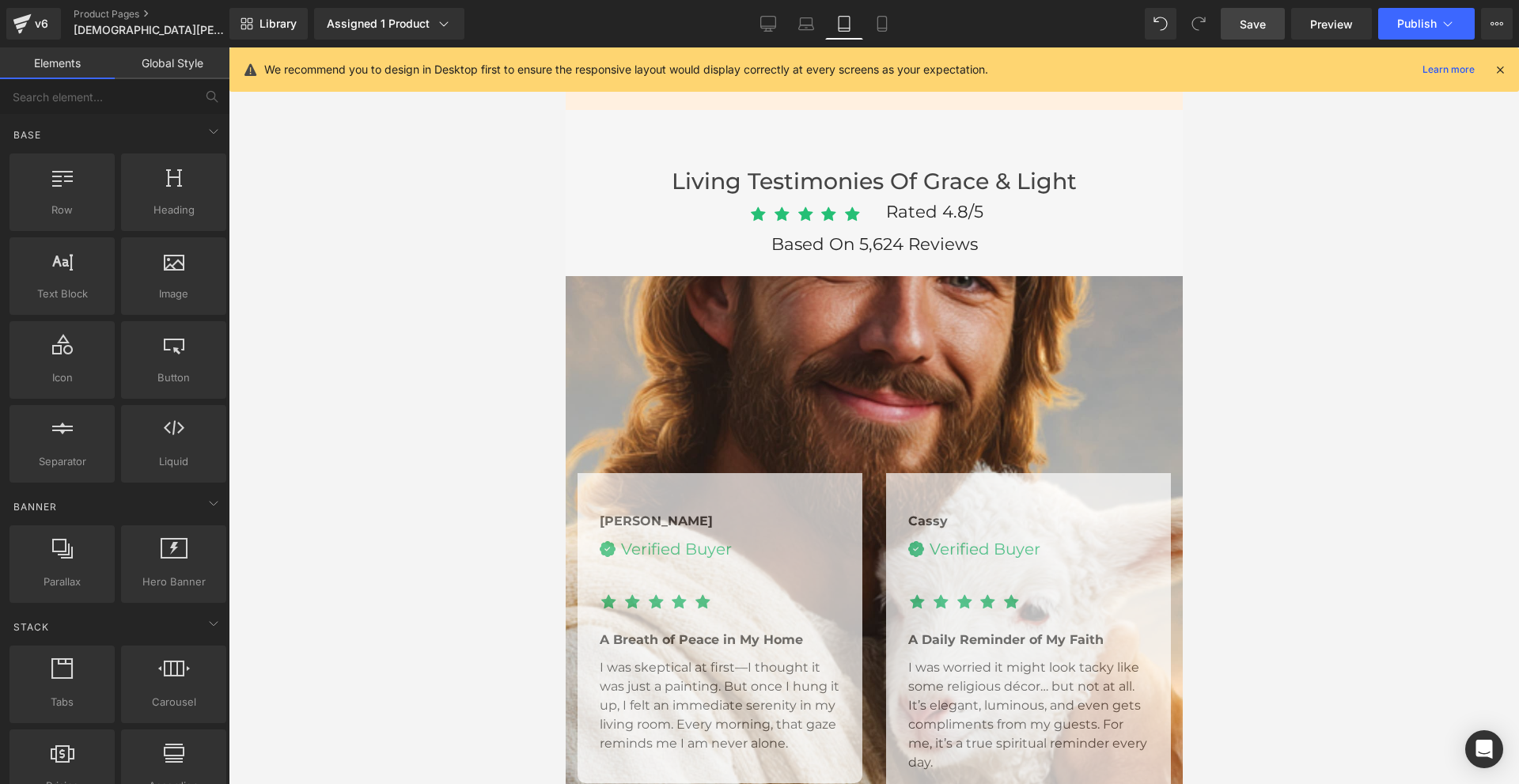
scroll to position [5374, 0]
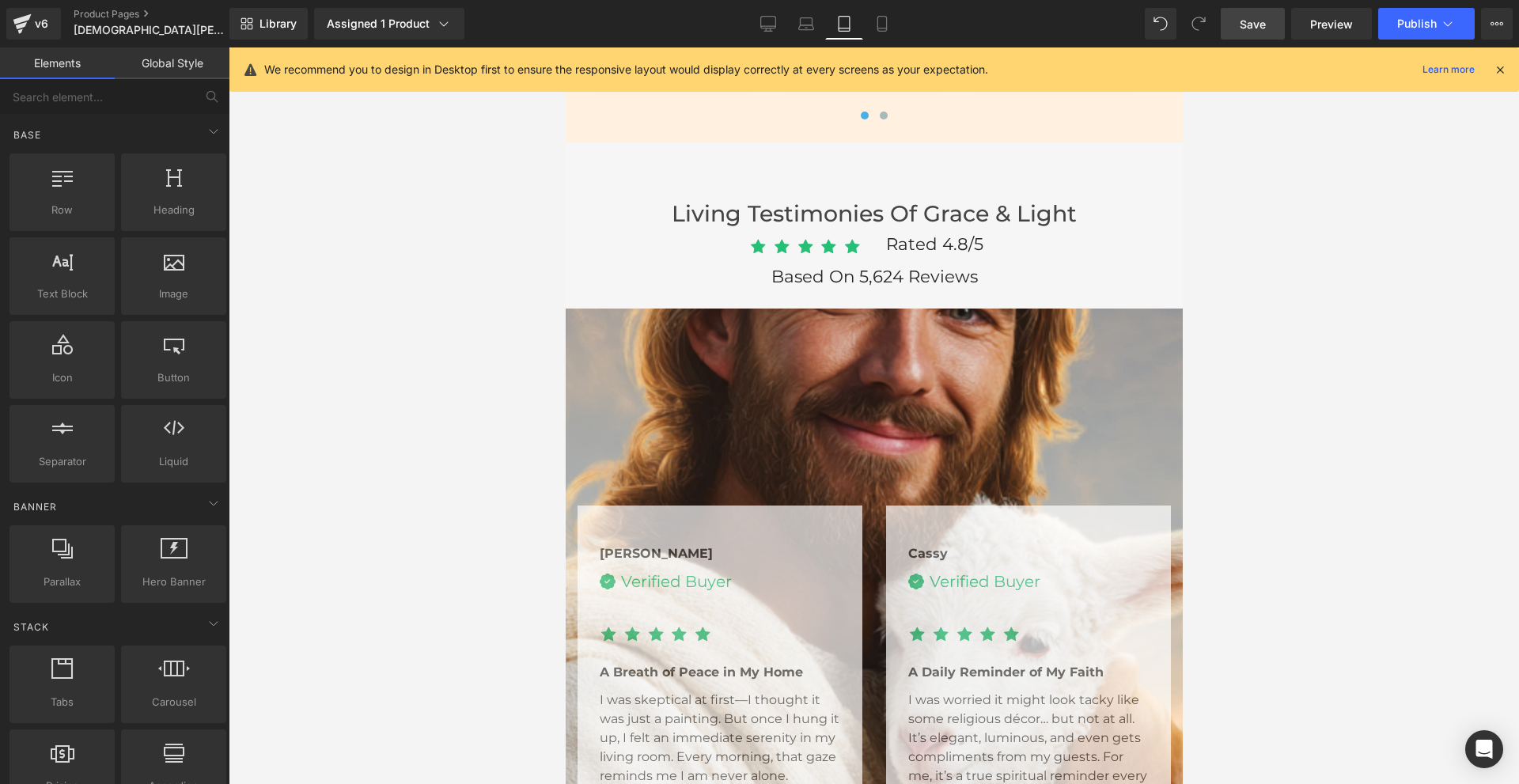
click at [658, 390] on div "Jenna Text Block Image Verified Buyer Text Block Icon List" at bounding box center [873, 655] width 618 height 693
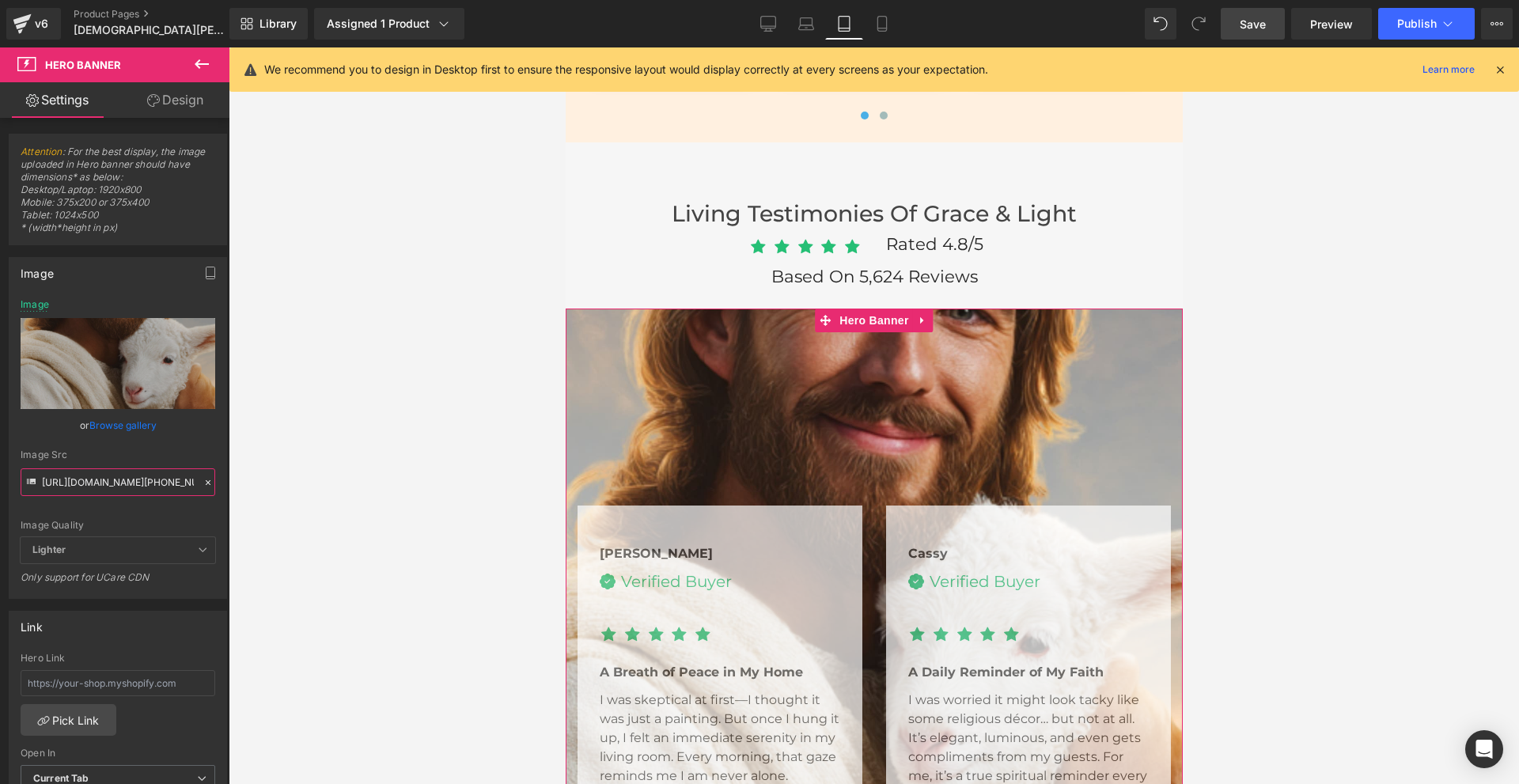
click at [143, 471] on input "[URL][DOMAIN_NAME][PHONE_NUMBER]" at bounding box center [117, 482] width 194 height 28
